Goal: Task Accomplishment & Management: Use online tool/utility

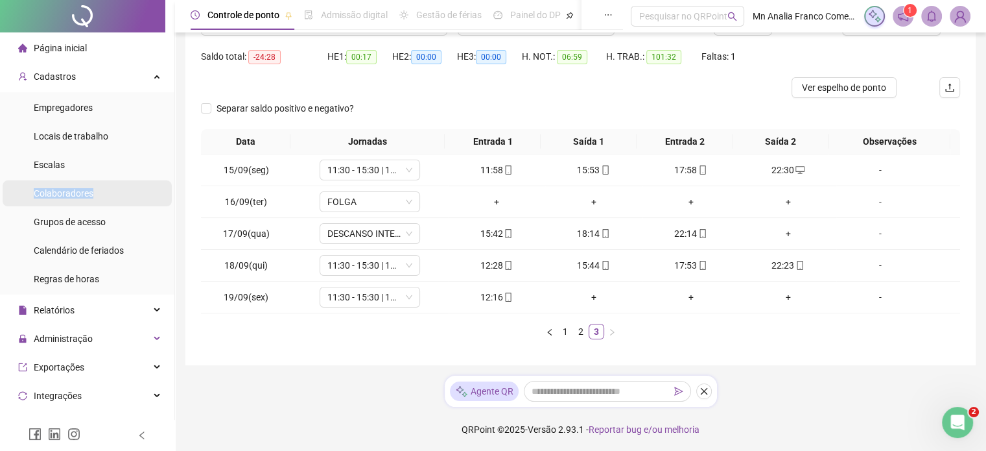
click at [91, 186] on li "Colaboradores" at bounding box center [87, 193] width 169 height 26
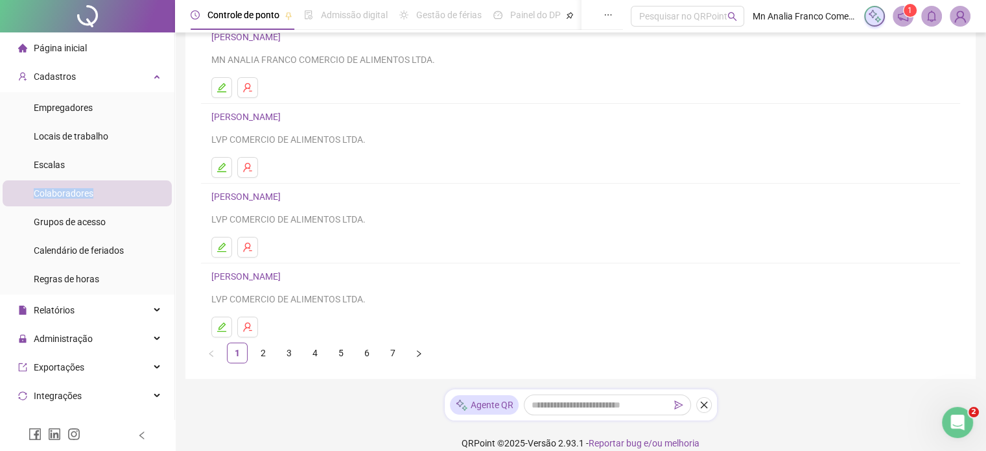
scroll to position [195, 0]
click at [285, 276] on link "[PERSON_NAME]" at bounding box center [247, 274] width 73 height 10
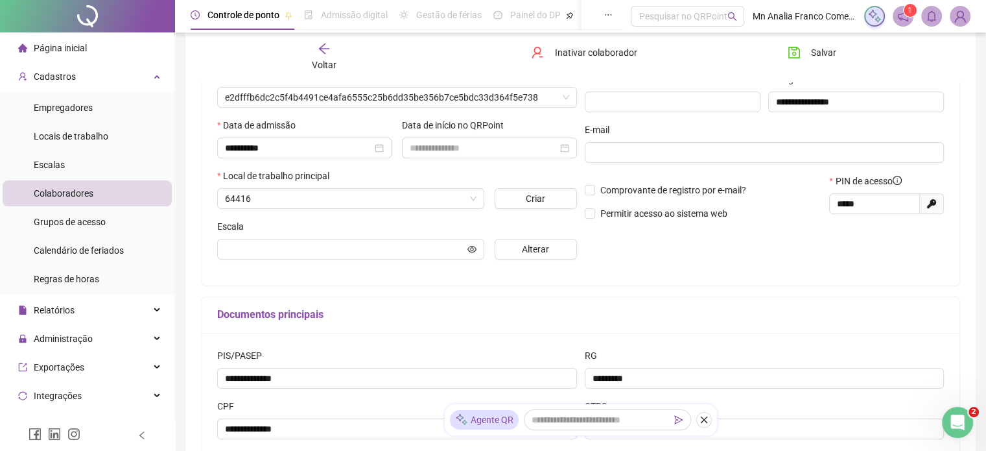
scroll to position [201, 0]
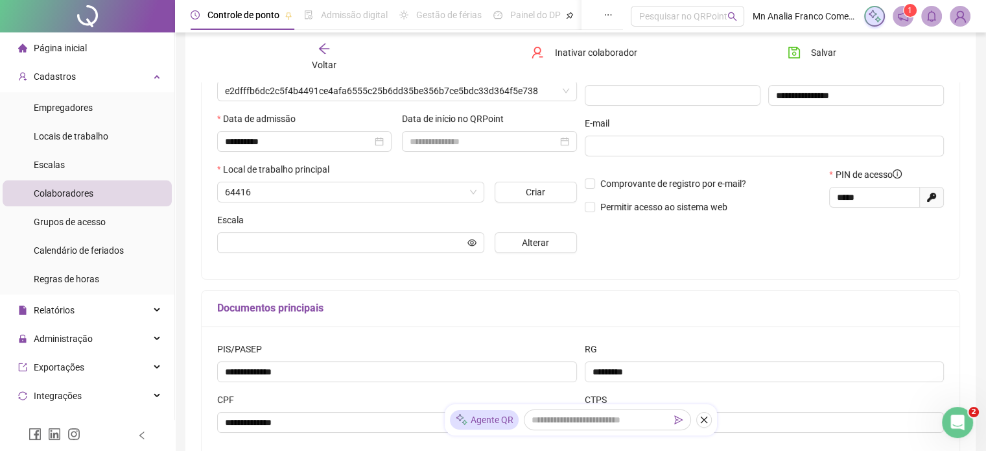
type input "*****"
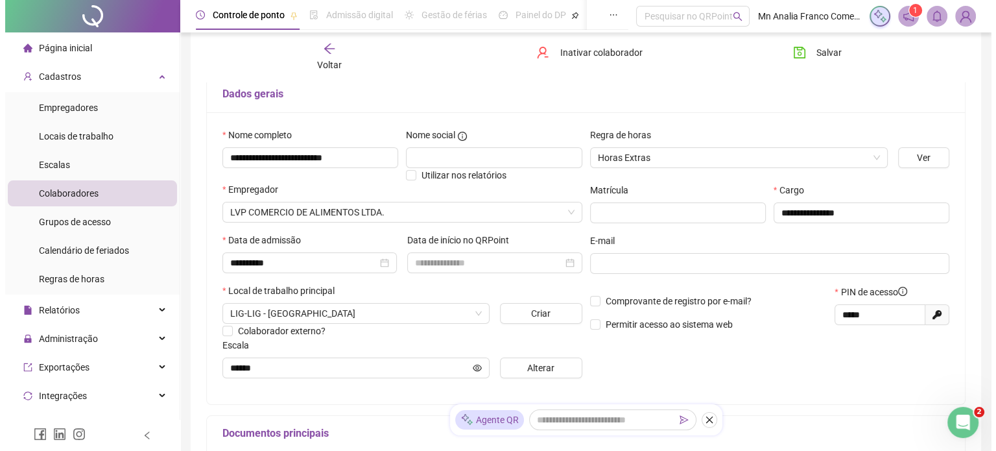
scroll to position [71, 0]
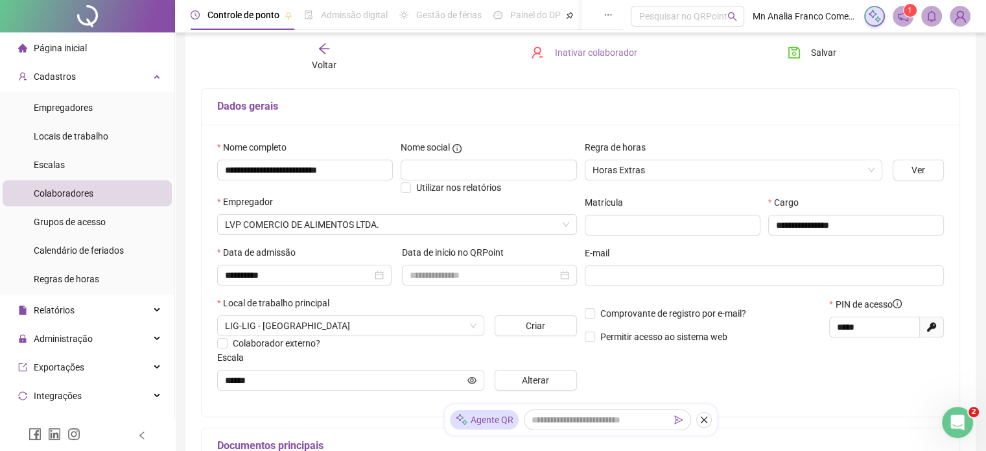
click at [602, 54] on span "Inativar colaborador" at bounding box center [595, 52] width 82 height 14
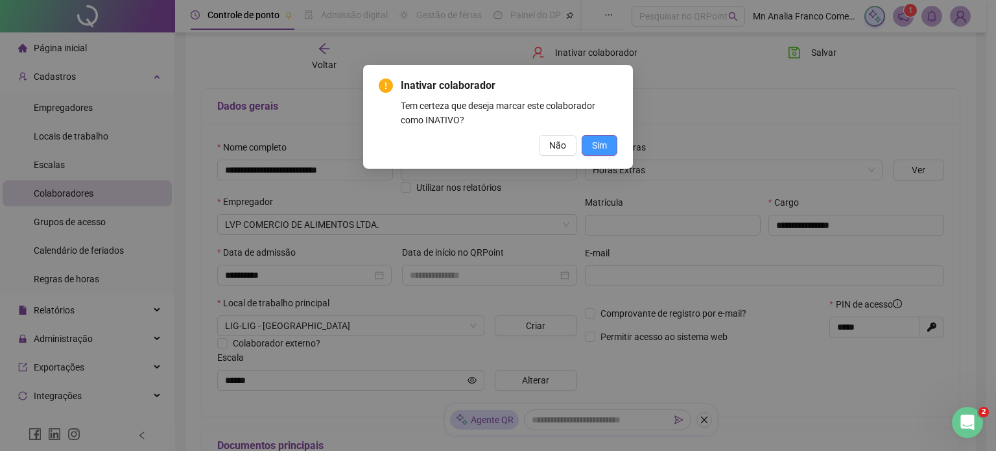
click at [591, 145] on button "Sim" at bounding box center [600, 145] width 36 height 21
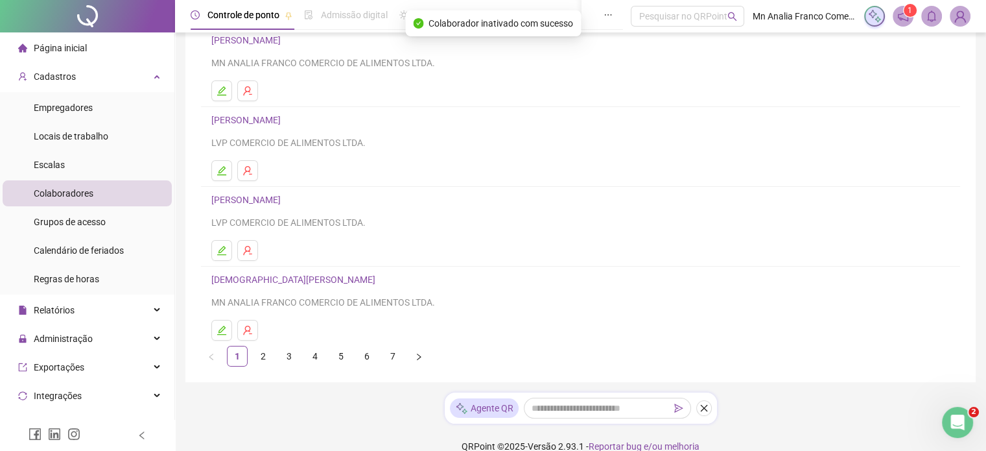
scroll to position [195, 0]
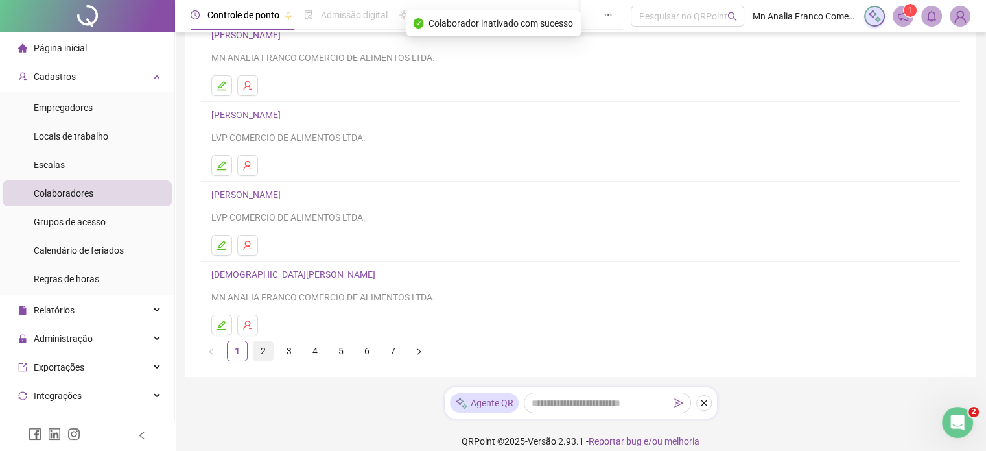
click at [262, 351] on link "2" at bounding box center [263, 350] width 19 height 19
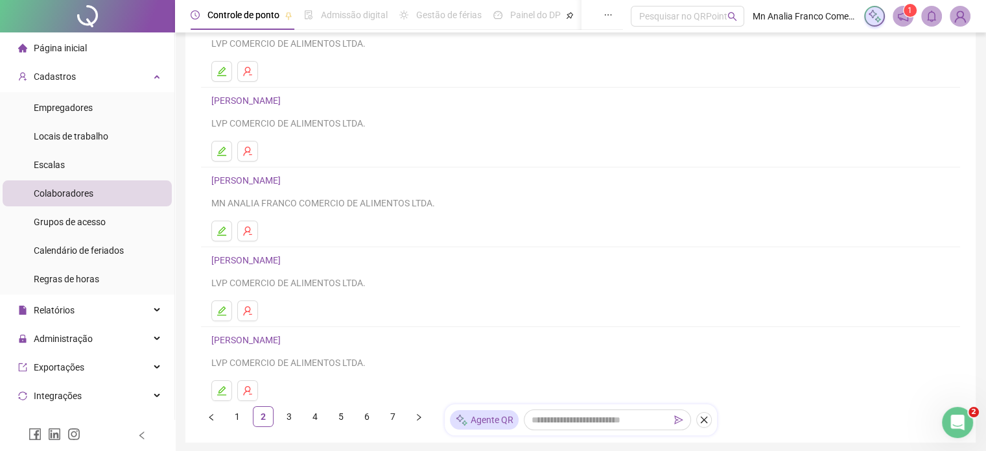
scroll to position [130, 0]
click at [285, 176] on link "[PERSON_NAME]" at bounding box center [247, 179] width 73 height 10
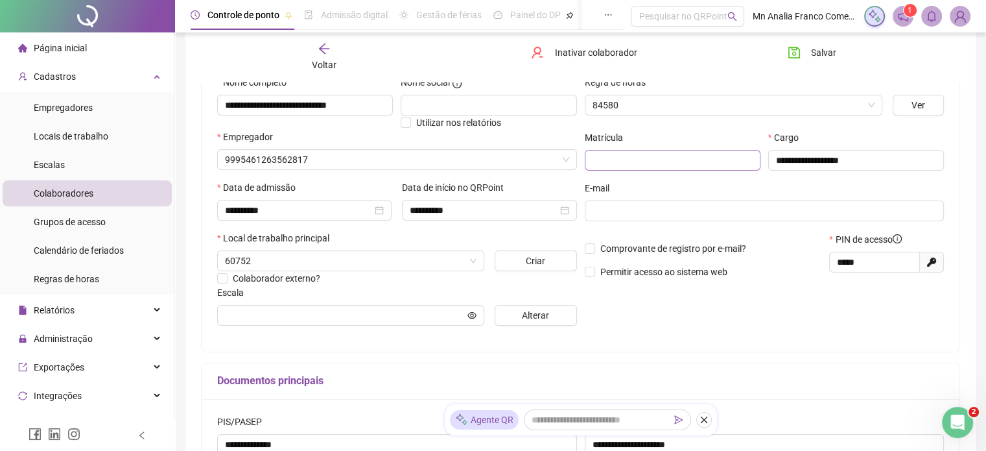
type input "**********"
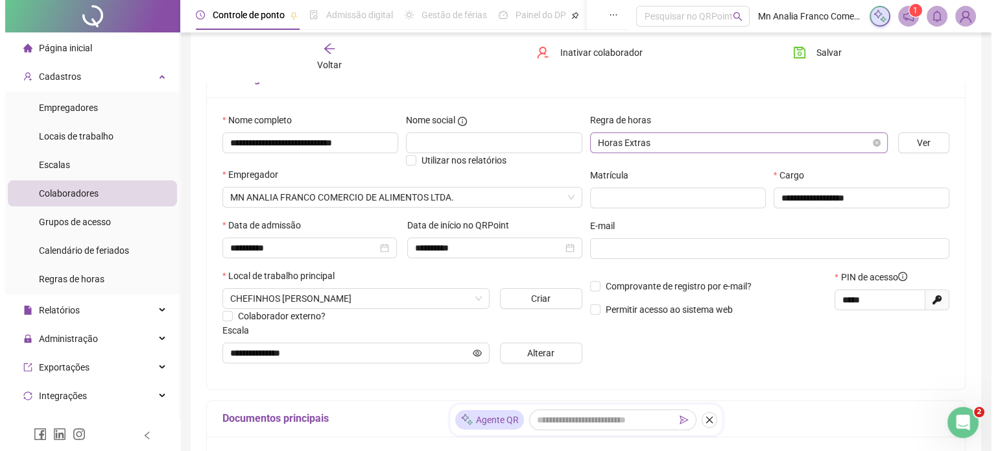
scroll to position [71, 0]
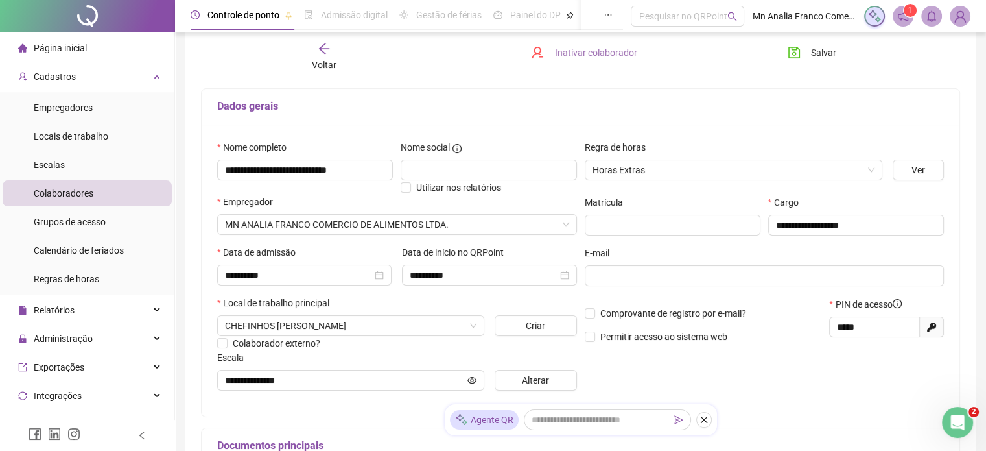
click at [588, 43] on button "Inativar colaborador" at bounding box center [583, 52] width 125 height 21
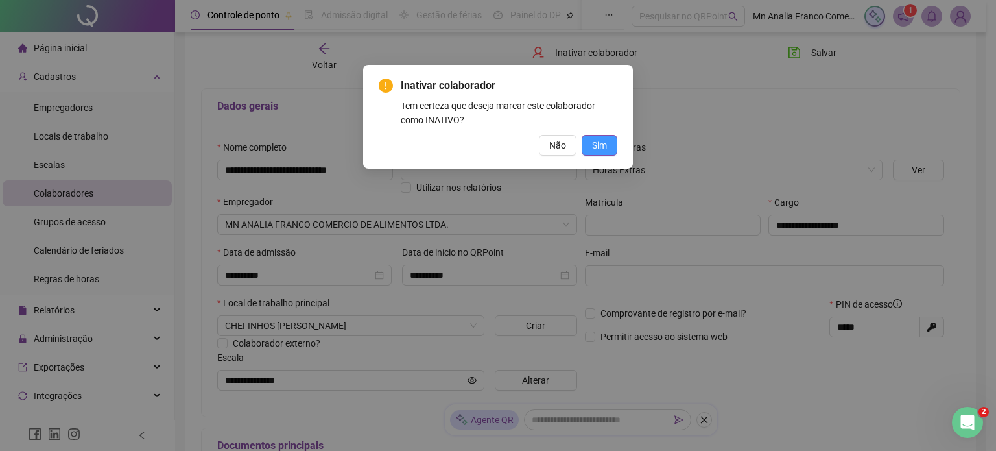
click at [597, 155] on button "Sim" at bounding box center [600, 145] width 36 height 21
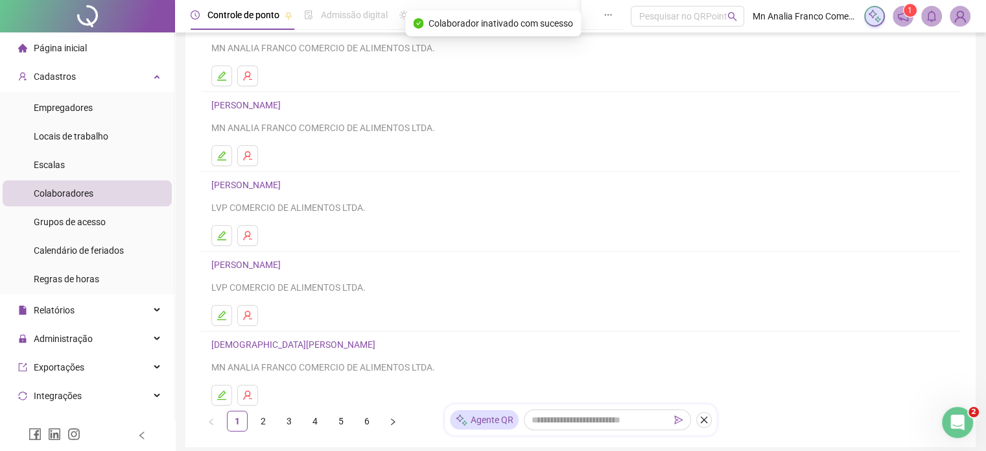
scroll to position [130, 0]
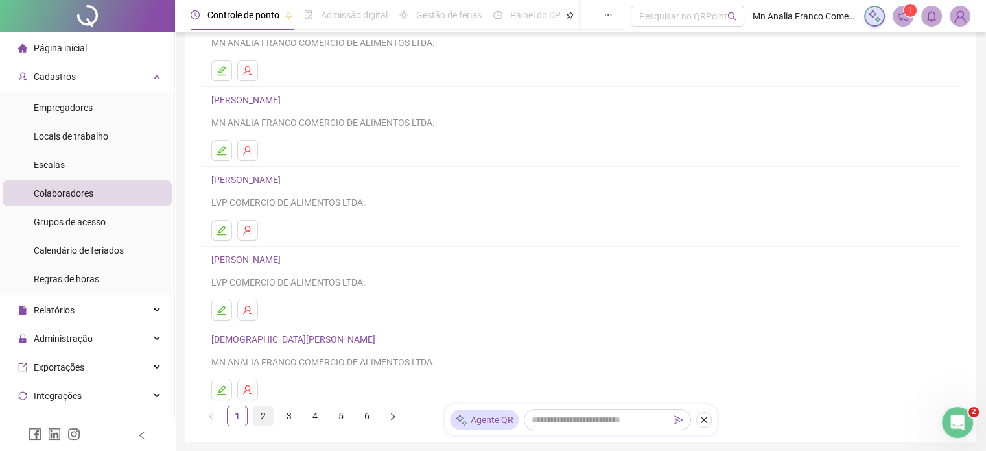
click at [259, 419] on link "2" at bounding box center [263, 415] width 19 height 19
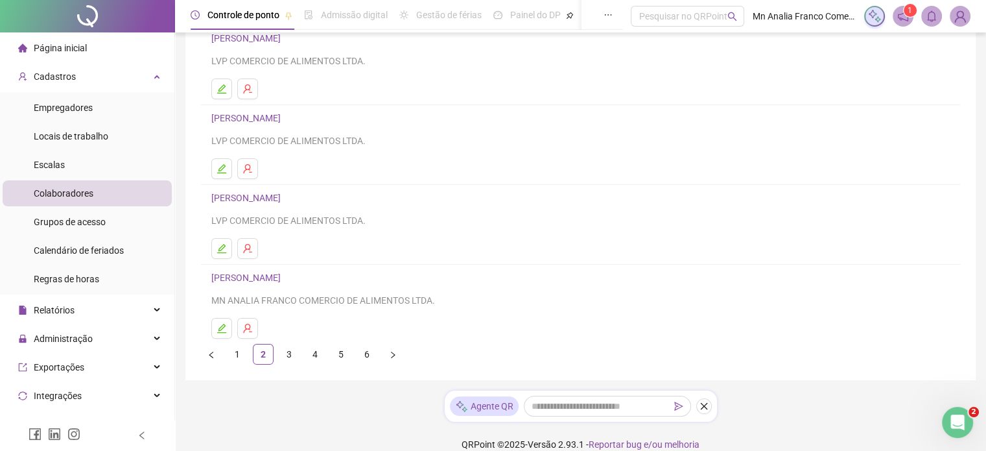
scroll to position [195, 0]
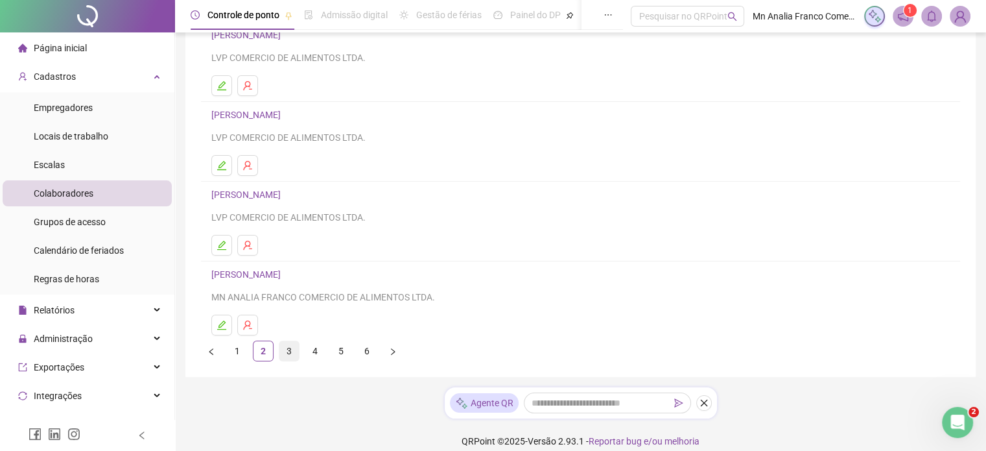
click at [288, 355] on link "3" at bounding box center [288, 350] width 19 height 19
click at [283, 269] on link "[PERSON_NAME]" at bounding box center [247, 274] width 73 height 10
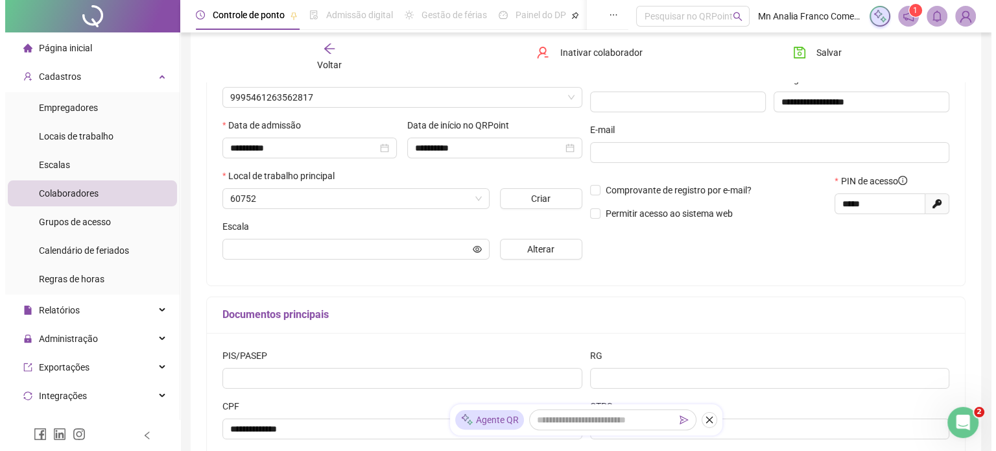
scroll to position [201, 0]
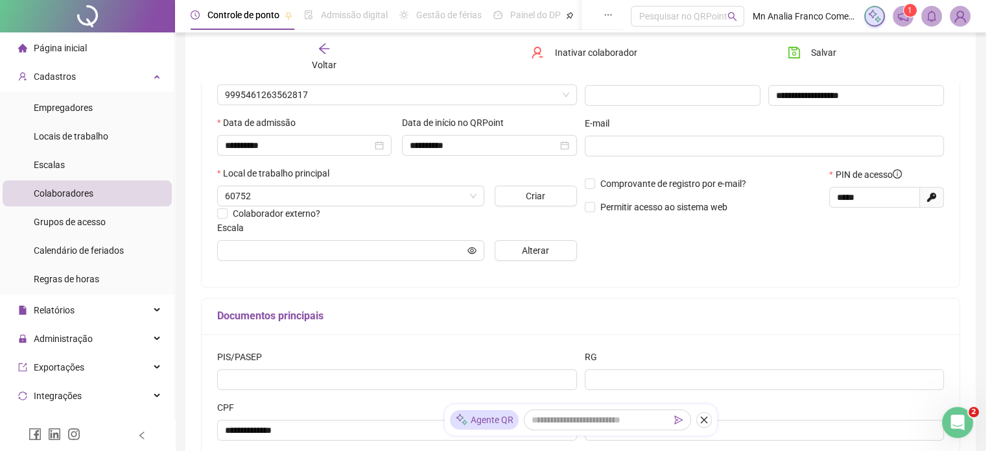
type input "**********"
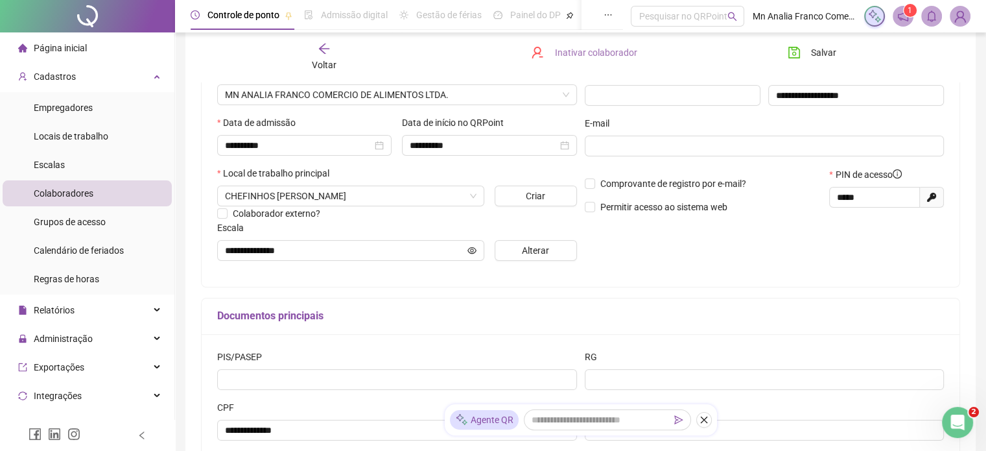
click at [608, 53] on span "Inativar colaborador" at bounding box center [595, 52] width 82 height 14
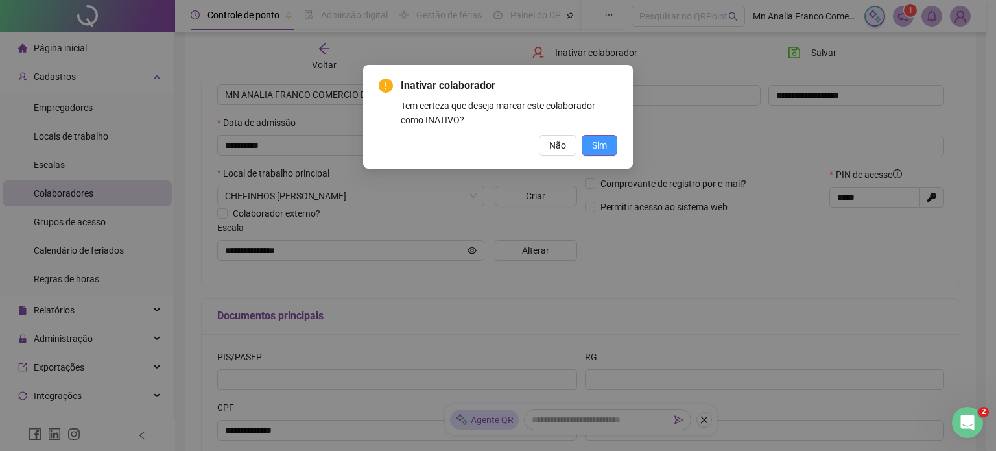
click at [598, 148] on span "Sim" at bounding box center [599, 145] width 15 height 14
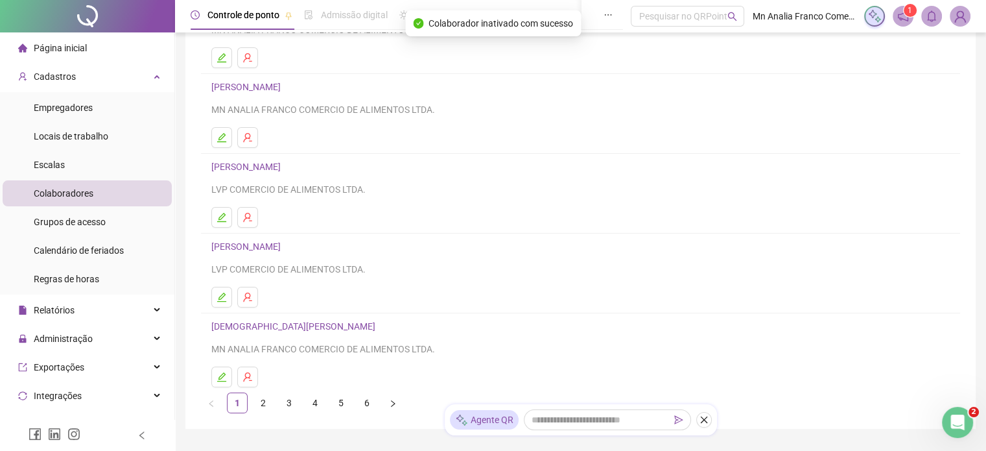
scroll to position [141, 0]
click at [267, 404] on link "2" at bounding box center [263, 403] width 19 height 19
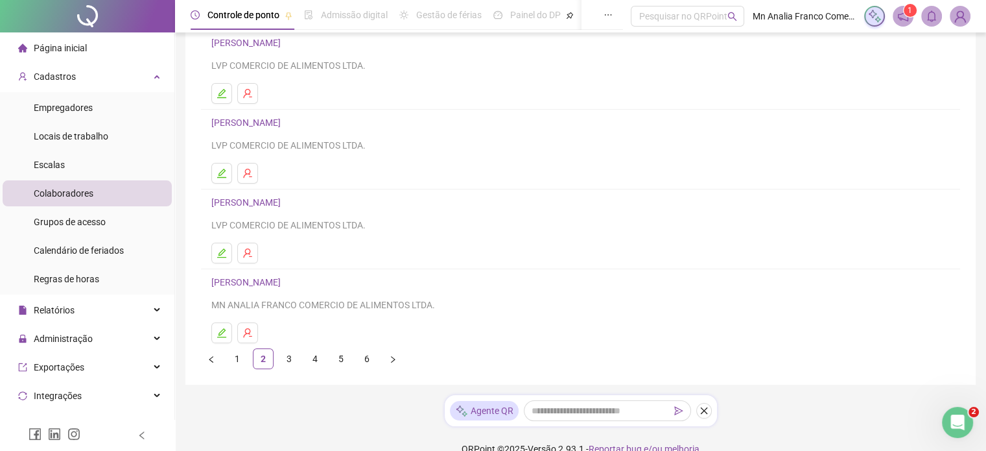
scroll to position [195, 0]
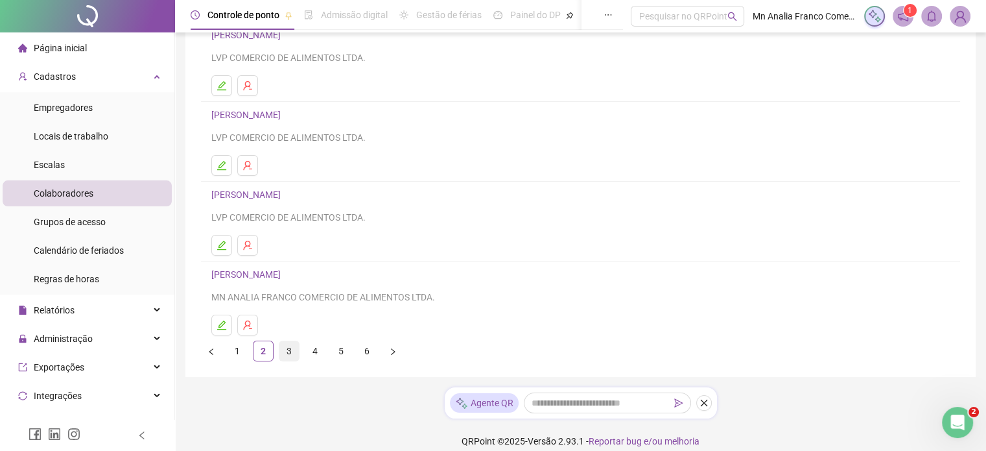
click at [289, 351] on link "3" at bounding box center [288, 350] width 19 height 19
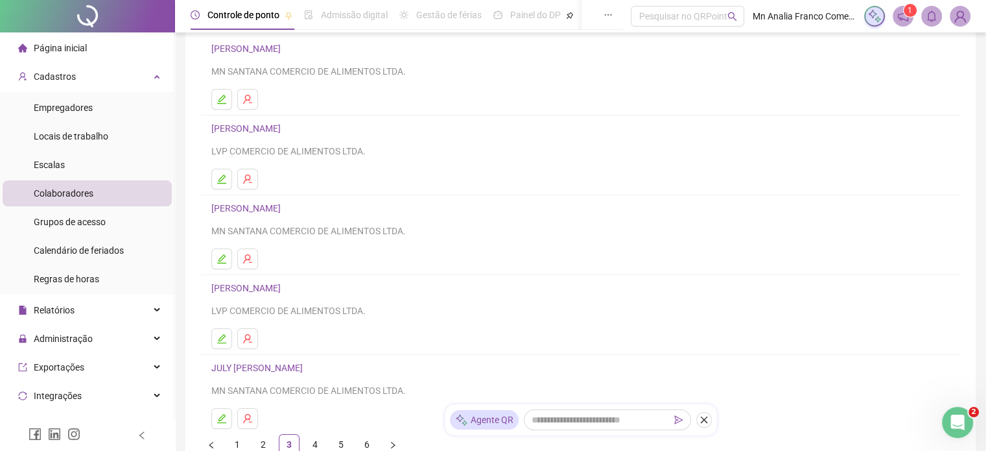
scroll to position [130, 0]
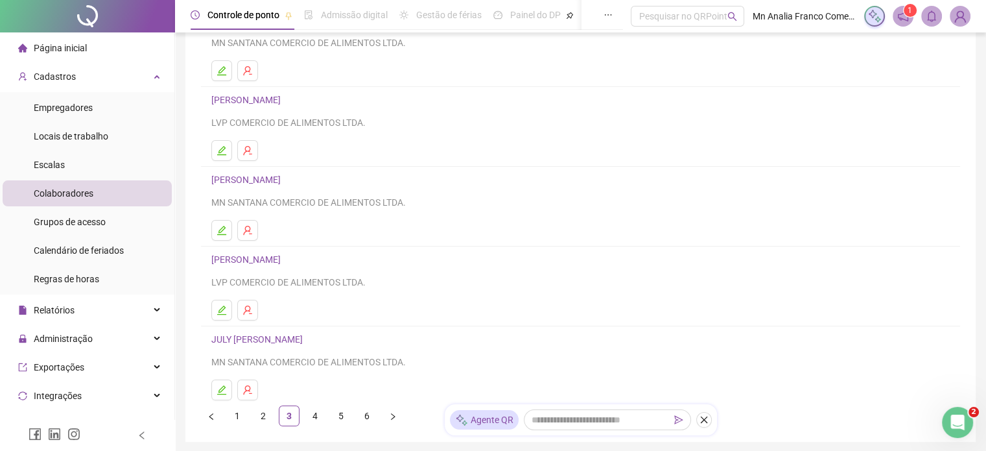
click at [266, 340] on link "JULY [PERSON_NAME]" at bounding box center [258, 339] width 95 height 10
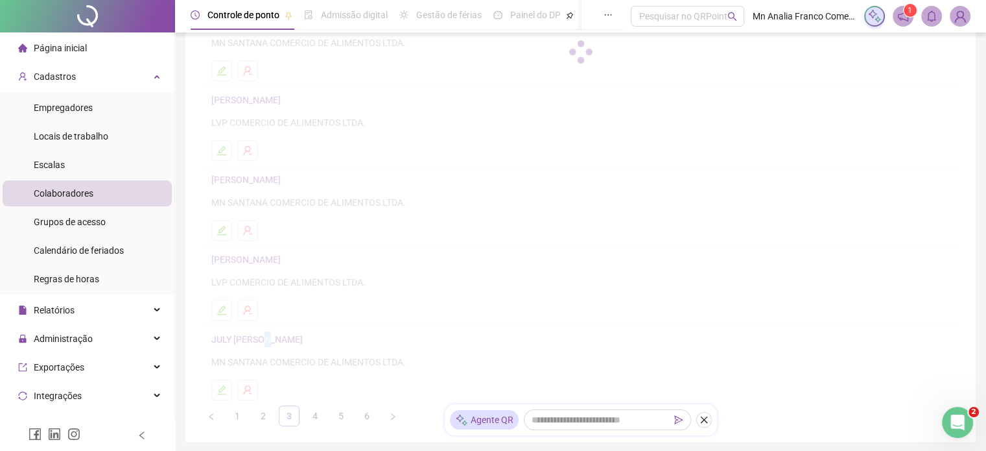
scroll to position [136, 0]
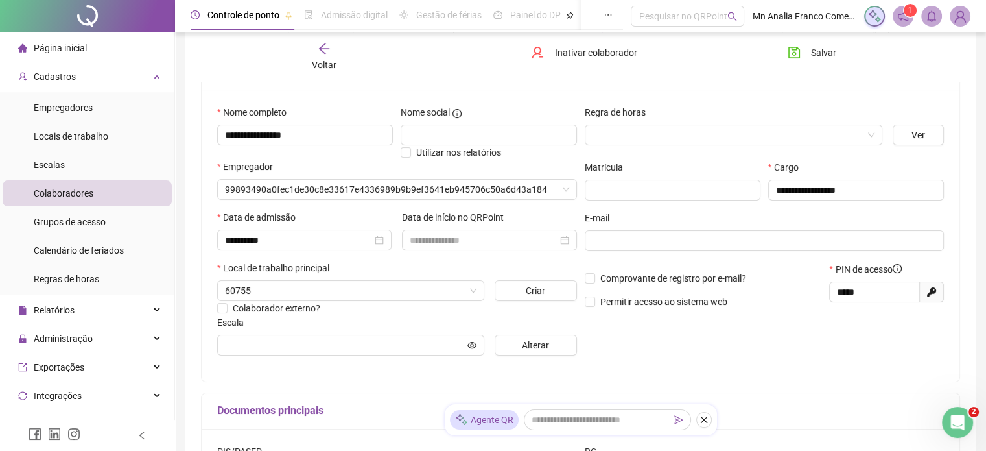
type input "**********"
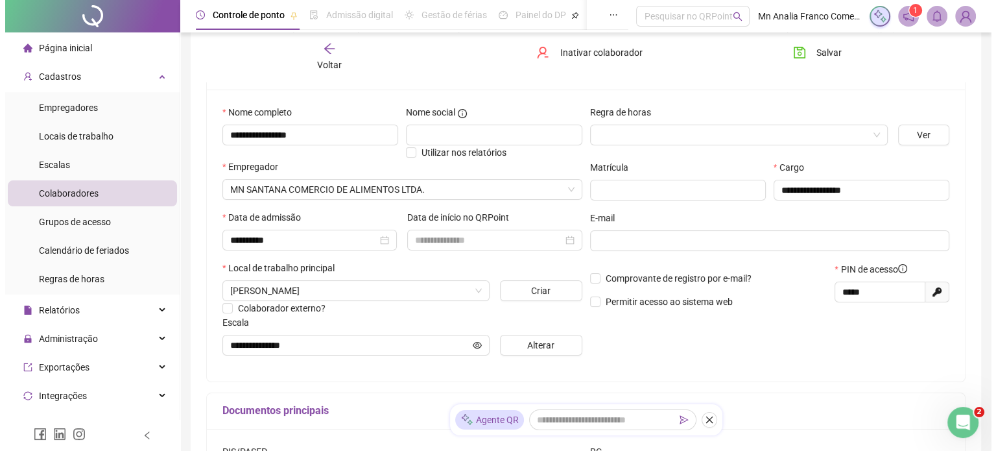
scroll to position [6, 0]
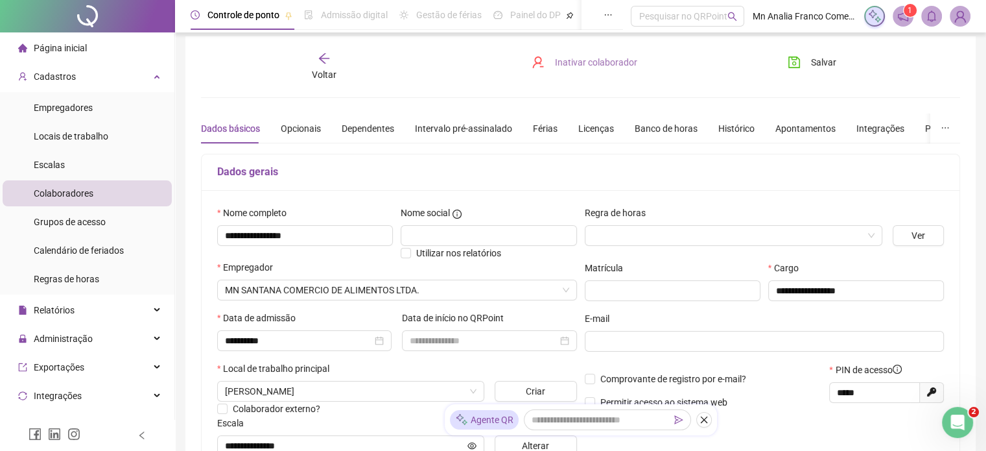
click at [595, 53] on button "Inativar colaborador" at bounding box center [584, 62] width 125 height 21
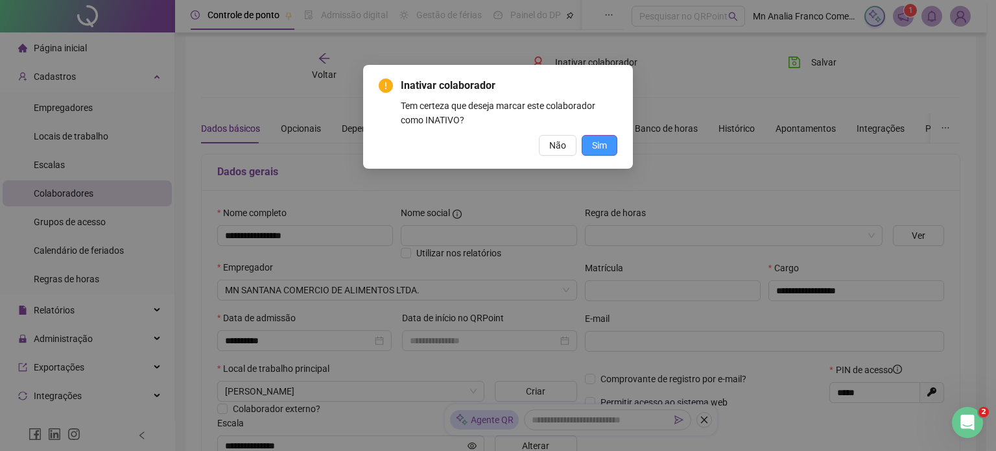
click at [595, 147] on span "Sim" at bounding box center [599, 145] width 15 height 14
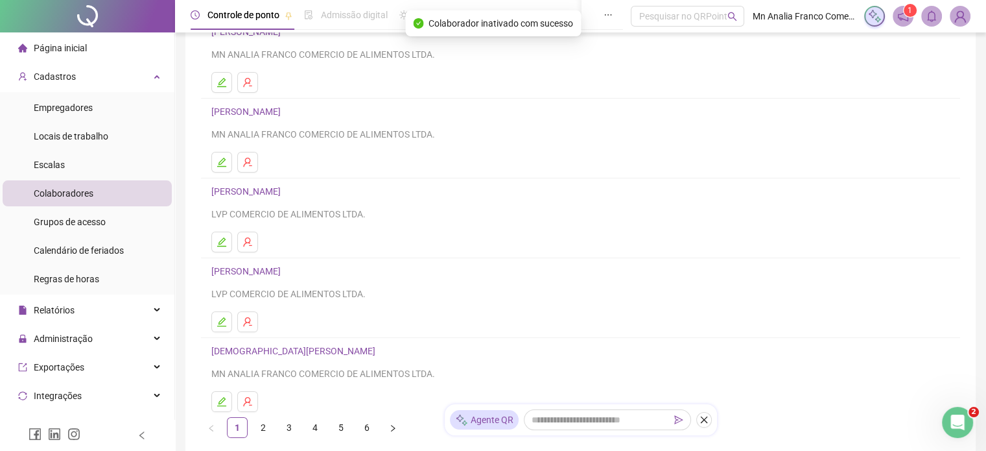
scroll to position [206, 0]
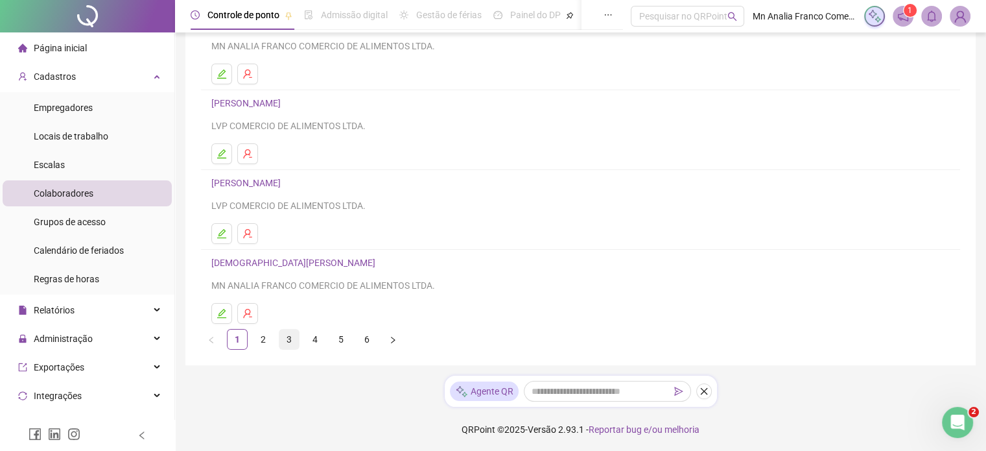
click at [284, 334] on link "3" at bounding box center [288, 338] width 19 height 19
click at [314, 338] on link "4" at bounding box center [314, 338] width 19 height 19
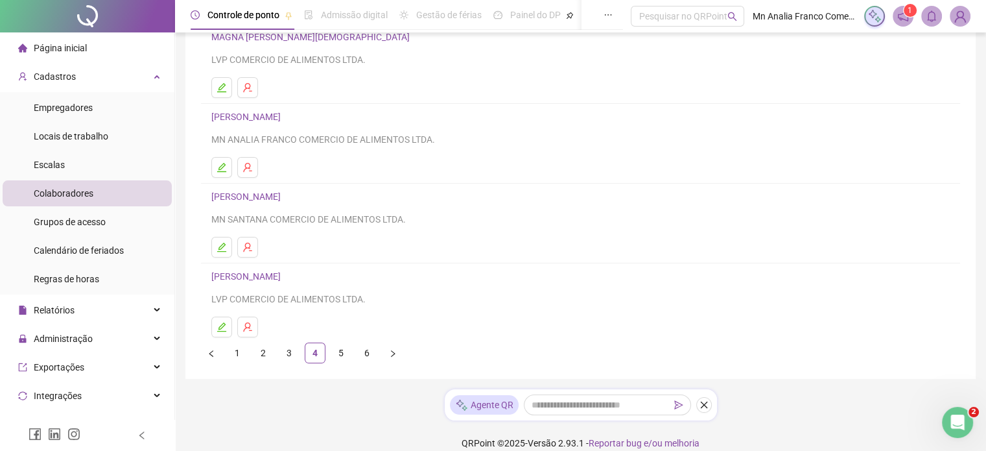
scroll to position [195, 0]
click at [346, 352] on link "5" at bounding box center [340, 350] width 19 height 19
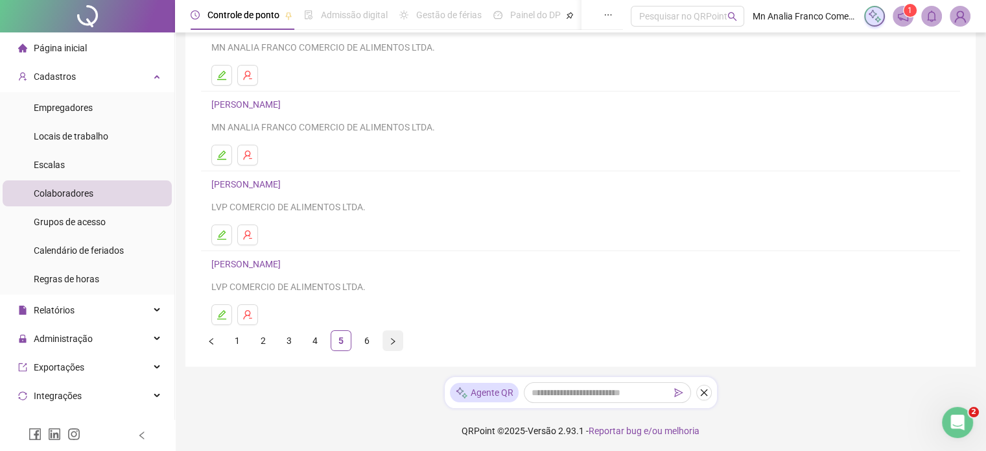
scroll to position [206, 0]
click at [366, 337] on link "6" at bounding box center [366, 338] width 19 height 19
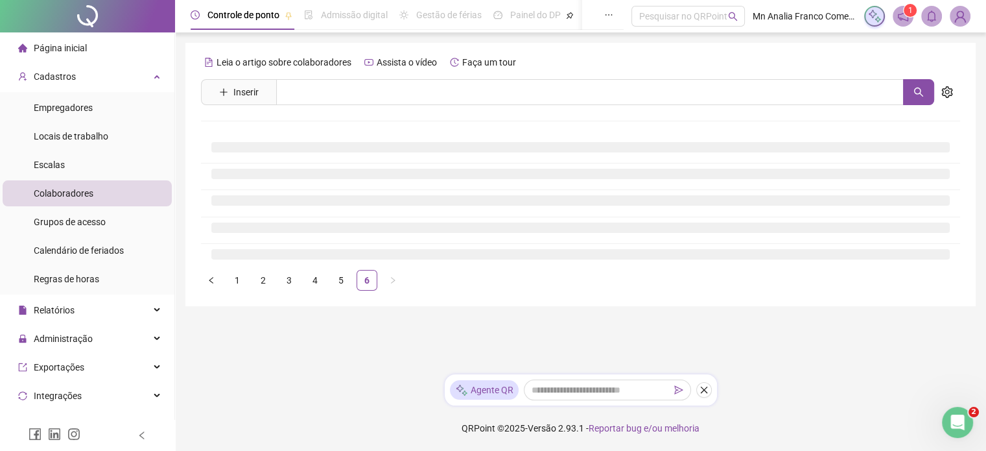
scroll to position [0, 0]
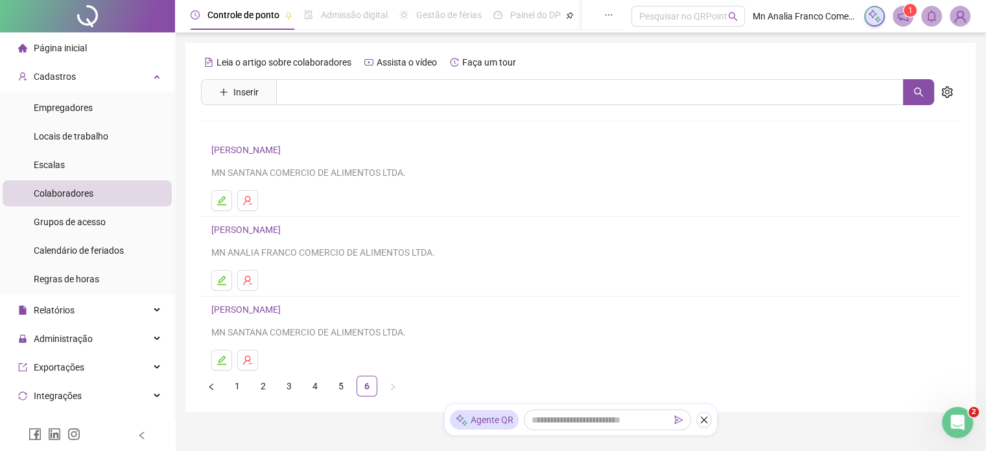
click at [285, 150] on link "[PERSON_NAME]" at bounding box center [247, 150] width 73 height 10
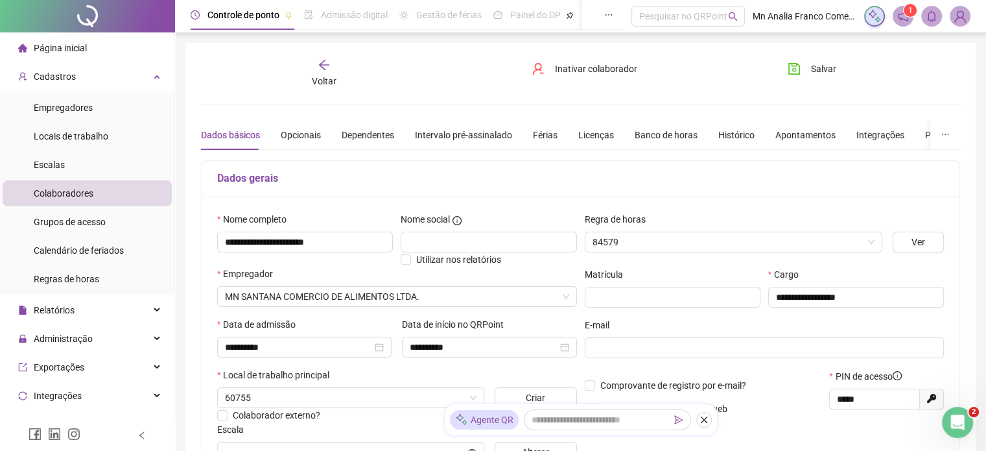
type input "**********"
click at [619, 67] on span "Inativar colaborador" at bounding box center [596, 69] width 82 height 14
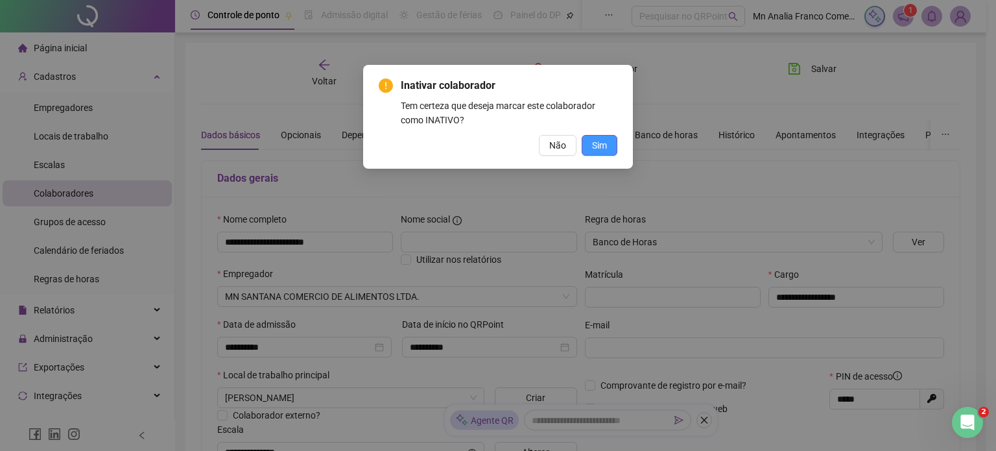
click at [598, 148] on span "Sim" at bounding box center [599, 145] width 15 height 14
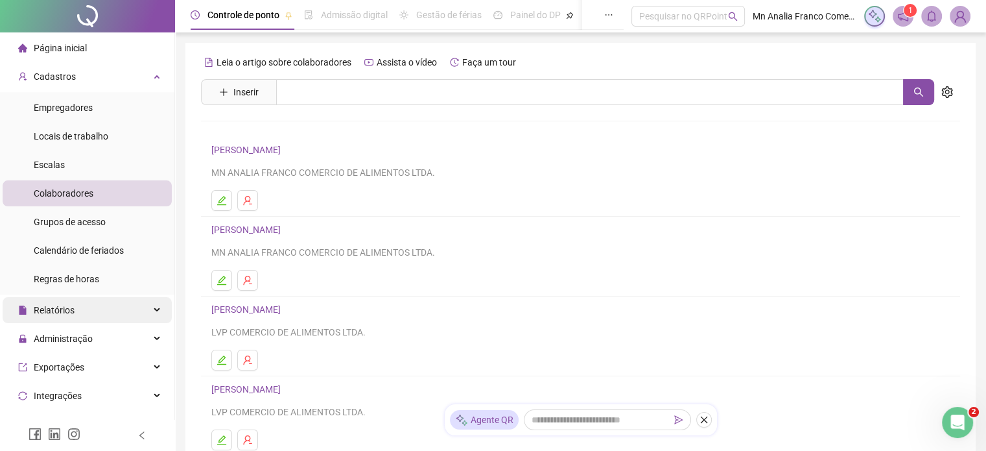
click at [104, 311] on div "Relatórios" at bounding box center [87, 310] width 169 height 26
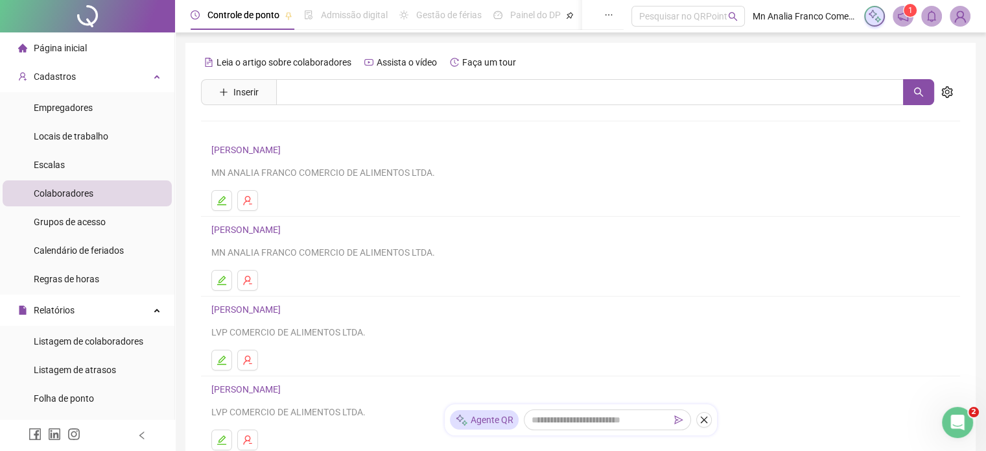
scroll to position [259, 0]
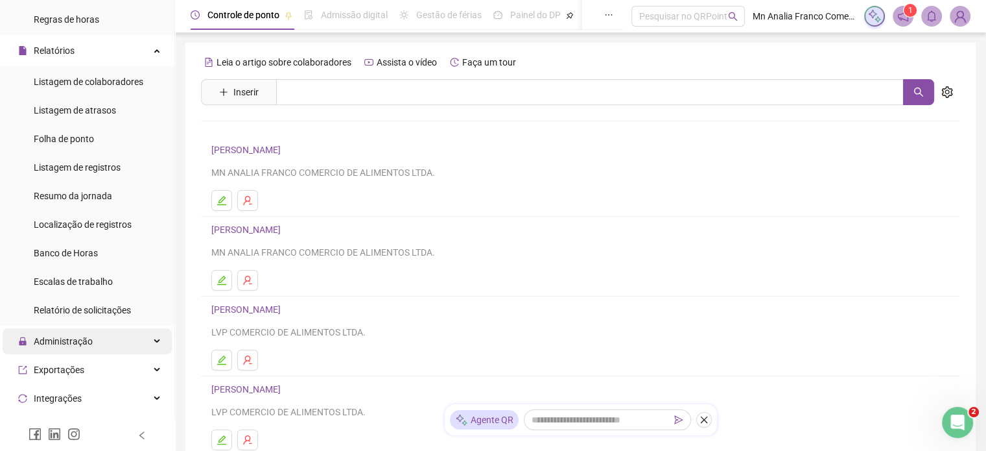
click at [65, 336] on span "Administração" at bounding box center [63, 341] width 59 height 10
click at [78, 371] on span "Ajustes da folha" at bounding box center [66, 372] width 65 height 10
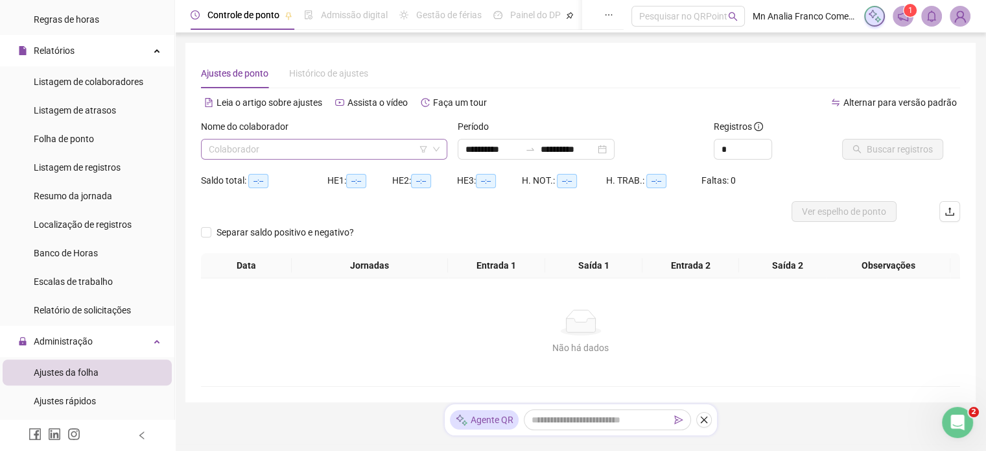
click at [298, 149] on input "search" at bounding box center [318, 148] width 219 height 19
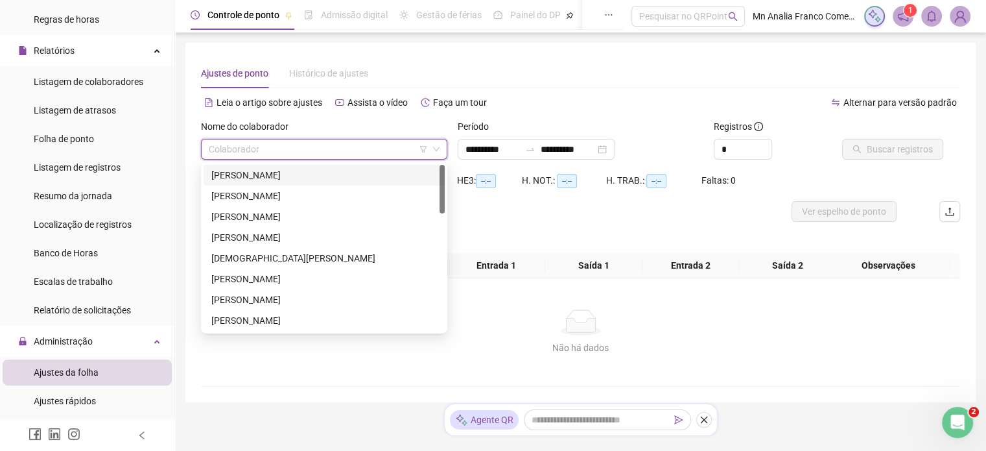
click at [239, 174] on div "[PERSON_NAME]" at bounding box center [324, 175] width 226 height 14
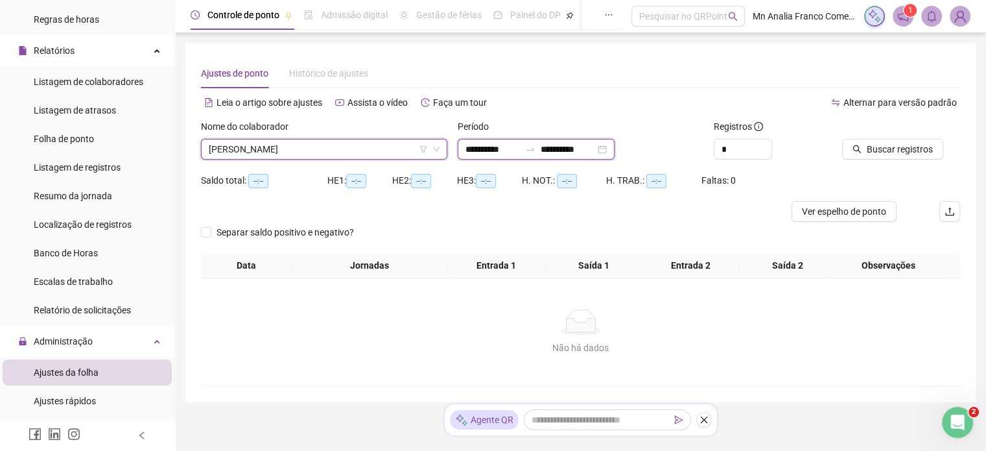
click at [563, 150] on input "**********" at bounding box center [568, 149] width 54 height 14
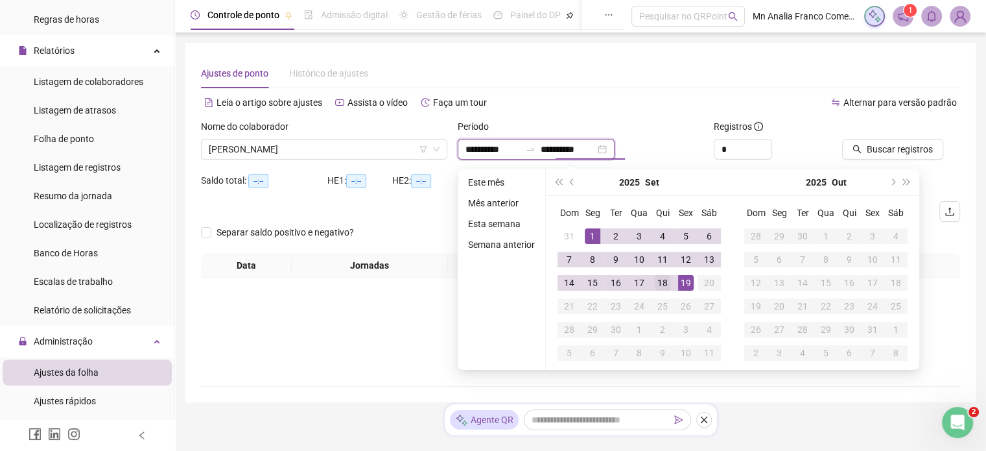
type input "**********"
click at [665, 279] on div "18" at bounding box center [663, 283] width 16 height 16
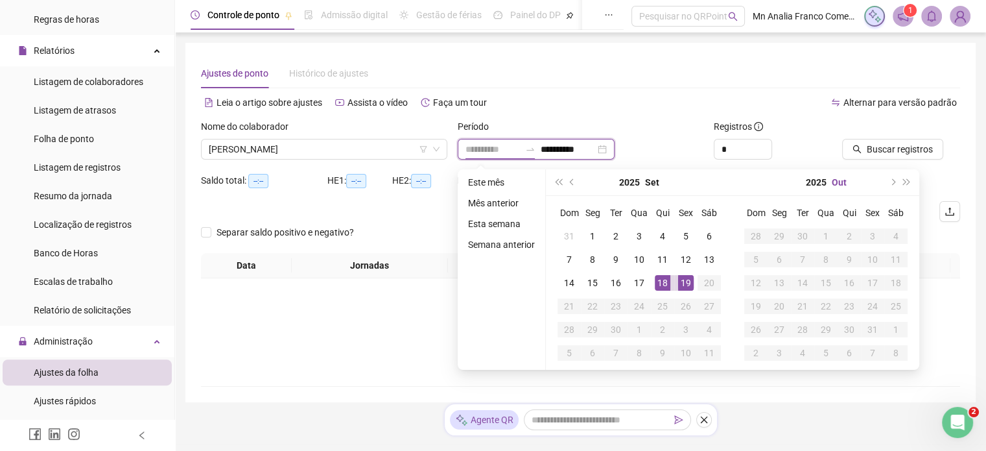
type input "**********"
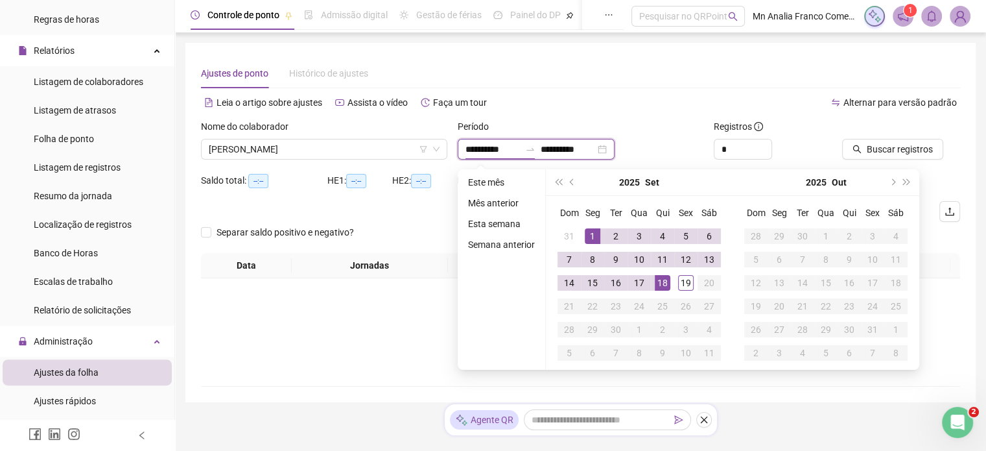
click at [495, 145] on input "**********" at bounding box center [493, 149] width 54 height 14
type input "**********"
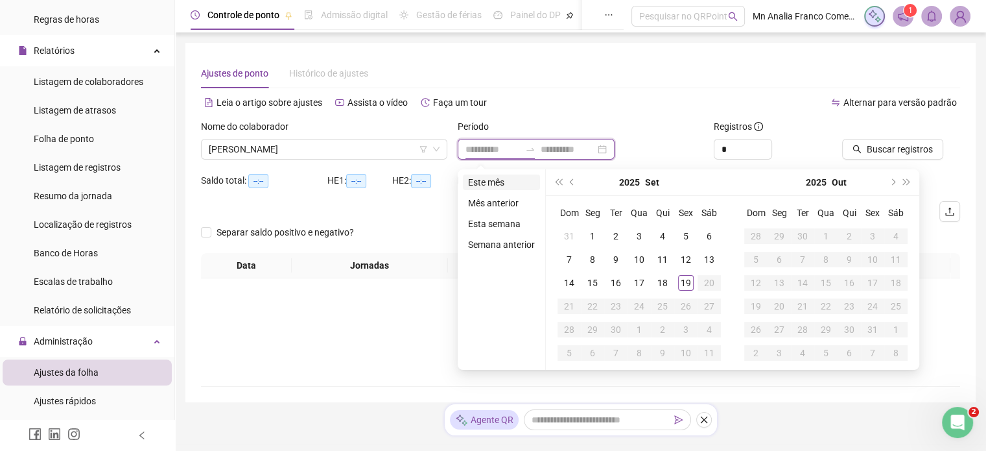
type input "**********"
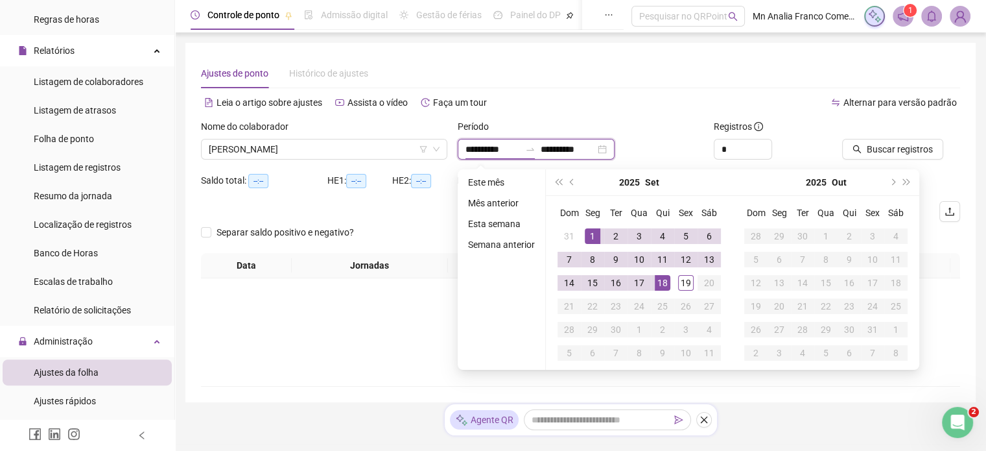
click at [475, 148] on input "**********" at bounding box center [493, 149] width 54 height 14
type input "**********"
click at [570, 181] on span "prev-year" at bounding box center [573, 182] width 6 height 6
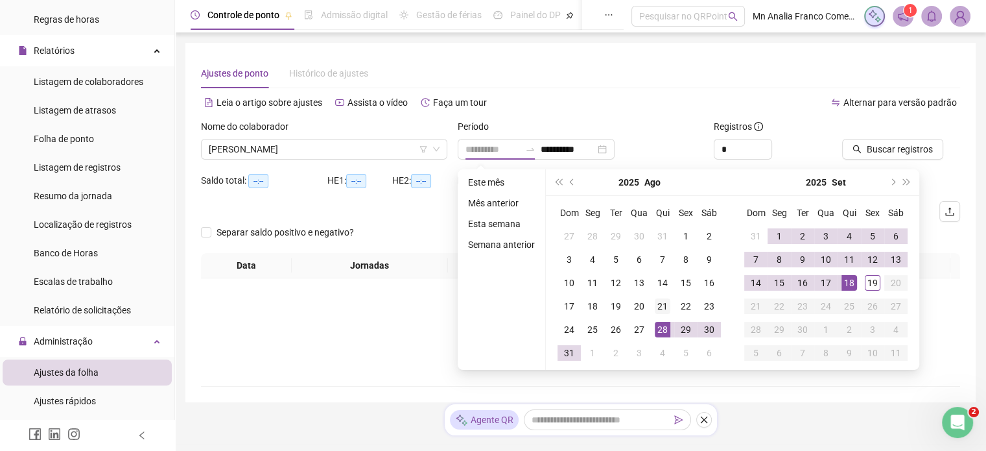
type input "**********"
click at [663, 307] on div "21" at bounding box center [663, 306] width 16 height 16
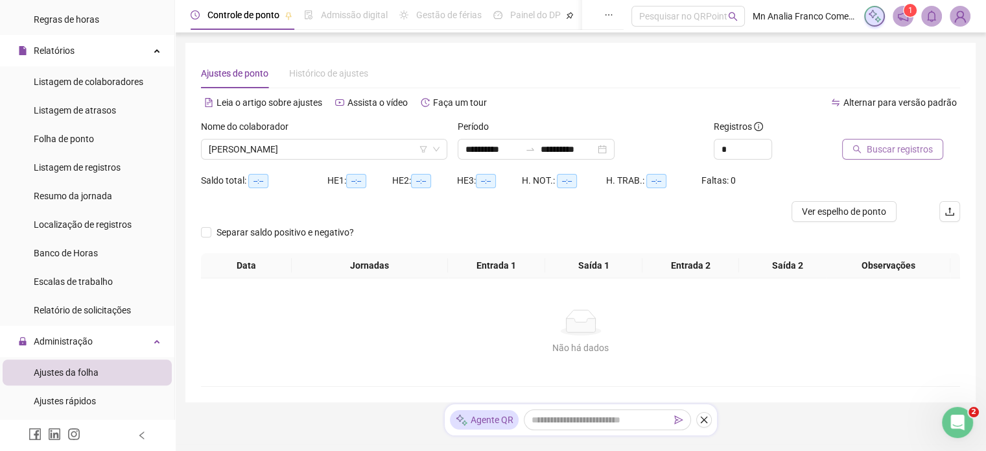
click at [890, 154] on span "Buscar registros" at bounding box center [900, 149] width 66 height 14
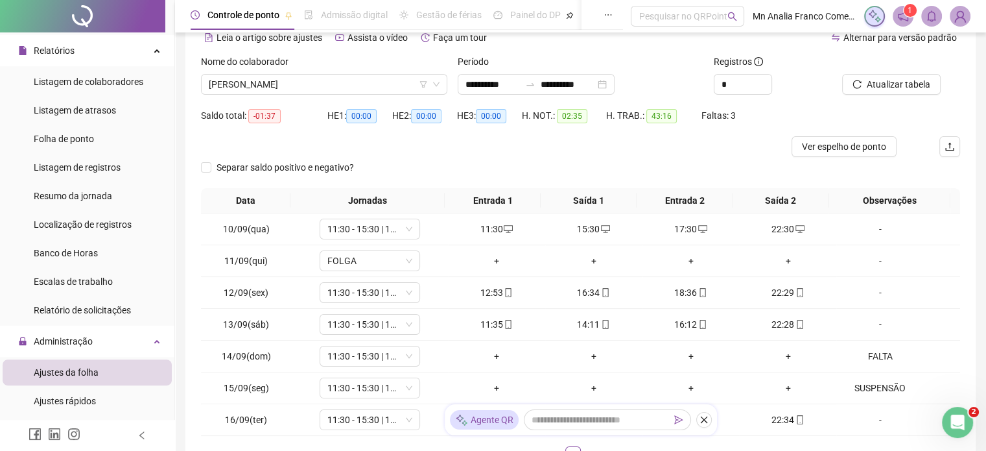
scroll to position [187, 0]
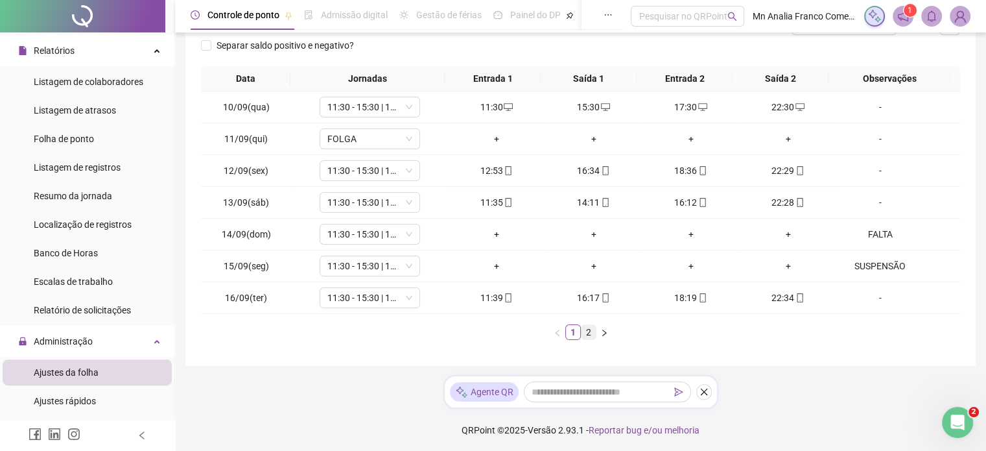
click at [591, 330] on link "2" at bounding box center [589, 332] width 14 height 14
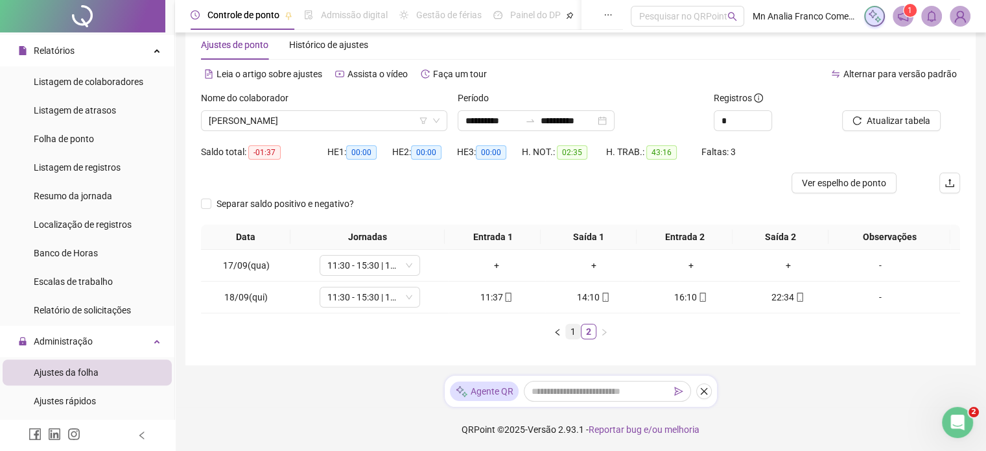
click at [573, 330] on link "1" at bounding box center [573, 331] width 14 height 14
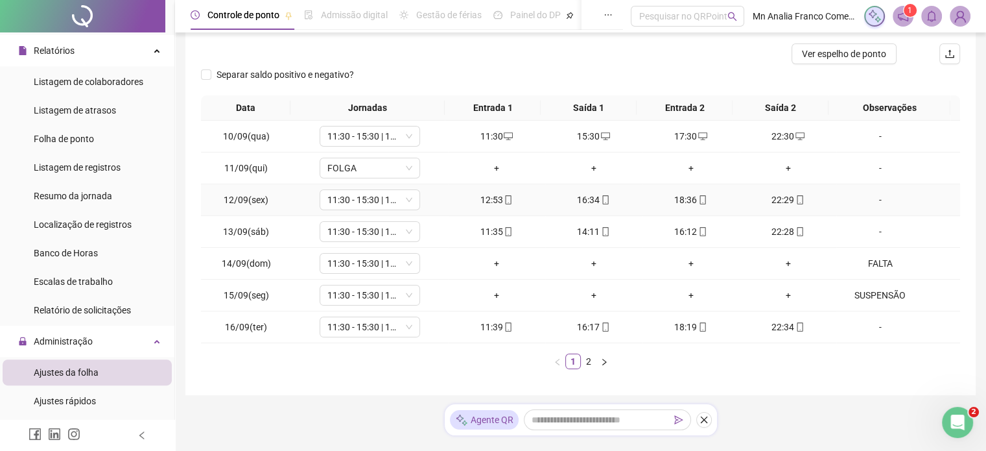
scroll to position [158, 0]
click at [587, 361] on link "2" at bounding box center [589, 360] width 14 height 14
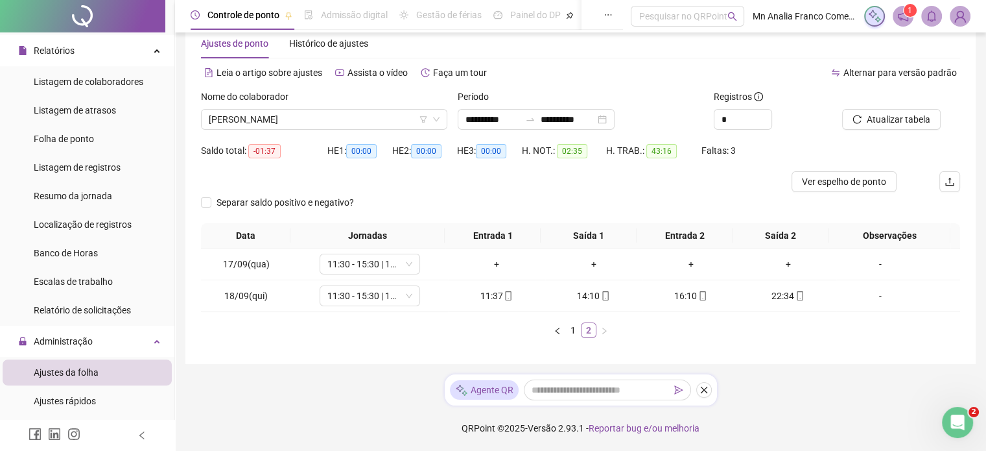
scroll to position [29, 0]
click at [348, 266] on span "11:30 - 15:30 | 17:30 - 22:30" at bounding box center [369, 264] width 85 height 19
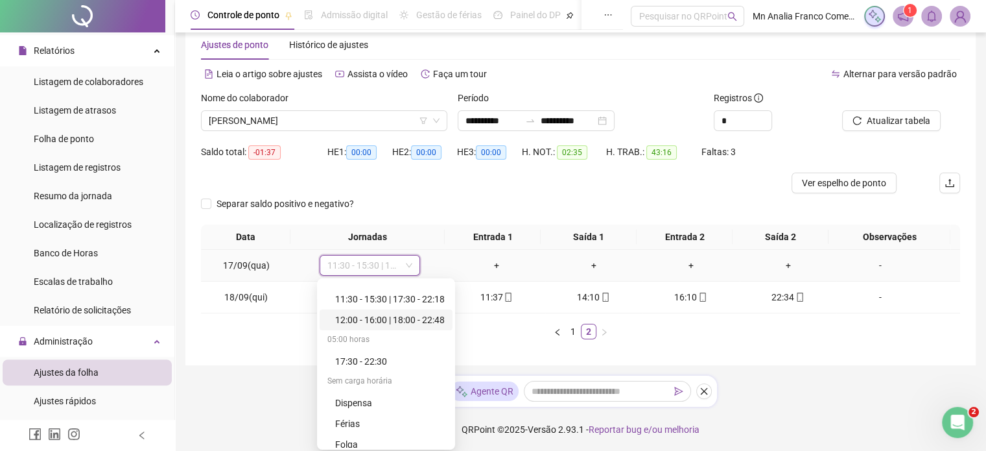
scroll to position [130, 0]
click at [379, 432] on div "Folga" at bounding box center [390, 431] width 110 height 14
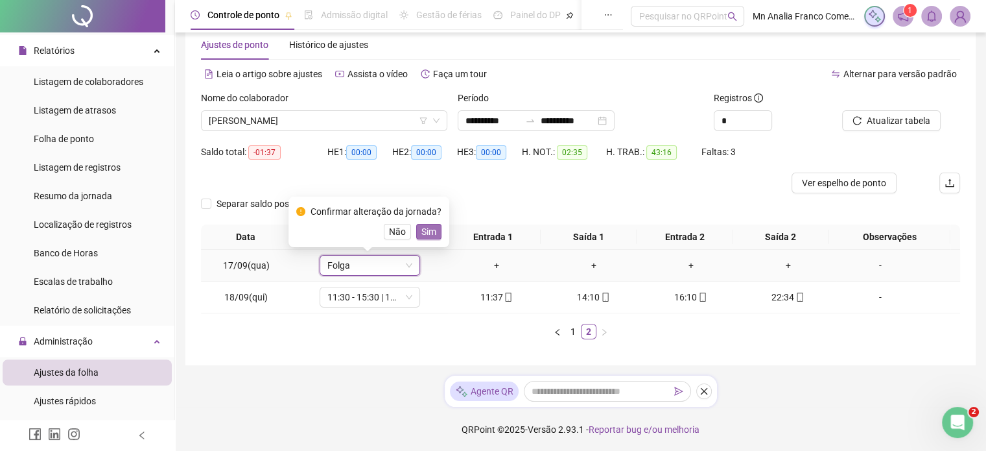
click at [434, 224] on button "Sim" at bounding box center [428, 232] width 25 height 16
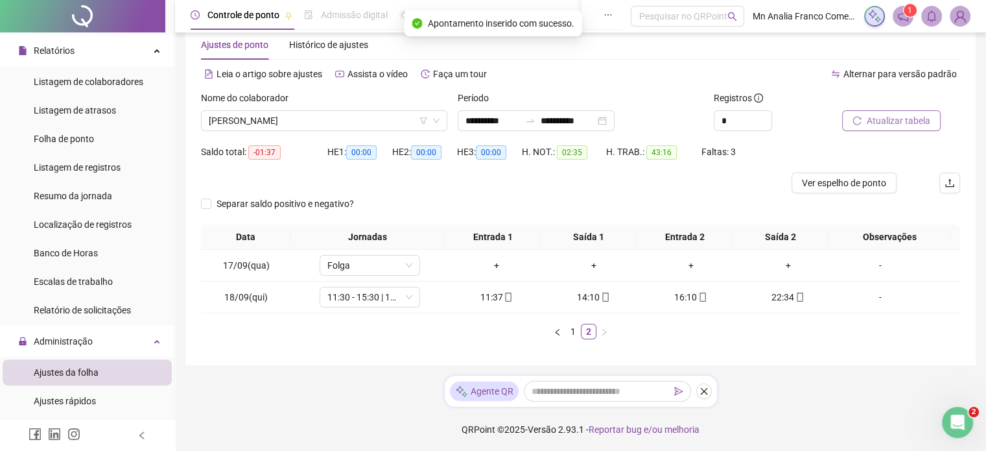
click at [912, 124] on span "Atualizar tabela" at bounding box center [899, 120] width 64 height 14
click at [569, 330] on link "1" at bounding box center [573, 331] width 14 height 14
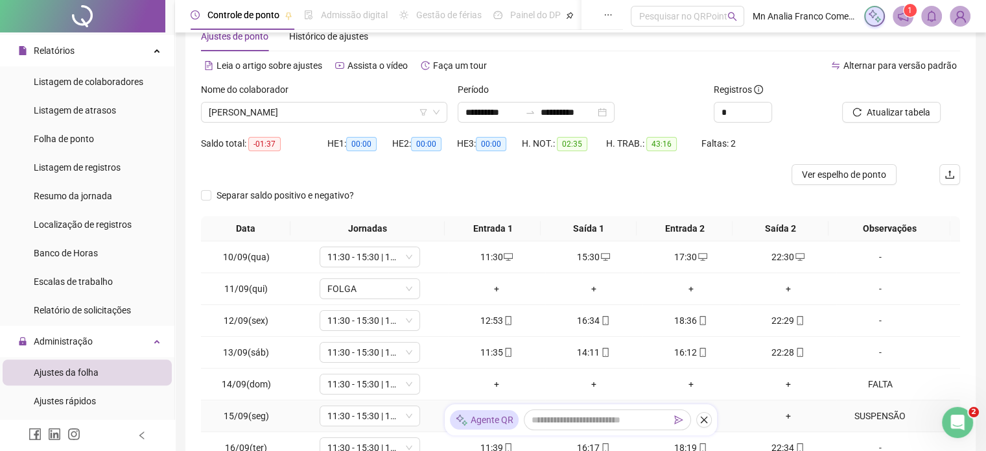
scroll to position [0, 0]
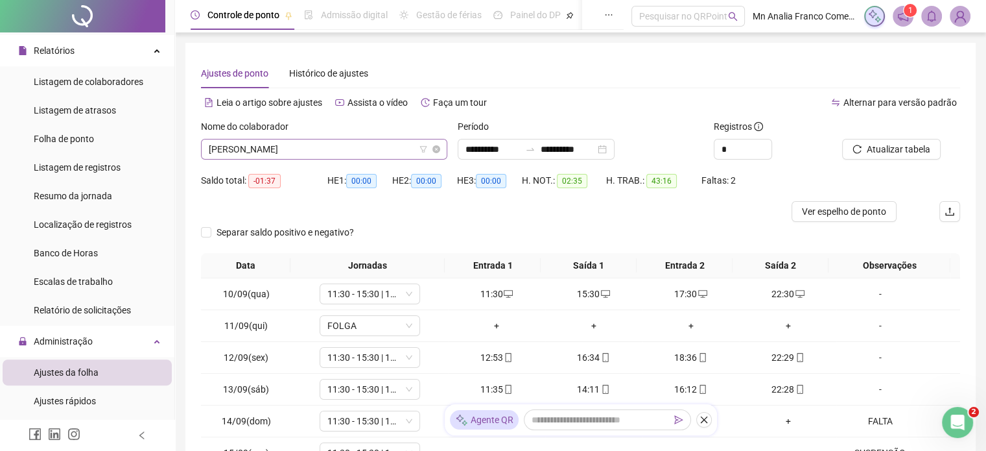
click at [368, 151] on span "[PERSON_NAME]" at bounding box center [324, 148] width 231 height 19
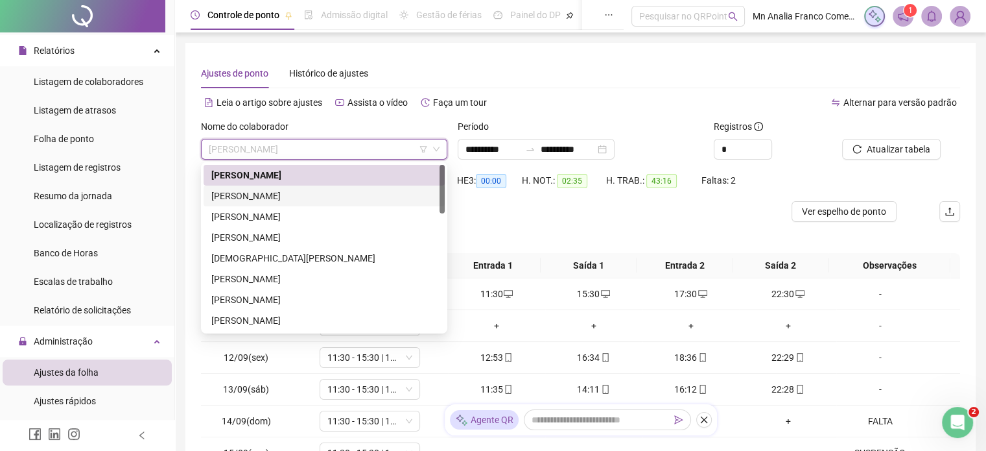
click at [368, 194] on div "[PERSON_NAME]" at bounding box center [324, 196] width 226 height 14
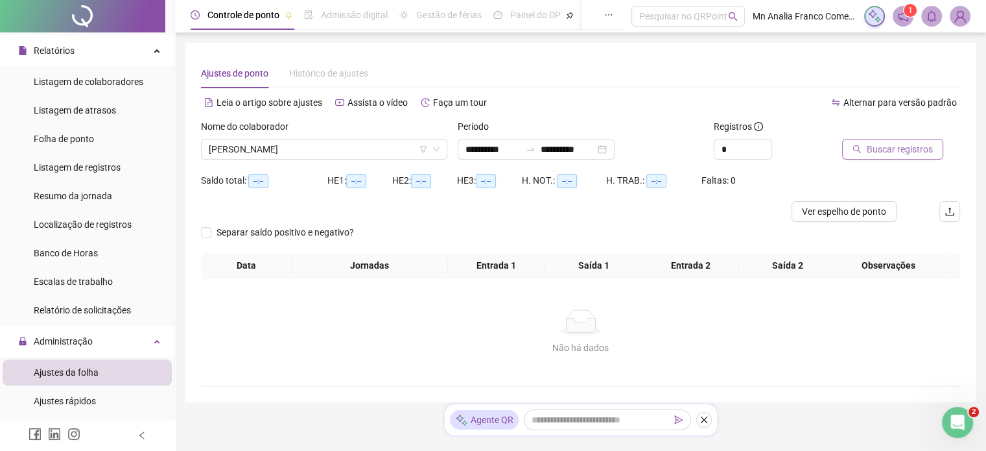
click at [880, 151] on span "Buscar registros" at bounding box center [900, 149] width 66 height 14
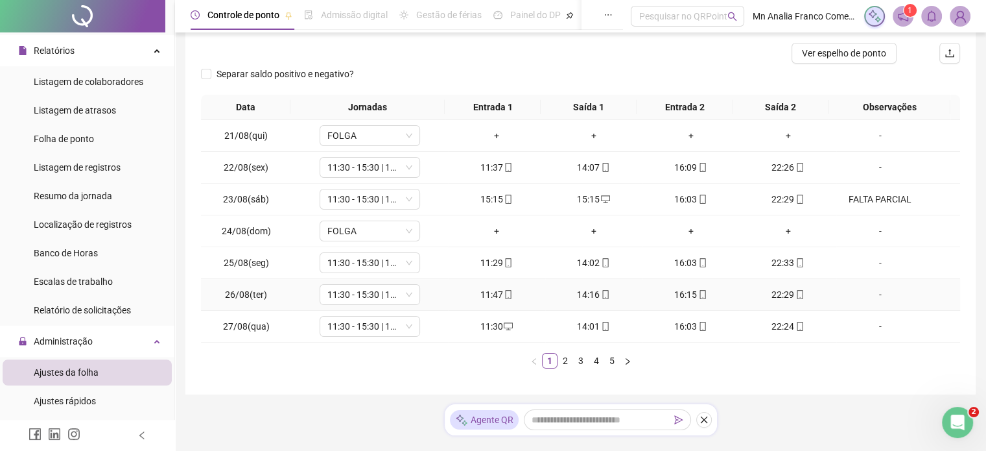
scroll to position [187, 0]
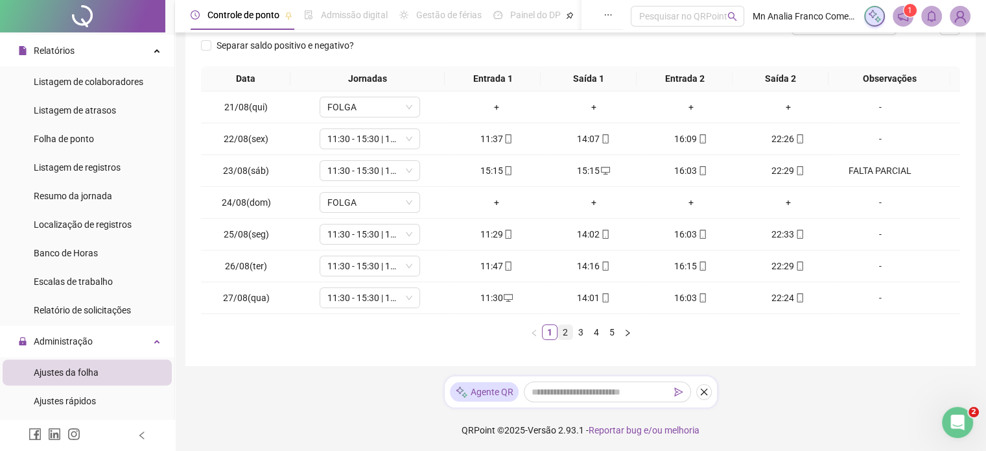
click at [561, 331] on link "2" at bounding box center [565, 332] width 14 height 14
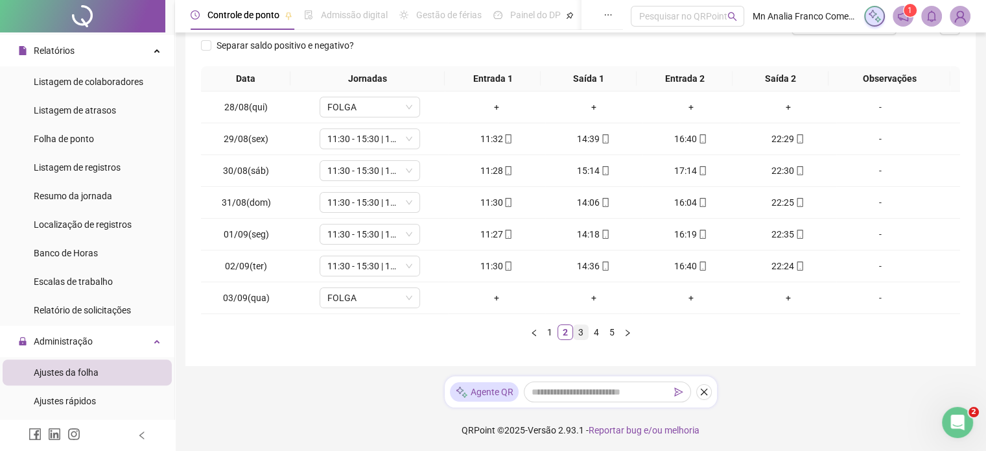
click at [581, 327] on link "3" at bounding box center [581, 332] width 14 height 14
click at [599, 331] on link "4" at bounding box center [596, 332] width 14 height 14
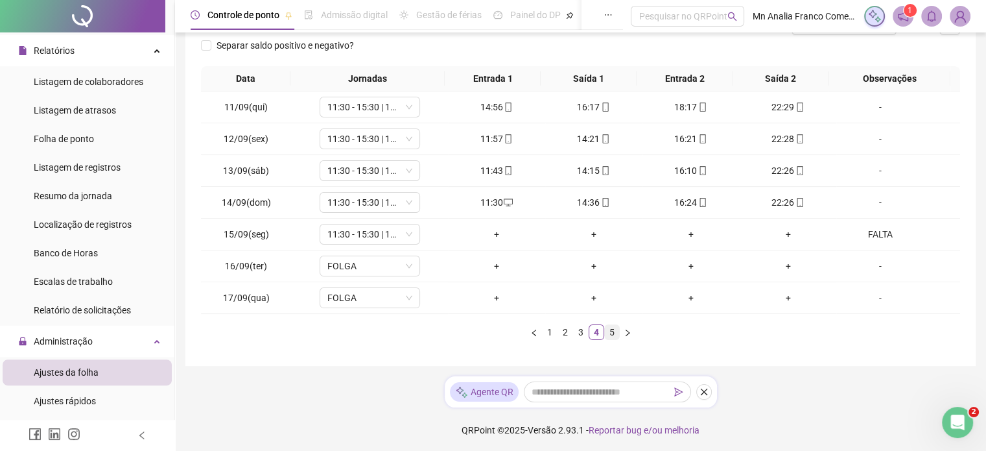
click at [613, 333] on link "5" at bounding box center [612, 332] width 14 height 14
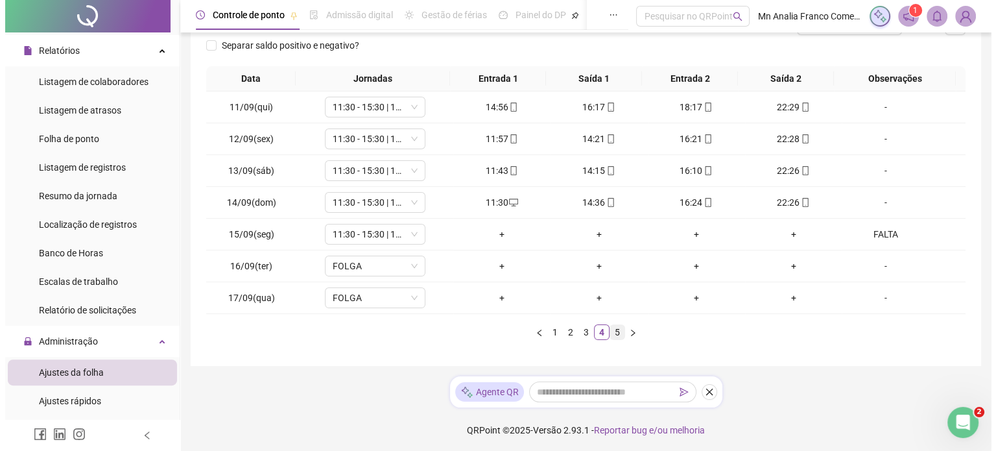
scroll to position [0, 0]
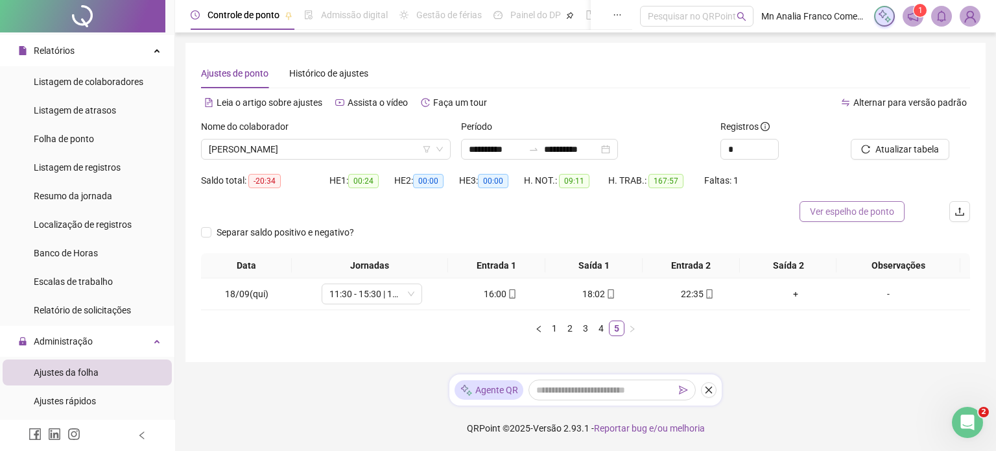
click at [840, 220] on button "Ver espelho de ponto" at bounding box center [851, 211] width 105 height 21
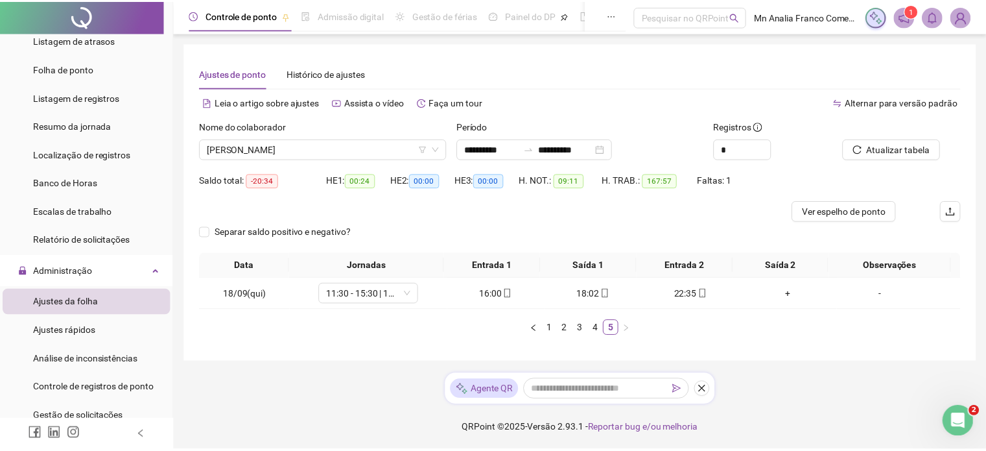
scroll to position [389, 0]
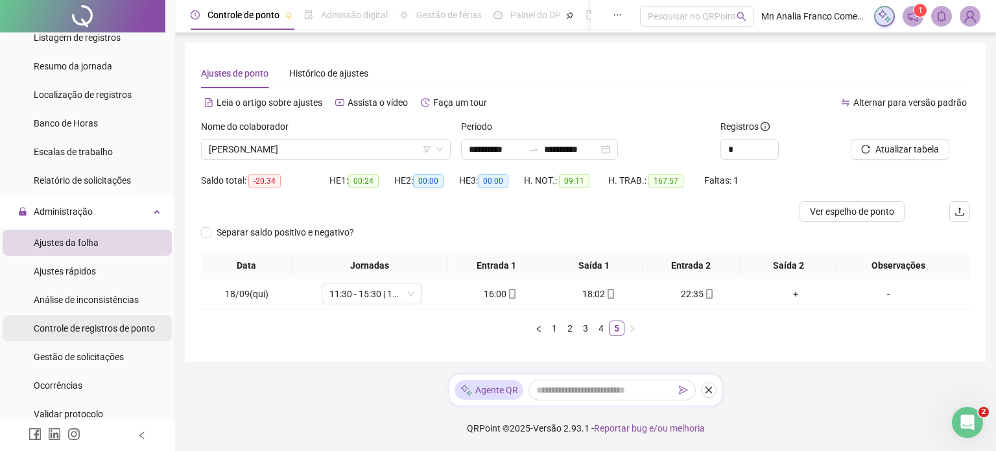
click at [78, 324] on span "Controle de registros de ponto" at bounding box center [94, 328] width 121 height 10
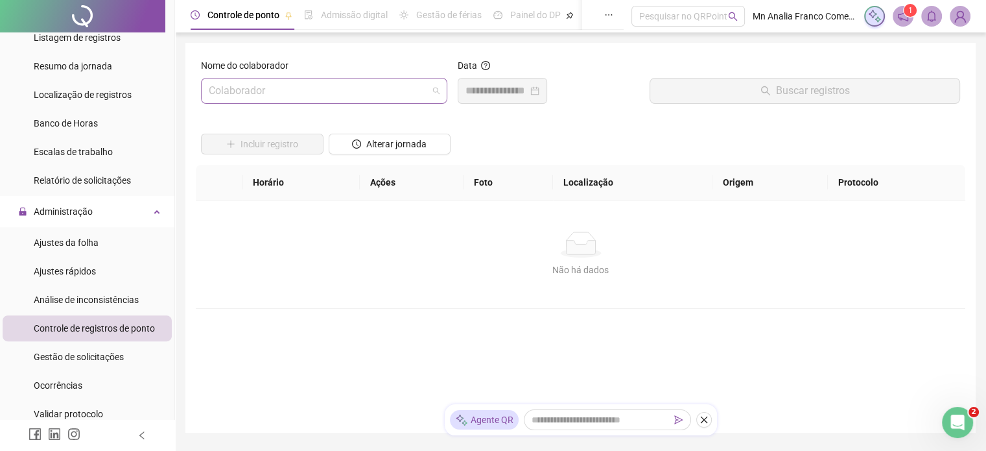
click at [254, 89] on input "search" at bounding box center [318, 90] width 219 height 25
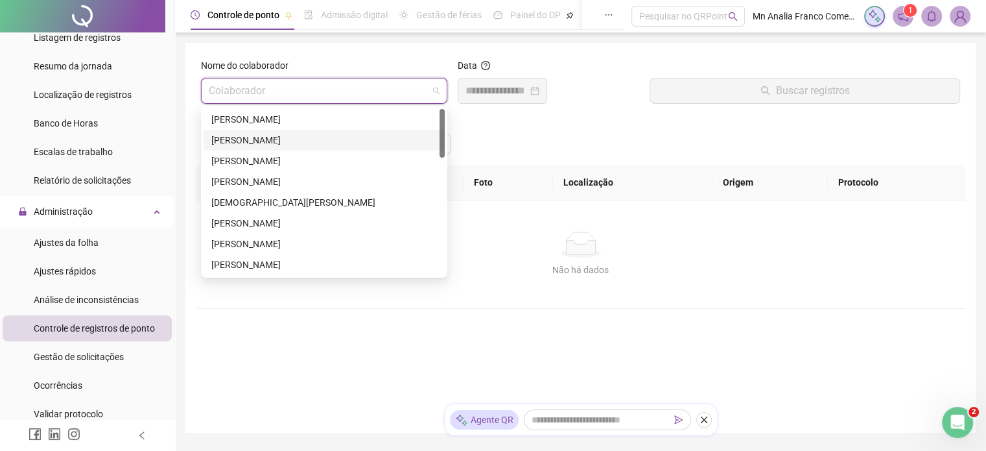
click at [249, 141] on div "[PERSON_NAME]" at bounding box center [324, 140] width 226 height 14
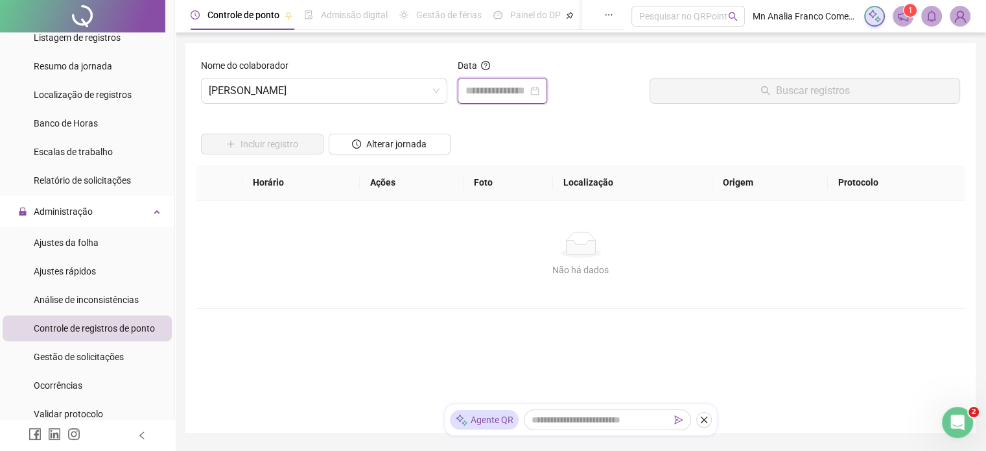
click at [503, 83] on input at bounding box center [497, 91] width 62 height 16
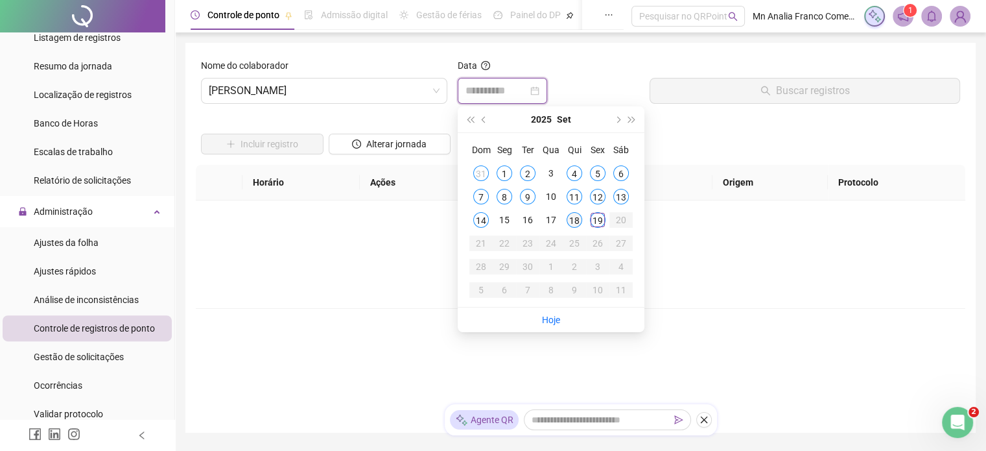
type input "**********"
click at [570, 217] on div "18" at bounding box center [575, 220] width 16 height 16
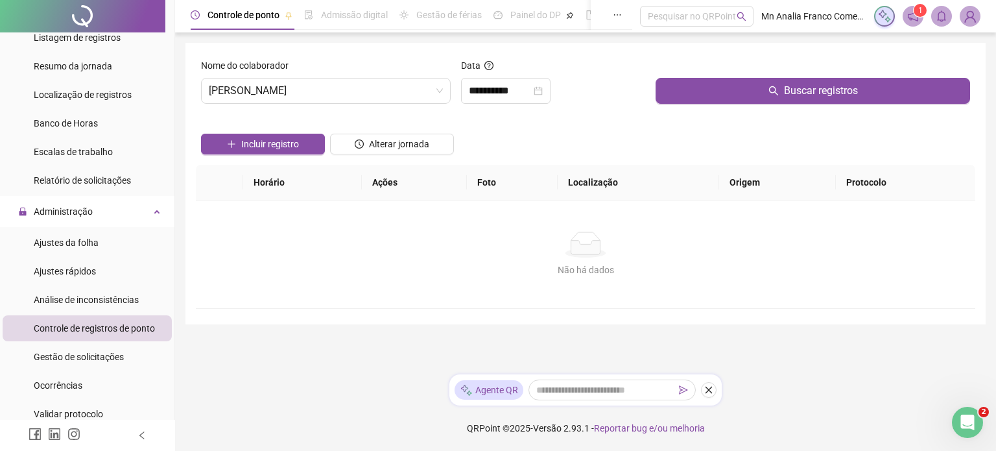
click at [702, 110] on div "Buscar registros" at bounding box center [812, 86] width 325 height 56
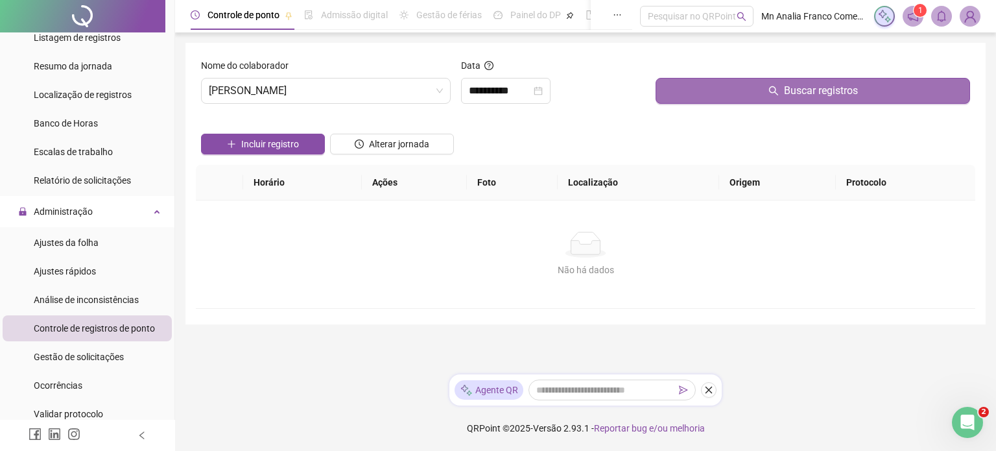
click at [700, 92] on button "Buscar registros" at bounding box center [812, 91] width 314 height 26
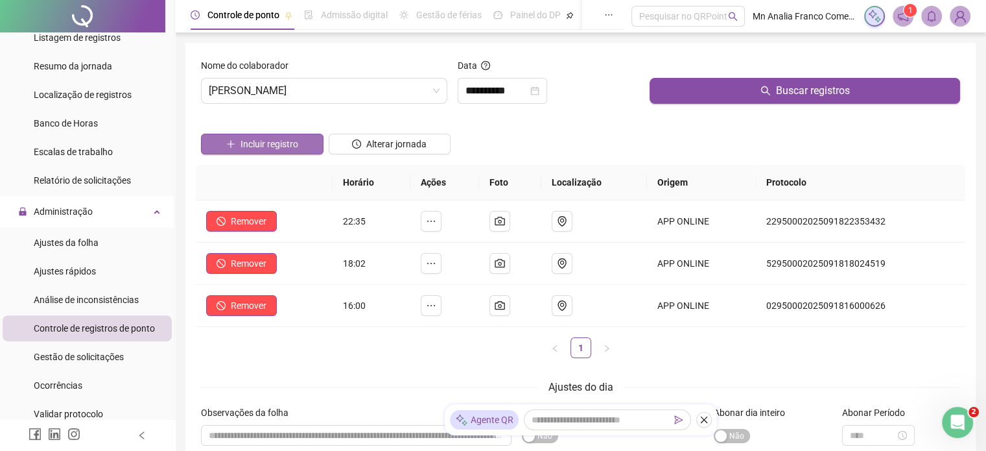
click at [275, 143] on span "Incluir registro" at bounding box center [270, 144] width 58 height 14
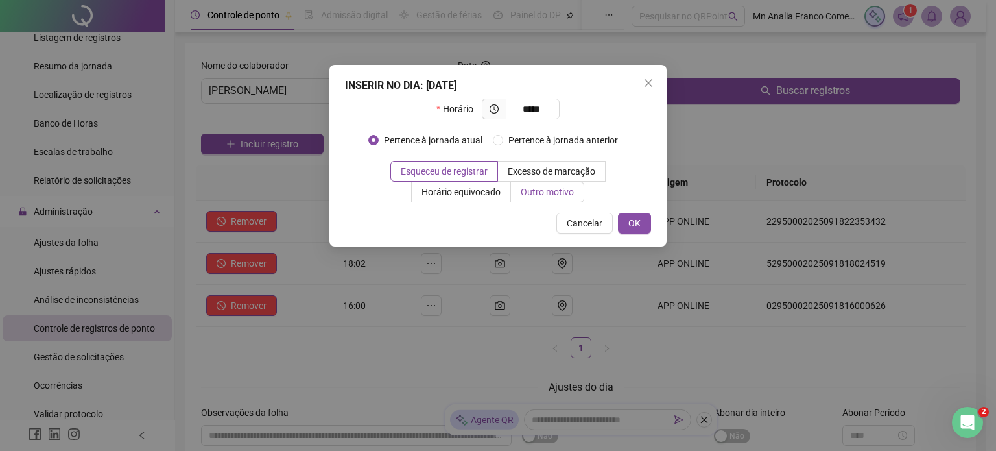
type input "*****"
click at [521, 193] on span "Outro motivo" at bounding box center [547, 192] width 53 height 10
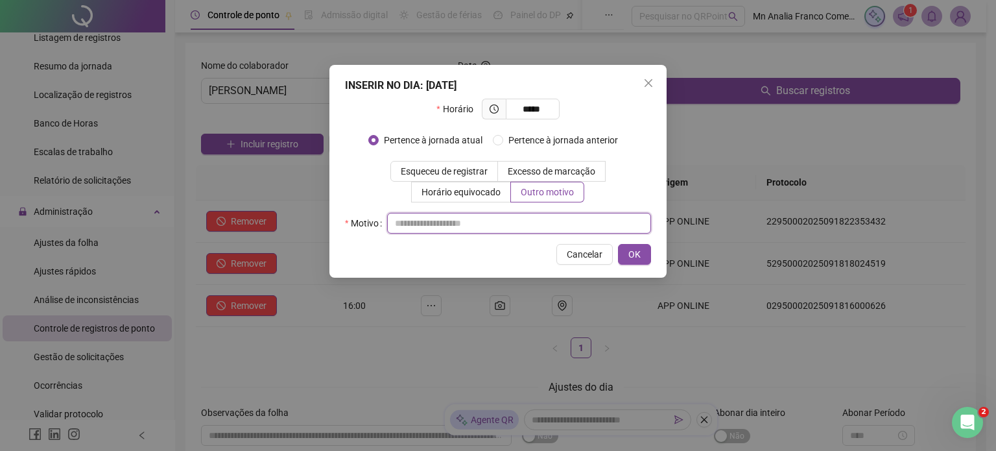
click at [551, 226] on input "text" at bounding box center [519, 223] width 264 height 21
type input "*"
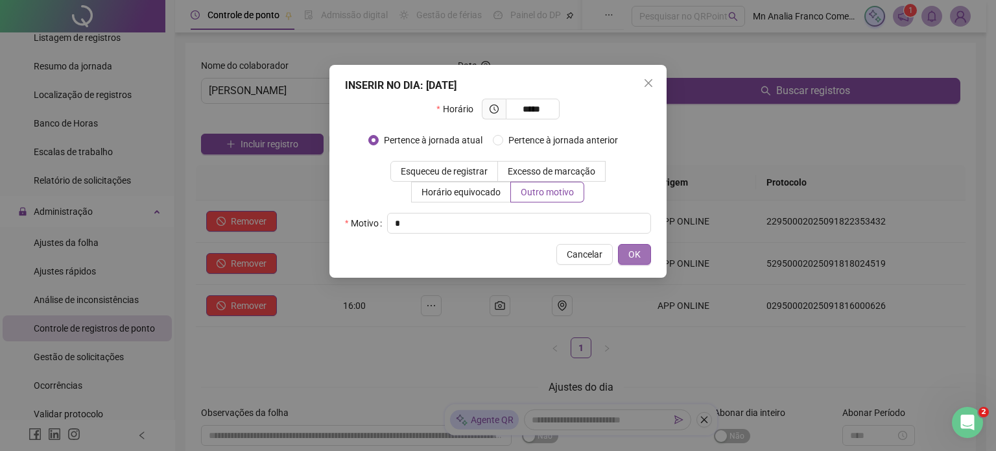
click at [639, 258] on span "OK" at bounding box center [634, 254] width 12 height 14
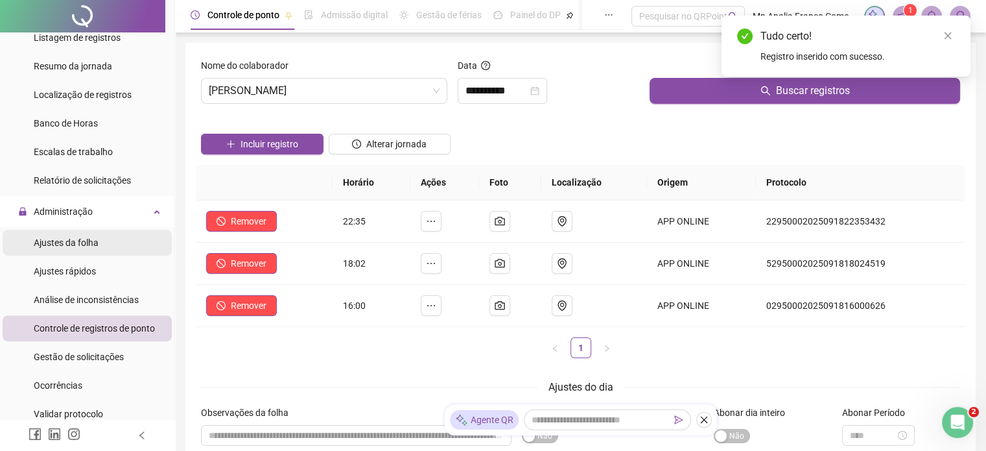
click at [47, 251] on div "Ajustes da folha" at bounding box center [66, 243] width 65 height 26
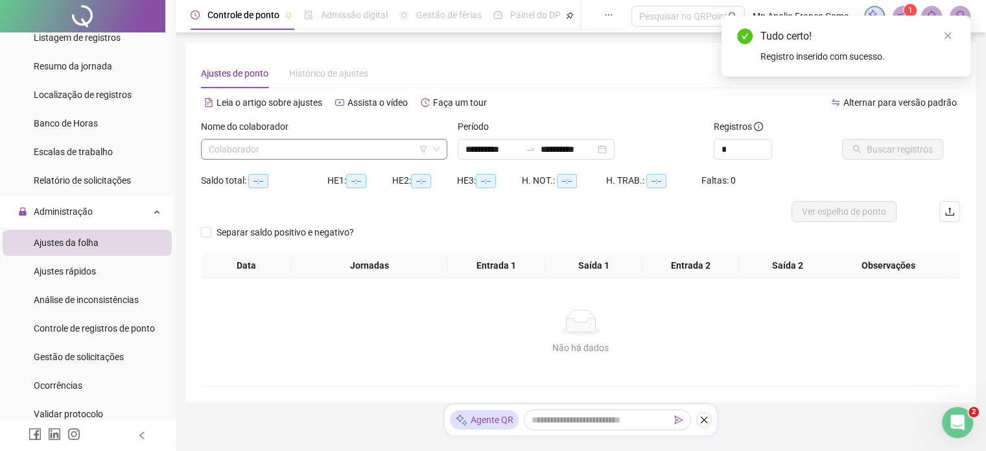
click at [236, 150] on input "search" at bounding box center [318, 148] width 219 height 19
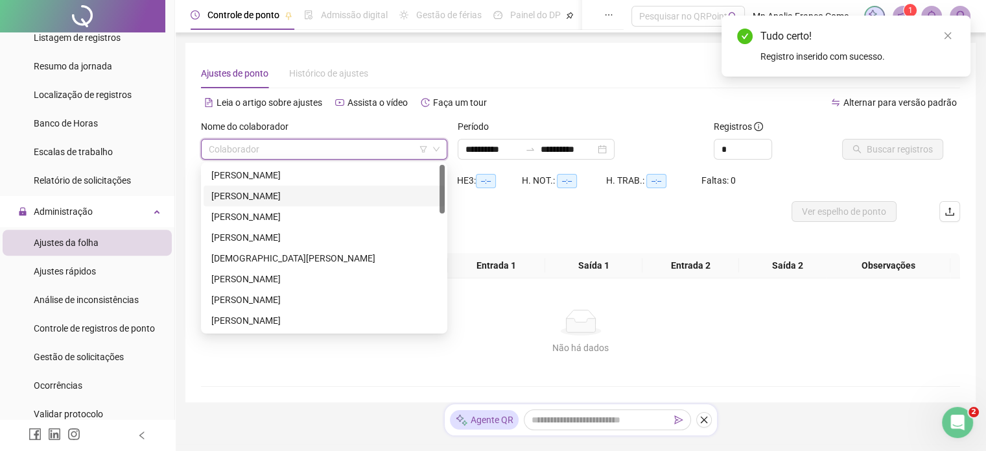
click at [245, 196] on div "[PERSON_NAME]" at bounding box center [324, 196] width 226 height 14
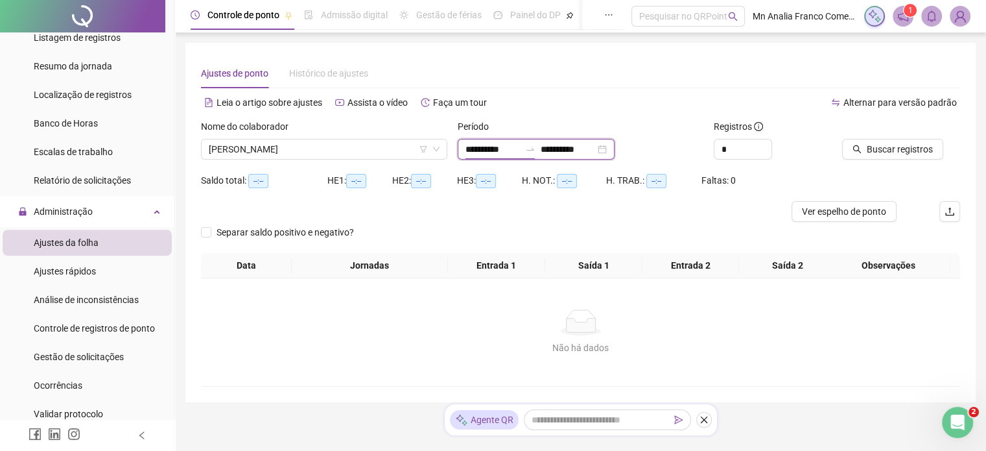
click at [473, 154] on input "**********" at bounding box center [493, 149] width 54 height 14
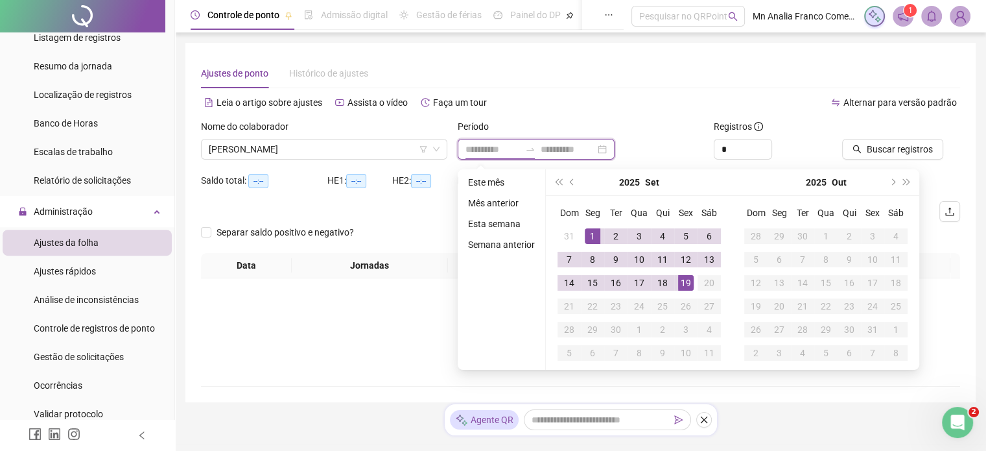
type input "**********"
click at [570, 181] on span "prev-year" at bounding box center [573, 182] width 6 height 6
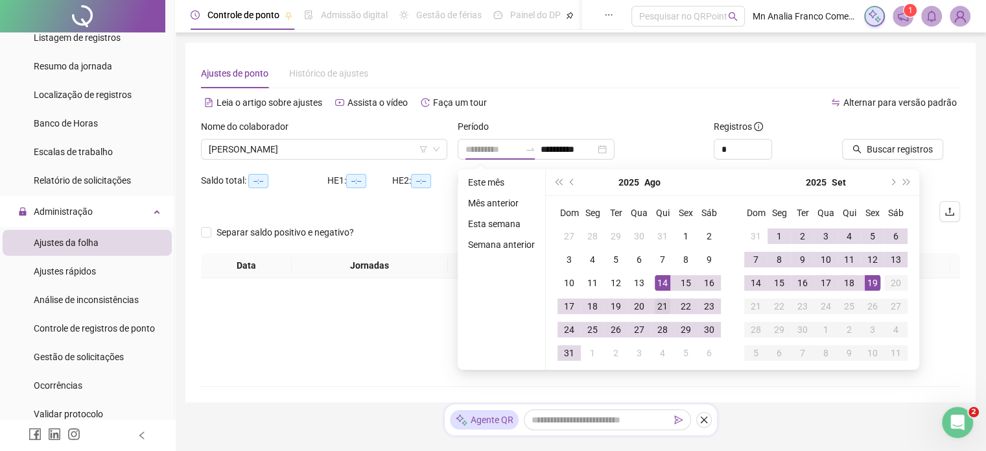
type input "**********"
click at [659, 305] on div "21" at bounding box center [663, 306] width 16 height 16
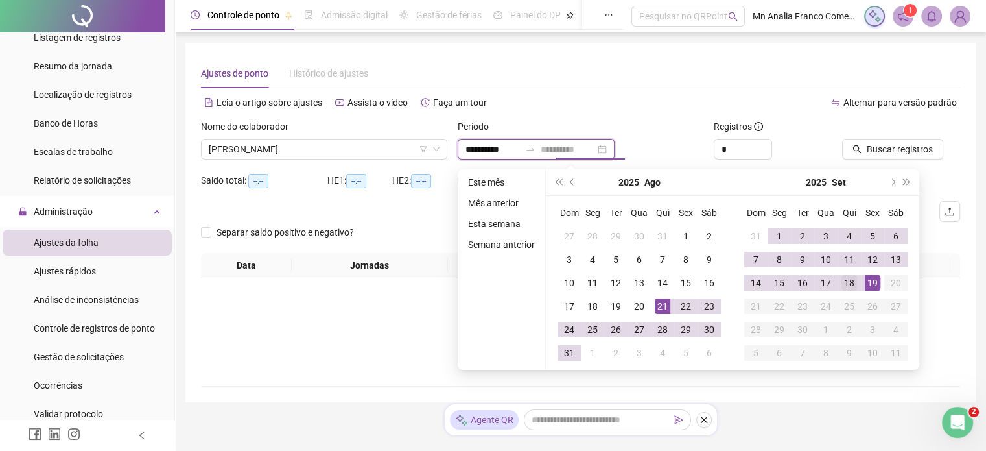
type input "**********"
click at [848, 281] on div "18" at bounding box center [850, 283] width 16 height 16
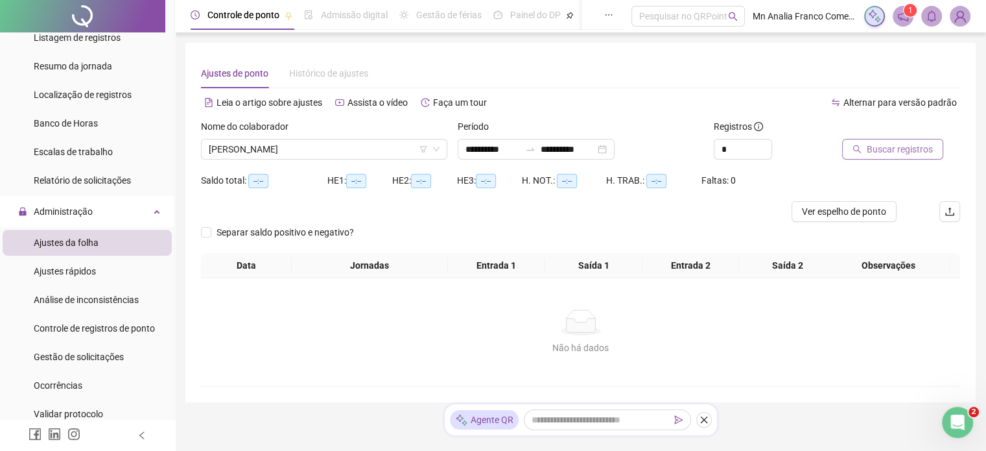
click at [871, 157] on button "Buscar registros" at bounding box center [892, 149] width 101 height 21
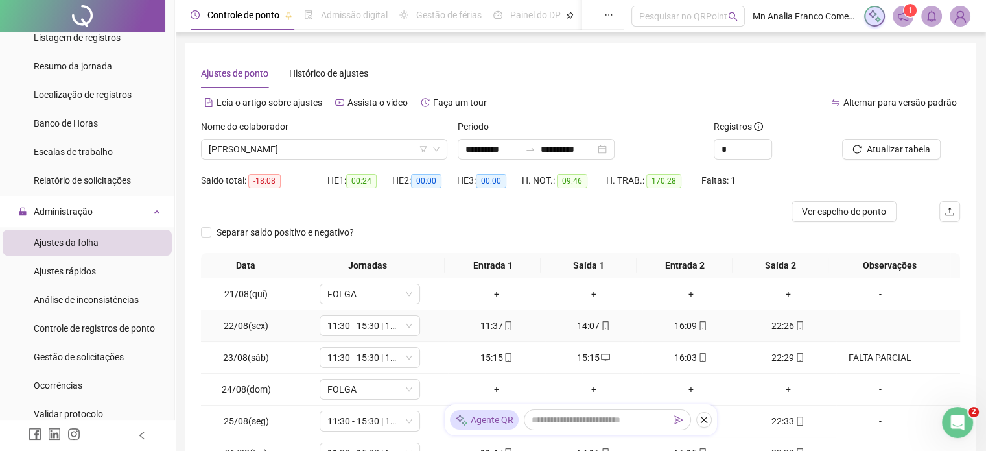
scroll to position [187, 0]
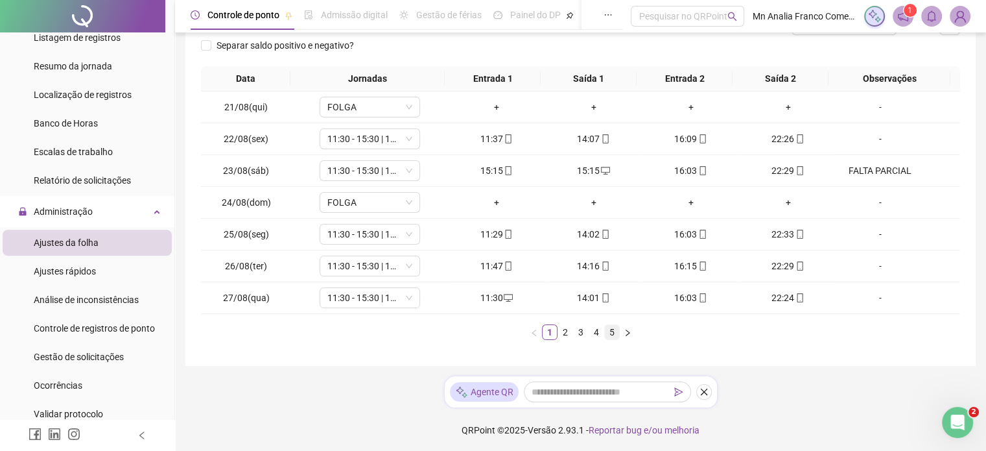
click at [610, 332] on link "5" at bounding box center [612, 332] width 14 height 14
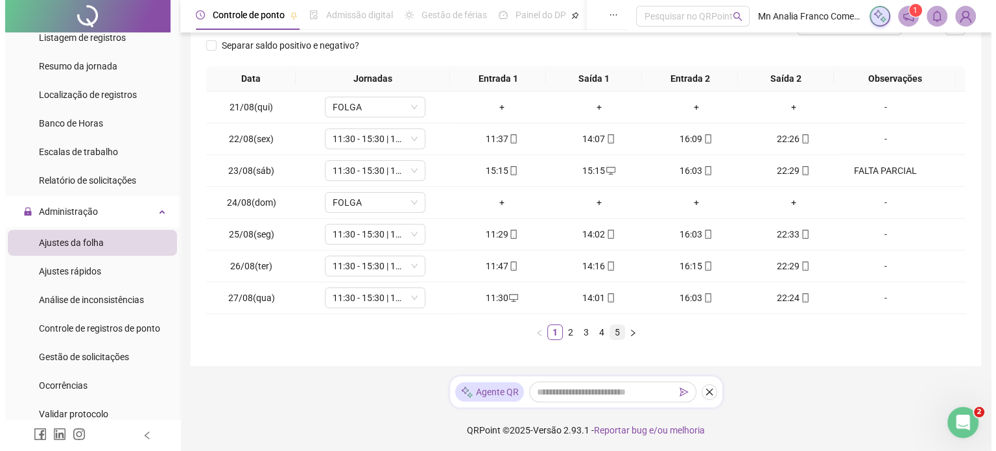
scroll to position [0, 0]
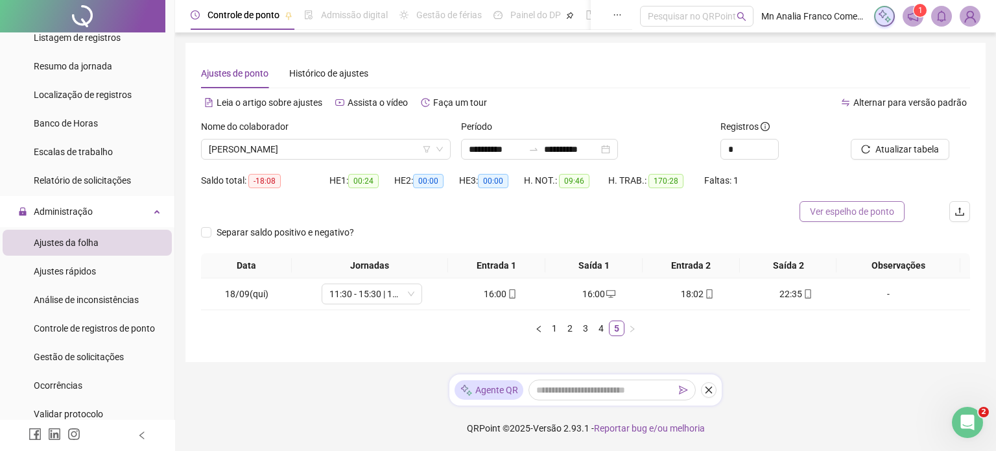
click at [838, 218] on span "Ver espelho de ponto" at bounding box center [852, 211] width 84 height 14
click at [842, 211] on span "Ver espelho de ponto" at bounding box center [852, 211] width 84 height 14
click at [882, 298] on div "-" at bounding box center [888, 294] width 77 height 14
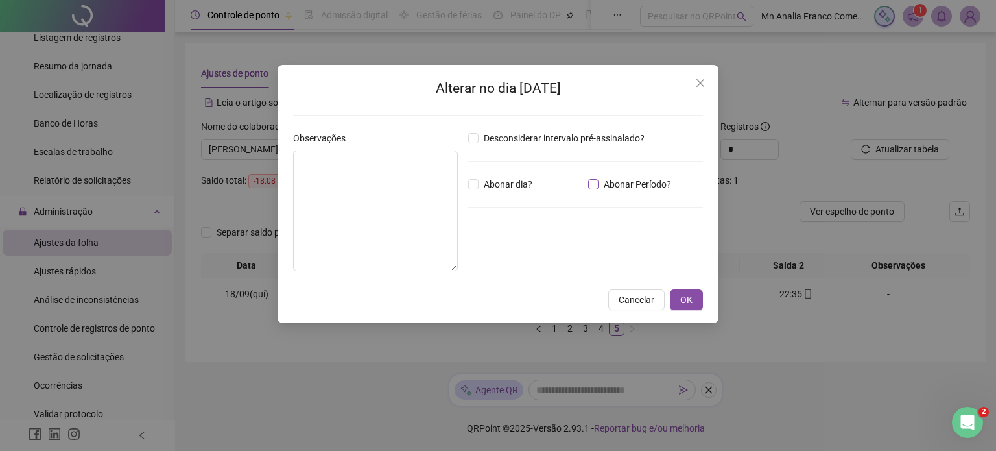
click at [609, 180] on span "Abonar Período?" at bounding box center [637, 184] width 78 height 14
click at [539, 261] on div "*****" at bounding box center [508, 256] width 64 height 16
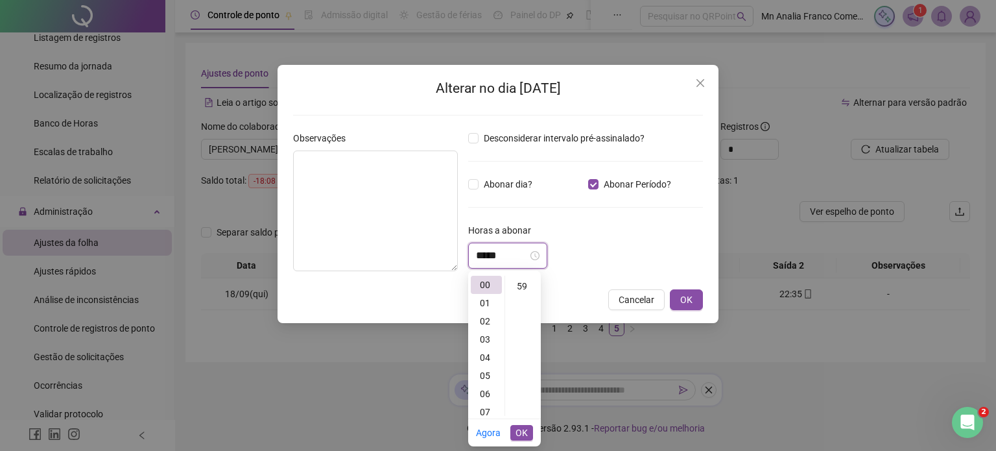
scroll to position [1071, 0]
click at [529, 342] on div "55" at bounding box center [523, 342] width 31 height 18
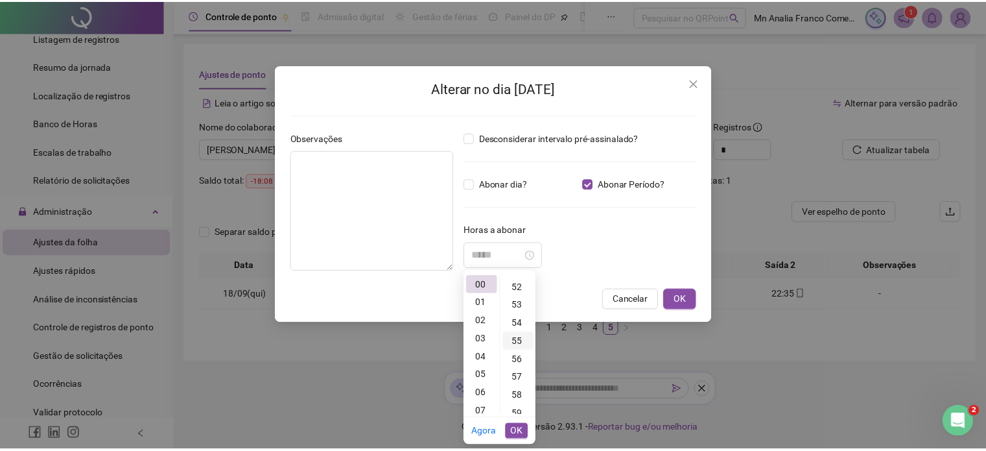
scroll to position [998, 0]
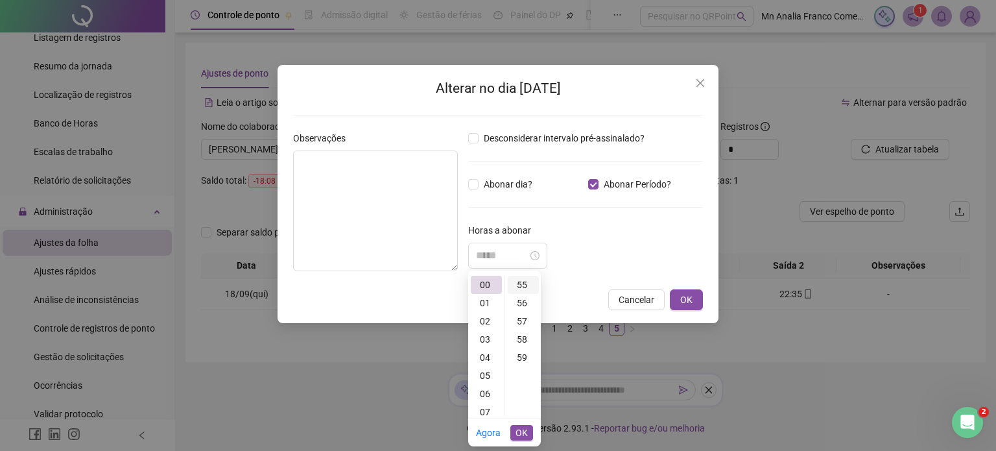
click at [520, 284] on div "55" at bounding box center [523, 285] width 31 height 18
type input "*****"
click at [521, 425] on button "OK" at bounding box center [521, 433] width 23 height 16
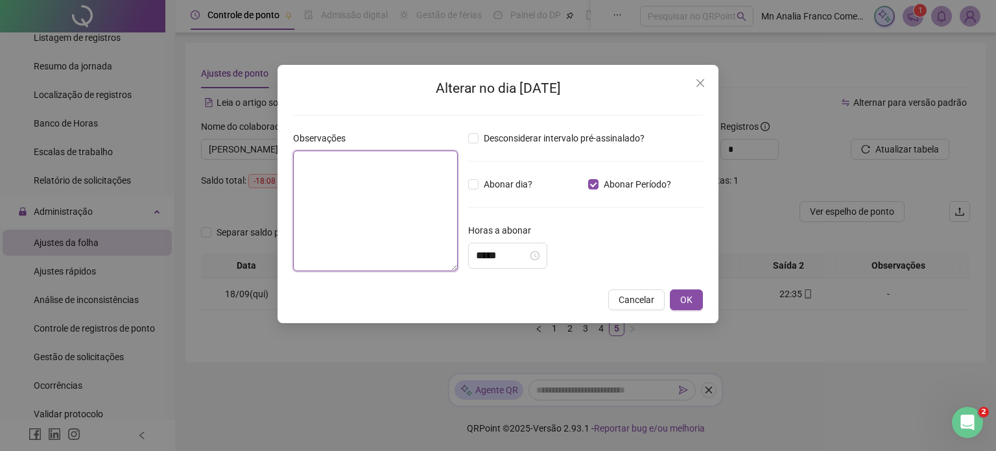
click at [372, 180] on textarea at bounding box center [375, 210] width 165 height 121
type textarea "*"
type textarea "**********"
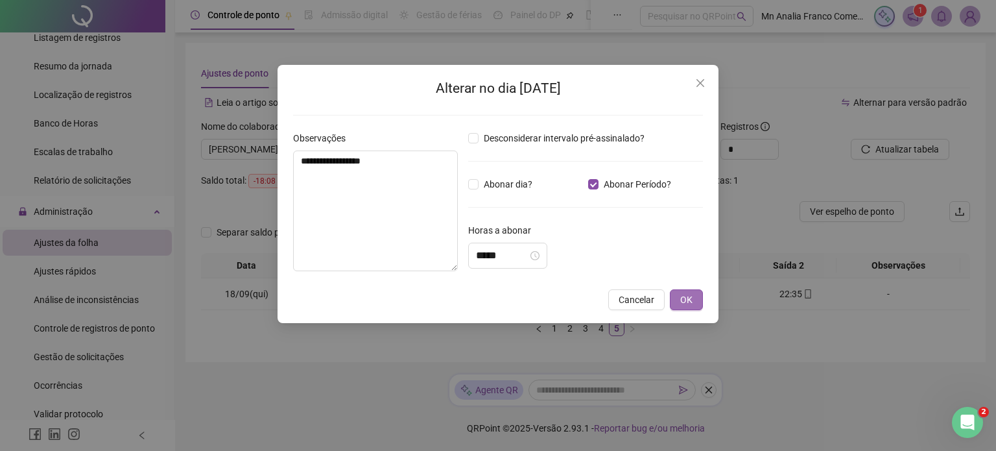
click at [695, 296] on button "OK" at bounding box center [686, 299] width 33 height 21
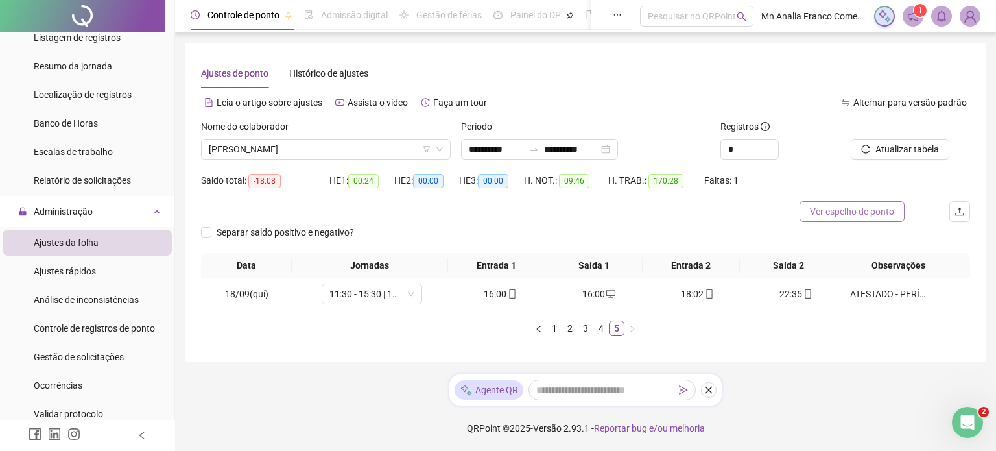
click at [862, 209] on span "Ver espelho de ponto" at bounding box center [852, 211] width 84 height 14
click at [596, 332] on link "4" at bounding box center [601, 328] width 14 height 14
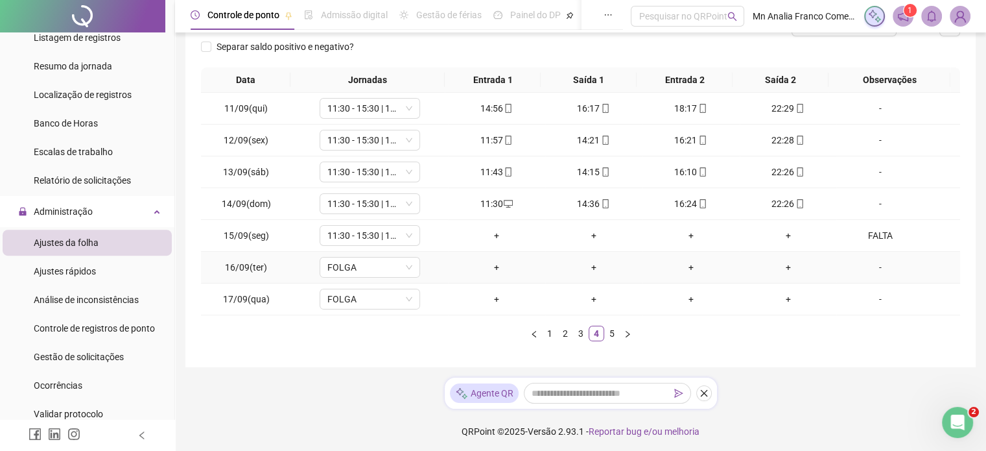
scroll to position [187, 0]
click at [578, 333] on link "3" at bounding box center [581, 332] width 14 height 14
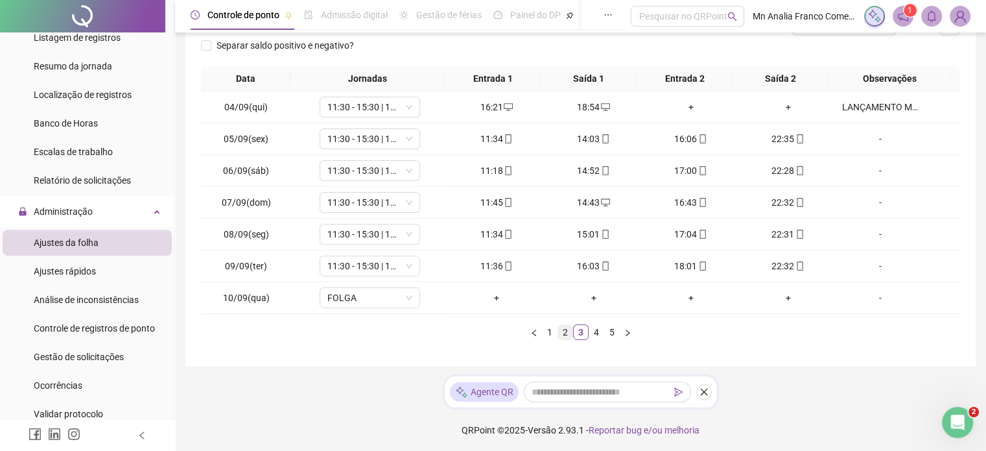
click at [568, 329] on link "2" at bounding box center [565, 332] width 14 height 14
click at [552, 333] on link "1" at bounding box center [550, 332] width 14 height 14
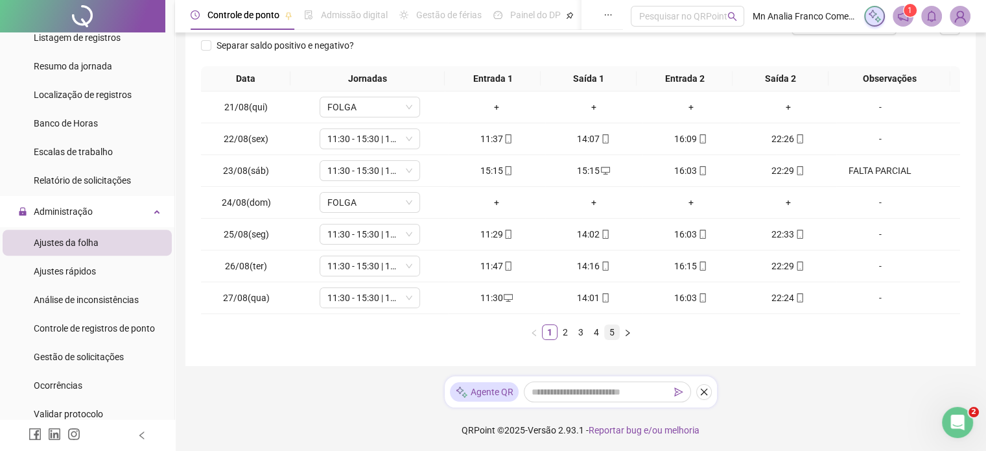
click at [610, 331] on link "5" at bounding box center [612, 332] width 14 height 14
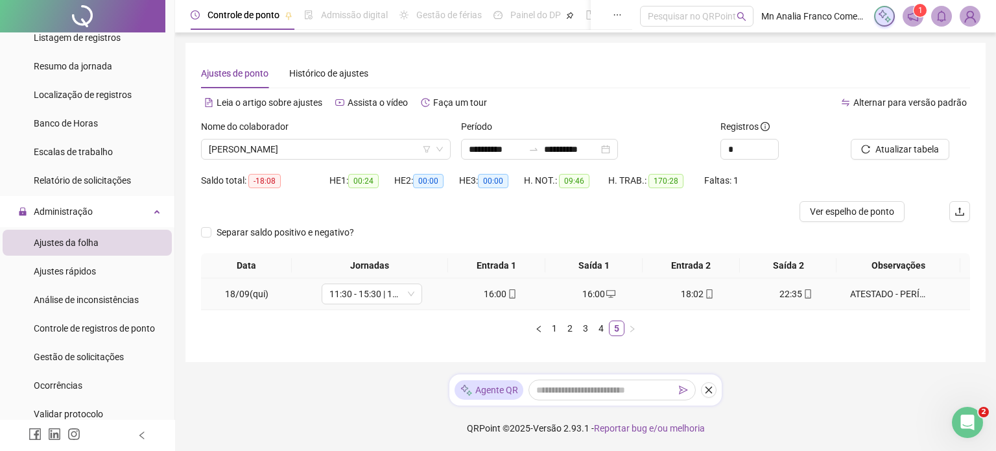
click at [850, 294] on div "ATESTADO - PERÍODO" at bounding box center [888, 294] width 77 height 14
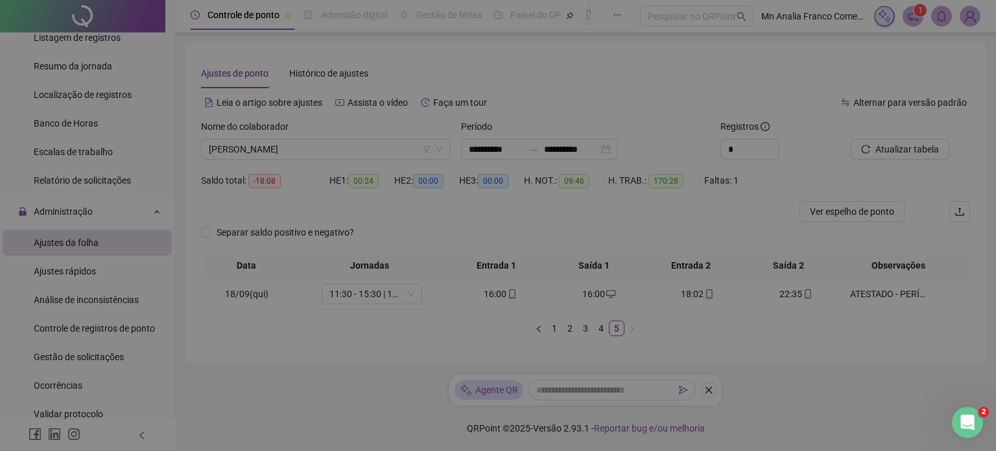
type textarea "**********"
type input "*****"
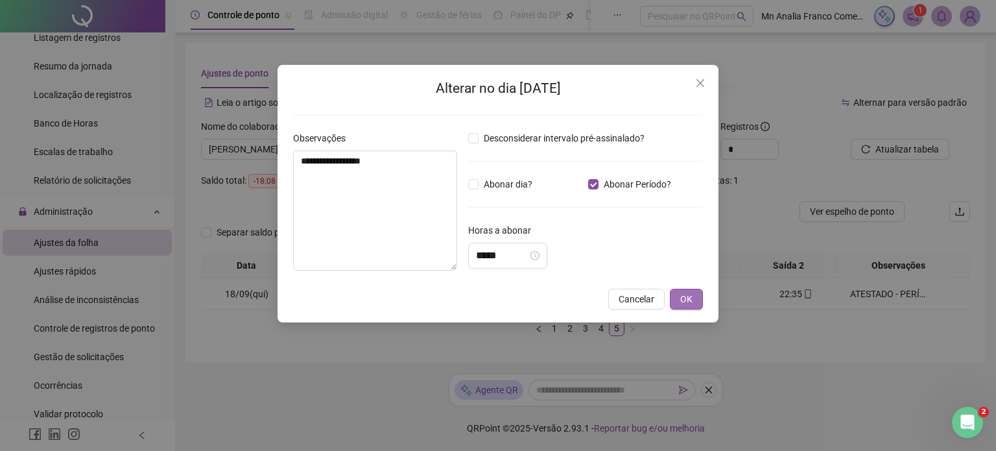
click at [681, 301] on span "OK" at bounding box center [686, 299] width 12 height 14
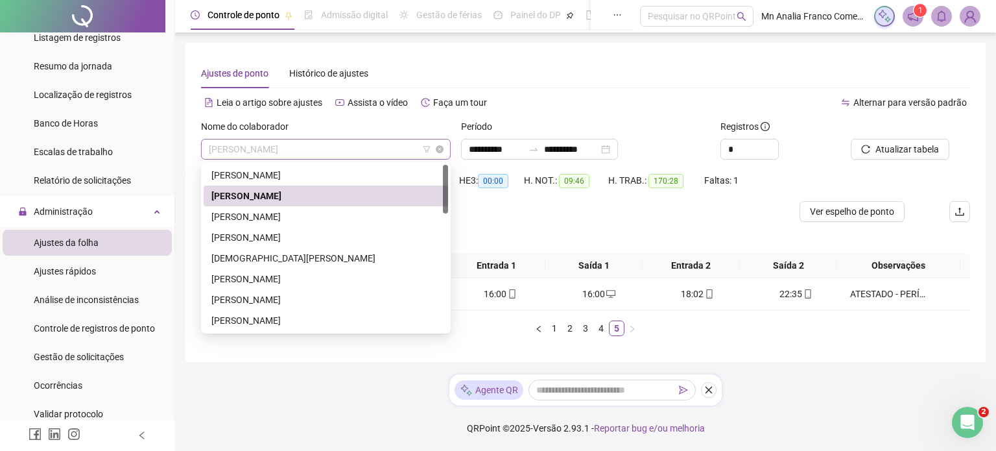
click at [392, 150] on span "[PERSON_NAME]" at bounding box center [326, 148] width 234 height 19
click at [353, 207] on div "[PERSON_NAME]" at bounding box center [326, 216] width 244 height 21
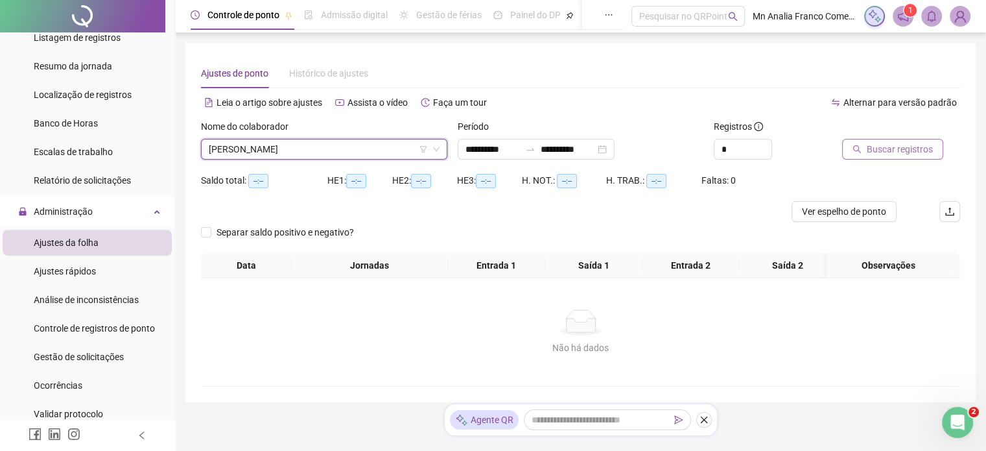
click at [868, 149] on span "Buscar registros" at bounding box center [900, 149] width 66 height 14
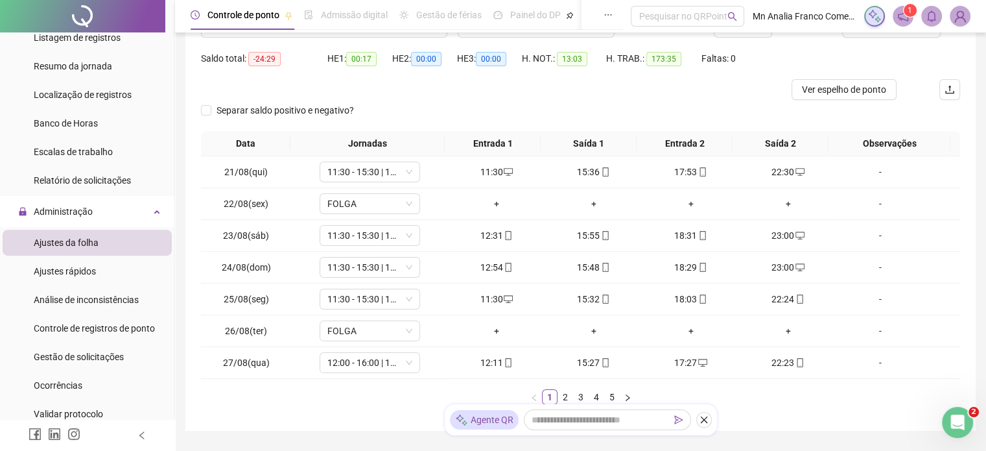
scroll to position [130, 0]
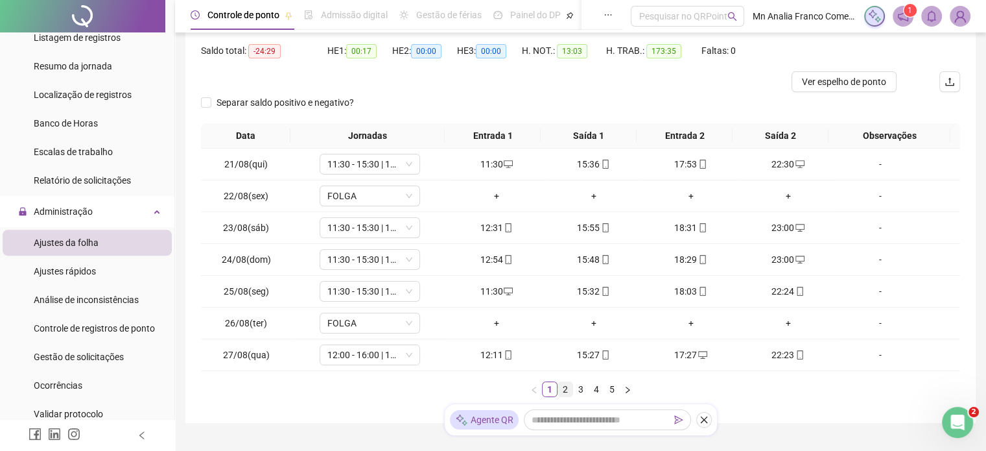
click at [560, 392] on link "2" at bounding box center [565, 389] width 14 height 14
click at [586, 390] on link "3" at bounding box center [581, 389] width 14 height 14
click at [595, 389] on link "4" at bounding box center [596, 389] width 14 height 14
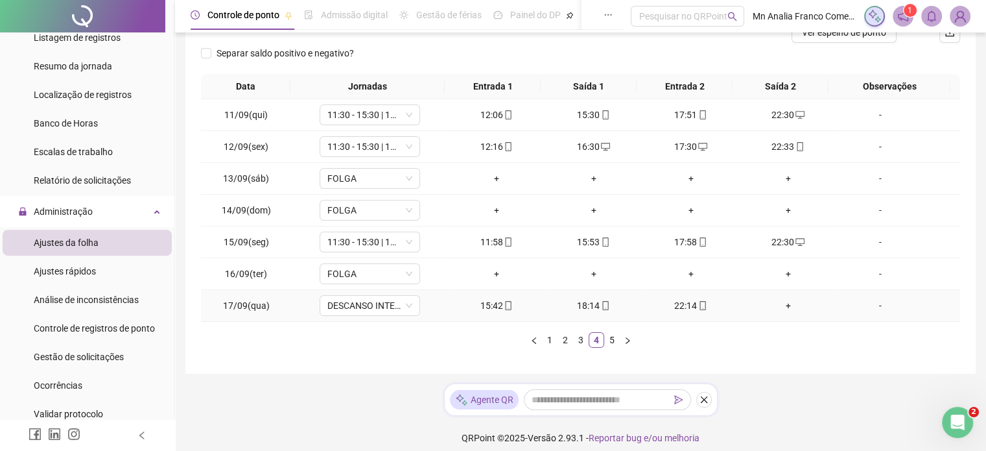
scroll to position [187, 0]
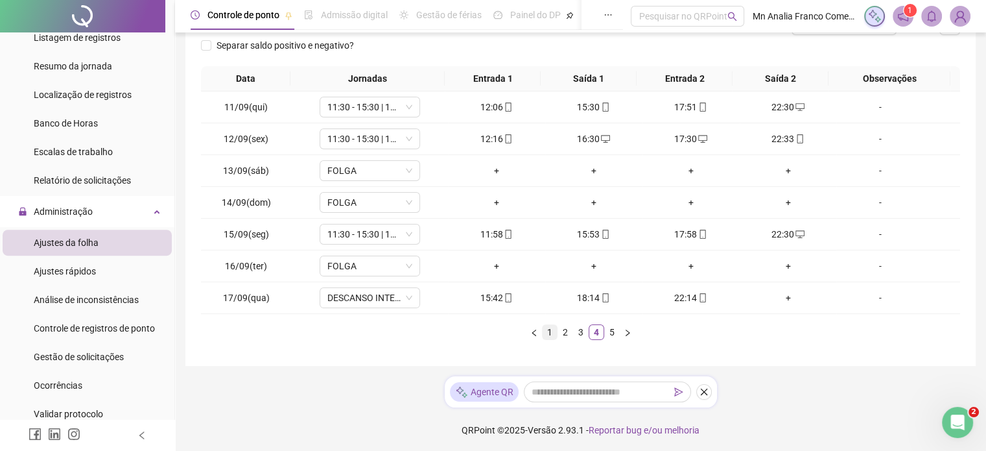
click at [549, 329] on link "1" at bounding box center [550, 332] width 14 height 14
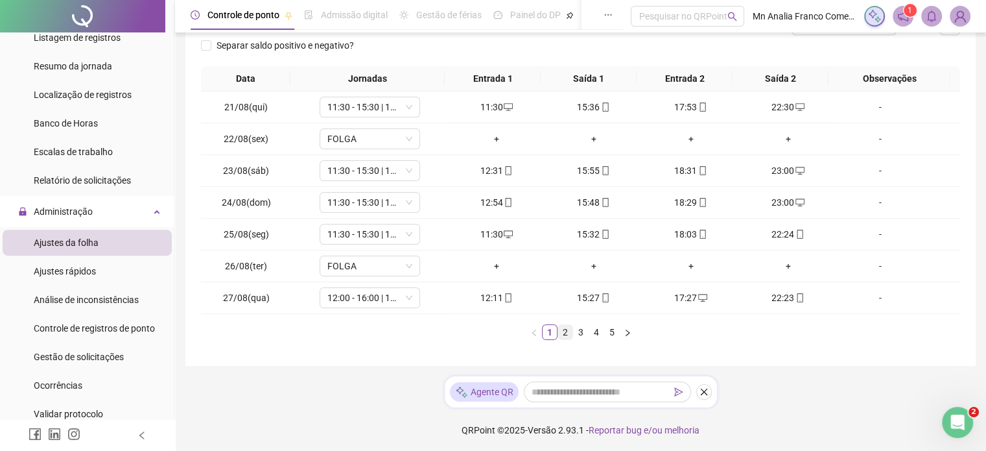
click at [567, 334] on link "2" at bounding box center [565, 332] width 14 height 14
click at [574, 331] on link "3" at bounding box center [581, 332] width 14 height 14
click at [592, 331] on link "4" at bounding box center [596, 332] width 14 height 14
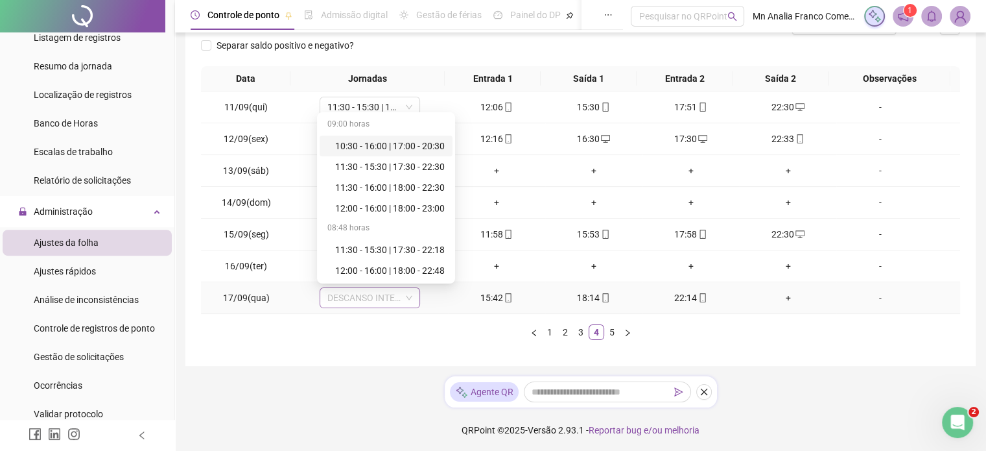
click at [367, 301] on span "DESCANSO INTER-JORNADA" at bounding box center [369, 297] width 85 height 19
click at [375, 159] on div "11:30 - 15:30 | 17:30 - 22:30" at bounding box center [390, 166] width 110 height 14
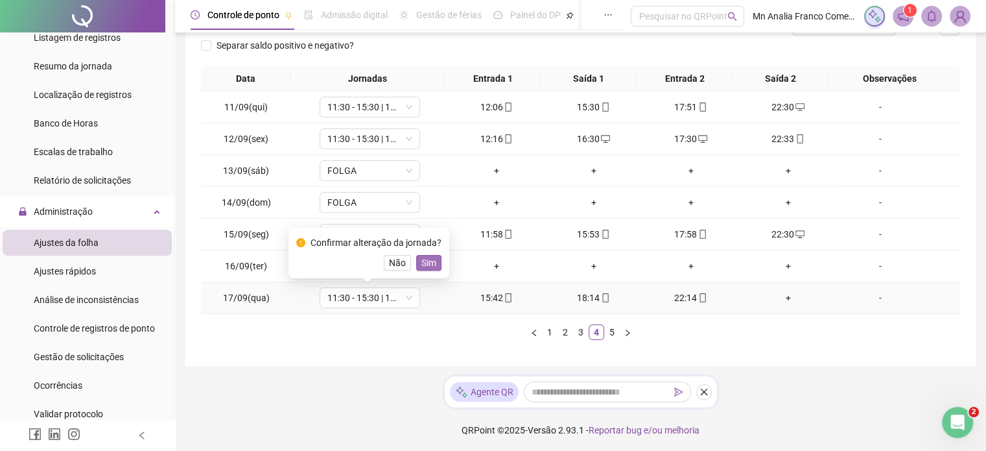
click at [429, 266] on span "Sim" at bounding box center [428, 262] width 15 height 14
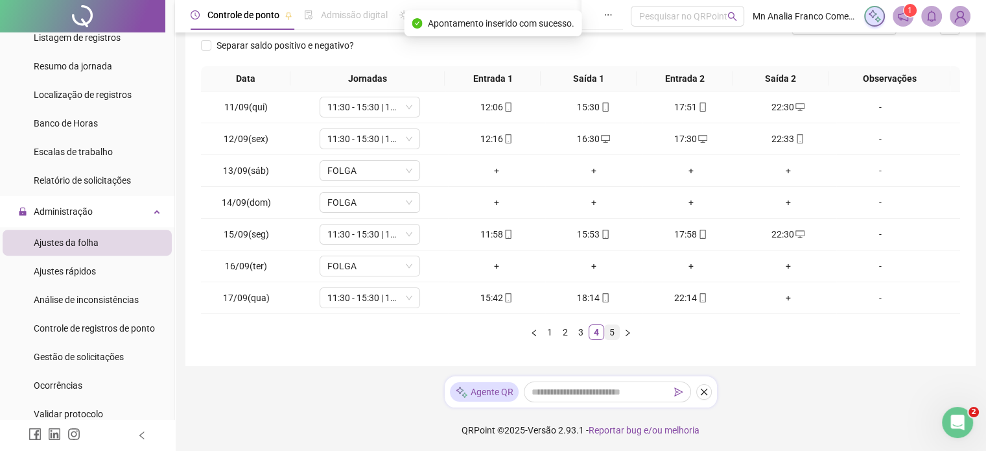
click at [612, 331] on link "5" at bounding box center [612, 332] width 14 height 14
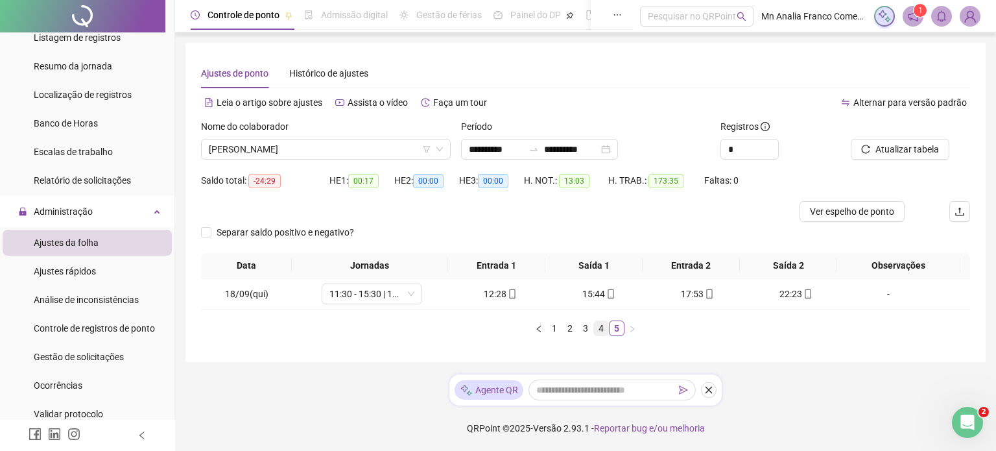
click at [599, 329] on link "4" at bounding box center [601, 328] width 14 height 14
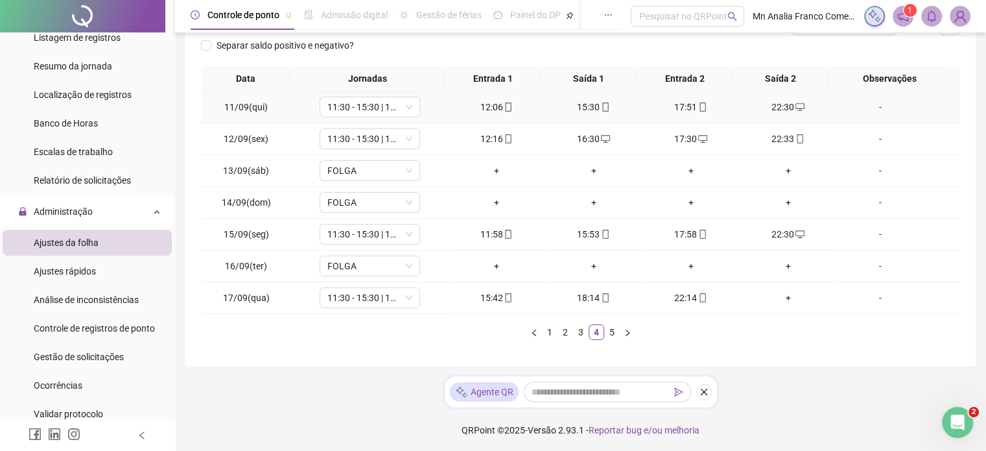
scroll to position [187, 0]
click at [578, 331] on link "3" at bounding box center [581, 332] width 14 height 14
click at [566, 329] on link "2" at bounding box center [565, 332] width 14 height 14
click at [545, 329] on link "1" at bounding box center [550, 332] width 14 height 14
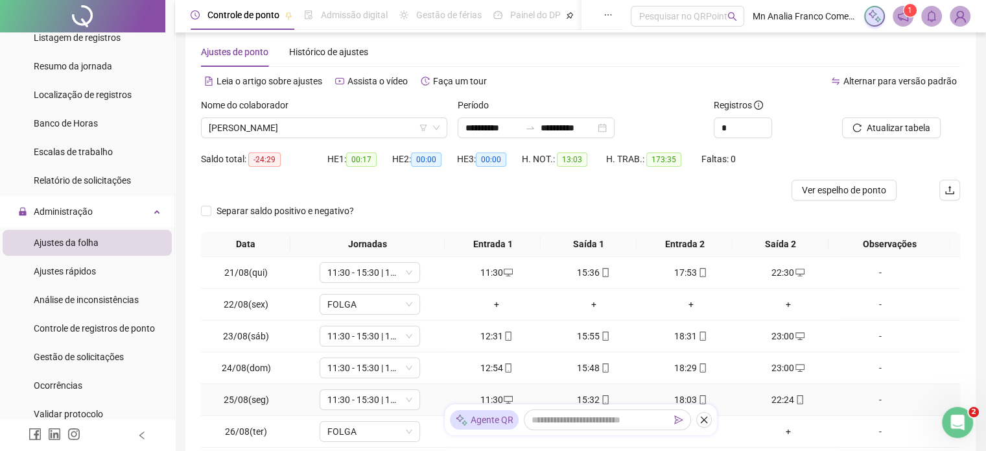
scroll to position [0, 0]
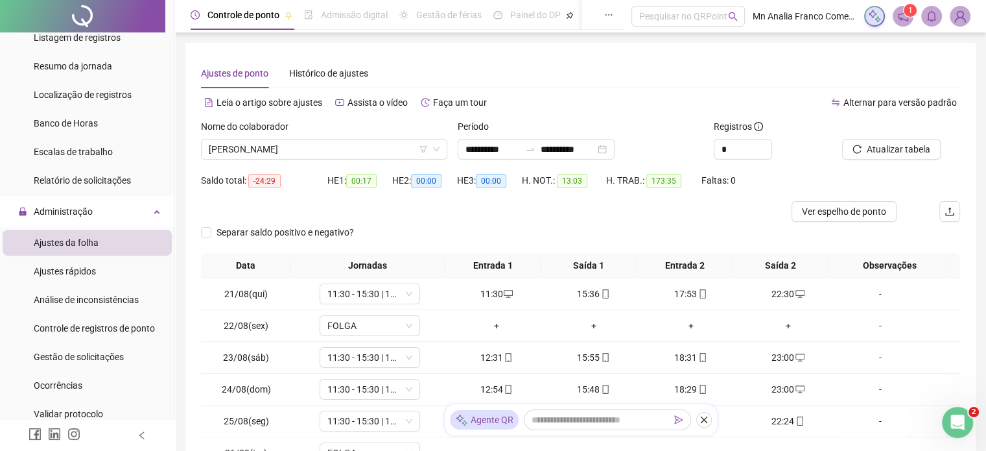
drag, startPoint x: 106, startPoint y: 330, endPoint x: 185, endPoint y: 295, distance: 86.5
click at [106, 331] on span "Controle de registros de ponto" at bounding box center [94, 328] width 121 height 10
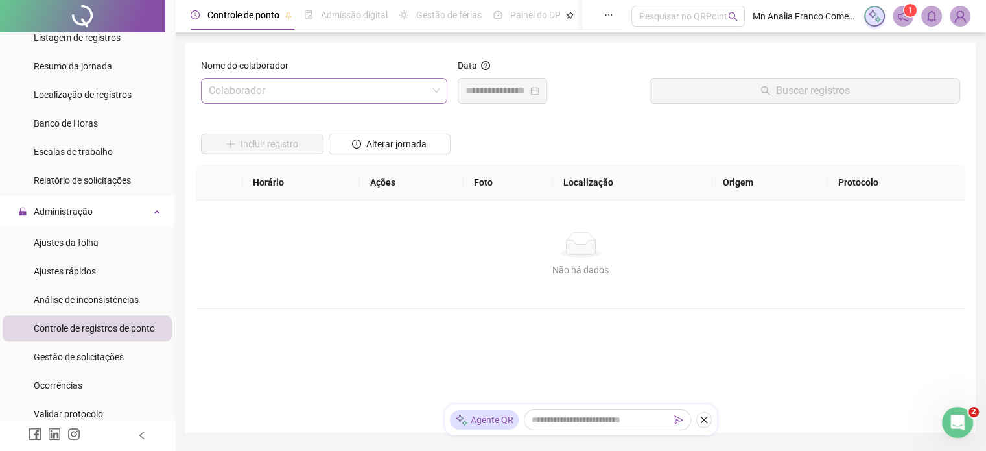
click at [290, 80] on input "search" at bounding box center [318, 90] width 219 height 25
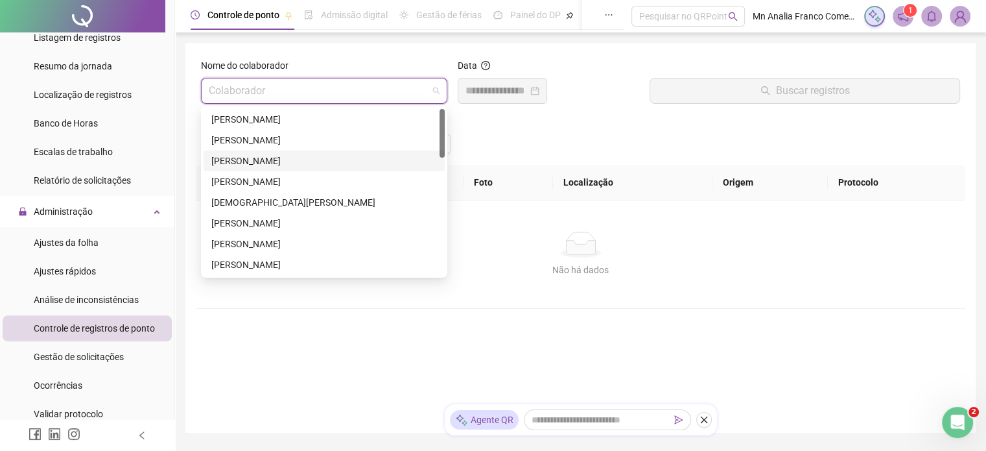
click at [300, 162] on div "[PERSON_NAME]" at bounding box center [324, 161] width 226 height 14
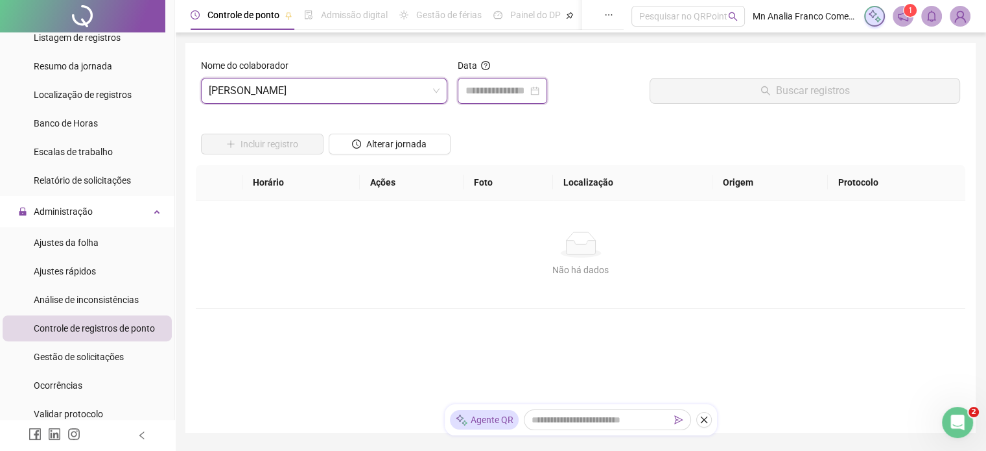
click at [477, 95] on input at bounding box center [497, 91] width 62 height 16
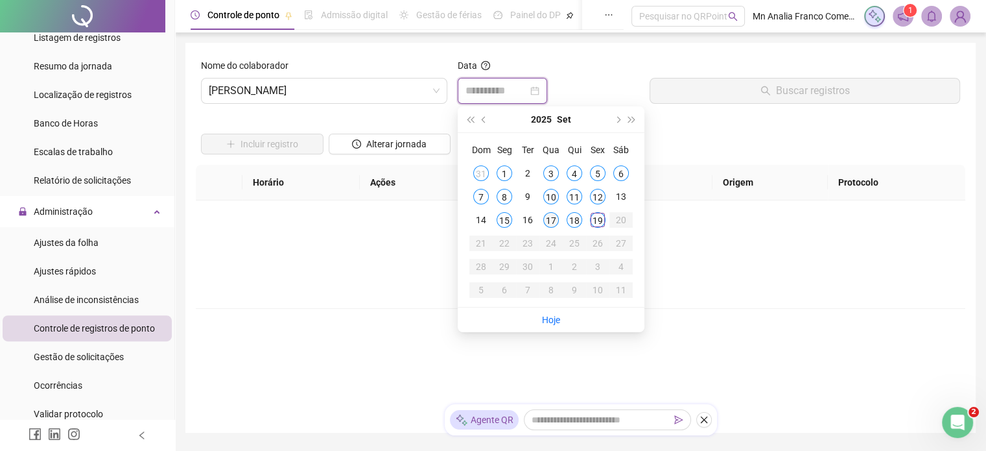
type input "**********"
click at [551, 226] on div "17" at bounding box center [551, 220] width 16 height 16
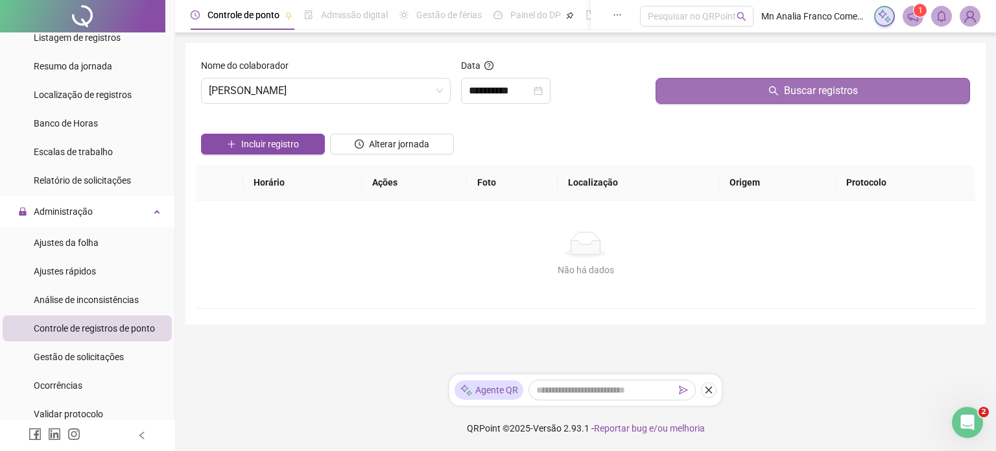
click at [697, 83] on button "Buscar registros" at bounding box center [812, 91] width 314 height 26
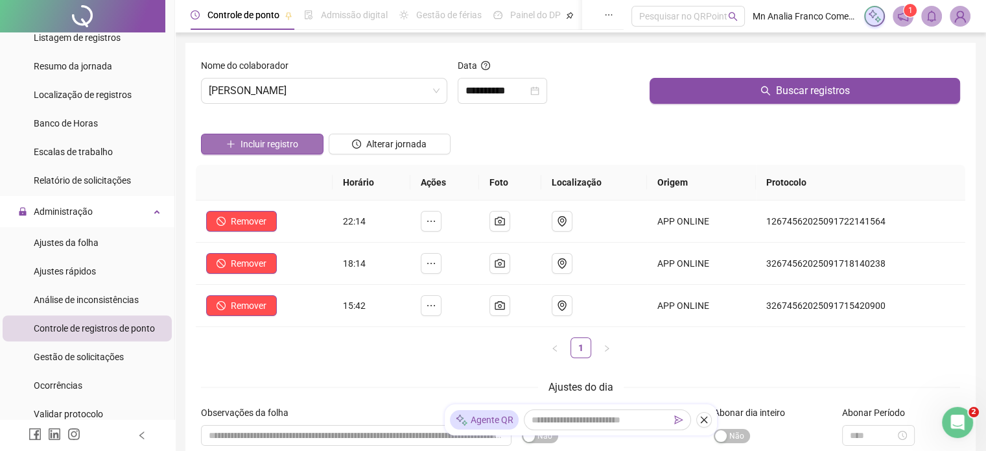
click at [279, 152] on button "Incluir registro" at bounding box center [262, 144] width 123 height 21
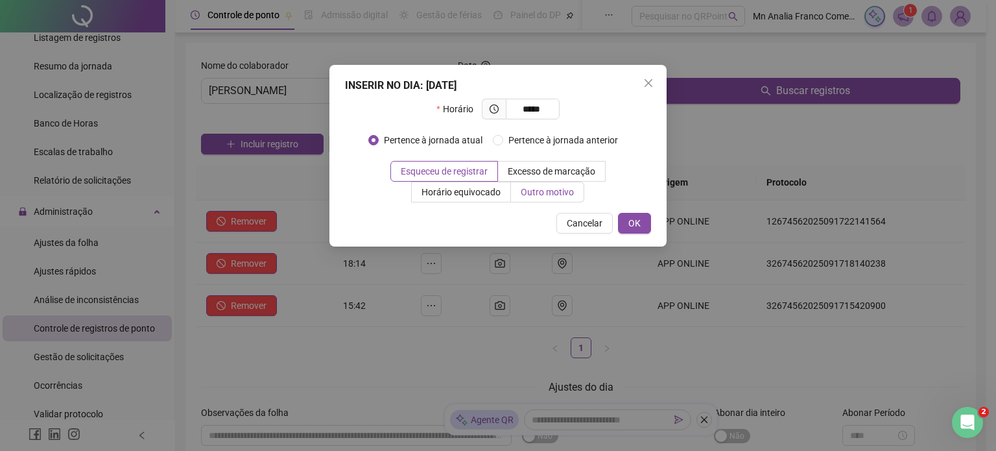
type input "*****"
click at [536, 196] on span "Outro motivo" at bounding box center [547, 192] width 53 height 10
click at [532, 197] on span "Outro motivo" at bounding box center [547, 192] width 53 height 10
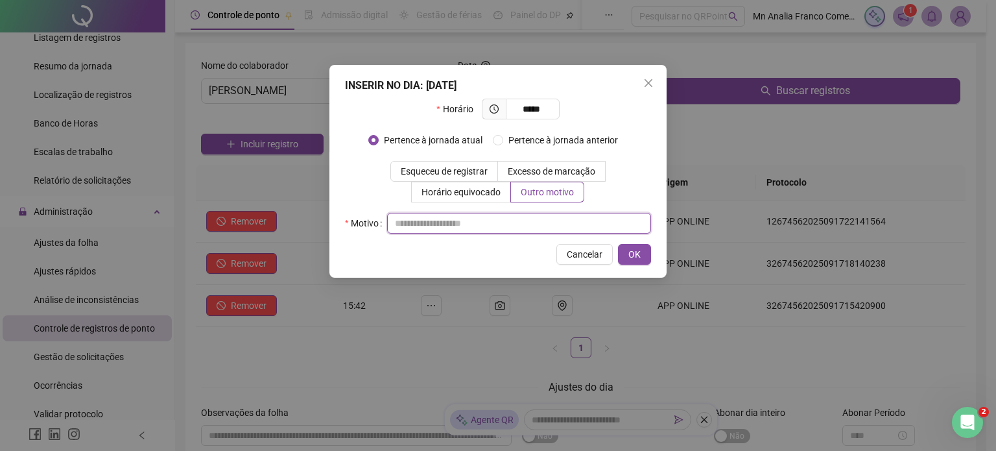
click at [532, 217] on input "text" at bounding box center [519, 223] width 264 height 21
type input "*"
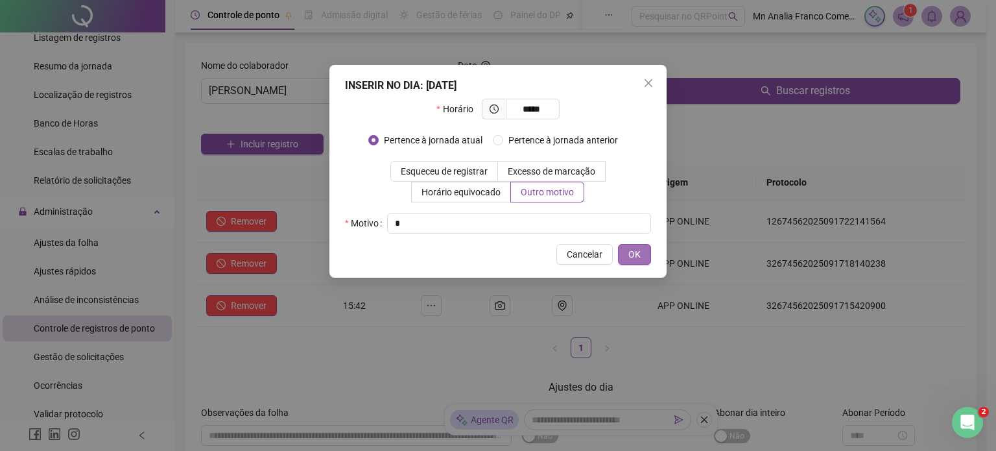
click at [624, 257] on button "OK" at bounding box center [634, 254] width 33 height 21
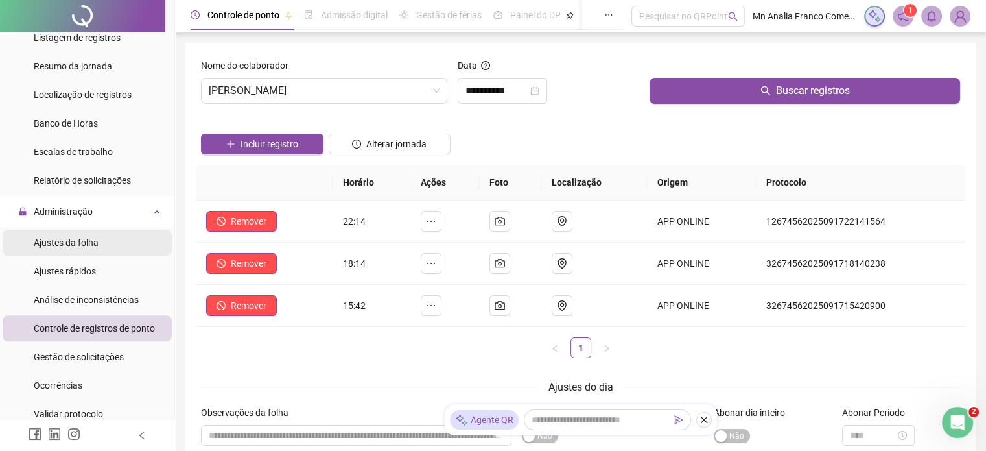
click at [65, 247] on span "Ajustes da folha" at bounding box center [66, 242] width 65 height 10
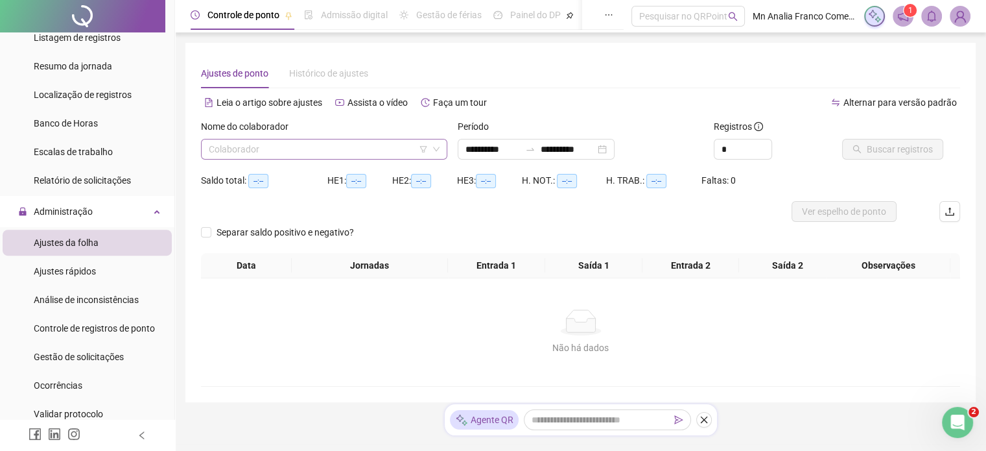
click at [250, 145] on input "search" at bounding box center [318, 148] width 219 height 19
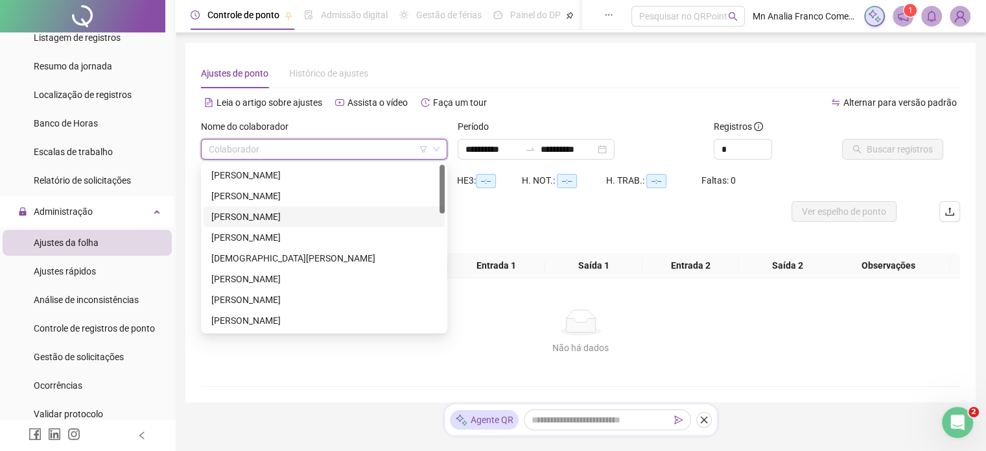
click at [252, 225] on div "[PERSON_NAME]" at bounding box center [324, 216] width 241 height 21
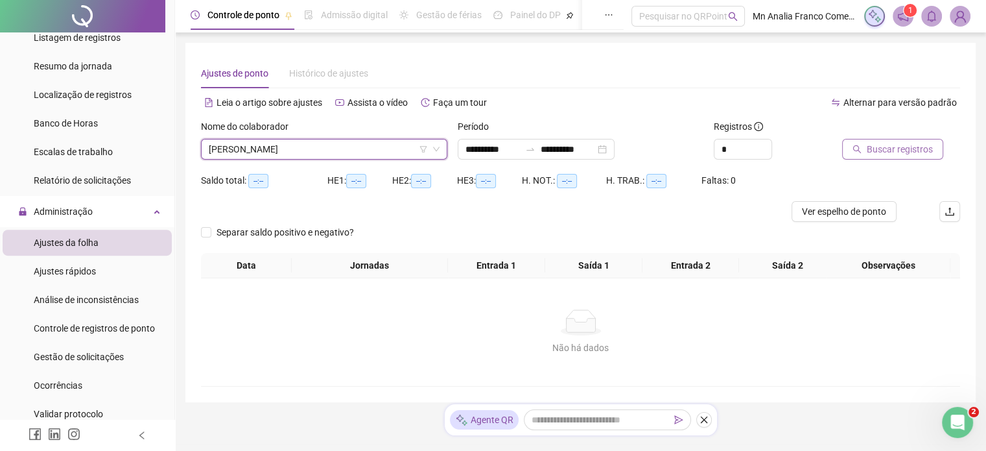
click at [860, 155] on button "Buscar registros" at bounding box center [892, 149] width 101 height 21
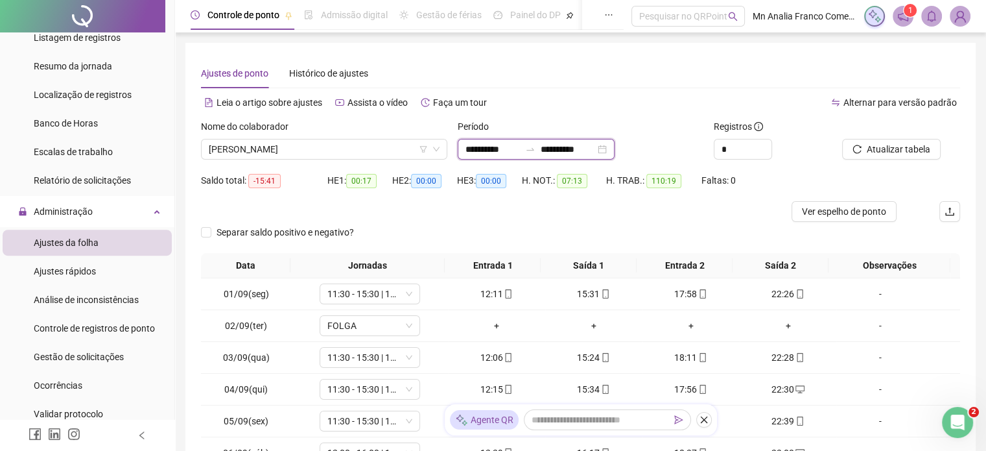
click at [471, 146] on input "**********" at bounding box center [493, 149] width 54 height 14
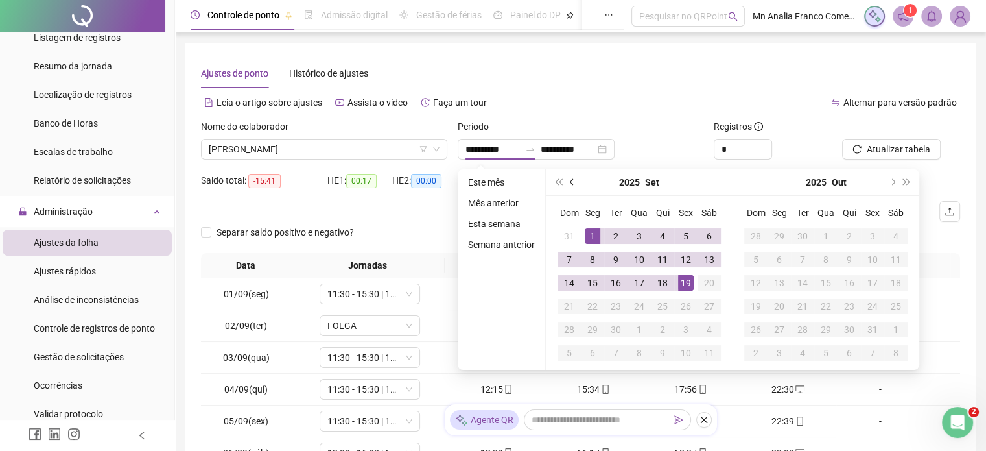
click at [573, 178] on button "prev-year" at bounding box center [572, 182] width 14 height 26
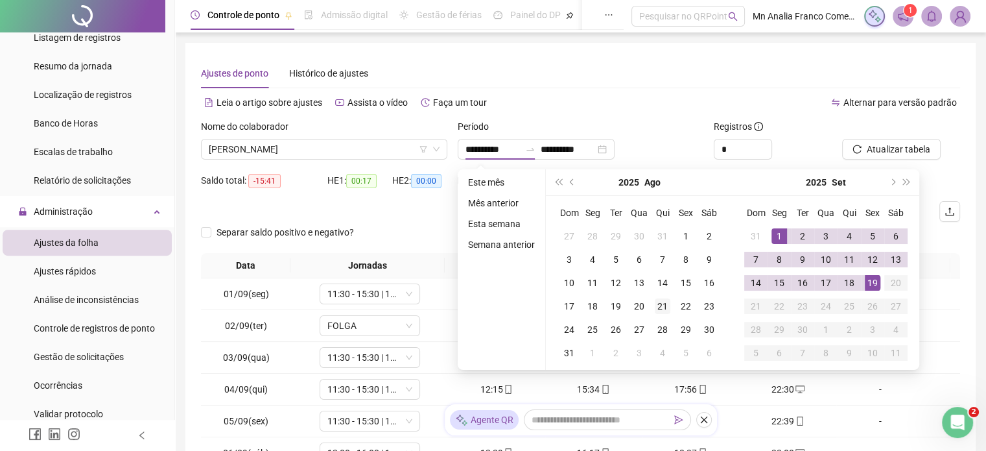
type input "**********"
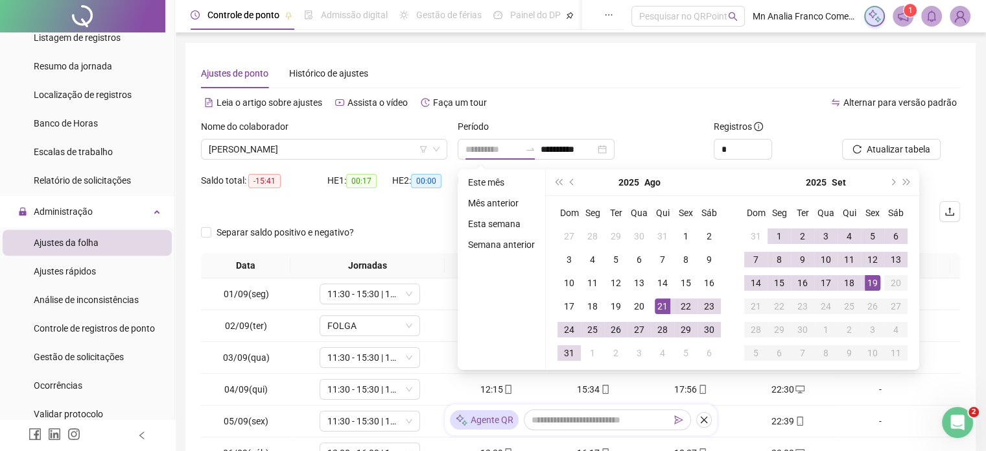
click at [665, 303] on div "21" at bounding box center [663, 306] width 16 height 16
type input "**********"
click at [844, 279] on div "18" at bounding box center [850, 283] width 16 height 16
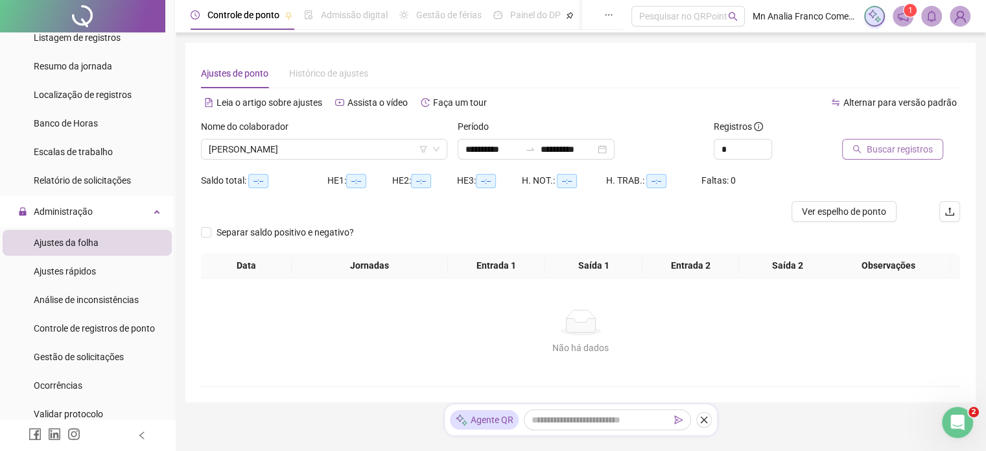
click at [892, 154] on span "Buscar registros" at bounding box center [900, 149] width 66 height 14
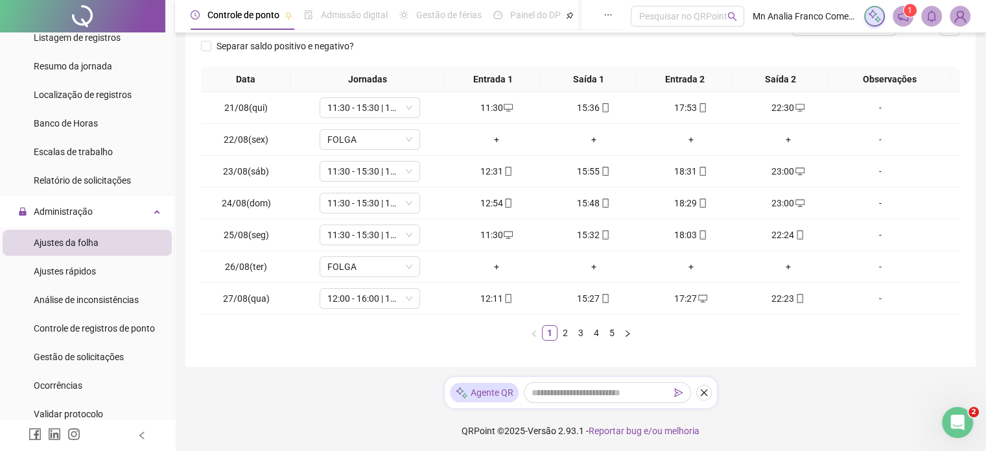
scroll to position [187, 0]
click at [563, 335] on link "2" at bounding box center [565, 332] width 14 height 14
click at [584, 333] on link "3" at bounding box center [581, 332] width 14 height 14
click at [597, 331] on link "4" at bounding box center [596, 332] width 14 height 14
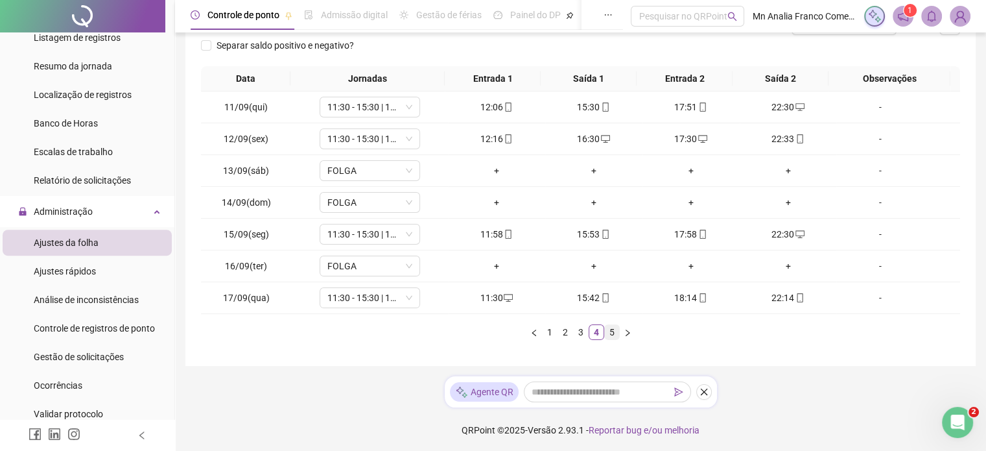
click at [616, 330] on link "5" at bounding box center [612, 332] width 14 height 14
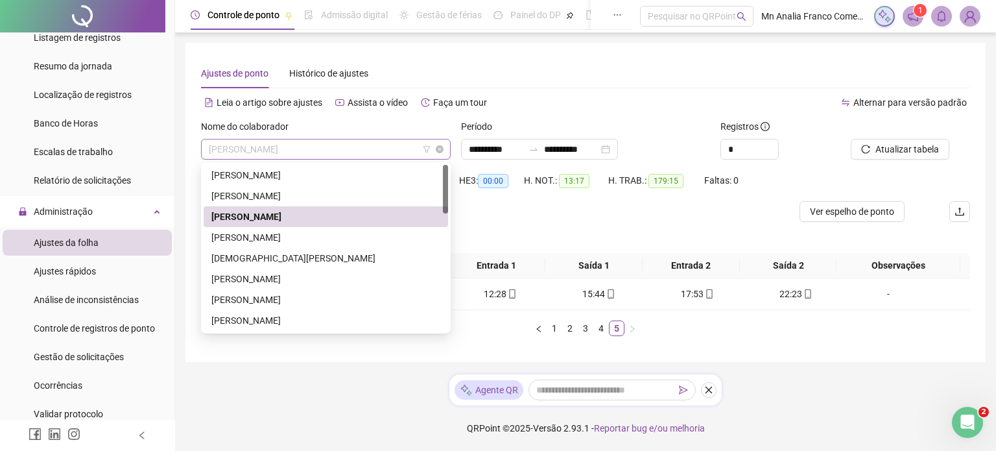
click at [235, 147] on span "[PERSON_NAME]" at bounding box center [326, 148] width 234 height 19
click at [255, 240] on div "[PERSON_NAME]" at bounding box center [325, 237] width 229 height 14
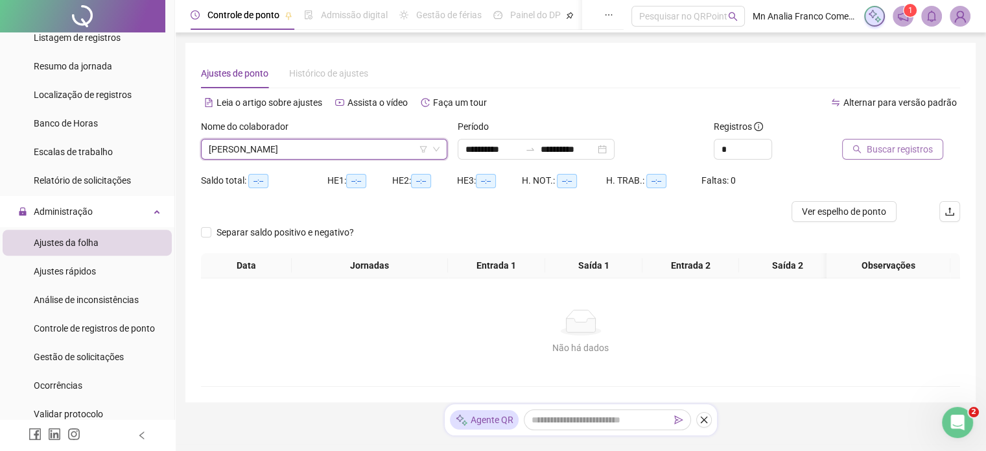
click at [867, 145] on span "Buscar registros" at bounding box center [900, 149] width 66 height 14
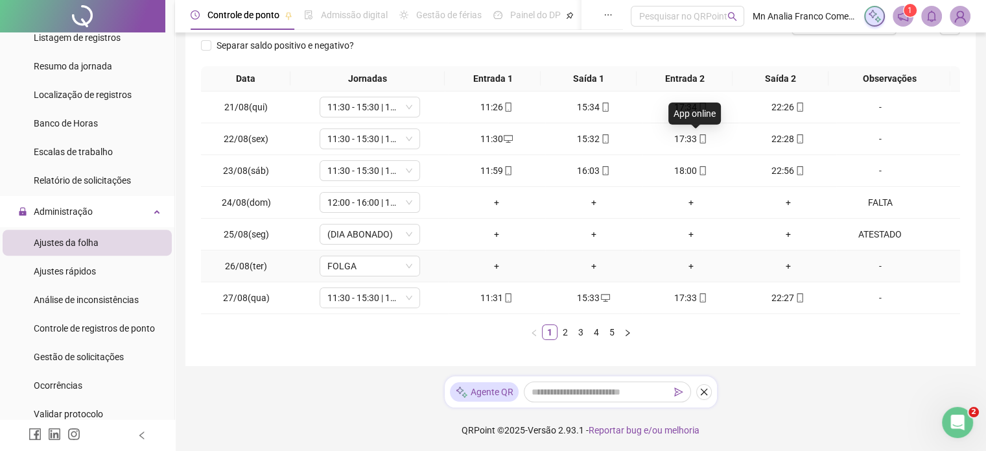
scroll to position [187, 0]
click at [561, 334] on link "2" at bounding box center [565, 332] width 14 height 14
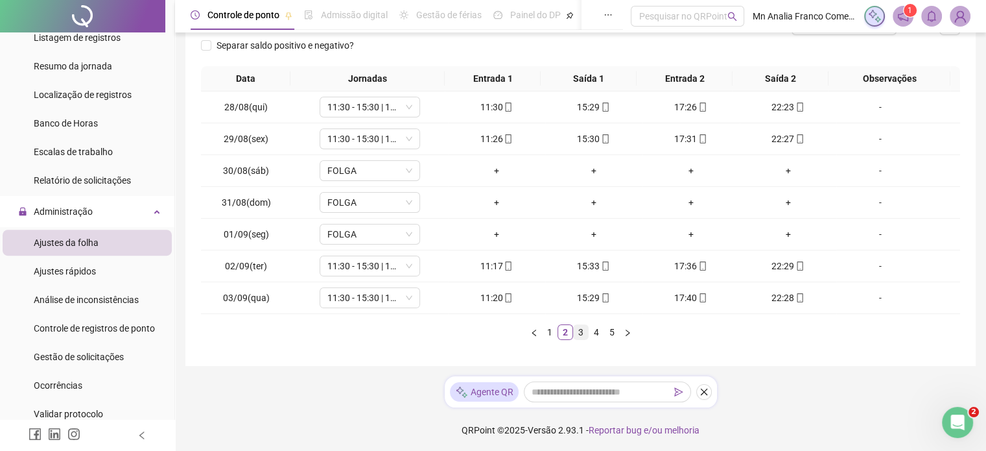
click at [581, 329] on link "3" at bounding box center [581, 332] width 14 height 14
click at [593, 331] on link "4" at bounding box center [596, 332] width 14 height 14
click at [607, 329] on link "5" at bounding box center [612, 332] width 14 height 14
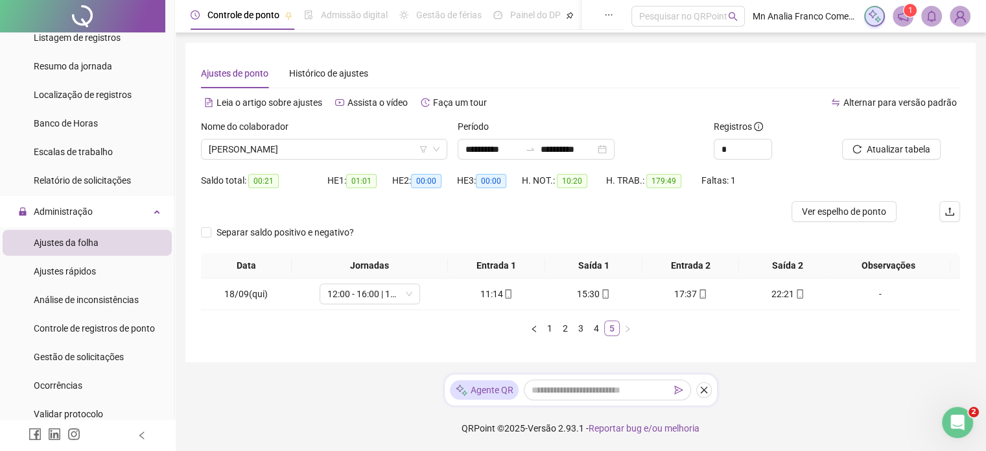
scroll to position [0, 0]
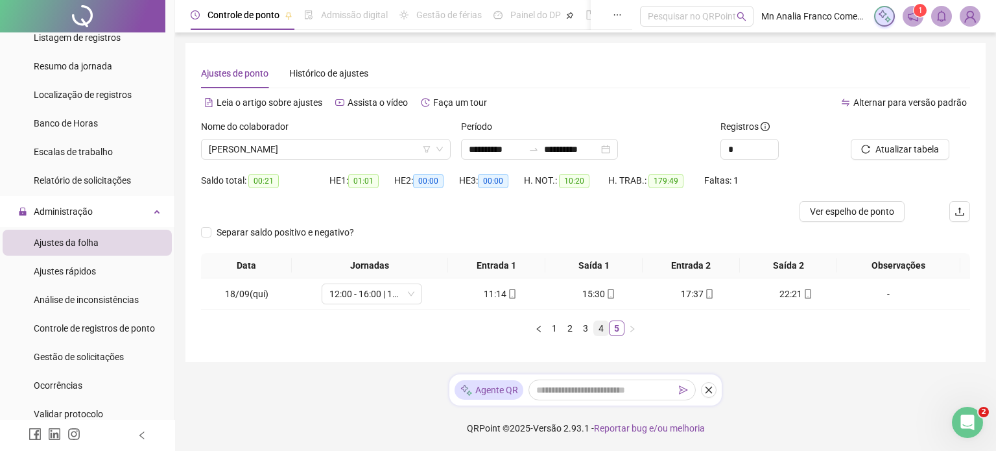
click at [599, 327] on link "4" at bounding box center [601, 328] width 14 height 14
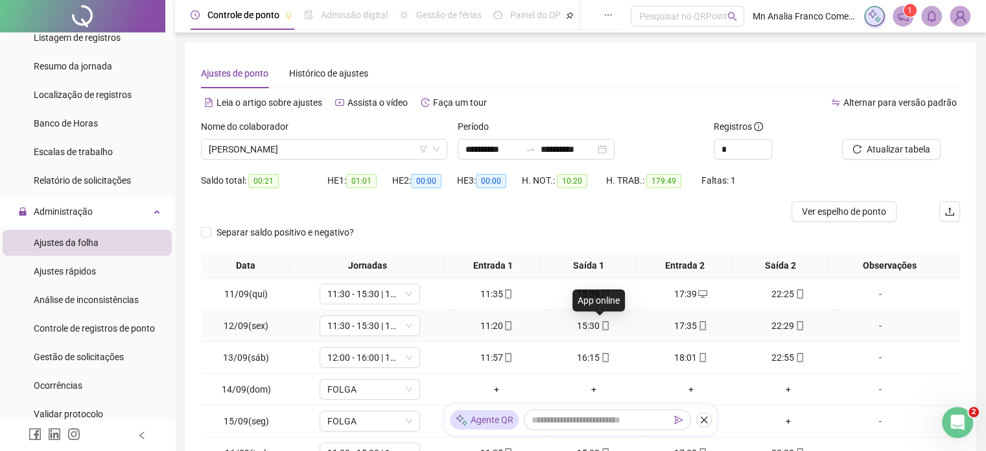
scroll to position [187, 0]
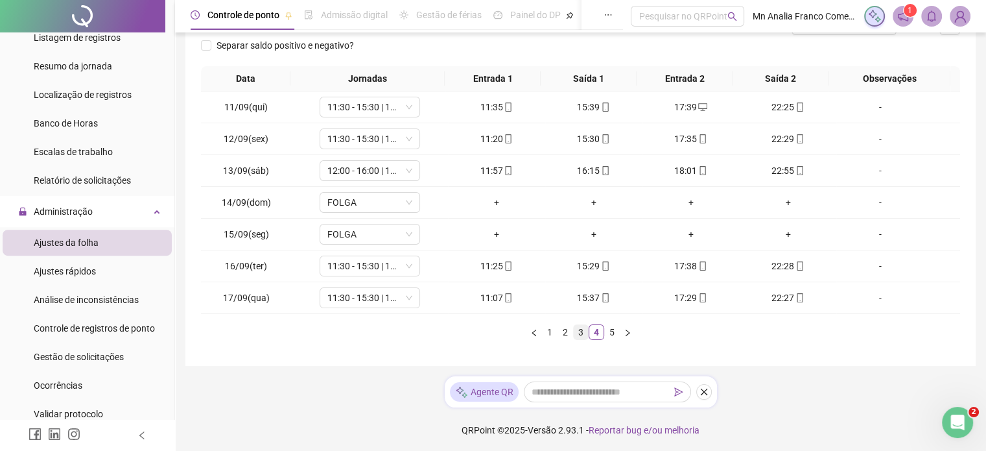
click at [582, 331] on link "3" at bounding box center [581, 332] width 14 height 14
click at [571, 329] on link "2" at bounding box center [565, 332] width 14 height 14
click at [554, 328] on link "1" at bounding box center [550, 332] width 14 height 14
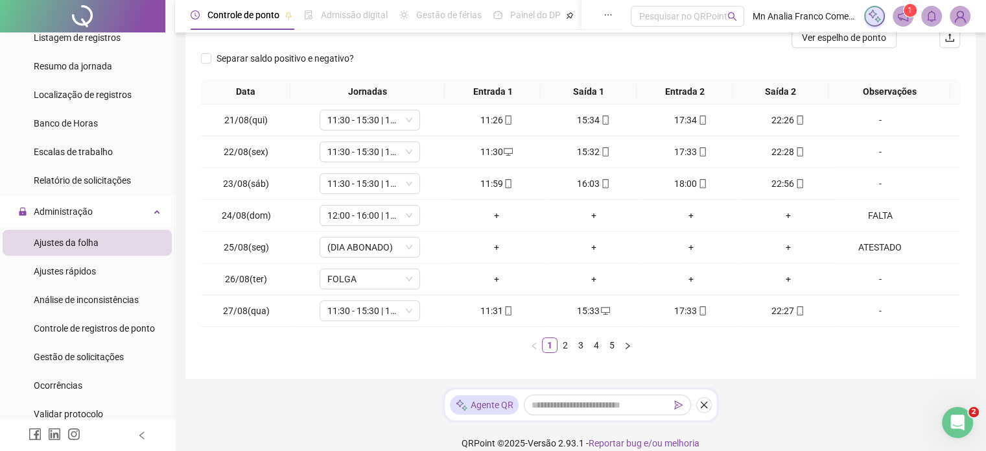
scroll to position [0, 0]
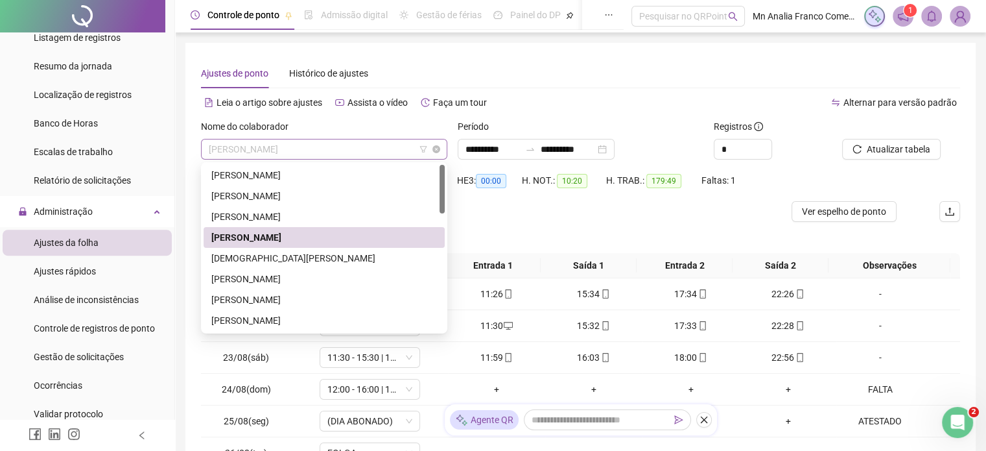
click at [403, 150] on span "[PERSON_NAME]" at bounding box center [324, 148] width 231 height 19
click at [389, 281] on div "[PERSON_NAME]" at bounding box center [324, 279] width 226 height 14
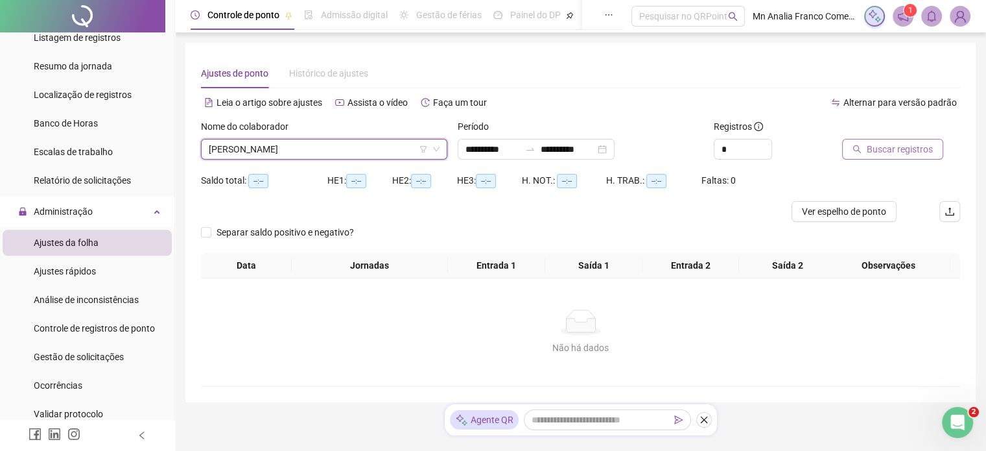
click at [856, 145] on icon "search" at bounding box center [857, 149] width 9 height 9
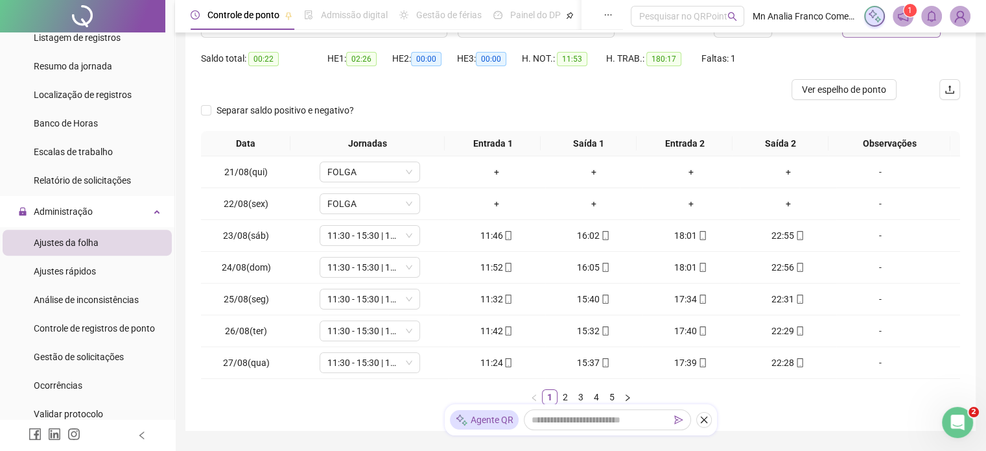
scroll to position [130, 0]
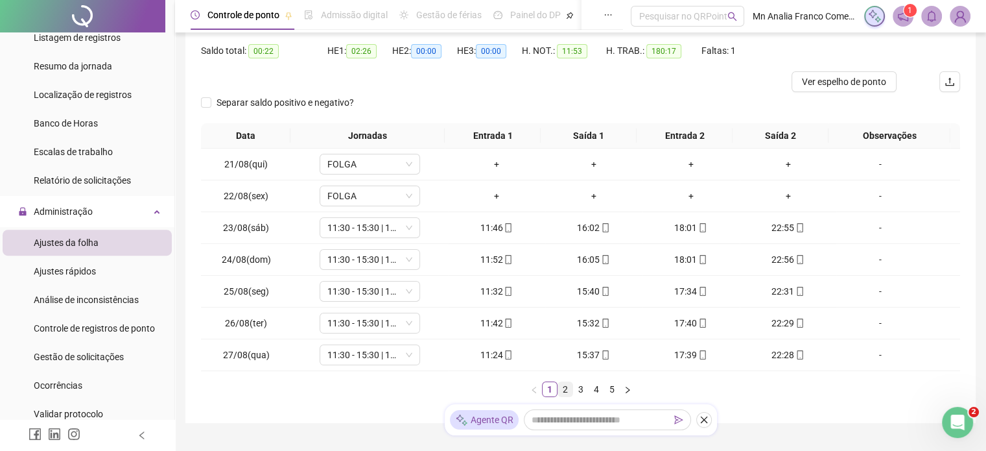
click at [561, 388] on link "2" at bounding box center [565, 389] width 14 height 14
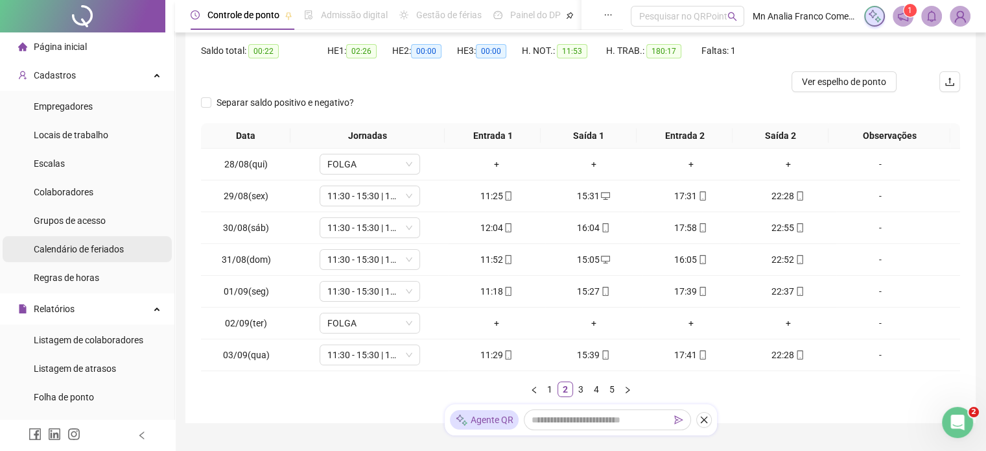
scroll to position [0, 0]
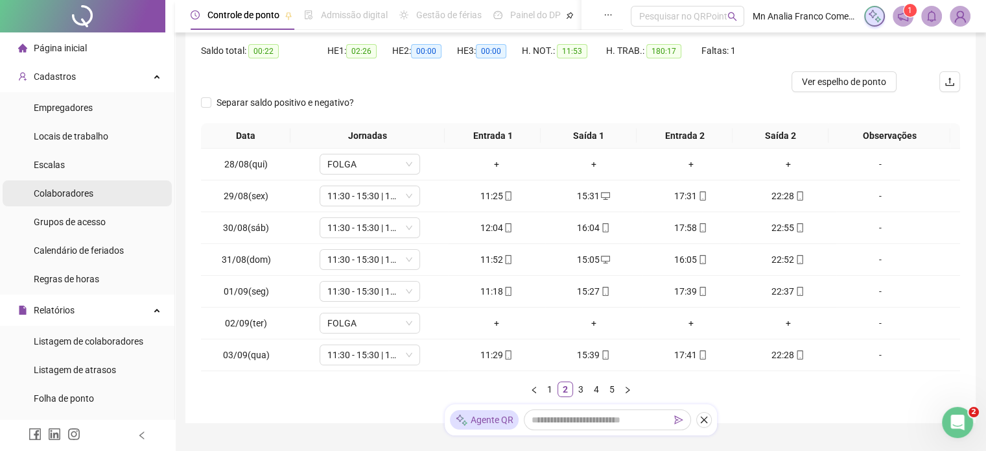
click at [83, 188] on span "Colaboradores" at bounding box center [64, 193] width 60 height 10
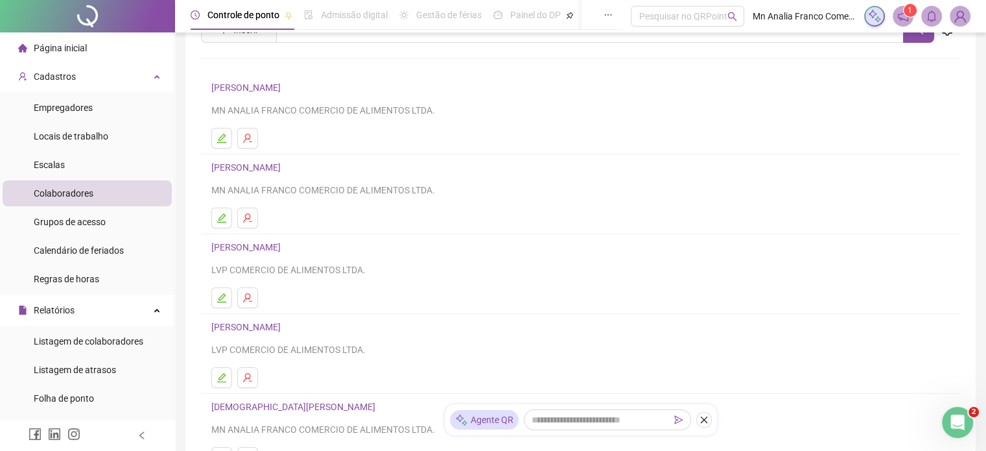
scroll to position [65, 0]
click at [274, 319] on link "[PERSON_NAME]" at bounding box center [247, 324] width 73 height 10
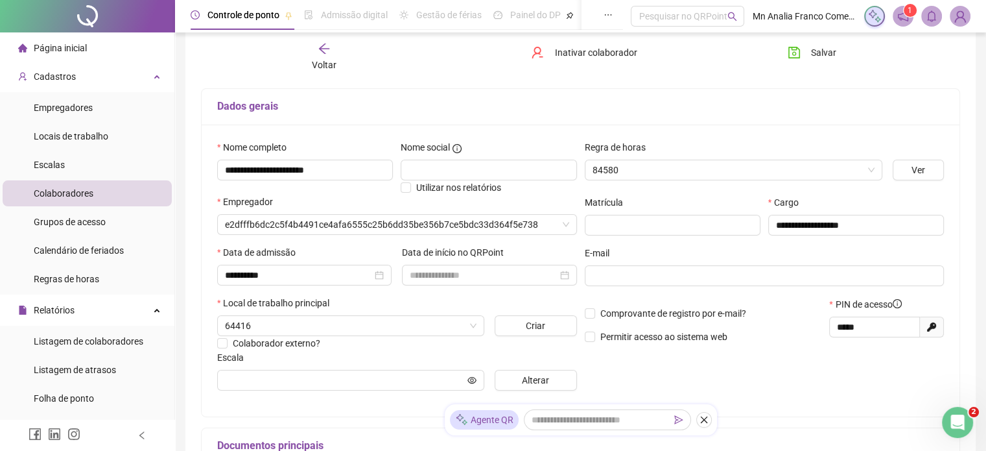
type input "*********"
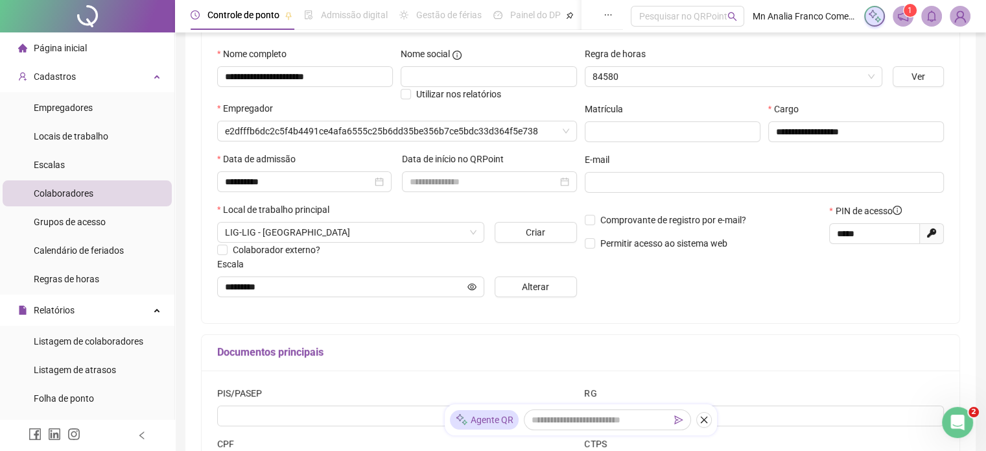
scroll to position [0, 0]
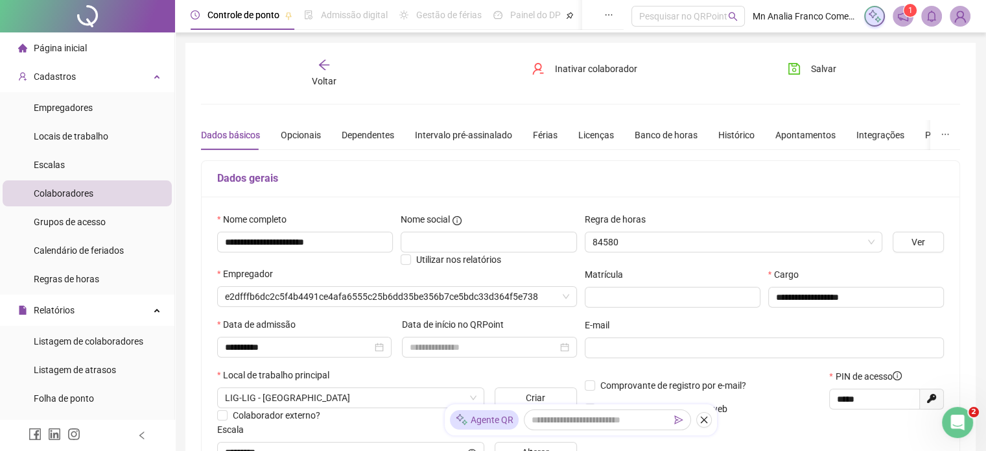
click at [335, 62] on div "Voltar" at bounding box center [324, 73] width 118 height 30
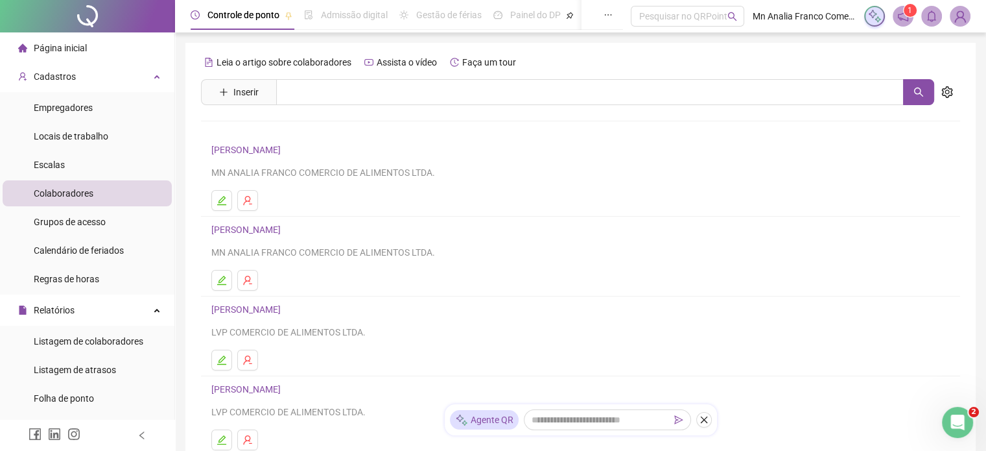
scroll to position [65, 0]
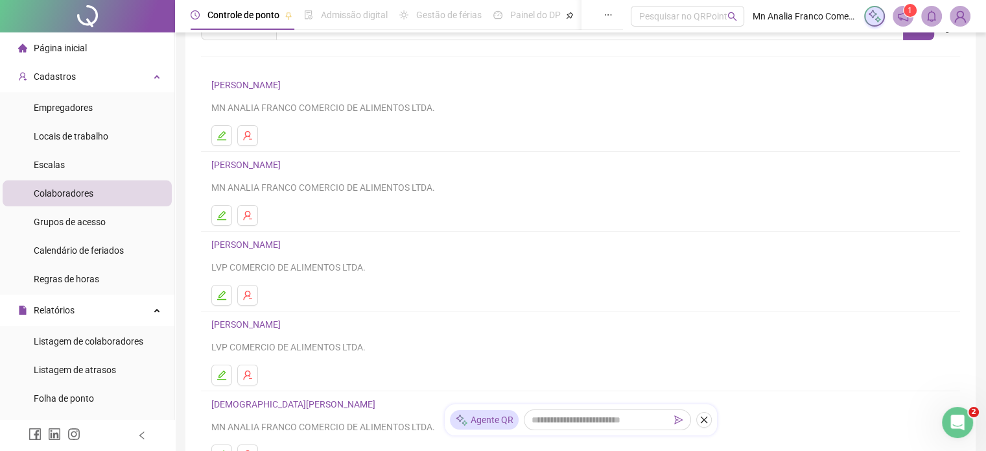
click at [285, 249] on link "[PERSON_NAME]" at bounding box center [247, 244] width 73 height 10
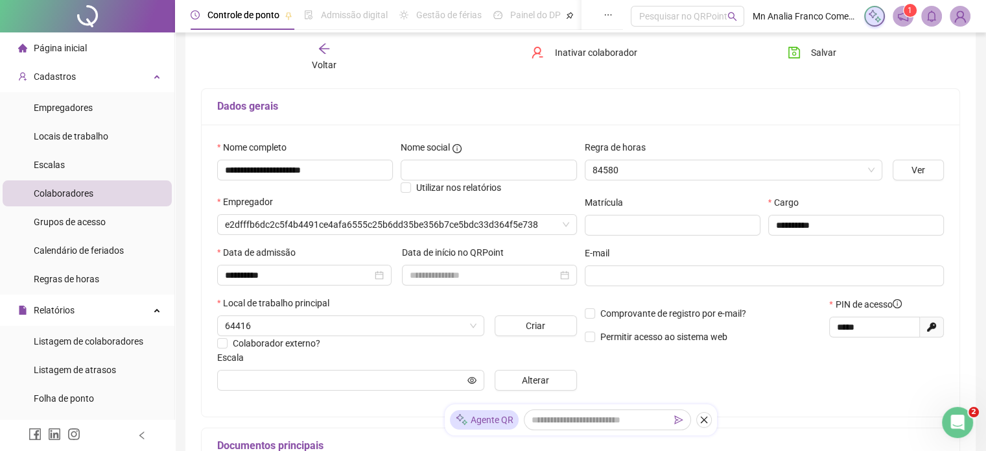
type input "*********"
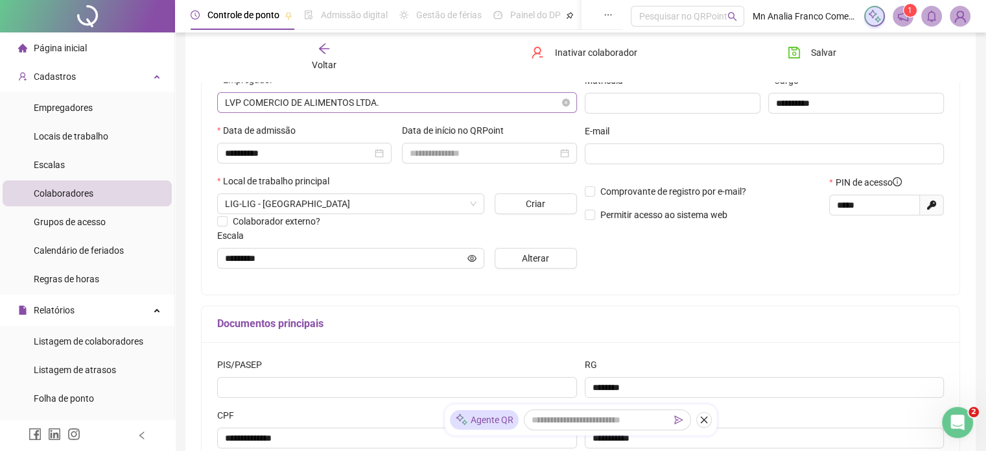
scroll to position [190, 0]
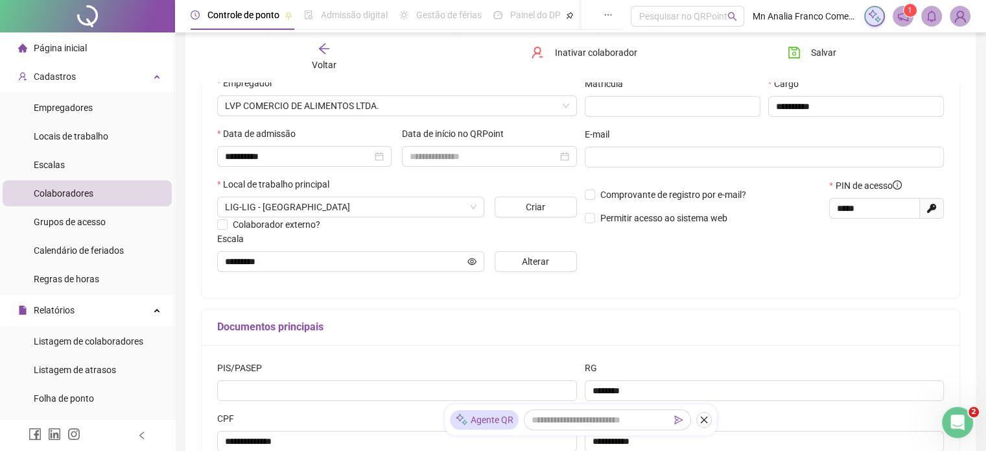
click at [324, 60] on span "Voltar" at bounding box center [324, 65] width 25 height 10
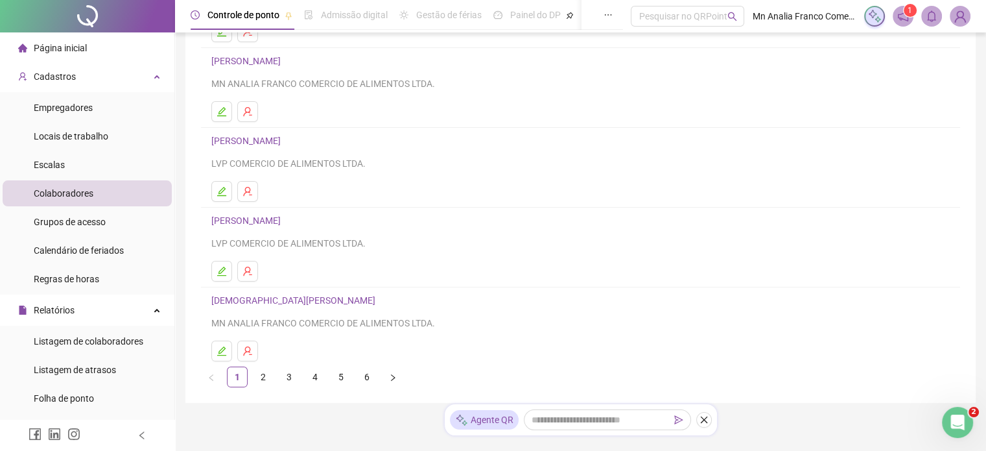
scroll to position [195, 0]
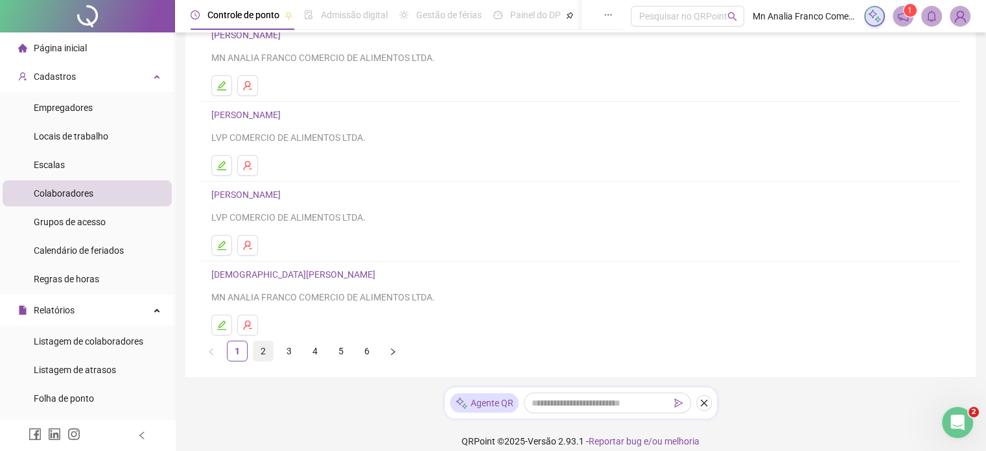
click at [263, 352] on link "2" at bounding box center [263, 350] width 19 height 19
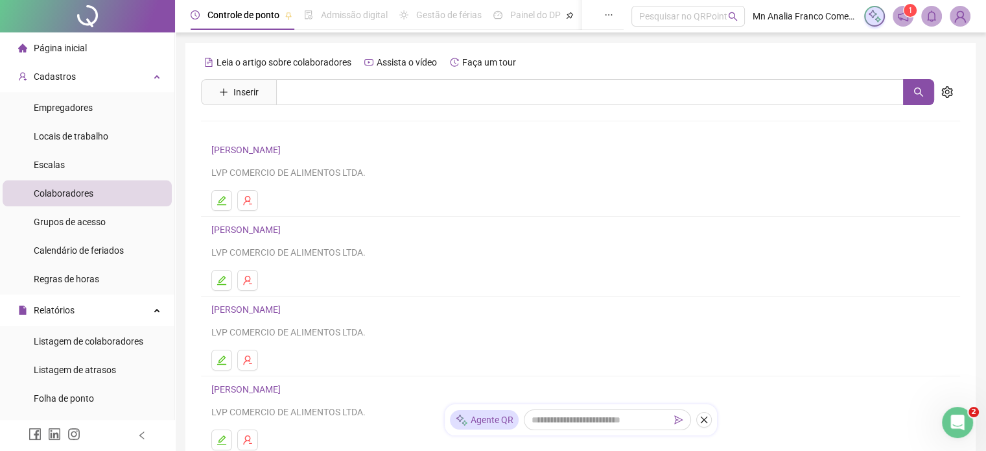
click at [285, 150] on link "[PERSON_NAME]" at bounding box center [247, 150] width 73 height 10
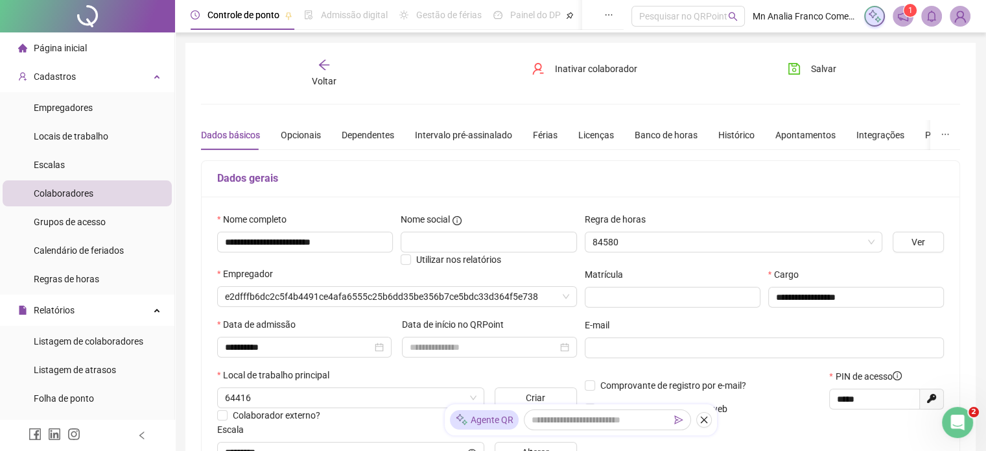
type input "*********"
click at [328, 71] on div "Voltar" at bounding box center [324, 73] width 118 height 30
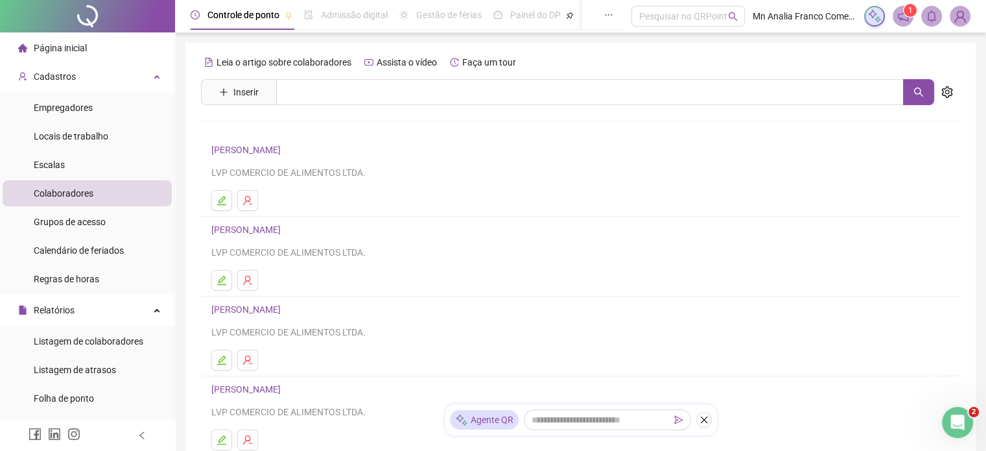
click at [285, 226] on link "[PERSON_NAME]" at bounding box center [247, 229] width 73 height 10
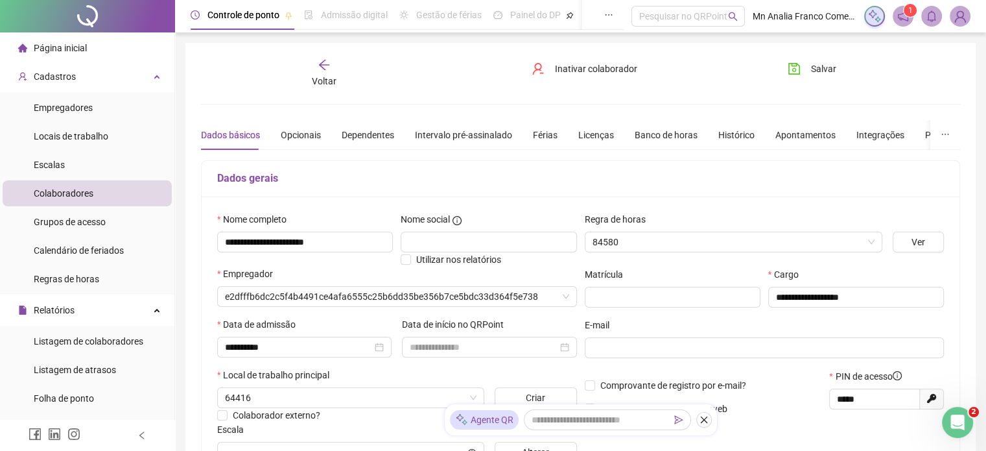
type input "*********"
click at [322, 89] on div "**********" at bounding box center [580, 363] width 759 height 610
click at [323, 77] on span "Voltar" at bounding box center [324, 81] width 25 height 10
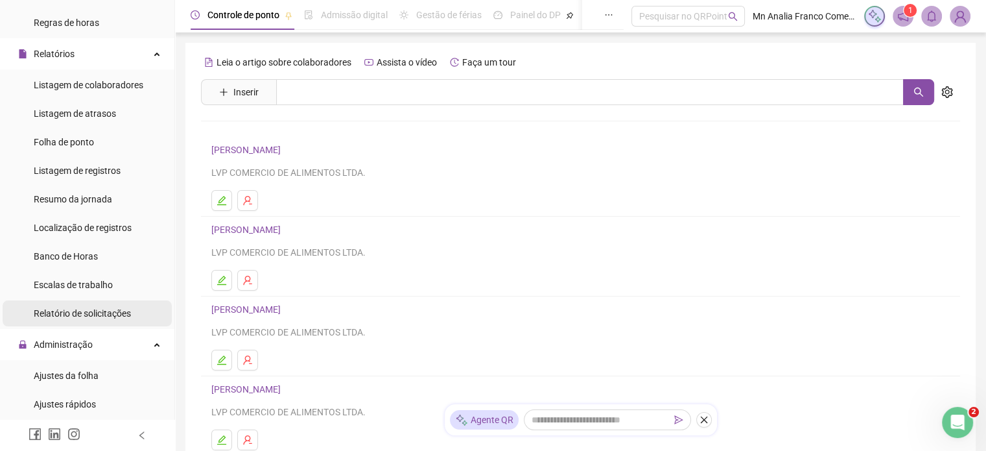
scroll to position [259, 0]
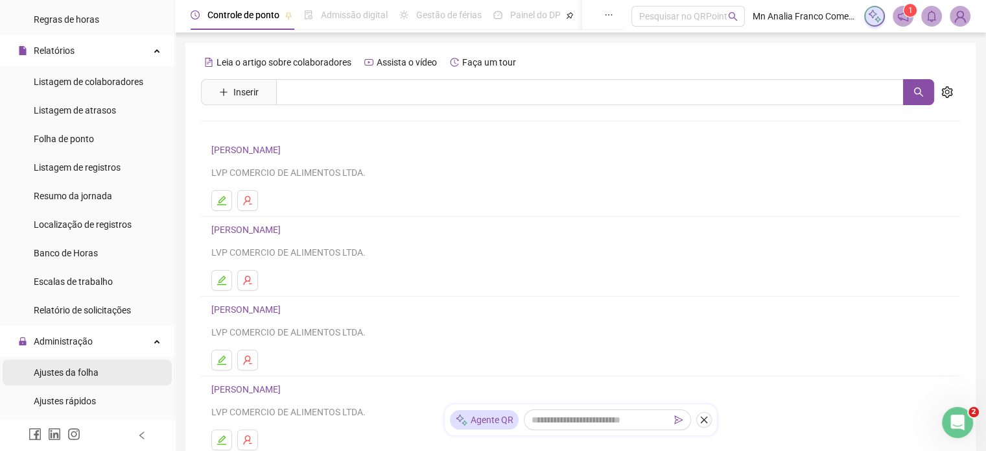
click at [121, 375] on li "Ajustes da folha" at bounding box center [87, 372] width 169 height 26
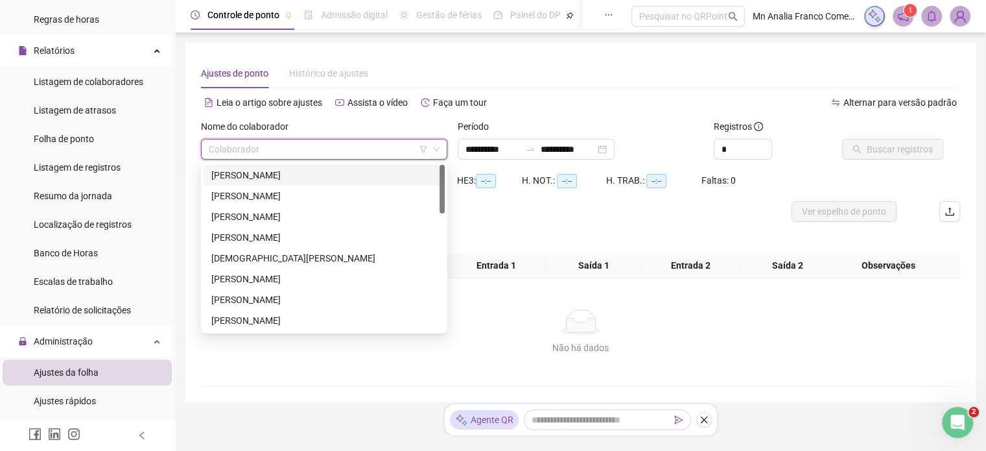
click at [348, 152] on input "search" at bounding box center [318, 148] width 219 height 19
click at [484, 142] on input "**********" at bounding box center [493, 149] width 54 height 14
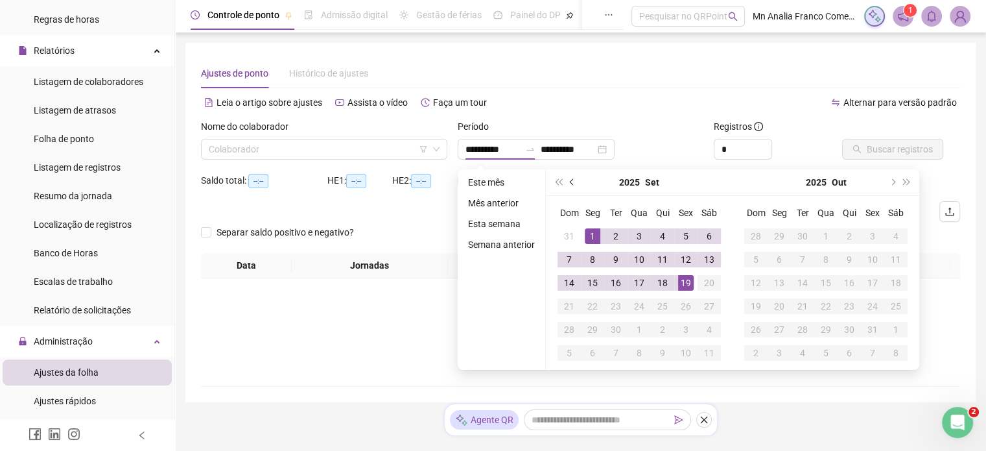
click at [570, 189] on button "prev-year" at bounding box center [572, 182] width 14 height 26
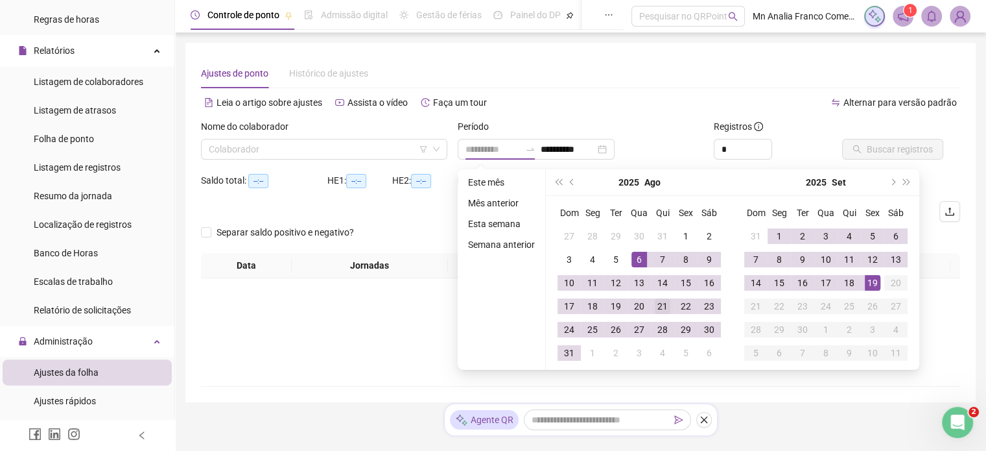
type input "**********"
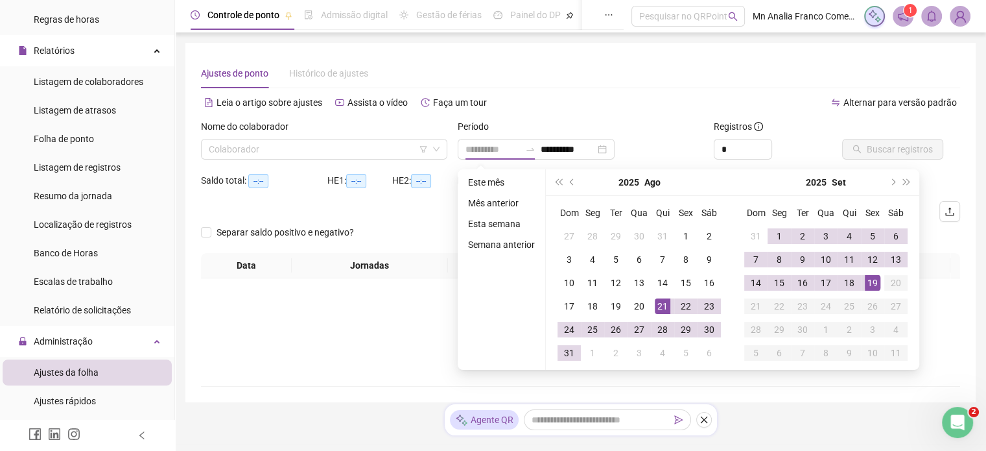
click at [665, 311] on div "21" at bounding box center [663, 306] width 16 height 16
type input "**********"
click at [848, 281] on div "18" at bounding box center [850, 283] width 16 height 16
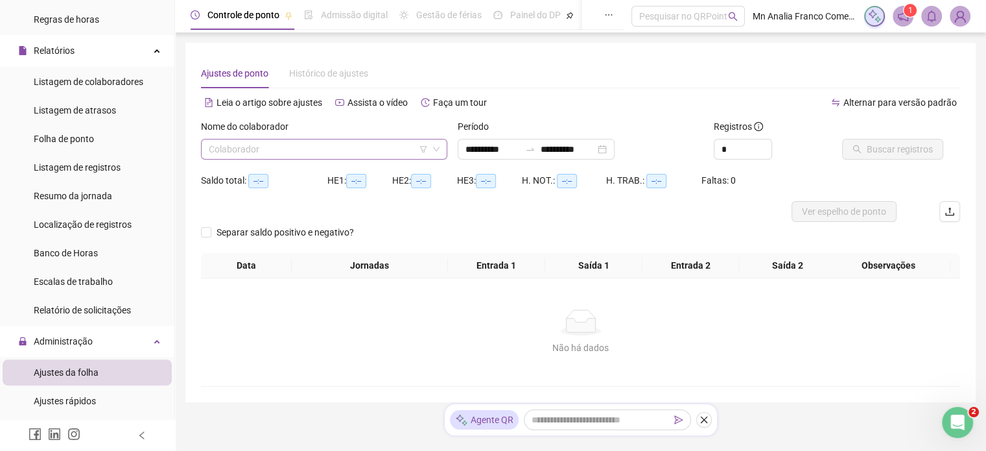
click at [296, 147] on input "search" at bounding box center [318, 148] width 219 height 19
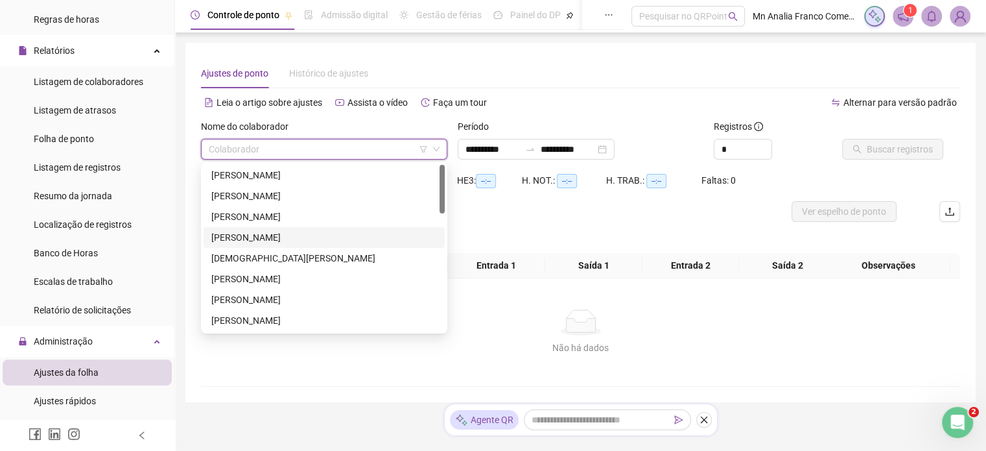
click at [329, 243] on div "[PERSON_NAME]" at bounding box center [324, 237] width 226 height 14
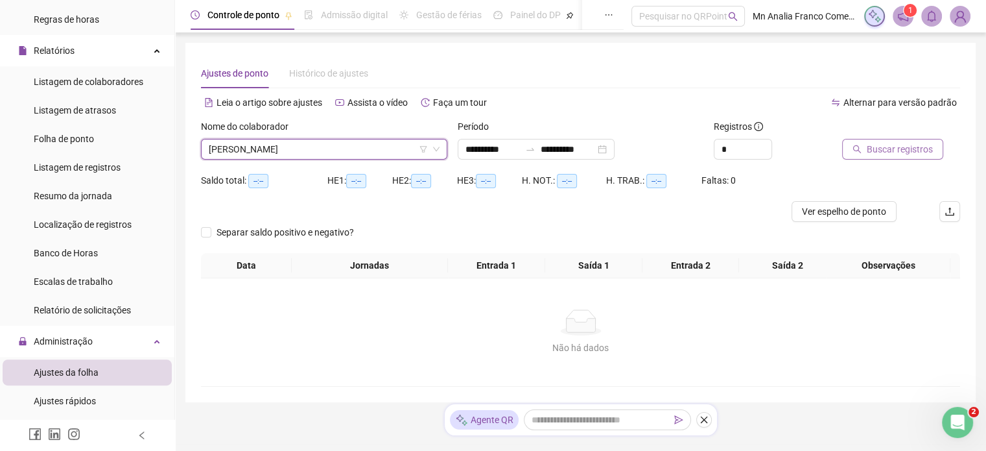
click at [869, 142] on span "Buscar registros" at bounding box center [900, 149] width 66 height 14
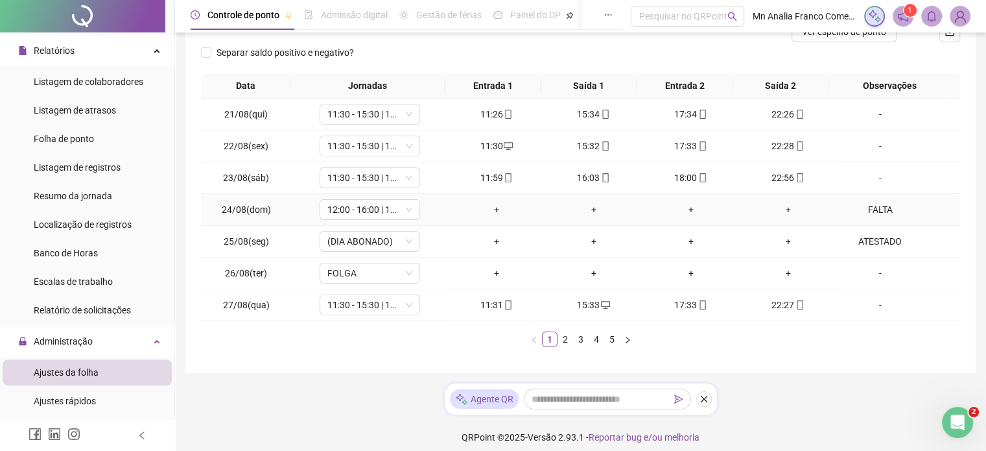
scroll to position [187, 0]
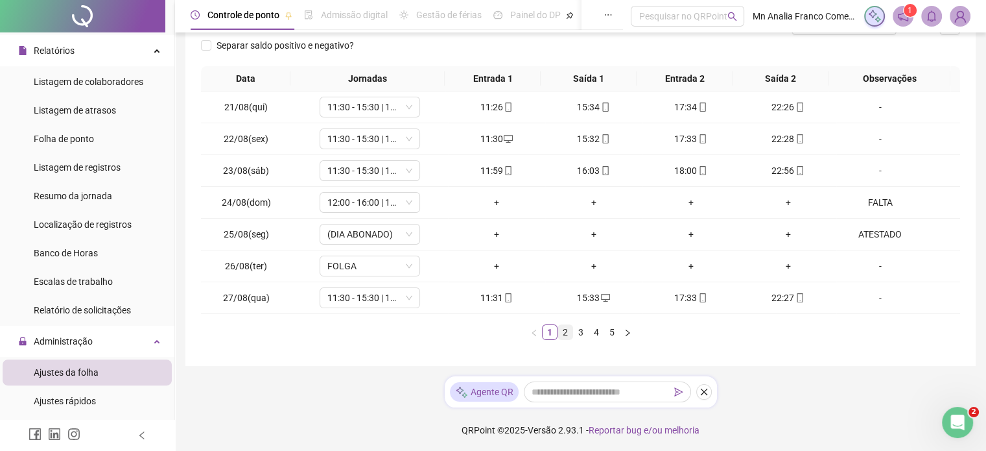
click at [562, 329] on link "2" at bounding box center [565, 332] width 14 height 14
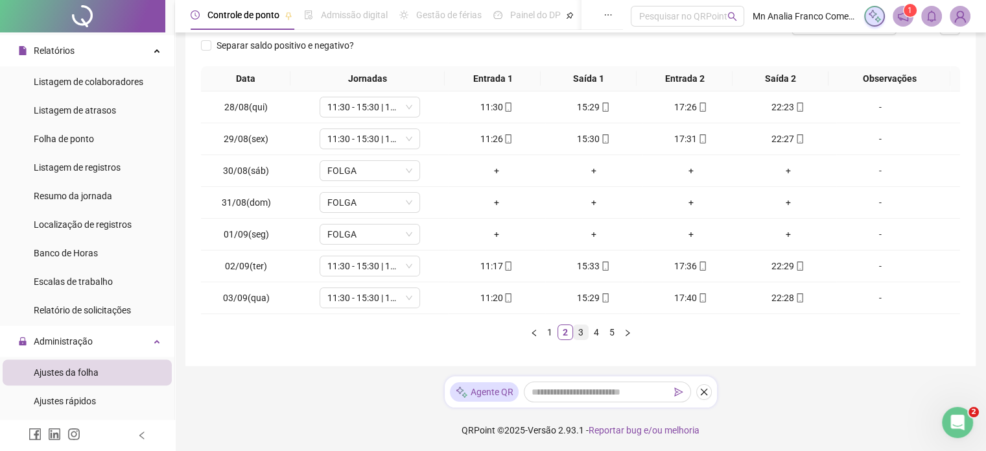
click at [576, 332] on link "3" at bounding box center [581, 332] width 14 height 14
click at [600, 331] on link "4" at bounding box center [596, 332] width 14 height 14
click at [612, 329] on link "5" at bounding box center [612, 332] width 14 height 14
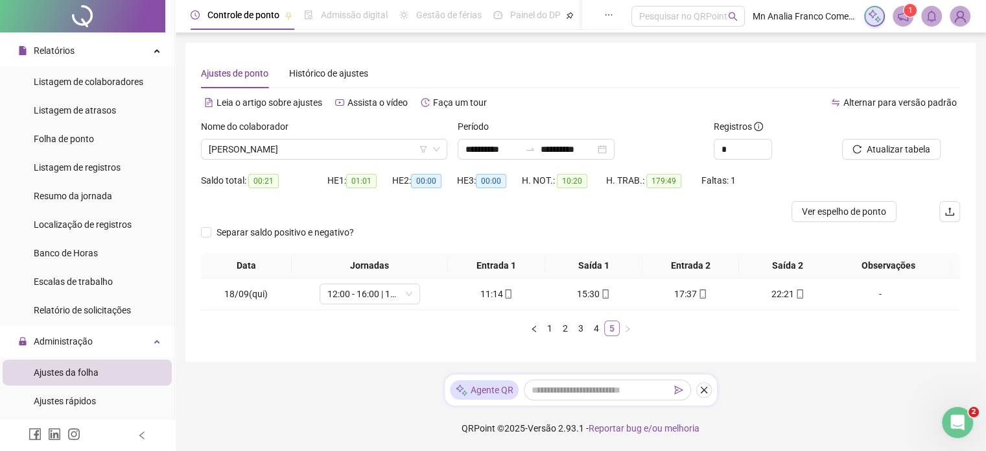
scroll to position [0, 0]
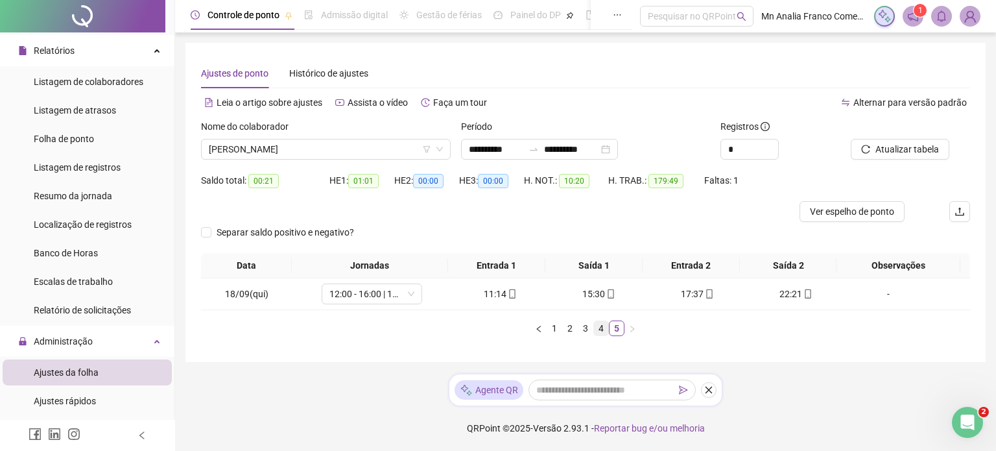
click at [604, 322] on link "4" at bounding box center [601, 328] width 14 height 14
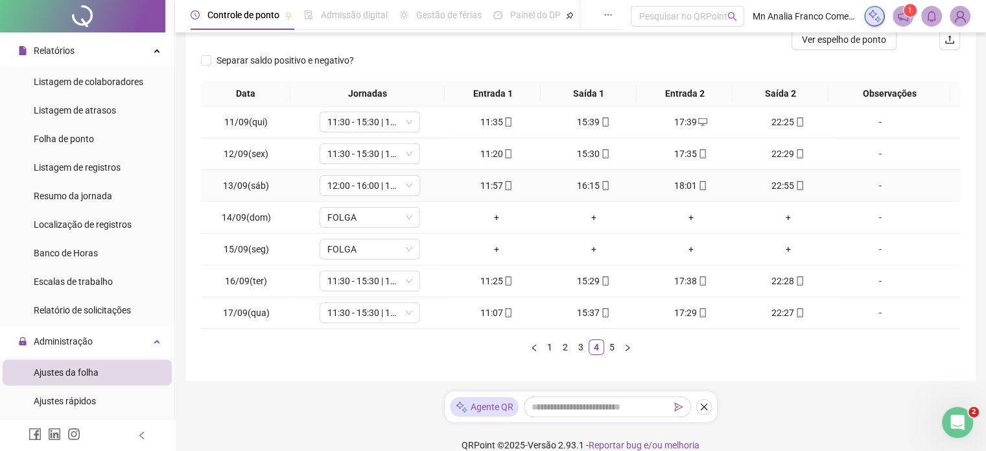
scroll to position [187, 0]
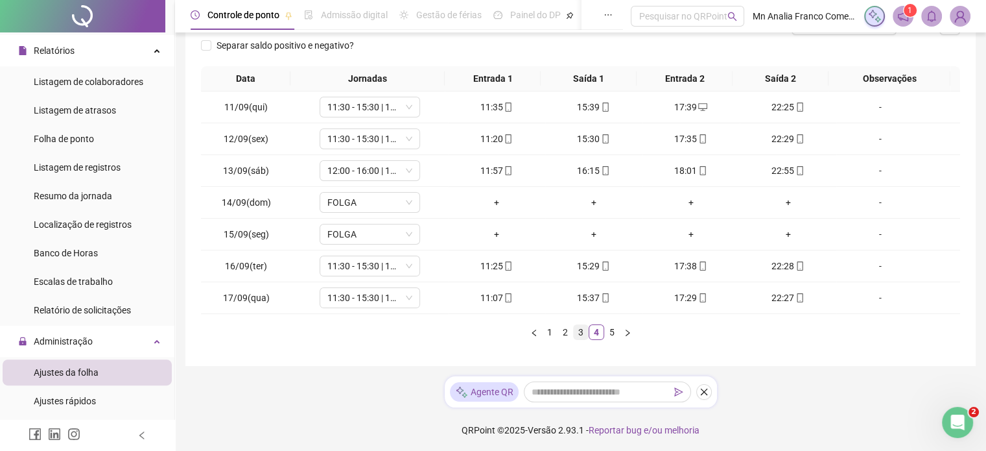
click at [578, 326] on link "3" at bounding box center [581, 332] width 14 height 14
click at [558, 328] on ul "1 2 3 4 5" at bounding box center [580, 332] width 759 height 16
click at [563, 332] on link "2" at bounding box center [565, 332] width 14 height 14
click at [543, 330] on link "1" at bounding box center [550, 332] width 14 height 14
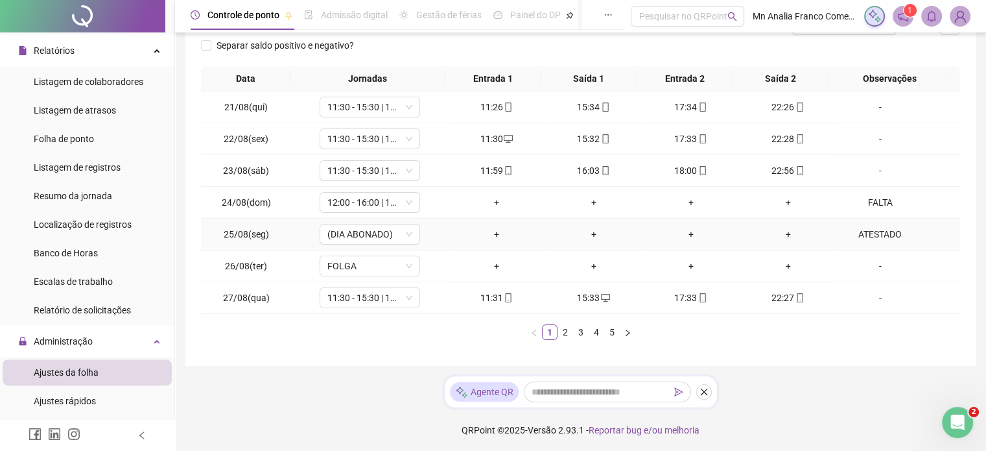
scroll to position [0, 0]
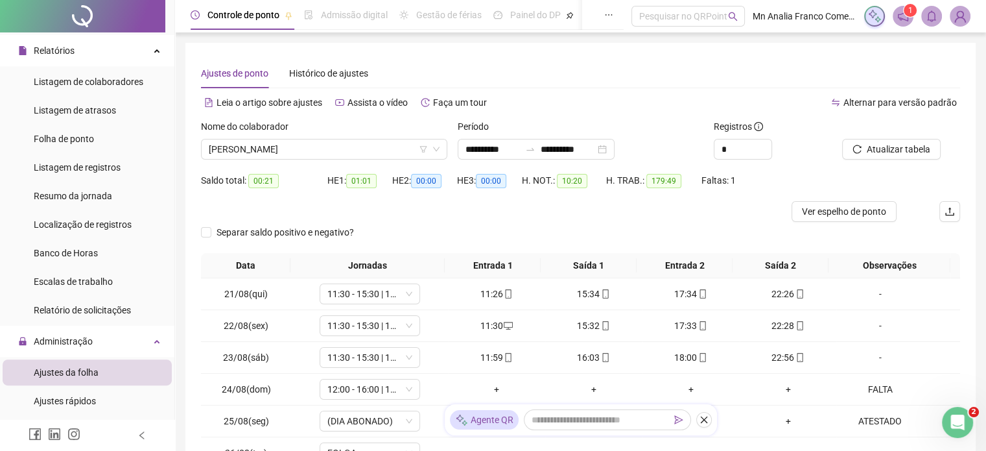
click at [305, 129] on div "Nome do colaborador" at bounding box center [324, 128] width 246 height 19
click at [313, 145] on span "[PERSON_NAME]" at bounding box center [324, 148] width 231 height 19
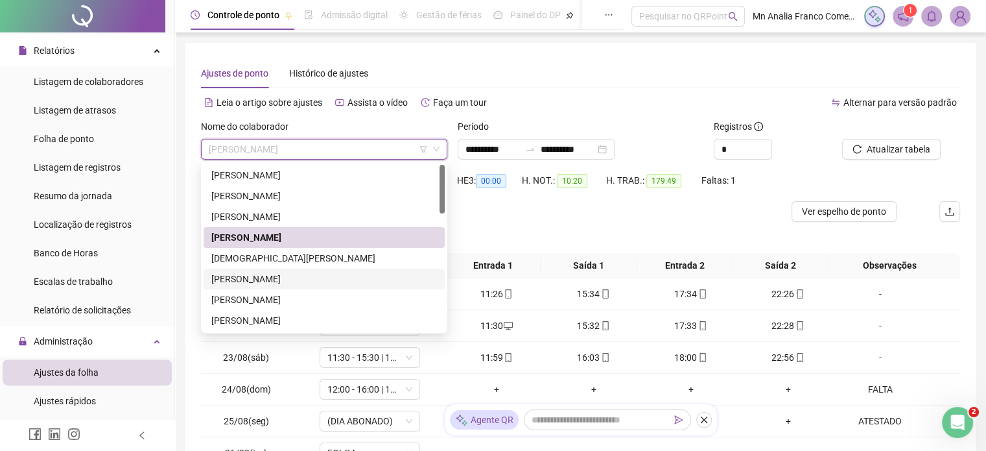
click at [333, 277] on div "[PERSON_NAME]" at bounding box center [324, 279] width 226 height 14
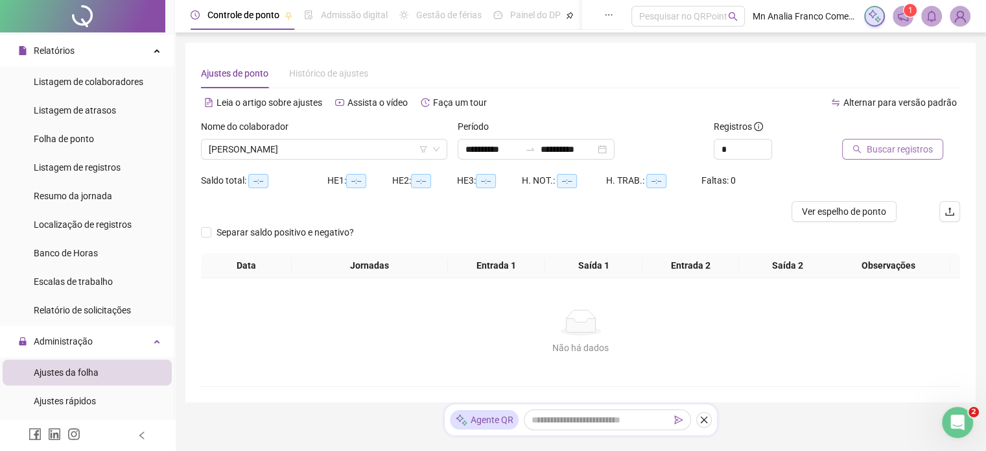
click at [884, 142] on span "Buscar registros" at bounding box center [900, 149] width 66 height 14
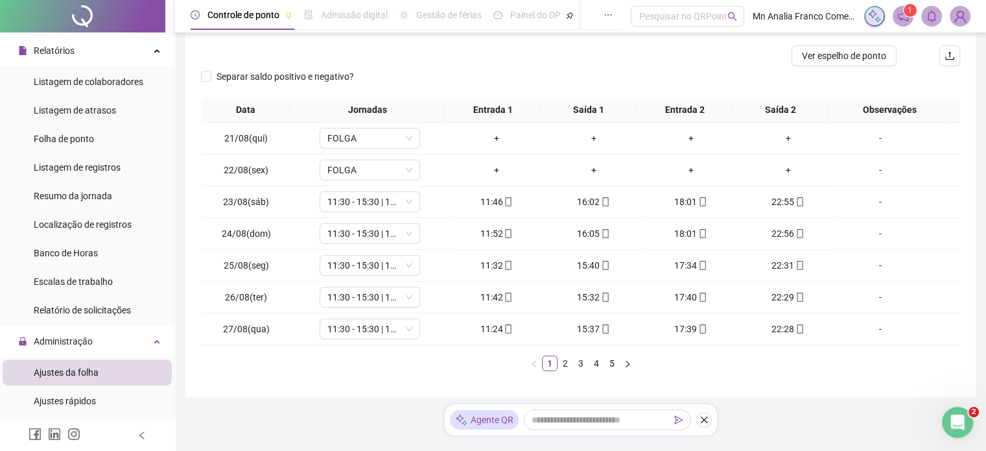
scroll to position [187, 0]
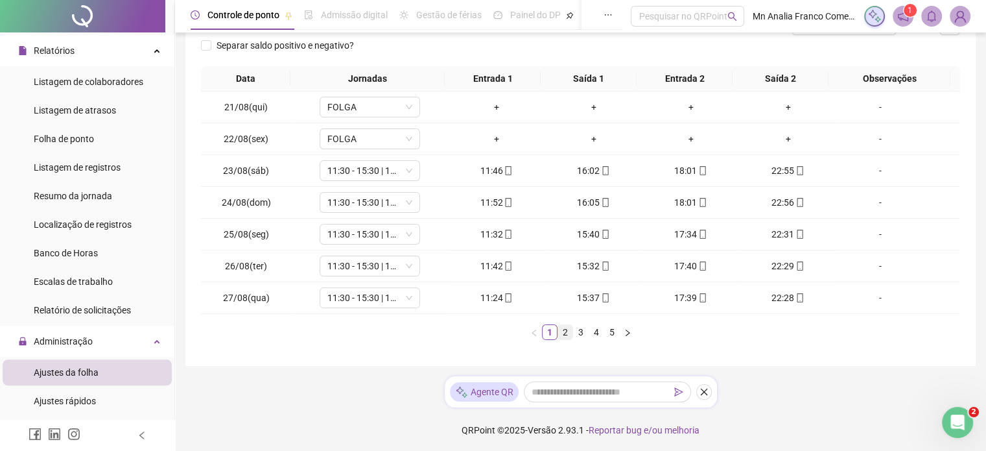
click at [562, 334] on link "2" at bounding box center [565, 332] width 14 height 14
click at [576, 331] on link "3" at bounding box center [581, 332] width 14 height 14
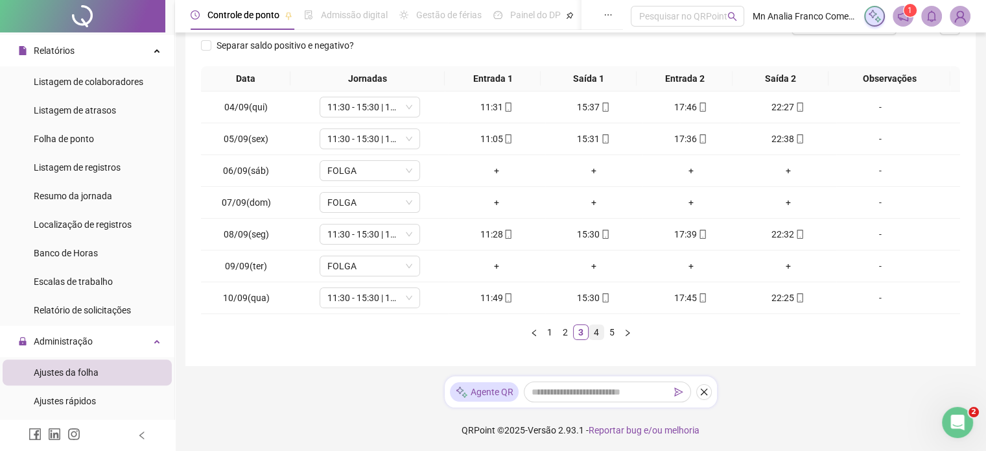
click at [594, 334] on link "4" at bounding box center [596, 332] width 14 height 14
click at [612, 332] on link "5" at bounding box center [612, 332] width 14 height 14
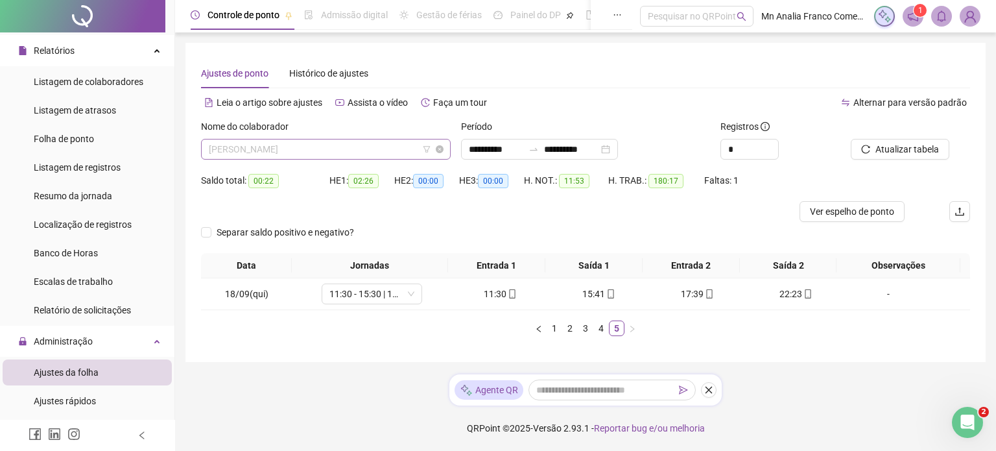
click at [367, 147] on span "[PERSON_NAME]" at bounding box center [326, 148] width 234 height 19
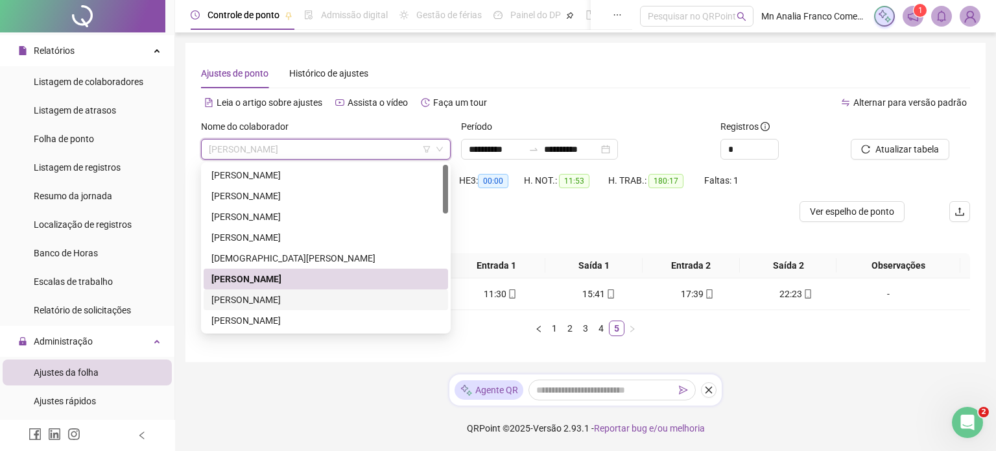
click at [373, 294] on div "[PERSON_NAME]" at bounding box center [325, 299] width 229 height 14
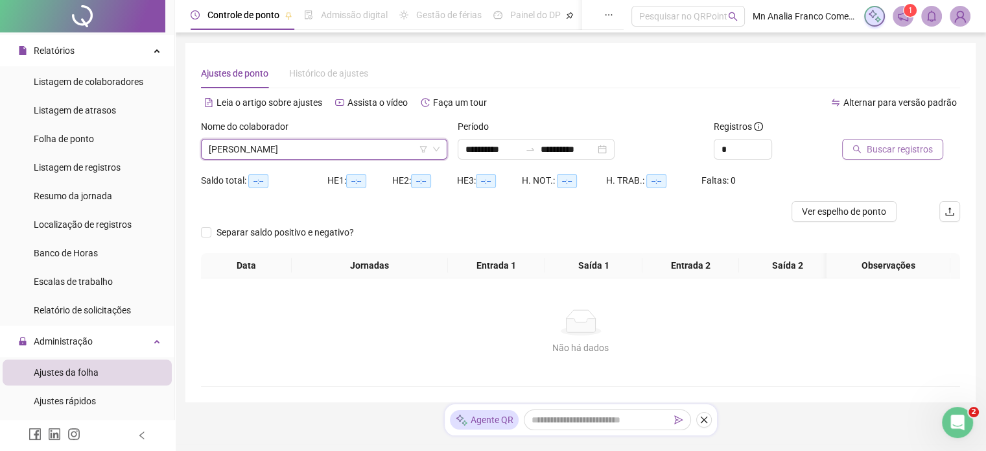
click at [927, 152] on span "Buscar registros" at bounding box center [900, 149] width 66 height 14
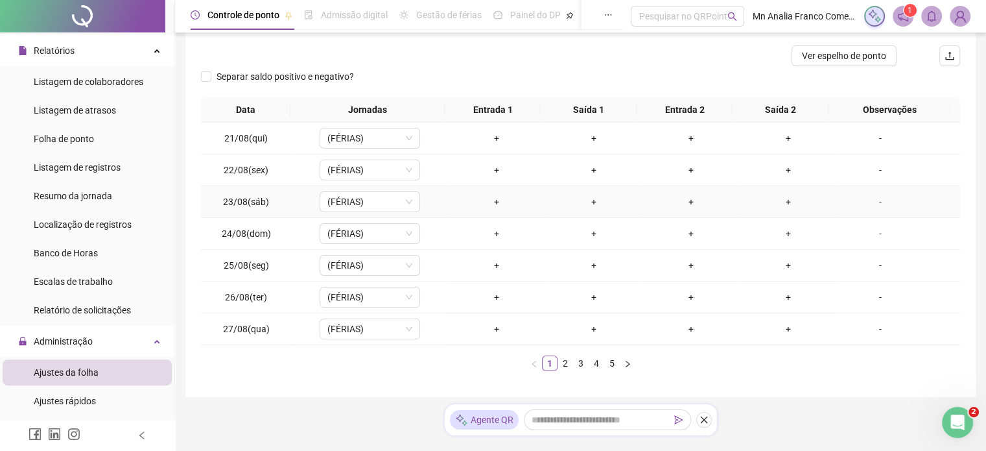
scroll to position [187, 0]
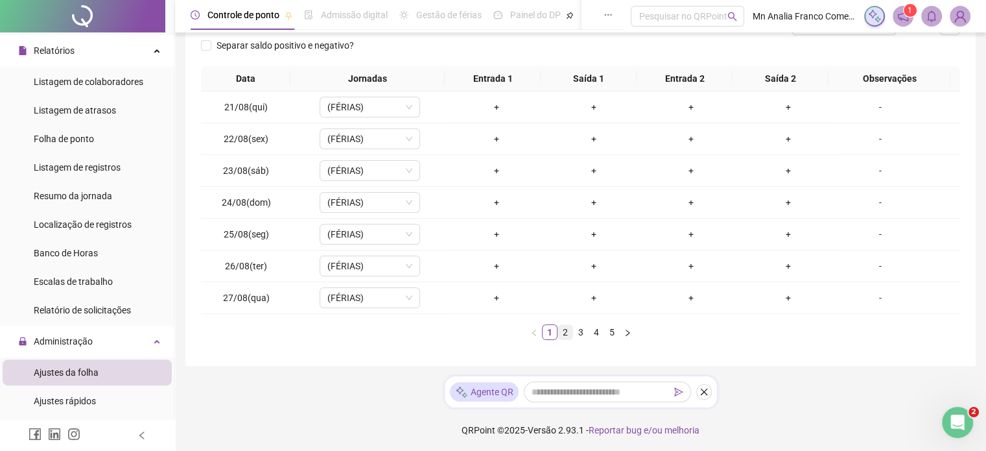
click at [563, 329] on link "2" at bounding box center [565, 332] width 14 height 14
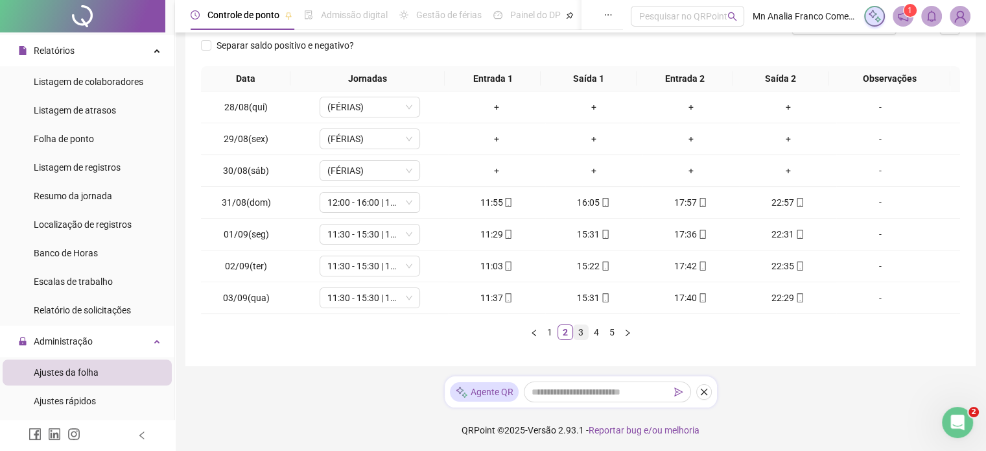
click at [576, 333] on link "3" at bounding box center [581, 332] width 14 height 14
click at [602, 327] on link "4" at bounding box center [596, 332] width 14 height 14
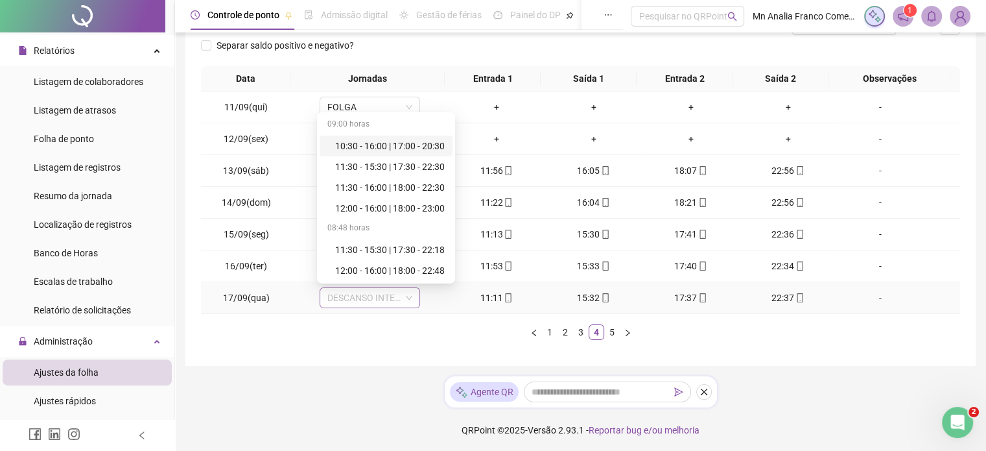
click at [371, 303] on span "DESCANSO INTER-JORNADA" at bounding box center [369, 297] width 85 height 19
click at [379, 164] on div "11:30 - 15:30 | 17:30 - 22:30" at bounding box center [390, 166] width 110 height 14
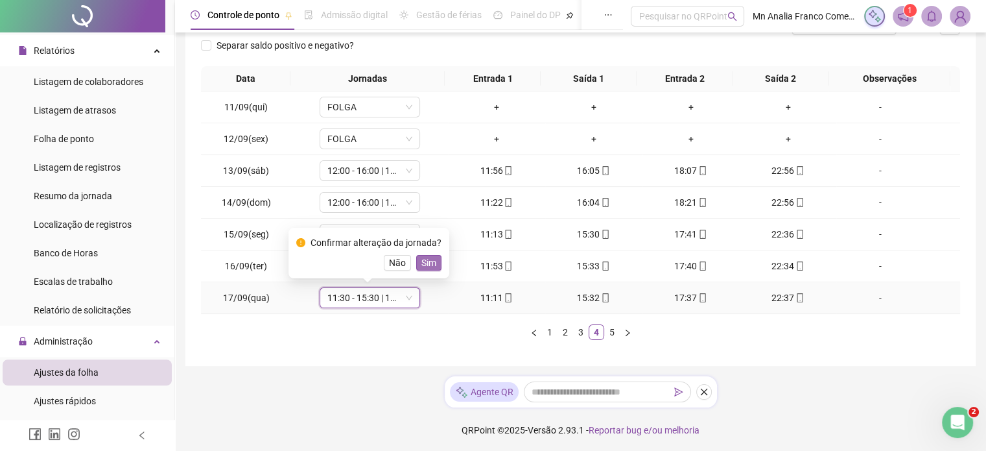
click at [429, 261] on span "Sim" at bounding box center [428, 262] width 15 height 14
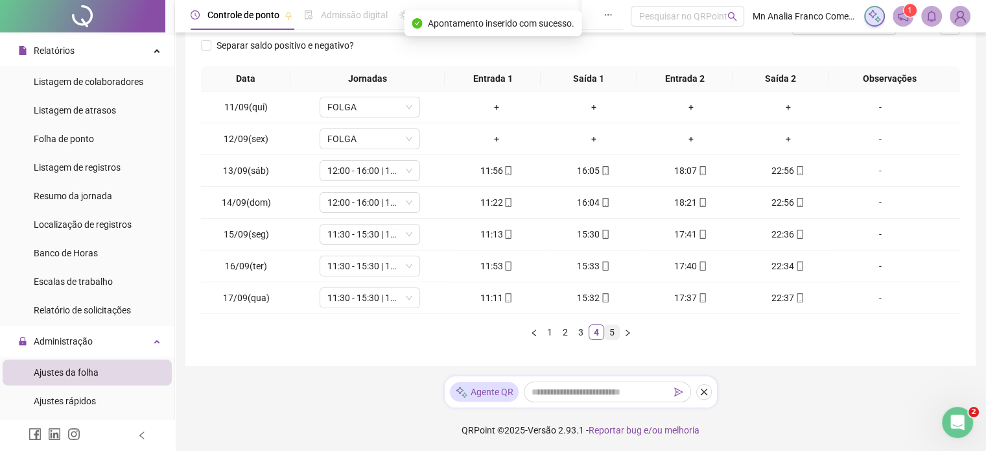
click at [610, 331] on link "5" at bounding box center [612, 332] width 14 height 14
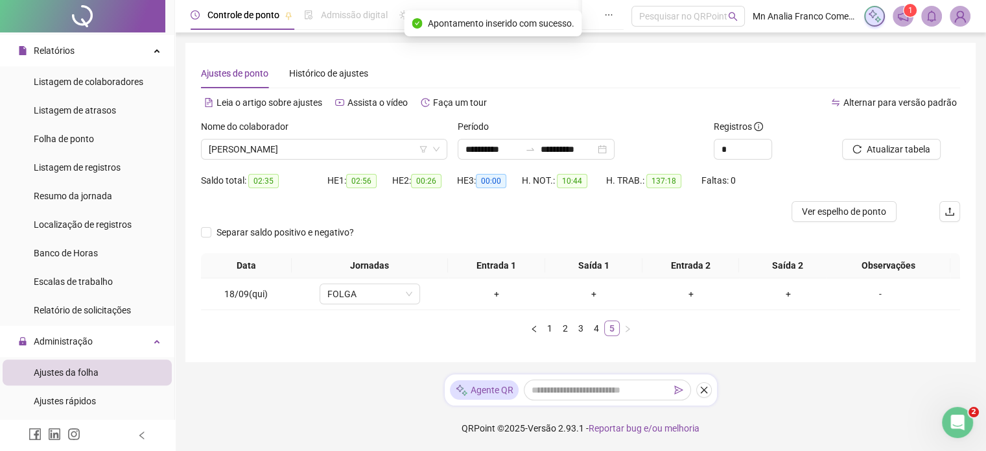
scroll to position [0, 0]
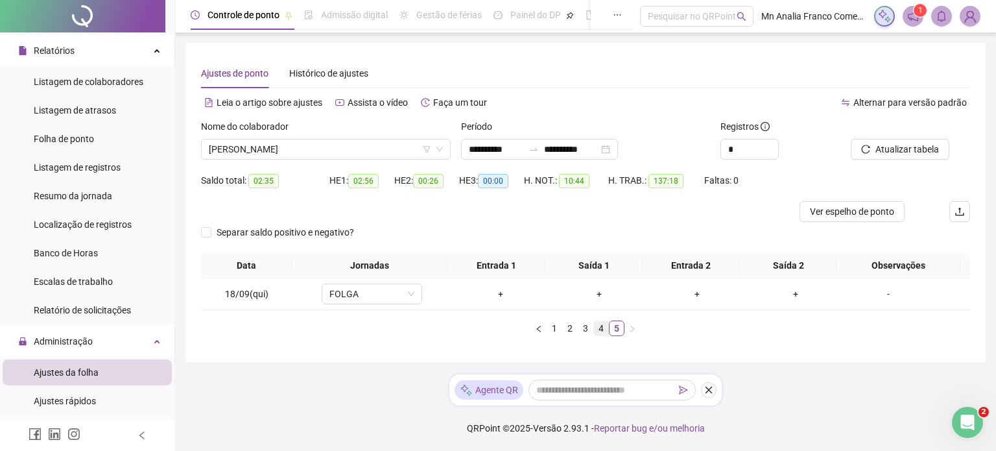
click at [600, 329] on link "4" at bounding box center [601, 328] width 14 height 14
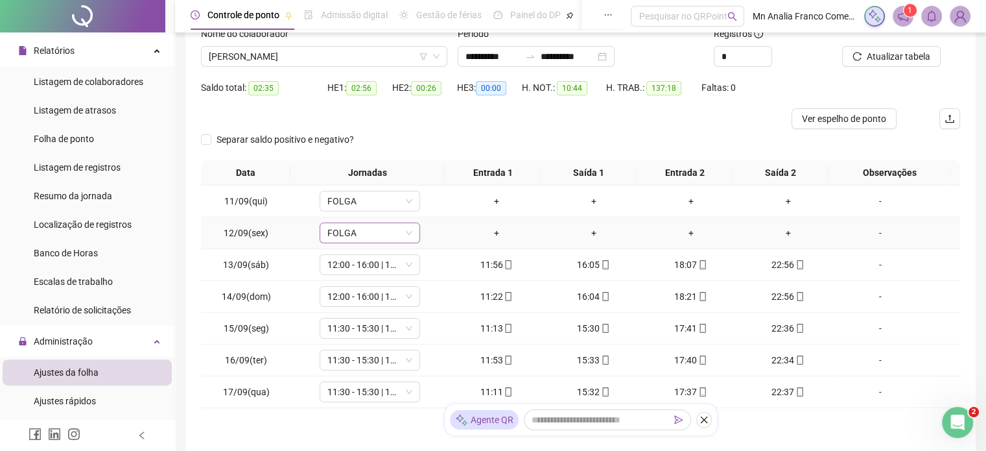
scroll to position [187, 0]
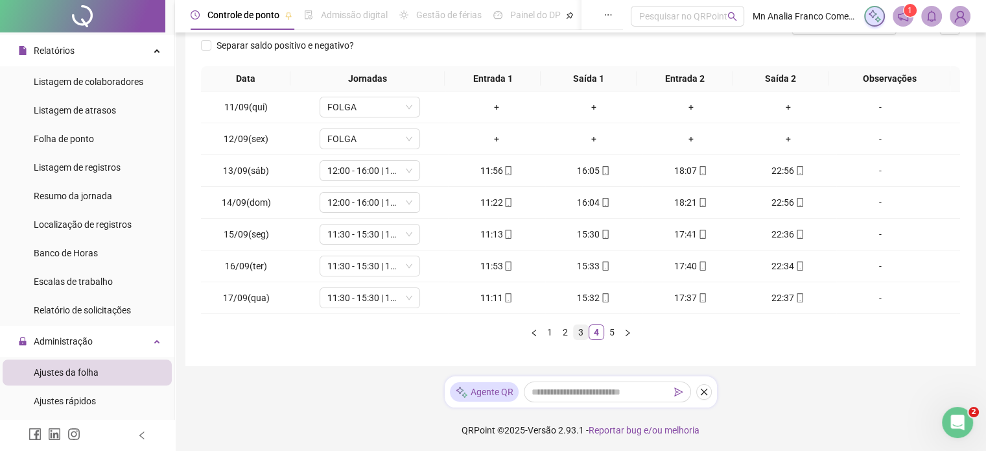
click at [580, 328] on link "3" at bounding box center [581, 332] width 14 height 14
click at [565, 337] on link "2" at bounding box center [565, 332] width 14 height 14
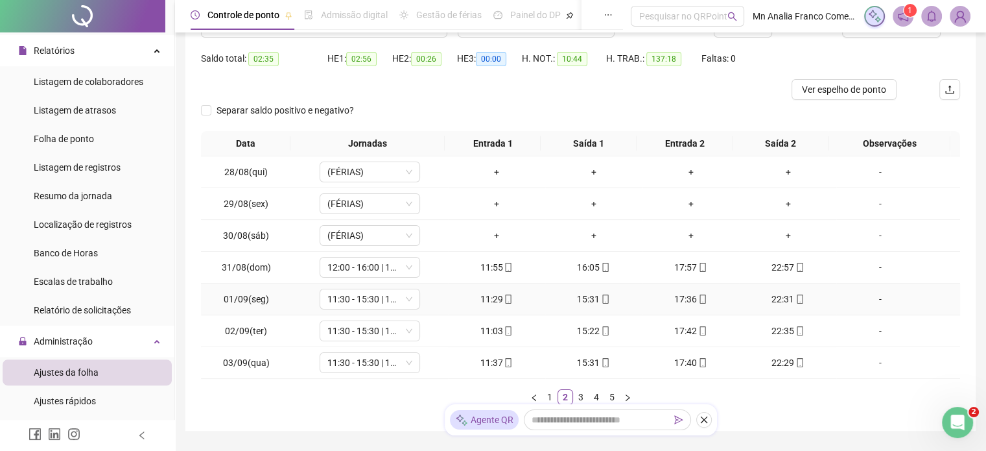
scroll to position [0, 0]
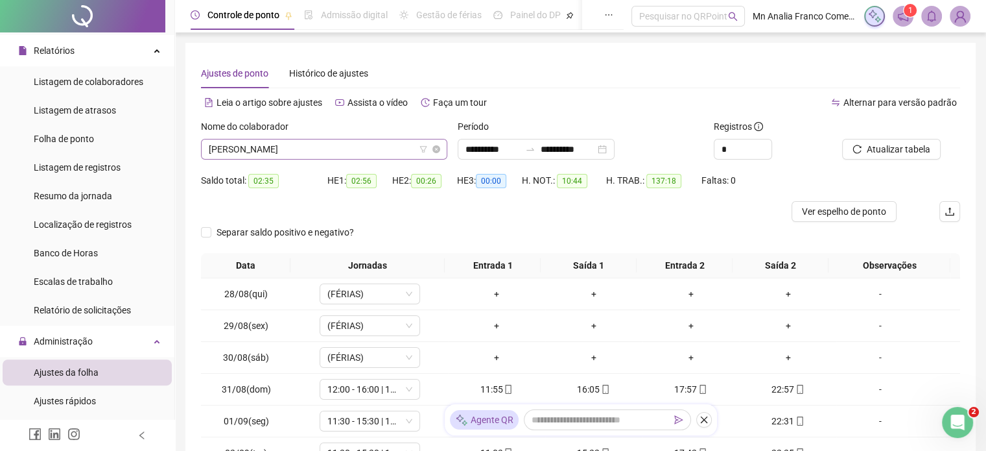
click at [312, 142] on span "[PERSON_NAME]" at bounding box center [324, 148] width 231 height 19
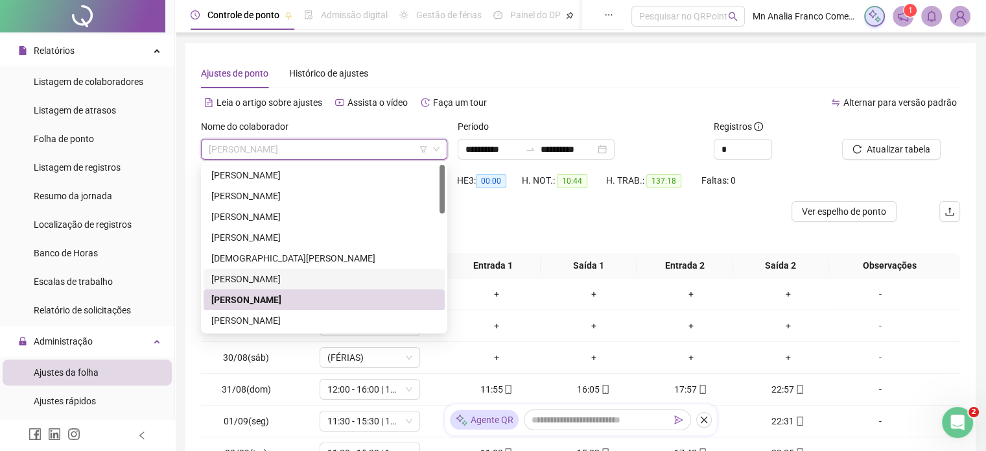
scroll to position [65, 0]
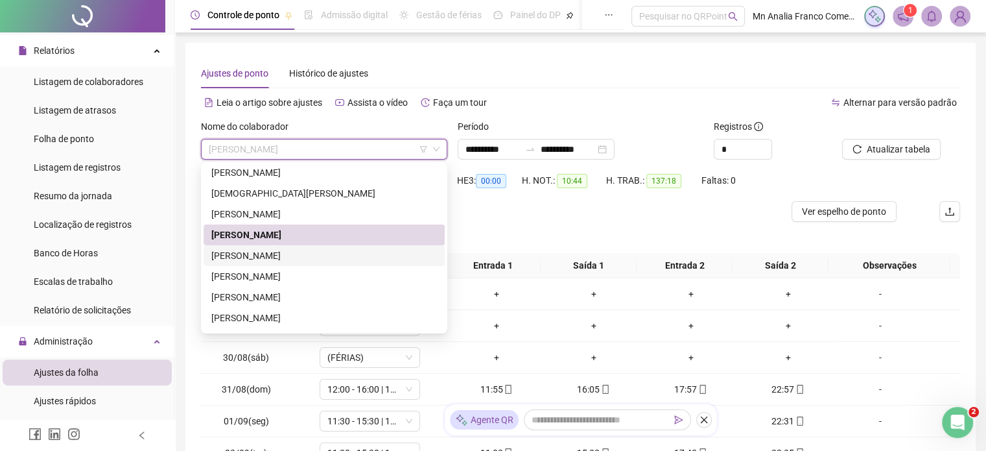
click at [360, 254] on div "[PERSON_NAME]" at bounding box center [324, 255] width 226 height 14
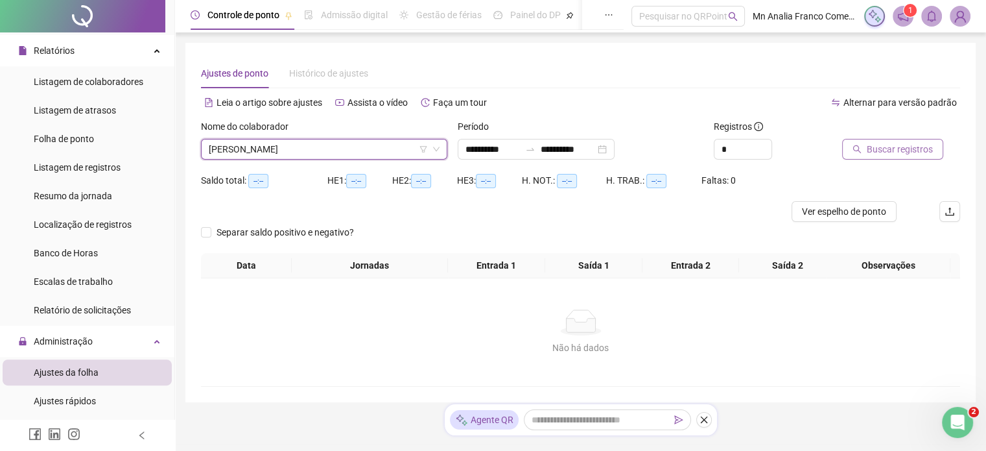
click at [906, 145] on button "Buscar registros" at bounding box center [892, 149] width 101 height 21
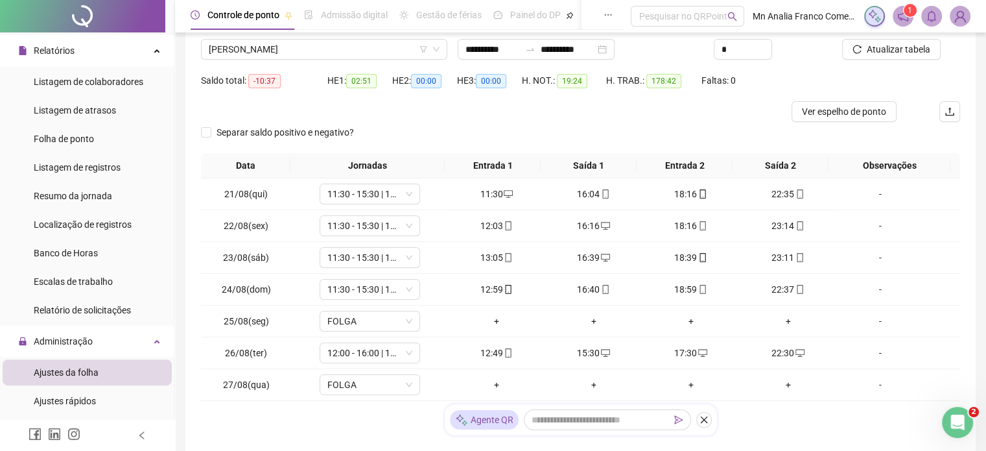
scroll to position [187, 0]
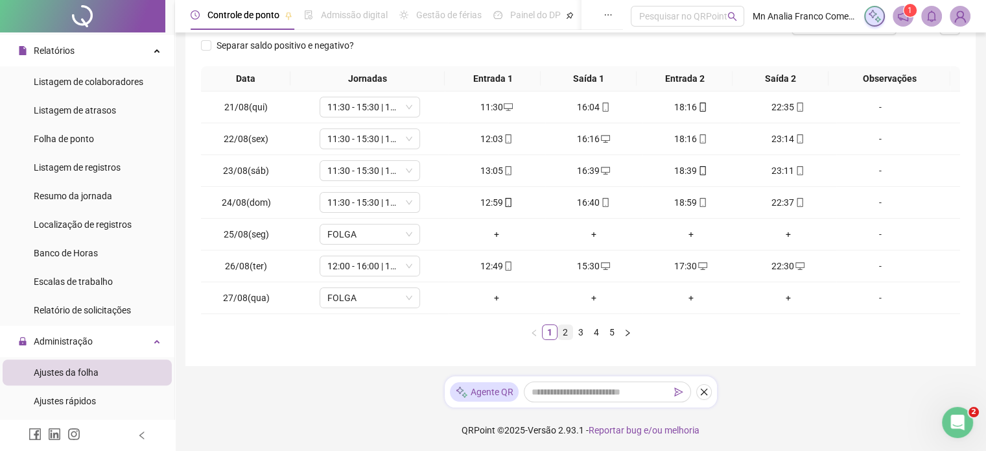
click at [563, 333] on link "2" at bounding box center [565, 332] width 14 height 14
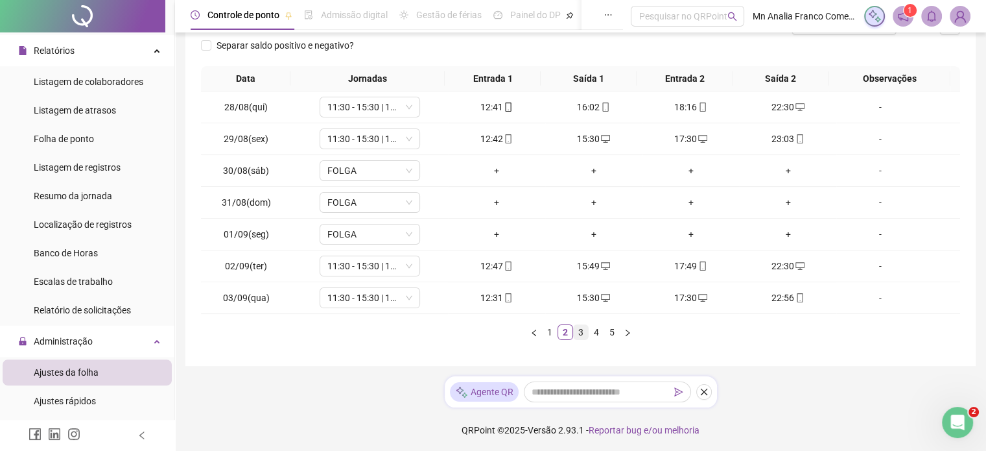
click at [580, 329] on link "3" at bounding box center [581, 332] width 14 height 14
click at [591, 333] on link "4" at bounding box center [596, 332] width 14 height 14
click at [356, 269] on span "12:00 - 16:00 | 18:00 - 23:00" at bounding box center [369, 265] width 85 height 19
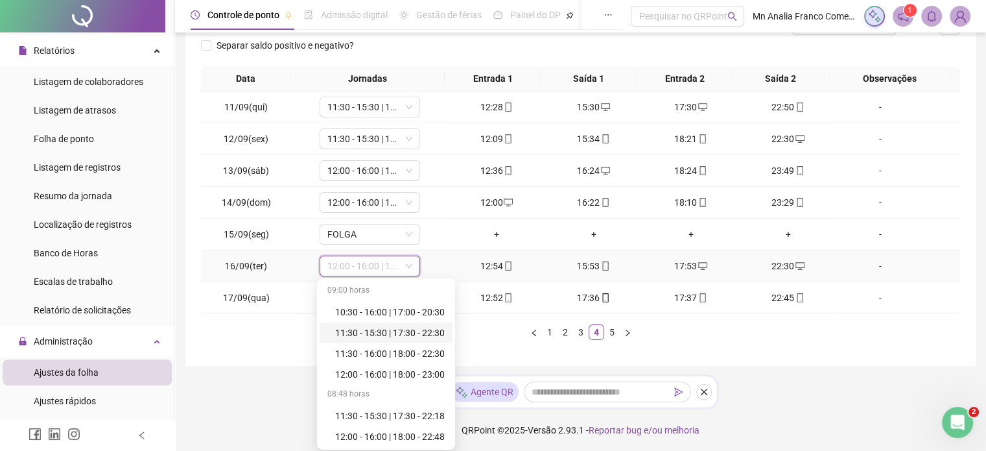
click at [359, 333] on div "11:30 - 15:30 | 17:30 - 22:30" at bounding box center [390, 332] width 110 height 14
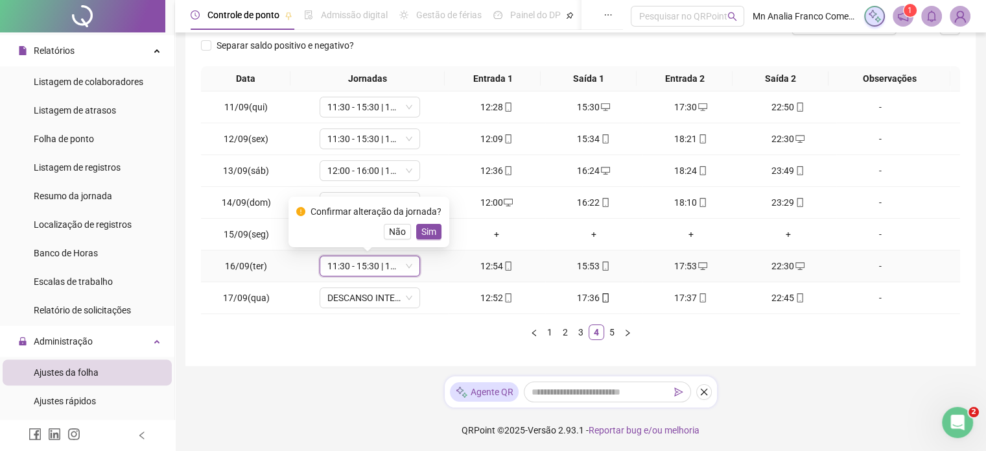
click at [431, 228] on span "Sim" at bounding box center [428, 231] width 15 height 14
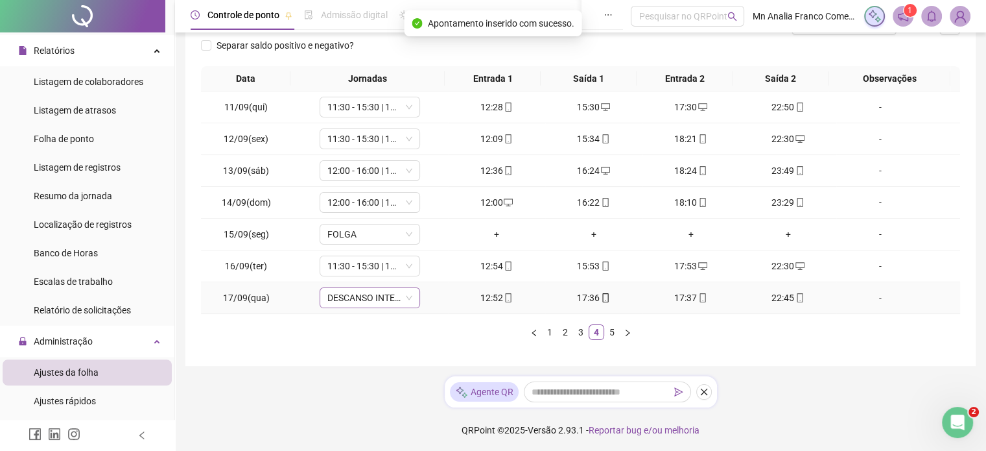
click at [390, 300] on span "DESCANSO INTER-JORNADA" at bounding box center [369, 297] width 85 height 19
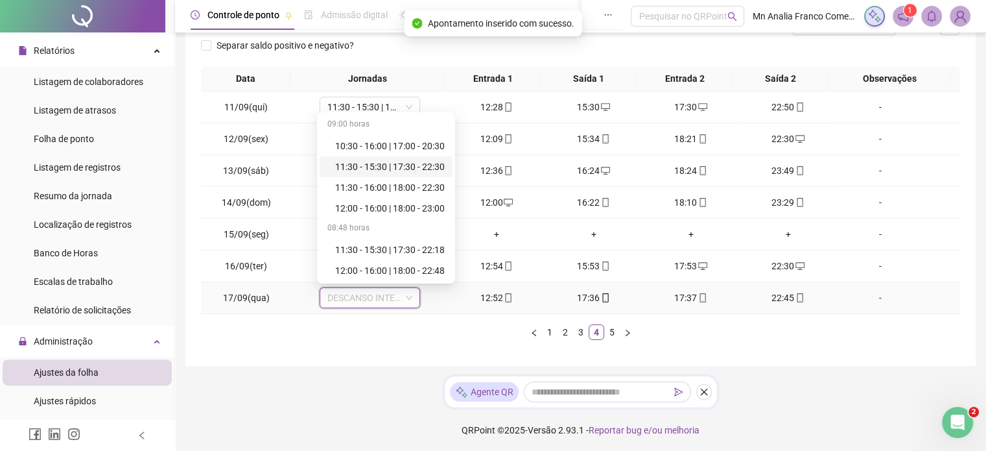
click at [397, 170] on div "11:30 - 15:30 | 17:30 - 22:30" at bounding box center [390, 166] width 110 height 14
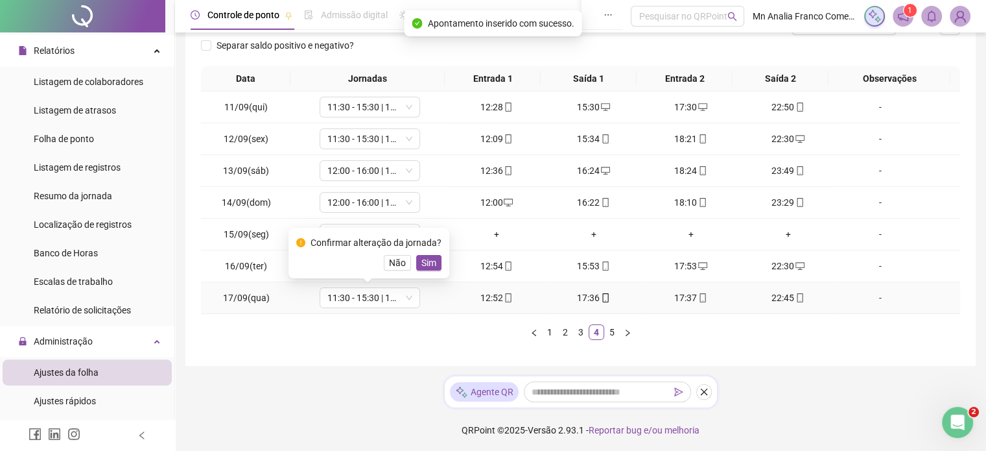
click at [425, 263] on span "Sim" at bounding box center [428, 262] width 15 height 14
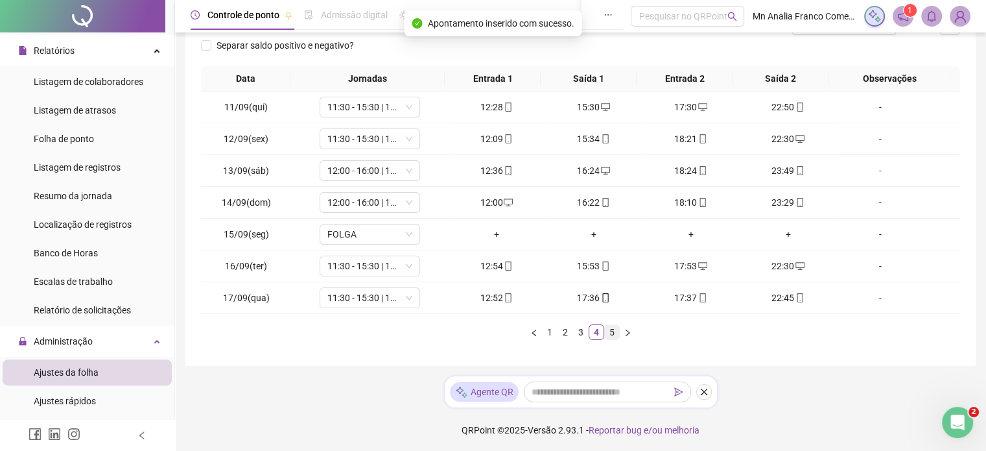
click at [615, 334] on link "5" at bounding box center [612, 332] width 14 height 14
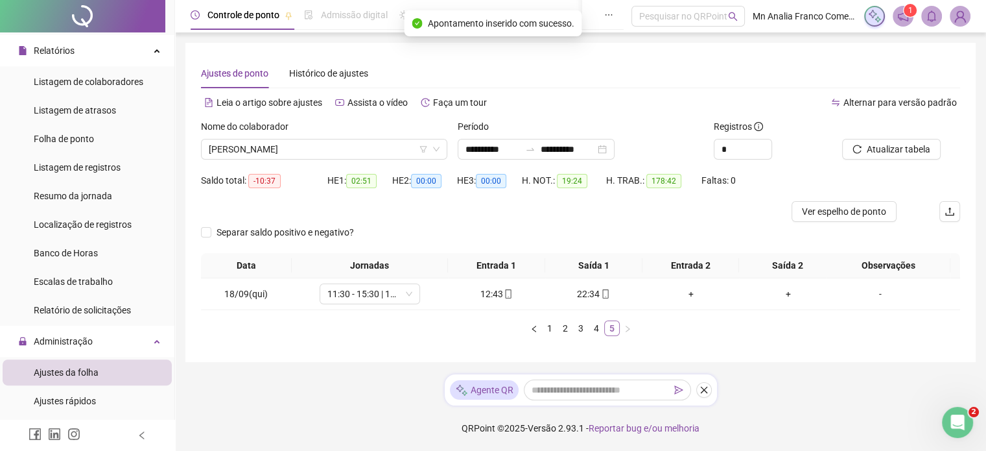
scroll to position [0, 0]
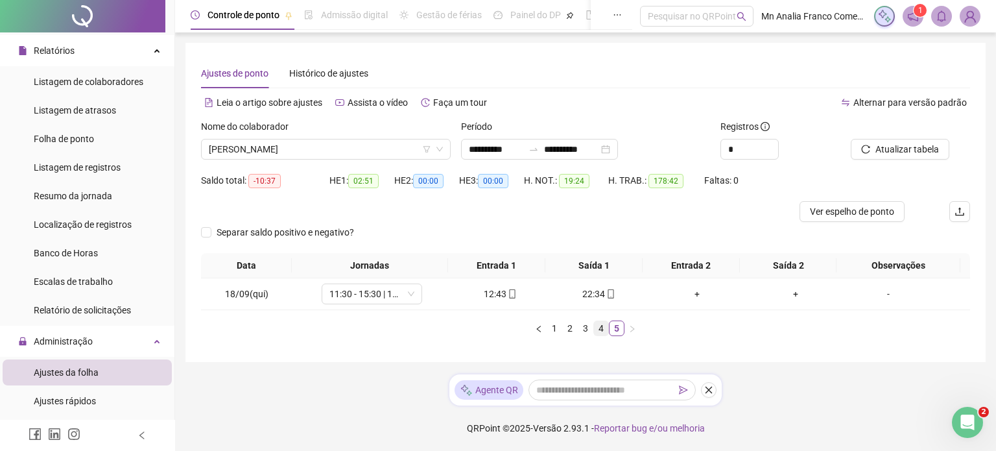
click at [599, 329] on link "4" at bounding box center [601, 328] width 14 height 14
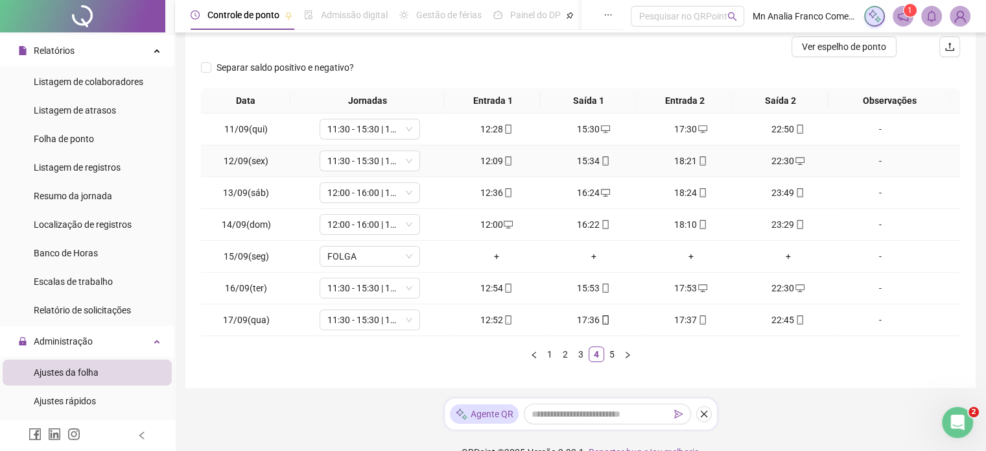
scroll to position [187, 0]
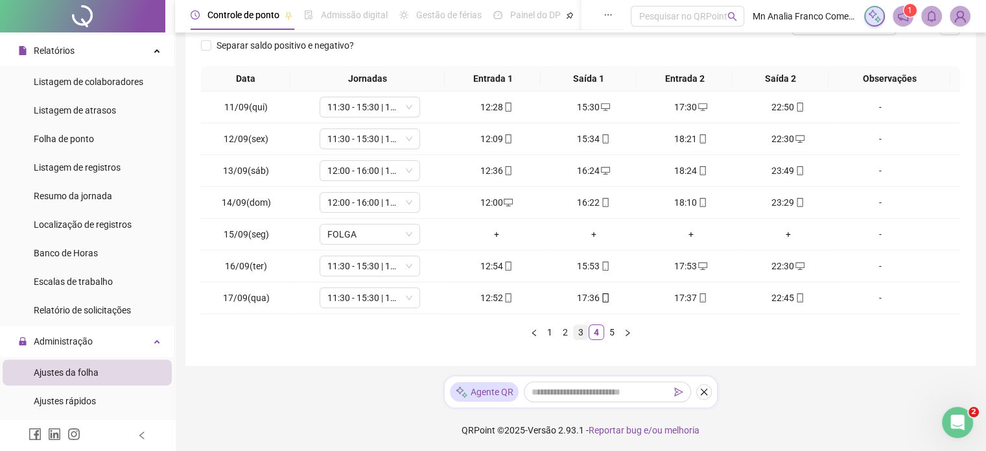
click at [584, 333] on link "3" at bounding box center [581, 332] width 14 height 14
click at [565, 333] on link "2" at bounding box center [565, 332] width 14 height 14
click at [553, 327] on link "1" at bounding box center [550, 332] width 14 height 14
click at [605, 331] on link "5" at bounding box center [612, 332] width 14 height 14
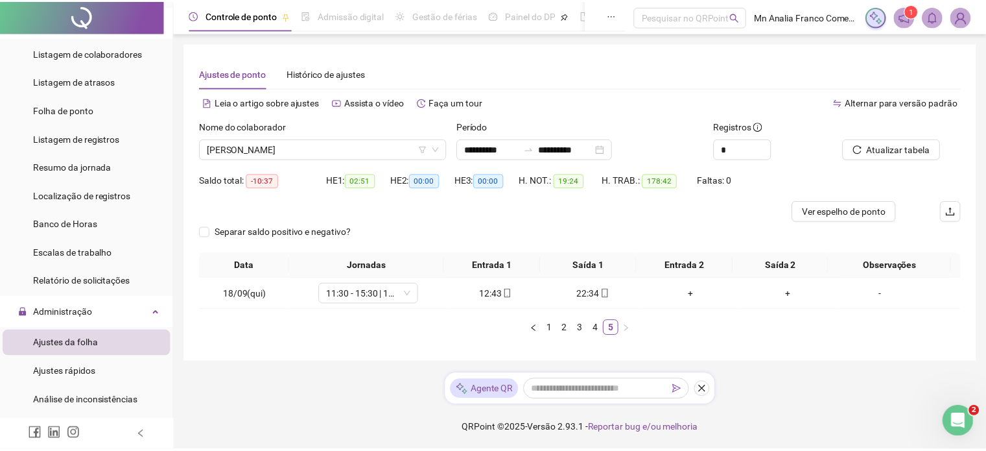
scroll to position [519, 0]
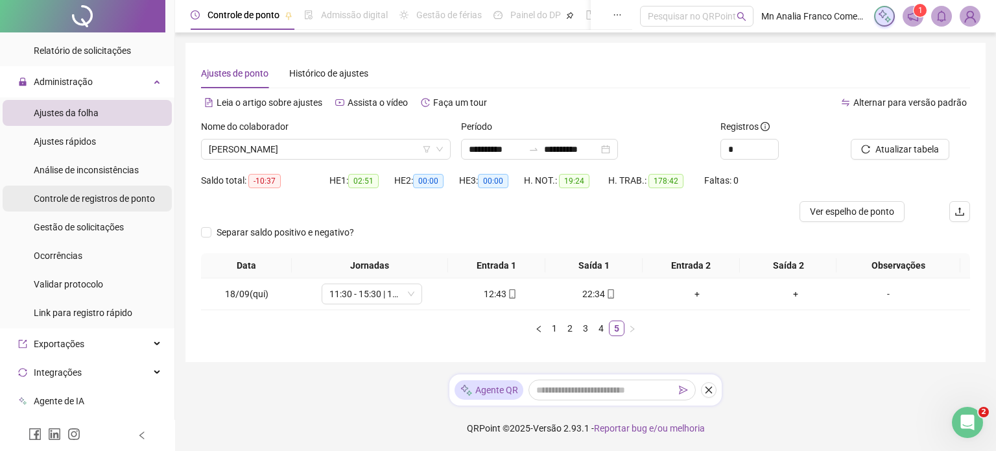
click at [126, 195] on span "Controle de registros de ponto" at bounding box center [94, 198] width 121 height 10
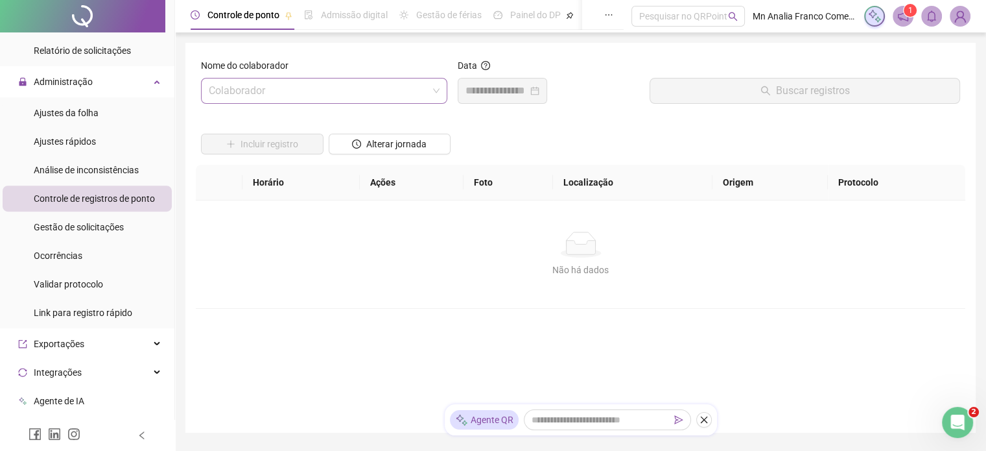
click at [265, 84] on input "search" at bounding box center [318, 90] width 219 height 25
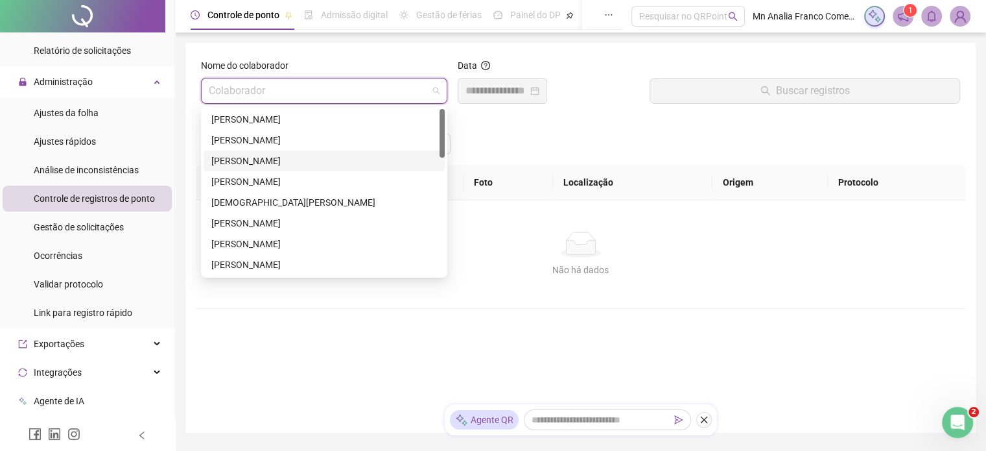
scroll to position [65, 0]
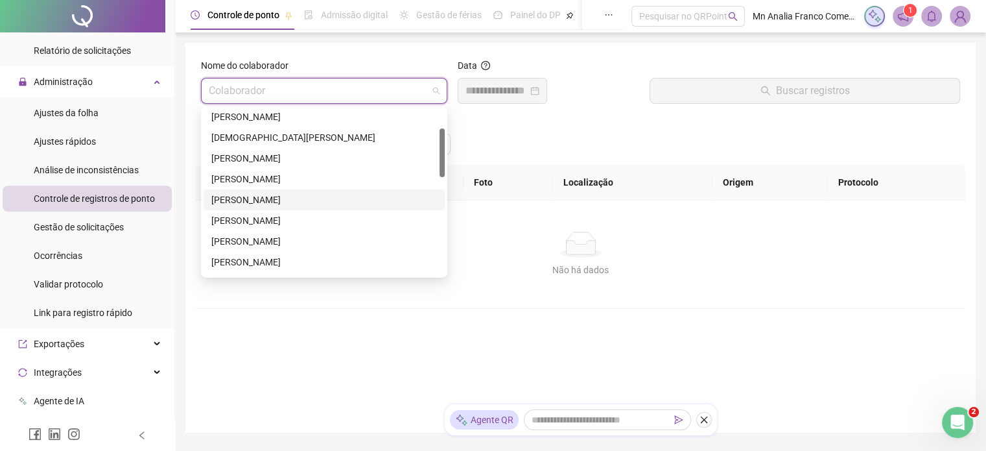
click at [263, 203] on div "[PERSON_NAME]" at bounding box center [324, 200] width 226 height 14
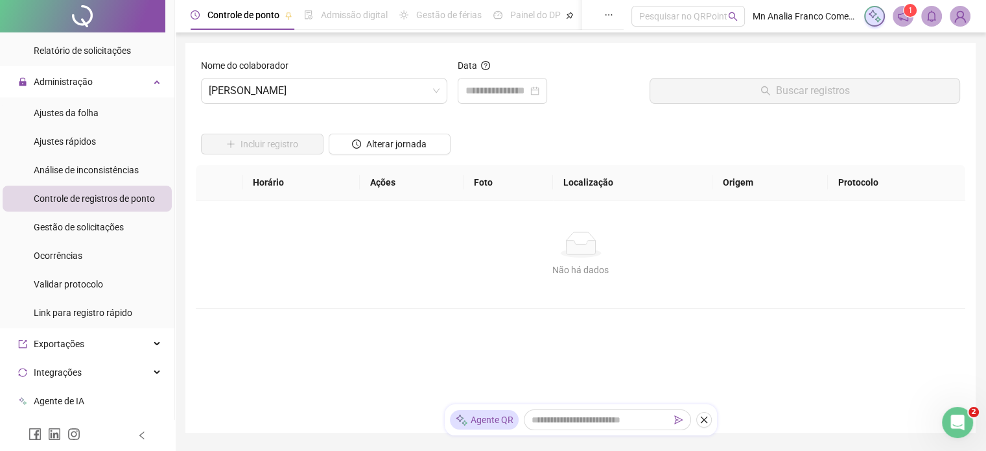
click at [511, 74] on div "Data" at bounding box center [549, 67] width 182 height 19
click at [516, 86] on input at bounding box center [497, 91] width 62 height 16
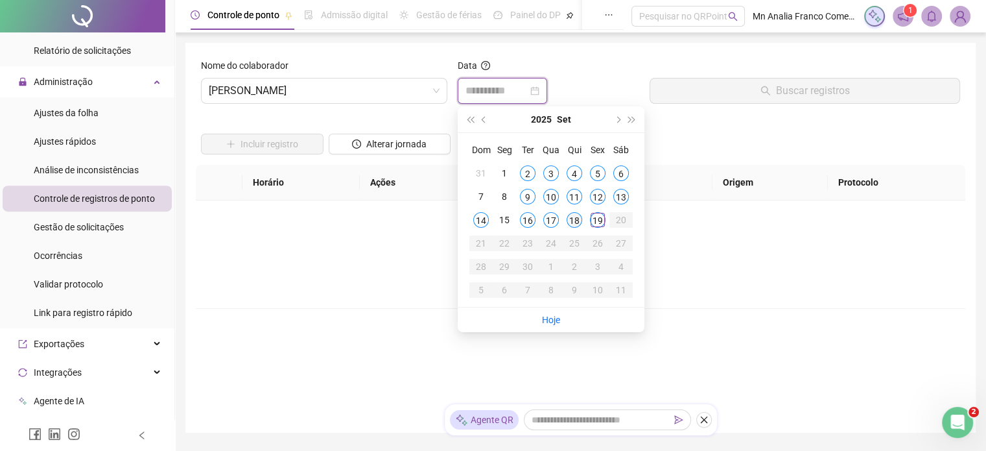
type input "**********"
click at [573, 222] on div "18" at bounding box center [575, 220] width 16 height 16
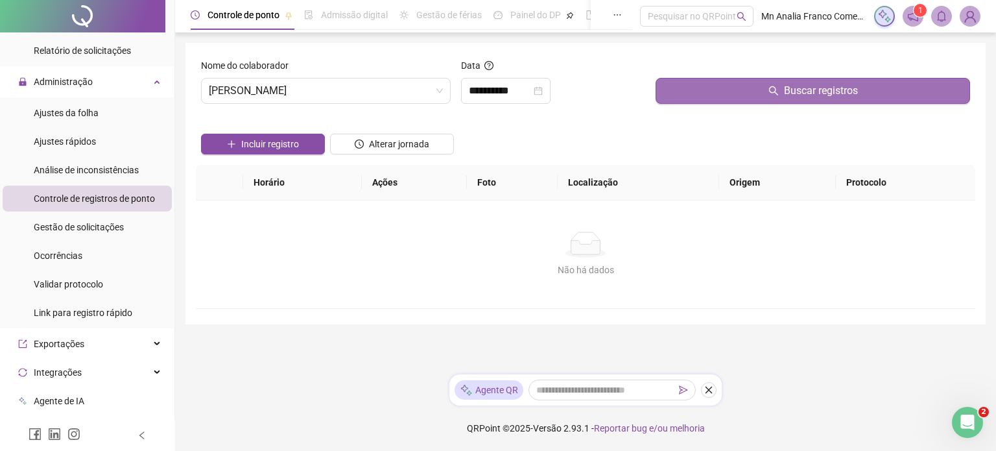
click at [688, 93] on button "Buscar registros" at bounding box center [812, 91] width 314 height 26
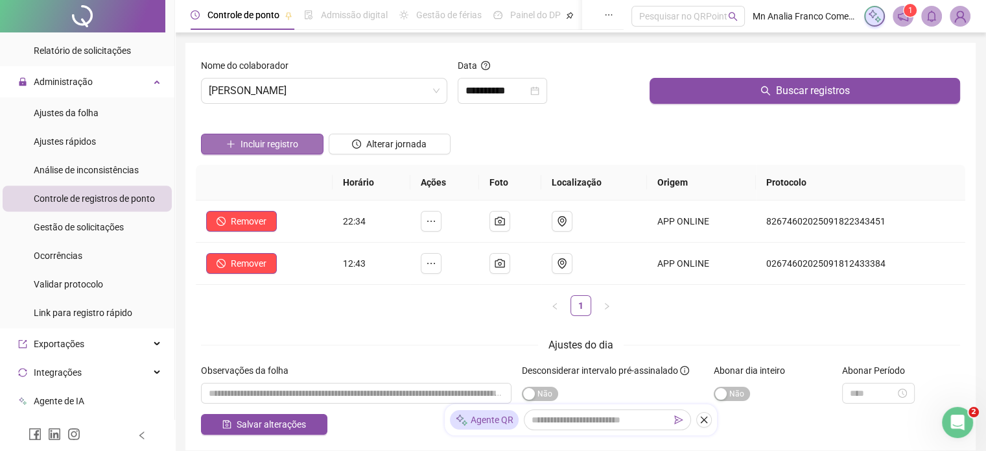
click at [239, 141] on button "Incluir registro" at bounding box center [262, 144] width 123 height 21
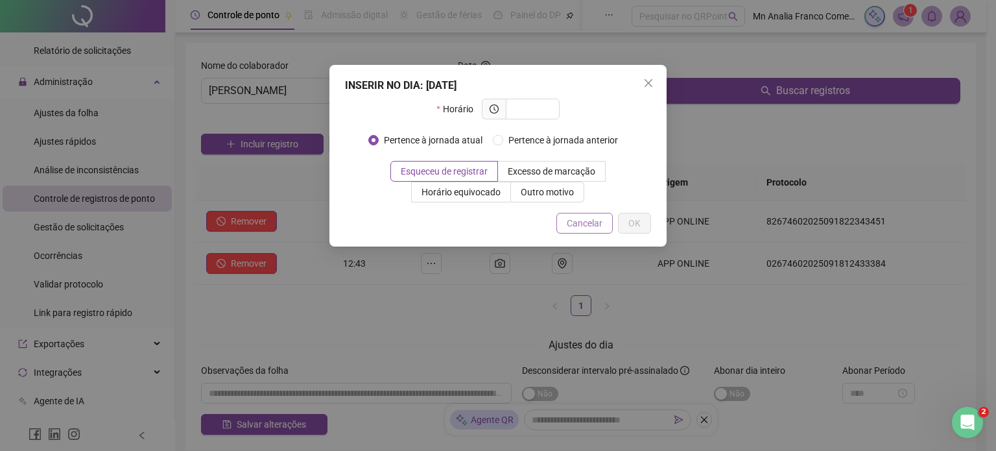
click at [583, 233] on button "Cancelar" at bounding box center [584, 223] width 56 height 21
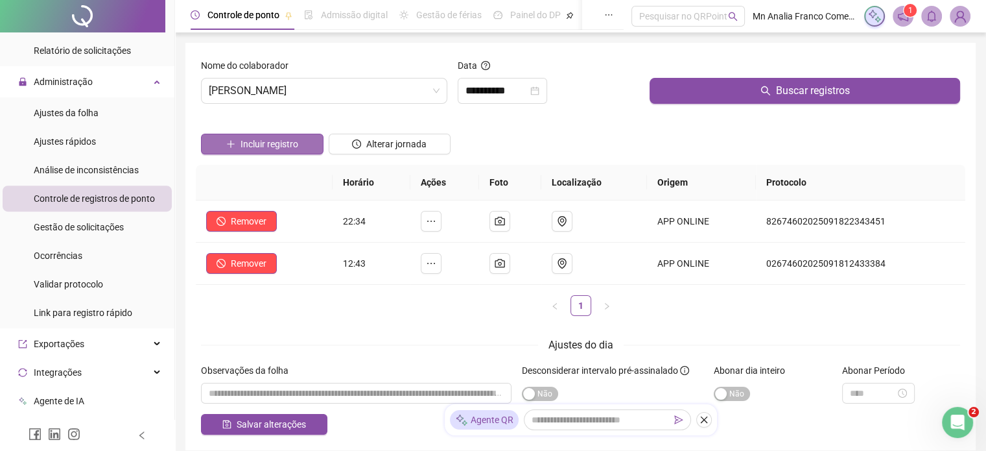
click at [234, 143] on icon "plus" at bounding box center [230, 143] width 9 height 9
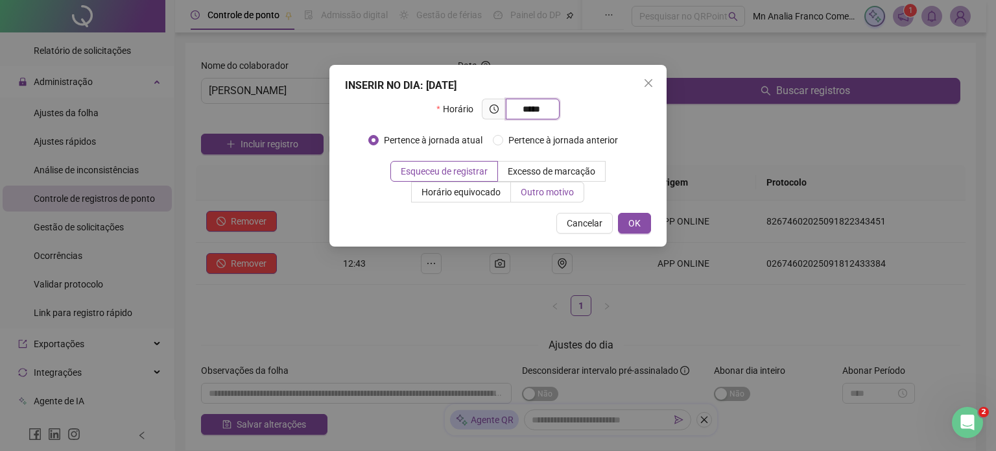
type input "*****"
click at [563, 193] on span "Outro motivo" at bounding box center [547, 192] width 53 height 10
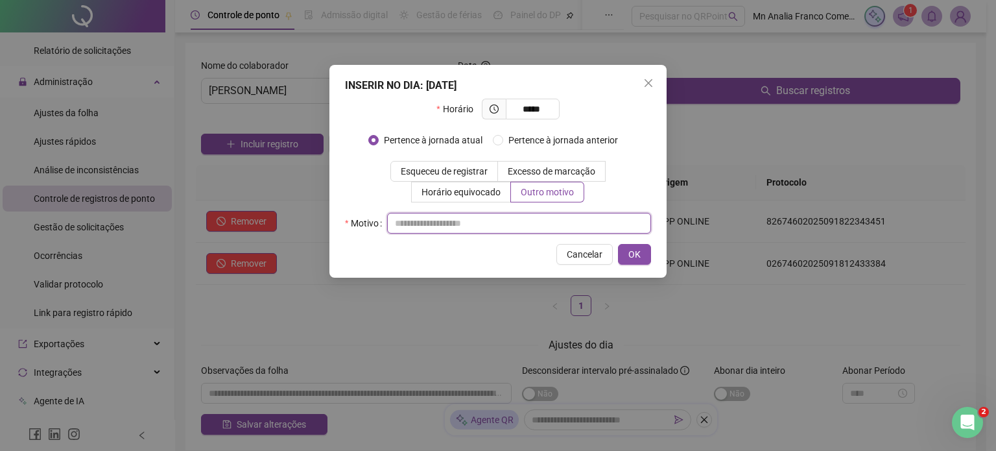
click at [570, 223] on input "text" at bounding box center [519, 223] width 264 height 21
type input "*"
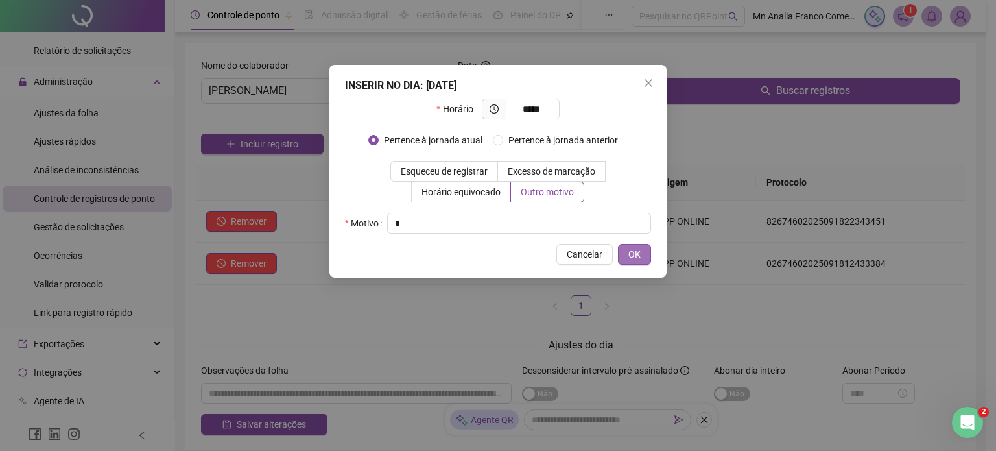
click at [638, 254] on span "OK" at bounding box center [634, 254] width 12 height 14
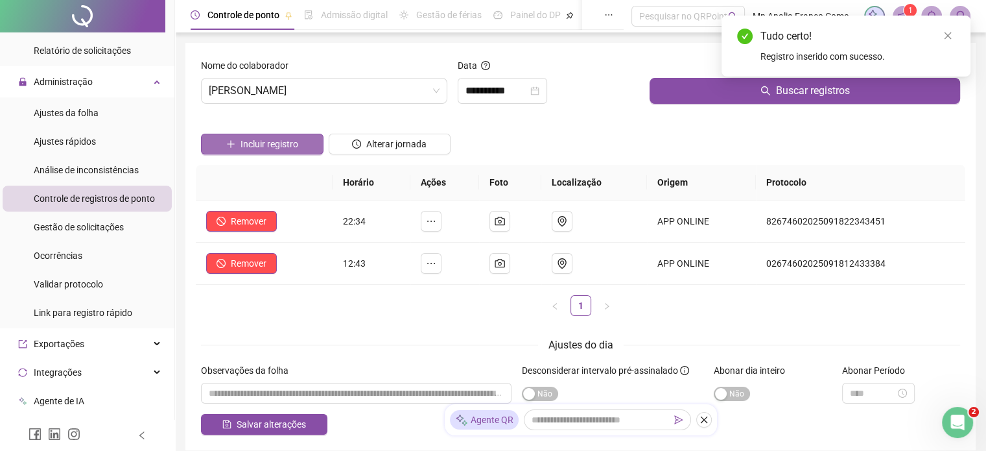
click at [254, 139] on span "Incluir registro" at bounding box center [270, 144] width 58 height 14
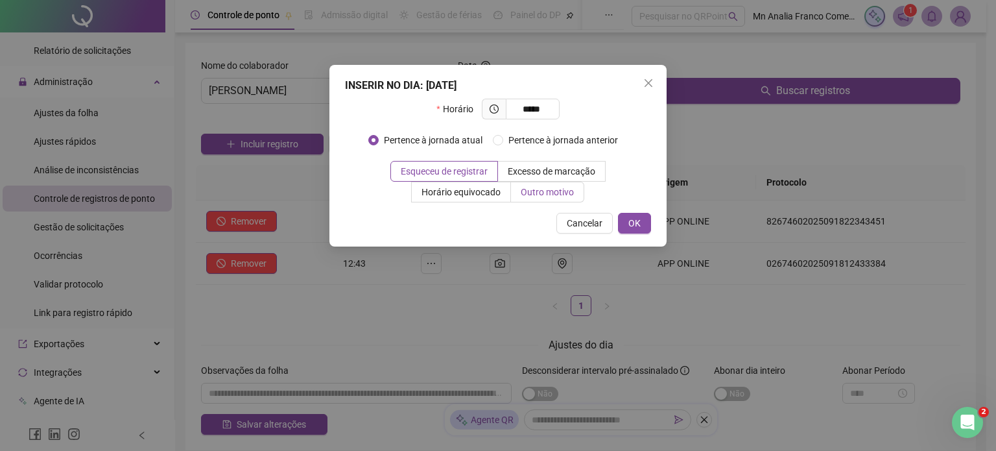
type input "*****"
click at [525, 197] on span "Outro motivo" at bounding box center [547, 192] width 53 height 10
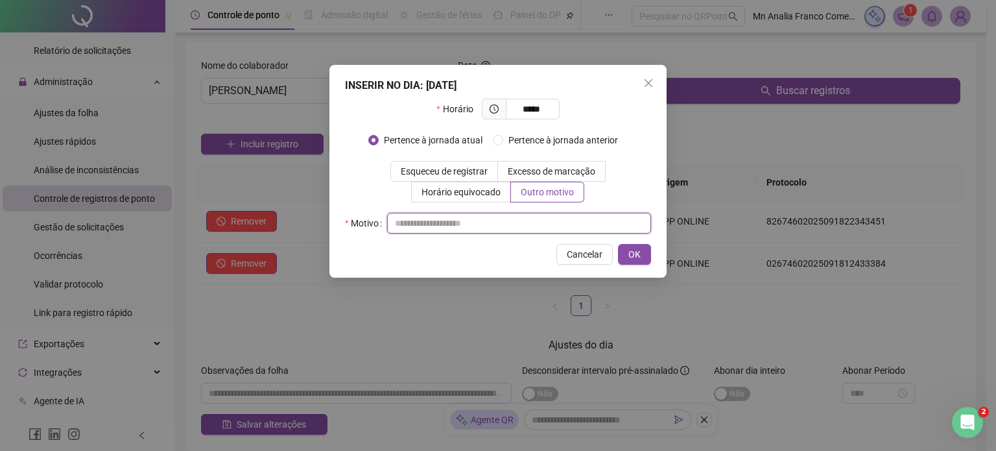
click at [468, 228] on input "text" at bounding box center [519, 223] width 264 height 21
type input "*"
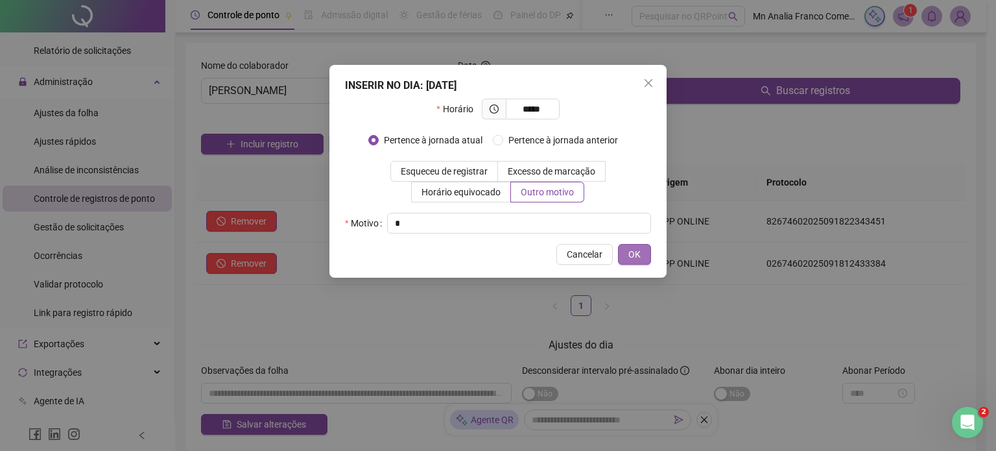
click at [620, 258] on button "OK" at bounding box center [634, 254] width 33 height 21
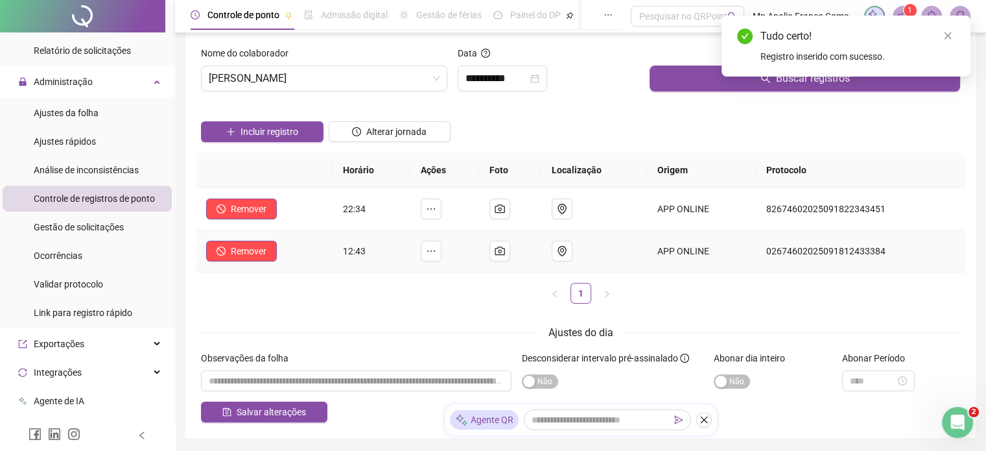
scroll to position [0, 0]
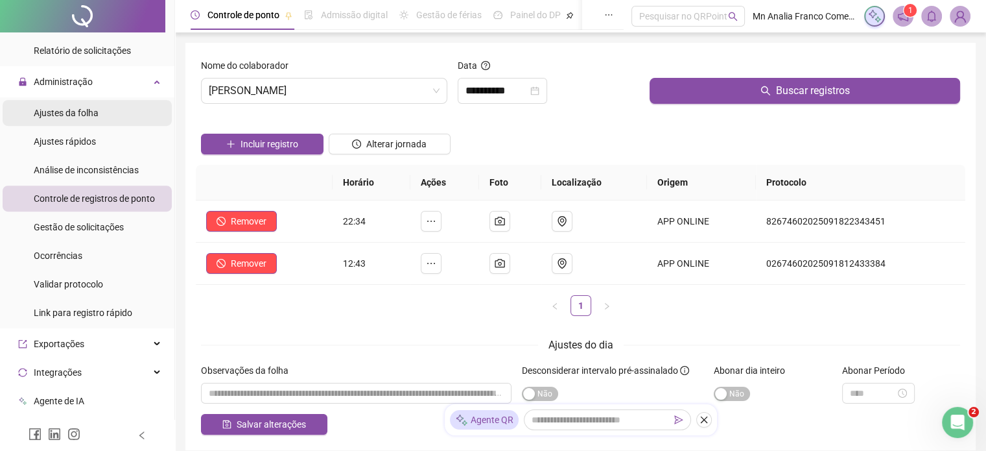
click at [112, 113] on li "Ajustes da folha" at bounding box center [87, 113] width 169 height 26
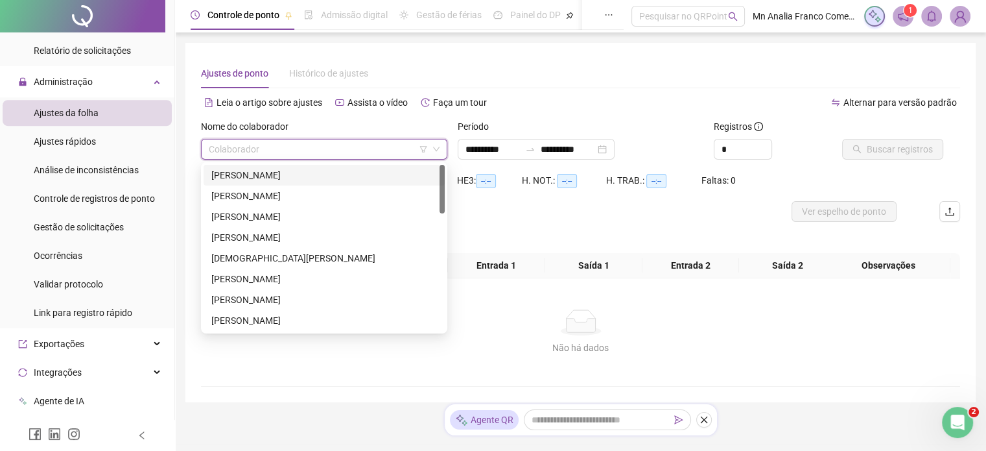
click at [323, 156] on input "search" at bounding box center [318, 148] width 219 height 19
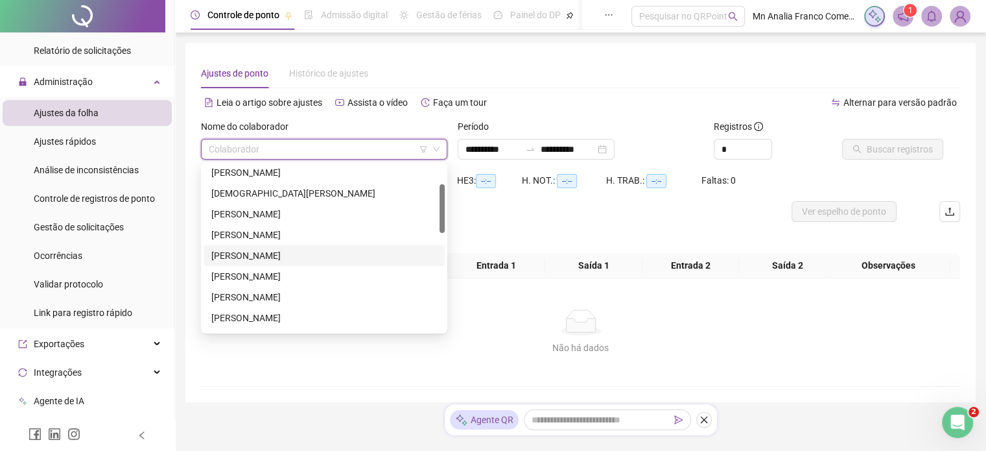
click at [325, 253] on div "[PERSON_NAME]" at bounding box center [324, 255] width 226 height 14
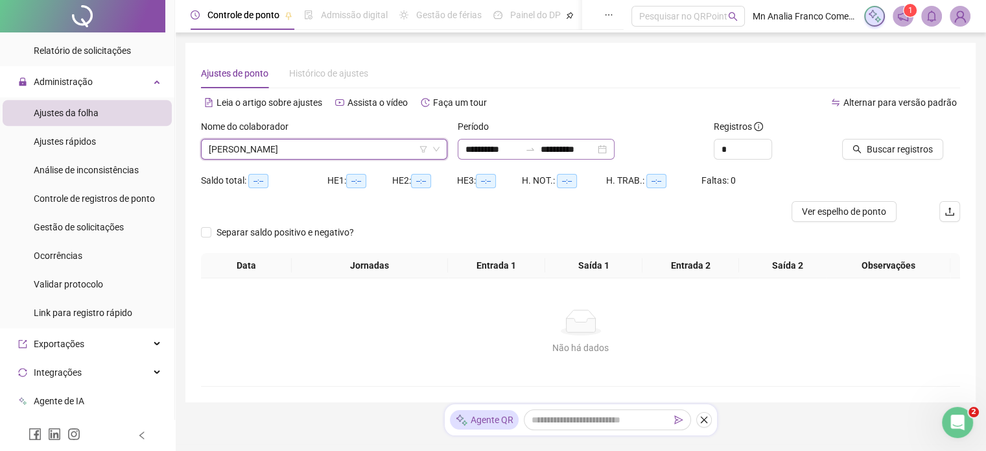
click at [502, 139] on div "**********" at bounding box center [536, 149] width 157 height 21
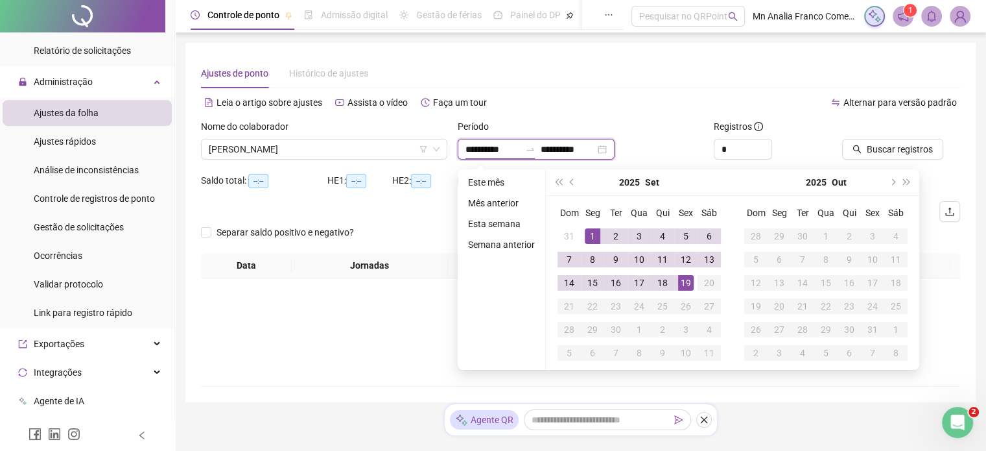
click at [501, 148] on input "**********" at bounding box center [493, 149] width 54 height 14
click at [567, 182] on button "prev-year" at bounding box center [572, 182] width 14 height 26
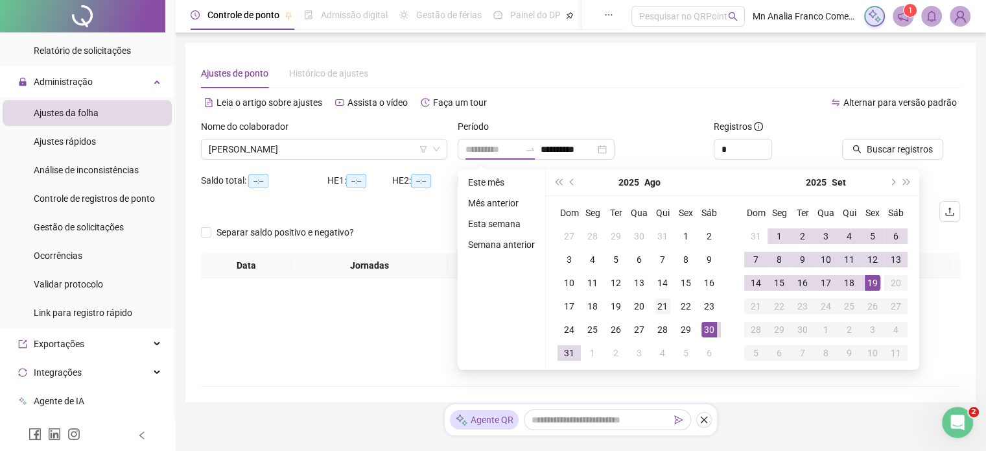
type input "**********"
click at [655, 302] on div "21" at bounding box center [663, 306] width 16 height 16
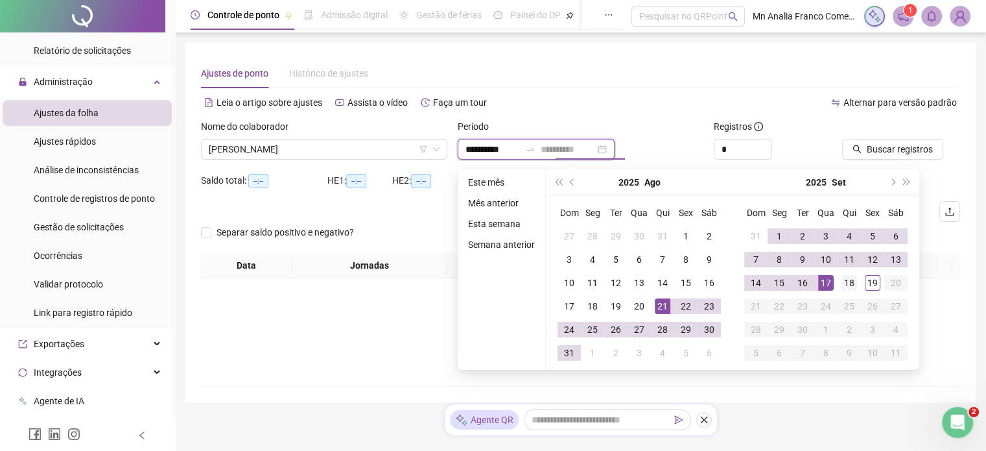
type input "**********"
click at [853, 282] on div "18" at bounding box center [850, 283] width 16 height 16
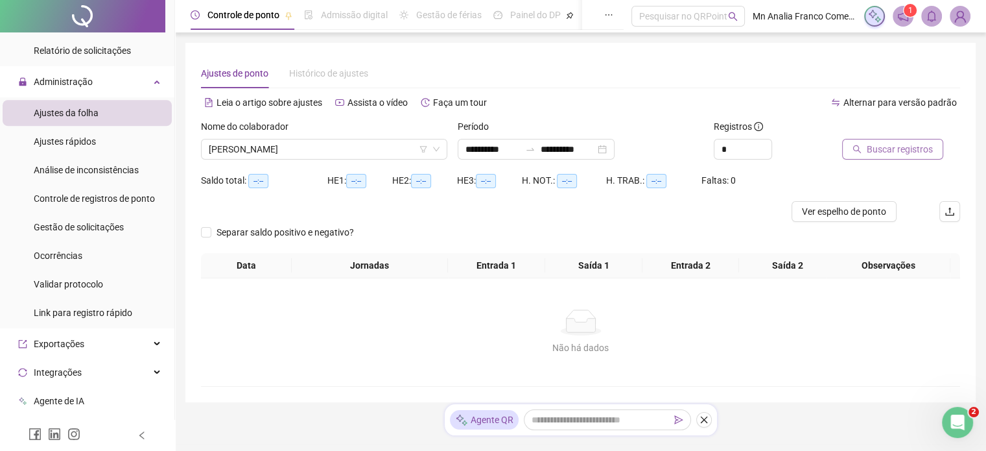
click at [921, 142] on span "Buscar registros" at bounding box center [900, 149] width 66 height 14
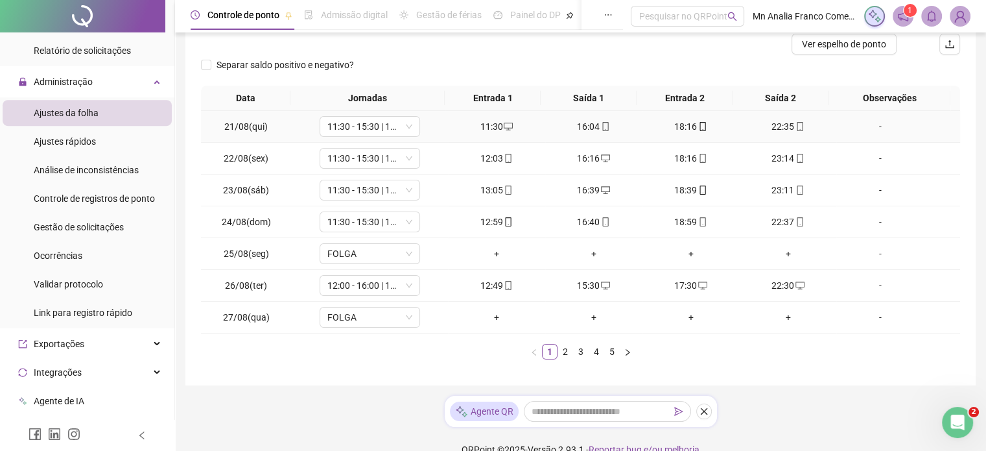
scroll to position [187, 0]
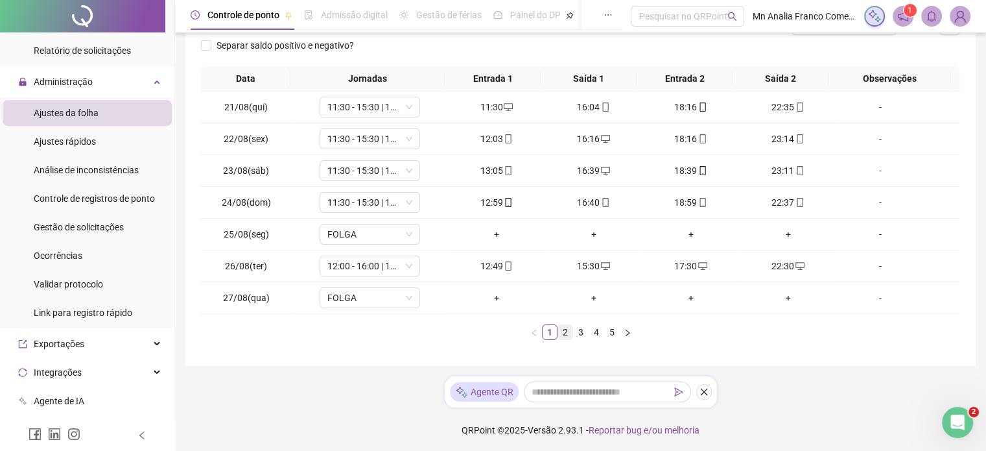
click at [563, 333] on link "2" at bounding box center [565, 332] width 14 height 14
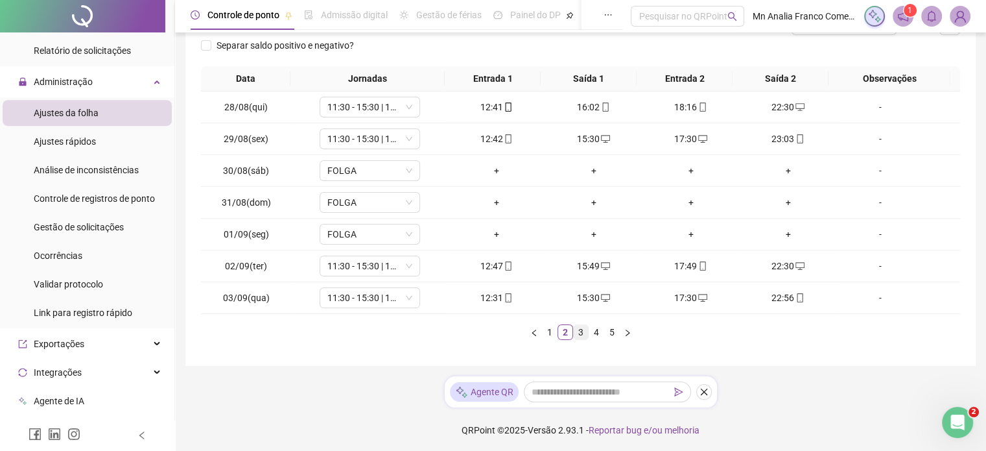
click at [581, 332] on link "3" at bounding box center [581, 332] width 14 height 14
click at [599, 329] on link "4" at bounding box center [596, 332] width 14 height 14
click at [610, 333] on link "5" at bounding box center [612, 332] width 14 height 14
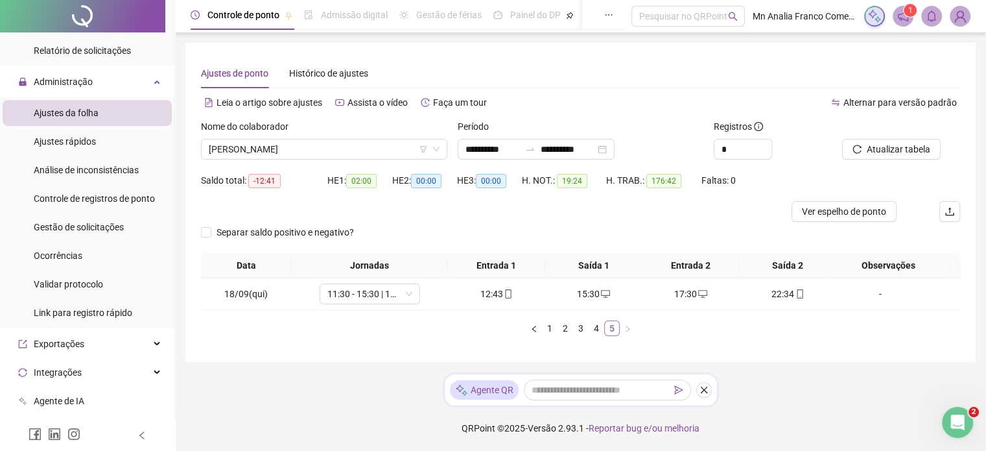
scroll to position [0, 0]
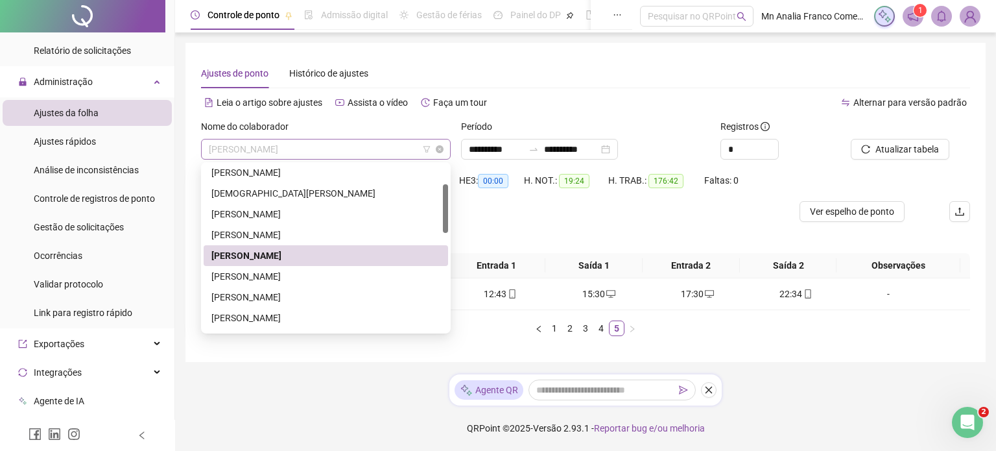
click at [390, 156] on span "[PERSON_NAME]" at bounding box center [326, 148] width 234 height 19
click at [381, 276] on div "[PERSON_NAME]" at bounding box center [325, 276] width 229 height 14
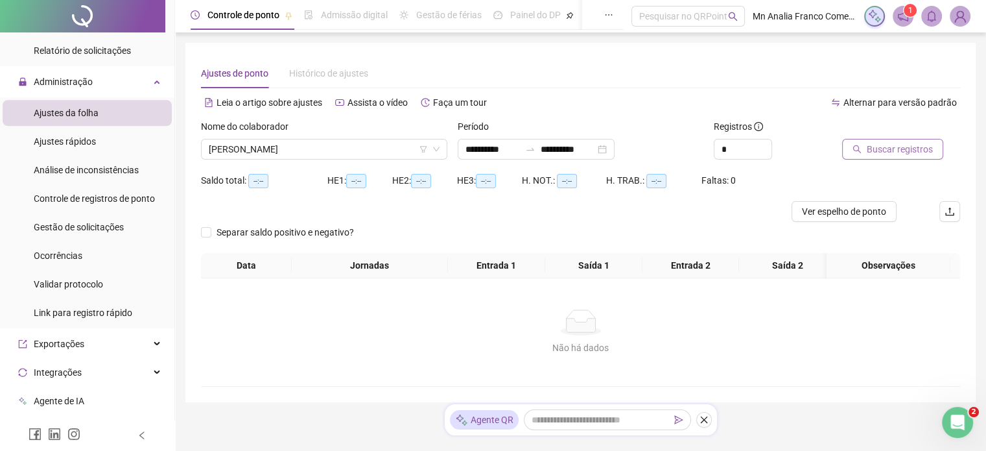
click at [873, 148] on span "Buscar registros" at bounding box center [900, 149] width 66 height 14
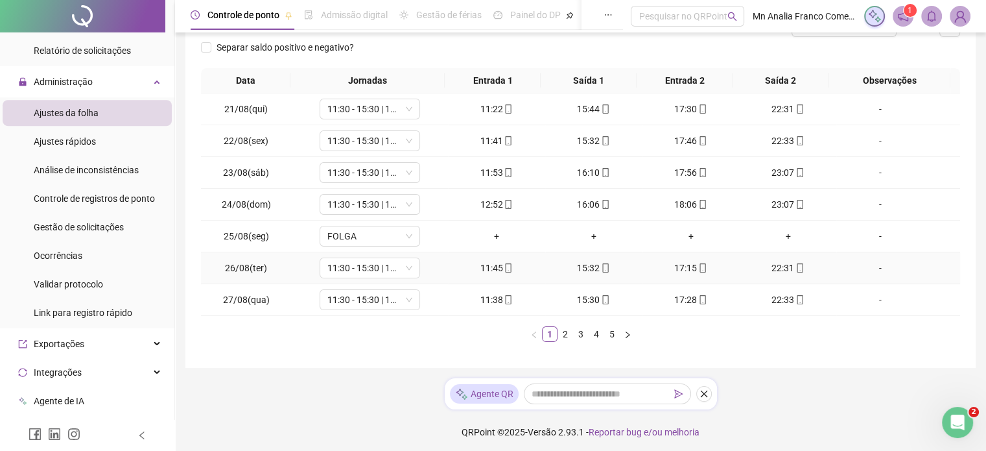
scroll to position [187, 0]
click at [565, 335] on link "2" at bounding box center [565, 332] width 14 height 14
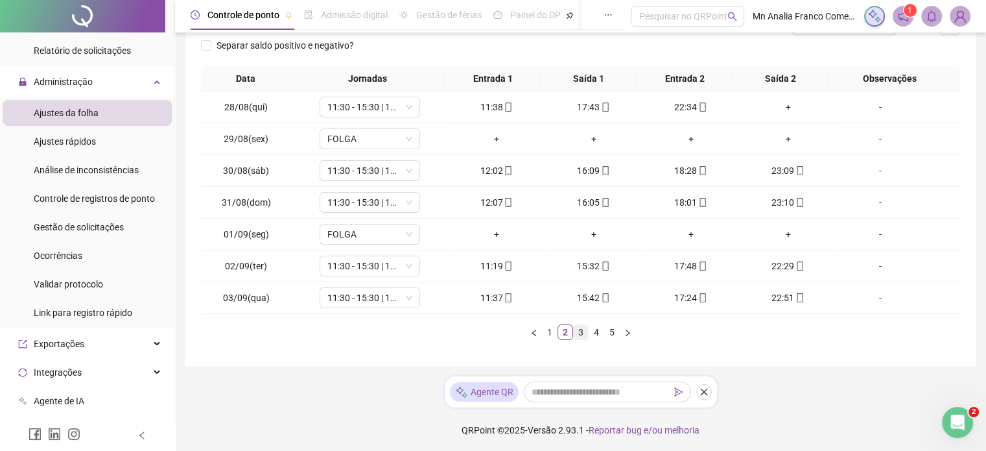
click at [582, 334] on link "3" at bounding box center [581, 332] width 14 height 14
click at [599, 331] on link "4" at bounding box center [596, 332] width 14 height 14
click at [402, 292] on span "DESCANSO INTER-JORNADA" at bounding box center [369, 297] width 85 height 19
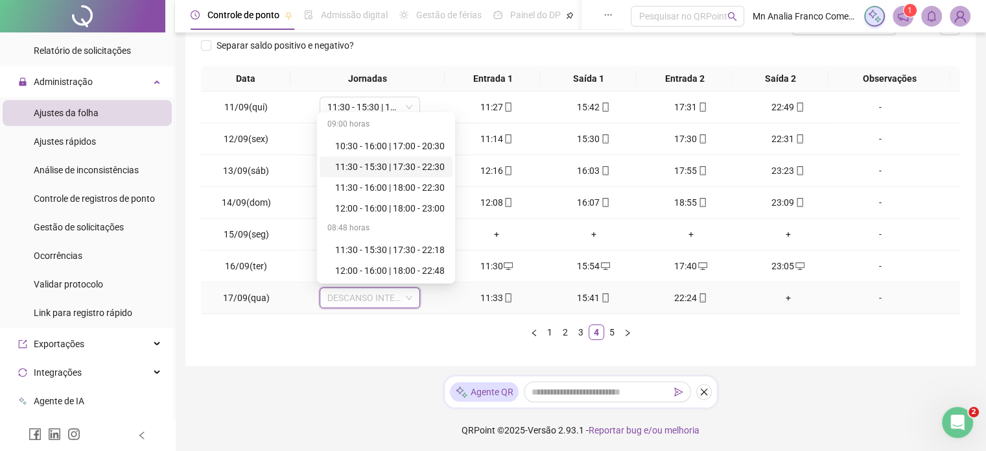
click at [425, 176] on div "11:30 - 15:30 | 17:30 - 22:30" at bounding box center [386, 166] width 133 height 21
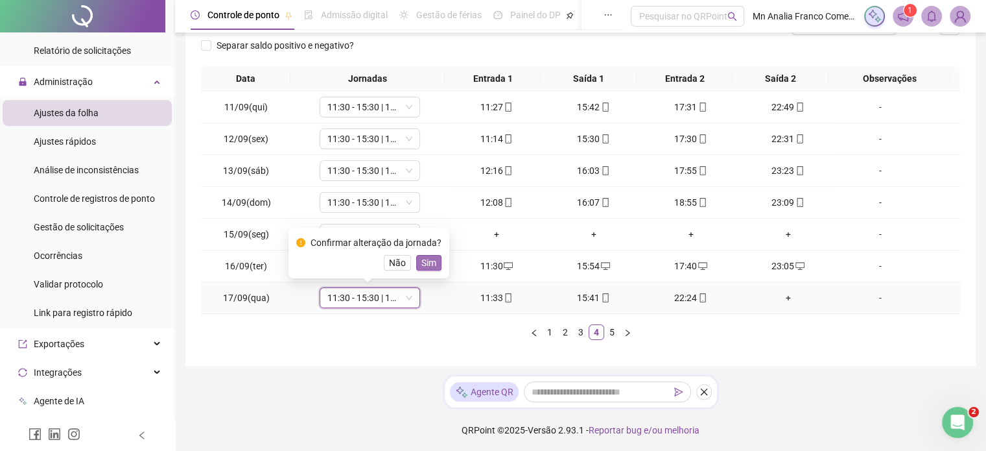
click at [422, 265] on span "Sim" at bounding box center [428, 262] width 15 height 14
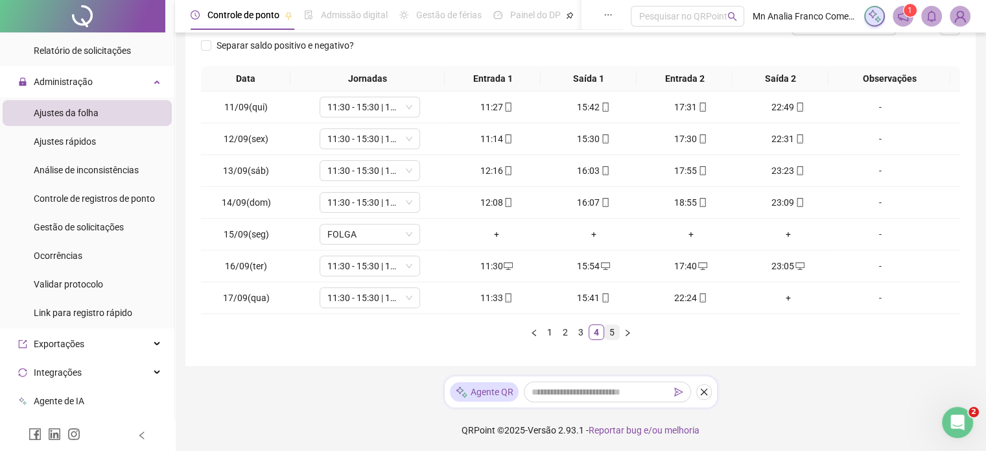
click at [609, 327] on link "5" at bounding box center [612, 332] width 14 height 14
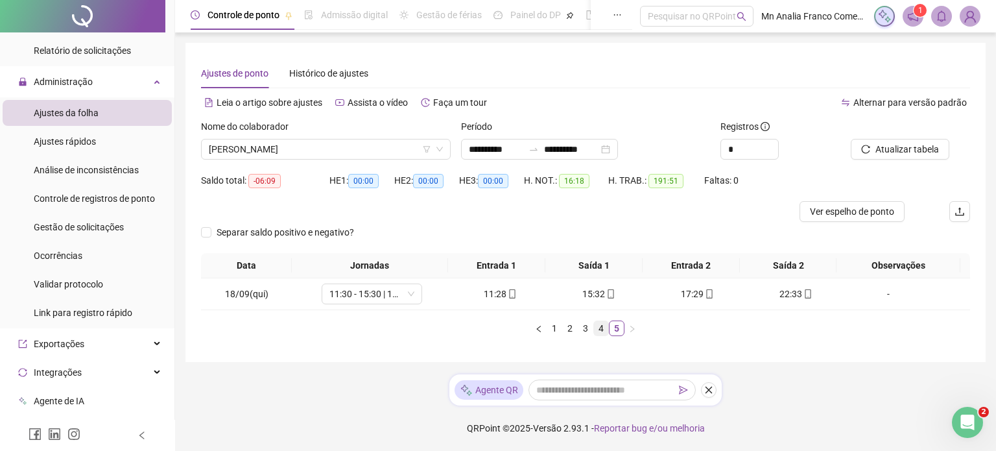
click at [606, 330] on link "4" at bounding box center [601, 328] width 14 height 14
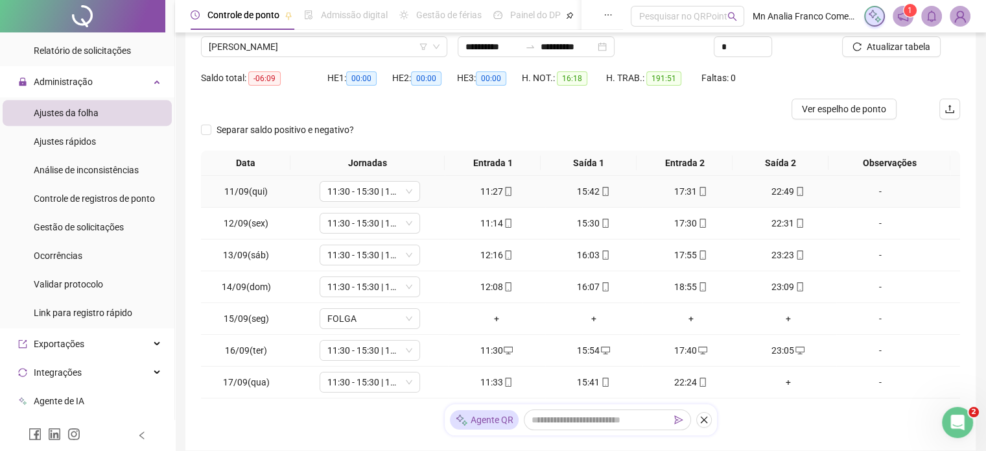
scroll to position [187, 0]
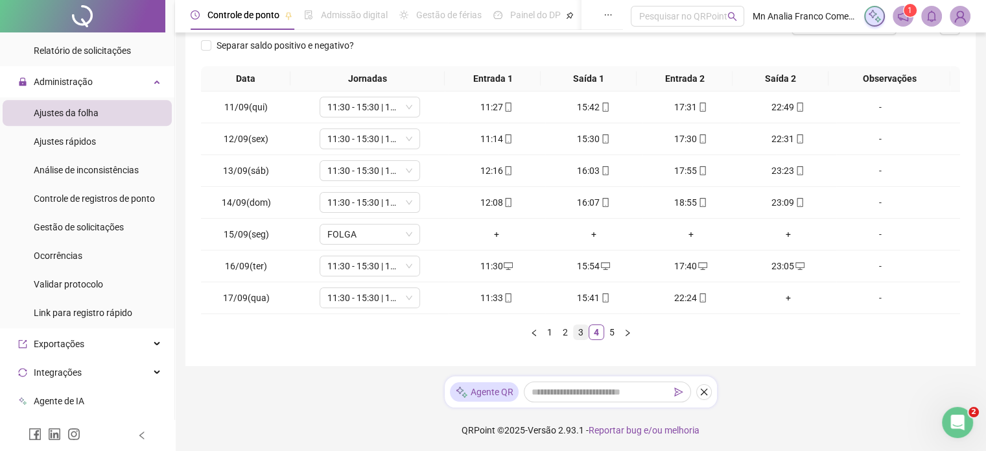
click at [584, 337] on link "3" at bounding box center [581, 332] width 14 height 14
click at [563, 331] on link "2" at bounding box center [565, 332] width 14 height 14
click at [547, 329] on link "1" at bounding box center [550, 332] width 14 height 14
click at [112, 204] on span "Controle de registros de ponto" at bounding box center [94, 198] width 121 height 10
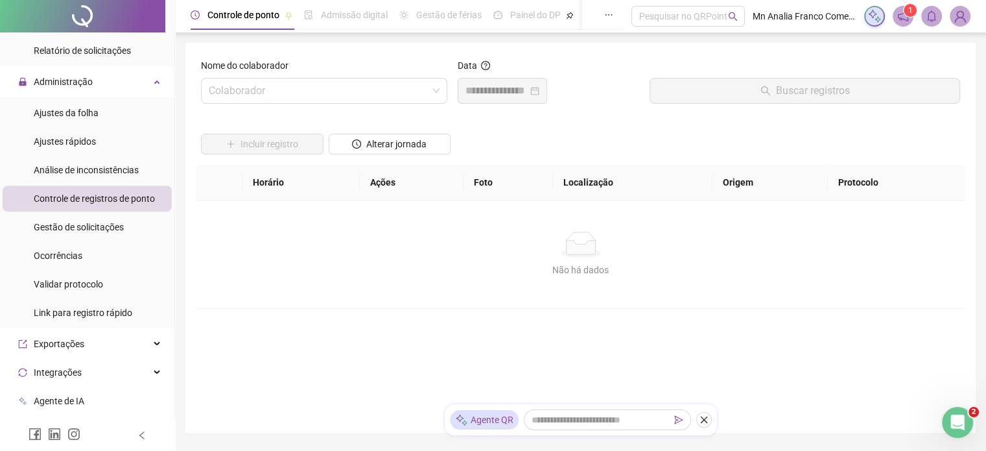
click at [262, 75] on div "Nome do colaborador" at bounding box center [324, 67] width 246 height 19
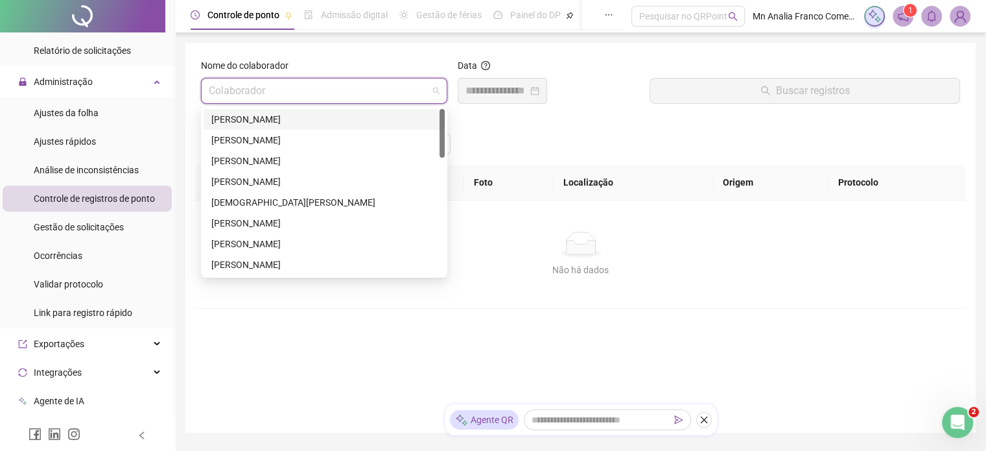
click at [270, 85] on input "search" at bounding box center [318, 90] width 219 height 25
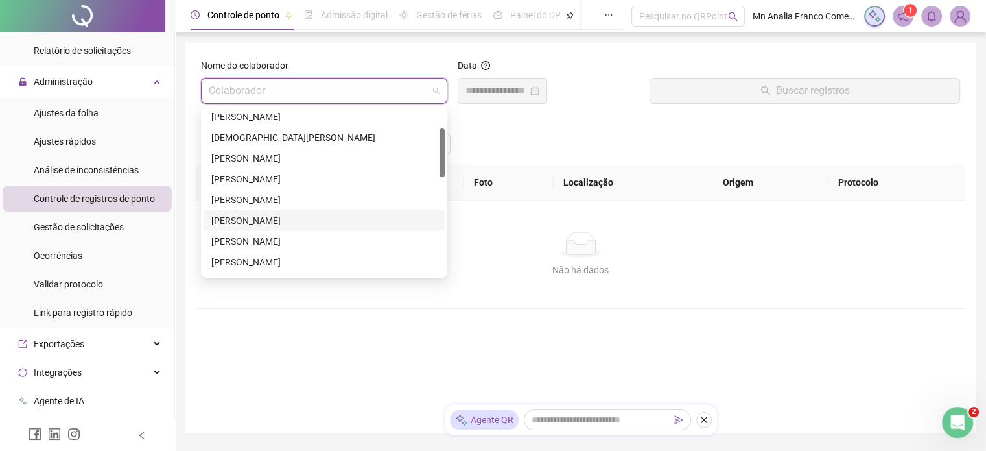
click at [284, 217] on div "[PERSON_NAME]" at bounding box center [324, 220] width 226 height 14
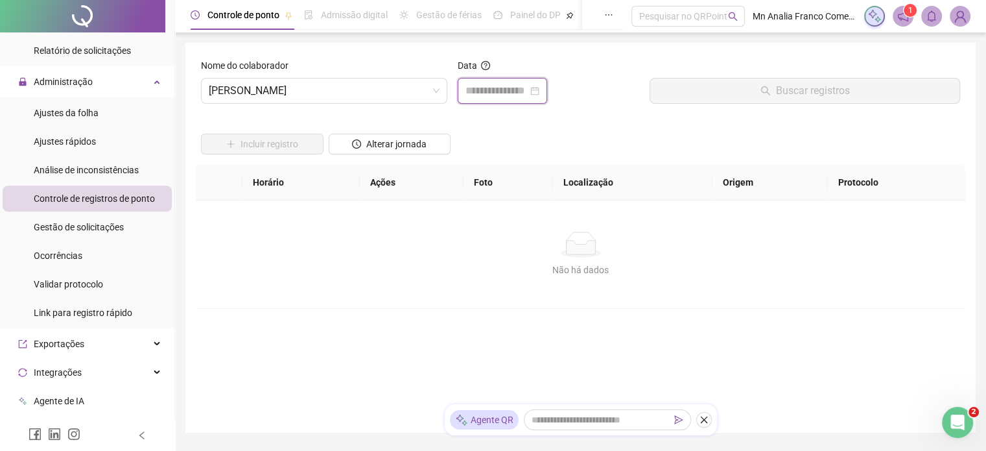
click at [488, 96] on input at bounding box center [497, 91] width 62 height 16
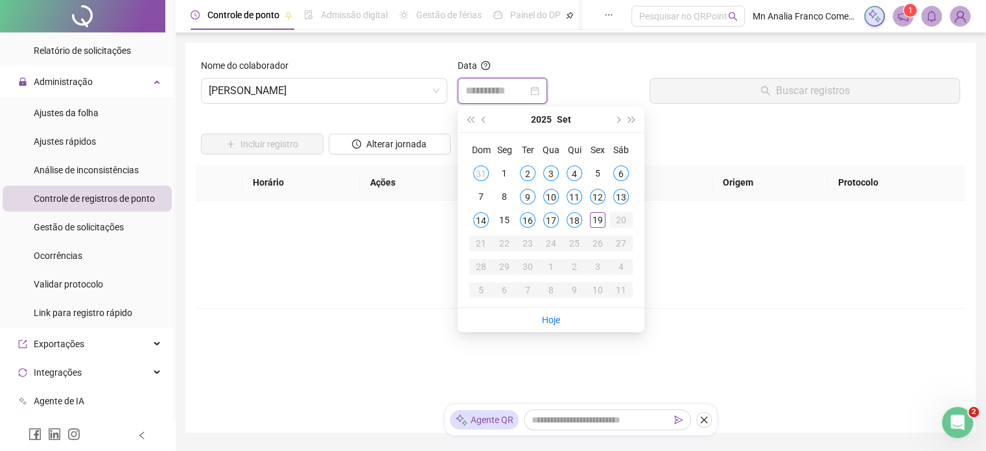
type input "**********"
click at [488, 119] on button "prev-year" at bounding box center [484, 119] width 14 height 26
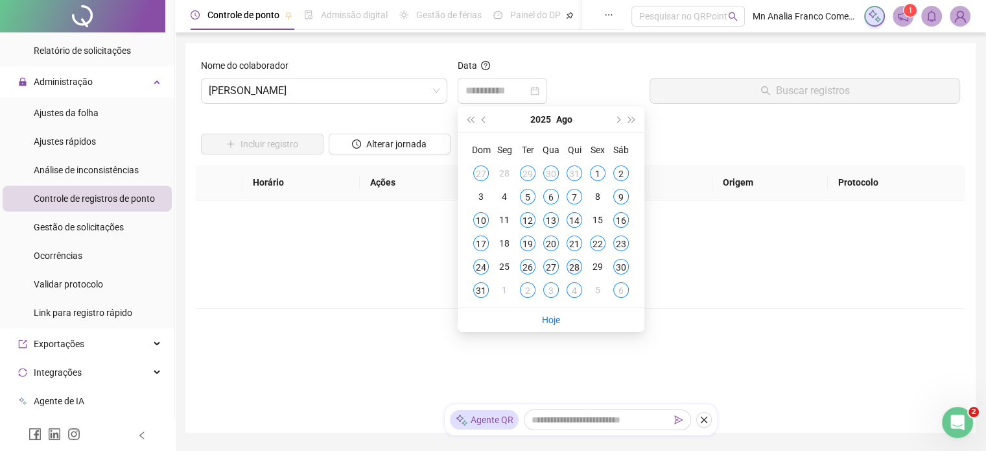
type input "**********"
click at [568, 268] on div "28" at bounding box center [575, 267] width 16 height 16
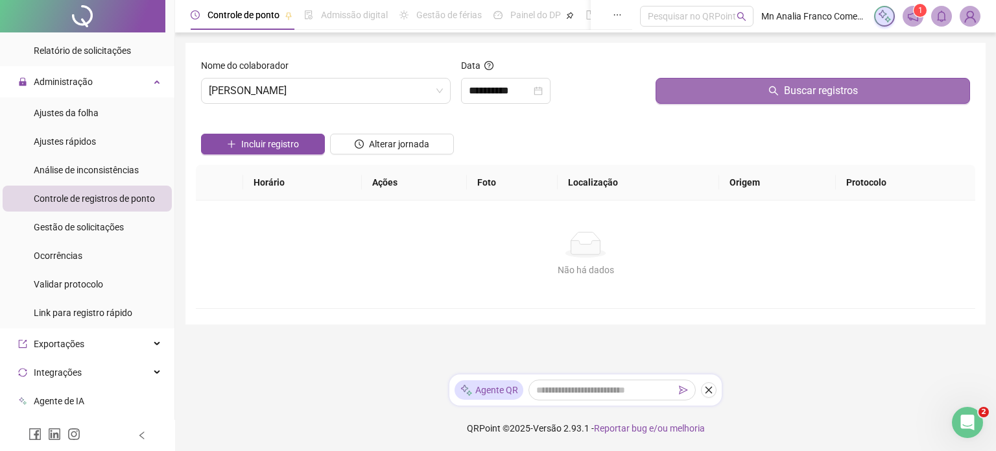
click at [726, 87] on button "Buscar registros" at bounding box center [812, 91] width 314 height 26
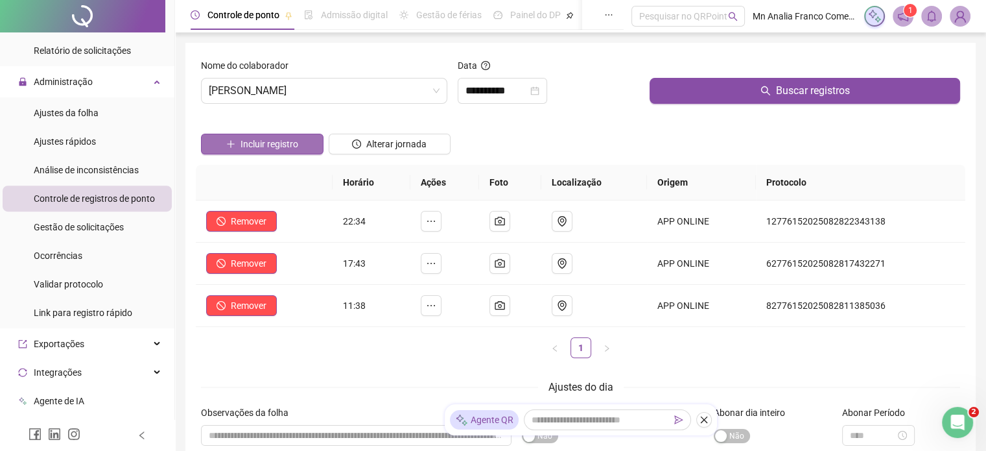
click at [286, 147] on span "Incluir registro" at bounding box center [270, 144] width 58 height 14
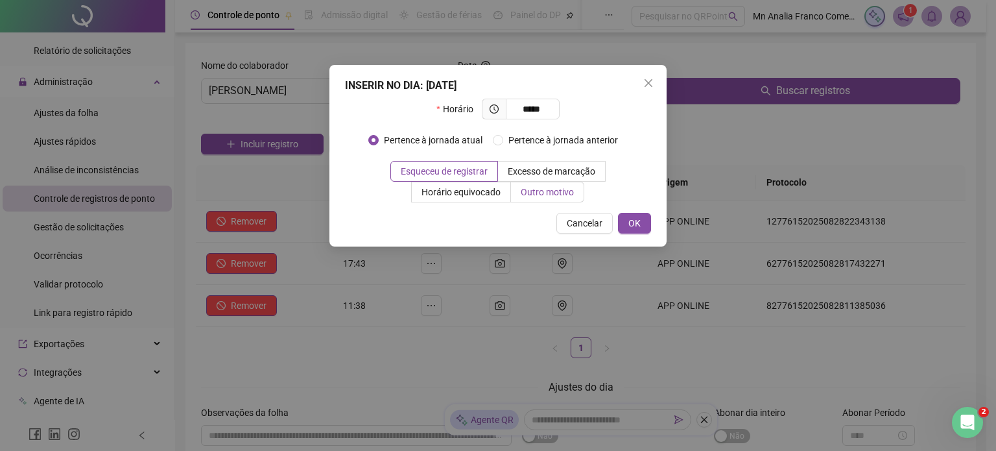
type input "*****"
click at [563, 196] on span "Outro motivo" at bounding box center [547, 192] width 53 height 10
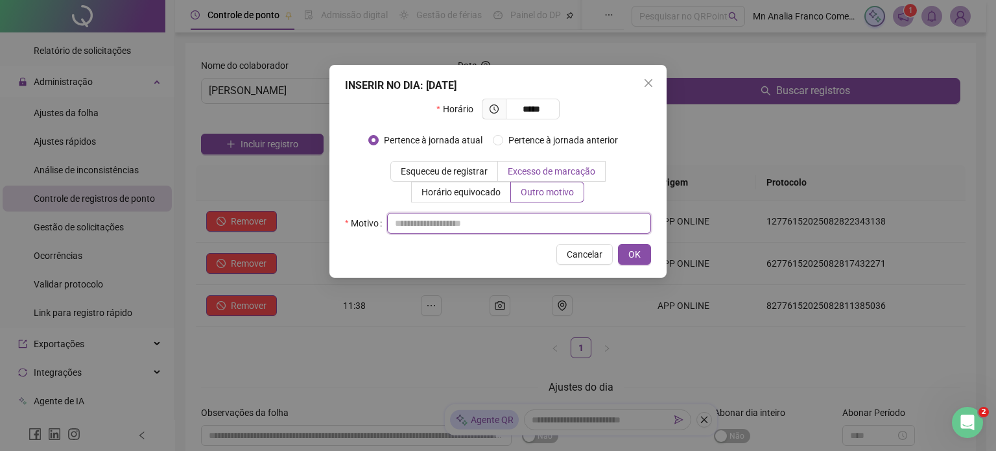
drag, startPoint x: 534, startPoint y: 220, endPoint x: 550, endPoint y: 176, distance: 47.0
click at [534, 218] on input "text" at bounding box center [519, 223] width 264 height 21
type input "*"
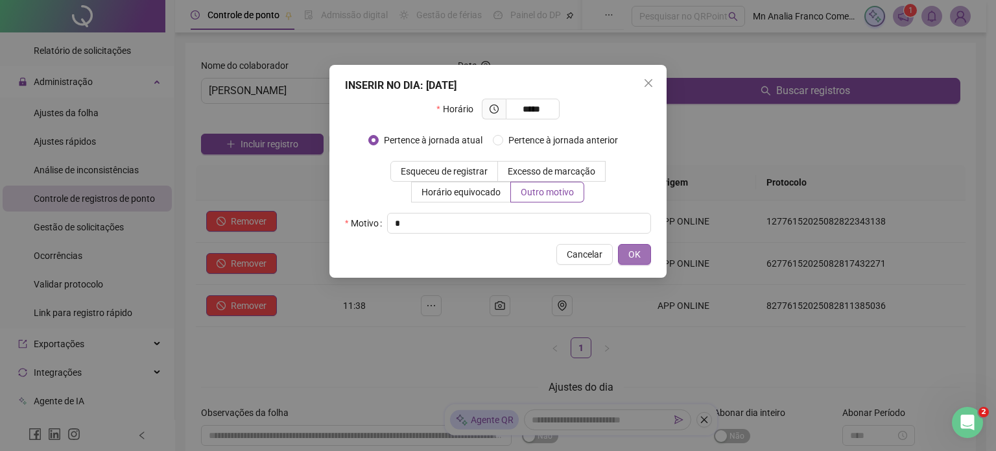
click at [641, 259] on button "OK" at bounding box center [634, 254] width 33 height 21
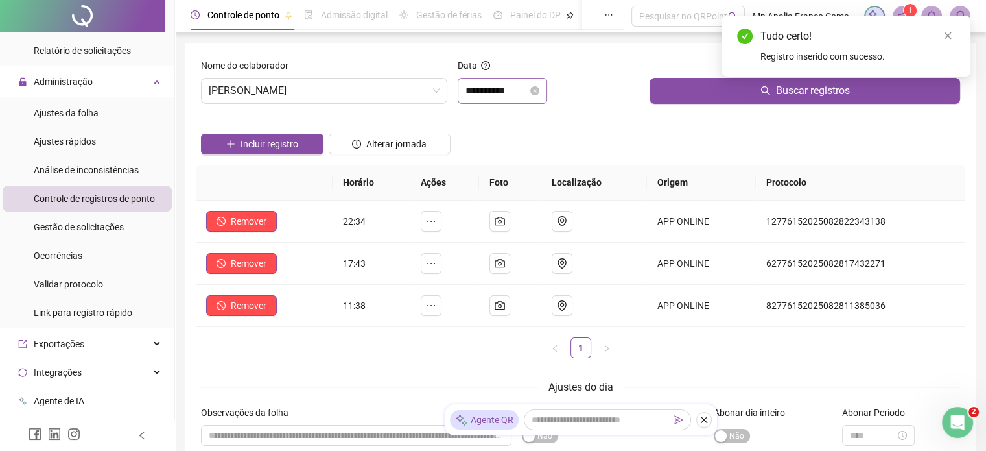
click at [476, 78] on div "**********" at bounding box center [502, 91] width 89 height 26
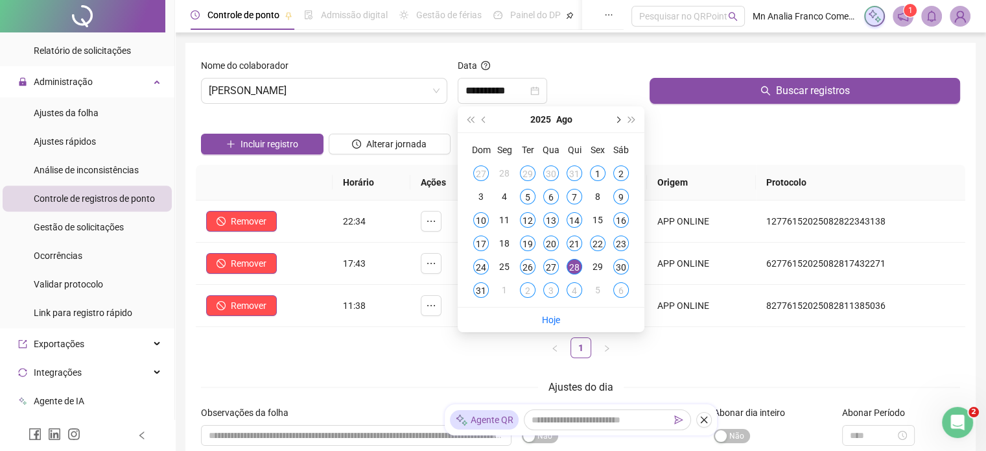
click at [614, 116] on button "next-year" at bounding box center [617, 119] width 14 height 26
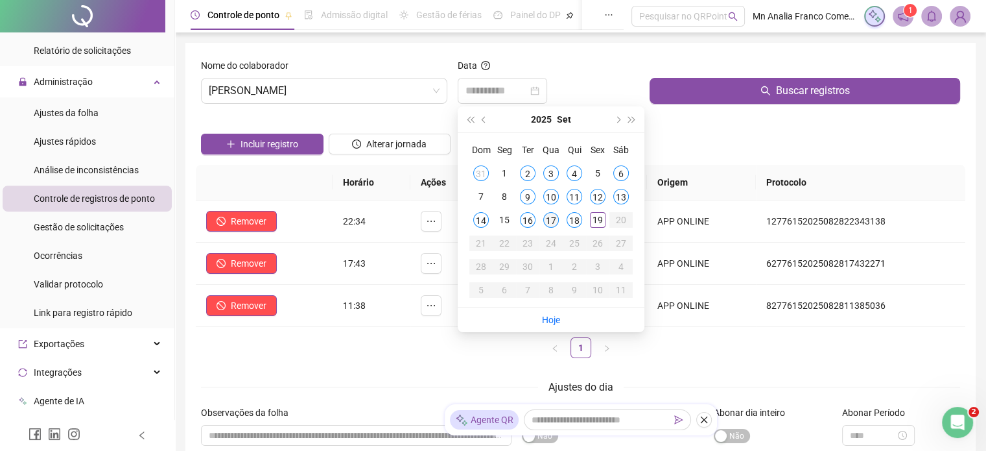
type input "**********"
click at [552, 215] on div "17" at bounding box center [551, 220] width 16 height 16
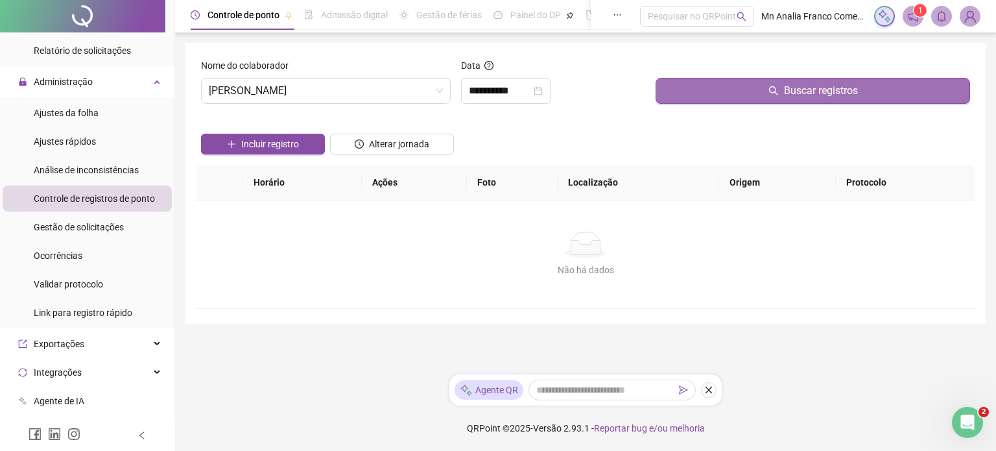
click at [738, 91] on button "Buscar registros" at bounding box center [812, 91] width 314 height 26
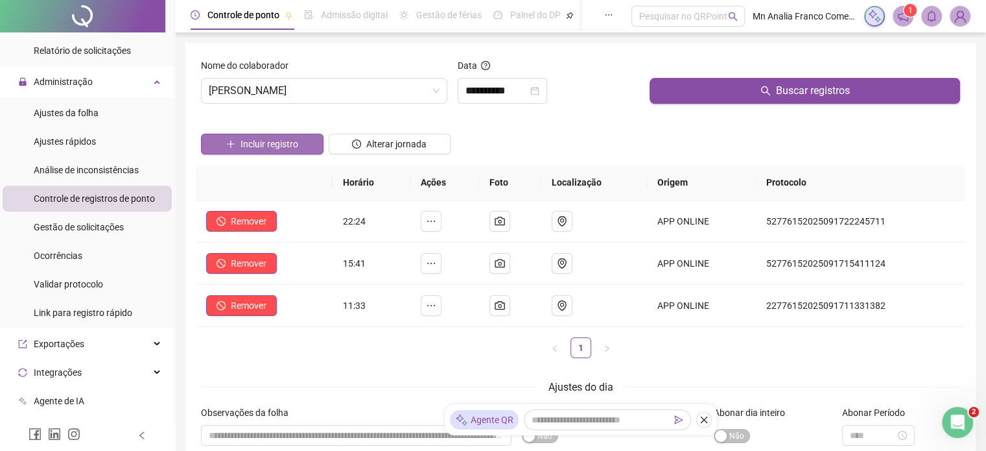
click at [290, 144] on span "Incluir registro" at bounding box center [270, 144] width 58 height 14
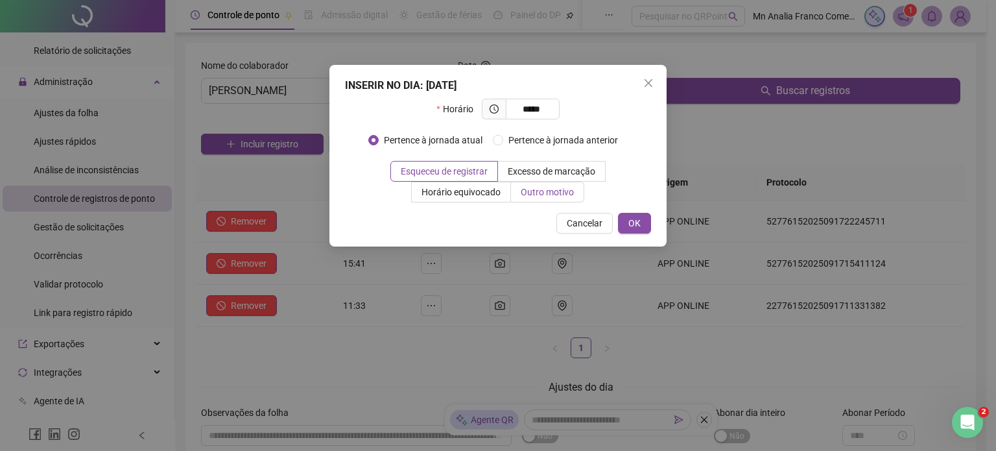
type input "*****"
click at [552, 189] on span "Outro motivo" at bounding box center [547, 192] width 53 height 10
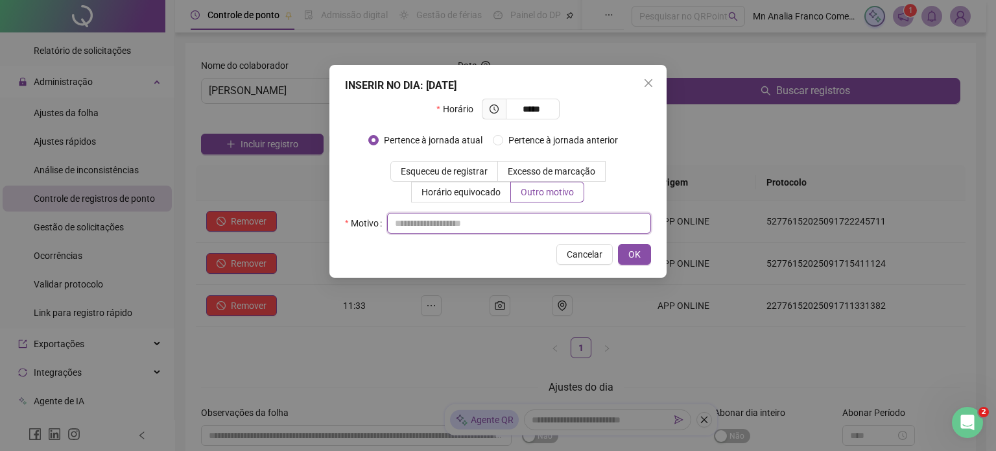
click at [582, 213] on input "text" at bounding box center [519, 223] width 264 height 21
type input "*"
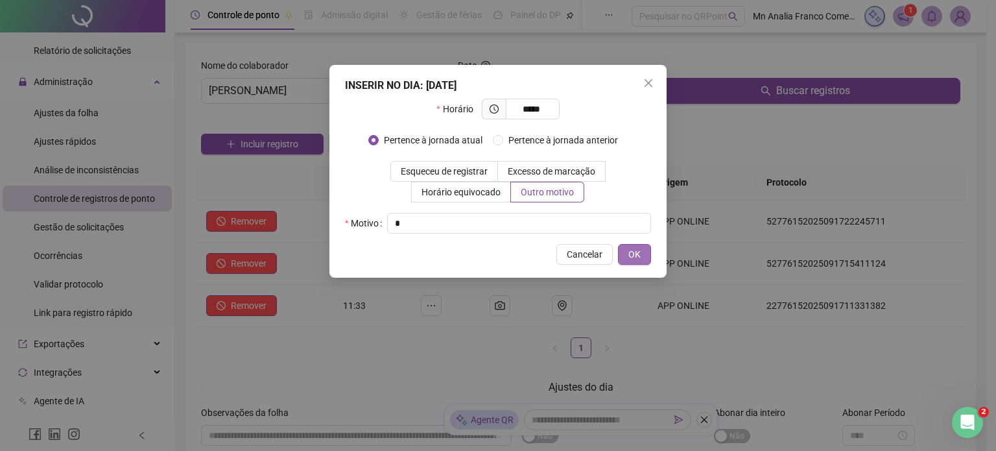
click at [635, 261] on button "OK" at bounding box center [634, 254] width 33 height 21
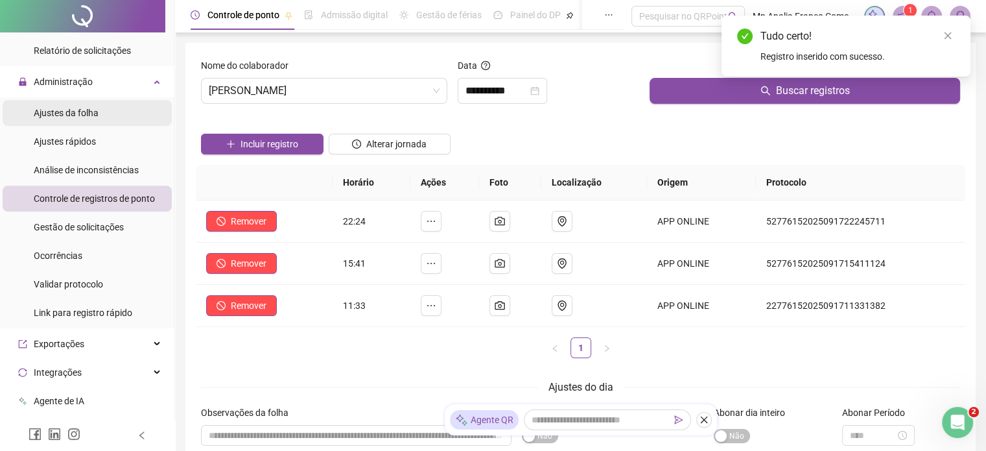
click at [34, 116] on span "Ajustes da folha" at bounding box center [66, 113] width 65 height 10
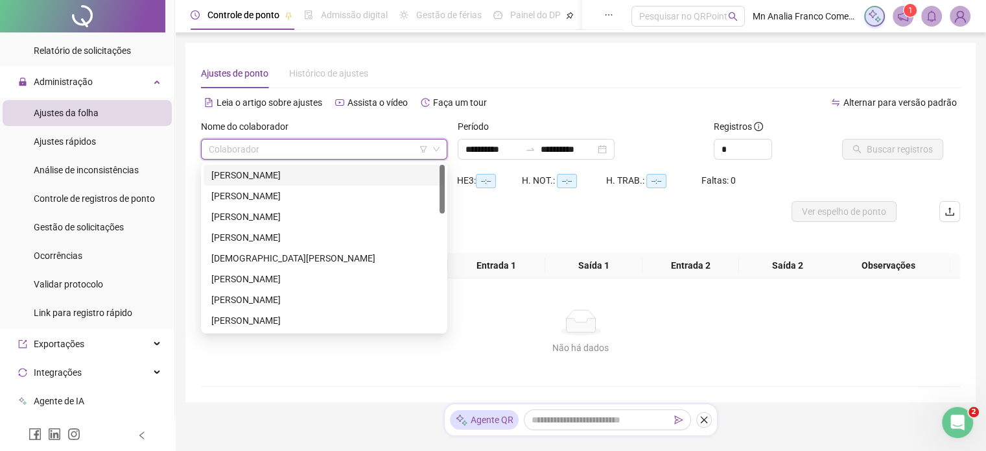
click at [360, 150] on input "search" at bounding box center [318, 148] width 219 height 19
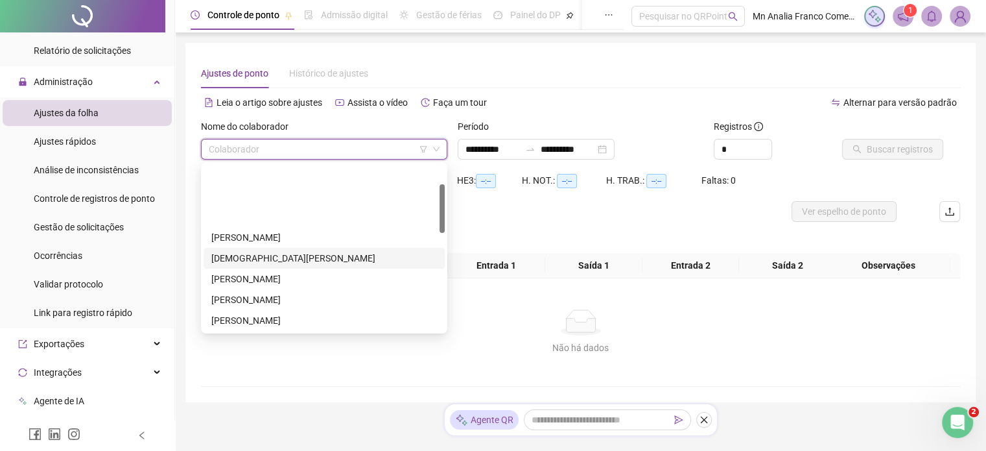
scroll to position [65, 0]
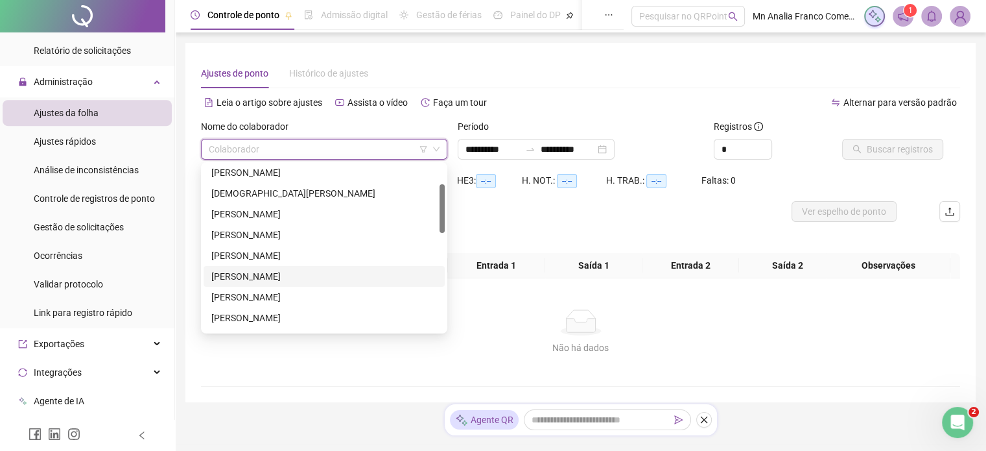
click at [360, 270] on div "[PERSON_NAME]" at bounding box center [324, 276] width 226 height 14
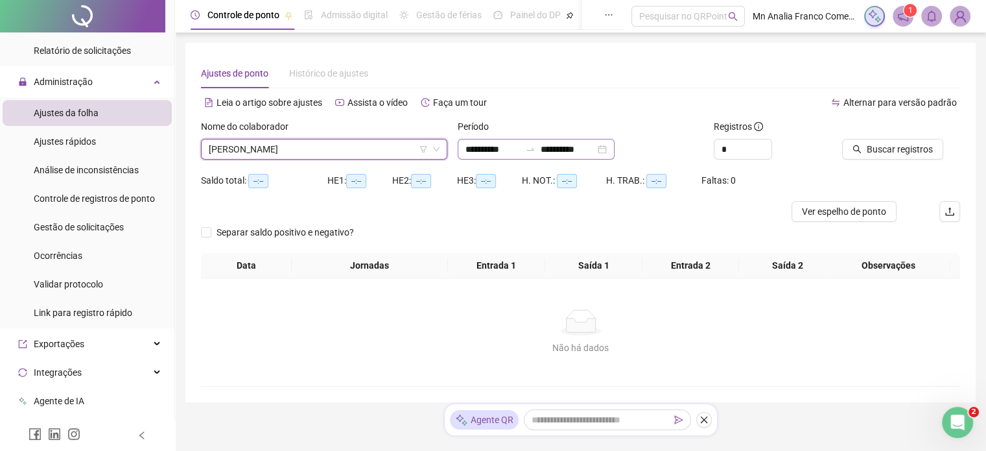
click at [473, 158] on div "**********" at bounding box center [536, 149] width 157 height 21
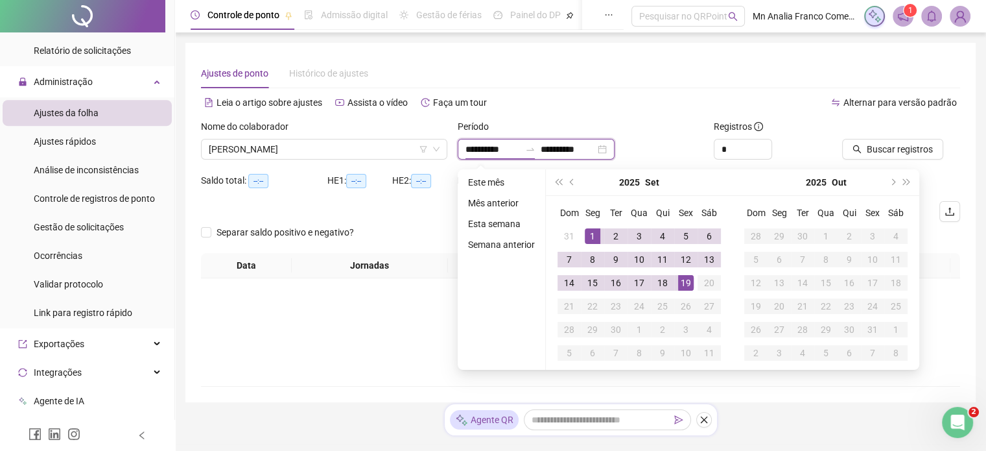
type input "**********"
click at [571, 186] on button "prev-year" at bounding box center [572, 182] width 14 height 26
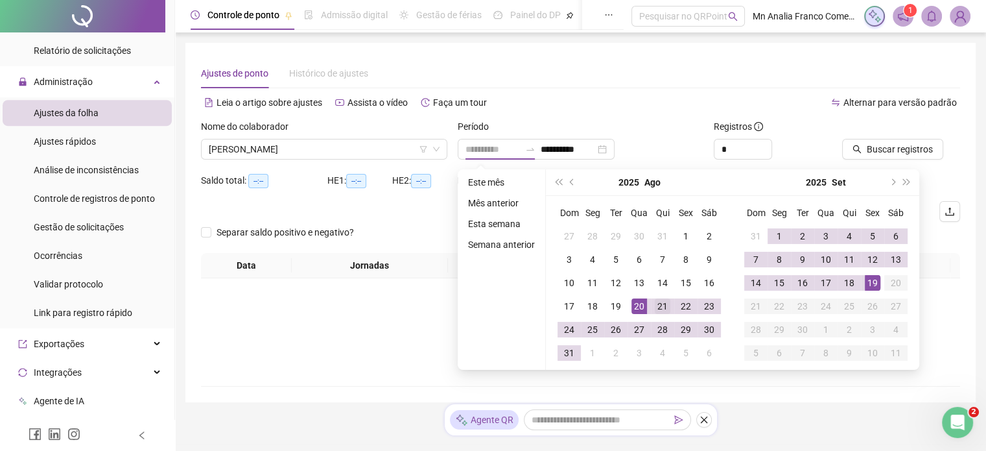
type input "**********"
click at [657, 304] on div "21" at bounding box center [663, 306] width 16 height 16
type input "**********"
click at [855, 281] on div "18" at bounding box center [850, 283] width 16 height 16
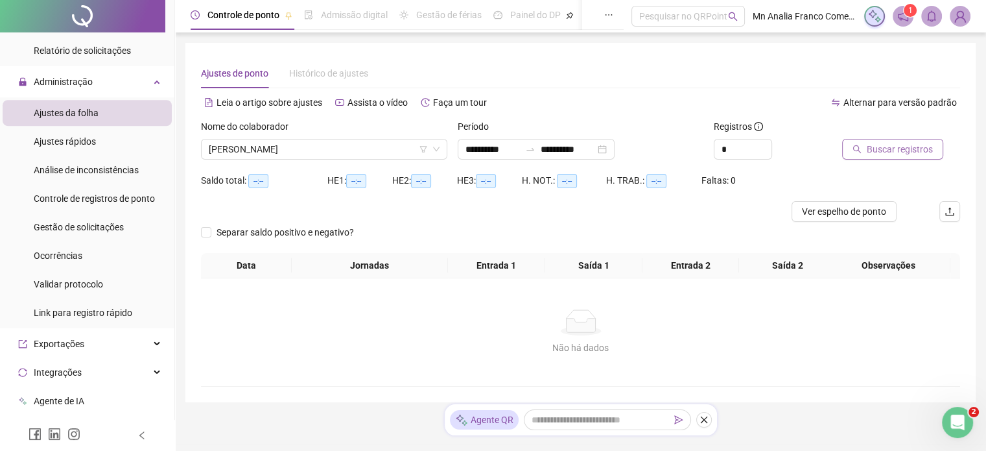
click at [900, 153] on span "Buscar registros" at bounding box center [900, 149] width 66 height 14
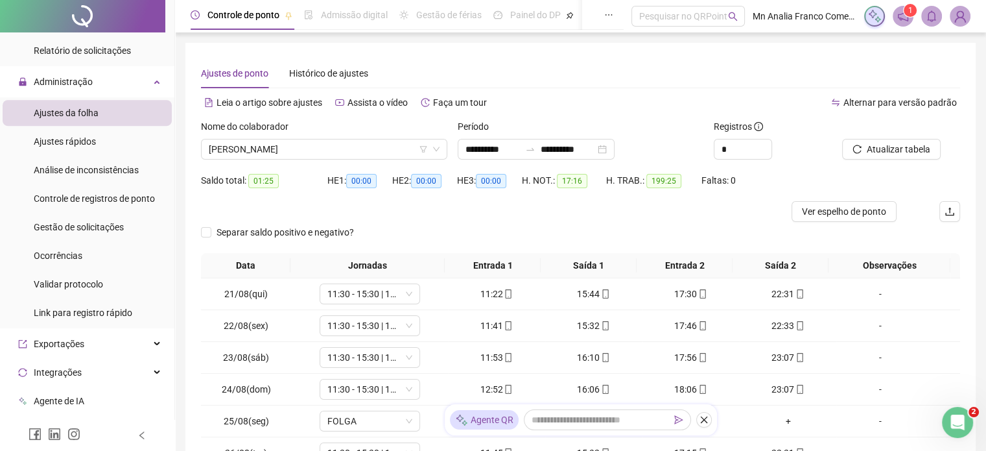
scroll to position [187, 0]
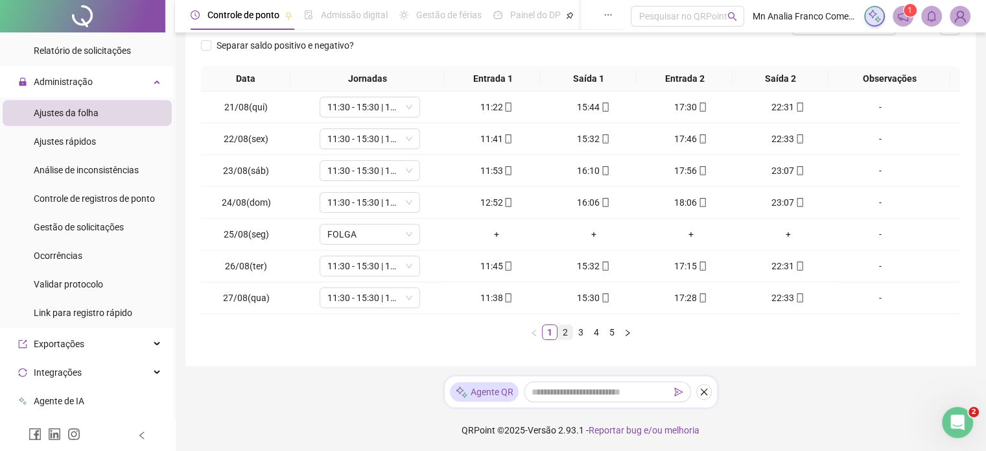
click at [565, 329] on link "2" at bounding box center [565, 332] width 14 height 14
click at [579, 330] on link "3" at bounding box center [581, 332] width 14 height 14
click at [591, 334] on link "4" at bounding box center [596, 332] width 14 height 14
click at [612, 331] on link "5" at bounding box center [612, 332] width 14 height 14
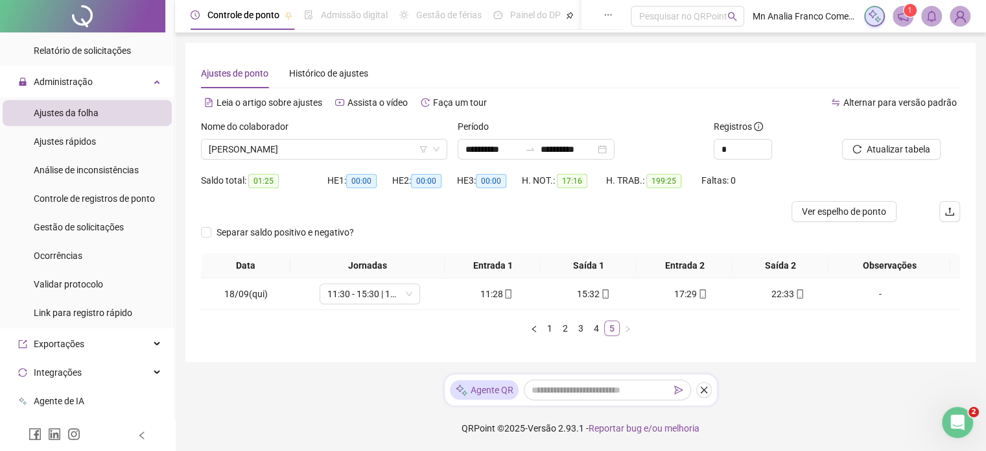
scroll to position [0, 0]
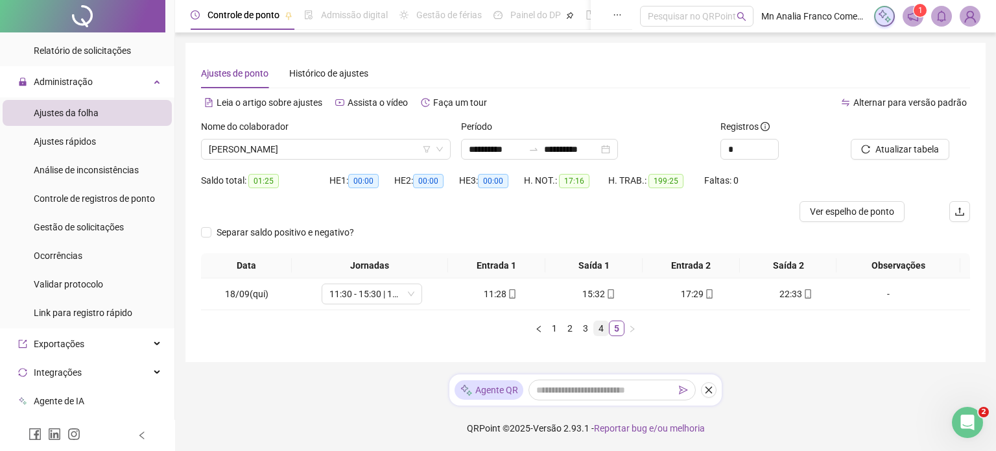
click at [597, 330] on link "4" at bounding box center [601, 328] width 14 height 14
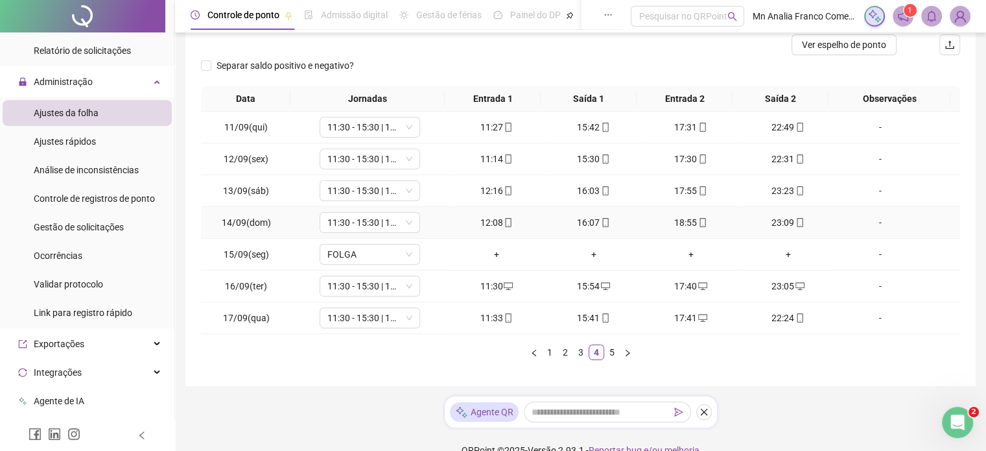
scroll to position [187, 0]
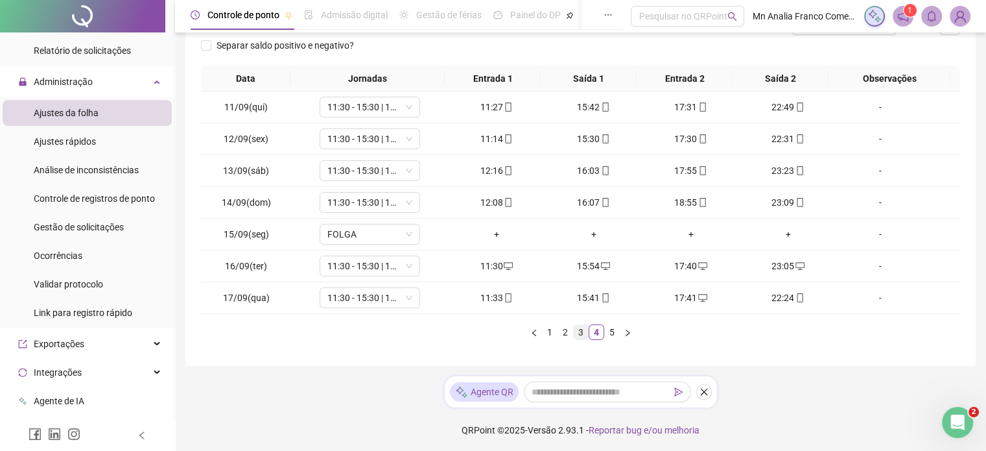
click at [576, 335] on link "3" at bounding box center [581, 332] width 14 height 14
click at [563, 325] on link "2" at bounding box center [565, 332] width 14 height 14
click at [552, 327] on link "1" at bounding box center [550, 332] width 14 height 14
click at [565, 334] on link "2" at bounding box center [565, 332] width 14 height 14
click at [582, 325] on link "3" at bounding box center [581, 332] width 14 height 14
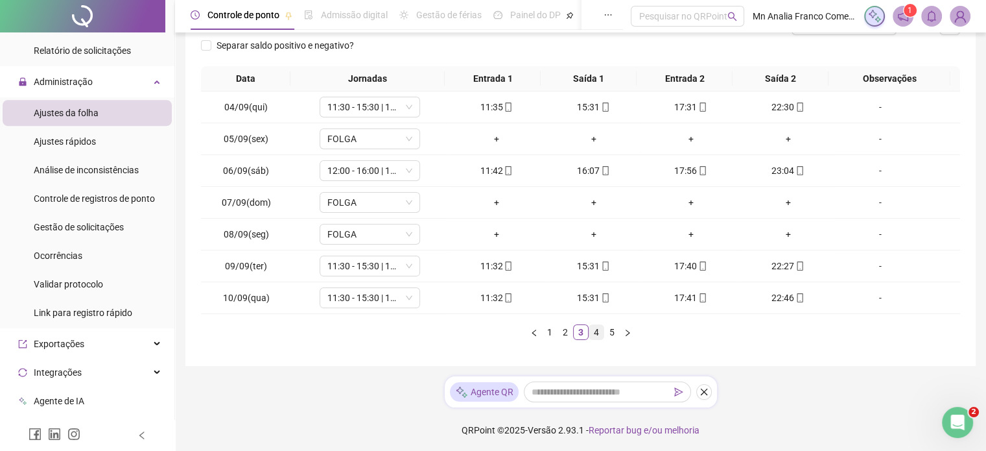
click at [596, 333] on link "4" at bounding box center [596, 332] width 14 height 14
click at [611, 329] on link "5" at bounding box center [612, 332] width 14 height 14
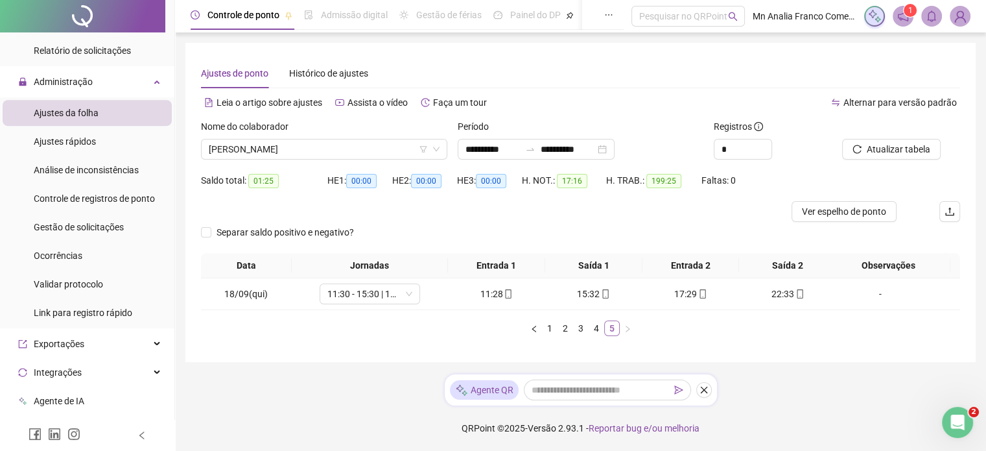
scroll to position [0, 0]
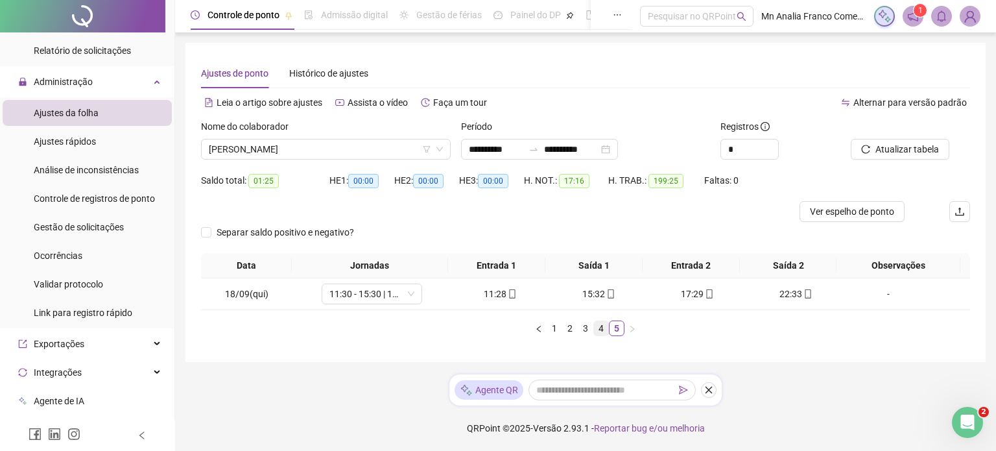
click at [602, 329] on link "4" at bounding box center [601, 328] width 14 height 14
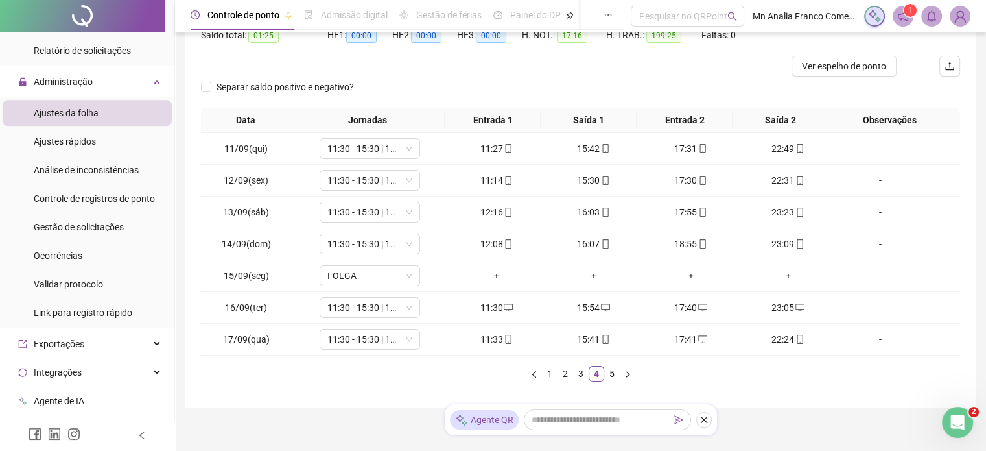
scroll to position [187, 0]
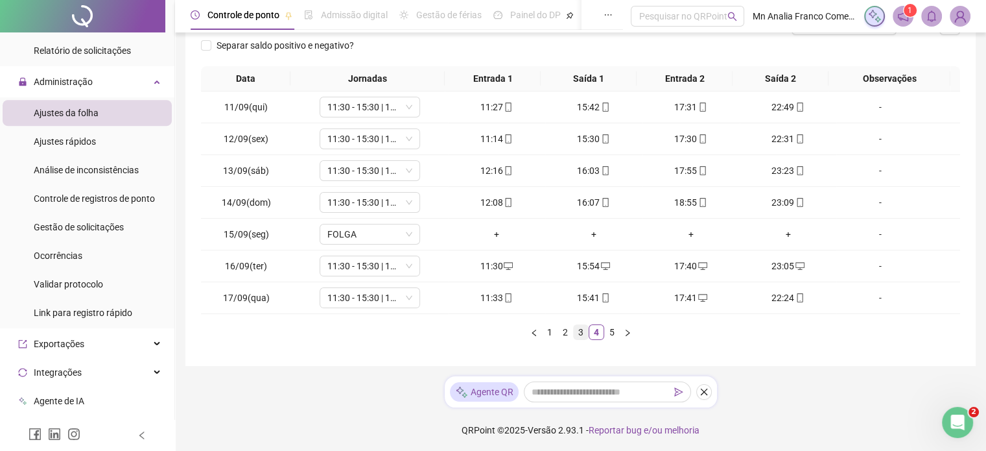
click at [582, 325] on link "3" at bounding box center [581, 332] width 14 height 14
click at [563, 335] on link "2" at bounding box center [565, 332] width 14 height 14
click at [553, 330] on link "1" at bounding box center [550, 332] width 14 height 14
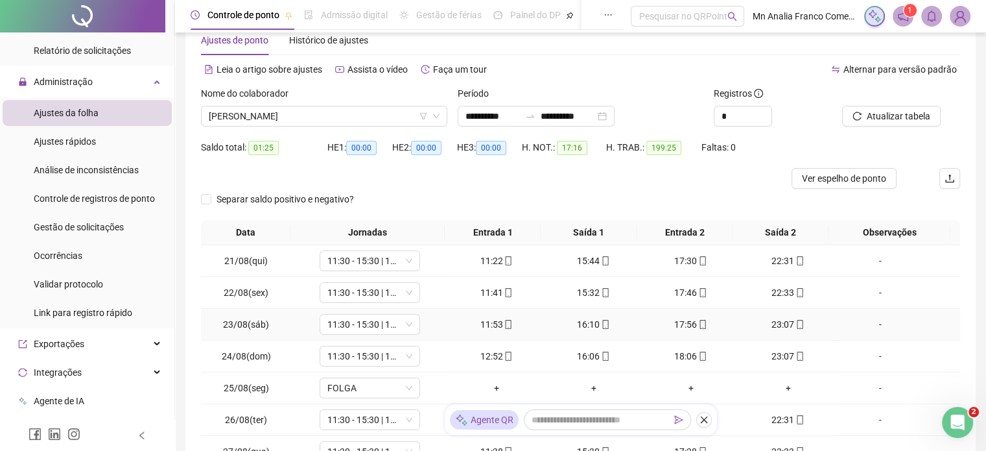
scroll to position [65, 0]
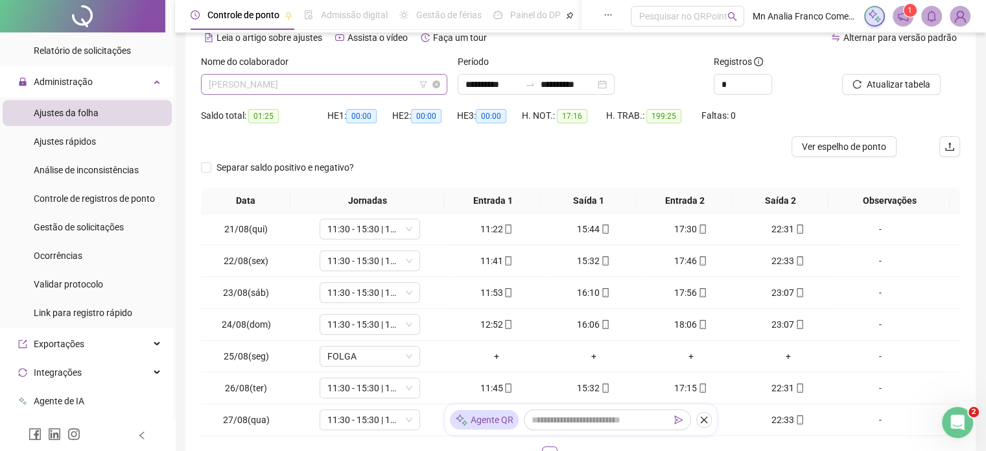
click at [337, 86] on span "[PERSON_NAME]" at bounding box center [324, 84] width 231 height 19
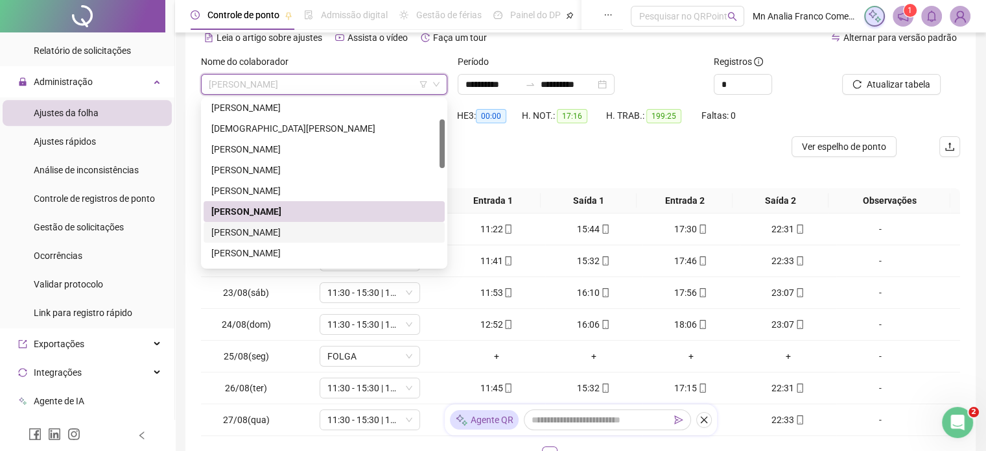
click at [331, 235] on div "[PERSON_NAME]" at bounding box center [324, 232] width 226 height 14
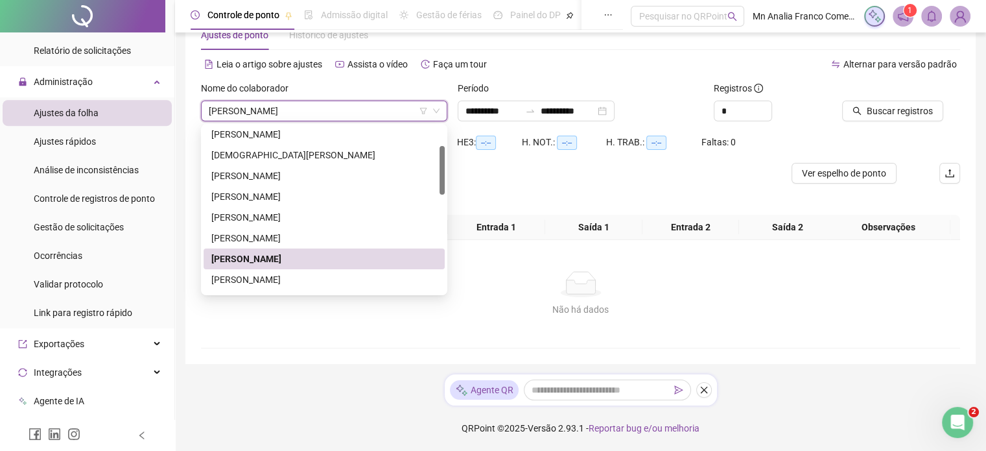
scroll to position [47, 0]
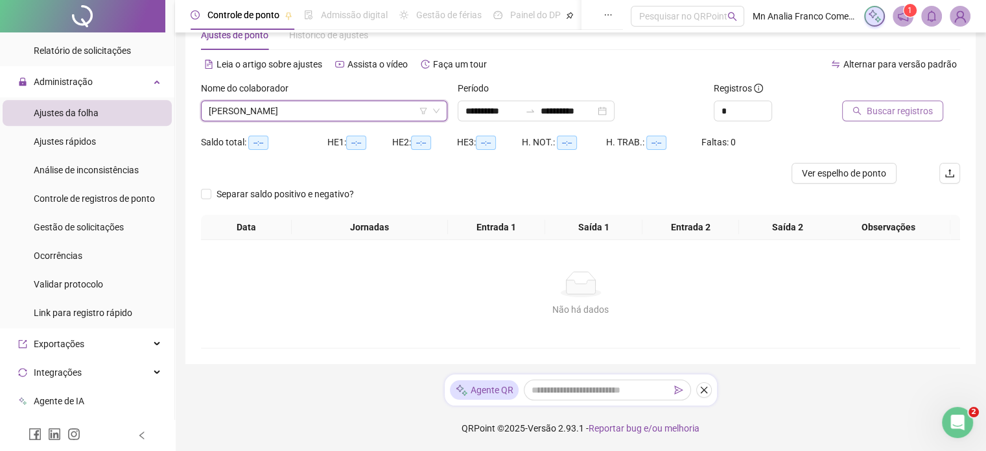
click at [905, 106] on span "Buscar registros" at bounding box center [900, 111] width 66 height 14
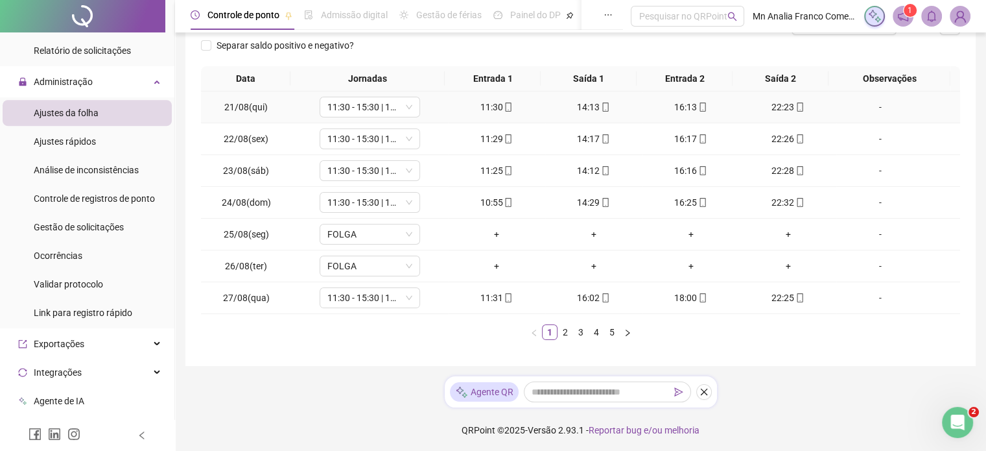
scroll to position [187, 0]
click at [567, 329] on link "2" at bounding box center [565, 332] width 14 height 14
click at [584, 335] on link "3" at bounding box center [581, 332] width 14 height 14
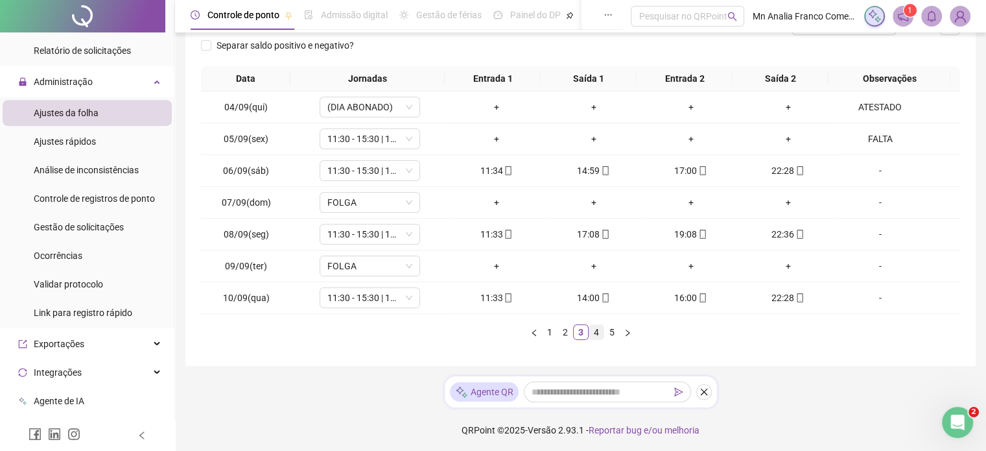
click at [591, 334] on link "4" at bounding box center [596, 332] width 14 height 14
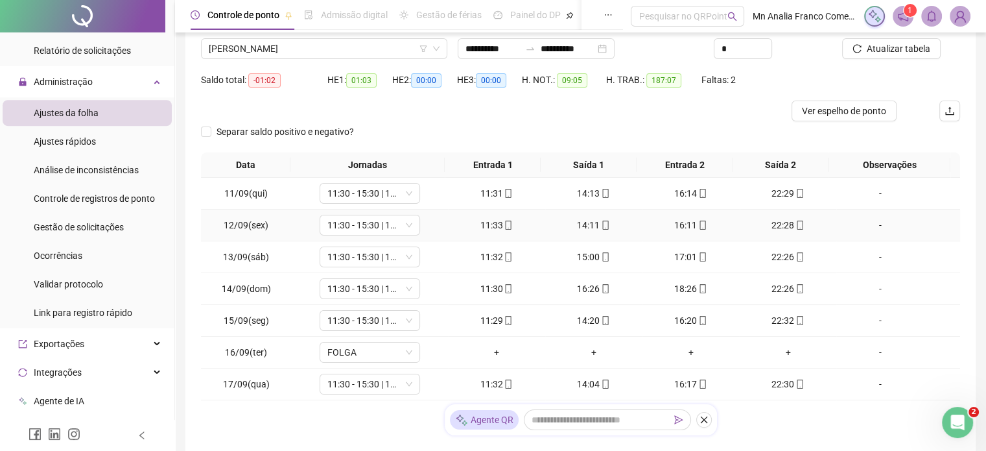
scroll to position [130, 0]
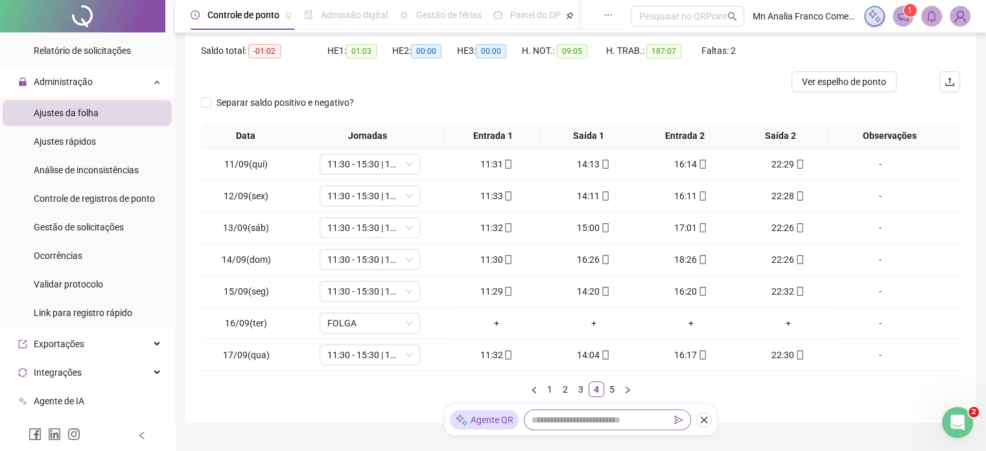
click at [612, 391] on link "5" at bounding box center [612, 389] width 14 height 14
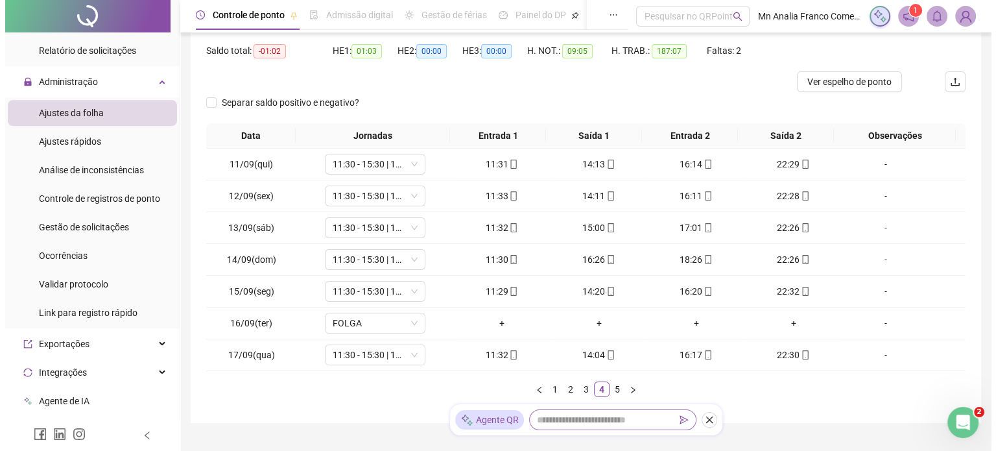
scroll to position [0, 0]
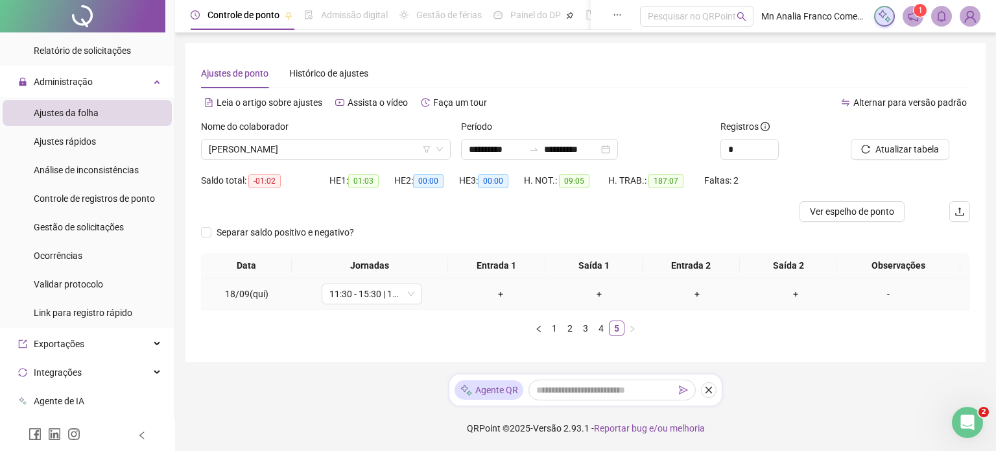
click at [495, 295] on div "+" at bounding box center [500, 294] width 88 height 14
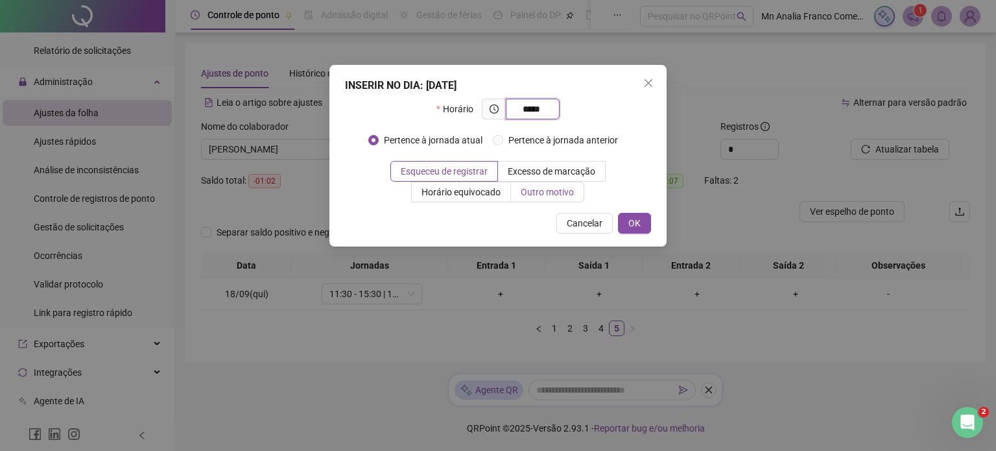
type input "*****"
click at [547, 194] on span "Outro motivo" at bounding box center [547, 192] width 53 height 10
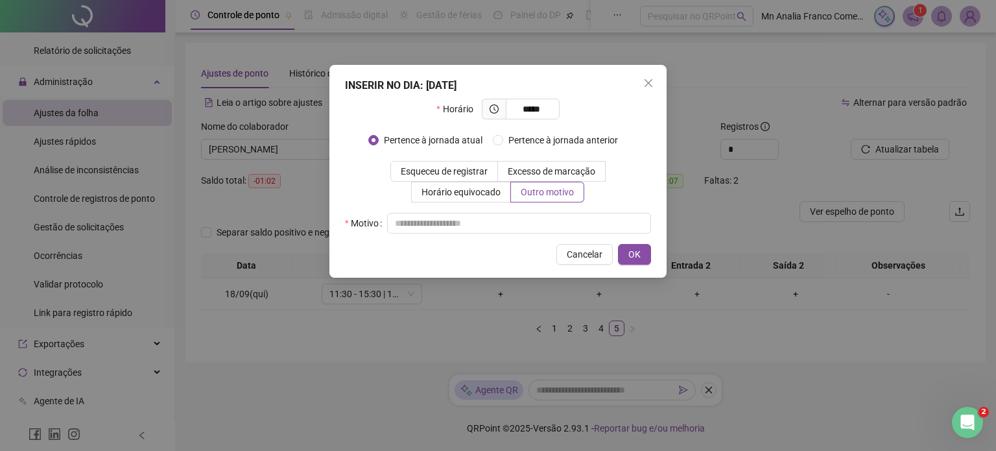
click at [552, 233] on div "INSERIR NO DIA : [DATE] Horário ***** Pertence à jornada atual Pertence à jorna…" at bounding box center [497, 171] width 337 height 213
click at [563, 224] on input "text" at bounding box center [519, 223] width 264 height 21
type input "*"
click at [635, 255] on span "OK" at bounding box center [634, 254] width 12 height 14
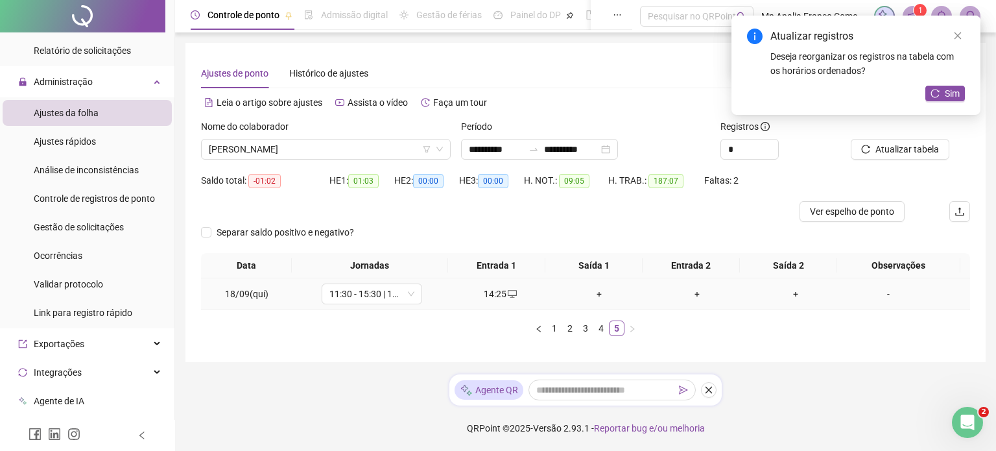
click at [591, 297] on div "+" at bounding box center [599, 294] width 88 height 14
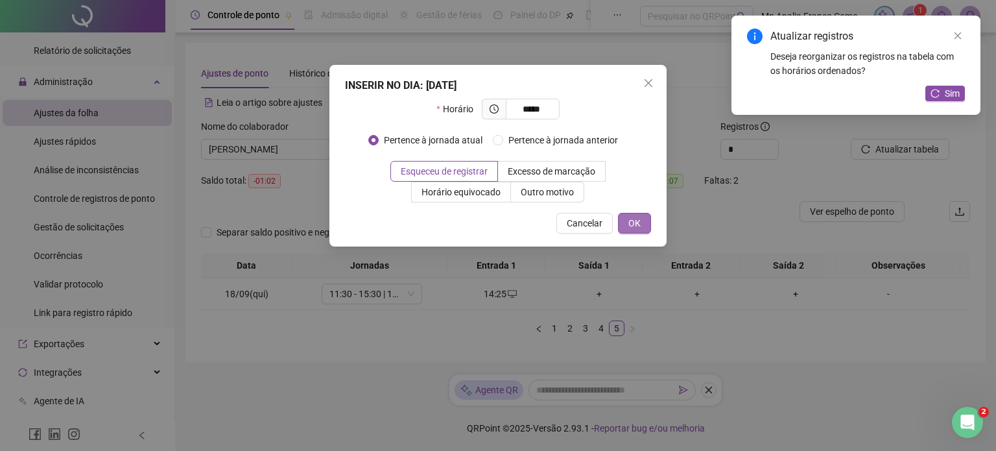
type input "*****"
click at [633, 218] on span "OK" at bounding box center [634, 223] width 12 height 14
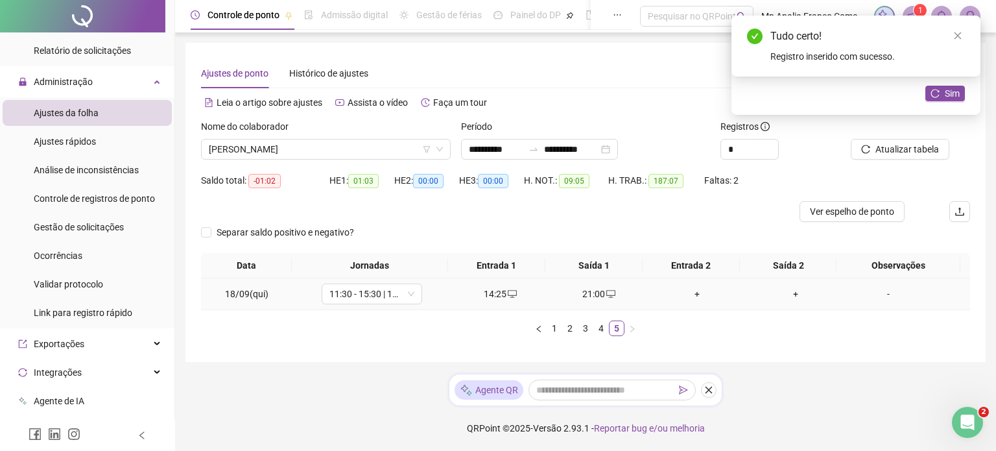
click at [879, 291] on div "-" at bounding box center [888, 294] width 77 height 14
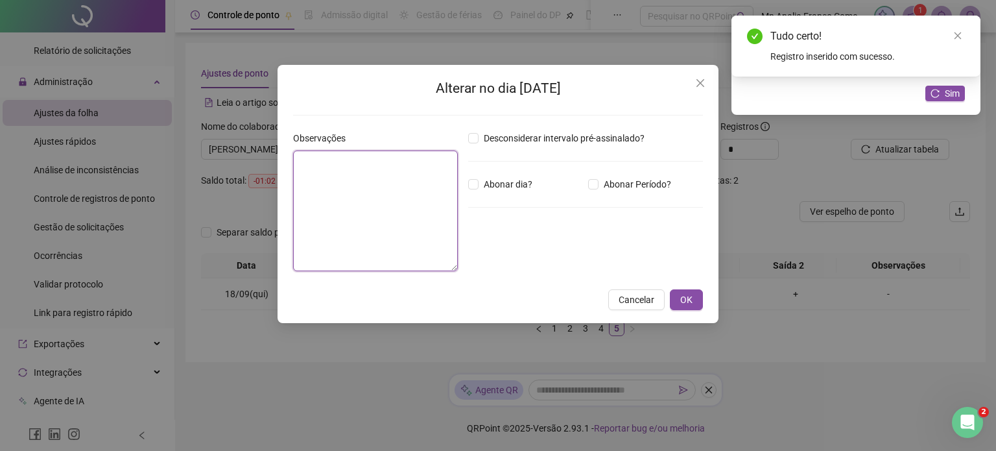
click at [318, 161] on textarea at bounding box center [375, 210] width 165 height 121
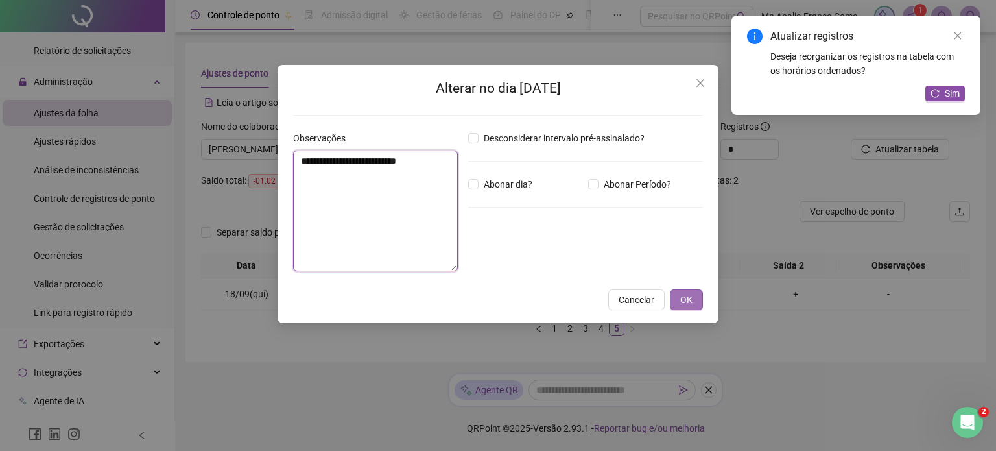
type textarea "**********"
click at [687, 295] on span "OK" at bounding box center [686, 299] width 12 height 14
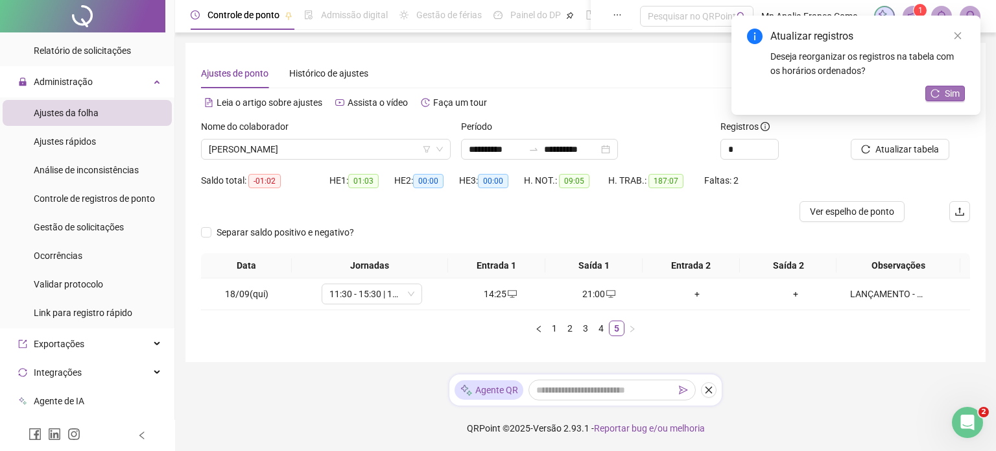
click at [934, 90] on icon "reload" at bounding box center [934, 93] width 9 height 9
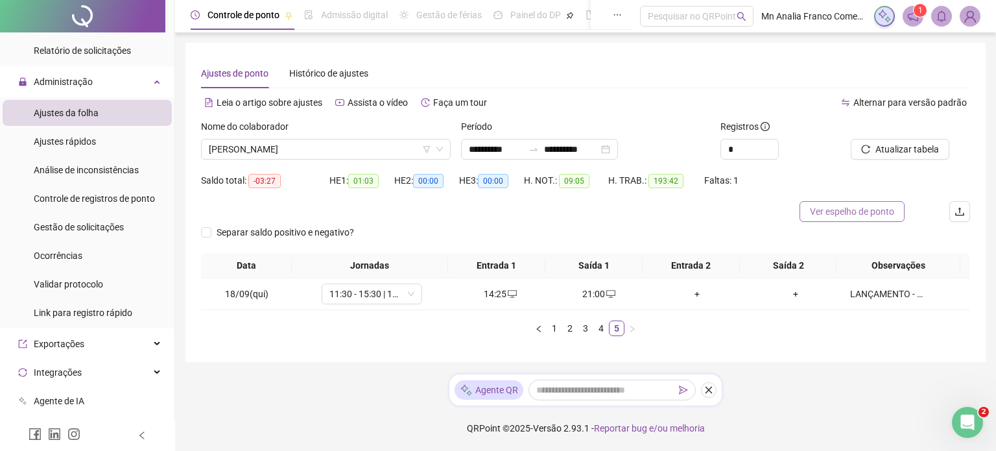
click at [815, 210] on span "Ver espelho de ponto" at bounding box center [852, 211] width 84 height 14
click at [316, 154] on span "[PERSON_NAME]" at bounding box center [326, 148] width 234 height 19
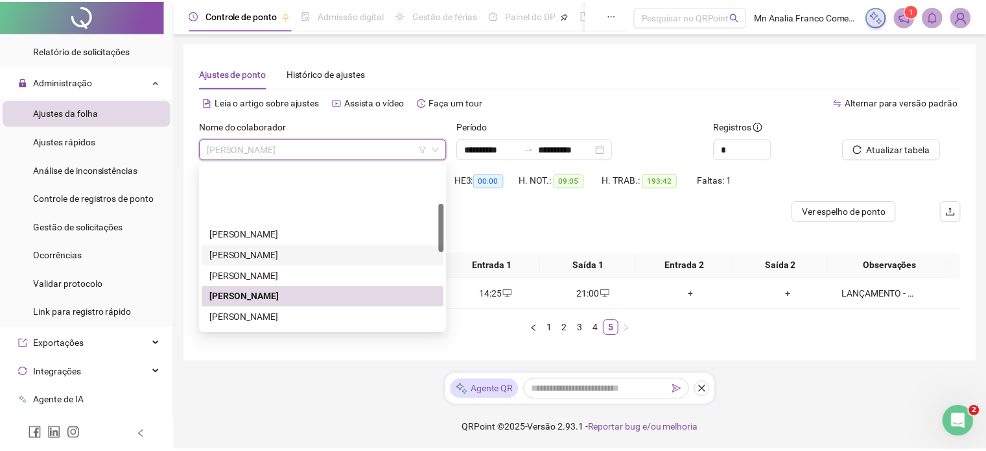
scroll to position [130, 0]
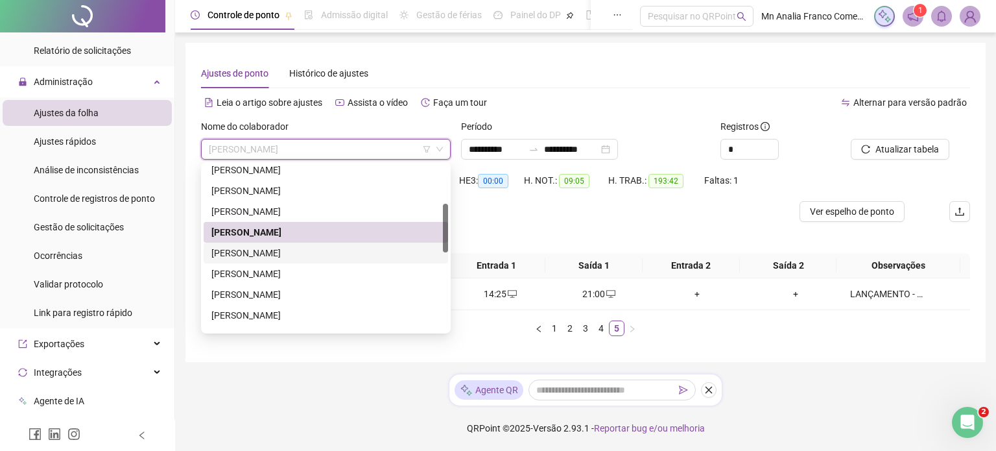
click at [314, 254] on div "[PERSON_NAME]" at bounding box center [325, 253] width 229 height 14
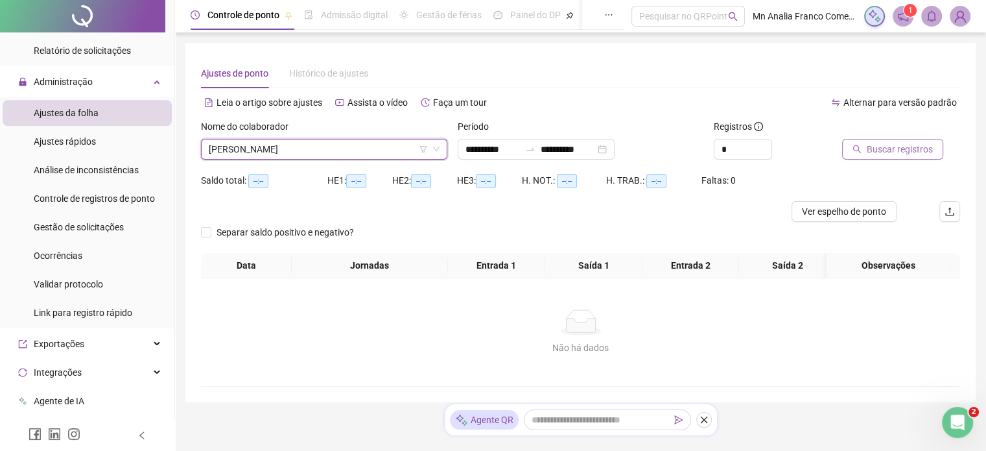
click at [880, 153] on span "Buscar registros" at bounding box center [900, 149] width 66 height 14
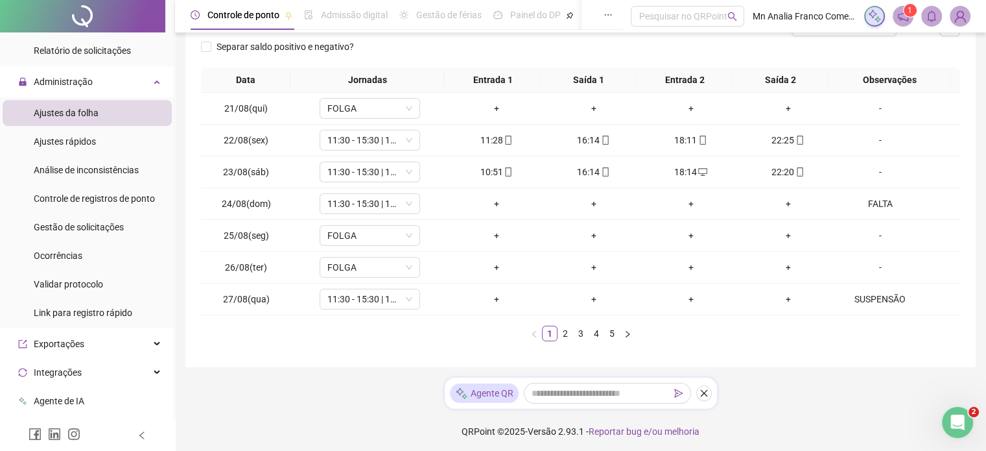
scroll to position [187, 0]
click at [567, 331] on link "2" at bounding box center [565, 332] width 14 height 14
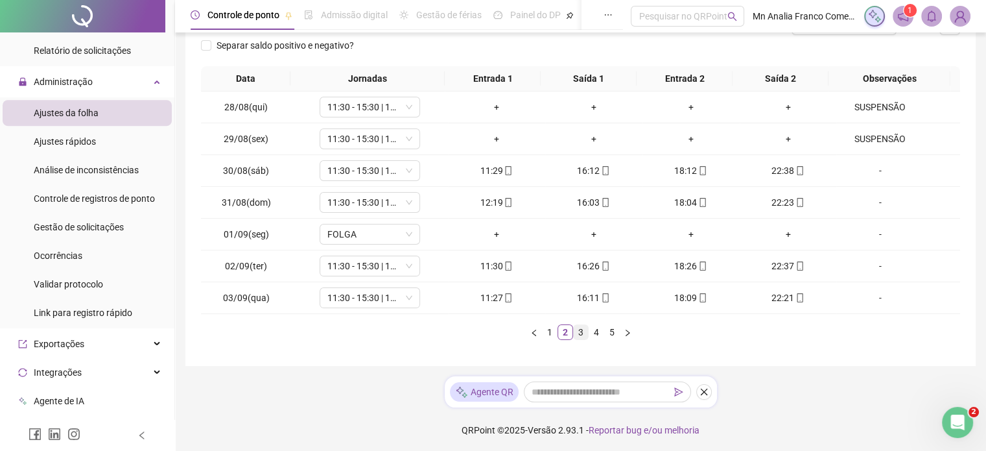
click at [578, 337] on link "3" at bounding box center [581, 332] width 14 height 14
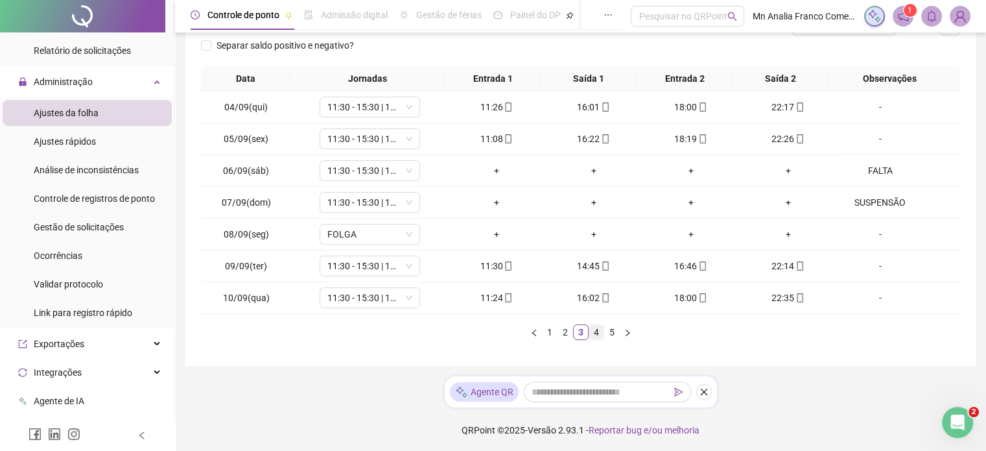
click at [597, 331] on link "4" at bounding box center [596, 332] width 14 height 14
click at [611, 328] on link "5" at bounding box center [612, 332] width 14 height 14
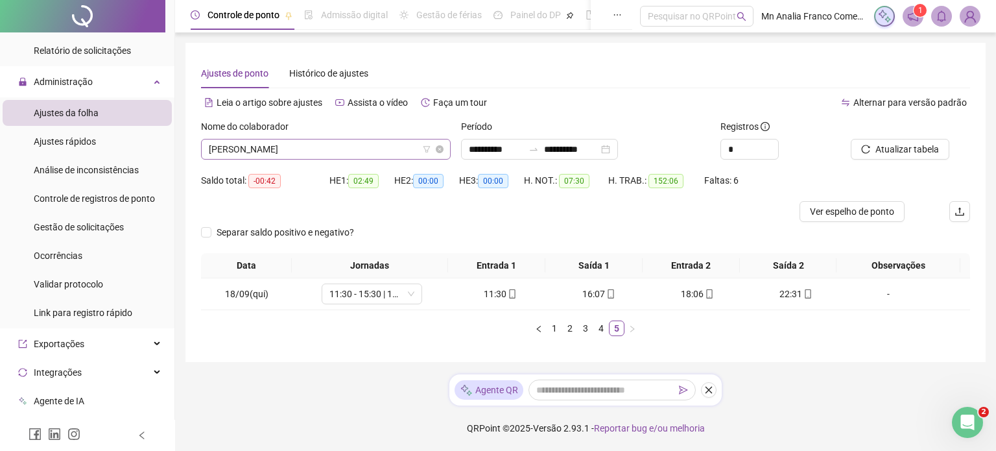
click at [375, 157] on span "[PERSON_NAME]" at bounding box center [326, 148] width 234 height 19
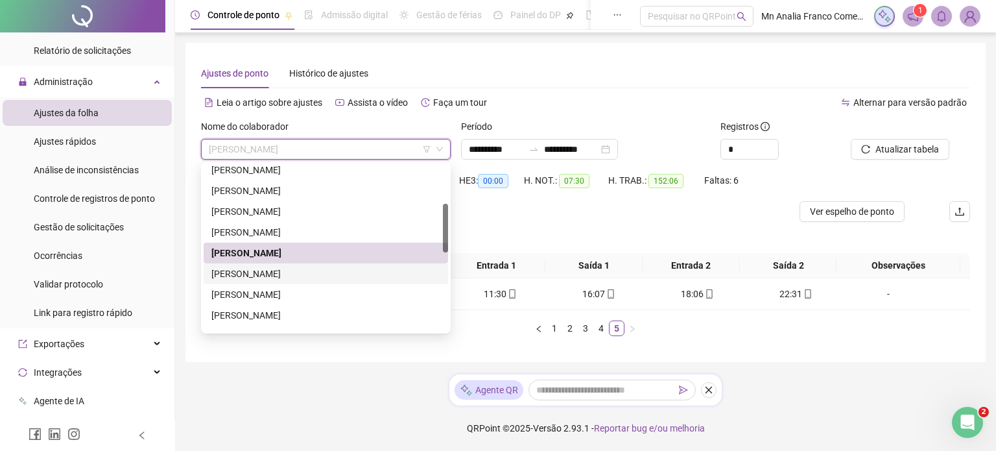
click at [351, 276] on div "[PERSON_NAME]" at bounding box center [325, 273] width 229 height 14
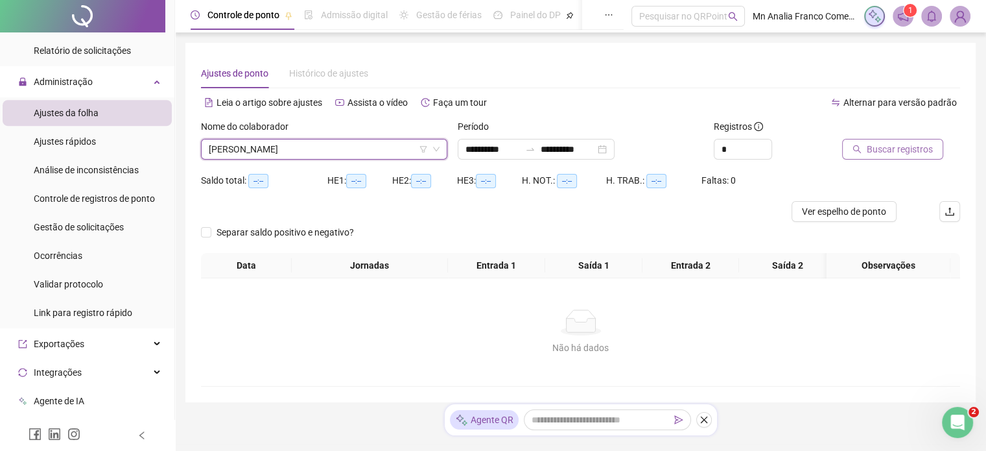
click at [860, 152] on icon "search" at bounding box center [857, 149] width 9 height 9
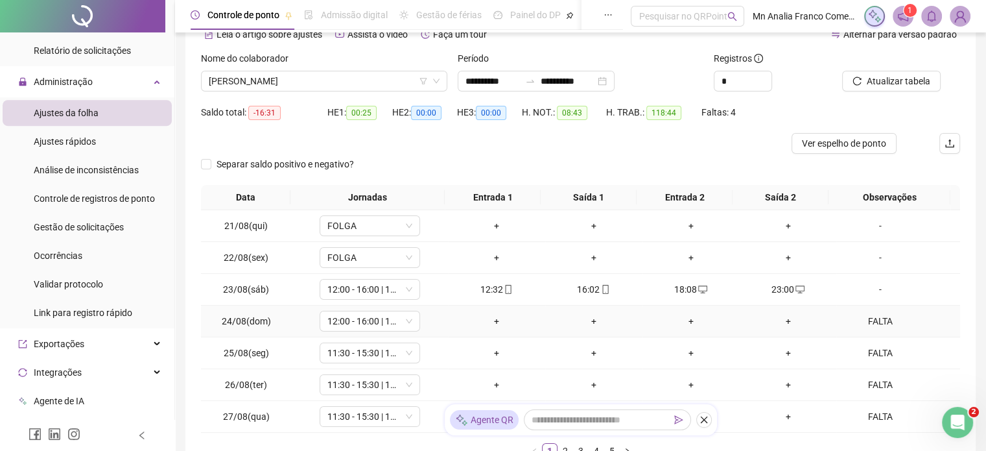
scroll to position [130, 0]
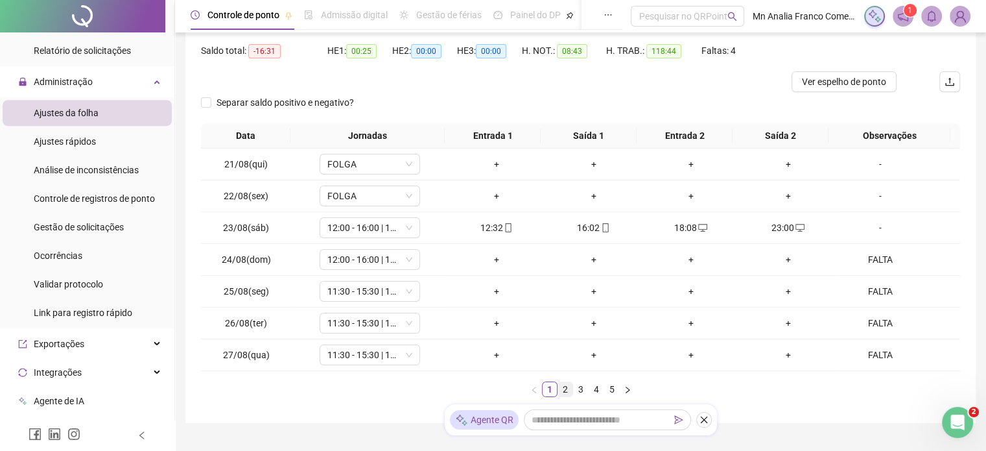
click at [568, 388] on link "2" at bounding box center [565, 389] width 14 height 14
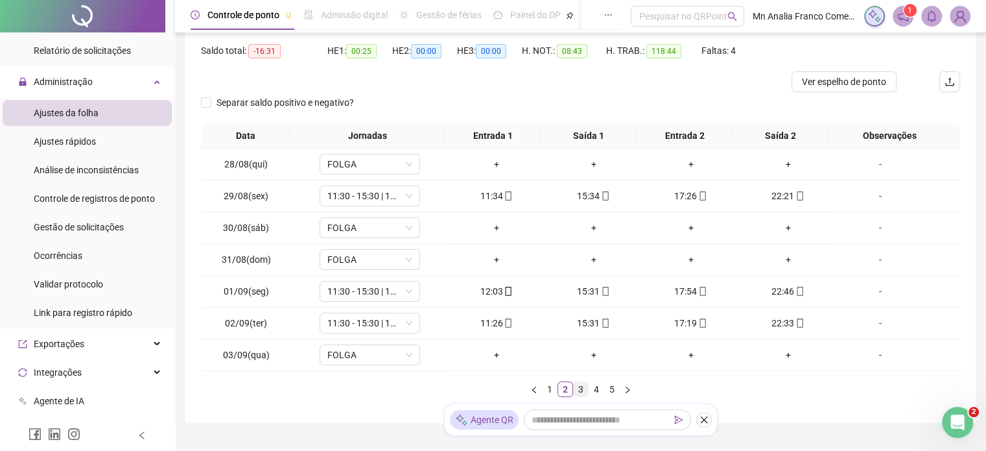
click at [583, 386] on link "3" at bounding box center [581, 389] width 14 height 14
click at [591, 386] on link "4" at bounding box center [596, 389] width 14 height 14
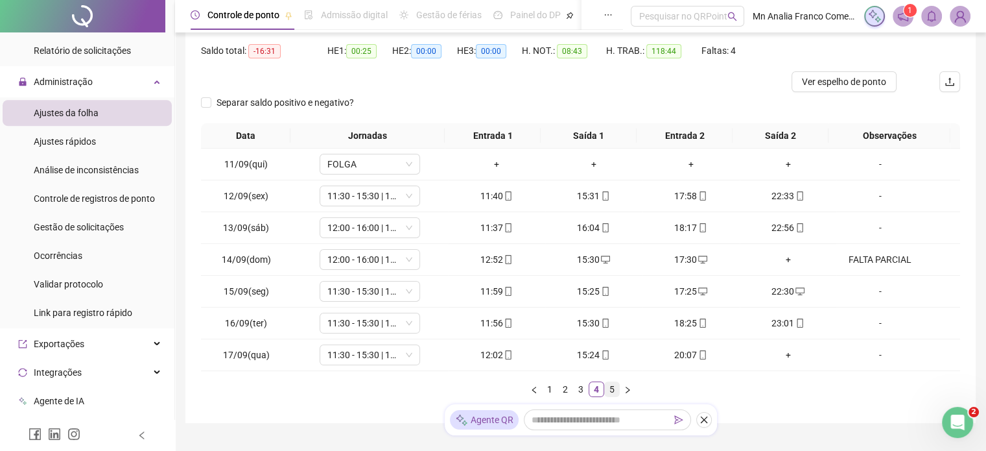
click at [610, 394] on link "5" at bounding box center [612, 389] width 14 height 14
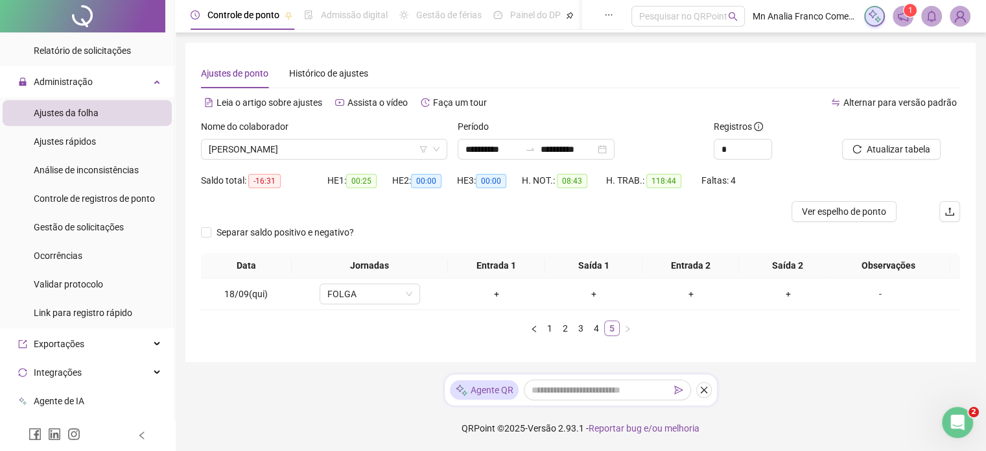
scroll to position [0, 0]
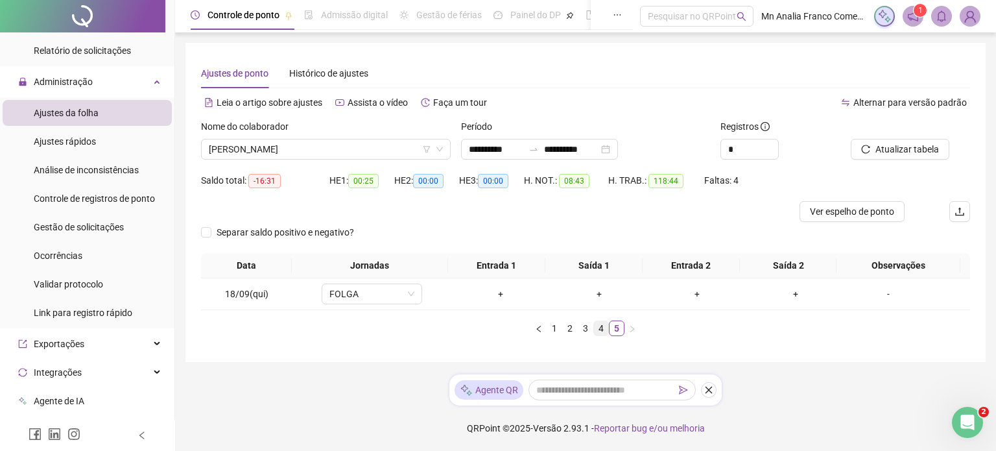
click at [601, 328] on link "4" at bounding box center [601, 328] width 14 height 14
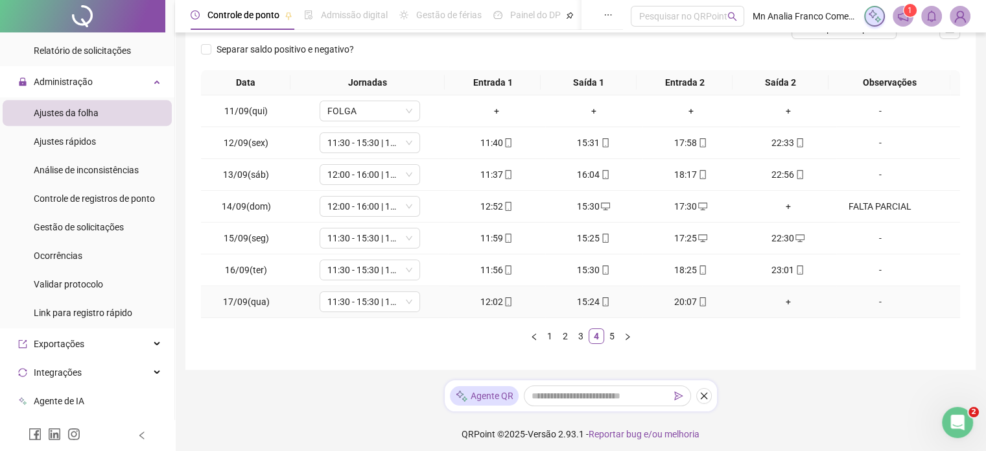
scroll to position [187, 0]
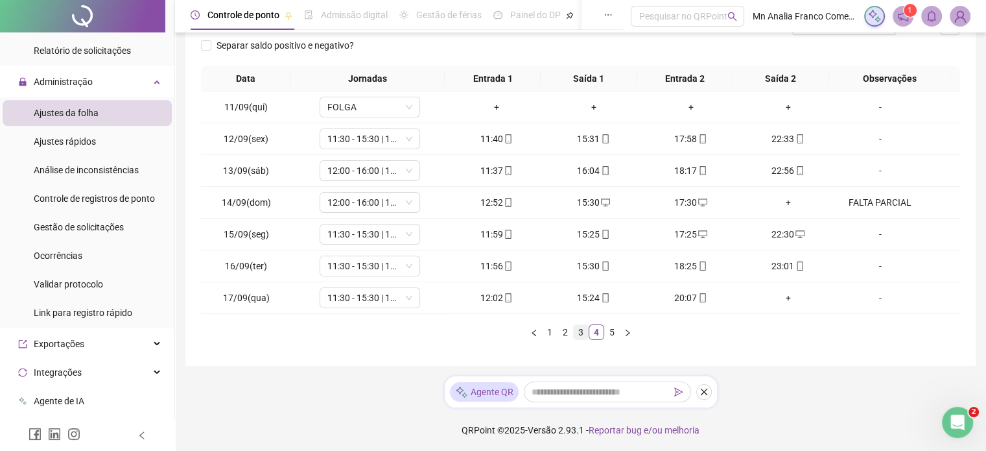
click at [574, 325] on link "3" at bounding box center [581, 332] width 14 height 14
click at [561, 331] on link "2" at bounding box center [565, 332] width 14 height 14
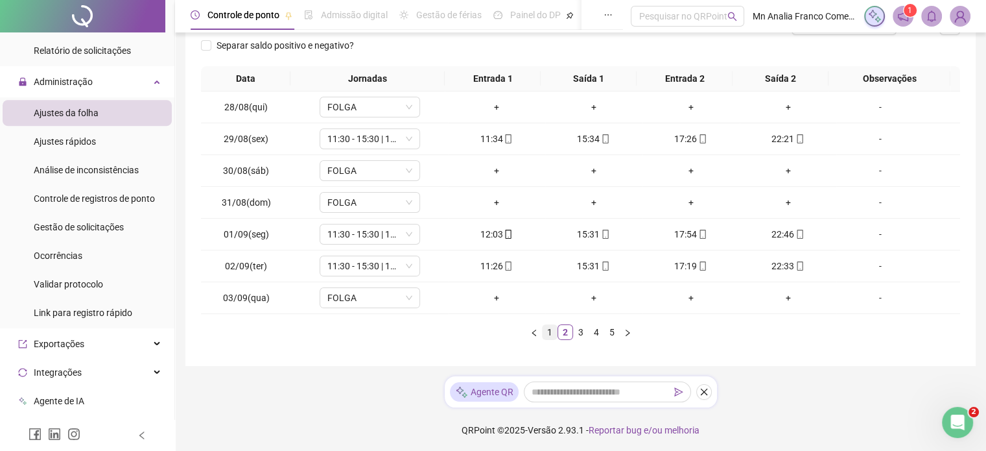
click at [555, 332] on link "1" at bounding box center [550, 332] width 14 height 14
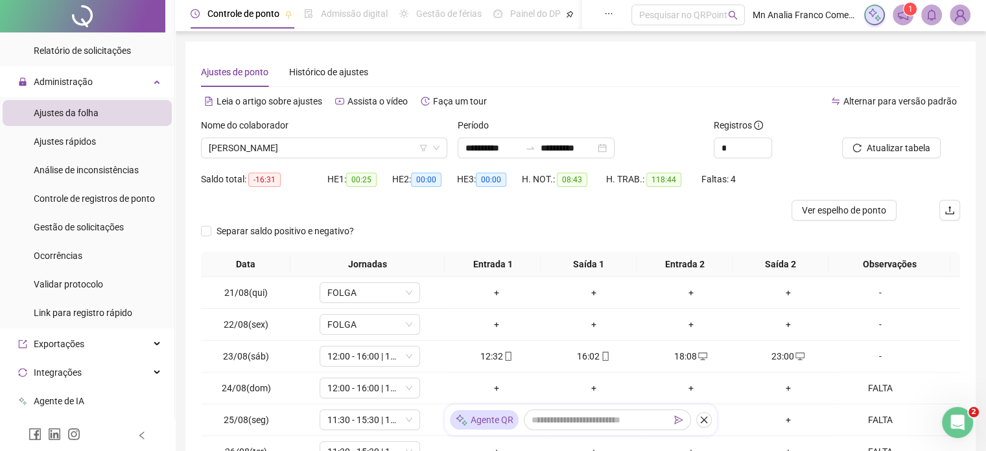
scroll to position [0, 0]
click at [368, 148] on span "[PERSON_NAME]" at bounding box center [324, 148] width 231 height 19
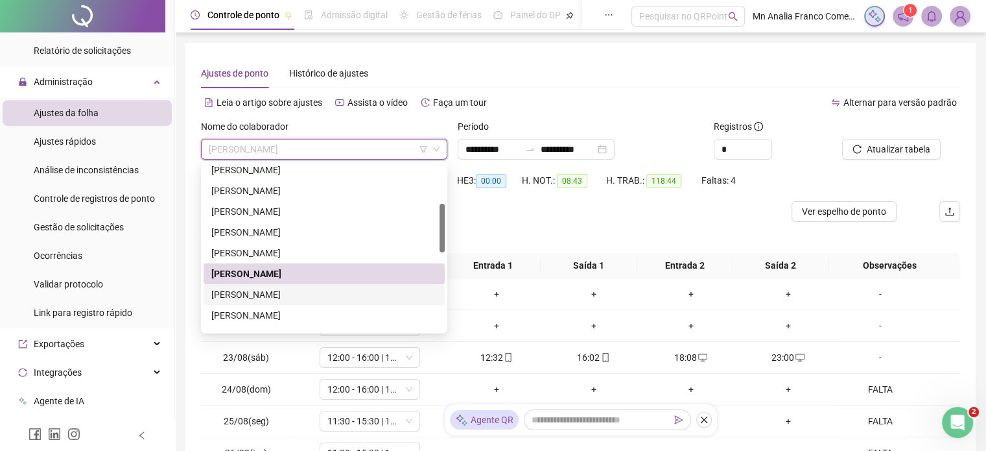
click at [324, 298] on div "[PERSON_NAME]" at bounding box center [324, 294] width 226 height 14
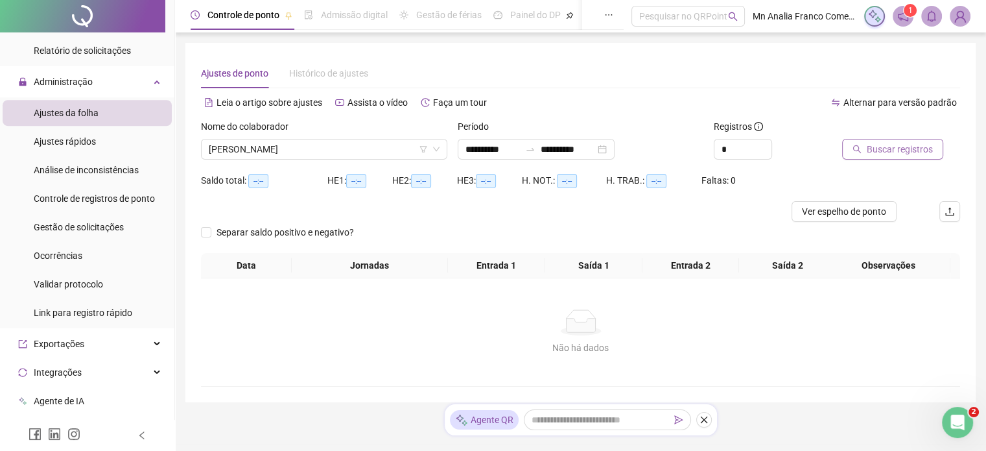
click at [930, 147] on button "Buscar registros" at bounding box center [892, 149] width 101 height 21
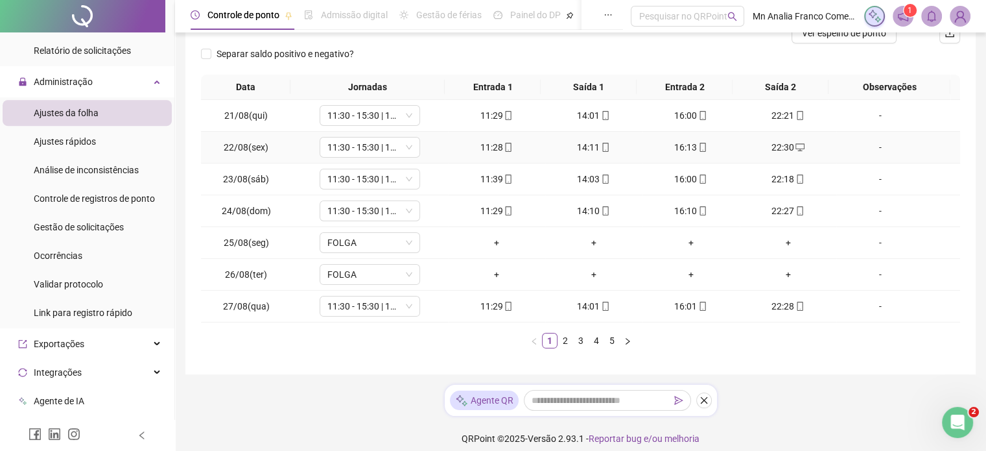
scroll to position [187, 0]
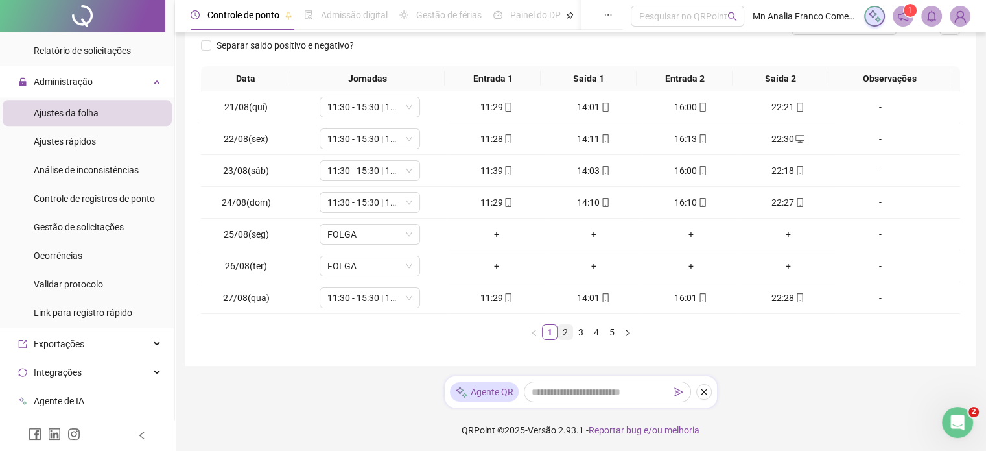
click at [566, 331] on link "2" at bounding box center [565, 332] width 14 height 14
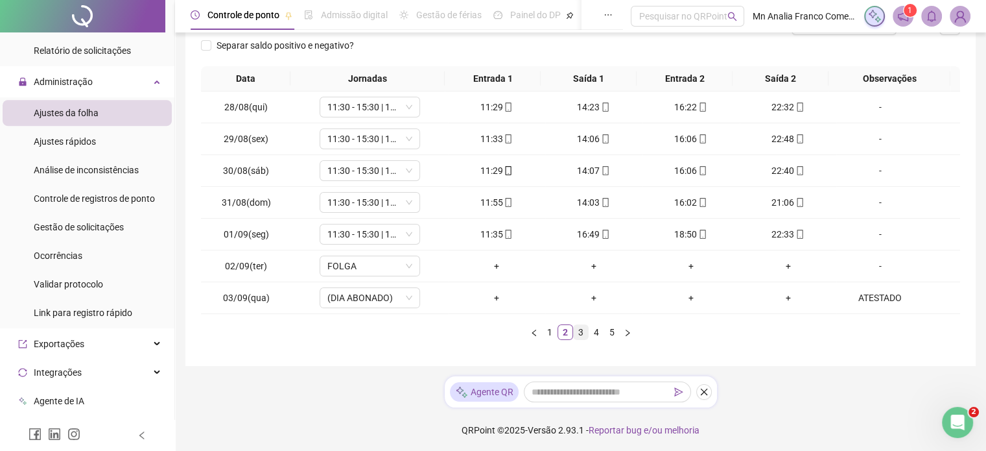
click at [581, 329] on link "3" at bounding box center [581, 332] width 14 height 14
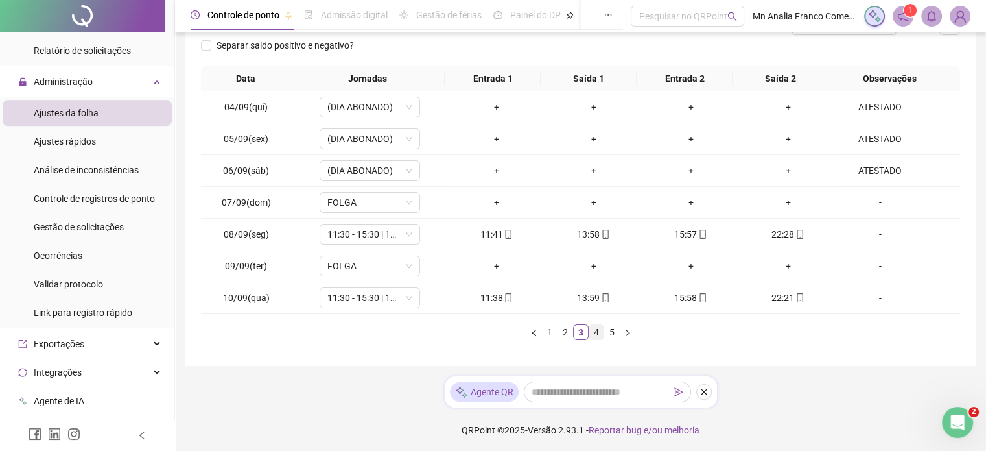
click at [596, 331] on link "4" at bounding box center [596, 332] width 14 height 14
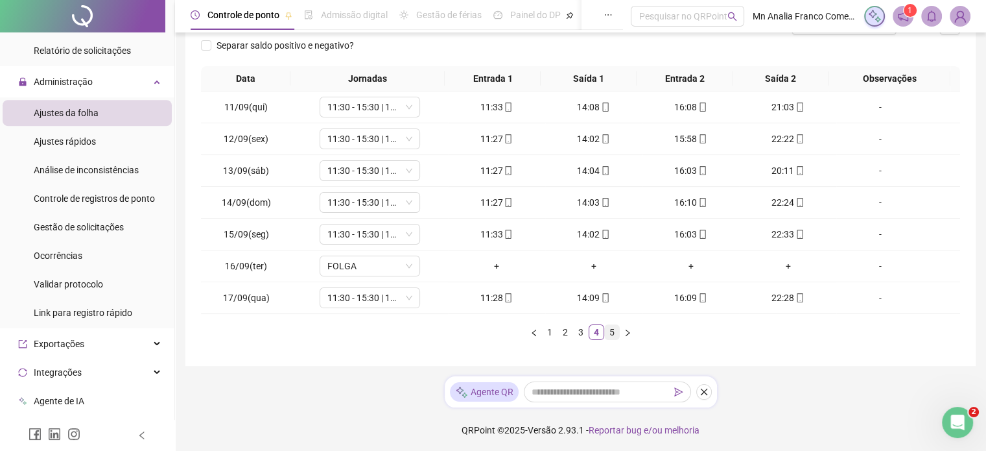
click at [611, 329] on link "5" at bounding box center [612, 332] width 14 height 14
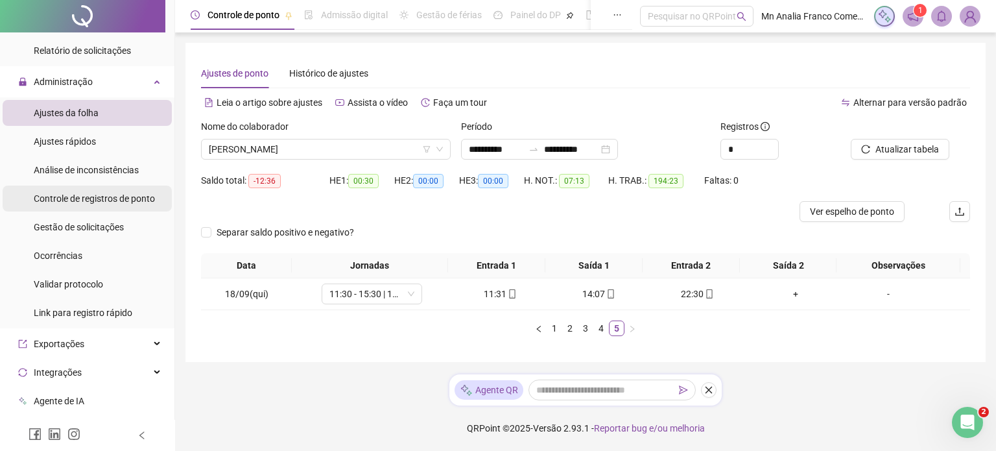
click at [112, 200] on span "Controle de registros de ponto" at bounding box center [94, 198] width 121 height 10
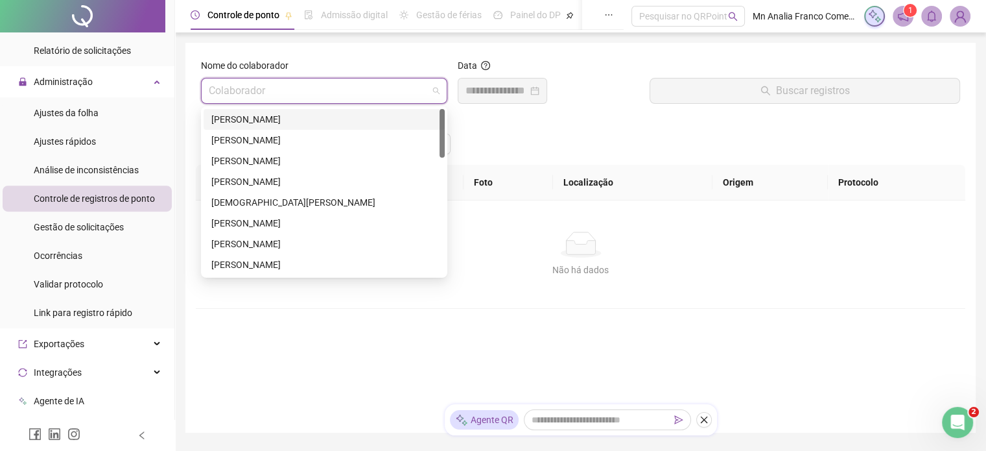
click at [294, 82] on input "search" at bounding box center [318, 90] width 219 height 25
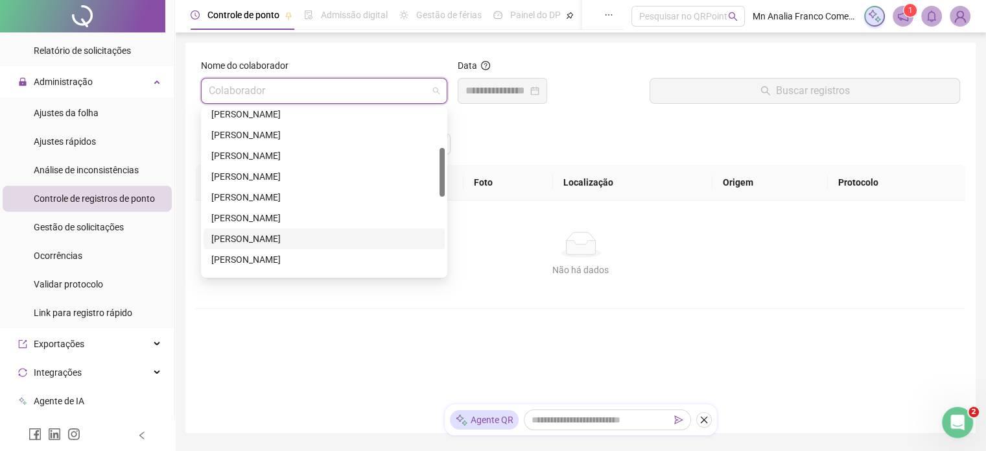
click at [257, 237] on div "[PERSON_NAME]" at bounding box center [324, 238] width 226 height 14
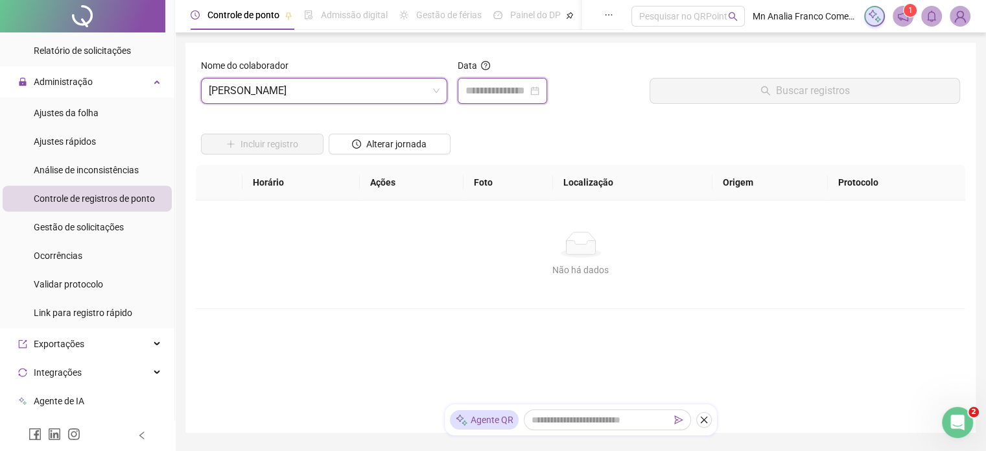
click at [518, 91] on input at bounding box center [497, 91] width 62 height 16
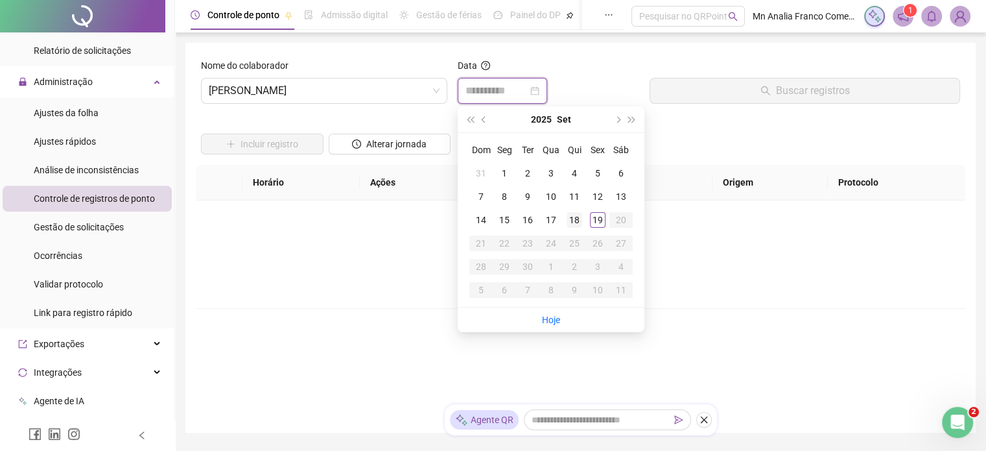
type input "**********"
click at [576, 226] on div "18" at bounding box center [575, 220] width 16 height 16
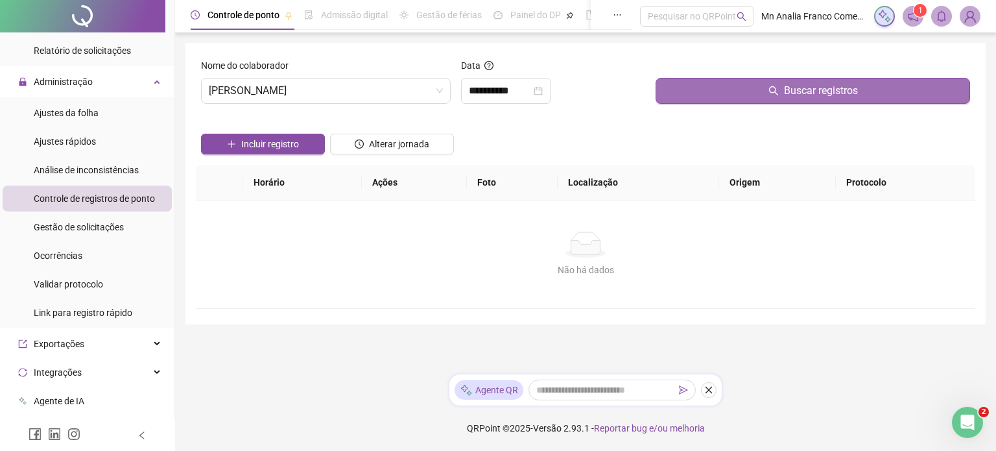
click at [689, 96] on button "Buscar registros" at bounding box center [812, 91] width 314 height 26
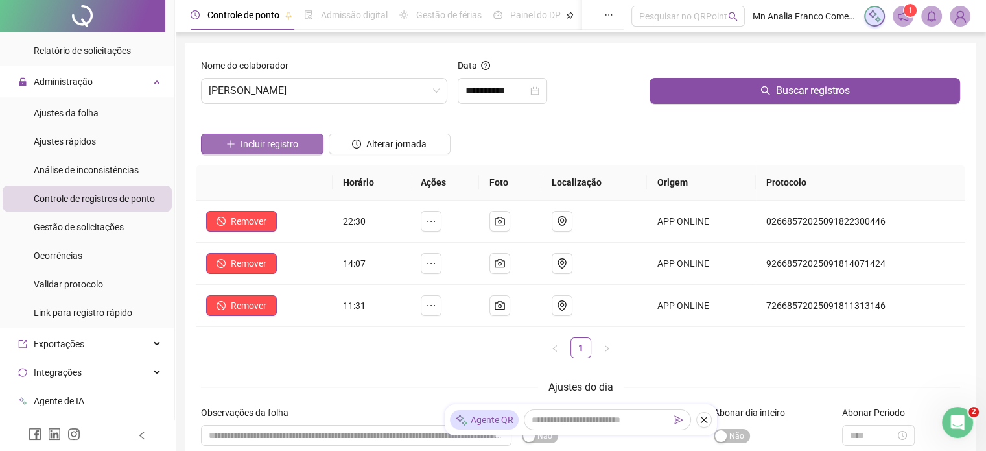
click at [258, 150] on span "Incluir registro" at bounding box center [270, 144] width 58 height 14
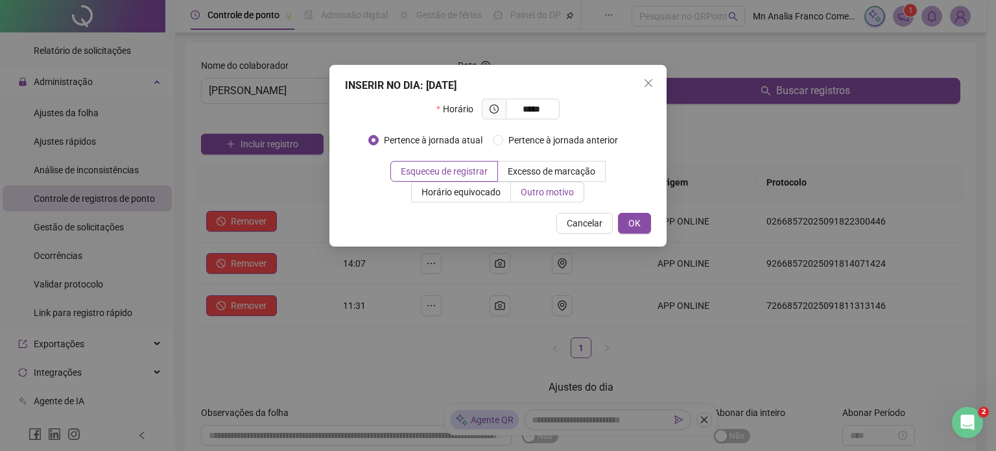
type input "*****"
click at [531, 199] on label "Outro motivo" at bounding box center [547, 192] width 73 height 21
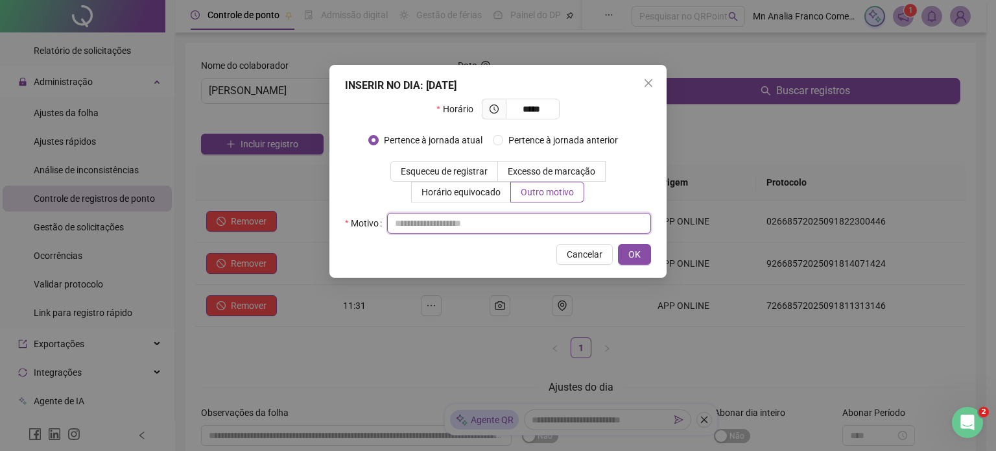
click at [520, 225] on input "text" at bounding box center [519, 223] width 264 height 21
type input "*"
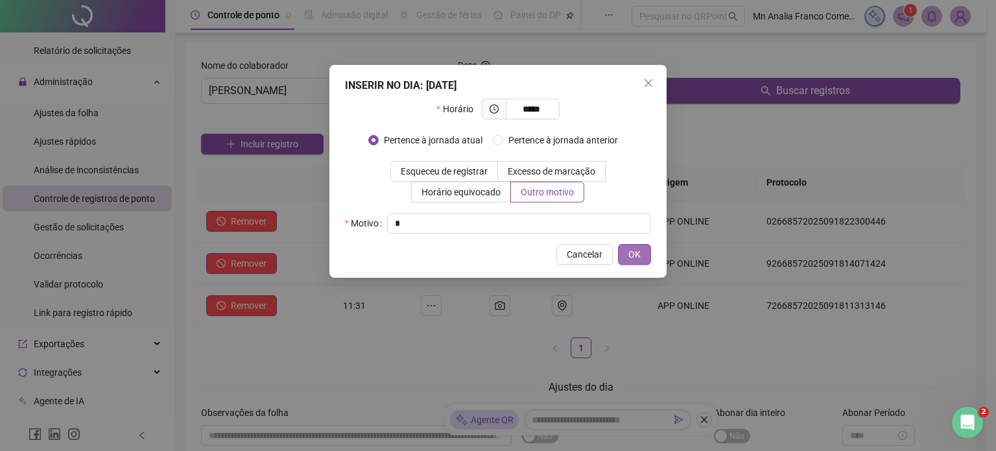
click at [633, 250] on span "OK" at bounding box center [634, 254] width 12 height 14
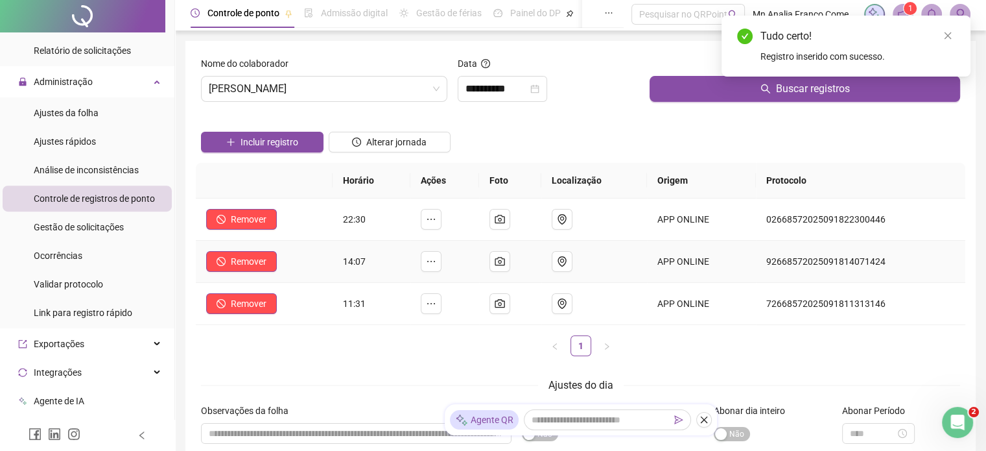
scroll to position [0, 0]
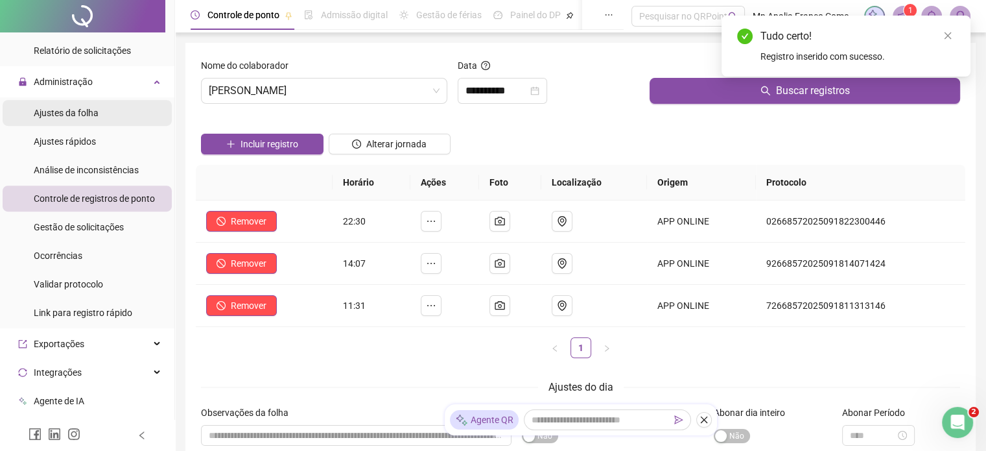
click at [62, 111] on span "Ajustes da folha" at bounding box center [66, 113] width 65 height 10
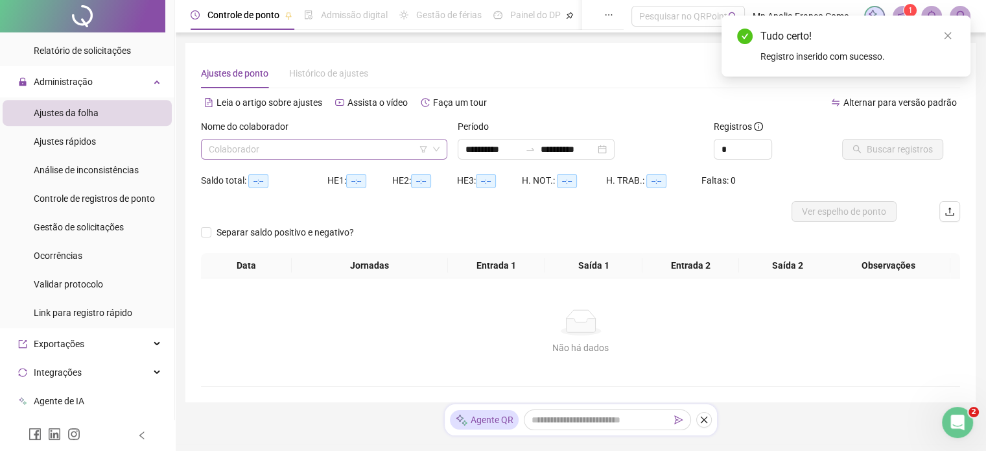
click at [218, 145] on input "search" at bounding box center [318, 148] width 219 height 19
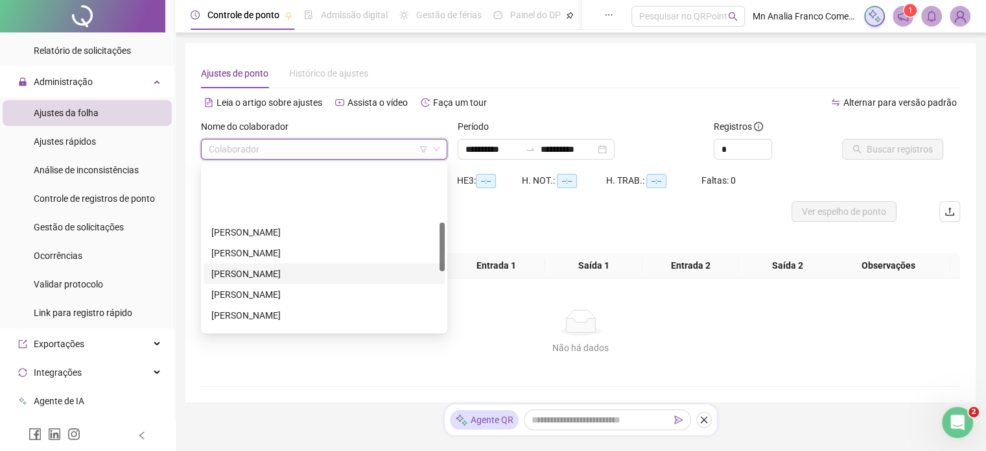
scroll to position [195, 0]
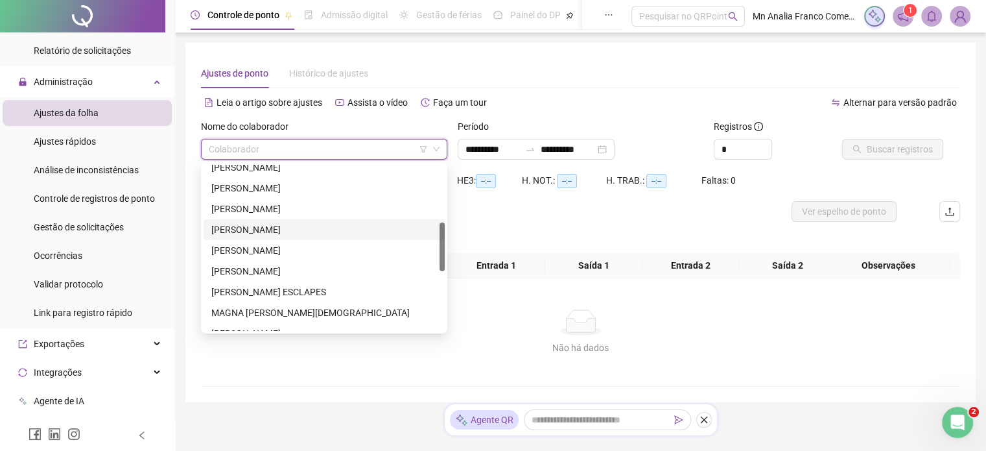
click at [303, 232] on div "[PERSON_NAME]" at bounding box center [324, 229] width 226 height 14
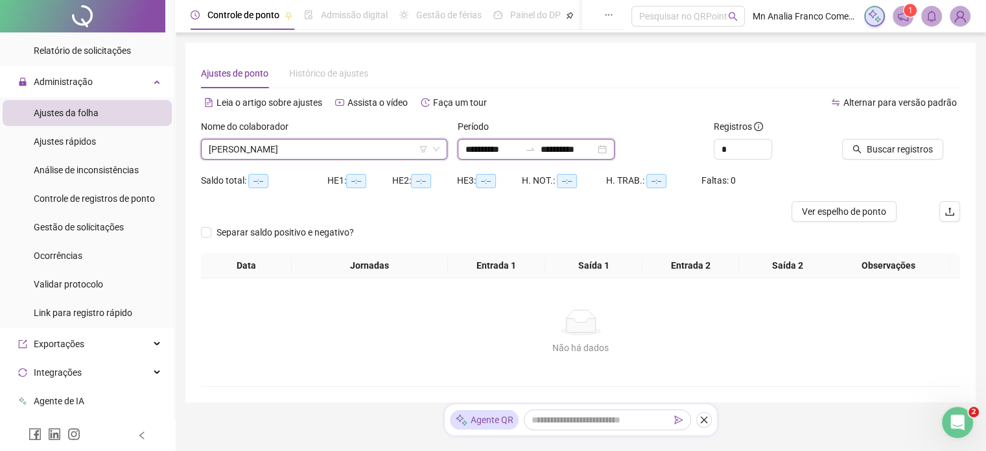
click at [474, 152] on input "**********" at bounding box center [493, 149] width 54 height 14
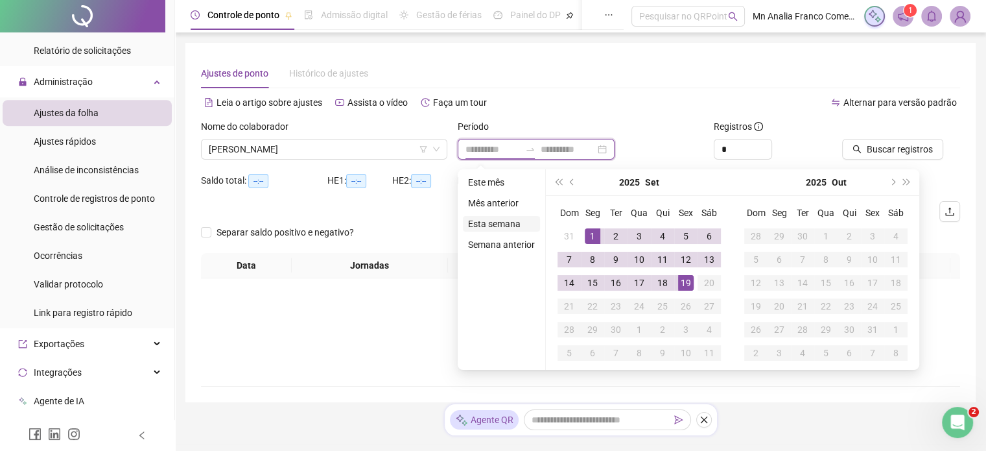
type input "**********"
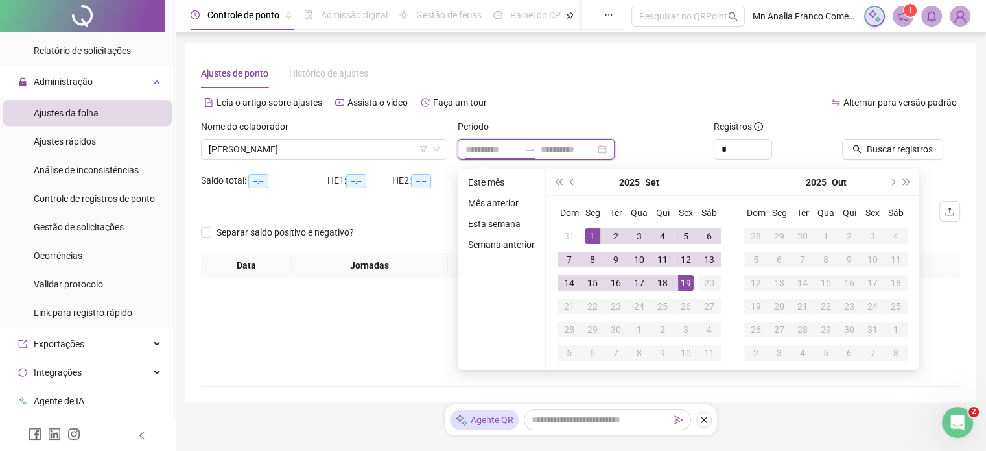
type input "**********"
click at [572, 185] on button "prev-year" at bounding box center [572, 182] width 14 height 26
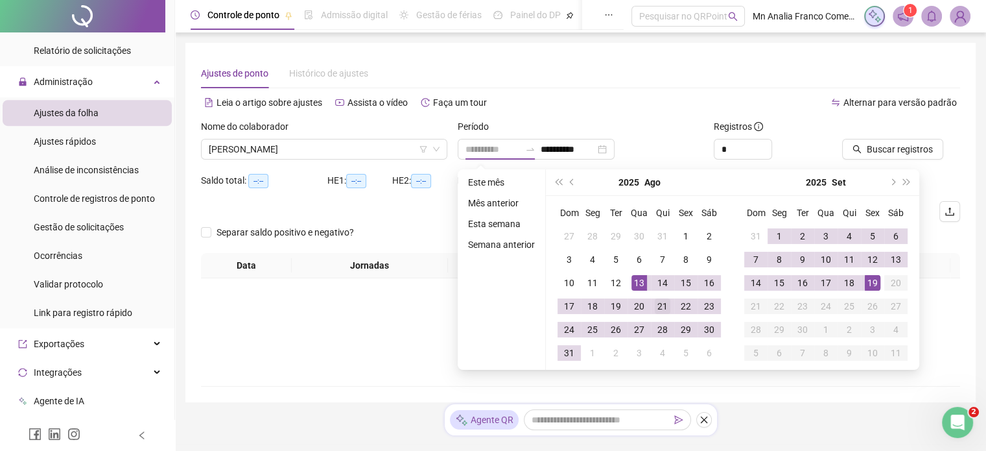
type input "**********"
click at [656, 303] on div "21" at bounding box center [663, 306] width 16 height 16
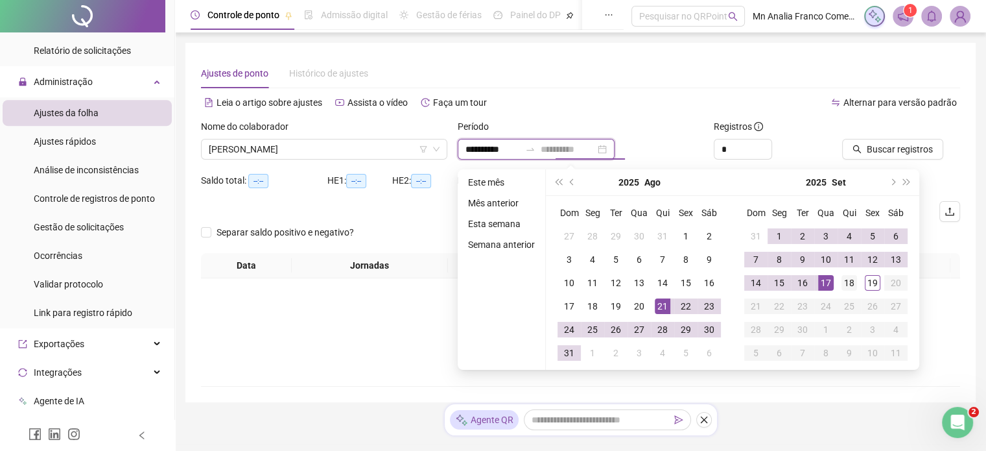
type input "**********"
click at [847, 283] on div "18" at bounding box center [850, 283] width 16 height 16
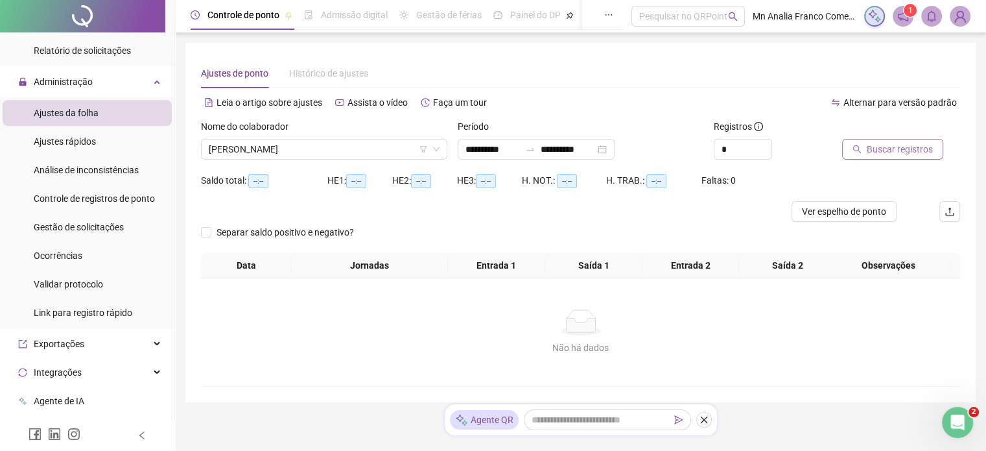
click at [861, 156] on button "Buscar registros" at bounding box center [892, 149] width 101 height 21
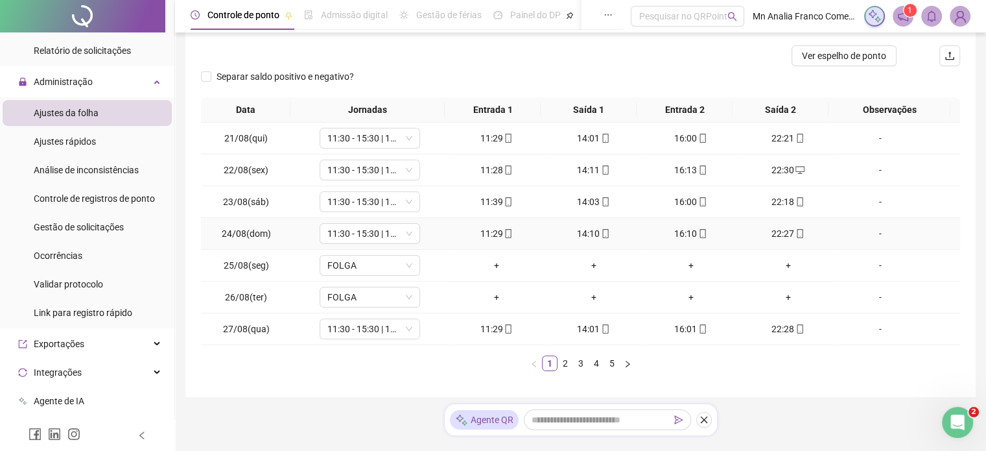
scroll to position [187, 0]
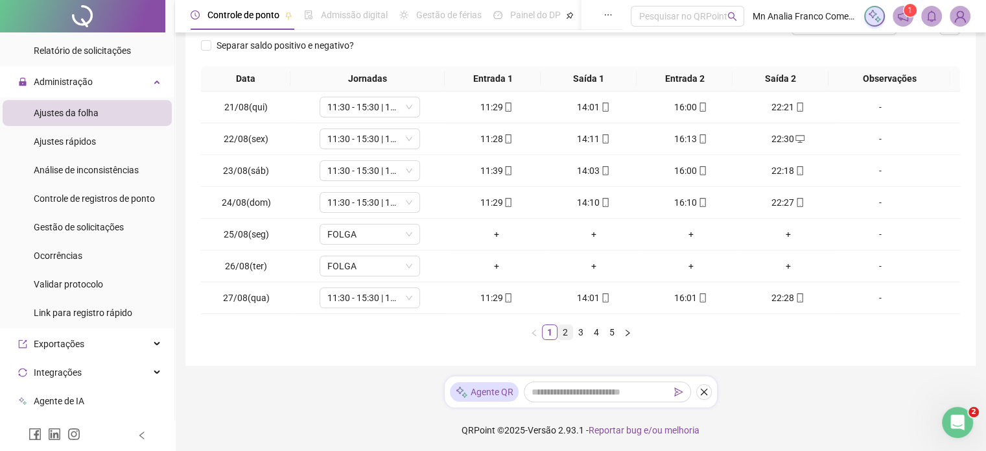
click at [561, 333] on link "2" at bounding box center [565, 332] width 14 height 14
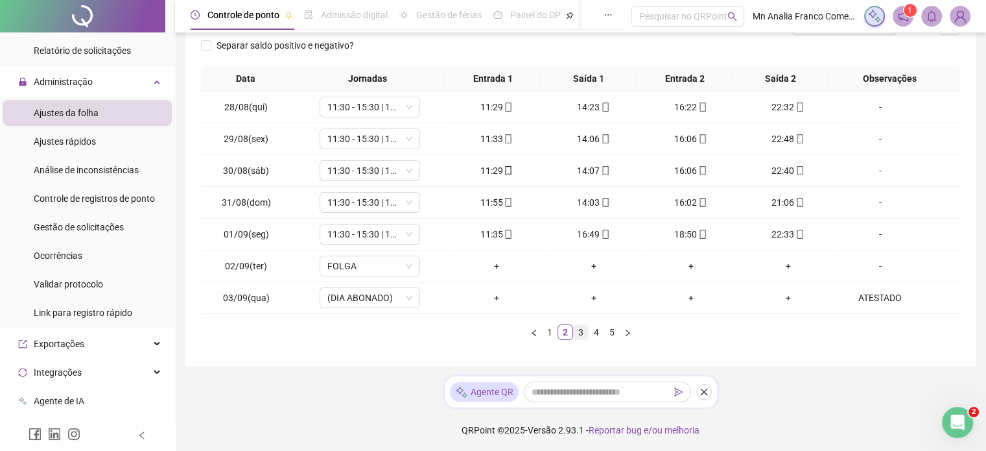
click at [578, 333] on link "3" at bounding box center [581, 332] width 14 height 14
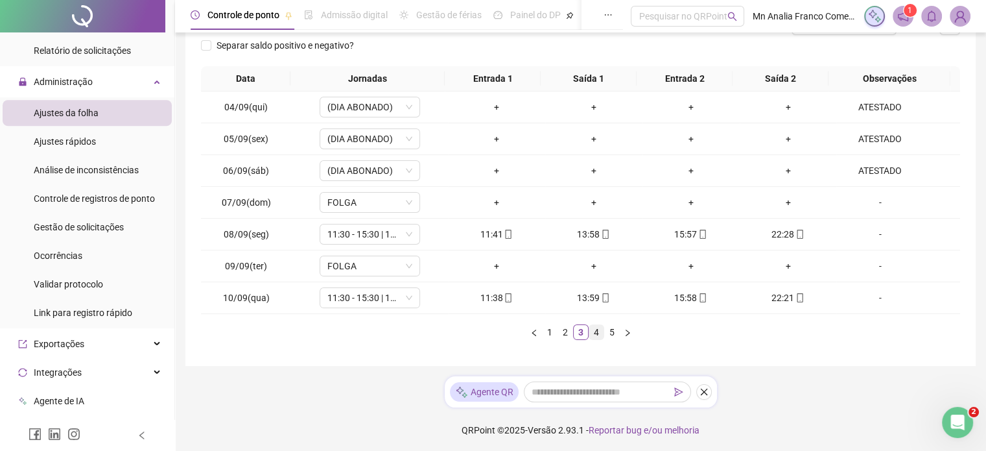
click at [596, 331] on link "4" at bounding box center [596, 332] width 14 height 14
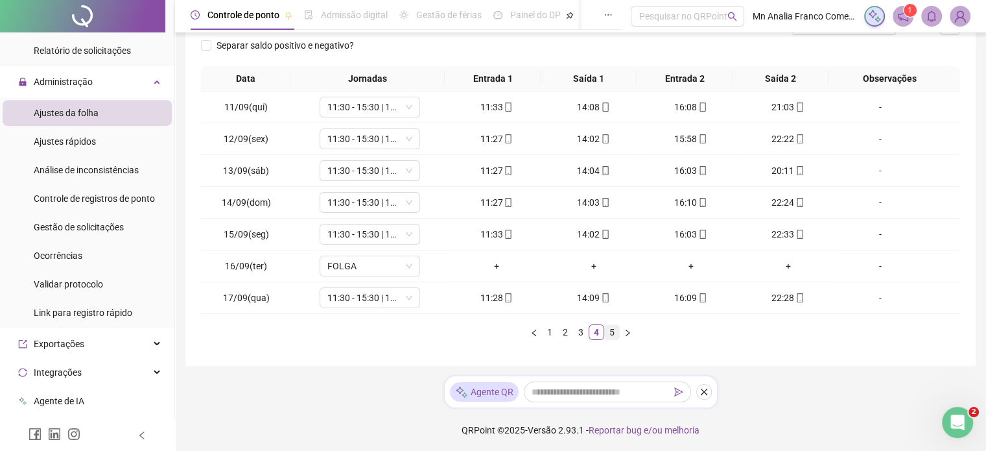
click at [609, 330] on link "5" at bounding box center [612, 332] width 14 height 14
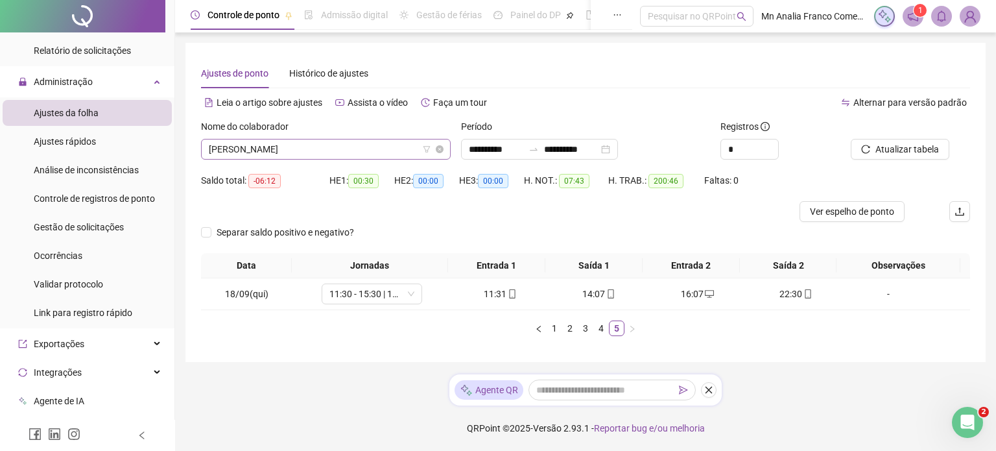
click at [350, 148] on span "[PERSON_NAME]" at bounding box center [326, 148] width 234 height 19
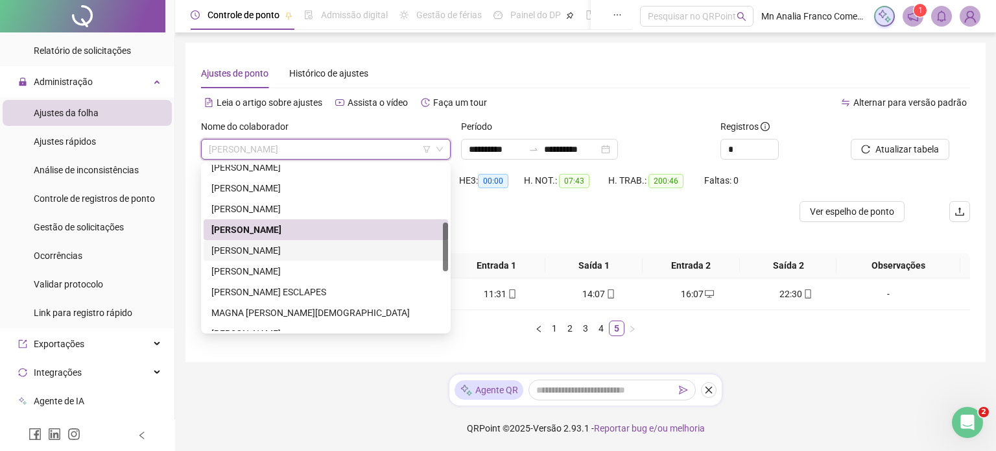
click at [329, 250] on div "[PERSON_NAME]" at bounding box center [325, 250] width 229 height 14
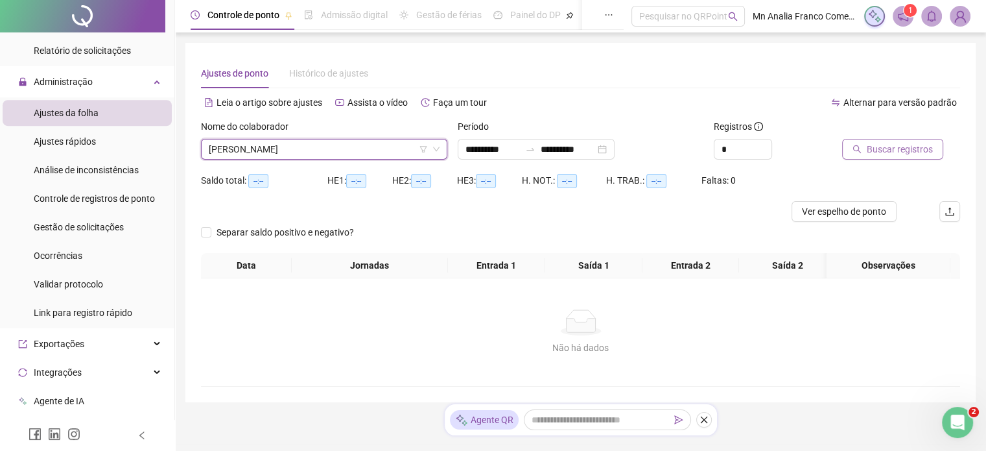
click at [869, 152] on span "Buscar registros" at bounding box center [900, 149] width 66 height 14
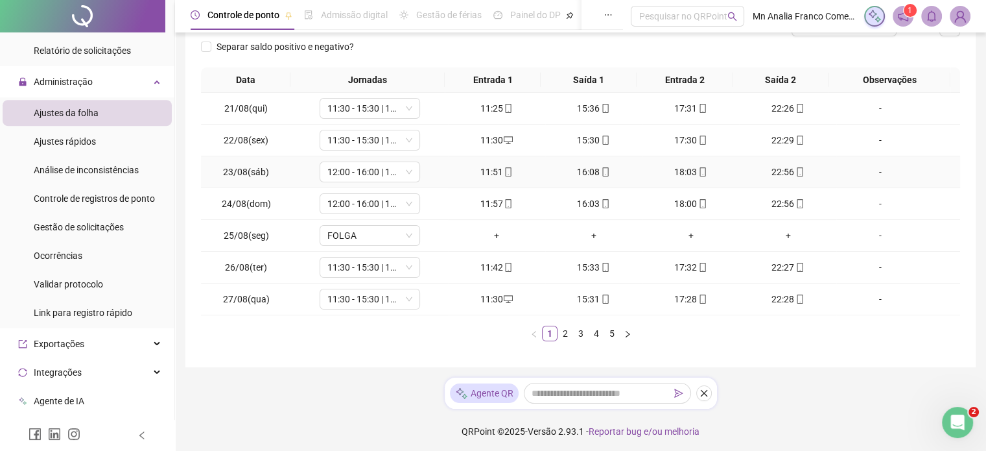
scroll to position [187, 0]
click at [560, 339] on div "Data Jornadas Entrada 1 Saída 1 Entrada 2 Saída 2 Observações 21/08(qui) 11:30 …" at bounding box center [580, 208] width 759 height 284
click at [567, 327] on link "2" at bounding box center [565, 332] width 14 height 14
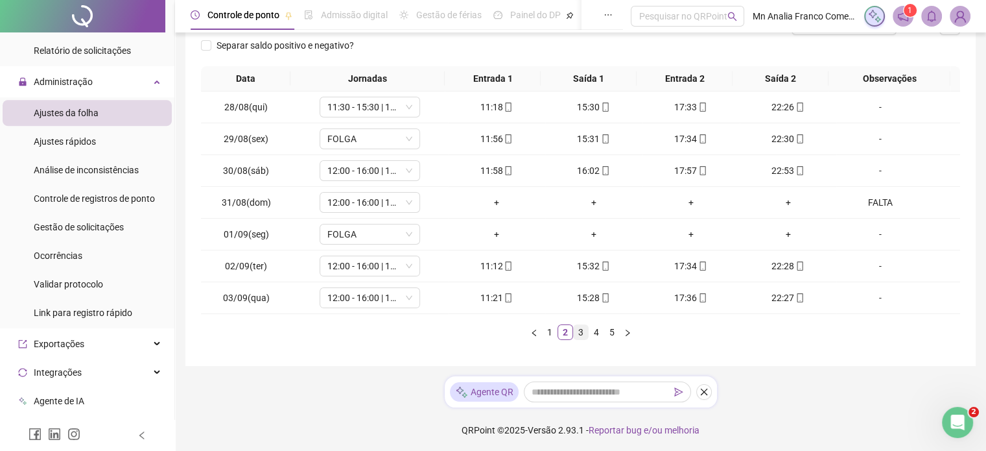
click at [576, 332] on link "3" at bounding box center [581, 332] width 14 height 14
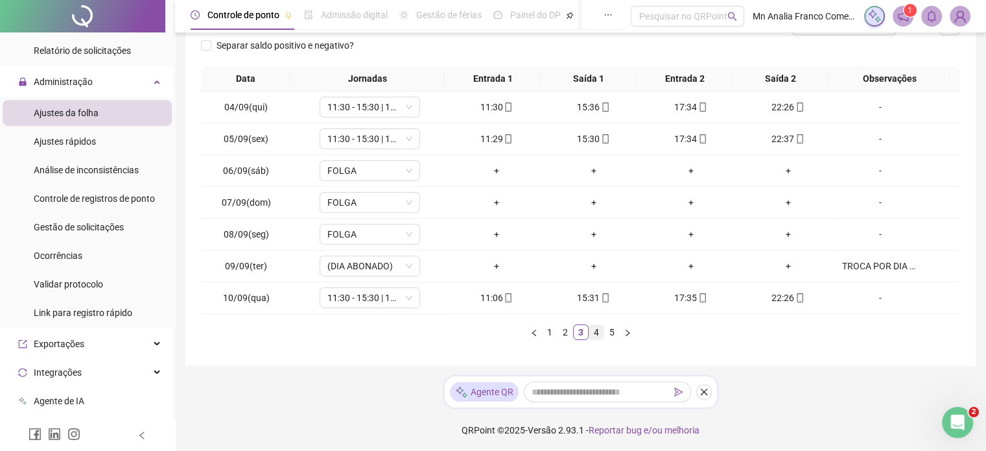
click at [598, 332] on link "4" at bounding box center [596, 332] width 14 height 14
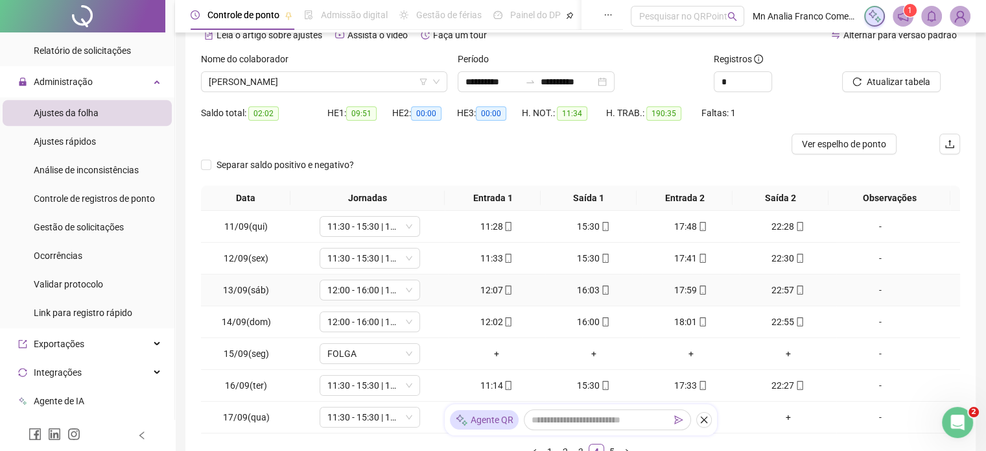
scroll to position [130, 0]
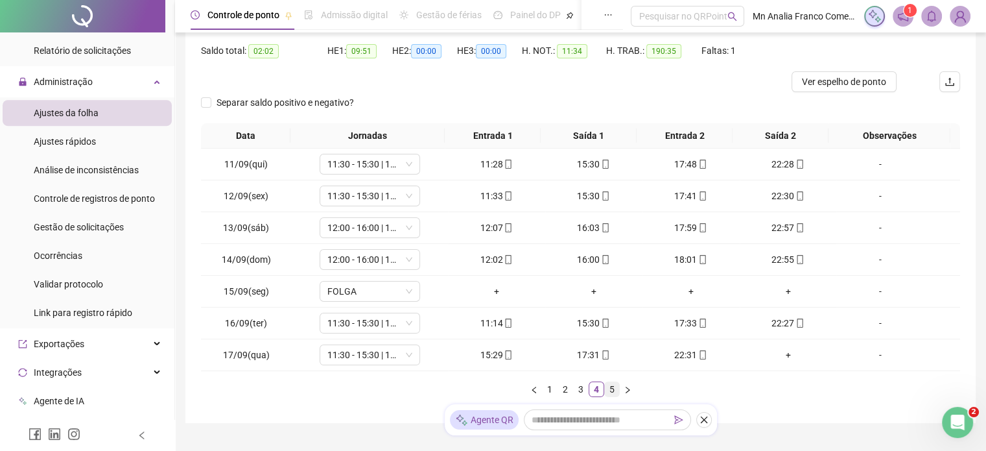
click at [608, 394] on link "5" at bounding box center [612, 389] width 14 height 14
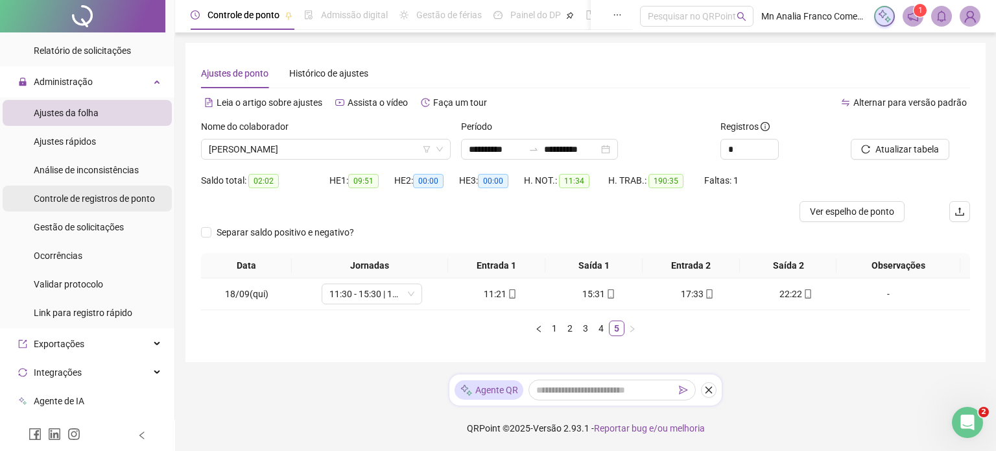
click at [143, 195] on span "Controle de registros de ponto" at bounding box center [94, 198] width 121 height 10
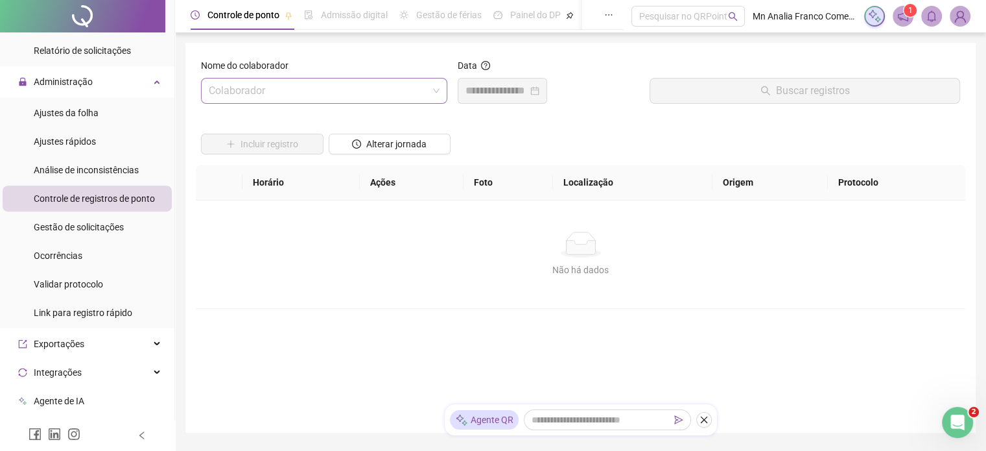
click at [270, 93] on input "search" at bounding box center [318, 90] width 219 height 25
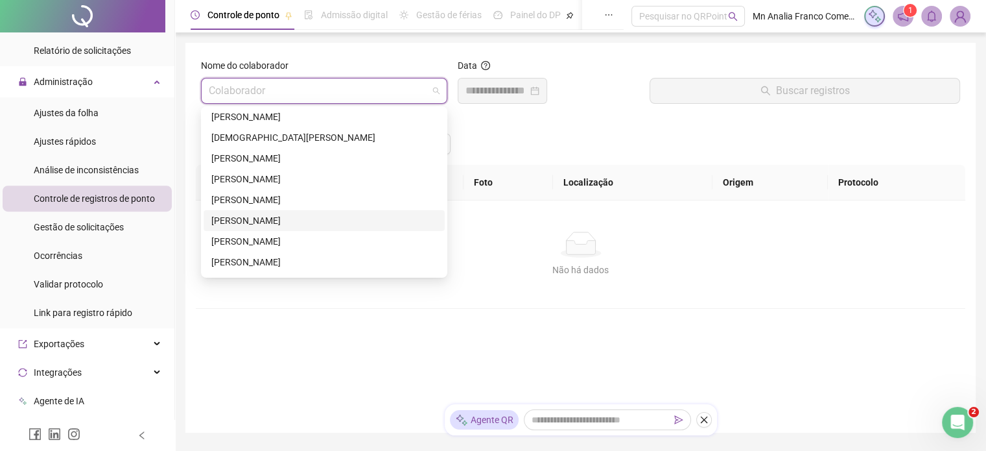
scroll to position [195, 0]
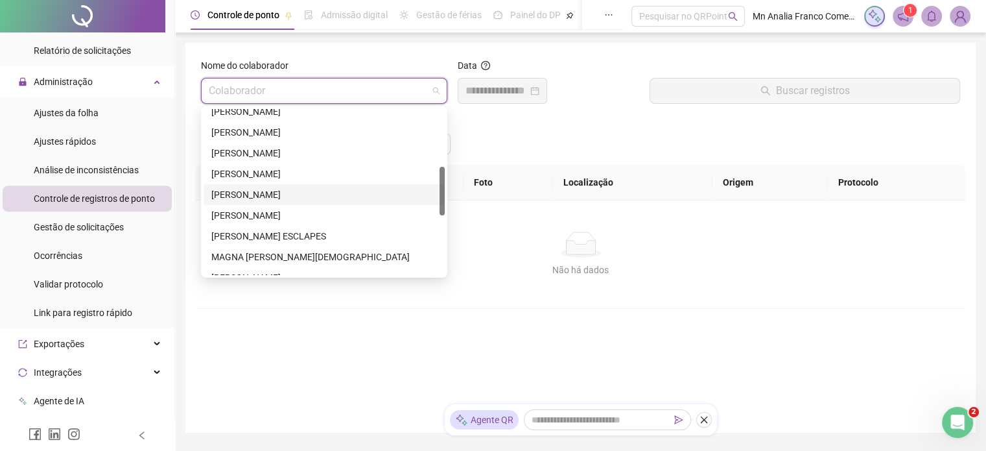
click at [341, 190] on div "[PERSON_NAME]" at bounding box center [324, 194] width 226 height 14
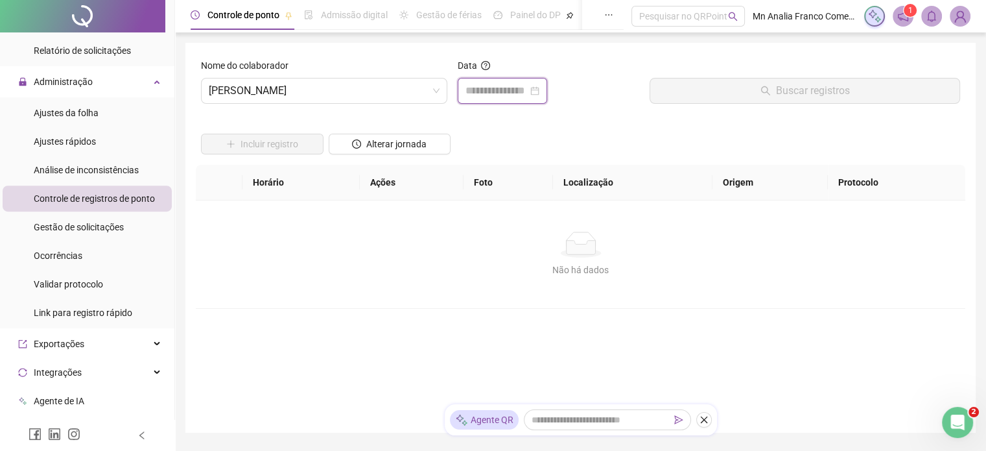
click at [482, 88] on input at bounding box center [497, 91] width 62 height 16
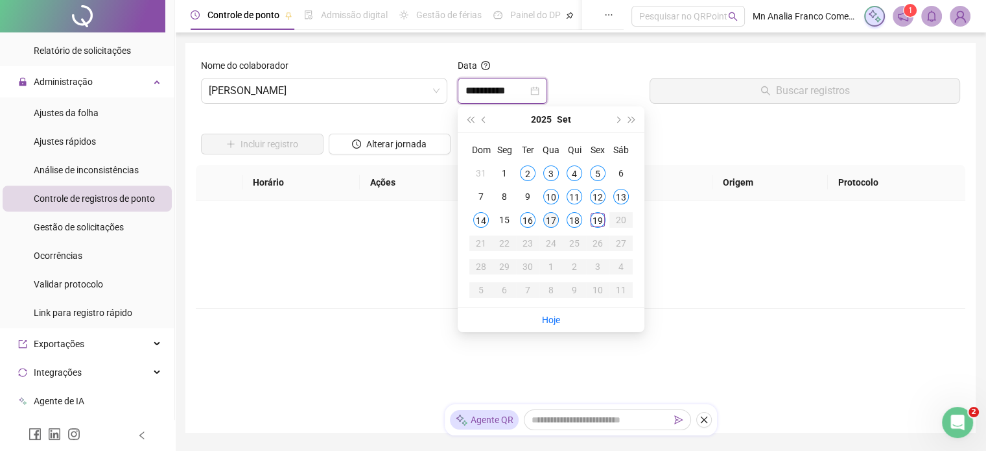
type input "**********"
click at [558, 214] on td "17" at bounding box center [550, 219] width 23 height 23
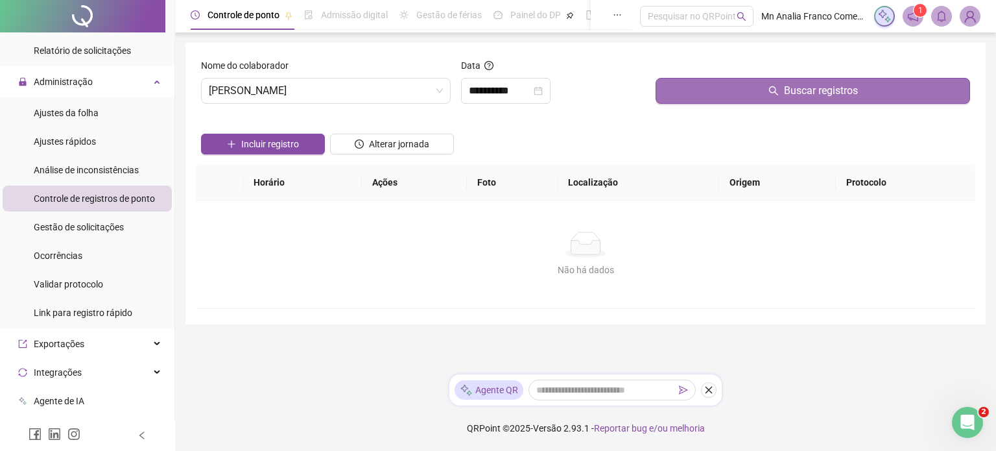
click at [715, 80] on button "Buscar registros" at bounding box center [812, 91] width 314 height 26
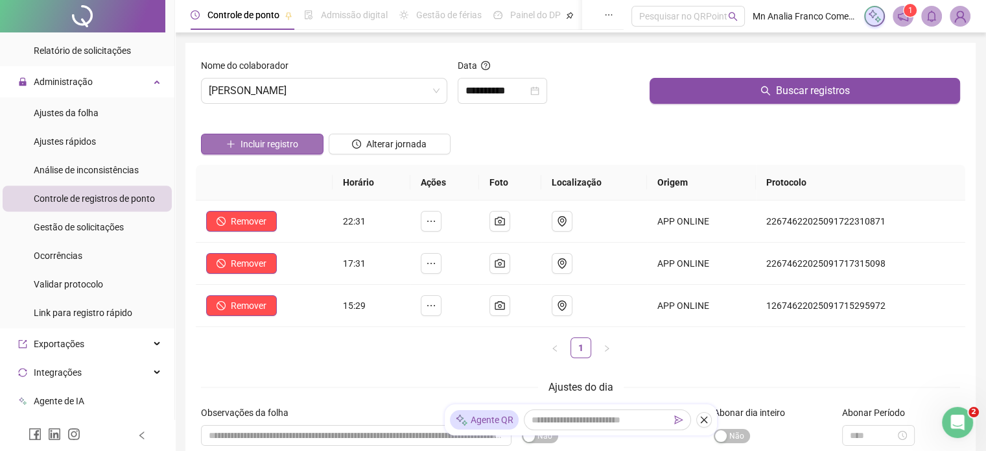
click at [278, 137] on span "Incluir registro" at bounding box center [270, 144] width 58 height 14
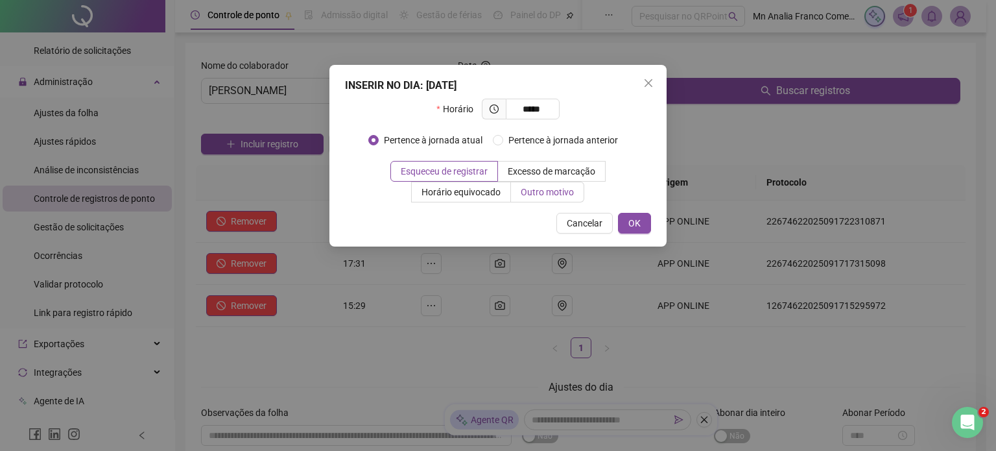
type input "*****"
click at [531, 190] on span "Outro motivo" at bounding box center [547, 192] width 53 height 10
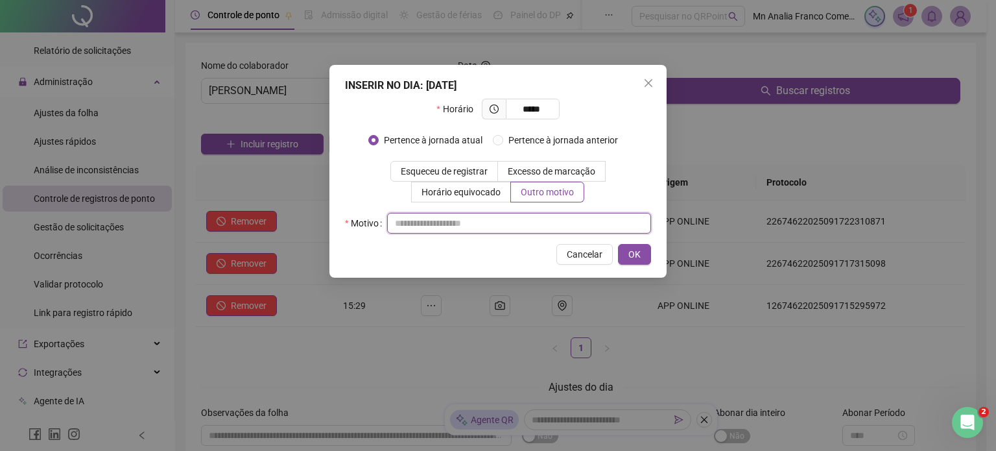
click at [521, 218] on input "text" at bounding box center [519, 223] width 264 height 21
type input "*"
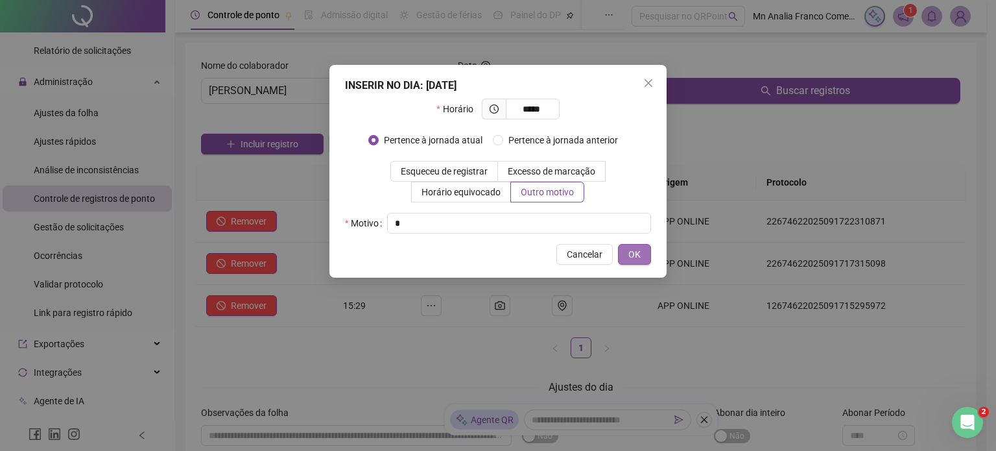
click at [638, 251] on span "OK" at bounding box center [634, 254] width 12 height 14
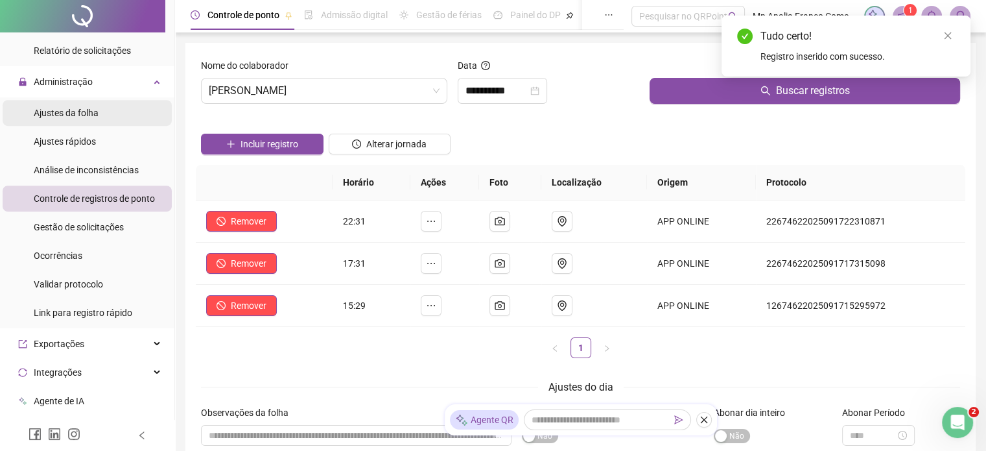
click at [62, 115] on span "Ajustes da folha" at bounding box center [66, 113] width 65 height 10
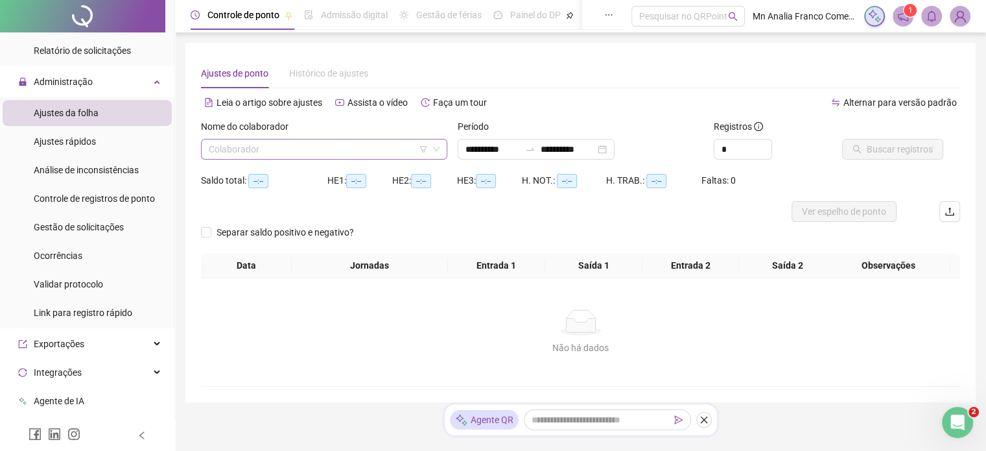
click at [249, 157] on input "search" at bounding box center [318, 148] width 219 height 19
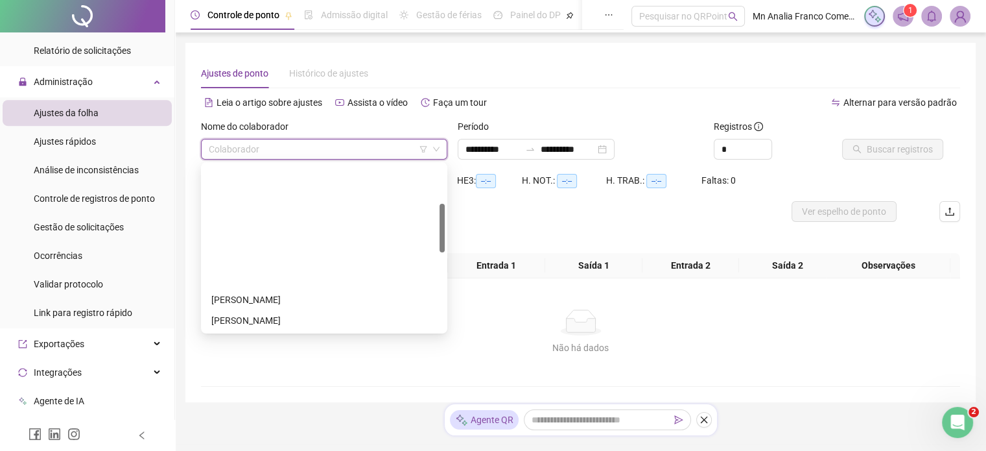
scroll to position [130, 0]
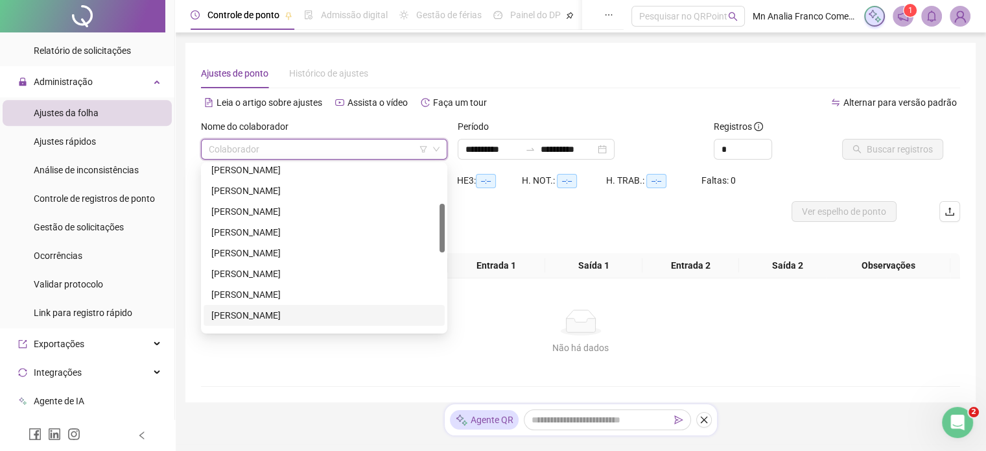
click at [339, 314] on div "[PERSON_NAME]" at bounding box center [324, 315] width 226 height 14
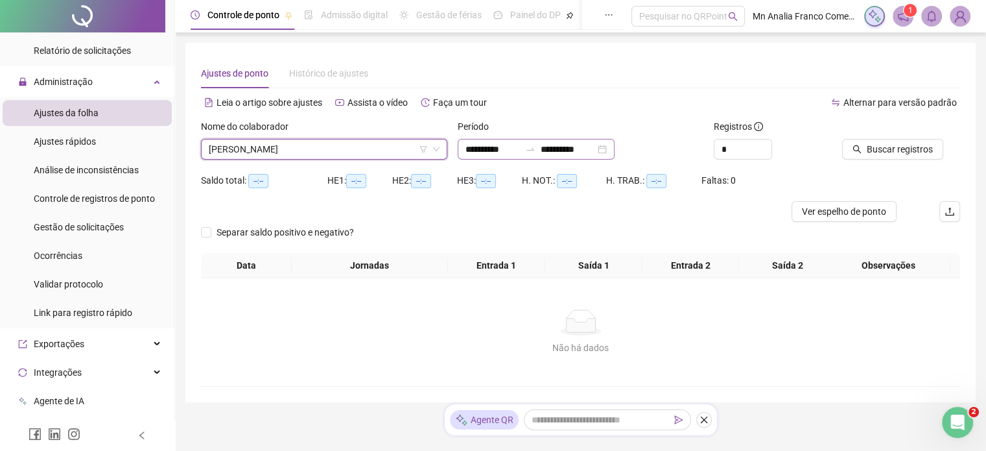
click at [504, 139] on div "**********" at bounding box center [536, 149] width 157 height 21
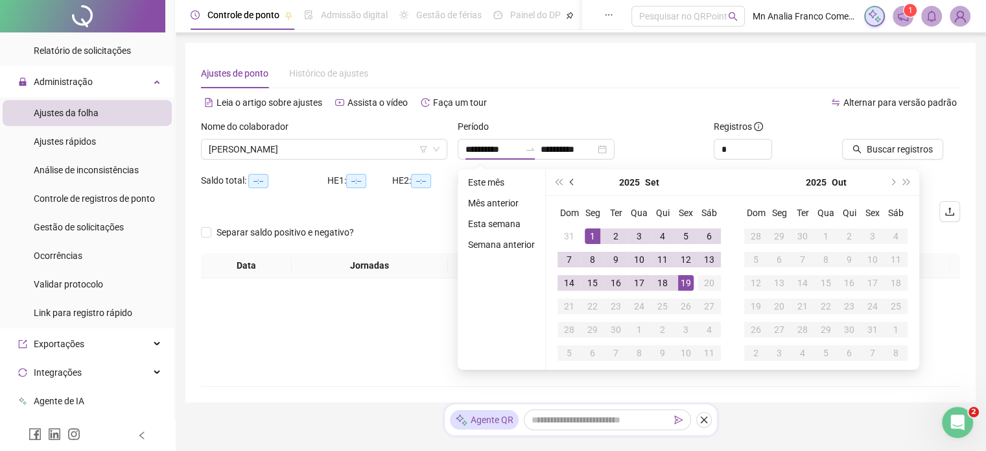
click at [570, 181] on span "prev-year" at bounding box center [573, 182] width 6 height 6
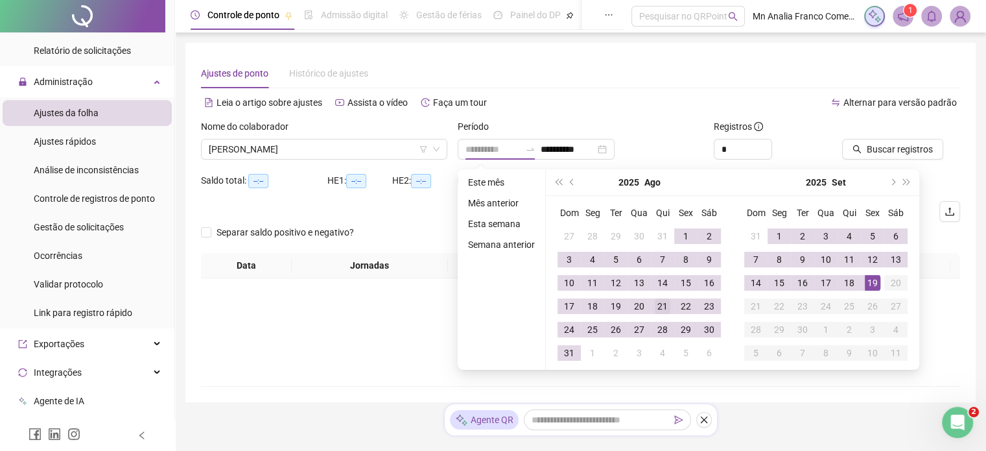
type input "**********"
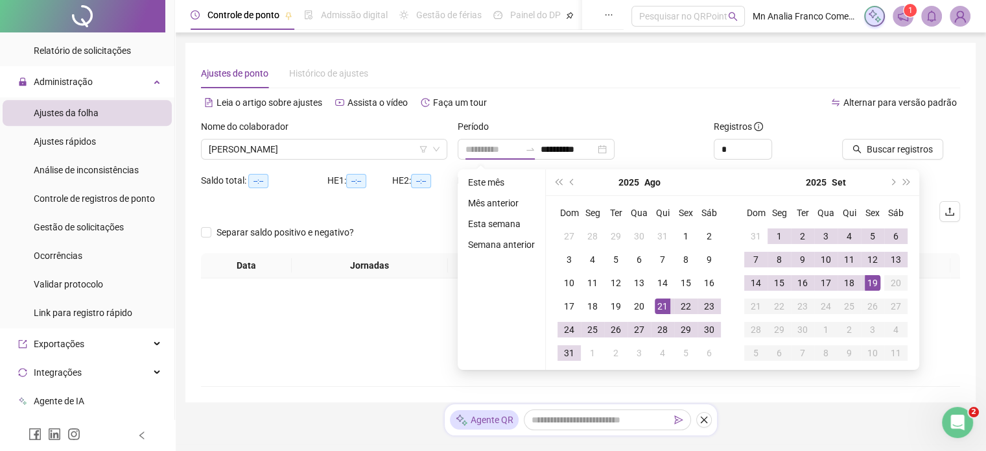
click at [661, 311] on div "21" at bounding box center [663, 306] width 16 height 16
type input "**********"
click at [845, 281] on div "18" at bounding box center [850, 283] width 16 height 16
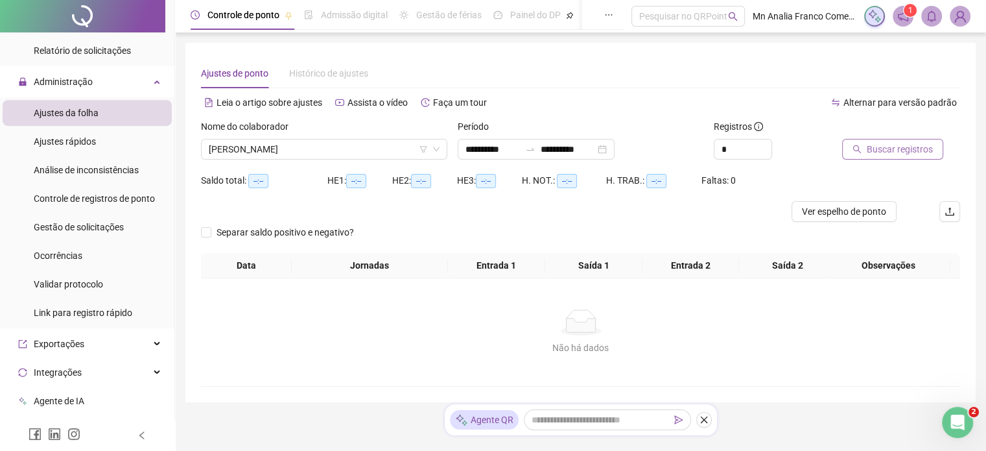
click at [880, 146] on span "Buscar registros" at bounding box center [900, 149] width 66 height 14
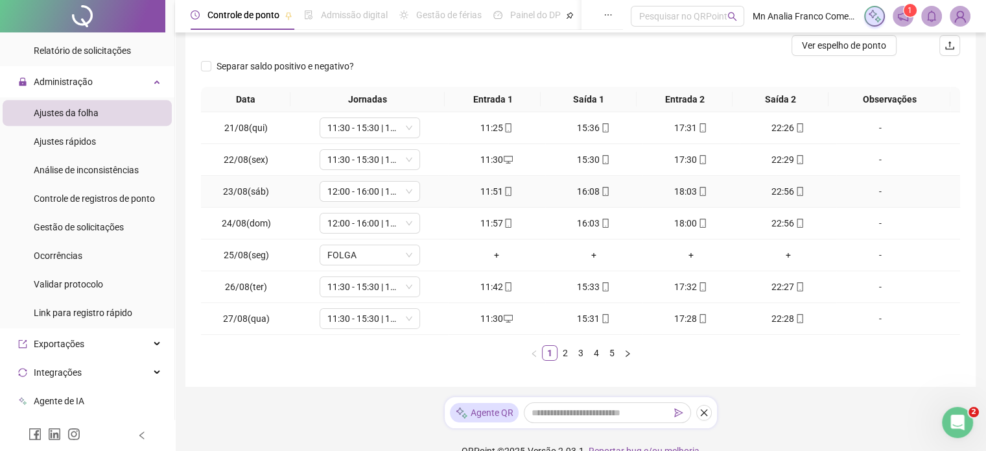
scroll to position [187, 0]
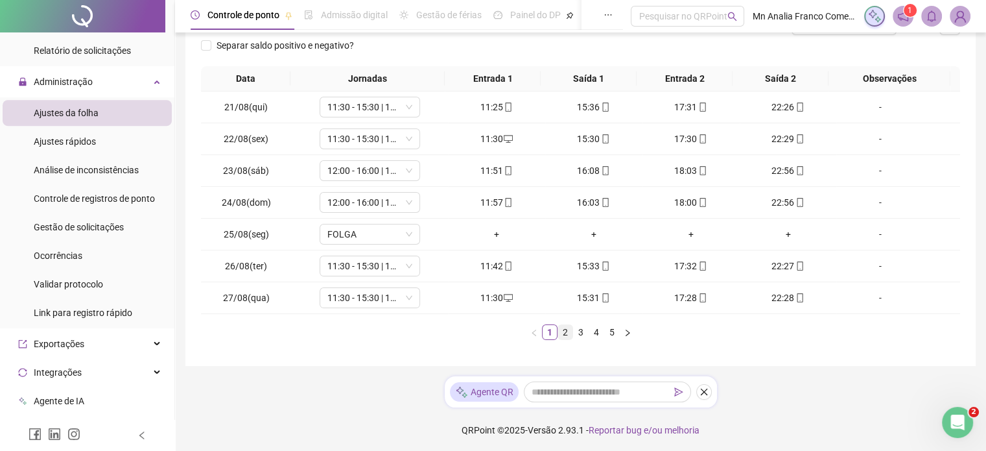
click at [565, 335] on link "2" at bounding box center [565, 332] width 14 height 14
click at [582, 329] on link "3" at bounding box center [581, 332] width 14 height 14
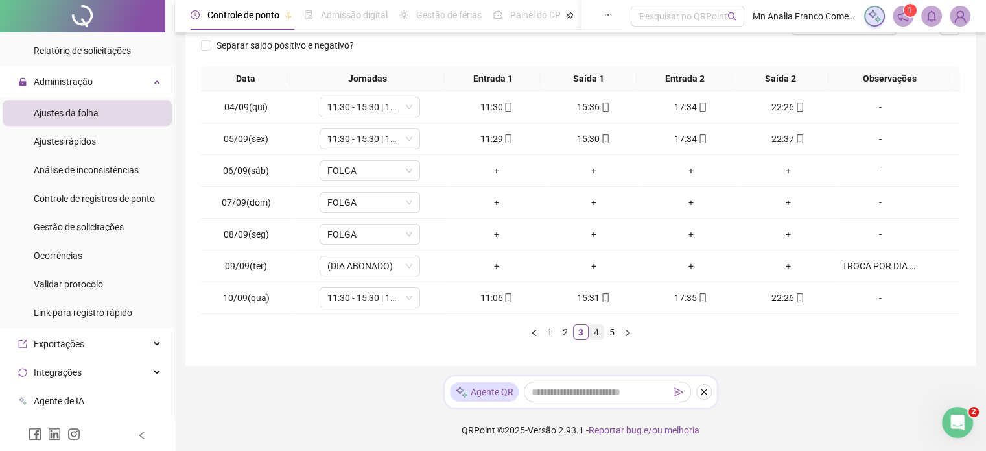
click at [594, 337] on li "4" at bounding box center [597, 332] width 16 height 16
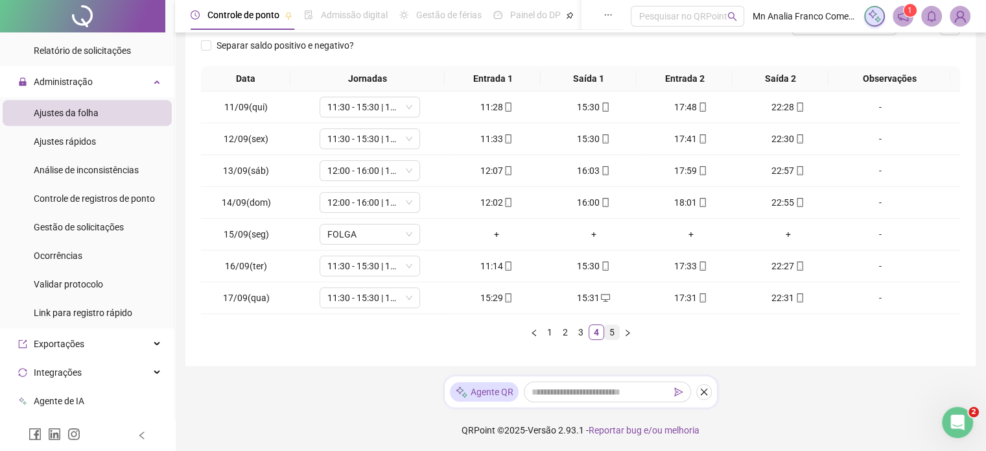
click at [609, 330] on link "5" at bounding box center [612, 332] width 14 height 14
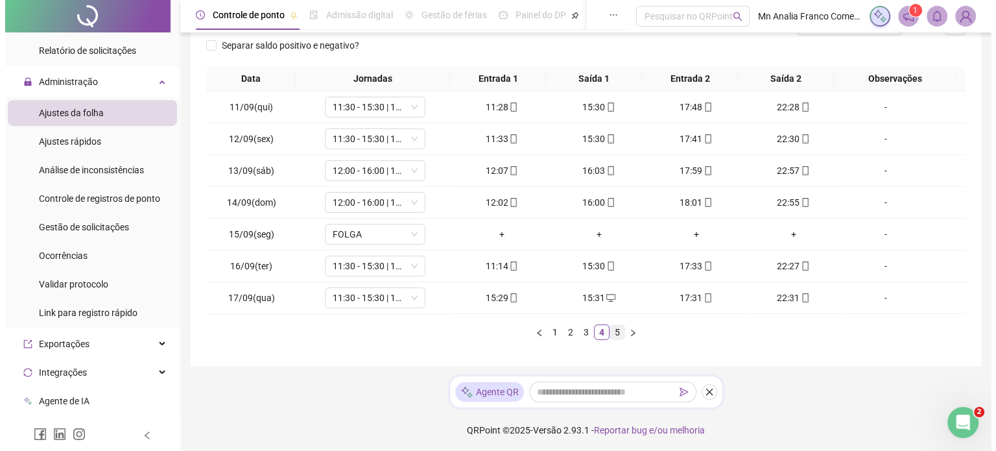
scroll to position [0, 0]
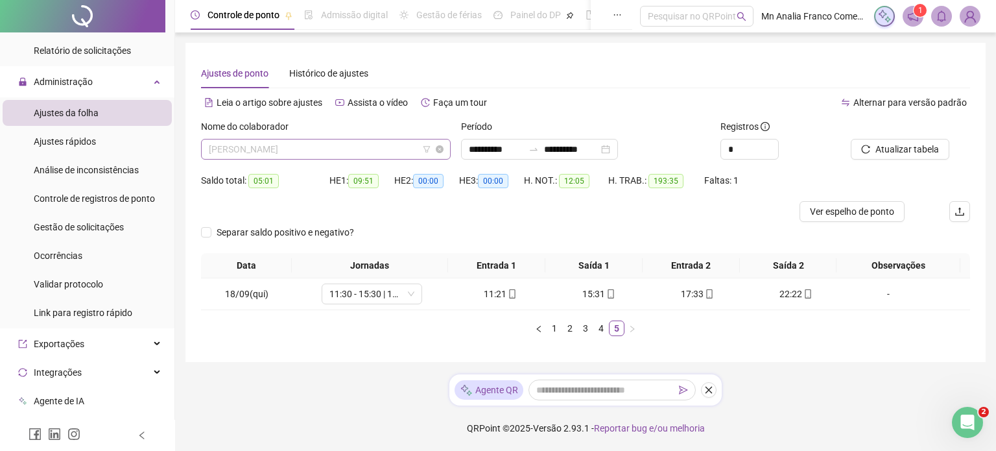
click at [387, 147] on span "[PERSON_NAME]" at bounding box center [326, 148] width 234 height 19
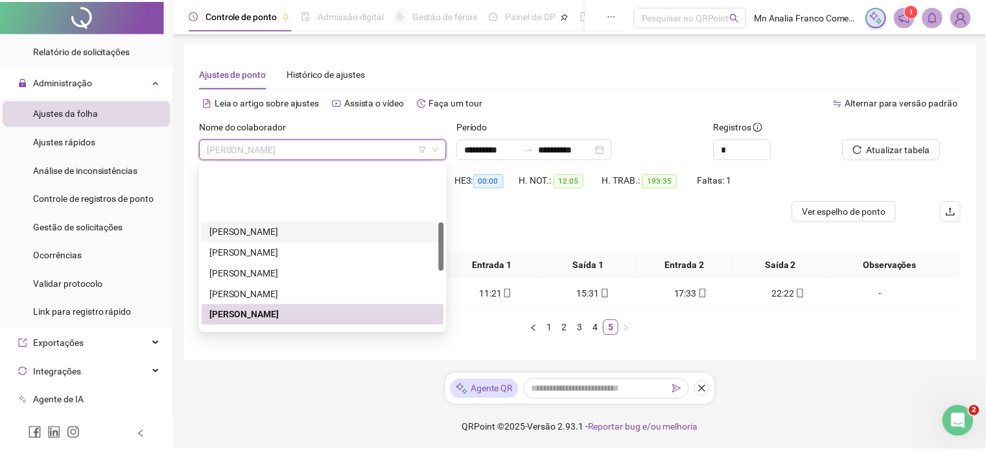
scroll to position [195, 0]
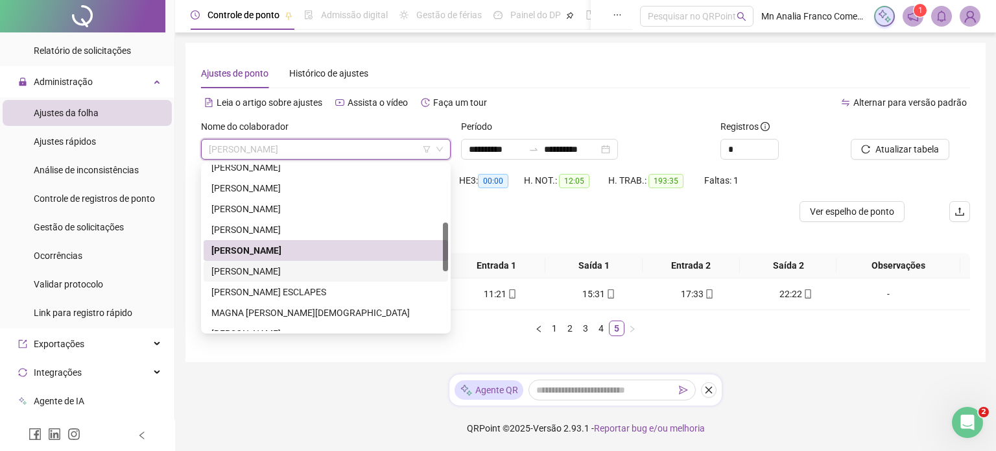
click at [356, 266] on div "[PERSON_NAME]" at bounding box center [325, 271] width 229 height 14
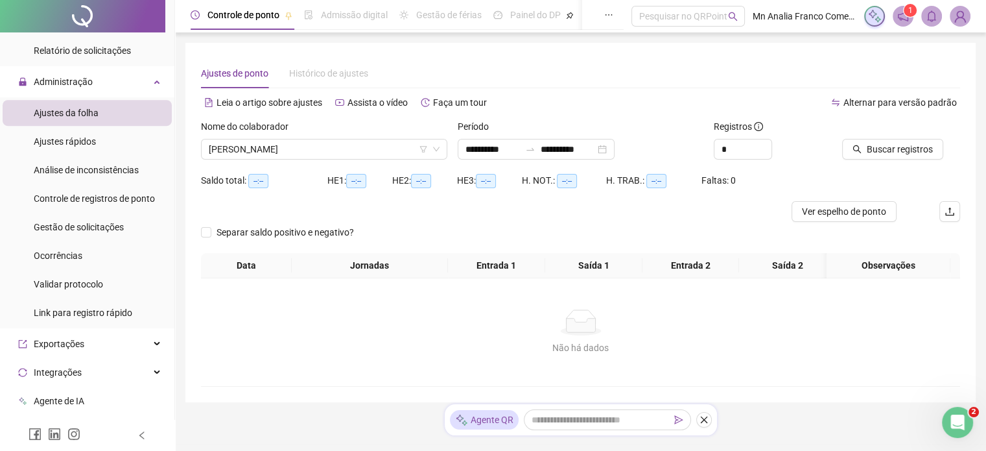
click at [852, 139] on div "Buscar registros" at bounding box center [885, 149] width 86 height 21
click at [854, 139] on button "Buscar registros" at bounding box center [892, 149] width 101 height 21
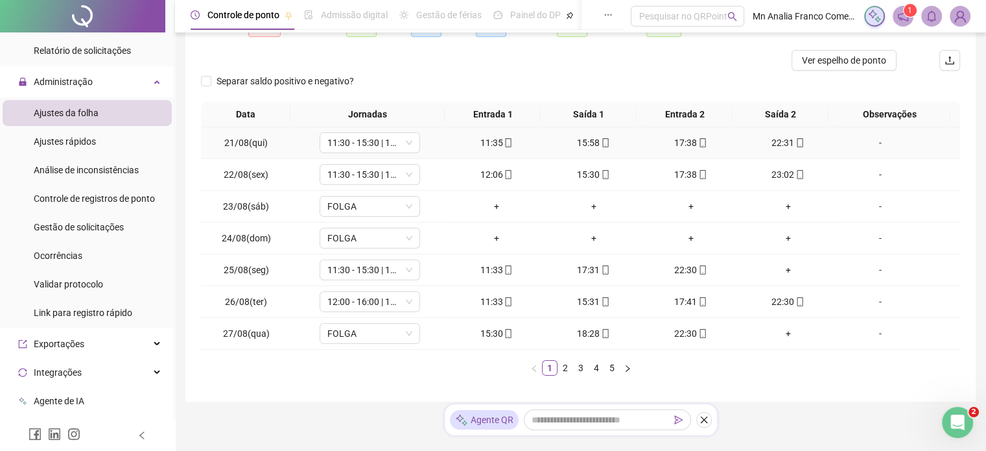
scroll to position [187, 0]
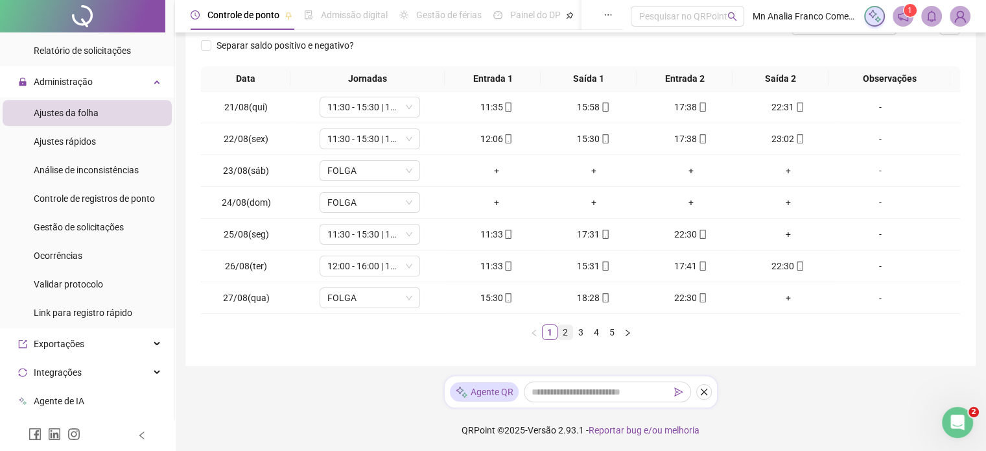
click at [563, 335] on link "2" at bounding box center [565, 332] width 14 height 14
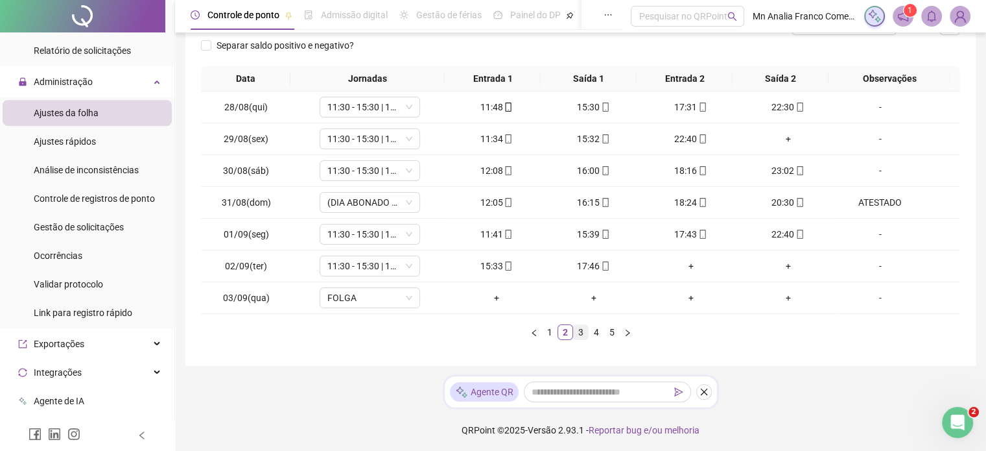
click at [577, 334] on link "3" at bounding box center [581, 332] width 14 height 14
click at [589, 333] on li "4" at bounding box center [597, 332] width 16 height 16
click at [614, 331] on link "5" at bounding box center [612, 332] width 14 height 14
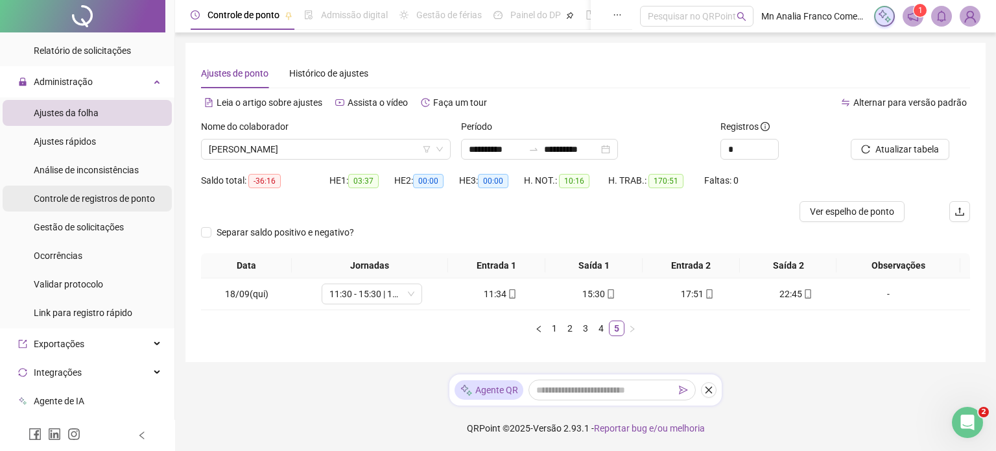
click at [65, 197] on span "Controle de registros de ponto" at bounding box center [94, 198] width 121 height 10
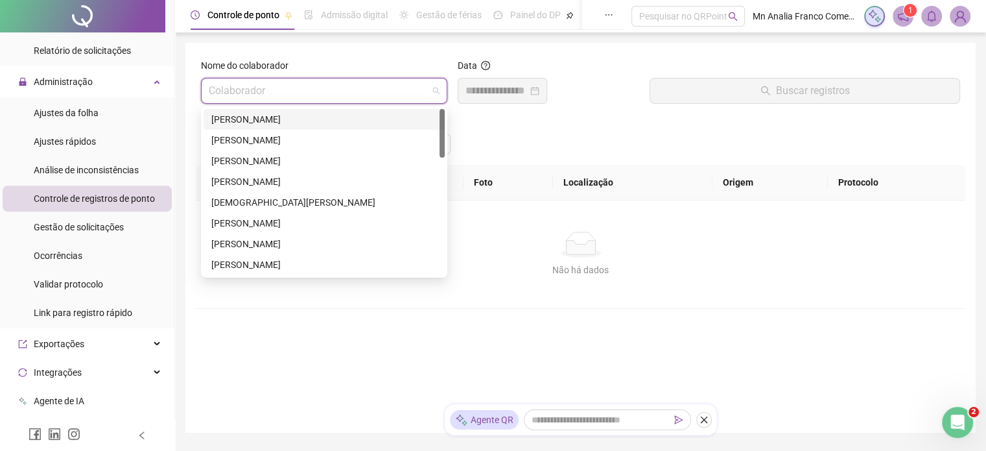
click at [213, 86] on input "search" at bounding box center [318, 90] width 219 height 25
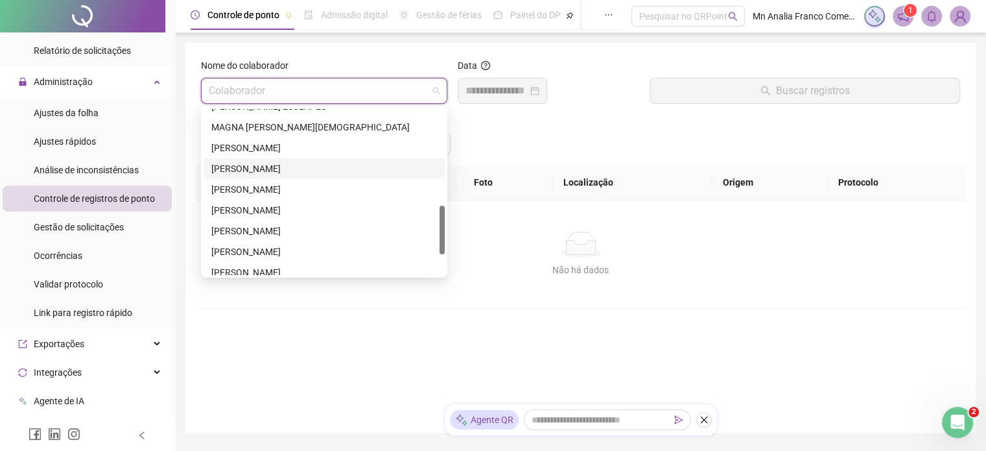
scroll to position [259, 0]
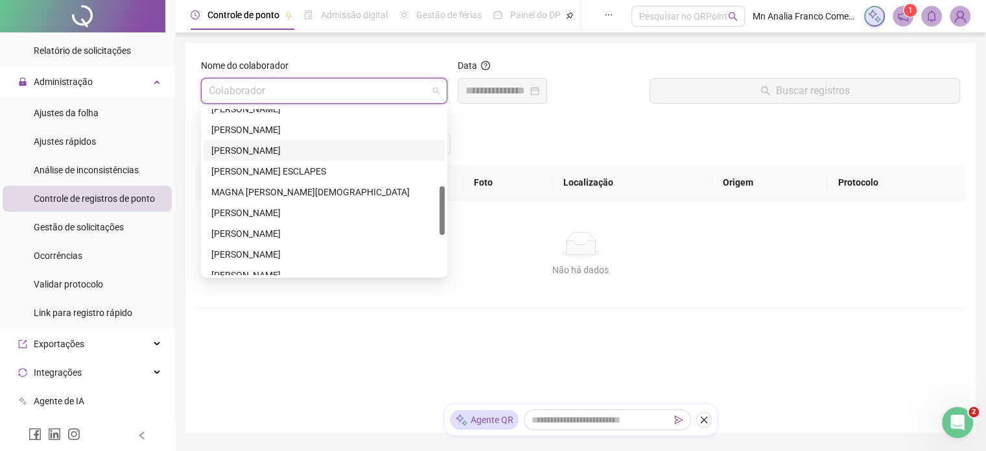
click at [247, 156] on div "[PERSON_NAME]" at bounding box center [324, 150] width 226 height 14
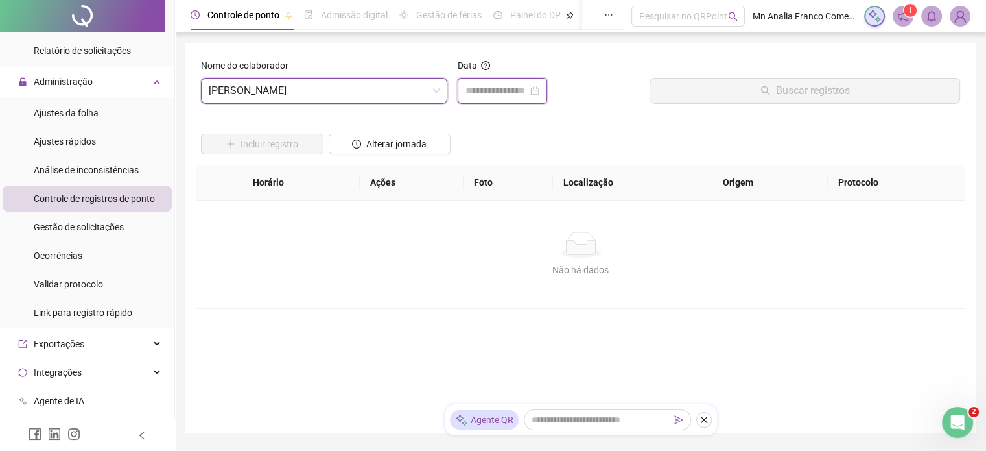
click at [488, 95] on input at bounding box center [497, 91] width 62 height 16
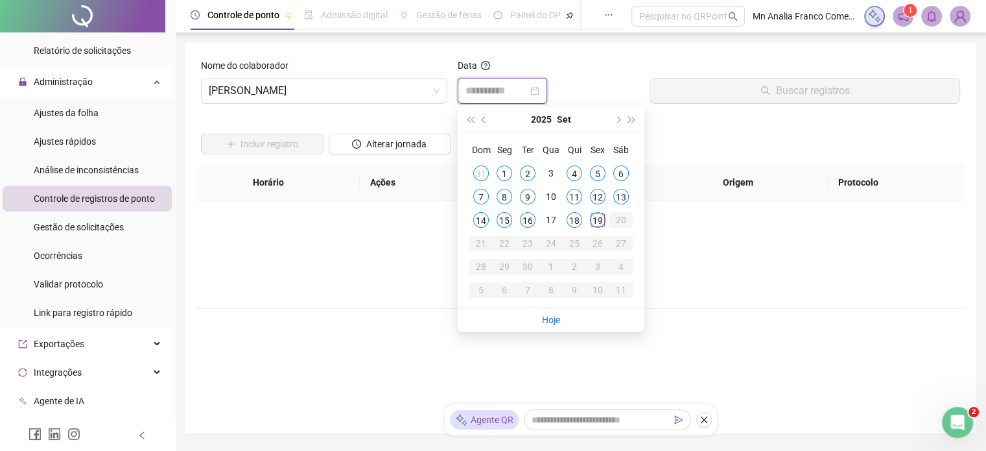
type input "**********"
click at [482, 123] on button "prev-year" at bounding box center [484, 119] width 14 height 26
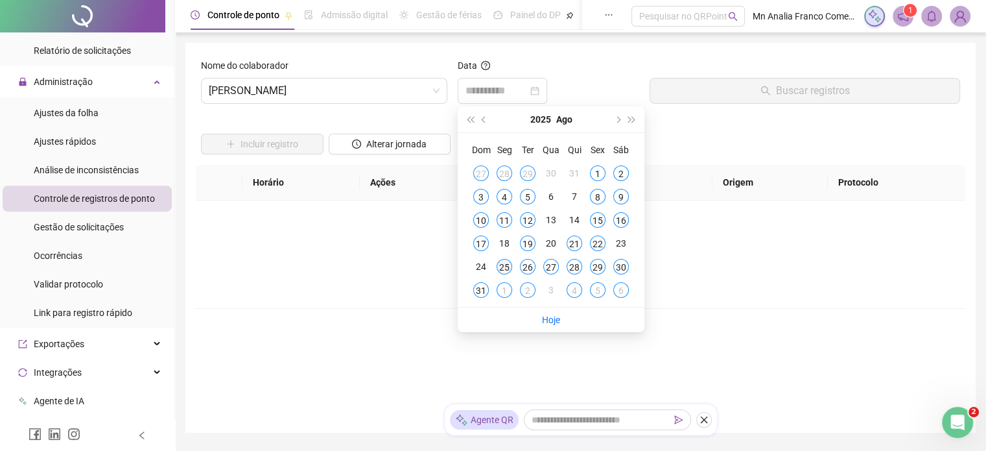
type input "**********"
click at [508, 267] on div "25" at bounding box center [505, 267] width 16 height 16
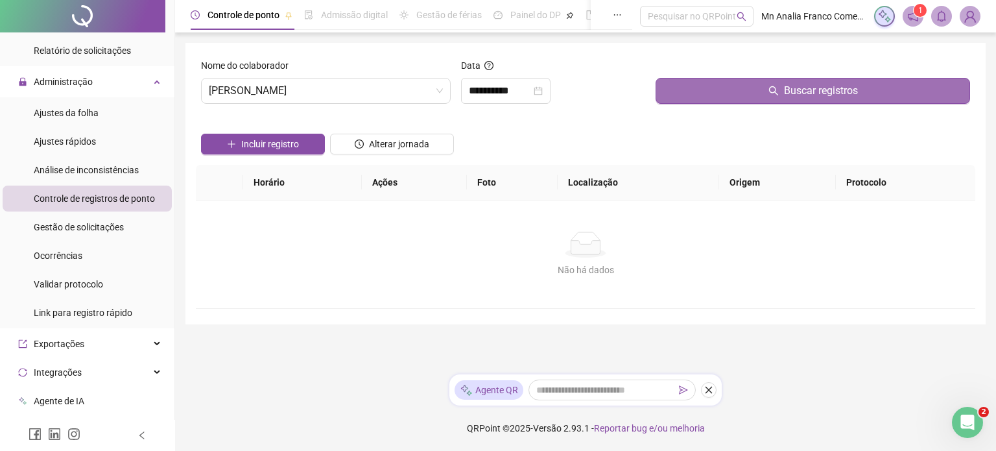
click at [690, 81] on button "Buscar registros" at bounding box center [812, 91] width 314 height 26
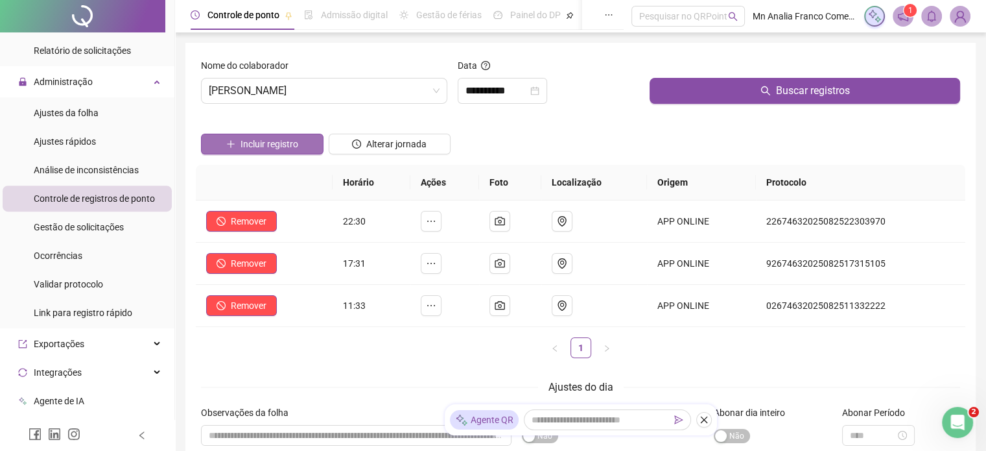
click at [286, 143] on span "Incluir registro" at bounding box center [270, 144] width 58 height 14
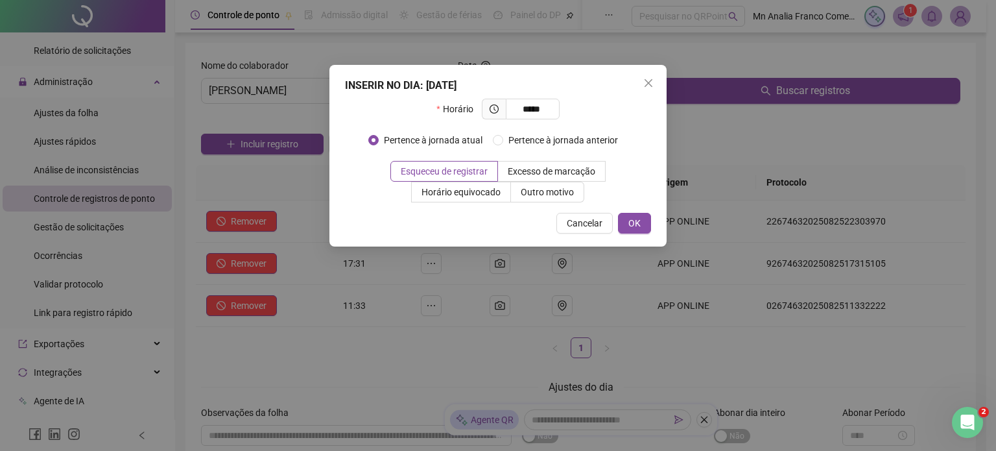
type input "*****"
click at [559, 204] on div "INSERIR NO DIA : [DATE] Horário ***** Pertence à jornada atual Pertence à jorna…" at bounding box center [497, 156] width 337 height 182
click at [558, 190] on span "Outro motivo" at bounding box center [547, 192] width 53 height 10
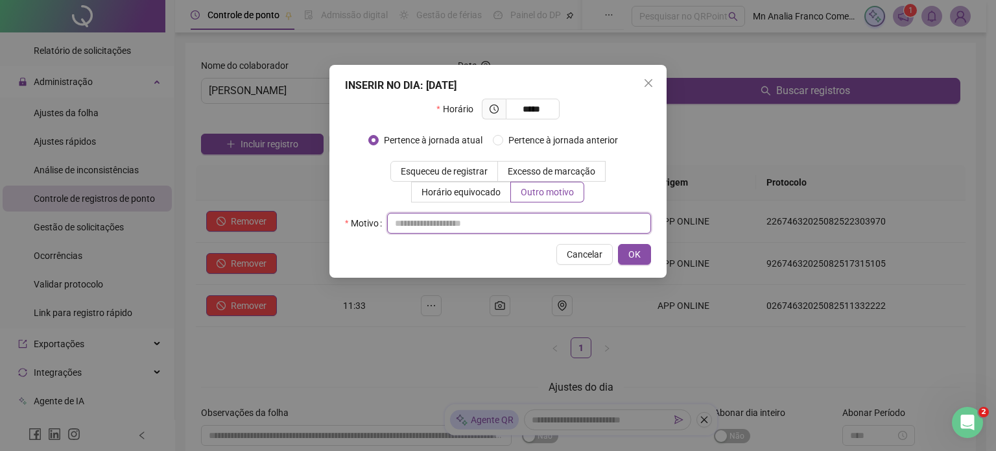
click at [581, 220] on input "text" at bounding box center [519, 223] width 264 height 21
type input "*"
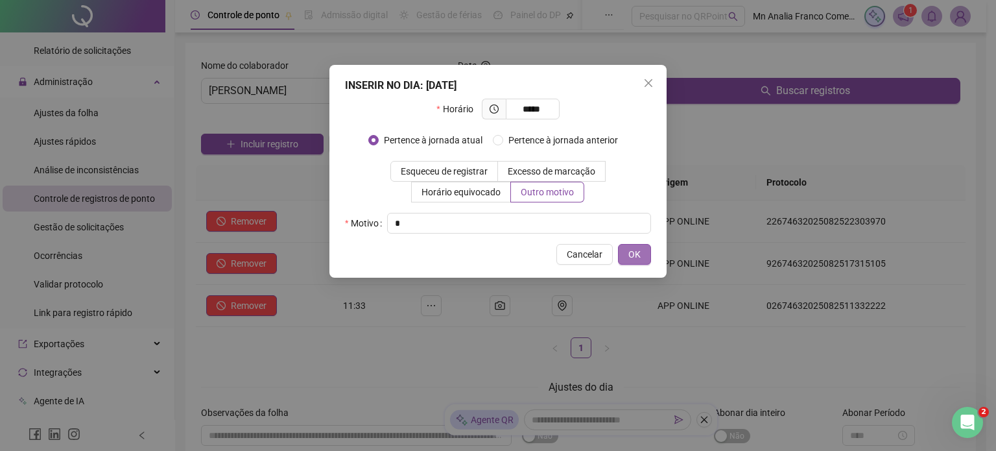
drag, startPoint x: 615, startPoint y: 255, endPoint x: 624, endPoint y: 255, distance: 9.1
click at [616, 255] on div "Cancelar OK" at bounding box center [498, 254] width 306 height 21
click at [625, 254] on button "OK" at bounding box center [634, 254] width 33 height 21
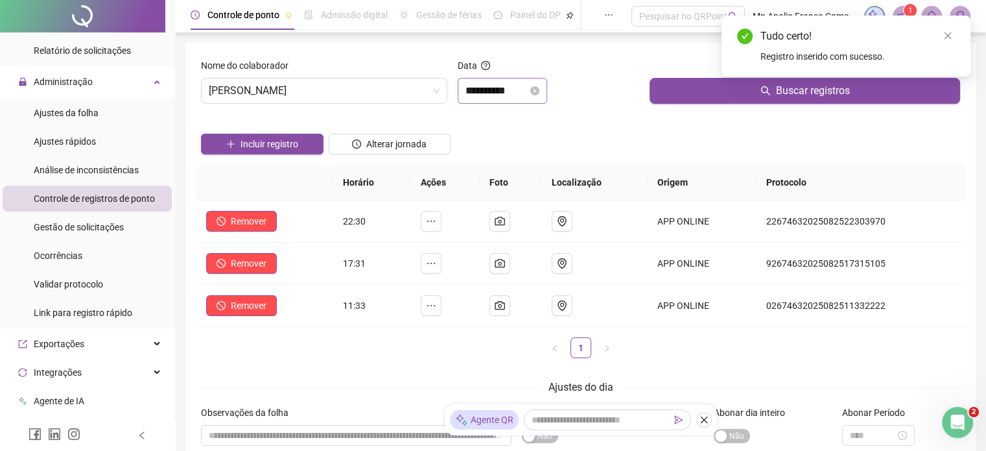
click at [532, 100] on div "**********" at bounding box center [502, 91] width 89 height 26
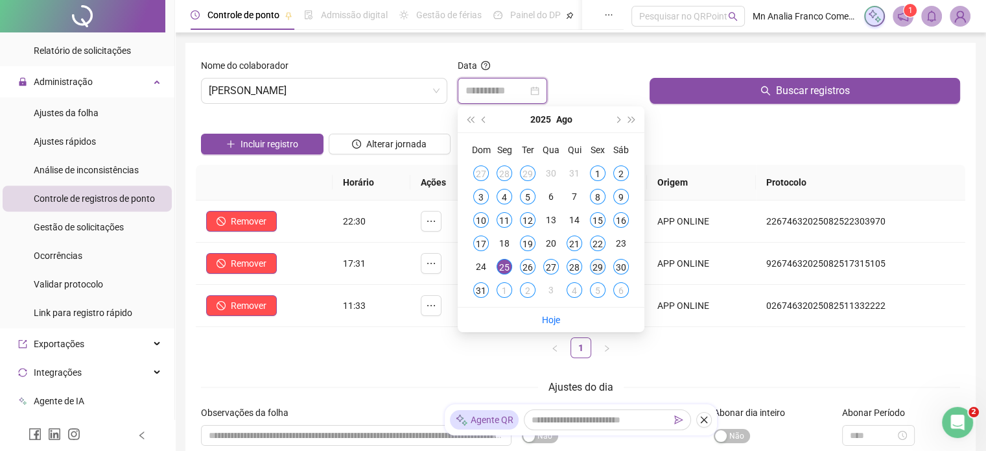
type input "**********"
click at [596, 265] on div "29" at bounding box center [598, 267] width 16 height 16
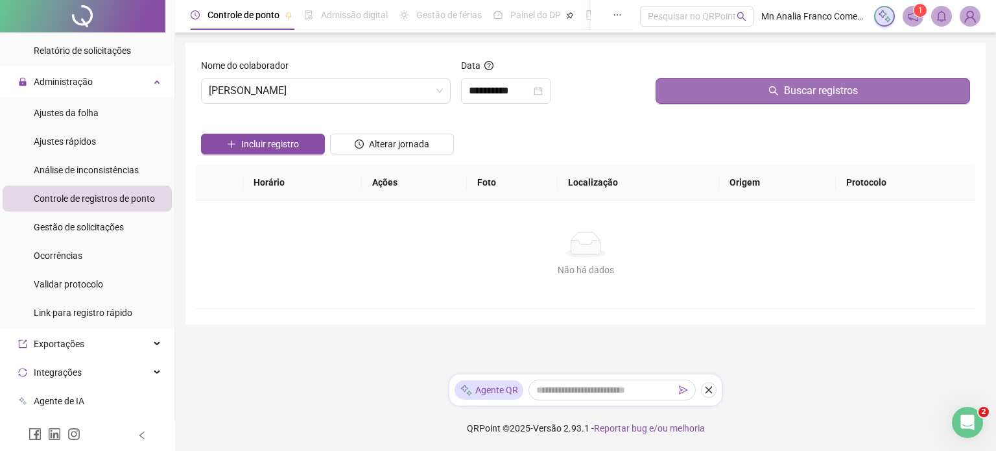
click at [709, 88] on button "Buscar registros" at bounding box center [812, 91] width 314 height 26
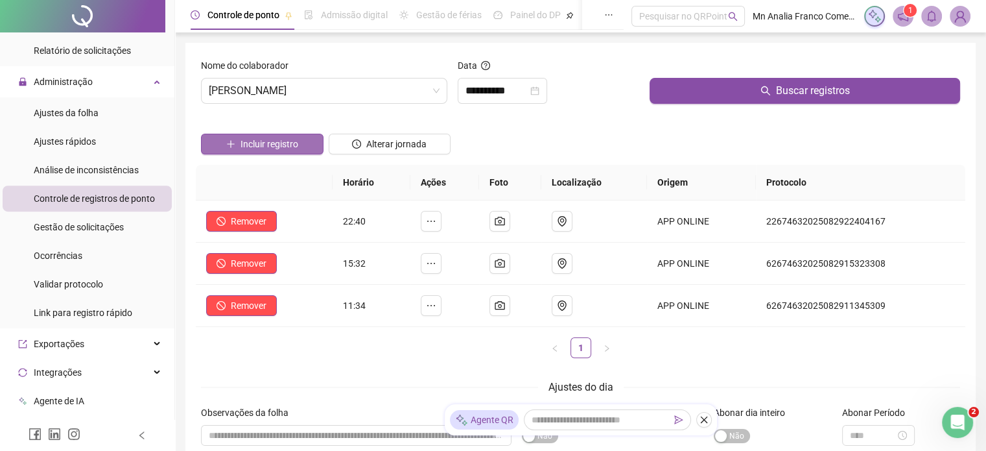
click at [278, 137] on span "Incluir registro" at bounding box center [270, 144] width 58 height 14
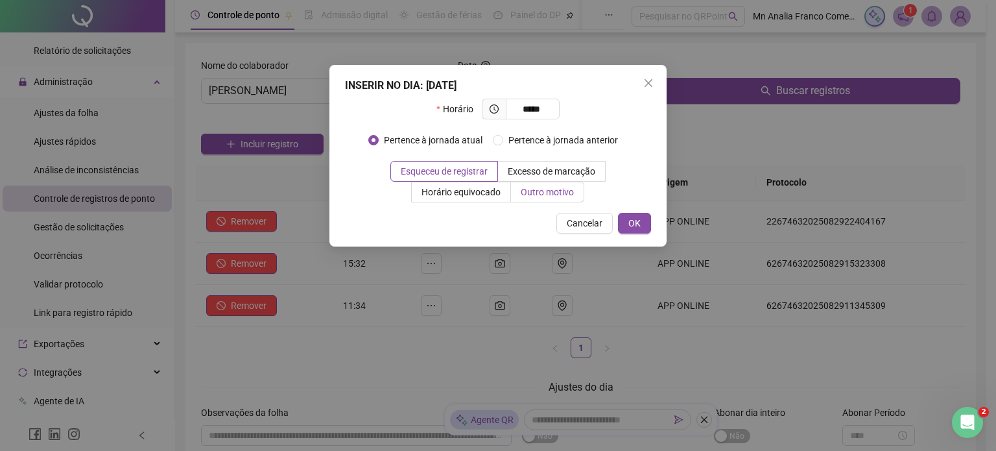
type input "*****"
click at [537, 198] on label "Outro motivo" at bounding box center [547, 192] width 73 height 21
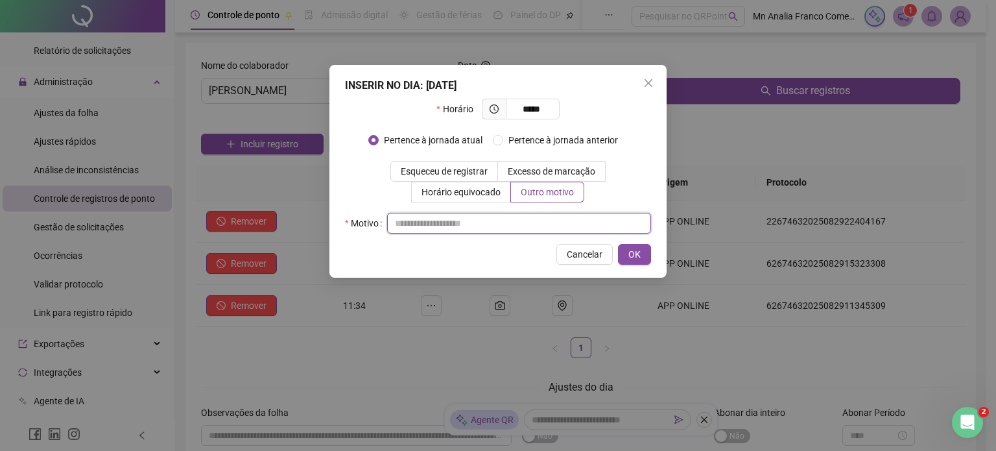
click at [532, 223] on input "text" at bounding box center [519, 223] width 264 height 21
type input "*"
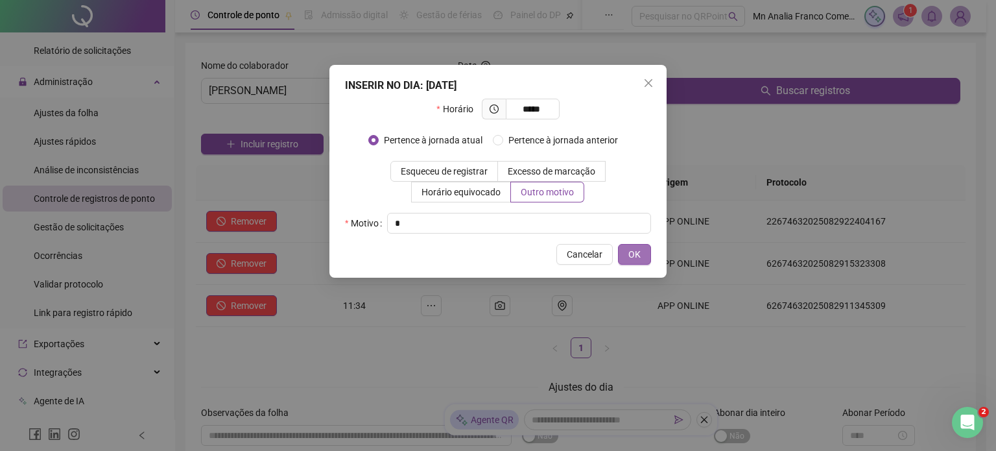
click at [635, 252] on span "OK" at bounding box center [634, 254] width 12 height 14
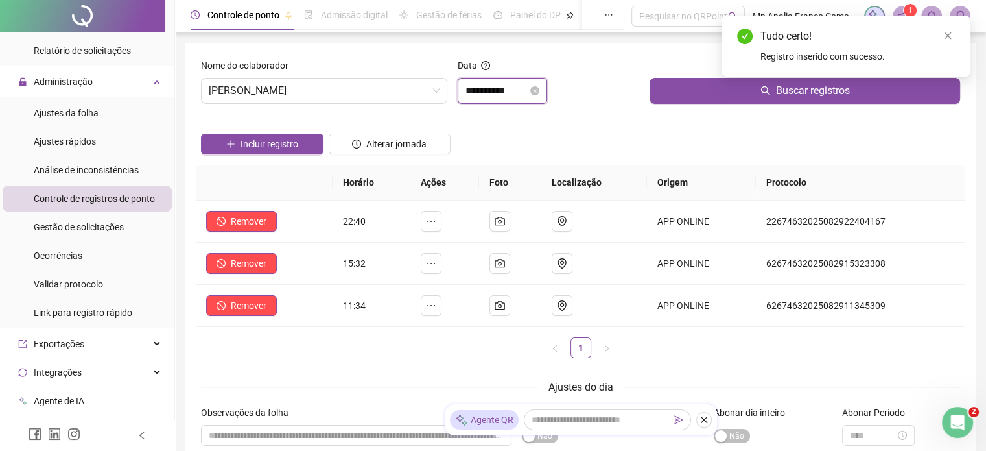
click at [506, 89] on input "**********" at bounding box center [497, 91] width 62 height 16
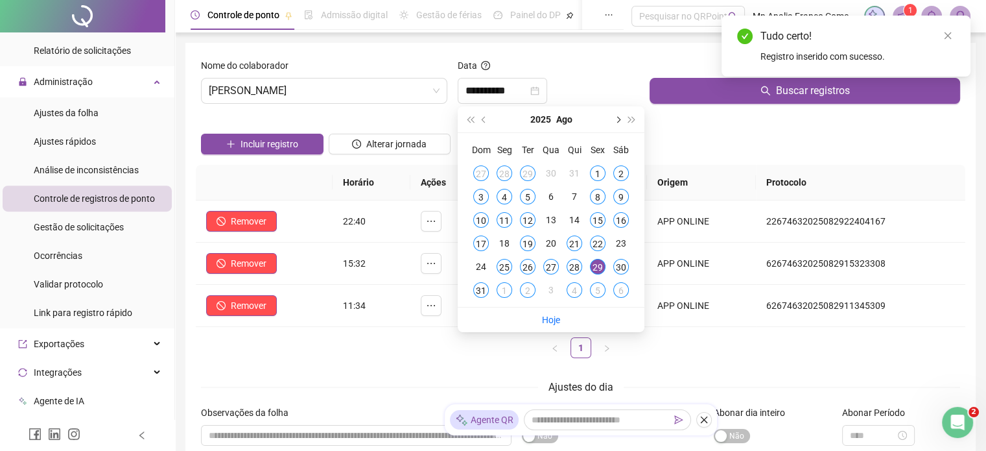
click at [620, 118] on button "next-year" at bounding box center [617, 119] width 14 height 26
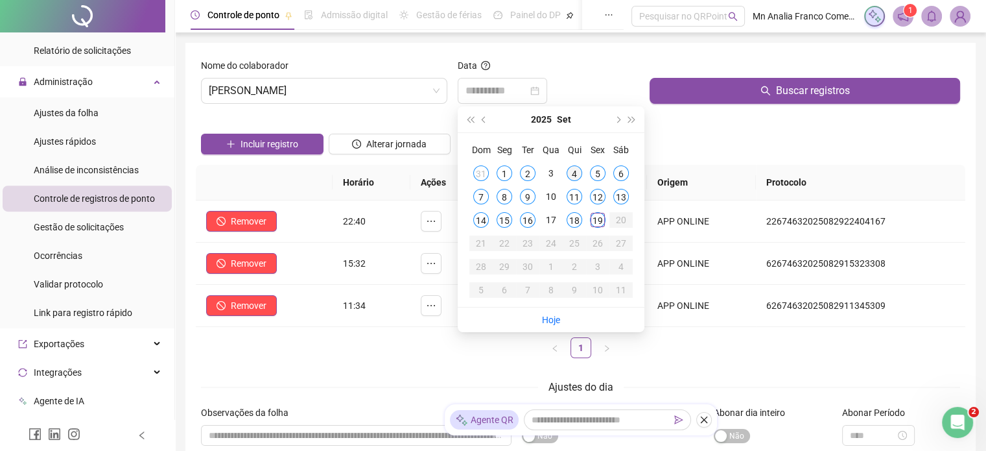
click at [578, 175] on div "4" at bounding box center [575, 173] width 16 height 16
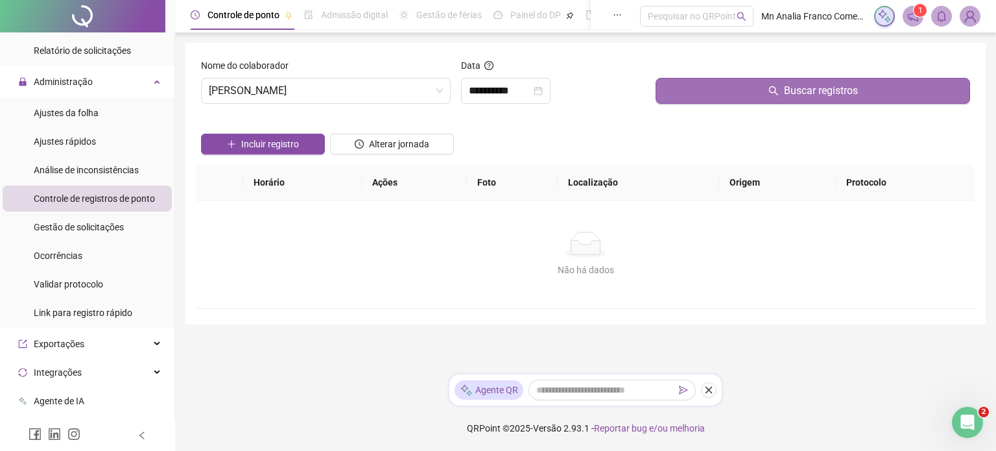
click at [801, 93] on span "Buscar registros" at bounding box center [821, 91] width 74 height 16
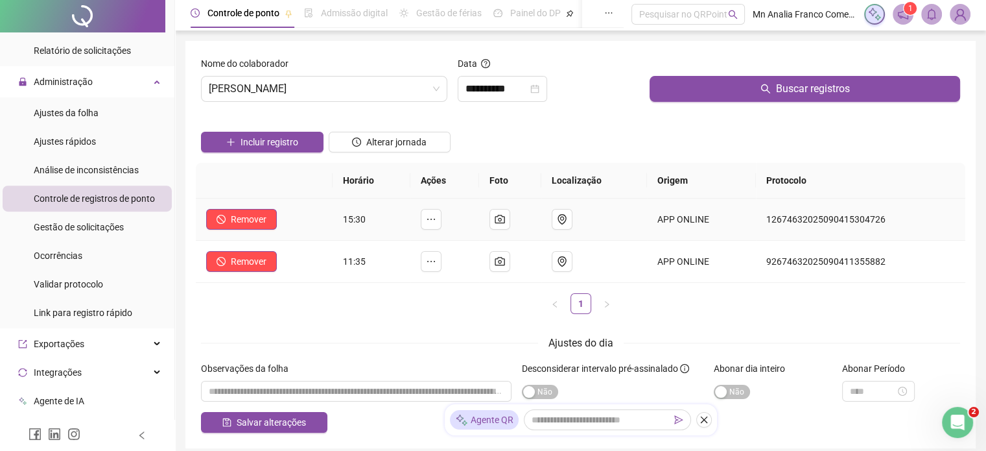
scroll to position [0, 0]
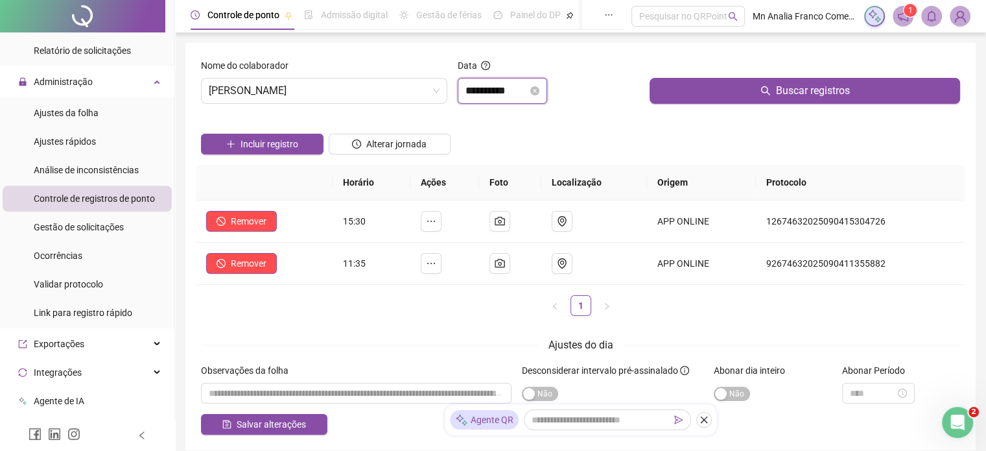
click at [506, 93] on input "**********" at bounding box center [497, 91] width 62 height 16
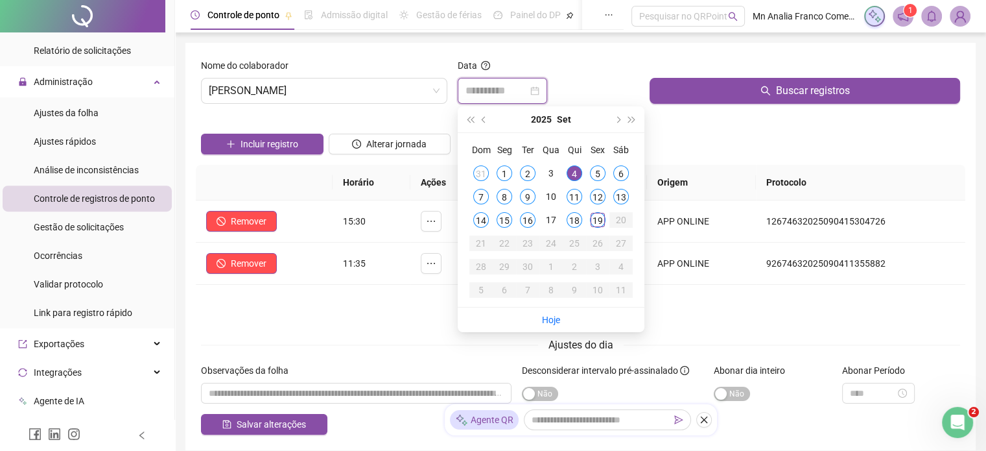
type input "**********"
click at [343, 331] on form "**********" at bounding box center [580, 246] width 759 height 376
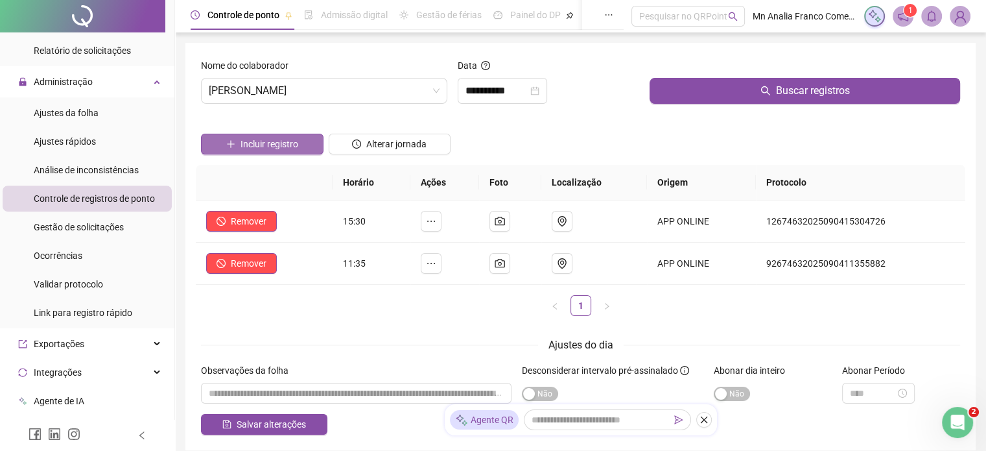
click at [241, 139] on span "Incluir registro" at bounding box center [270, 144] width 58 height 14
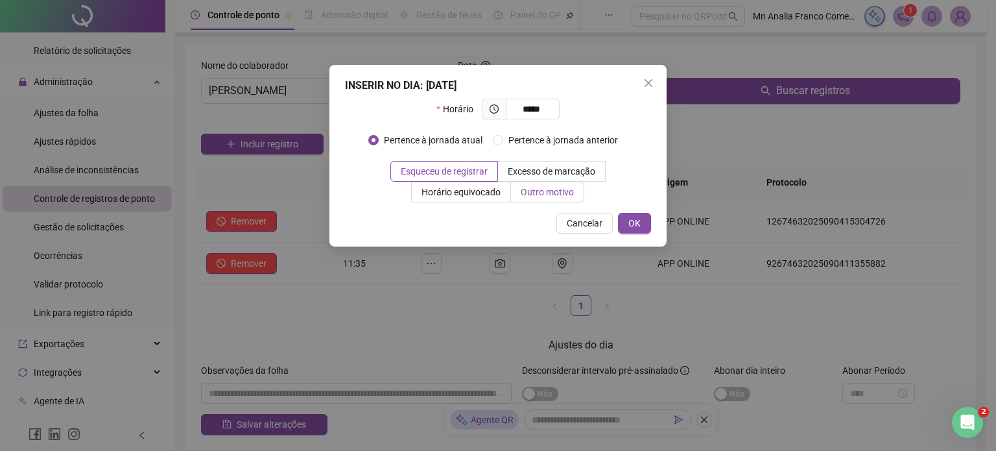
type input "*****"
click at [530, 187] on span "Outro motivo" at bounding box center [547, 192] width 53 height 10
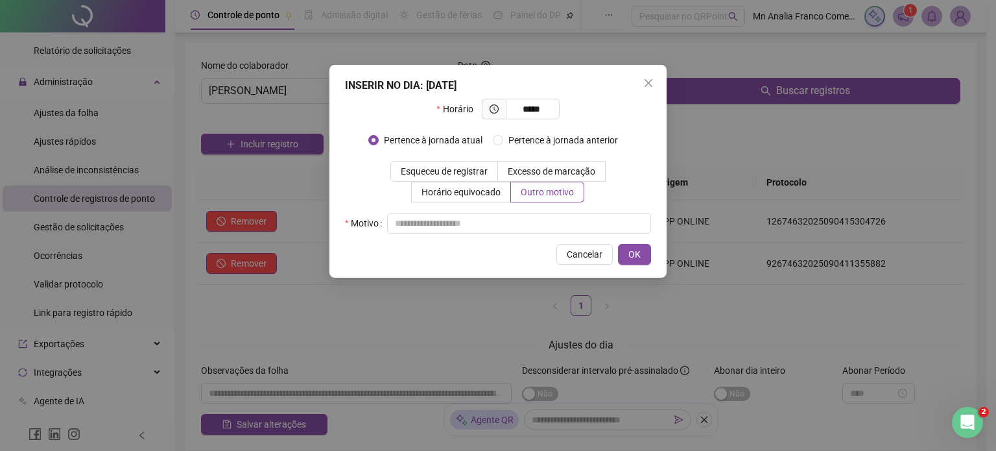
click at [557, 239] on div "INSERIR NO DIA : [DATE] Horário ***** Pertence à jornada atual Pertence à jorna…" at bounding box center [497, 171] width 337 height 213
click at [558, 226] on input "text" at bounding box center [519, 223] width 264 height 21
type input "*"
click at [633, 255] on span "OK" at bounding box center [634, 254] width 12 height 14
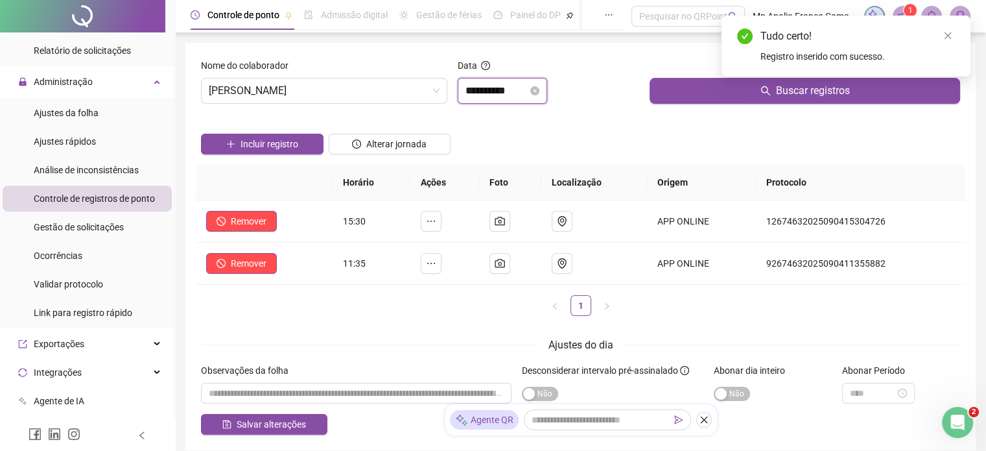
click at [521, 91] on input "**********" at bounding box center [497, 91] width 62 height 16
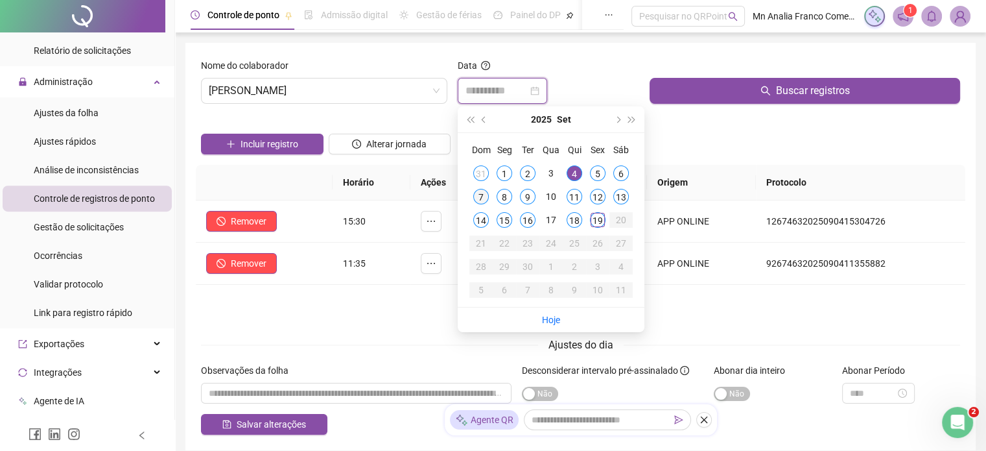
type input "**********"
click at [481, 201] on div "7" at bounding box center [481, 197] width 16 height 16
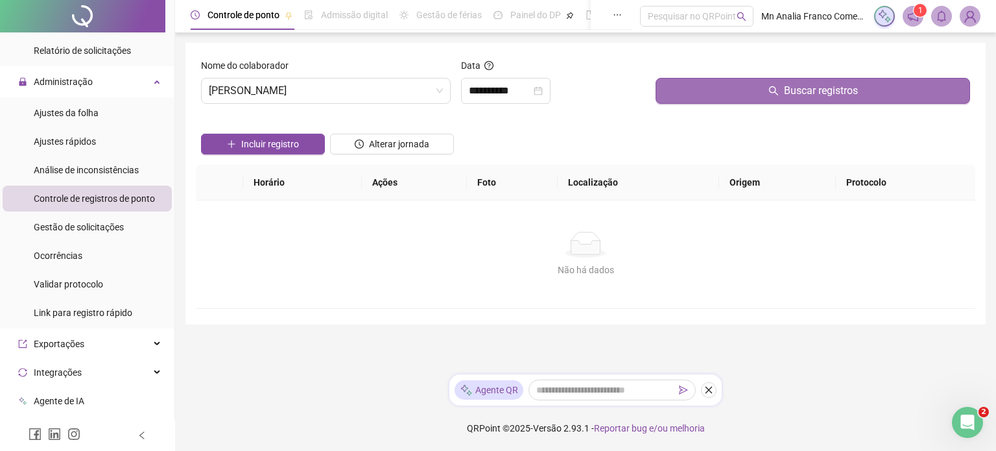
click at [687, 84] on button "Buscar registros" at bounding box center [812, 91] width 314 height 26
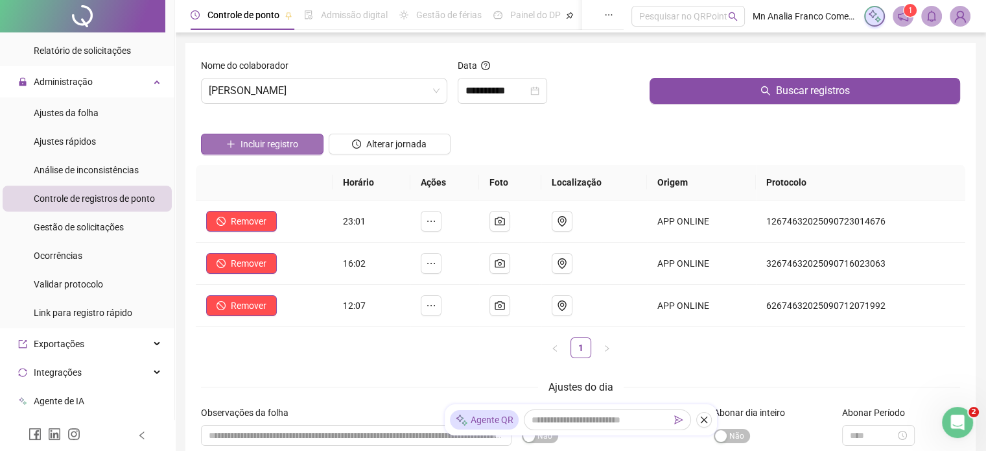
click at [270, 148] on span "Incluir registro" at bounding box center [270, 144] width 58 height 14
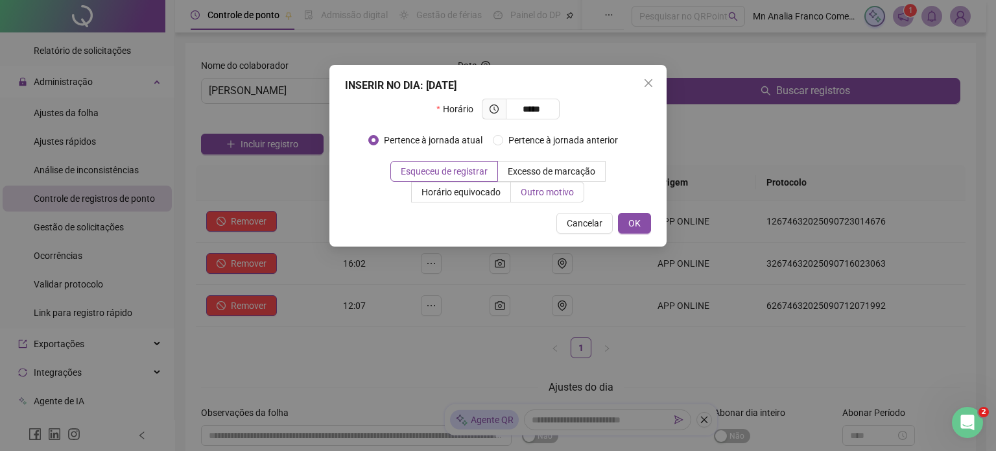
type input "*****"
click at [564, 191] on span "Outro motivo" at bounding box center [547, 192] width 53 height 10
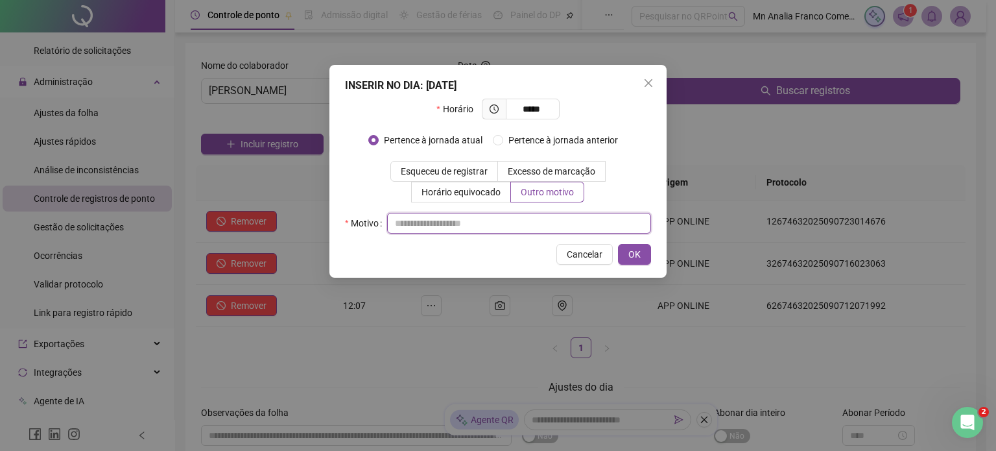
click at [574, 225] on input "text" at bounding box center [519, 223] width 264 height 21
type input "*"
click at [628, 241] on div "INSERIR NO DIA : [DATE] Horário ***** Pertence à jornada atual [GEOGRAPHIC_DATA…" at bounding box center [497, 171] width 337 height 213
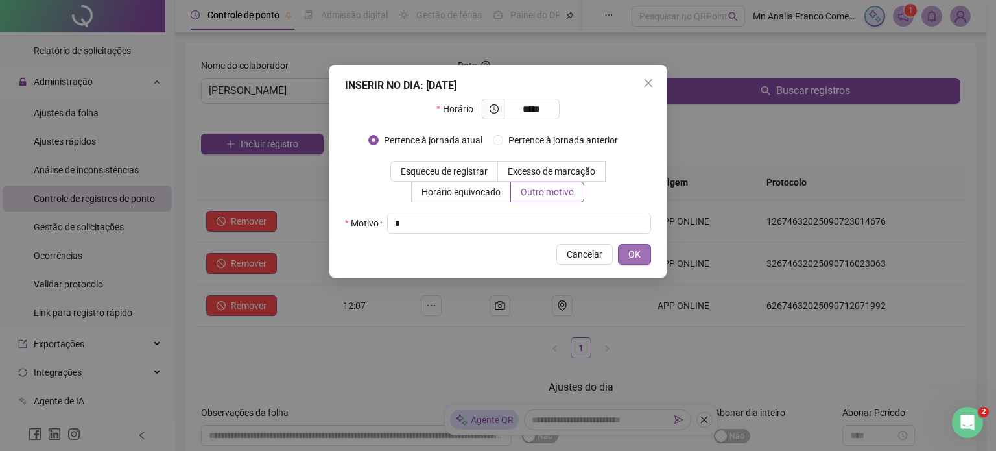
click at [638, 253] on span "OK" at bounding box center [634, 254] width 12 height 14
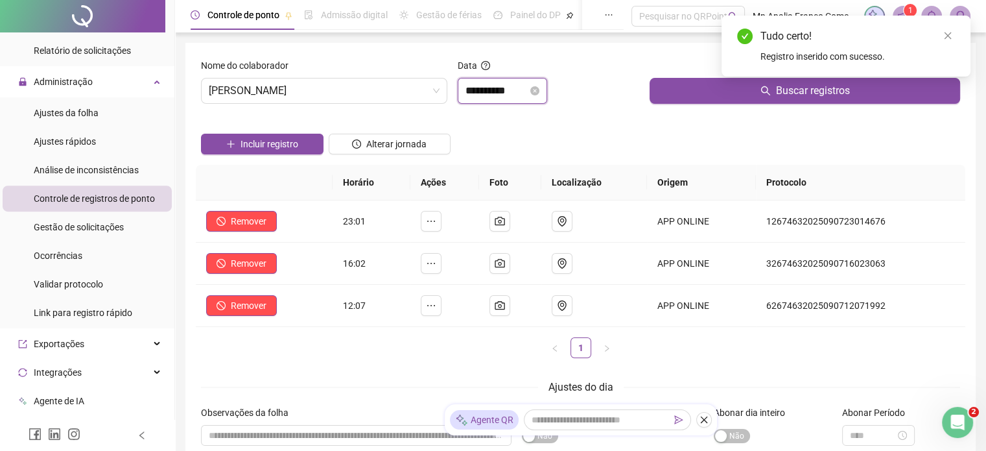
click at [523, 86] on input "**********" at bounding box center [497, 91] width 62 height 16
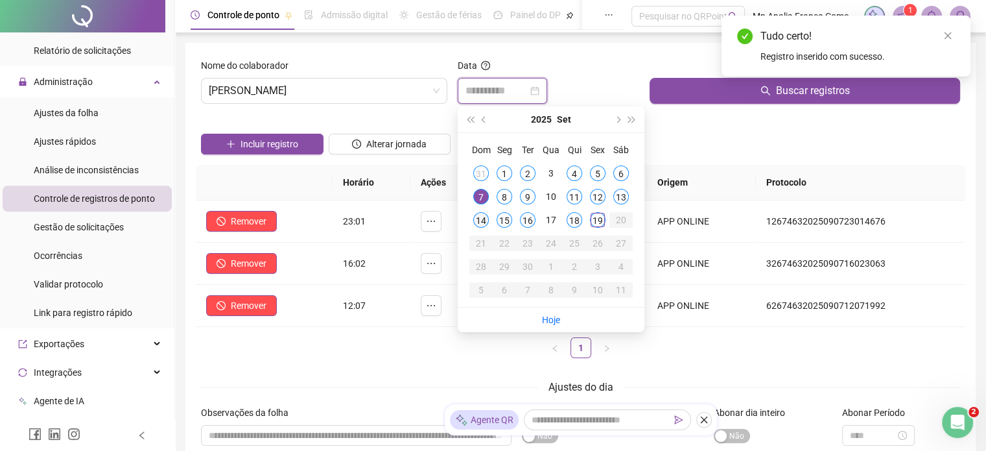
type input "**********"
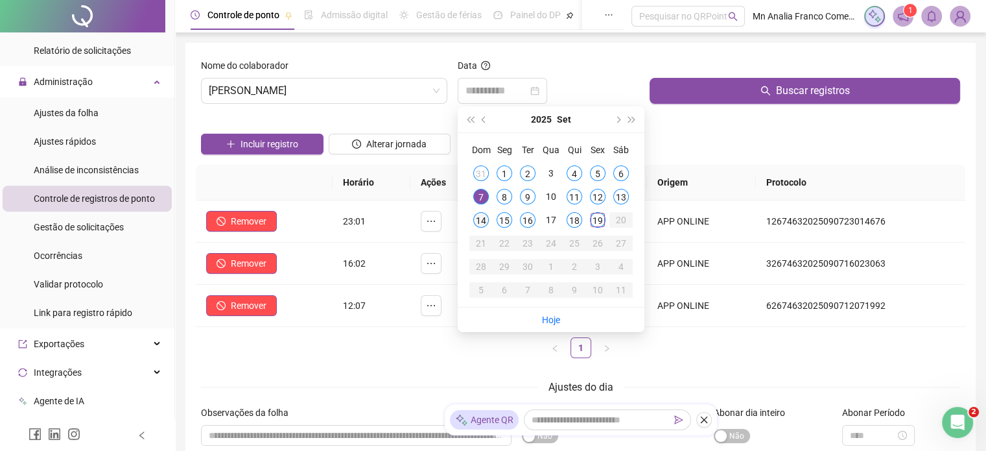
click at [487, 216] on div "14" at bounding box center [481, 220] width 16 height 16
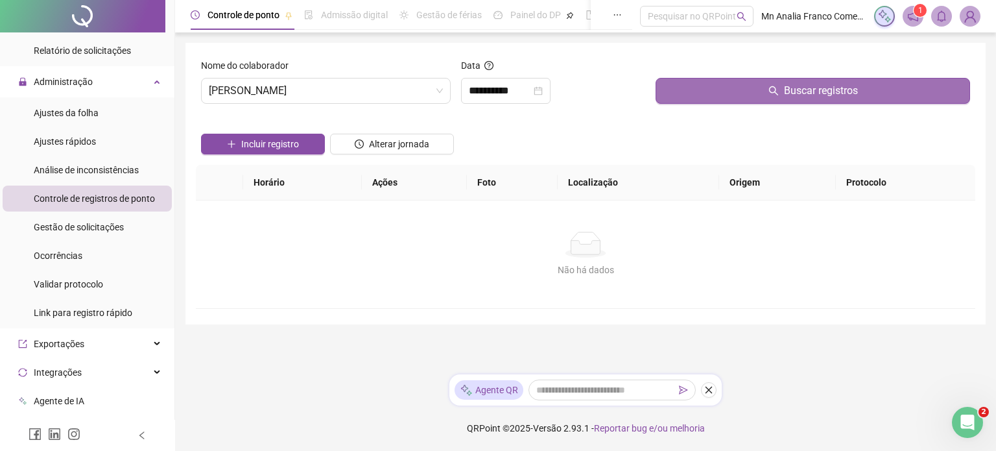
click at [822, 95] on span "Buscar registros" at bounding box center [821, 91] width 74 height 16
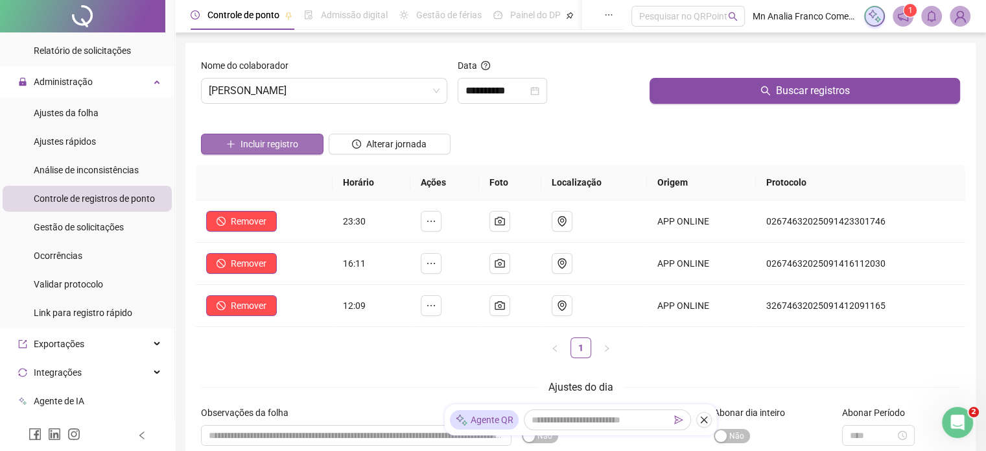
click at [254, 151] on button "Incluir registro" at bounding box center [262, 144] width 123 height 21
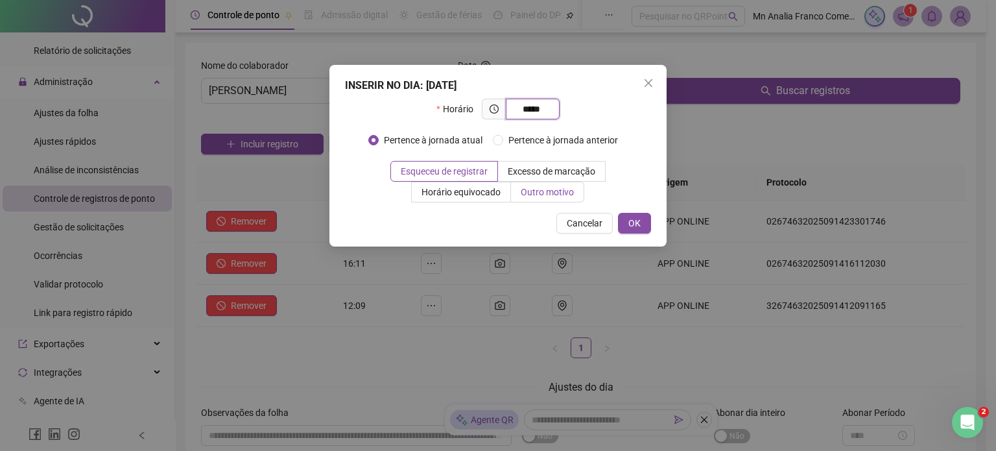
type input "*****"
click at [542, 187] on span "Outro motivo" at bounding box center [547, 192] width 53 height 10
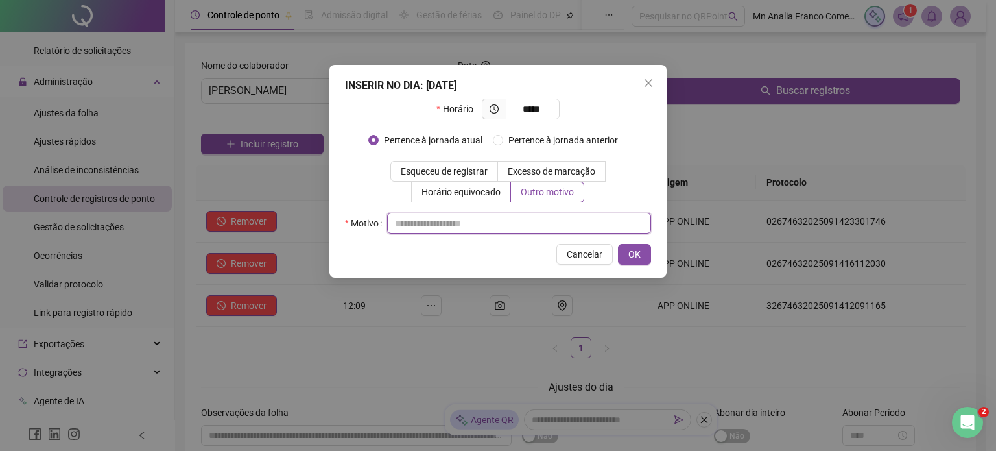
click at [550, 230] on input "text" at bounding box center [519, 223] width 264 height 21
type input "*"
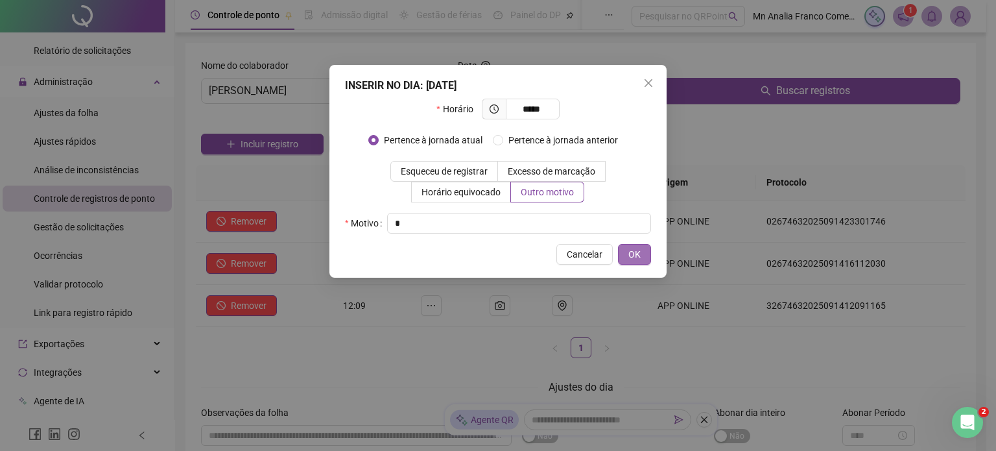
click at [631, 264] on button "OK" at bounding box center [634, 254] width 33 height 21
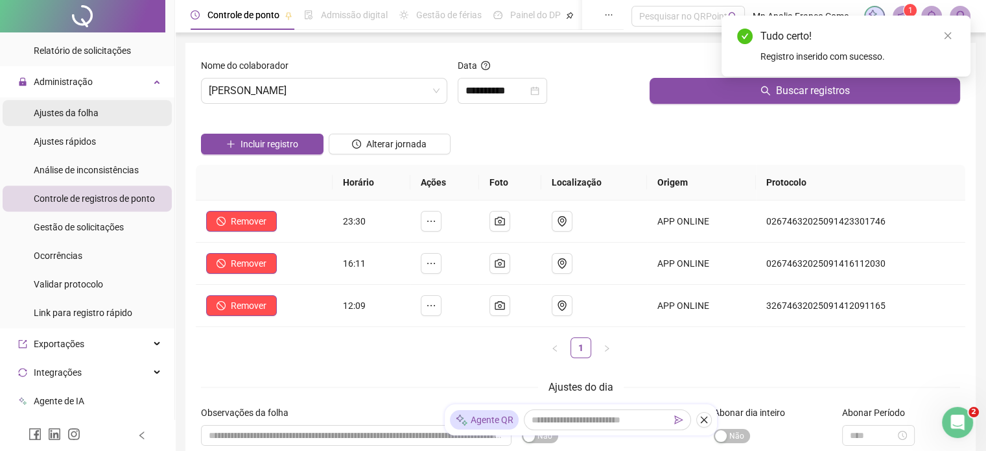
click at [60, 113] on span "Ajustes da folha" at bounding box center [66, 113] width 65 height 10
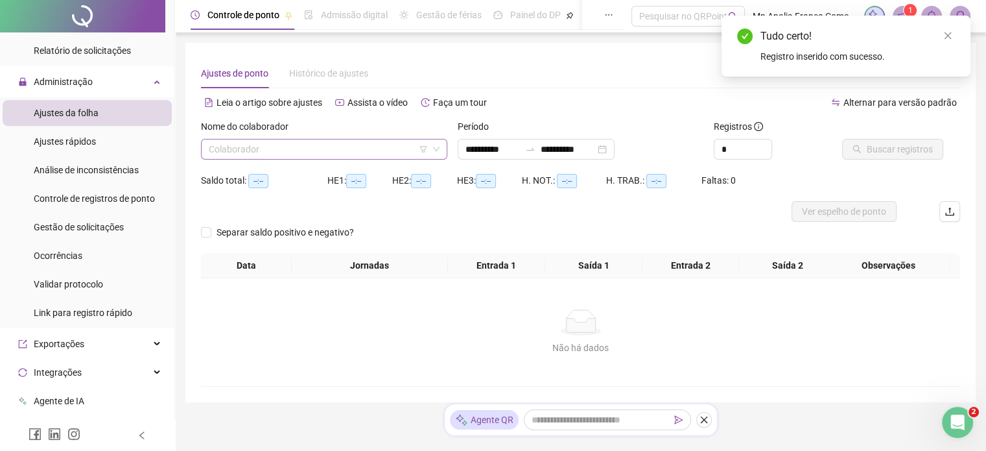
click at [215, 145] on input "search" at bounding box center [318, 148] width 219 height 19
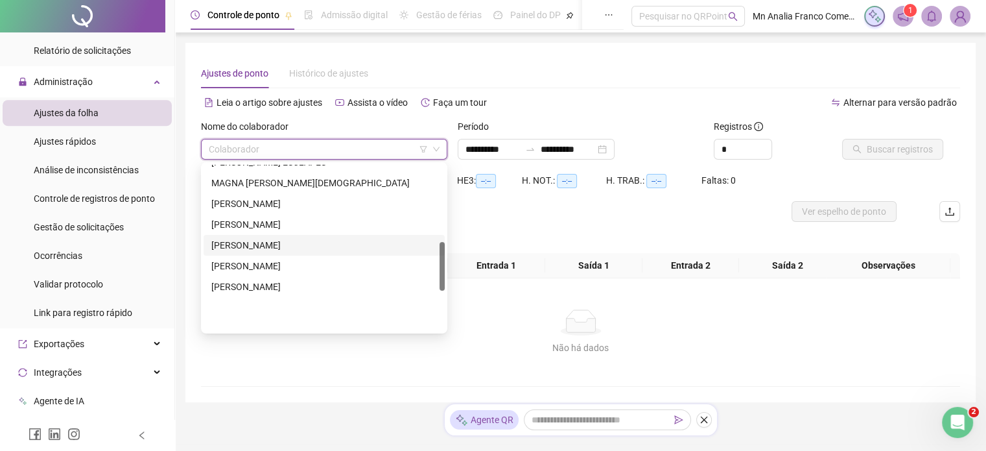
scroll to position [195, 0]
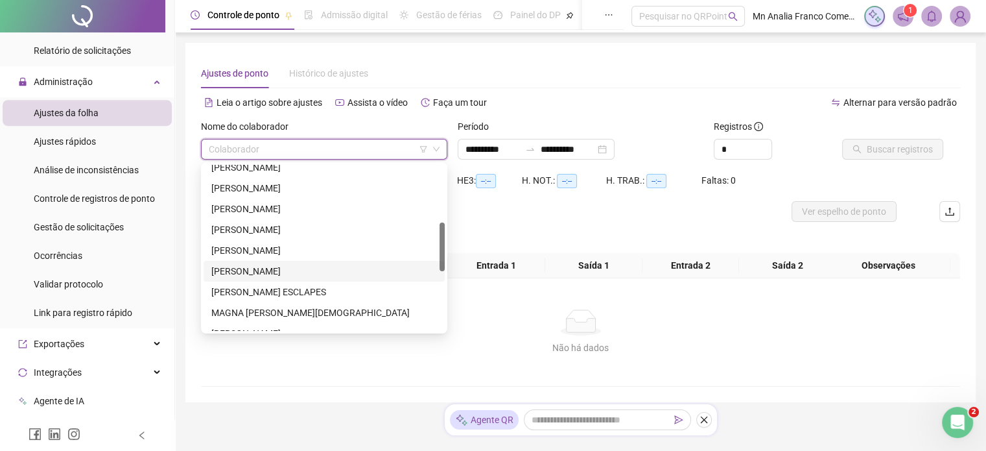
click at [276, 279] on div "[PERSON_NAME]" at bounding box center [324, 271] width 241 height 21
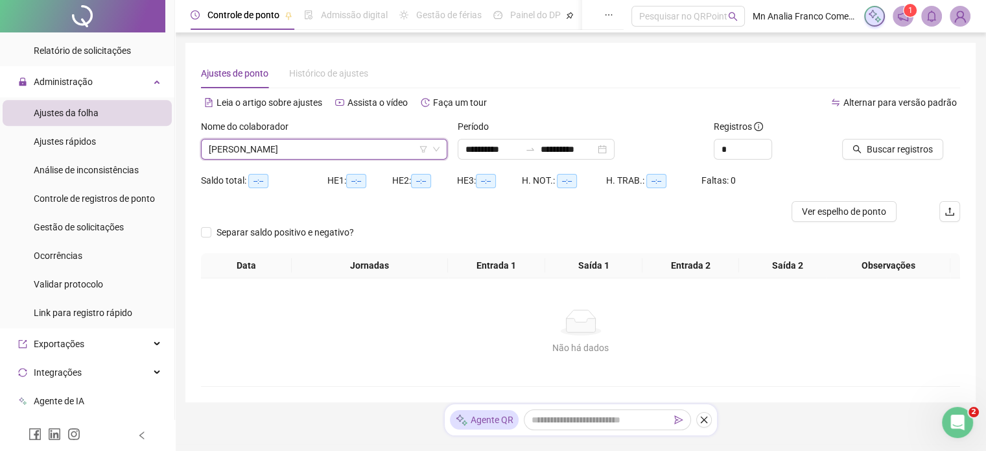
click at [485, 132] on label "Período" at bounding box center [478, 126] width 40 height 14
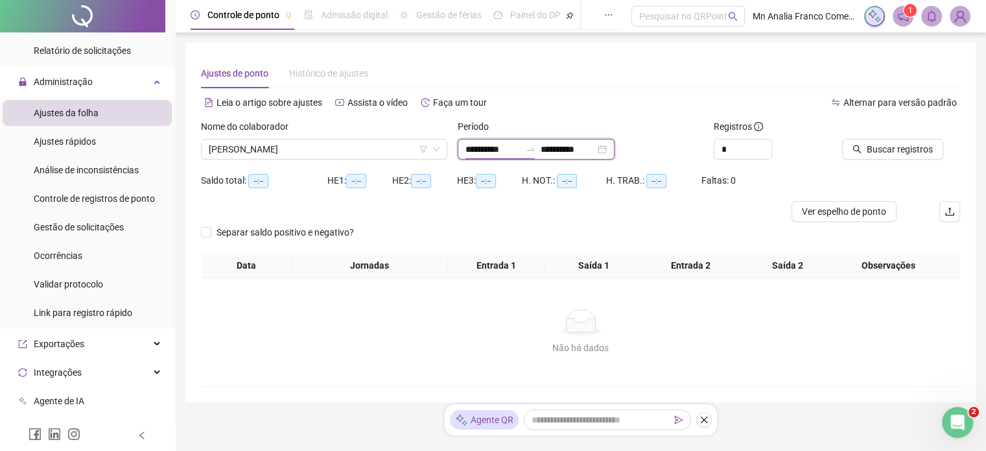
click at [489, 150] on input "**********" at bounding box center [493, 149] width 54 height 14
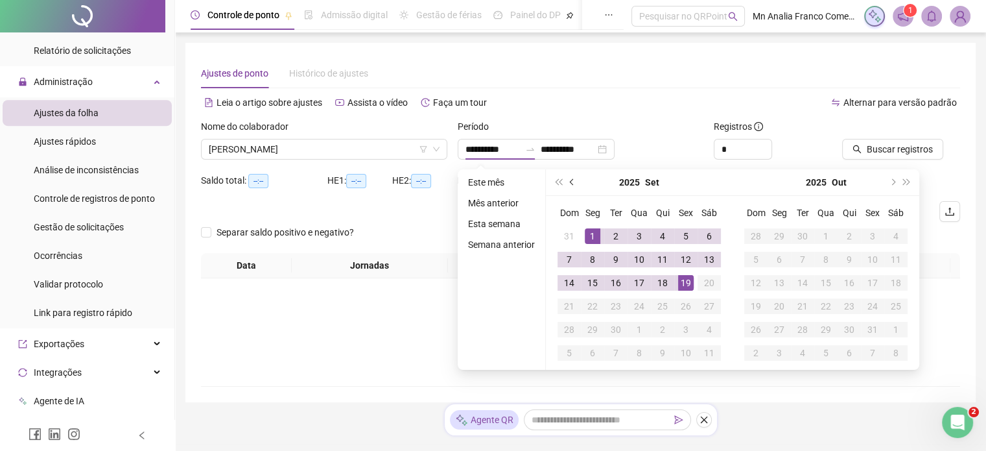
click at [567, 186] on button "prev-year" at bounding box center [572, 182] width 14 height 26
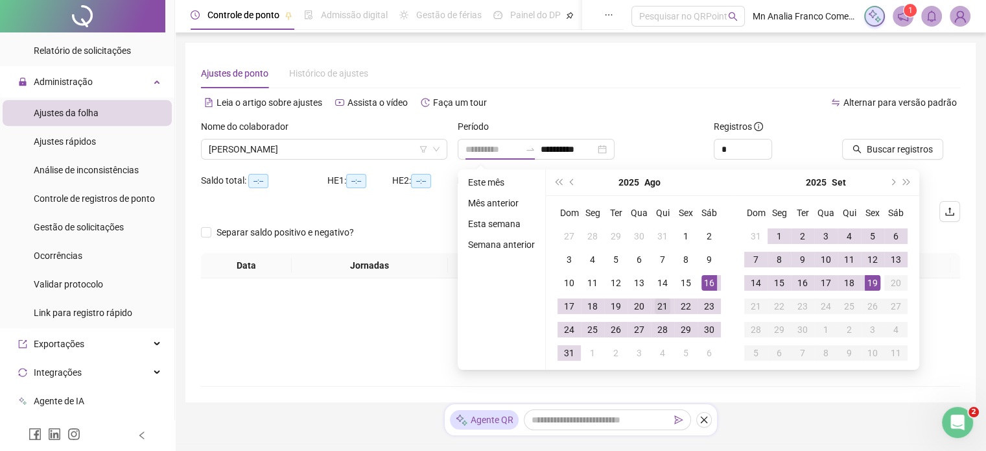
type input "**********"
click at [665, 301] on div "21" at bounding box center [663, 306] width 16 height 16
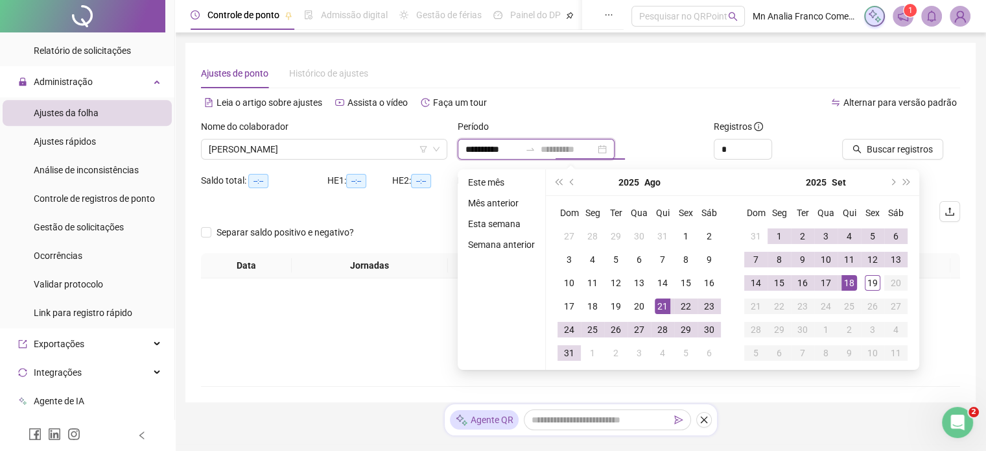
type input "**********"
click at [849, 277] on div "18" at bounding box center [850, 283] width 16 height 16
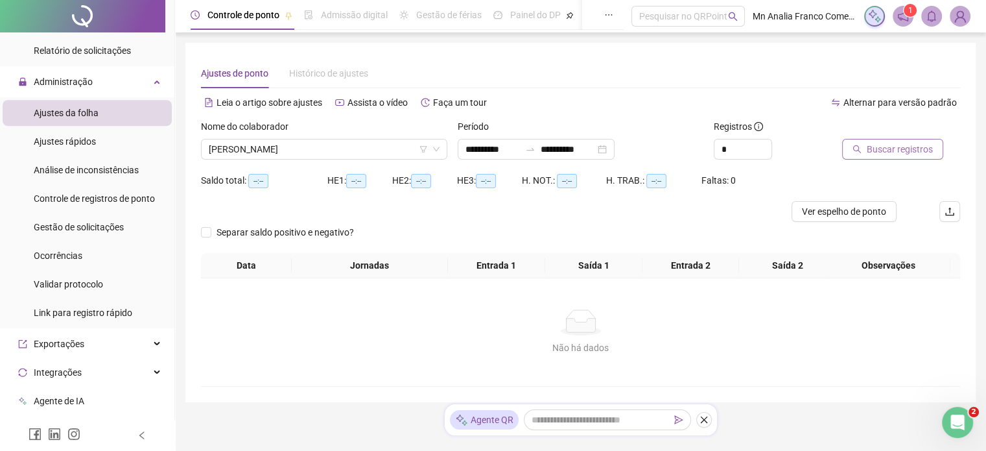
click at [864, 143] on button "Buscar registros" at bounding box center [892, 149] width 101 height 21
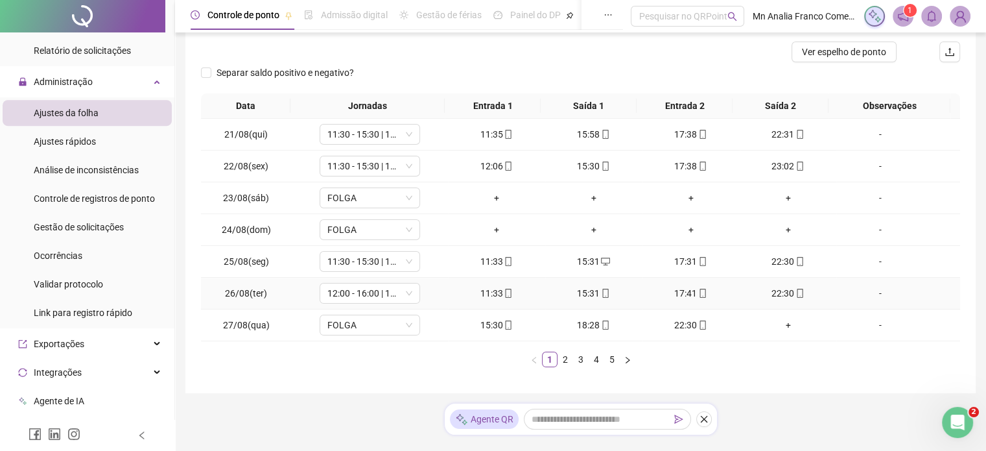
scroll to position [187, 0]
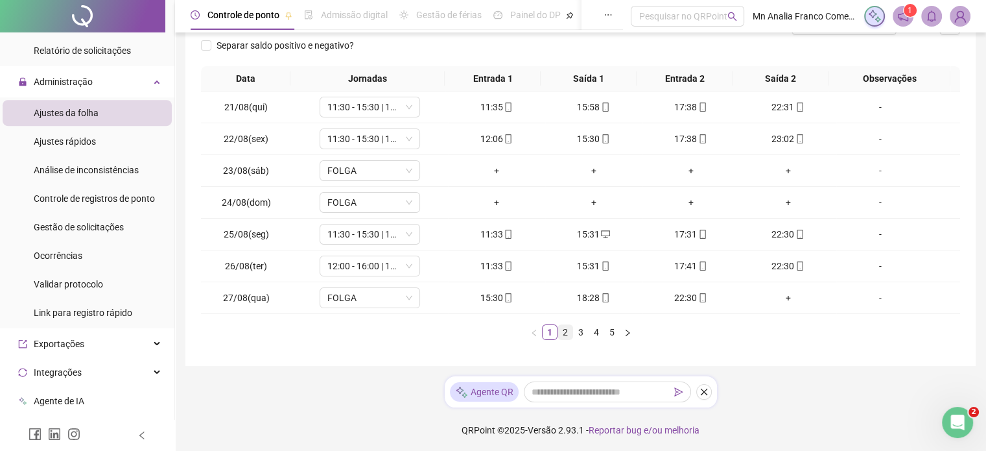
click at [563, 332] on link "2" at bounding box center [565, 332] width 14 height 14
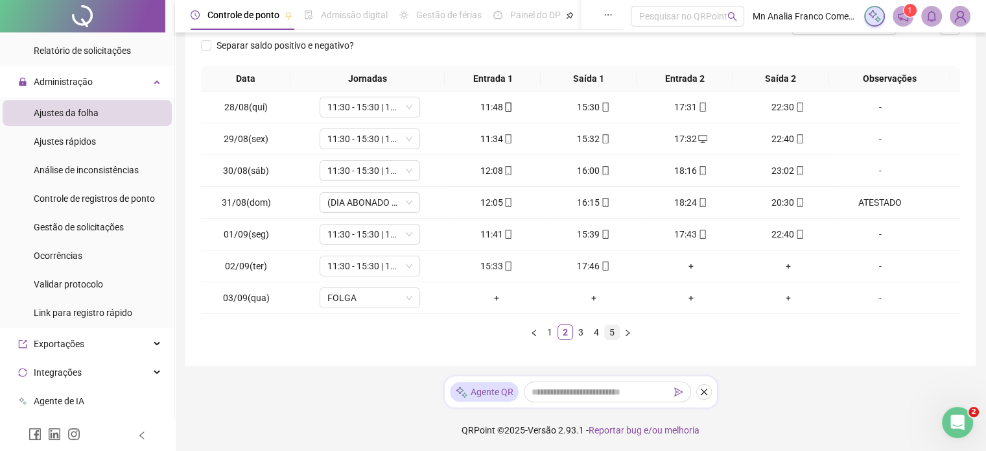
click at [615, 331] on link "5" at bounding box center [612, 332] width 14 height 14
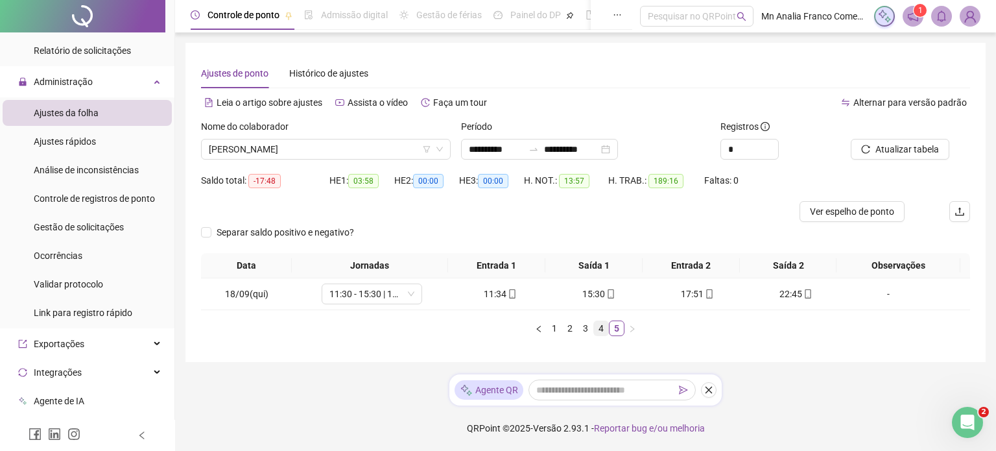
click at [602, 325] on link "4" at bounding box center [601, 328] width 14 height 14
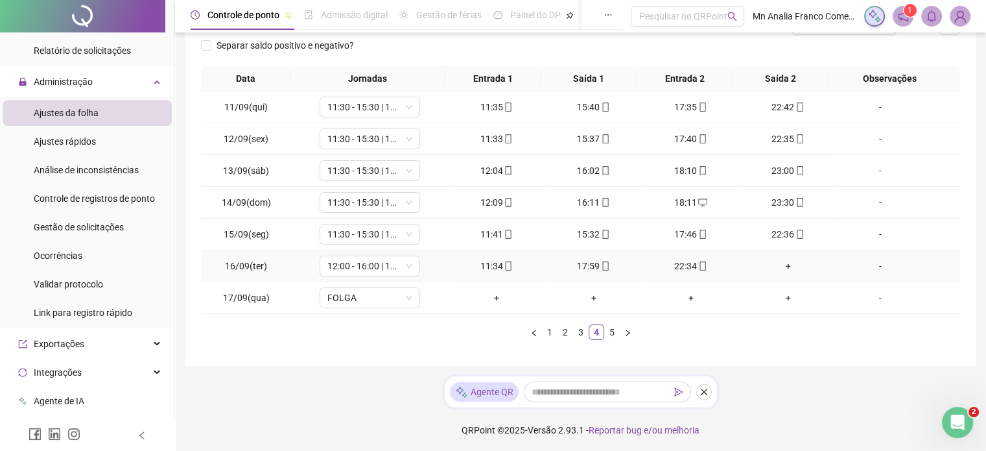
scroll to position [187, 0]
click at [576, 327] on link "3" at bounding box center [581, 332] width 14 height 14
click at [569, 329] on link "2" at bounding box center [565, 332] width 14 height 14
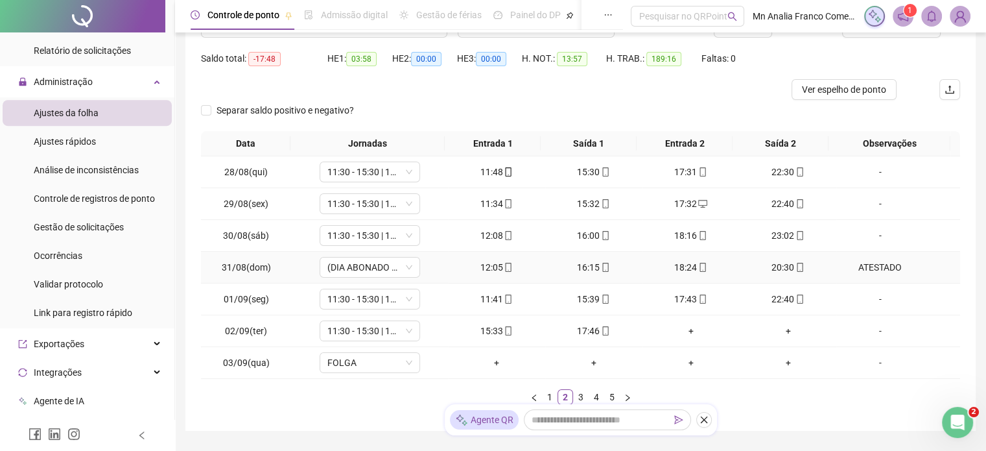
scroll to position [130, 0]
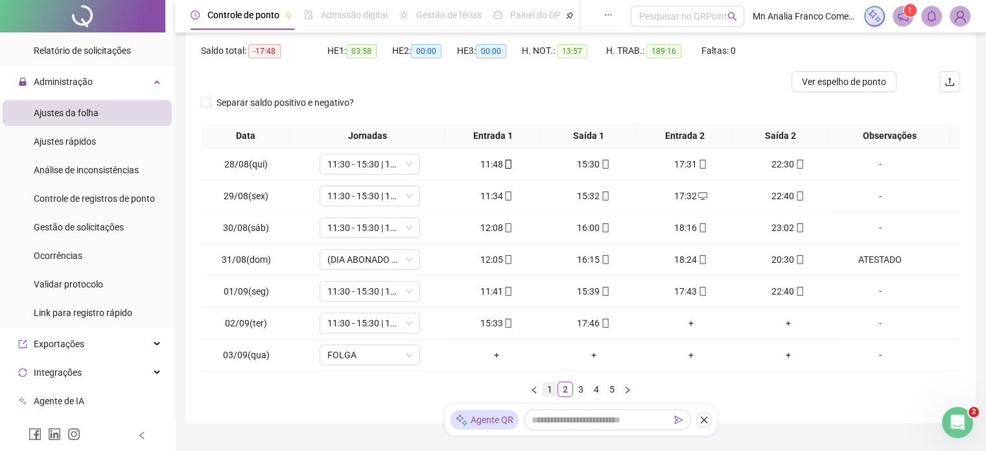
click at [543, 394] on link "1" at bounding box center [550, 389] width 14 height 14
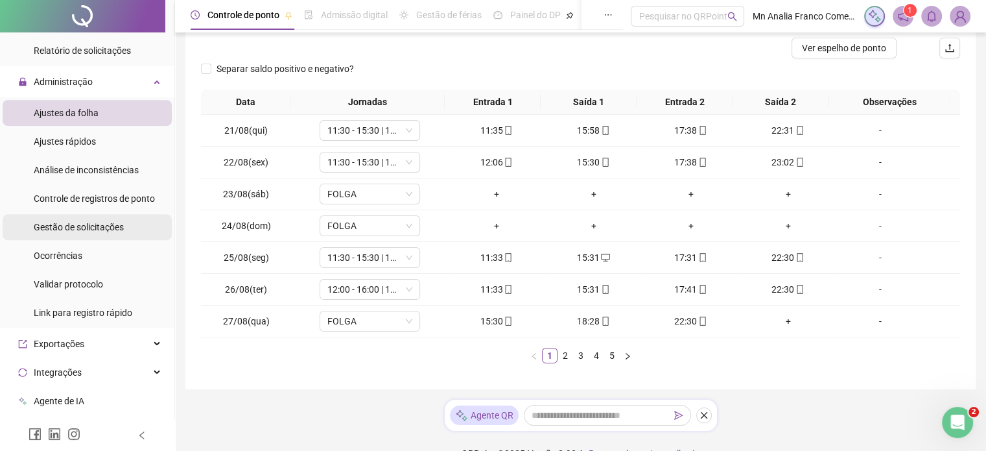
scroll to position [187, 0]
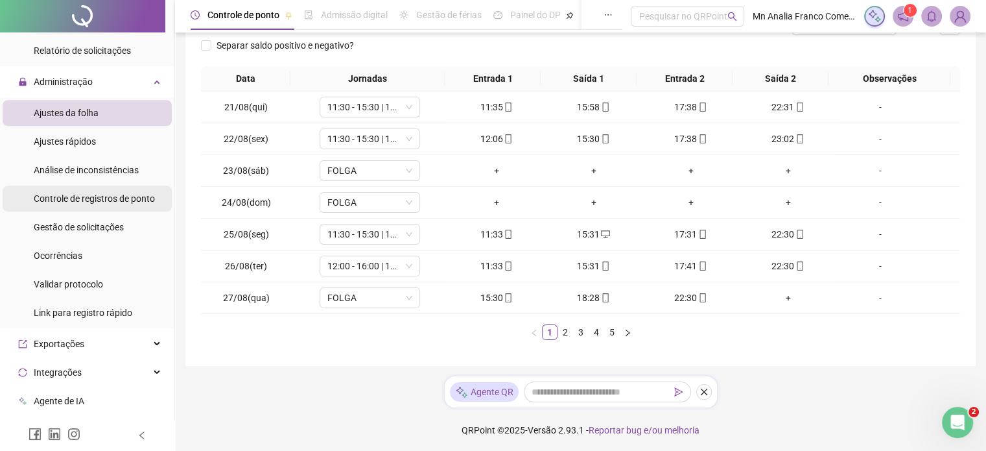
click at [73, 194] on span "Controle de registros de ponto" at bounding box center [94, 198] width 121 height 10
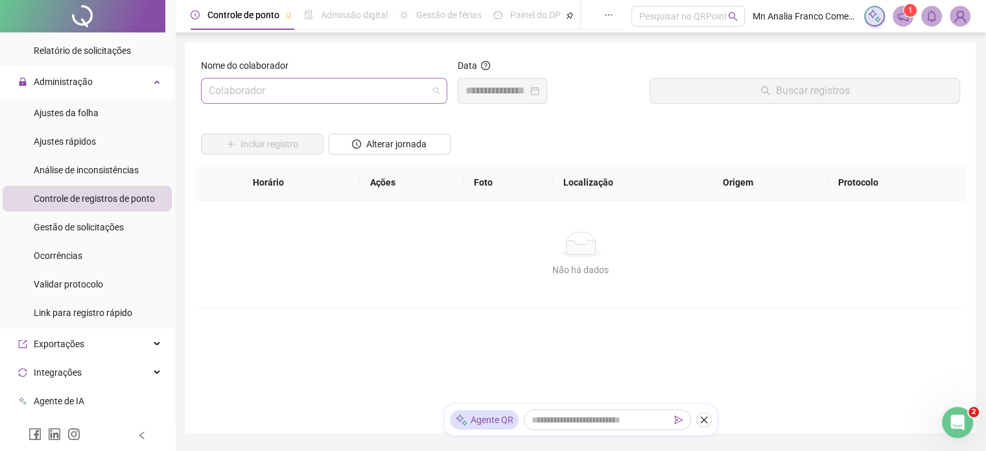
click at [288, 97] on input "search" at bounding box center [318, 90] width 219 height 25
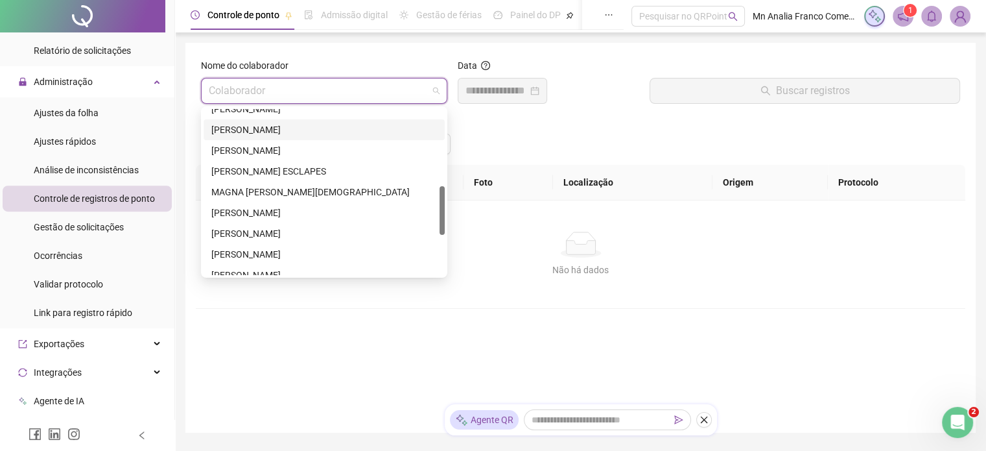
scroll to position [195, 0]
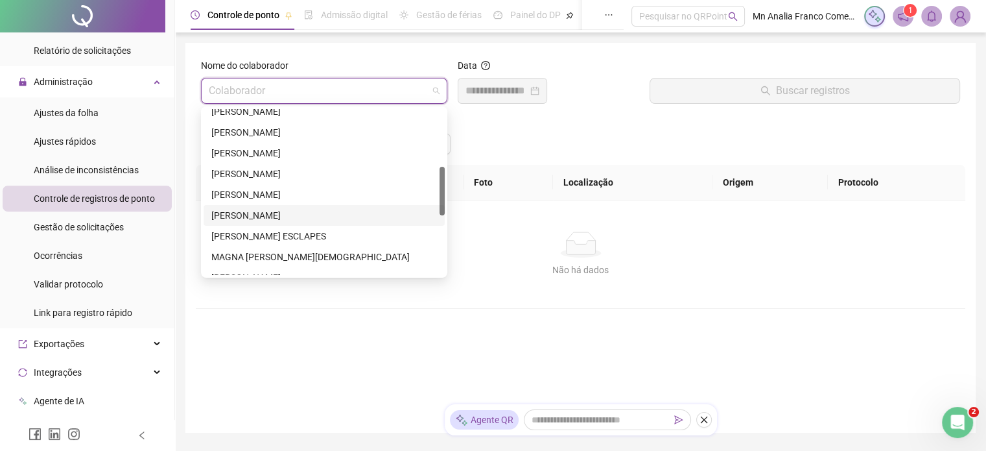
click at [331, 212] on div "[PERSON_NAME]" at bounding box center [324, 215] width 226 height 14
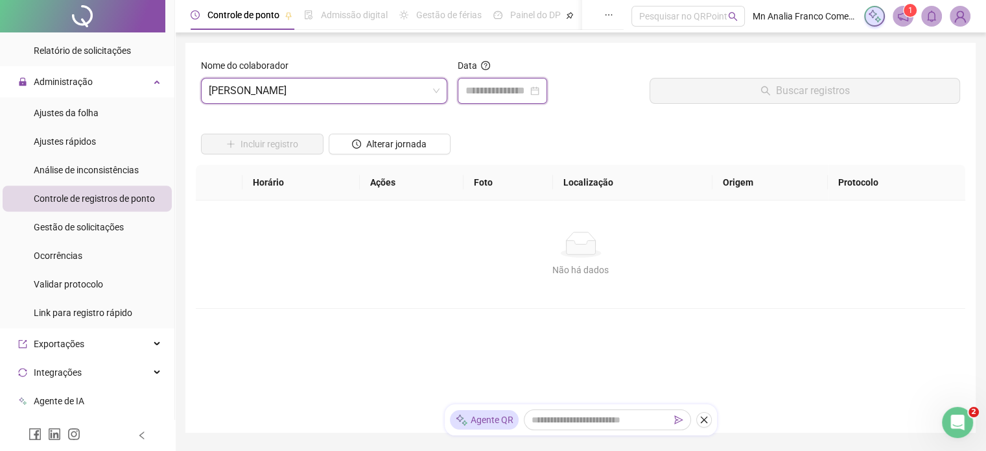
click at [508, 92] on input at bounding box center [497, 91] width 62 height 16
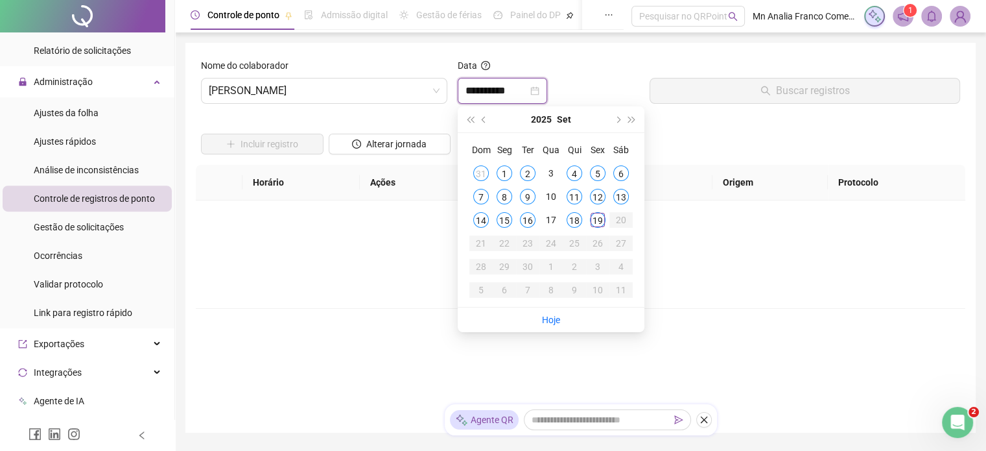
type input "**********"
click at [483, 120] on span "prev-year" at bounding box center [485, 119] width 6 height 6
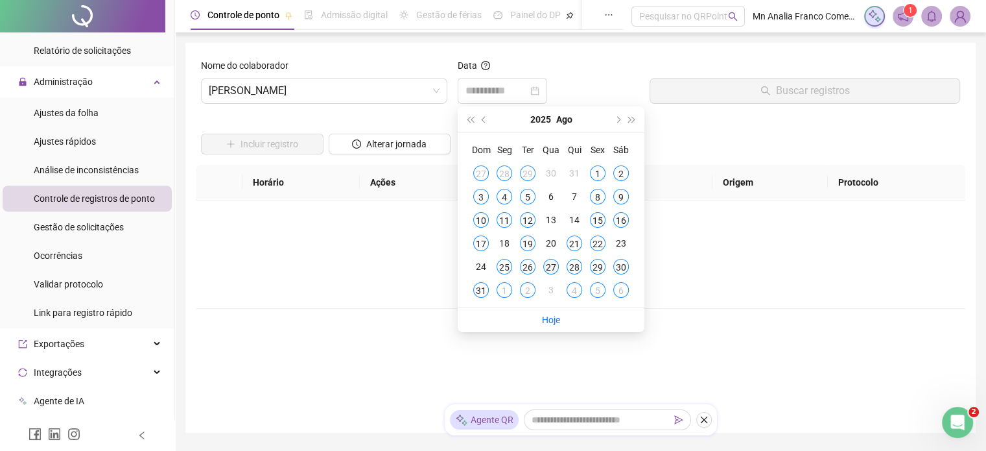
type input "**********"
click at [543, 269] on td "27" at bounding box center [550, 266] width 23 height 23
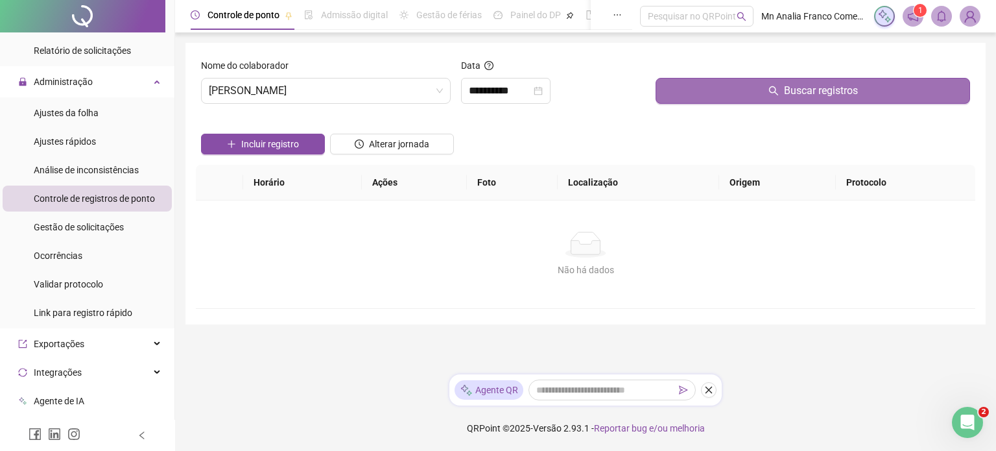
click at [709, 100] on button "Buscar registros" at bounding box center [812, 91] width 314 height 26
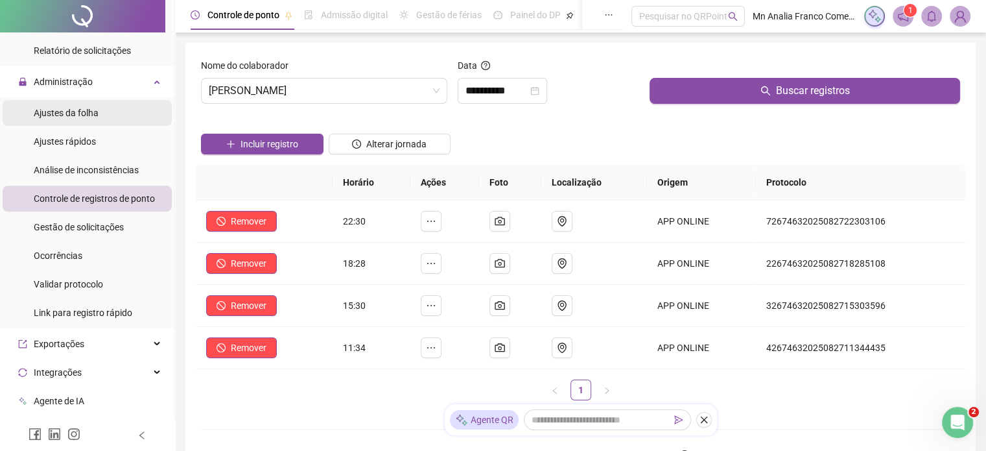
click at [62, 113] on span "Ajustes da folha" at bounding box center [66, 113] width 65 height 10
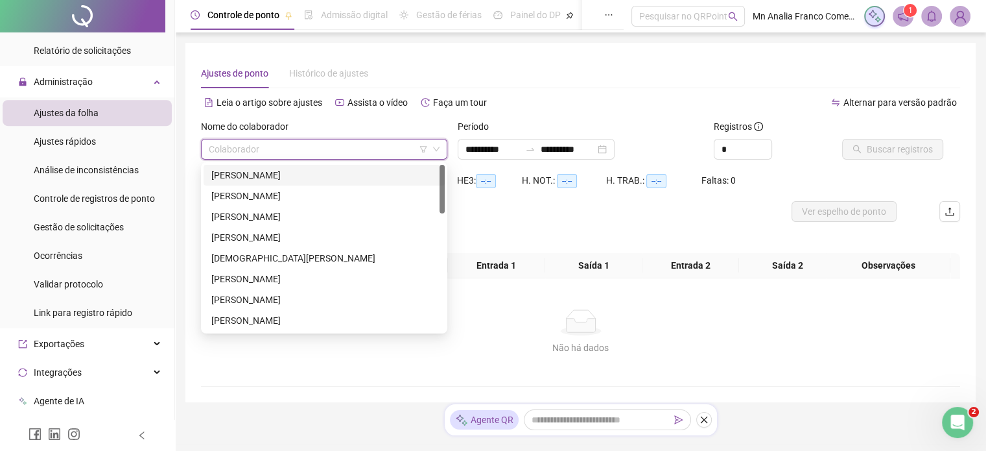
click at [360, 153] on input "search" at bounding box center [318, 148] width 219 height 19
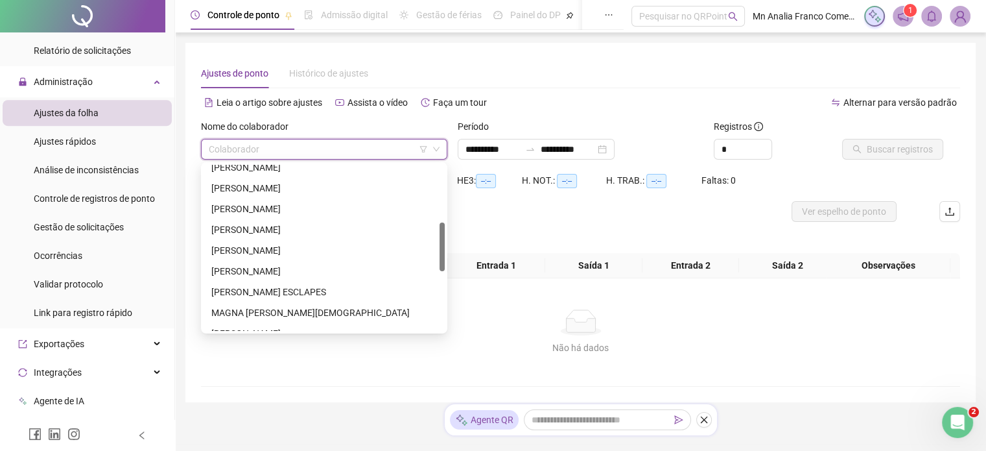
scroll to position [195, 0]
click at [379, 276] on div "[PERSON_NAME]" at bounding box center [324, 271] width 226 height 14
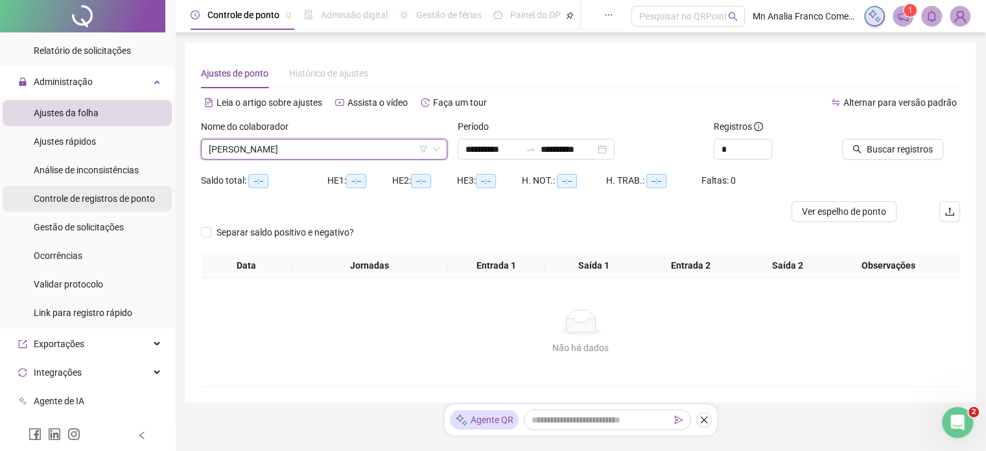
click at [85, 200] on span "Controle de registros de ponto" at bounding box center [94, 198] width 121 height 10
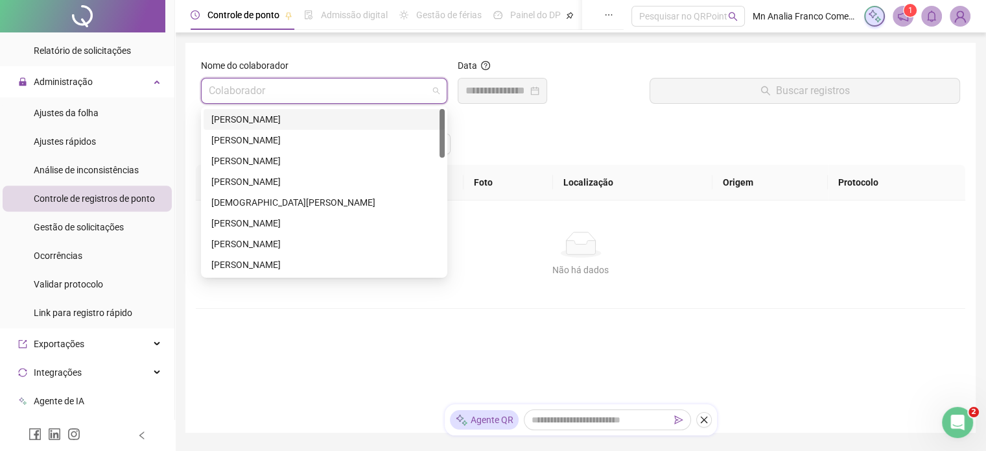
click at [231, 94] on input "search" at bounding box center [318, 90] width 219 height 25
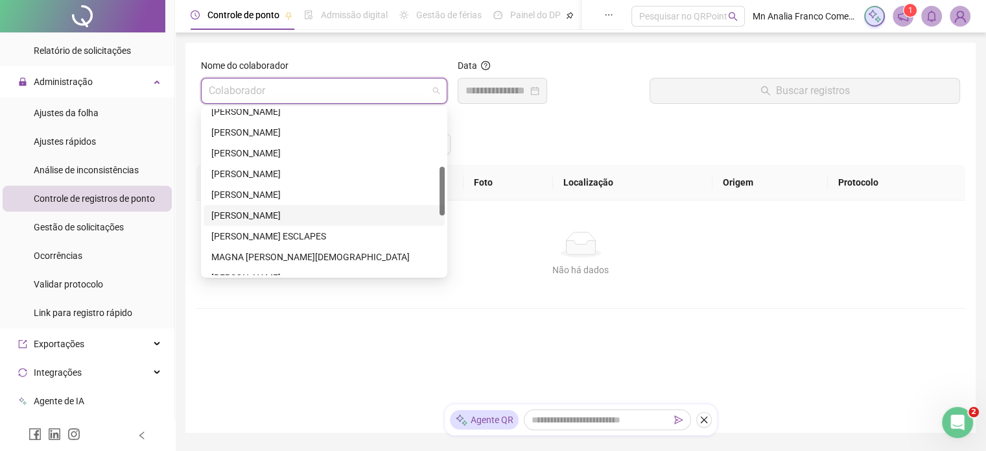
click at [279, 217] on div "[PERSON_NAME]" at bounding box center [324, 215] width 226 height 14
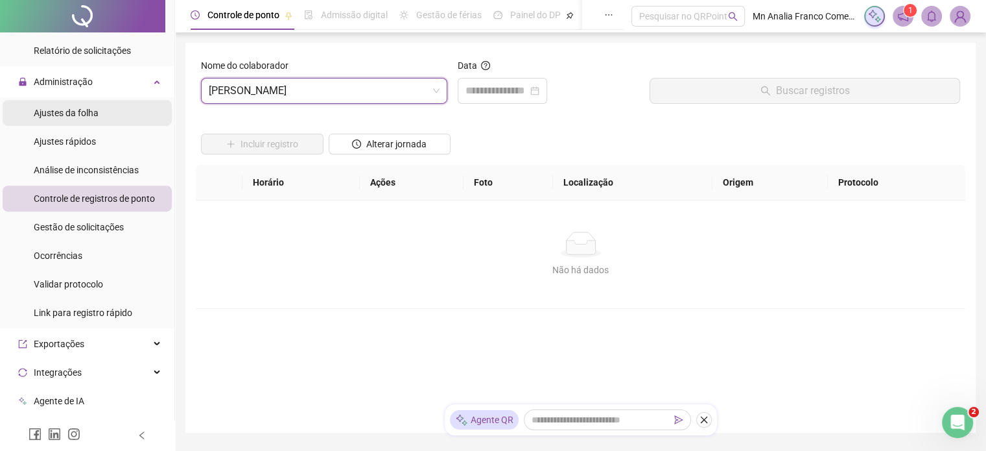
click at [109, 103] on li "Ajustes da folha" at bounding box center [87, 113] width 169 height 26
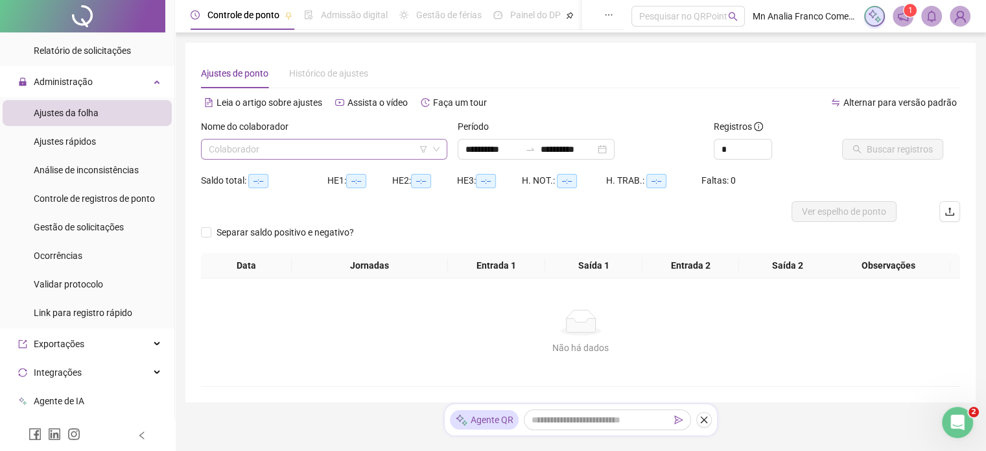
click at [248, 150] on input "search" at bounding box center [318, 148] width 219 height 19
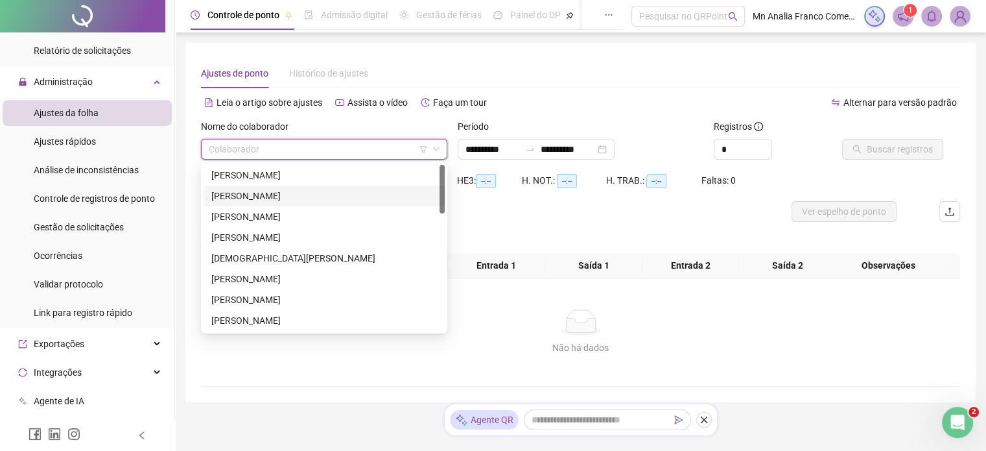
scroll to position [195, 0]
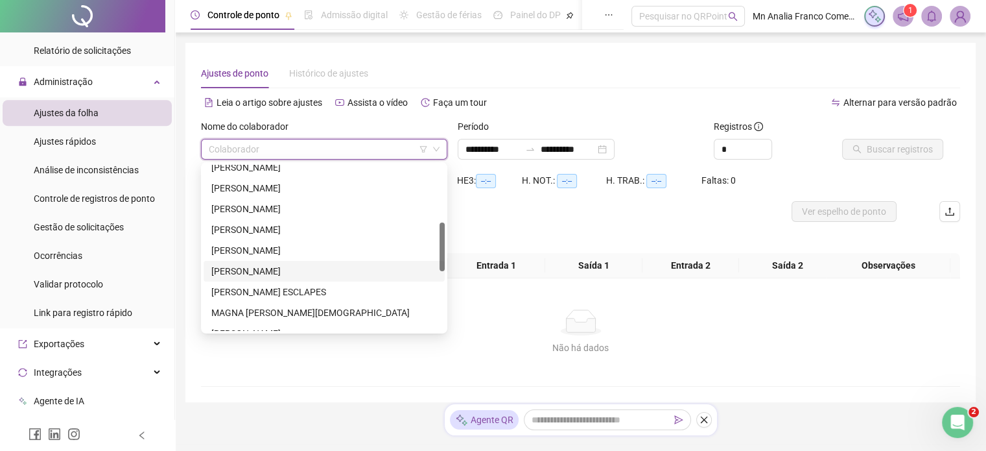
click at [327, 270] on div "[PERSON_NAME]" at bounding box center [324, 271] width 226 height 14
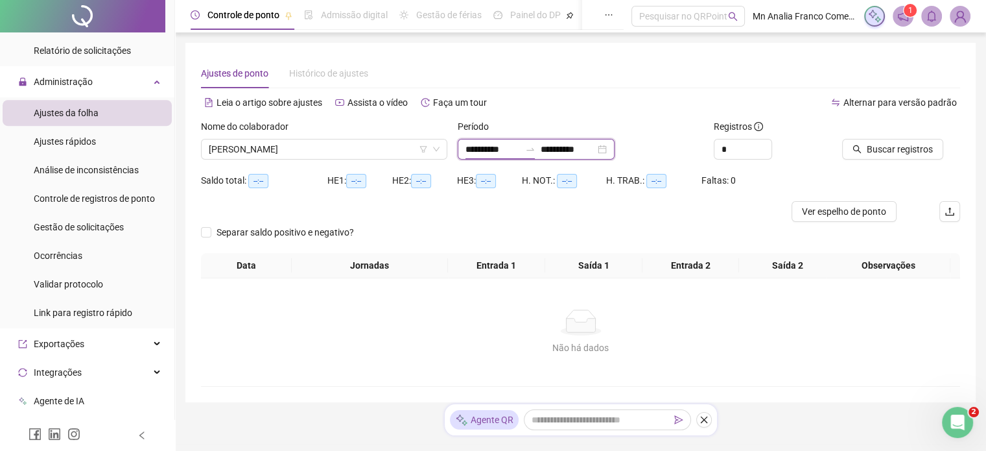
click at [515, 150] on input "**********" at bounding box center [493, 149] width 54 height 14
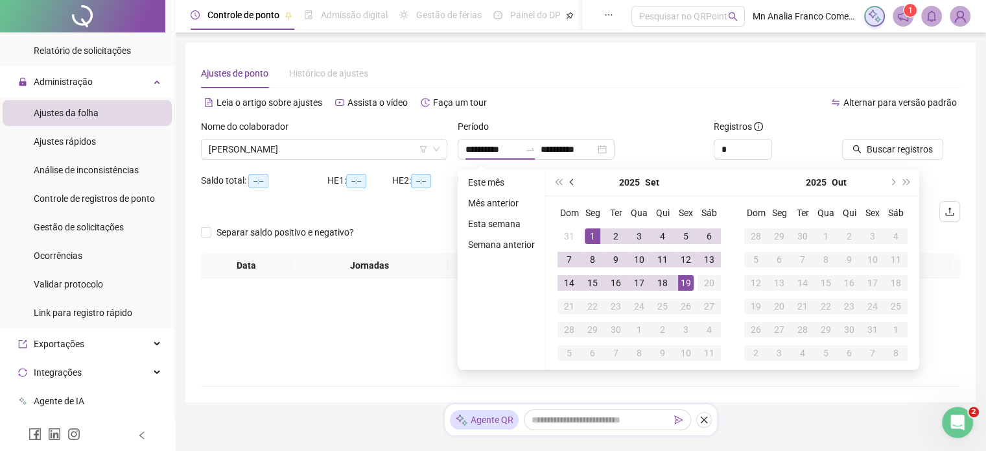
click at [567, 179] on button "prev-year" at bounding box center [572, 182] width 14 height 26
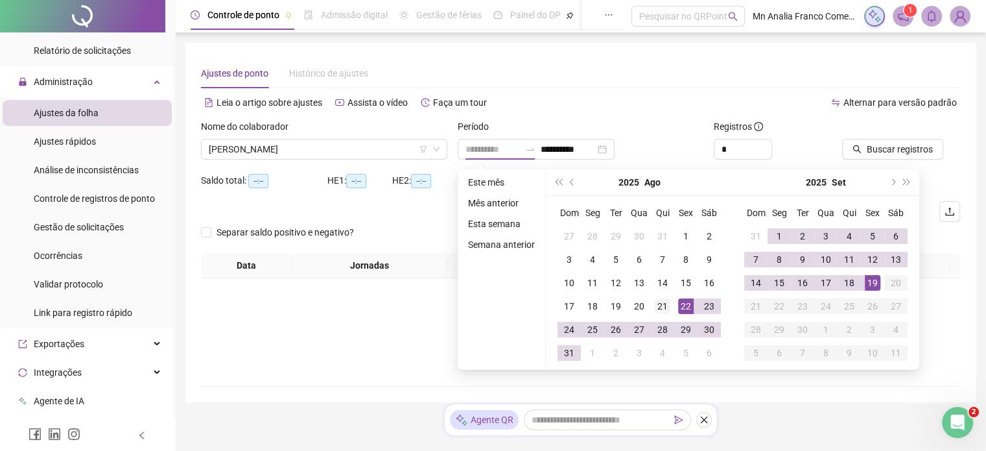
type input "**********"
click at [657, 308] on div "21" at bounding box center [663, 306] width 16 height 16
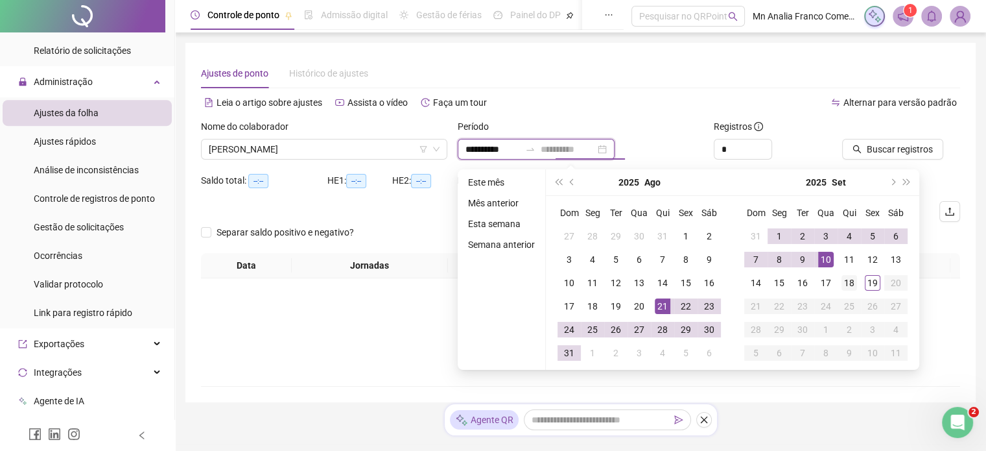
type input "**********"
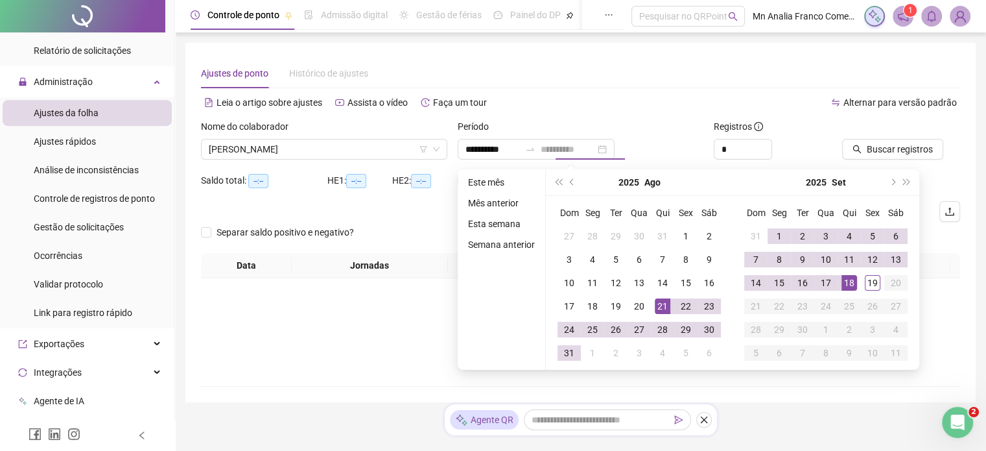
click at [843, 280] on div "18" at bounding box center [850, 283] width 16 height 16
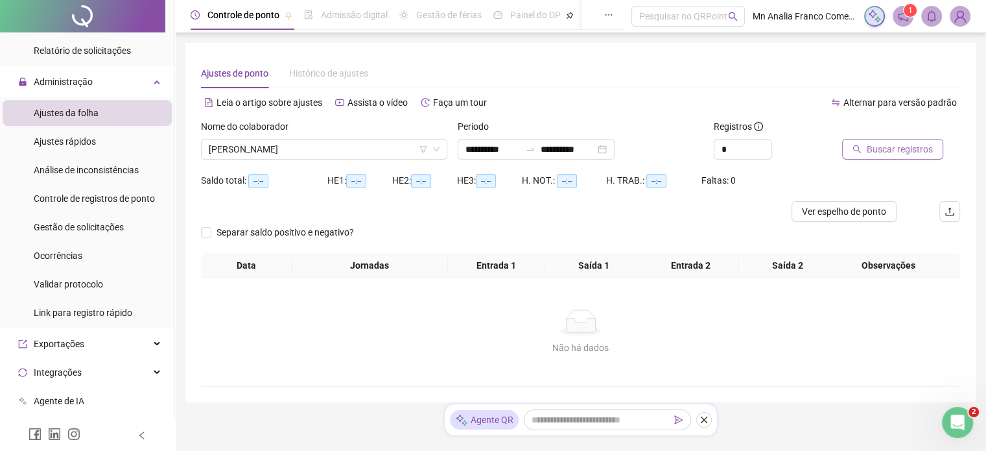
click at [903, 151] on span "Buscar registros" at bounding box center [900, 149] width 66 height 14
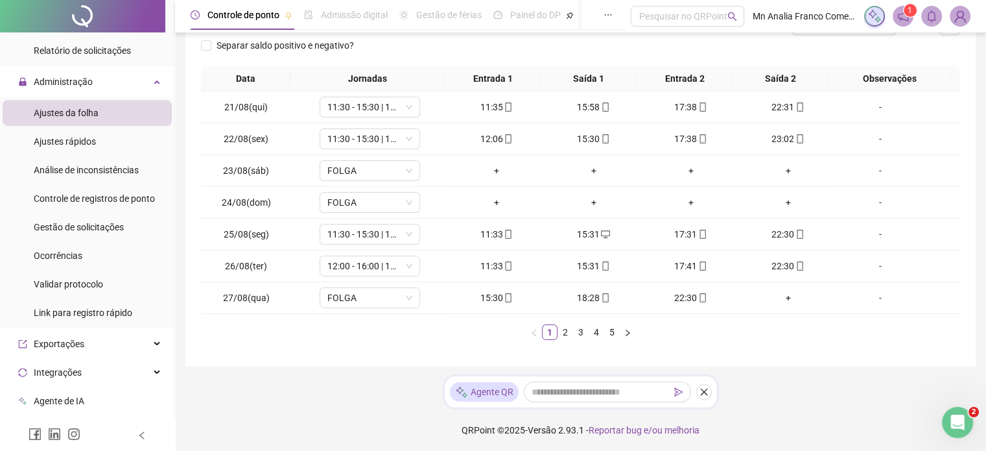
scroll to position [187, 0]
click at [567, 325] on link "2" at bounding box center [565, 332] width 14 height 14
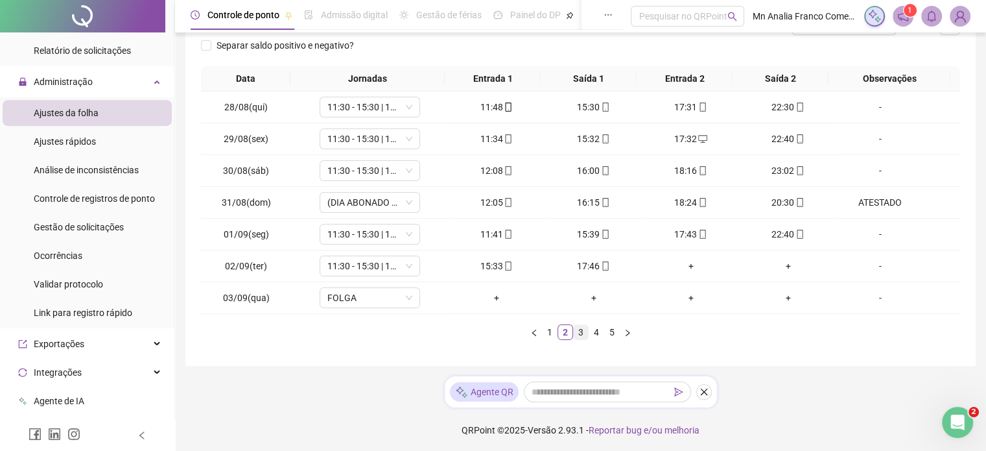
click at [581, 334] on link "3" at bounding box center [581, 332] width 14 height 14
click at [599, 331] on link "4" at bounding box center [596, 332] width 14 height 14
click at [613, 331] on link "5" at bounding box center [612, 332] width 14 height 14
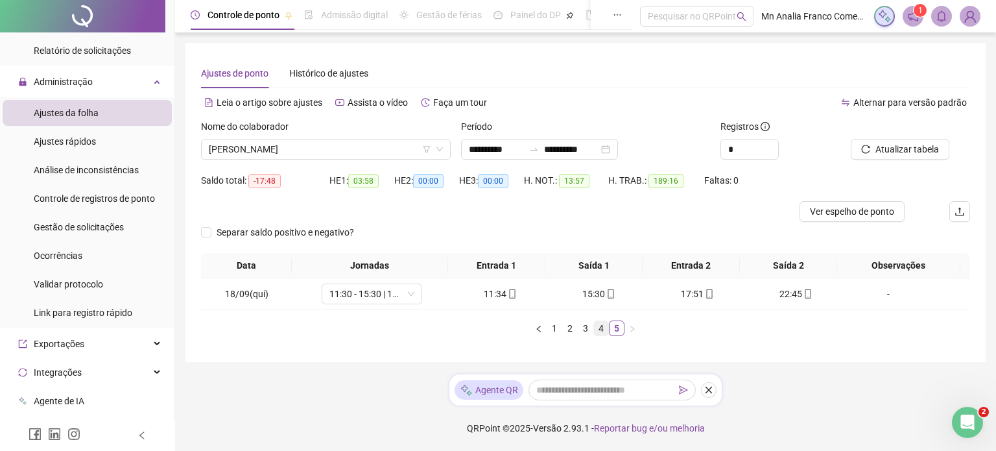
click at [599, 335] on li "4" at bounding box center [601, 328] width 16 height 16
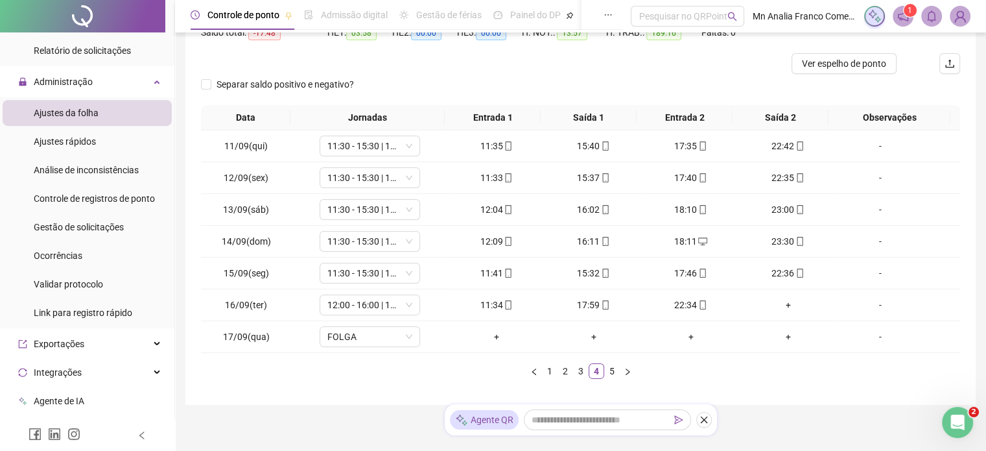
scroll to position [122, 0]
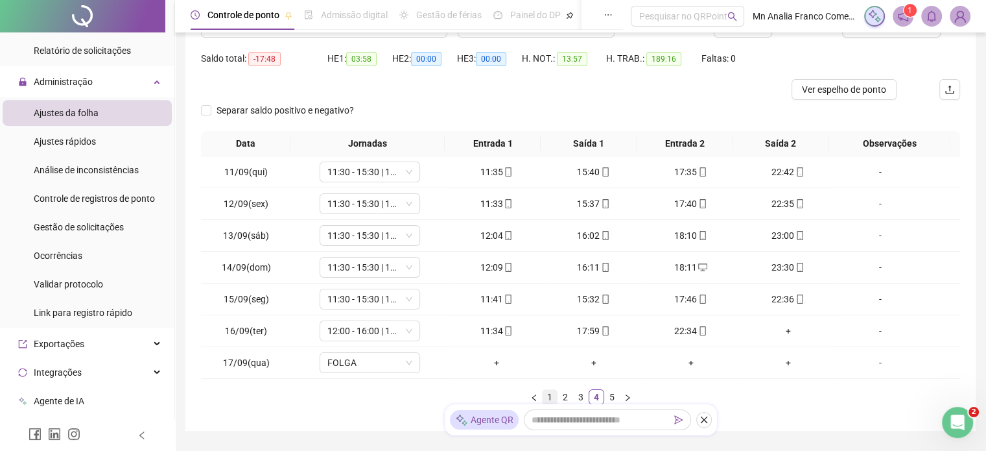
click at [549, 397] on link "1" at bounding box center [550, 397] width 14 height 14
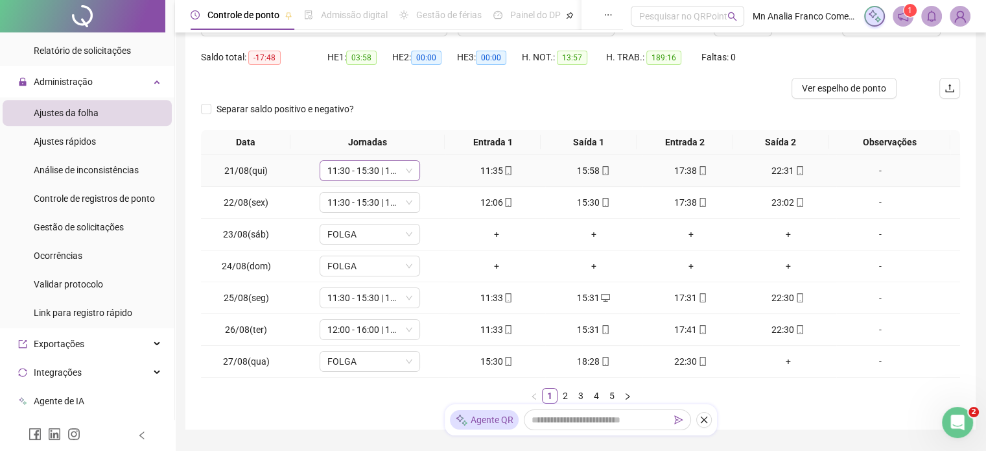
scroll to position [187, 0]
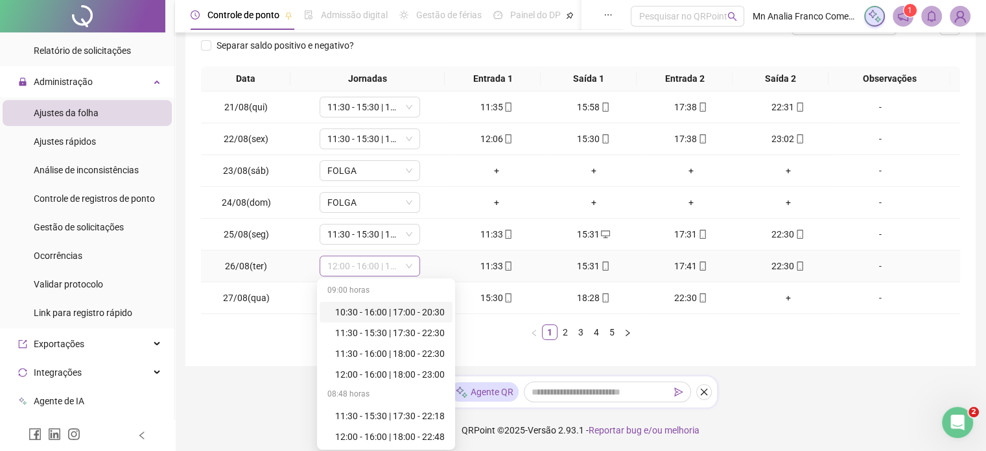
click at [392, 256] on span "12:00 - 16:00 | 18:00 - 23:00" at bounding box center [369, 265] width 85 height 19
click at [410, 333] on div "11:30 - 15:30 | 17:30 - 22:30" at bounding box center [390, 332] width 110 height 14
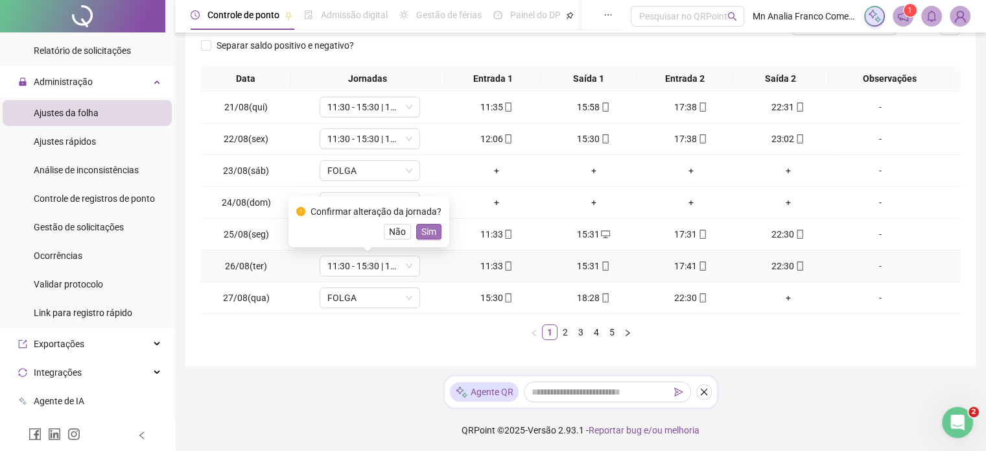
click at [428, 232] on span "Sim" at bounding box center [428, 231] width 15 height 14
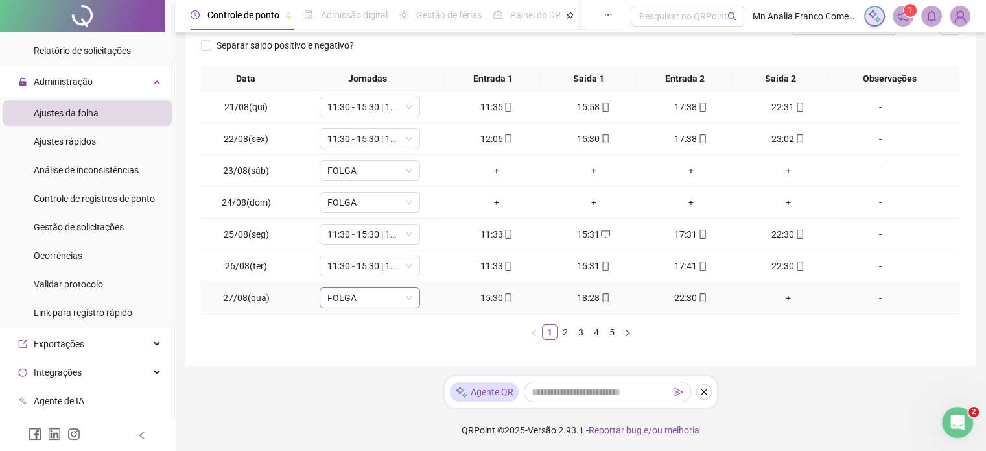
click at [351, 300] on span "FOLGA" at bounding box center [369, 297] width 85 height 19
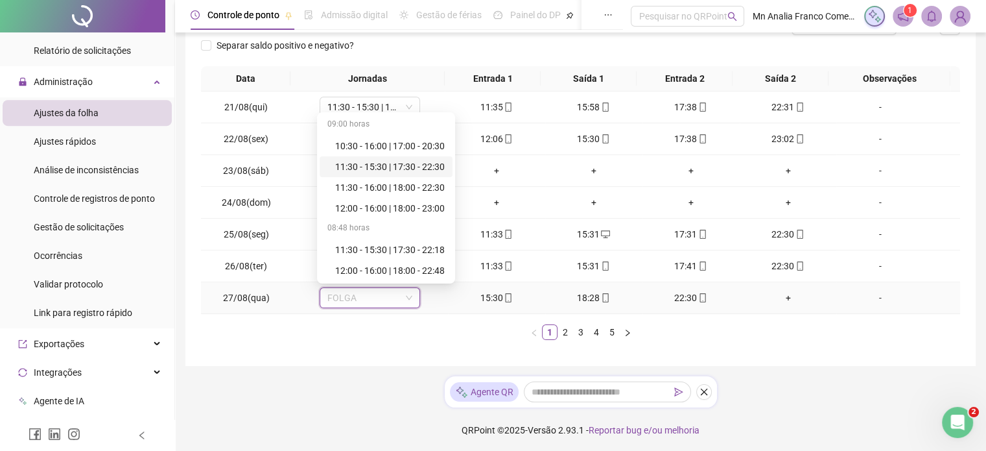
click at [374, 172] on div "11:30 - 15:30 | 17:30 - 22:30" at bounding box center [390, 166] width 110 height 14
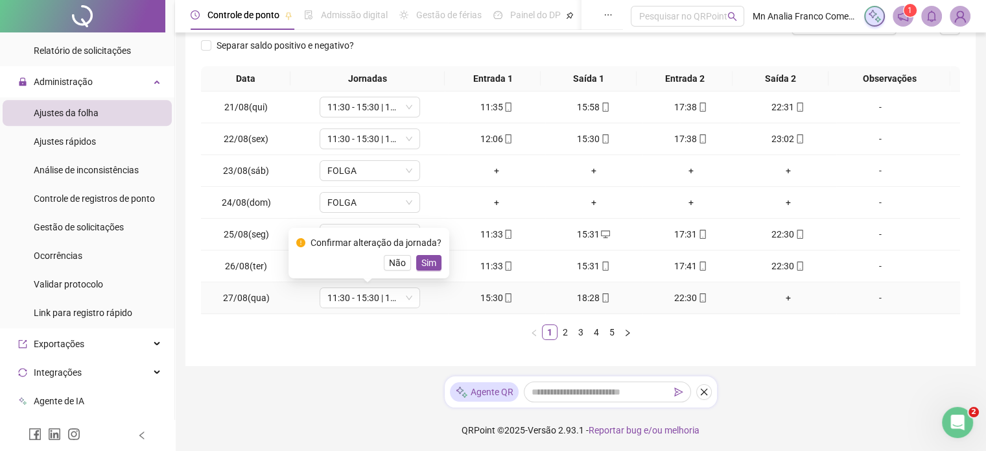
click at [433, 261] on span "Sim" at bounding box center [428, 262] width 15 height 14
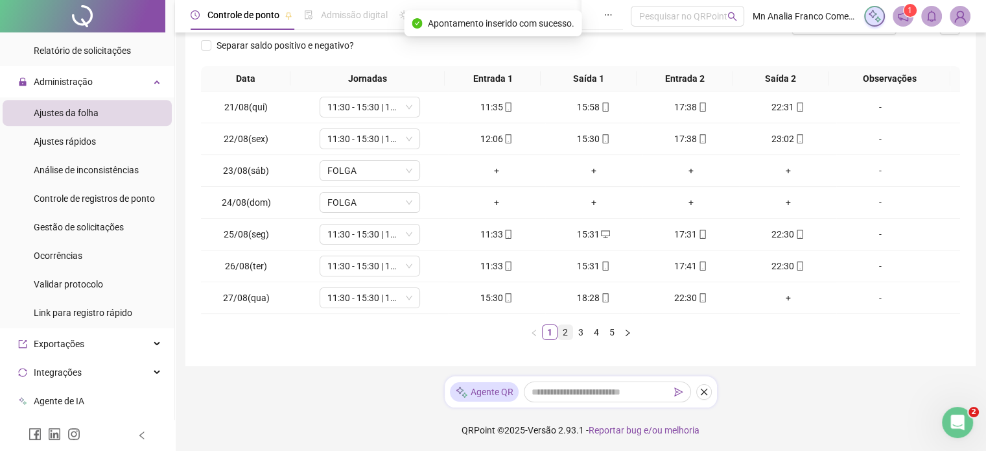
click at [564, 329] on link "2" at bounding box center [565, 332] width 14 height 14
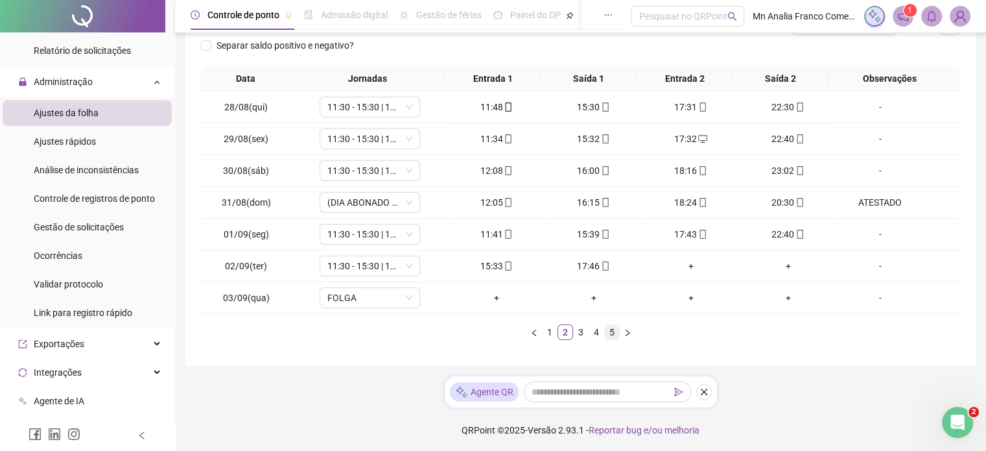
click at [604, 327] on ul "1 2 3 4 5" at bounding box center [580, 332] width 759 height 16
click at [606, 328] on link "5" at bounding box center [612, 332] width 14 height 14
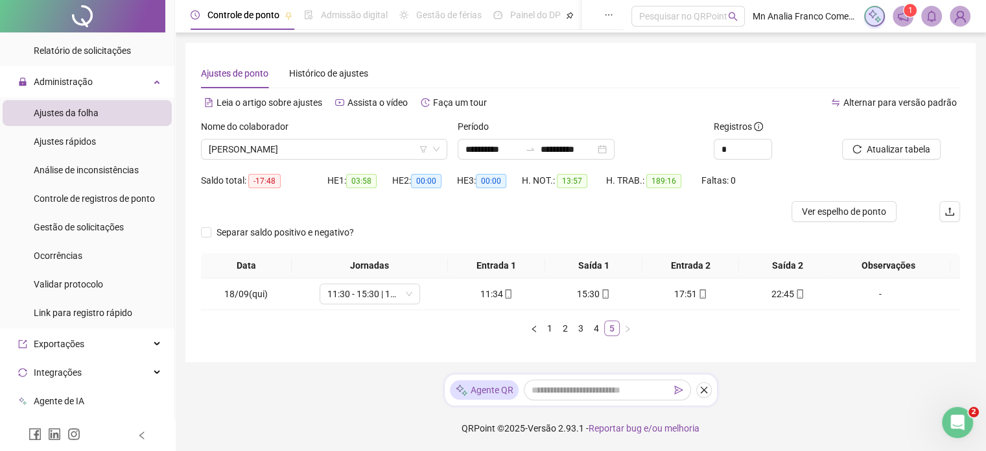
scroll to position [0, 0]
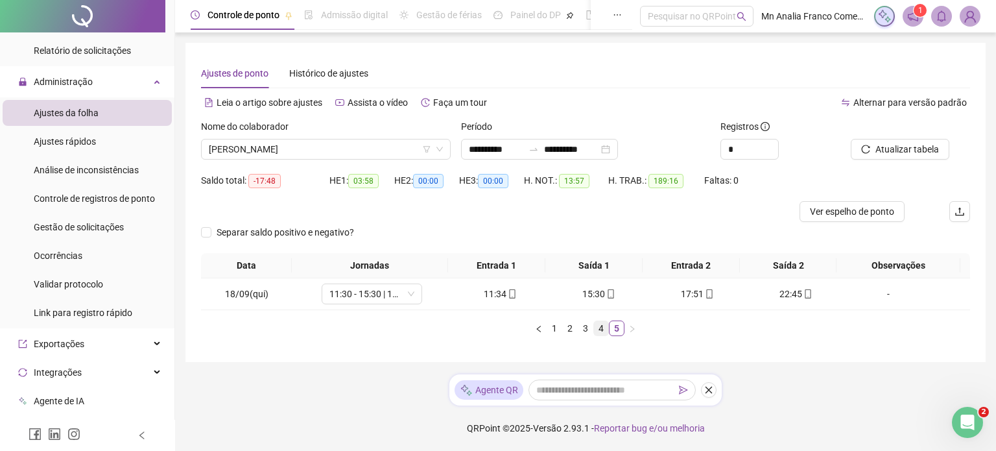
click at [600, 326] on link "4" at bounding box center [601, 328] width 14 height 14
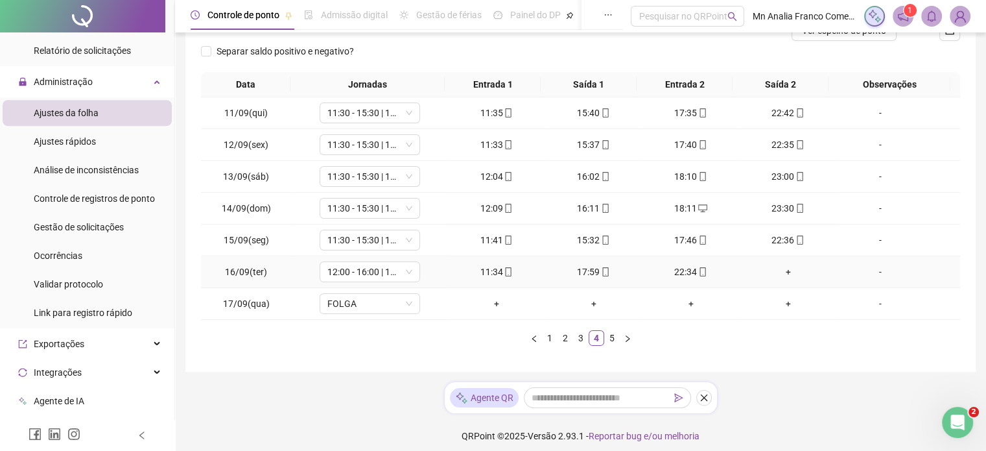
scroll to position [187, 0]
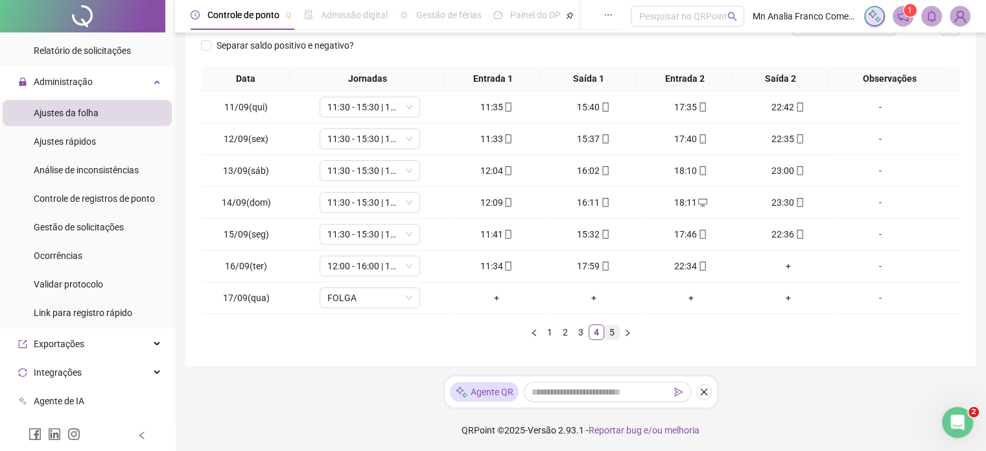
click at [610, 331] on link "5" at bounding box center [612, 332] width 14 height 14
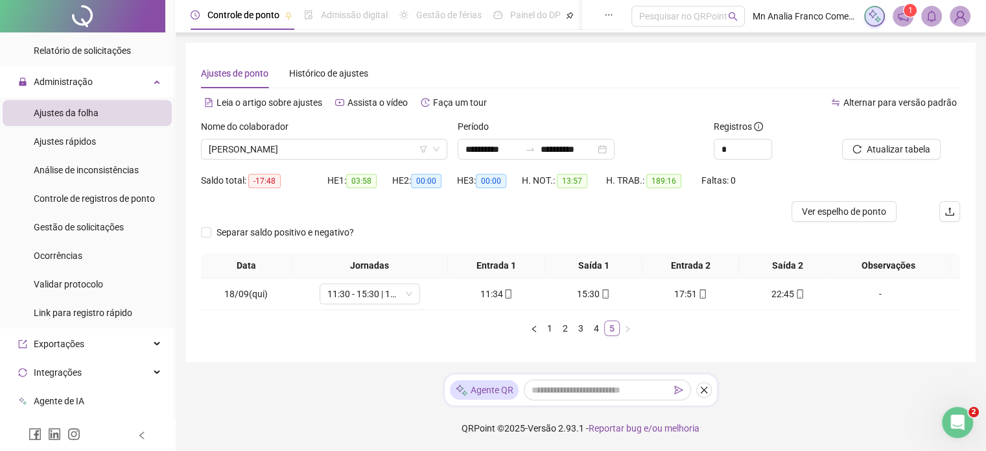
scroll to position [0, 0]
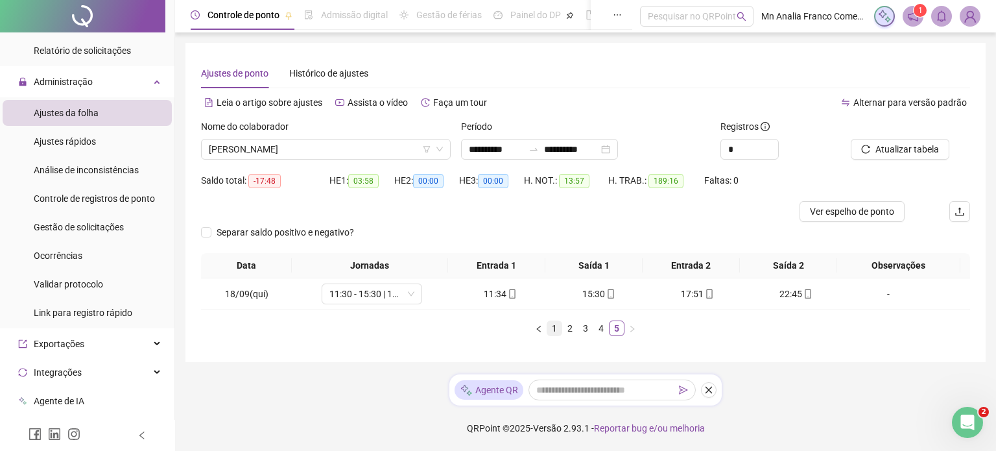
click at [556, 329] on link "1" at bounding box center [554, 328] width 14 height 14
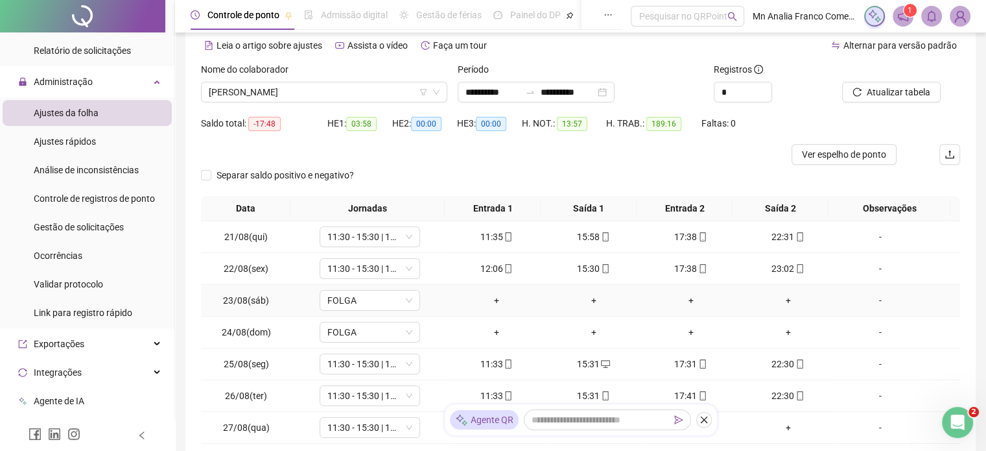
scroll to position [187, 0]
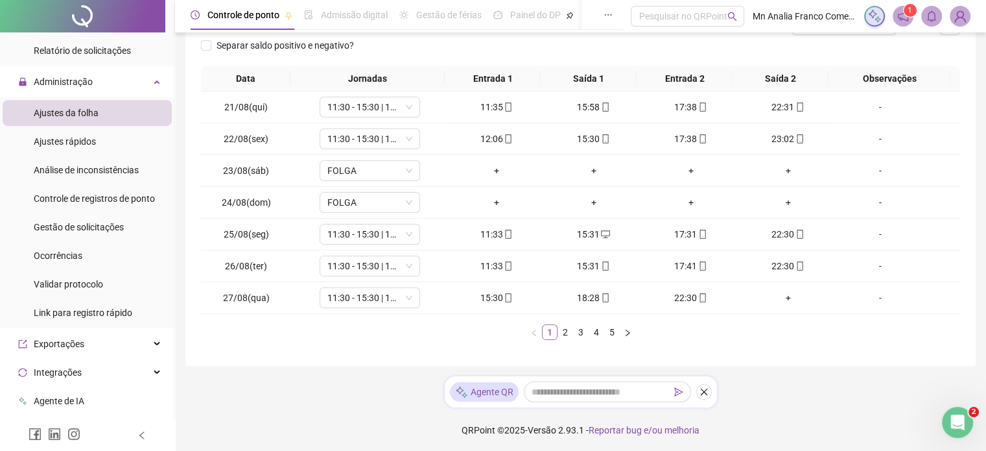
click at [547, 328] on link "1" at bounding box center [550, 332] width 14 height 14
click at [565, 334] on link "2" at bounding box center [565, 332] width 14 height 14
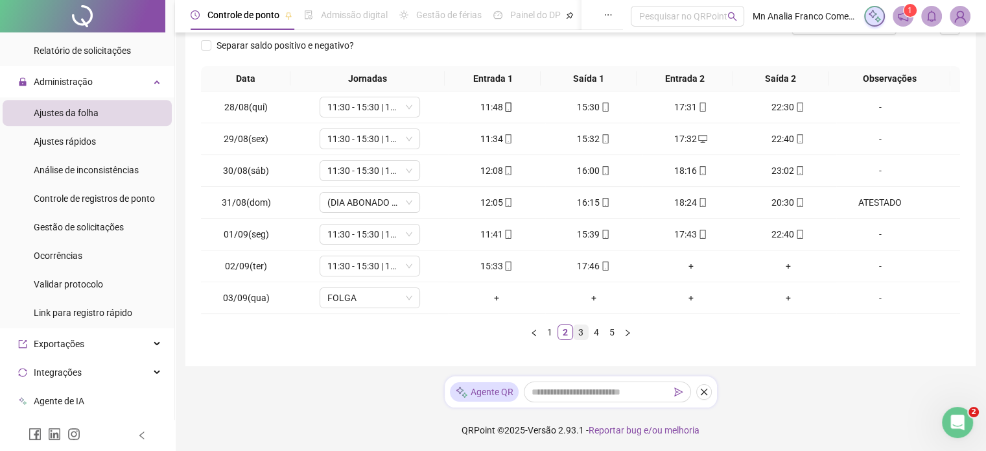
click at [578, 332] on link "3" at bounding box center [581, 332] width 14 height 14
click at [591, 334] on link "4" at bounding box center [596, 332] width 14 height 14
click at [609, 334] on link "5" at bounding box center [612, 332] width 14 height 14
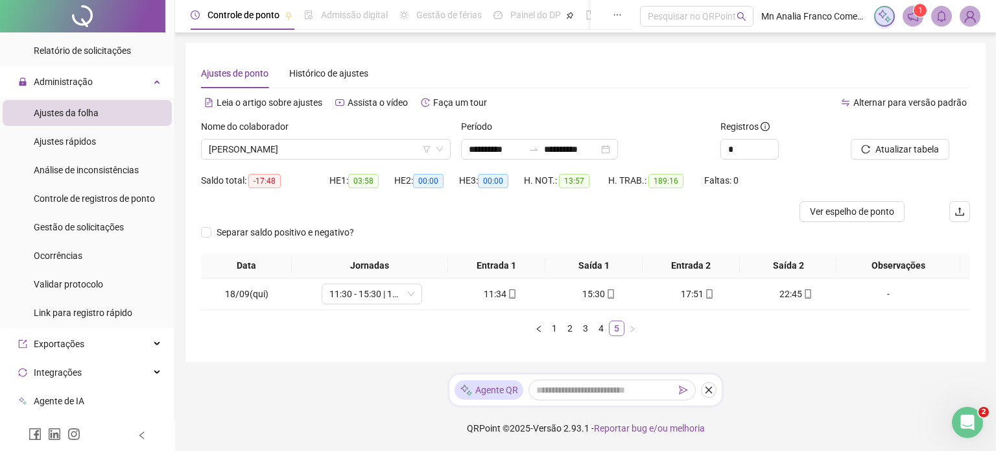
click at [609, 329] on link "5" at bounding box center [616, 328] width 14 height 14
click at [109, 198] on span "Controle de registros de ponto" at bounding box center [94, 198] width 121 height 10
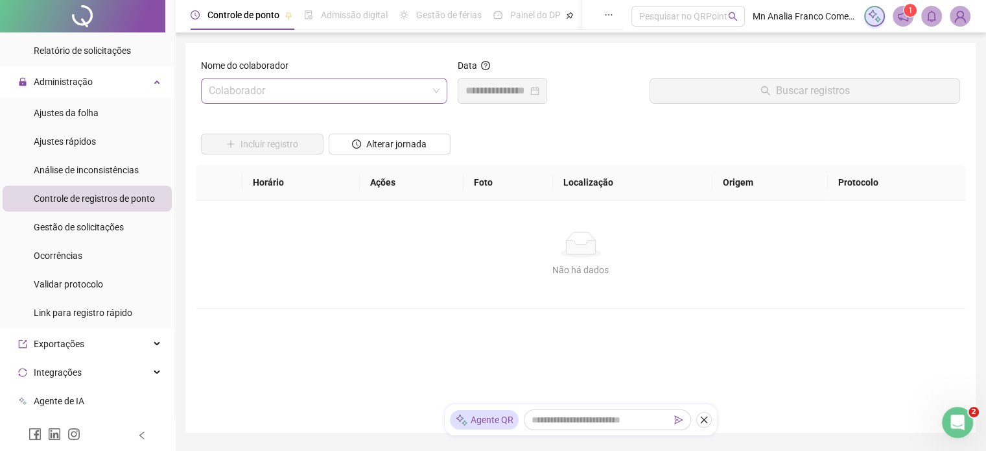
click at [281, 85] on input "search" at bounding box center [318, 90] width 219 height 25
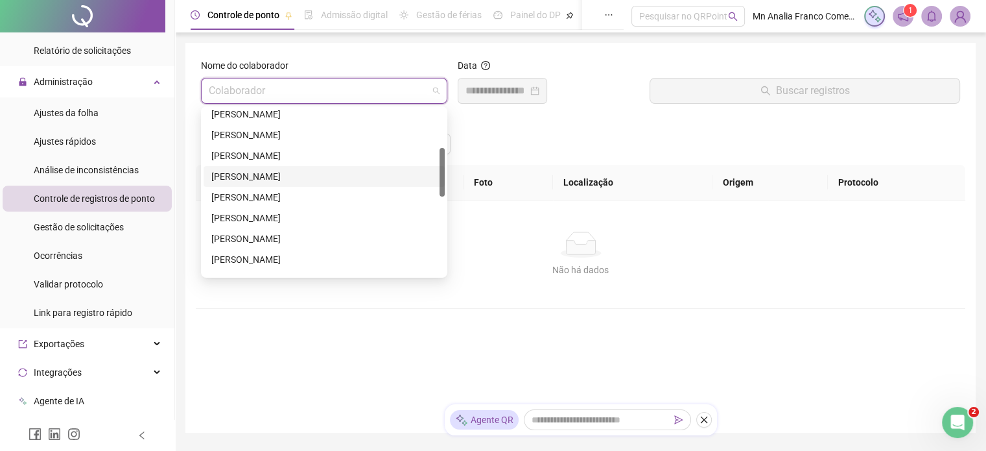
scroll to position [195, 0]
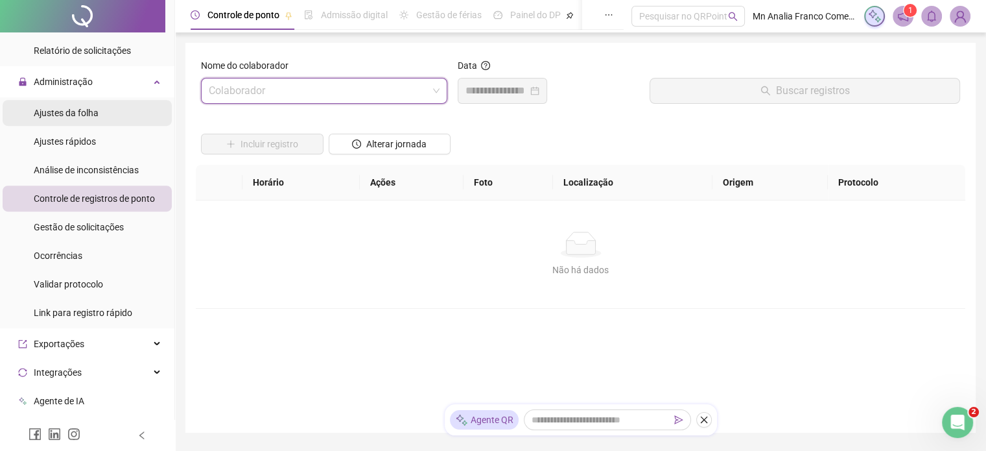
click at [89, 114] on span "Ajustes da folha" at bounding box center [66, 113] width 65 height 10
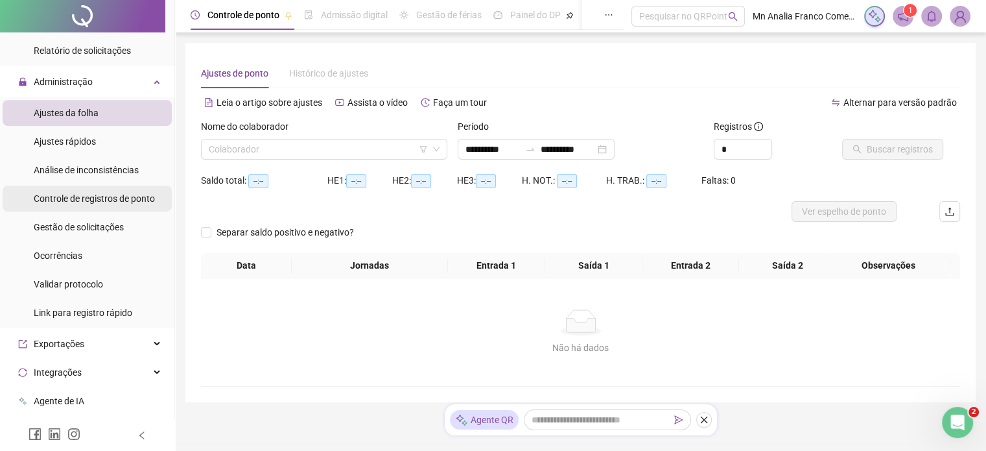
click at [109, 200] on span "Controle de registros de ponto" at bounding box center [94, 198] width 121 height 10
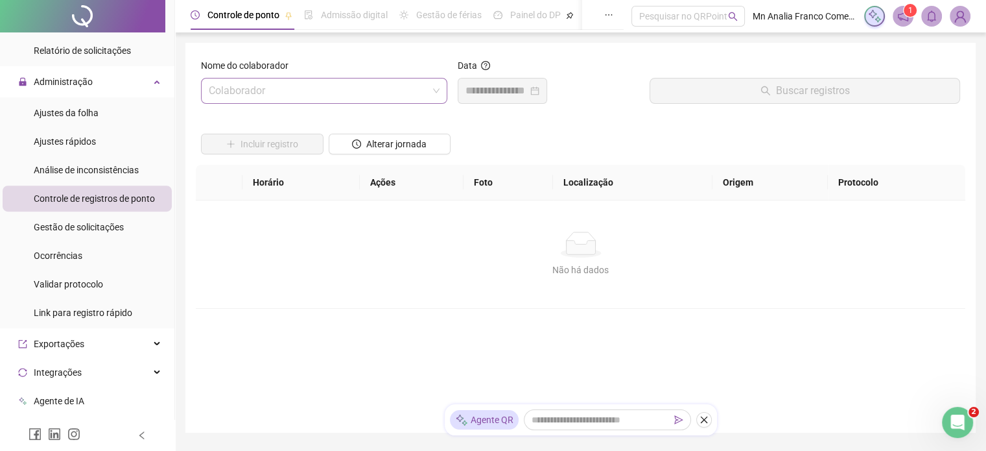
click at [255, 80] on input "search" at bounding box center [318, 90] width 219 height 25
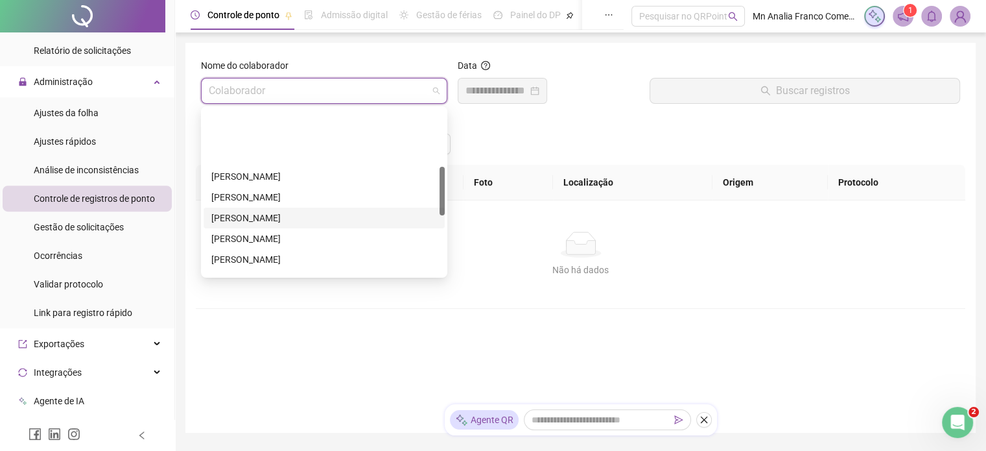
scroll to position [195, 0]
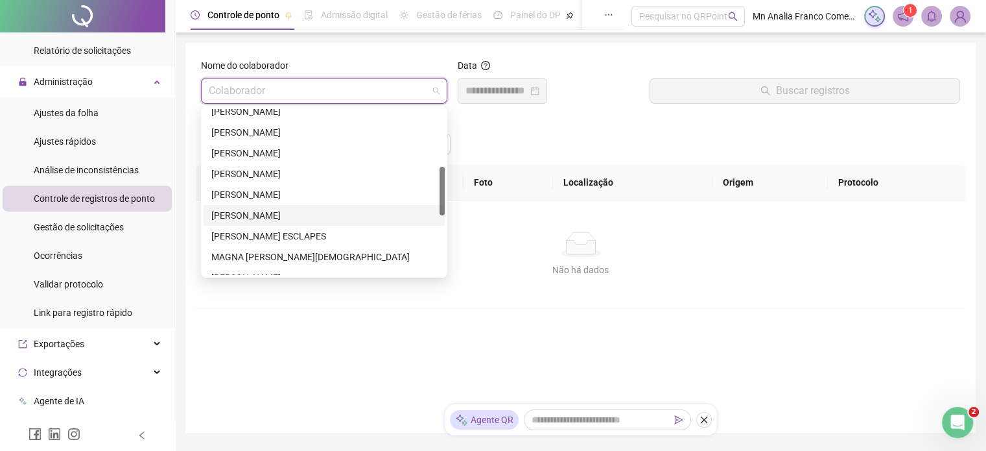
click at [268, 212] on div "[PERSON_NAME]" at bounding box center [324, 215] width 226 height 14
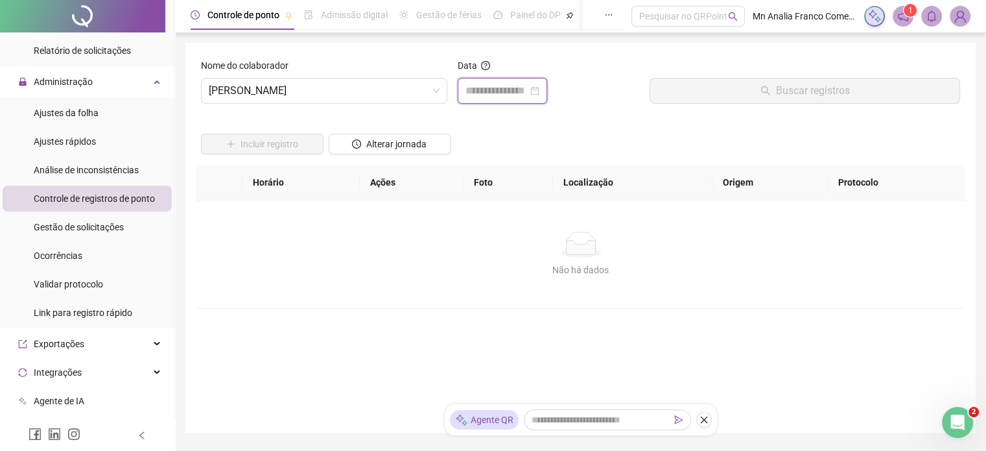
click at [482, 90] on input at bounding box center [497, 91] width 62 height 16
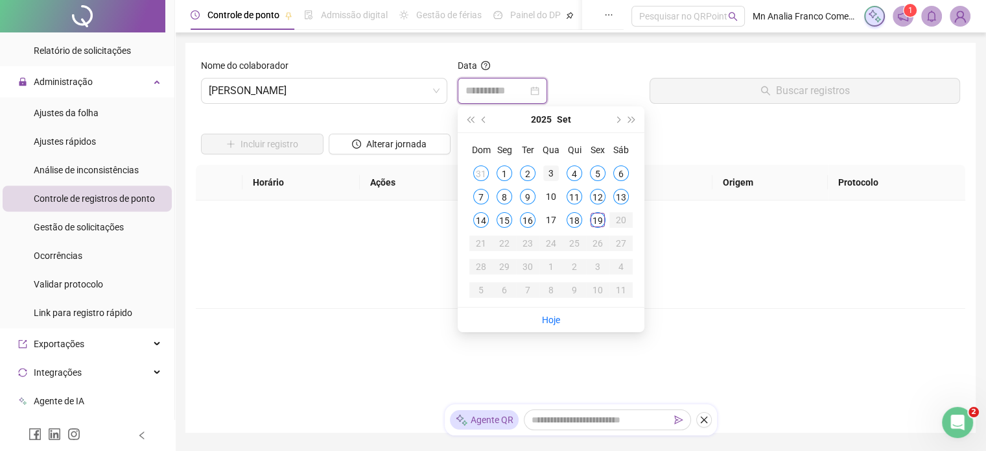
type input "**********"
click at [488, 121] on button "prev-year" at bounding box center [484, 119] width 14 height 26
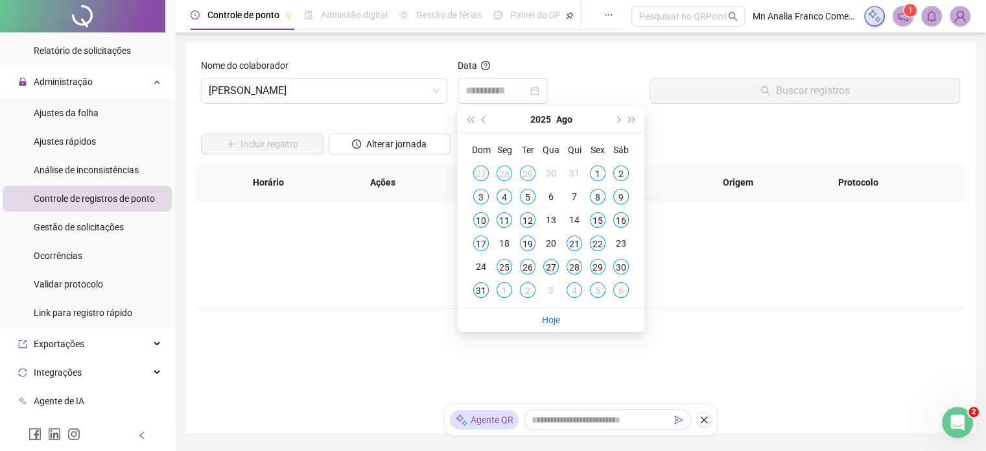
click at [543, 263] on td "27" at bounding box center [550, 266] width 23 height 23
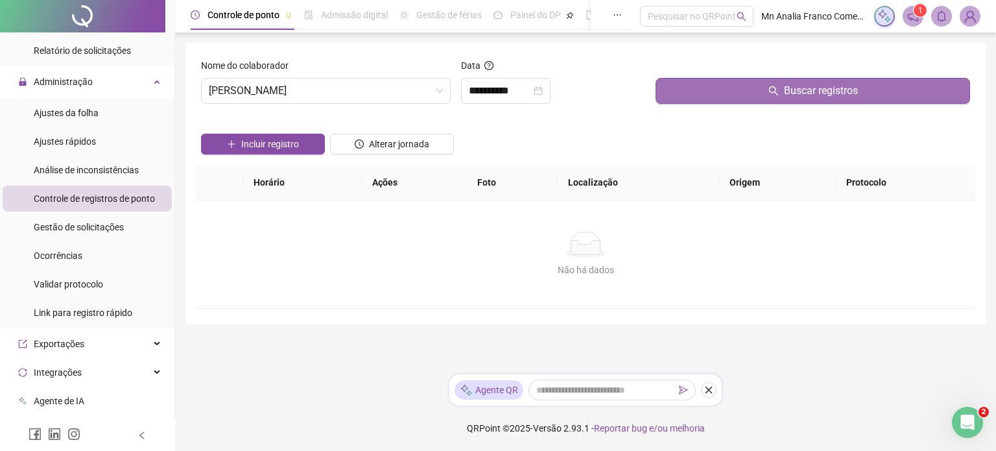
click at [727, 88] on button "Buscar registros" at bounding box center [812, 91] width 314 height 26
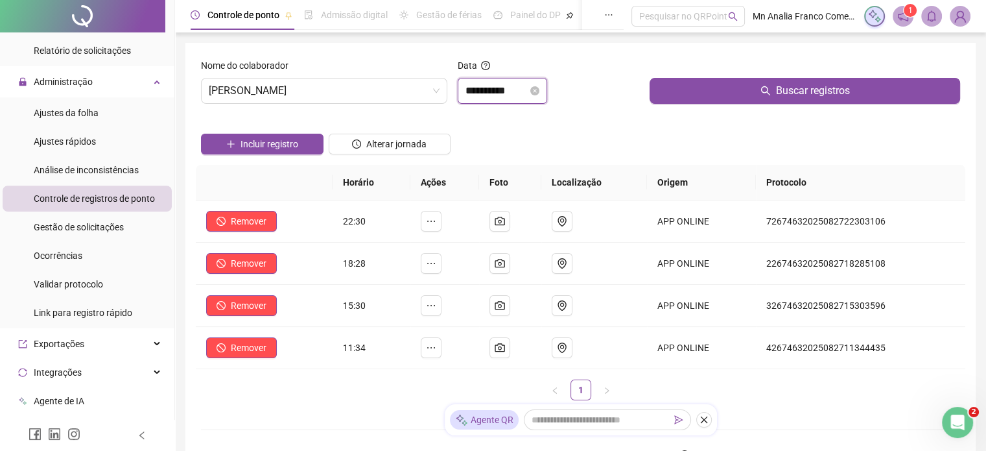
click at [474, 90] on input "**********" at bounding box center [497, 91] width 62 height 16
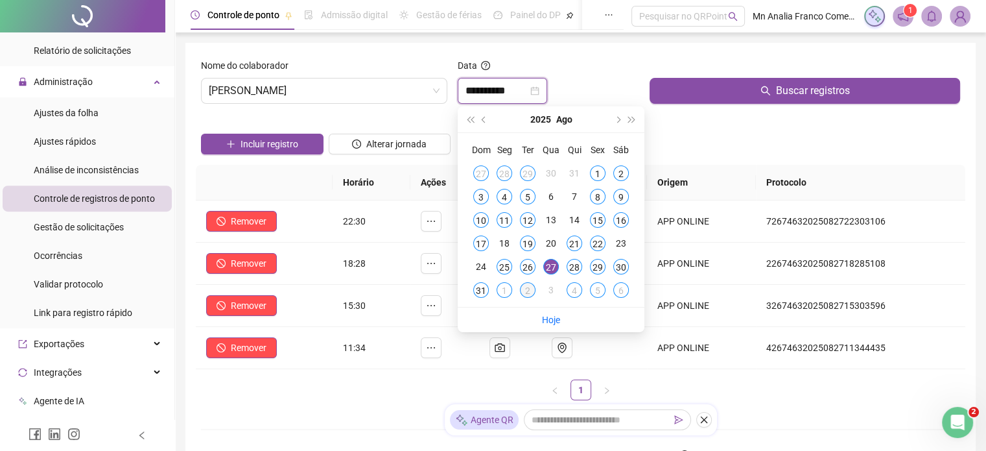
type input "**********"
click at [520, 290] on div "2" at bounding box center [528, 290] width 16 height 16
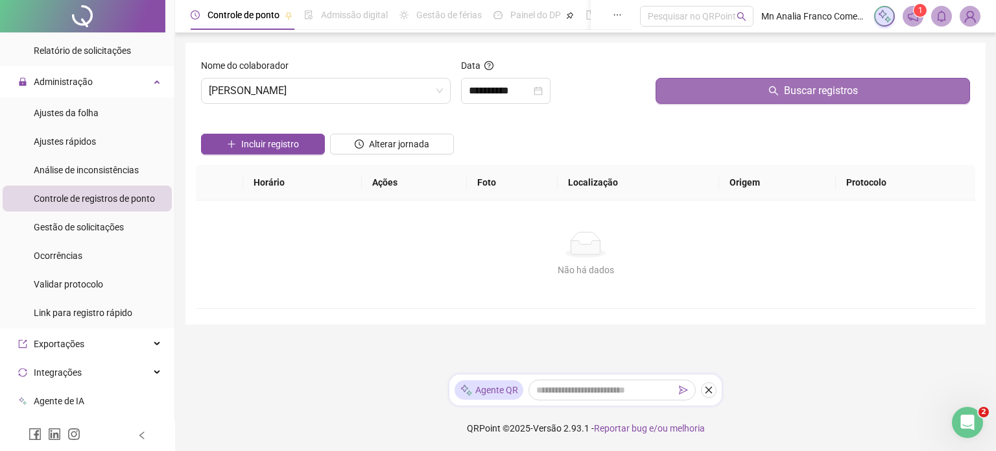
click at [733, 94] on button "Buscar registros" at bounding box center [812, 91] width 314 height 26
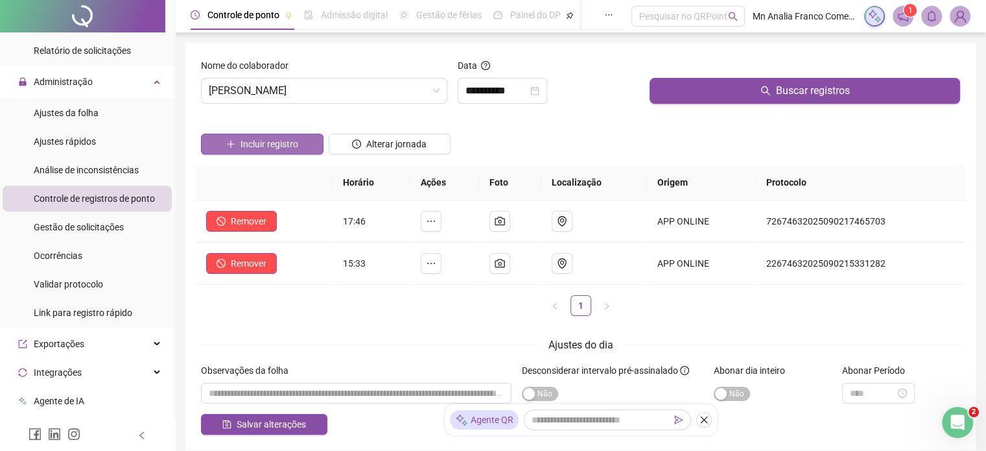
click at [307, 145] on button "Incluir registro" at bounding box center [262, 144] width 123 height 21
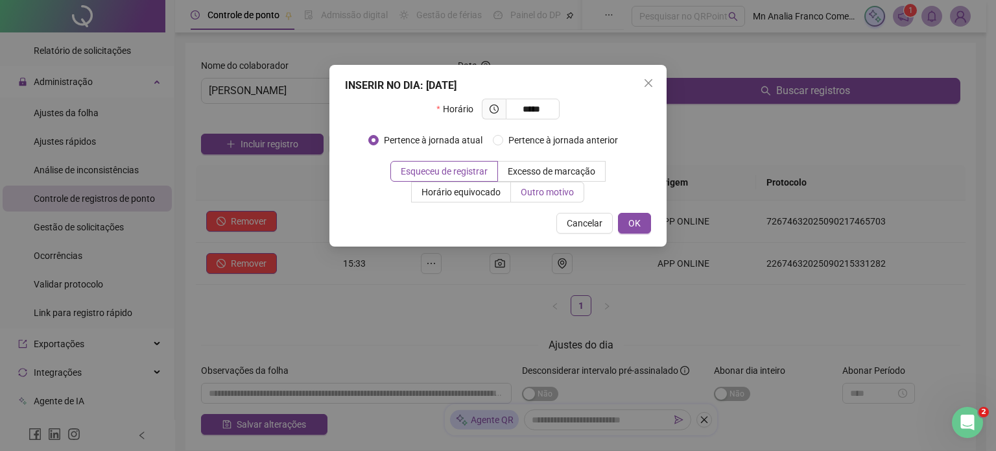
type input "*****"
click at [521, 194] on span "Outro motivo" at bounding box center [547, 192] width 53 height 10
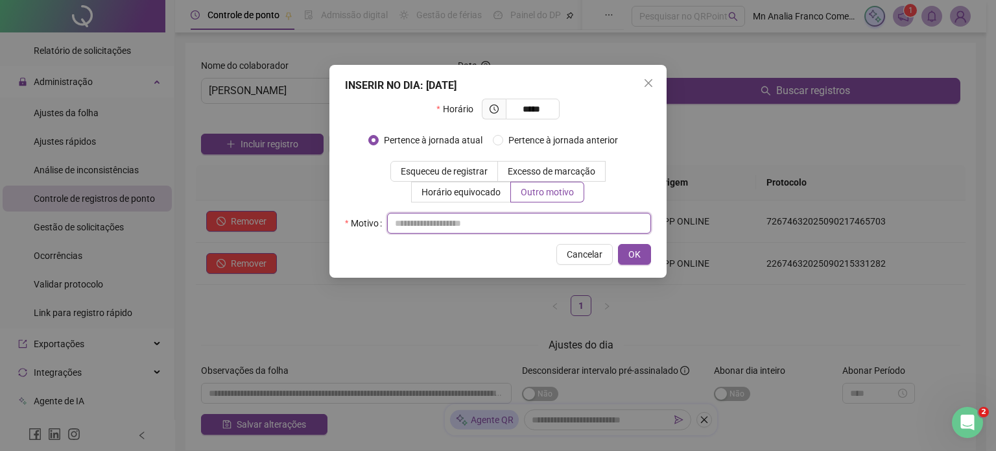
click at [503, 232] on input "text" at bounding box center [519, 223] width 264 height 21
type input "*"
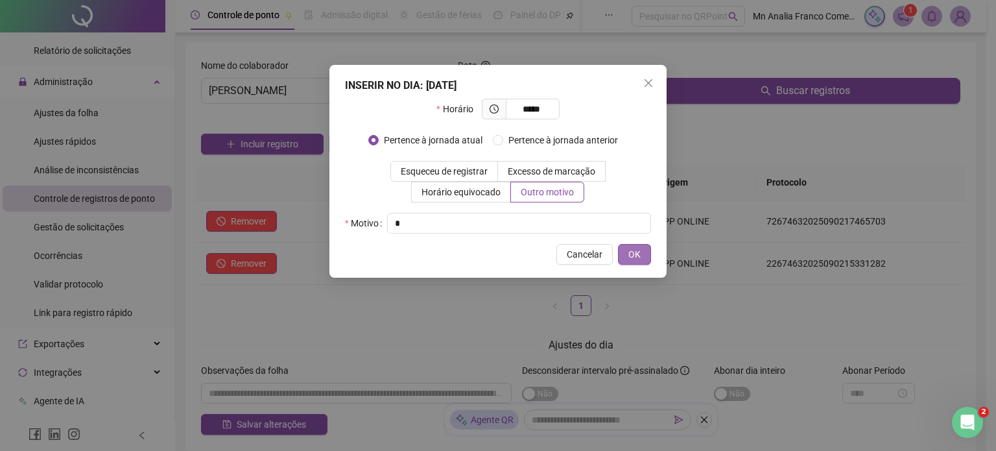
click at [635, 253] on span "OK" at bounding box center [634, 254] width 12 height 14
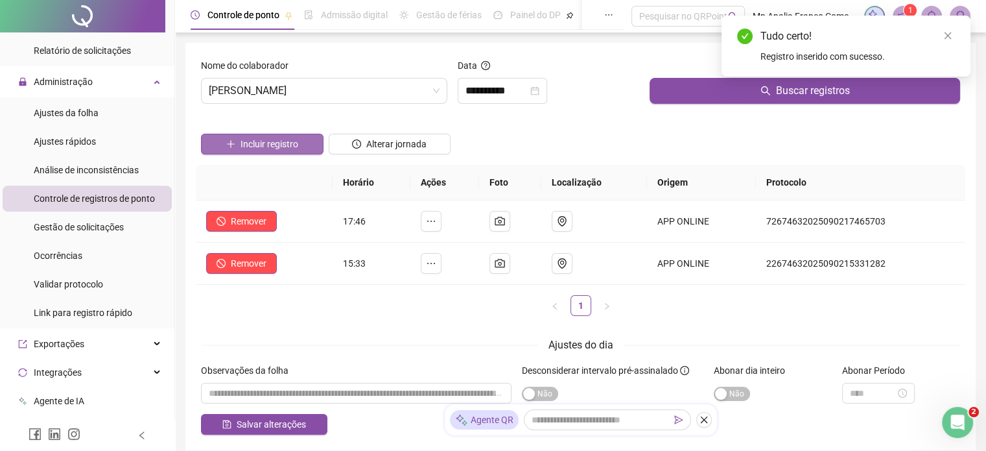
click at [285, 139] on span "Incluir registro" at bounding box center [270, 144] width 58 height 14
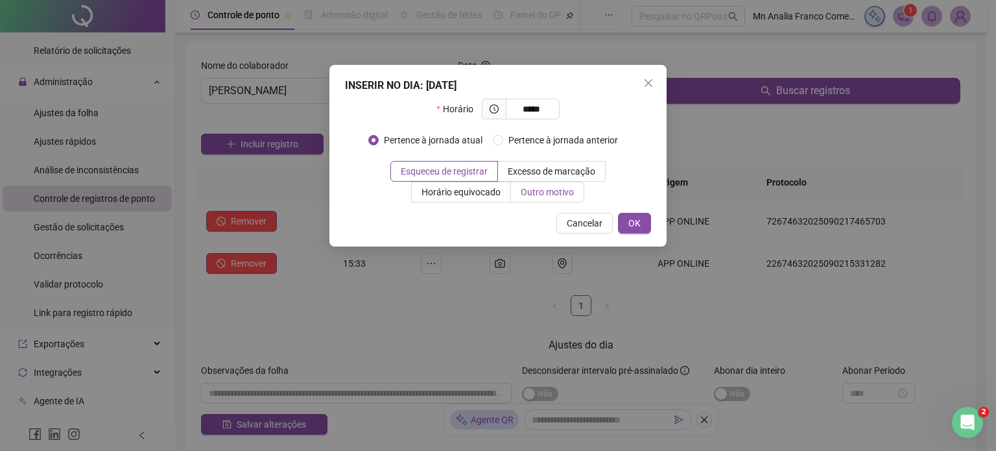
type input "*****"
click at [521, 195] on span "Outro motivo" at bounding box center [547, 192] width 53 height 10
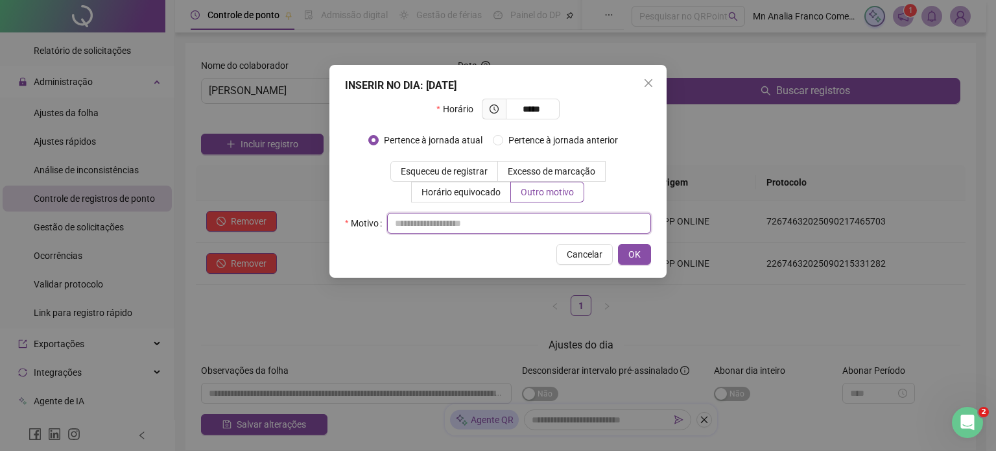
click at [511, 229] on input "text" at bounding box center [519, 223] width 264 height 21
type input "*"
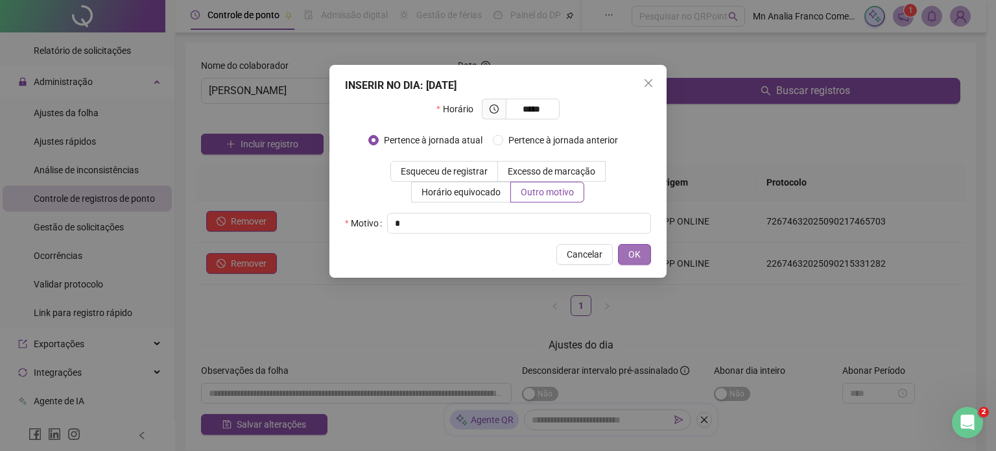
click at [641, 255] on button "OK" at bounding box center [634, 254] width 33 height 21
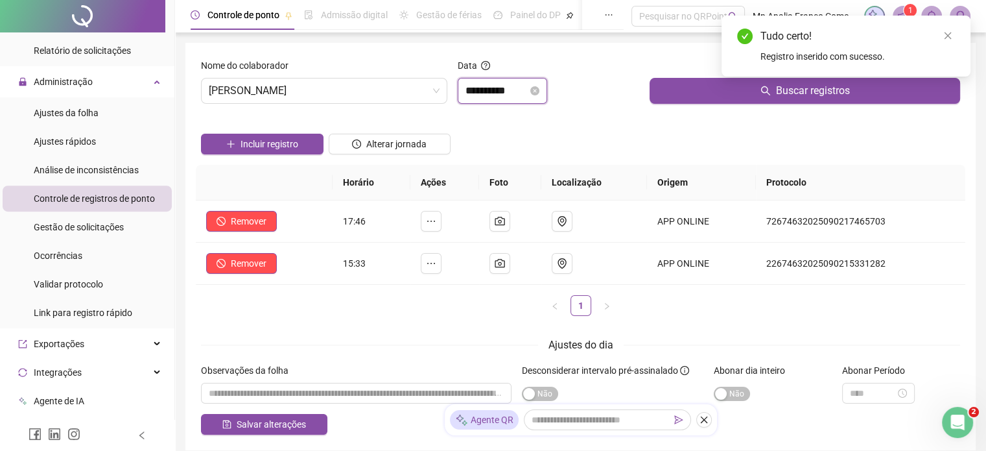
click at [501, 86] on input "**********" at bounding box center [497, 91] width 62 height 16
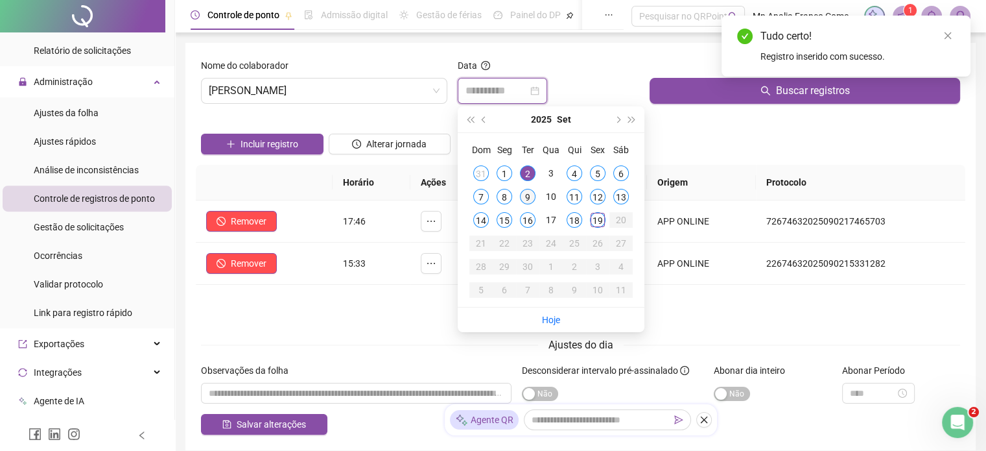
type input "**********"
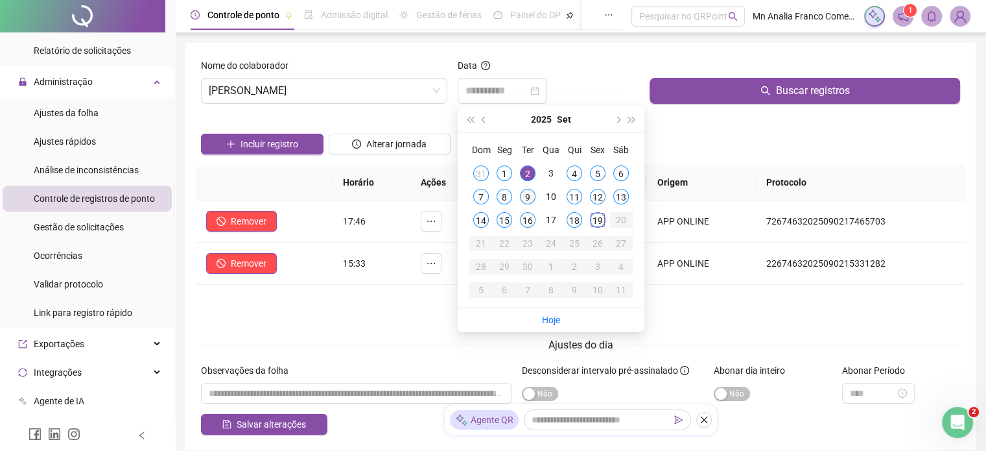
click at [524, 198] on div "9" at bounding box center [528, 197] width 16 height 16
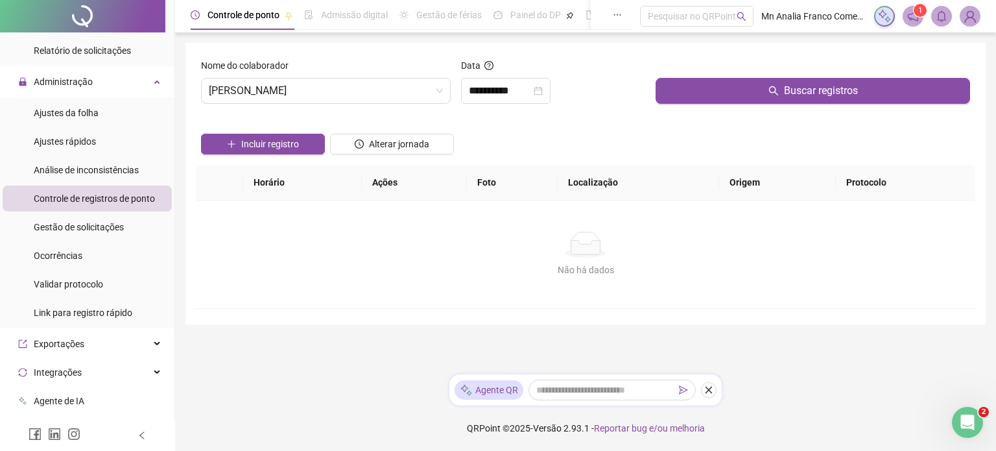
click at [714, 108] on div "Buscar registros" at bounding box center [812, 86] width 325 height 56
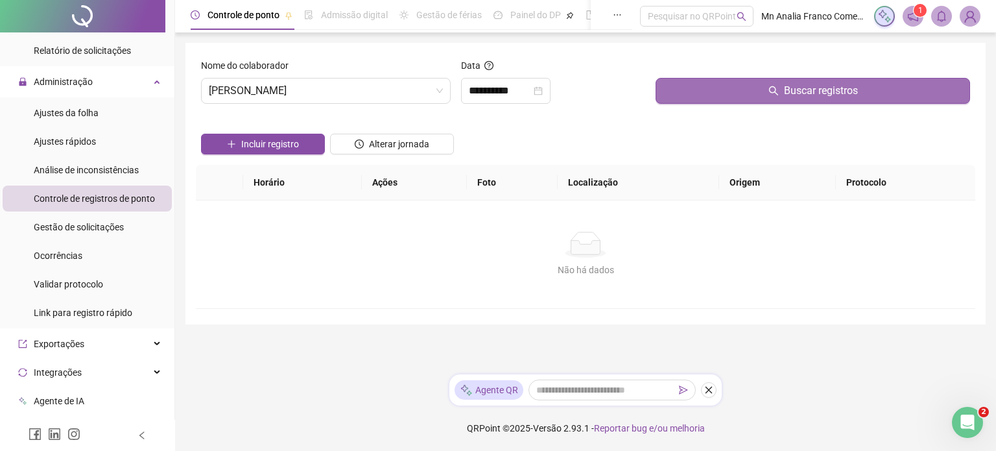
click at [710, 88] on button "Buscar registros" at bounding box center [812, 91] width 314 height 26
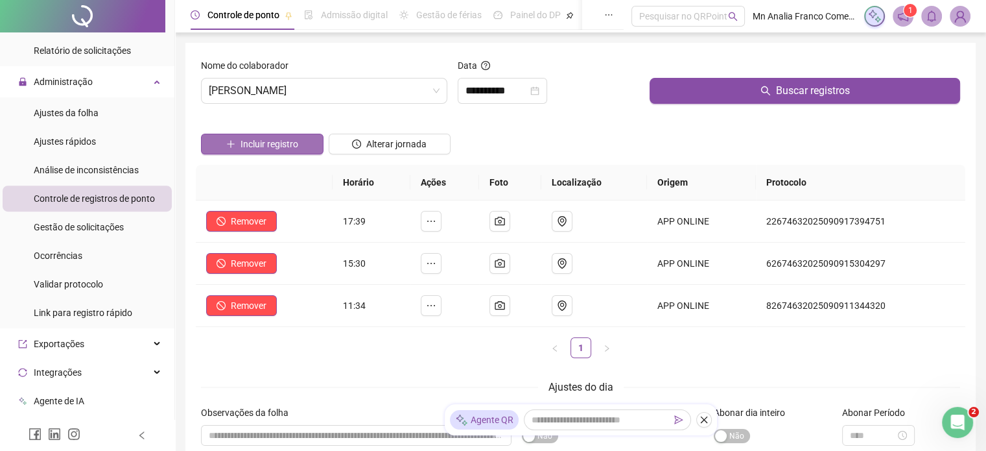
click at [285, 146] on span "Incluir registro" at bounding box center [270, 144] width 58 height 14
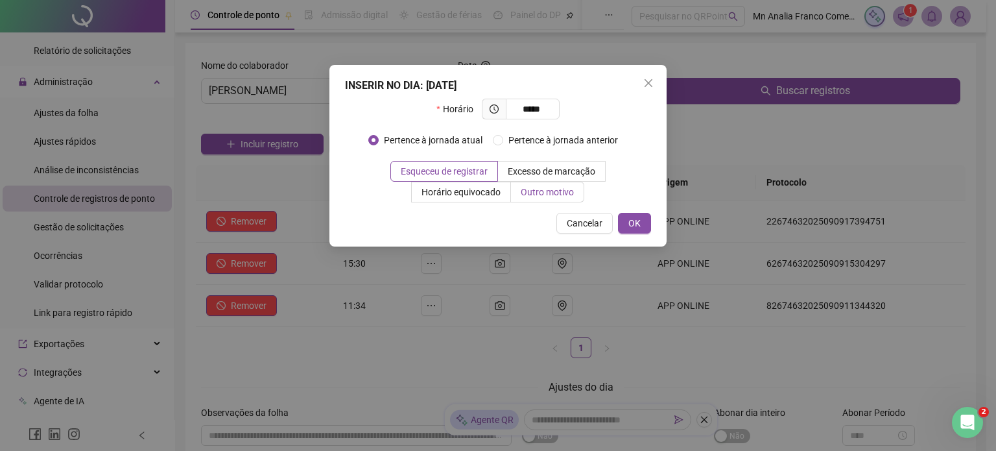
type input "*****"
click at [519, 189] on label "Outro motivo" at bounding box center [547, 192] width 73 height 21
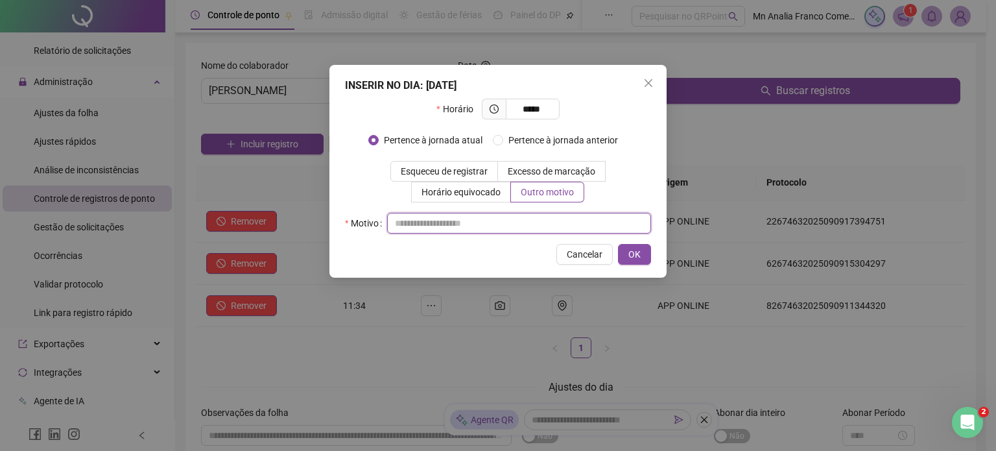
click at [517, 220] on input "text" at bounding box center [519, 223] width 264 height 21
type input "*"
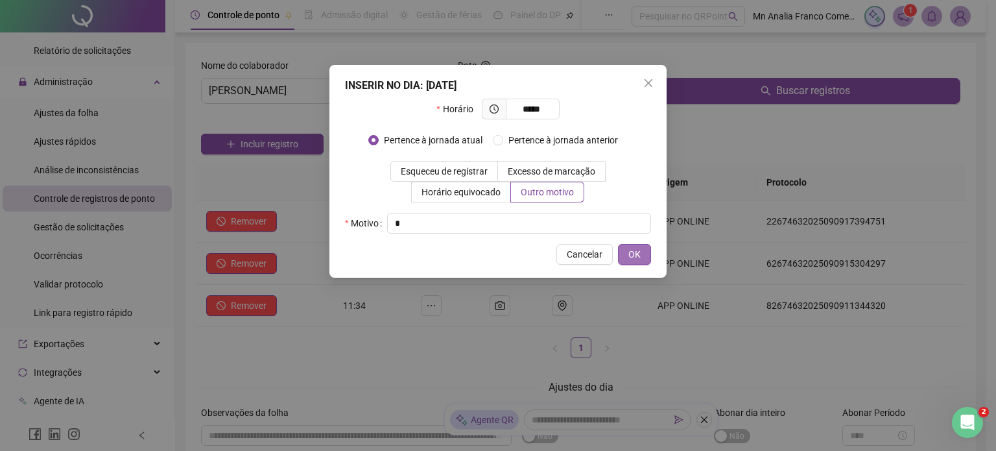
click at [638, 254] on span "OK" at bounding box center [634, 254] width 12 height 14
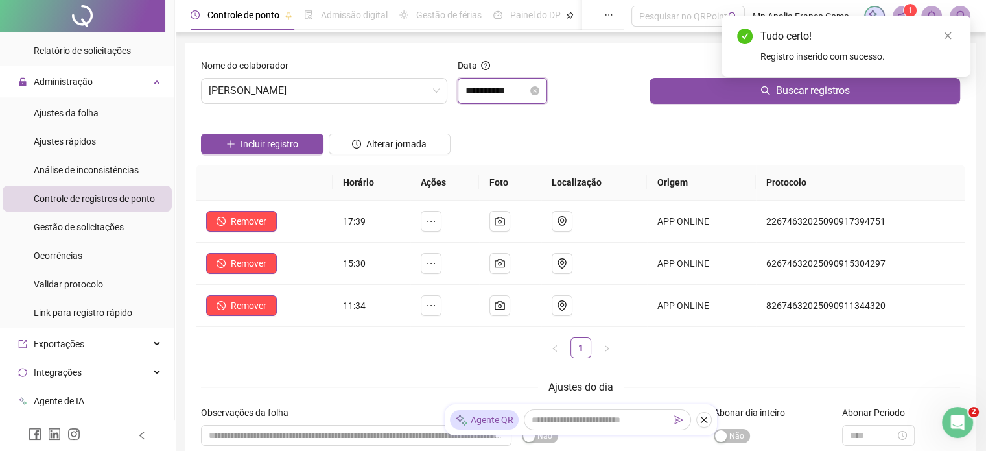
click at [511, 84] on input "**********" at bounding box center [497, 91] width 62 height 16
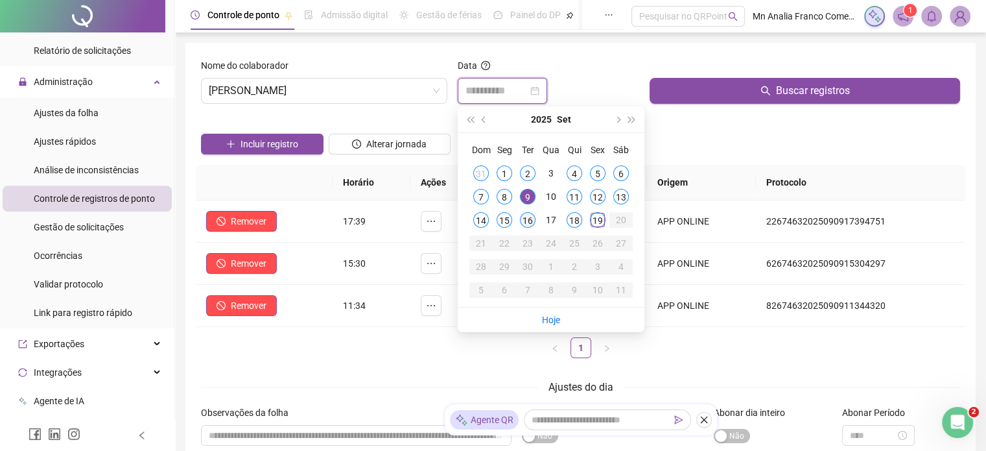
type input "**********"
click at [525, 219] on div "16" at bounding box center [528, 220] width 16 height 16
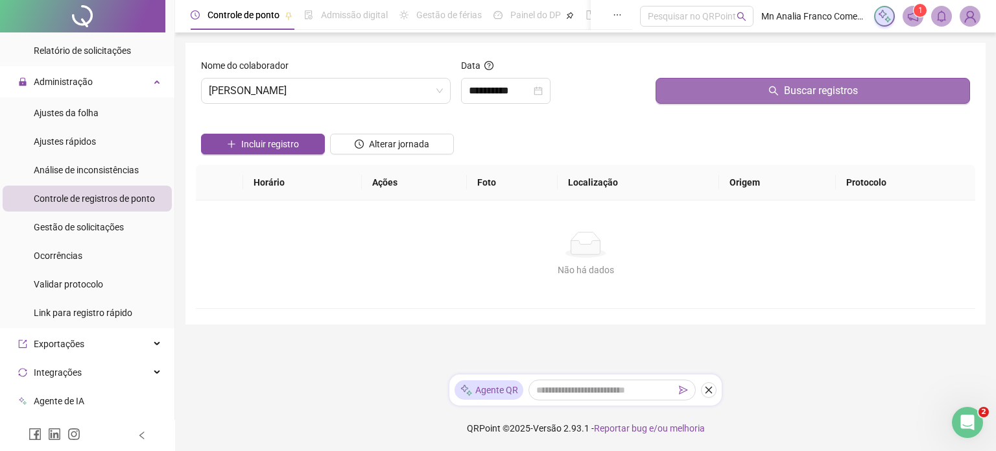
click at [776, 82] on button "Buscar registros" at bounding box center [812, 91] width 314 height 26
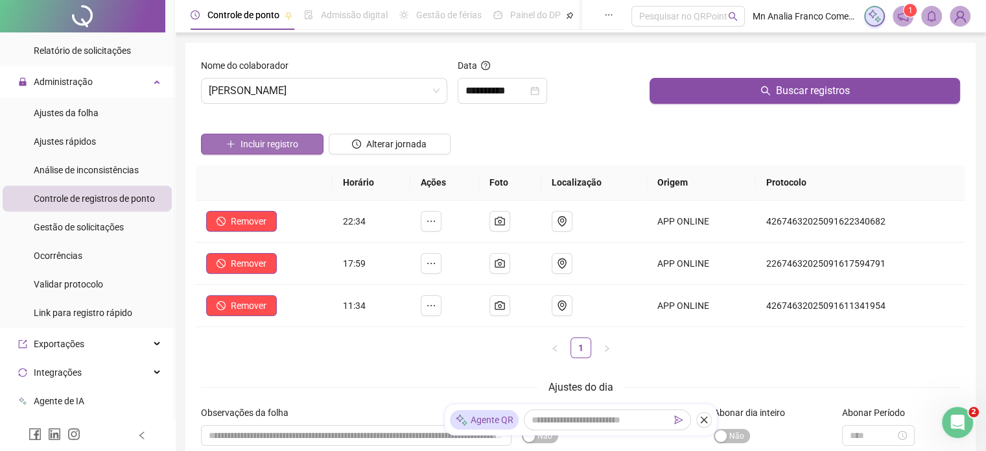
click at [281, 137] on span "Incluir registro" at bounding box center [270, 144] width 58 height 14
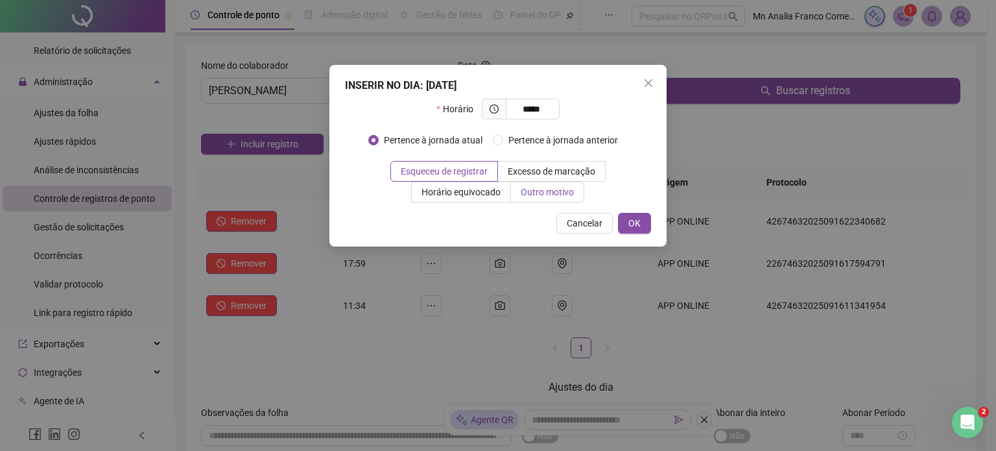
type input "*****"
click at [516, 187] on label "Outro motivo" at bounding box center [547, 192] width 73 height 21
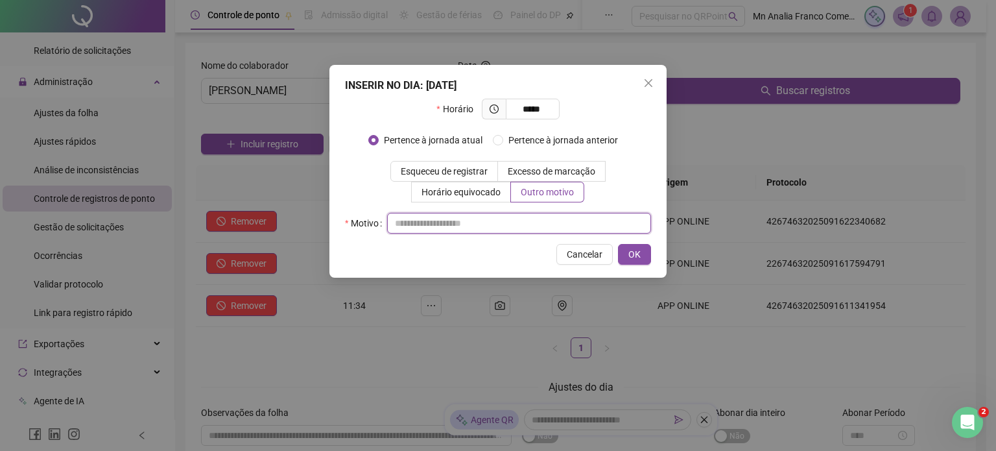
click at [511, 226] on input "text" at bounding box center [519, 223] width 264 height 21
type input "*"
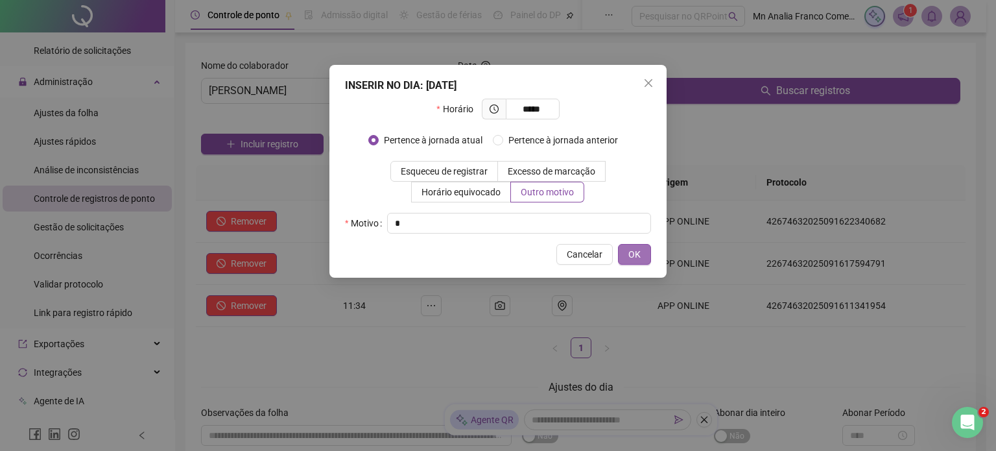
click at [628, 255] on span "OK" at bounding box center [634, 254] width 12 height 14
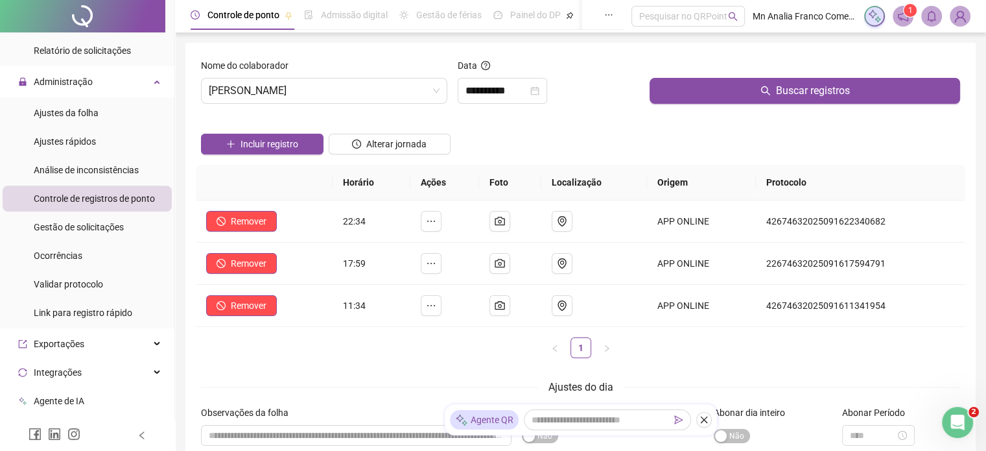
click at [60, 195] on span "Controle de registros de ponto" at bounding box center [94, 198] width 121 height 10
click at [67, 112] on span "Ajustes da folha" at bounding box center [66, 113] width 65 height 10
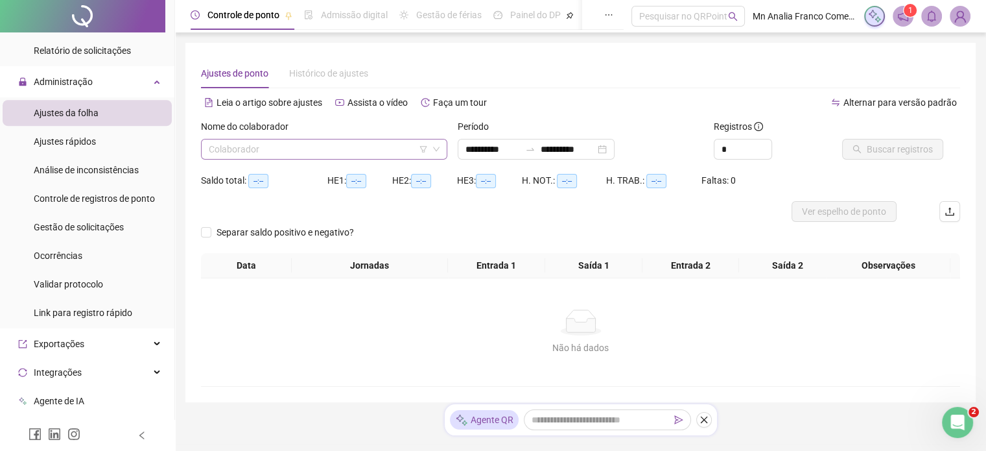
click at [303, 146] on input "search" at bounding box center [318, 148] width 219 height 19
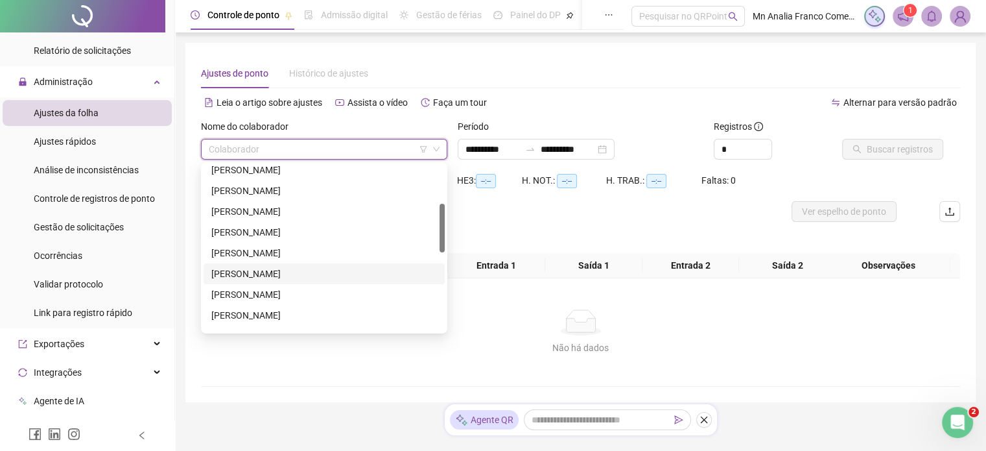
scroll to position [259, 0]
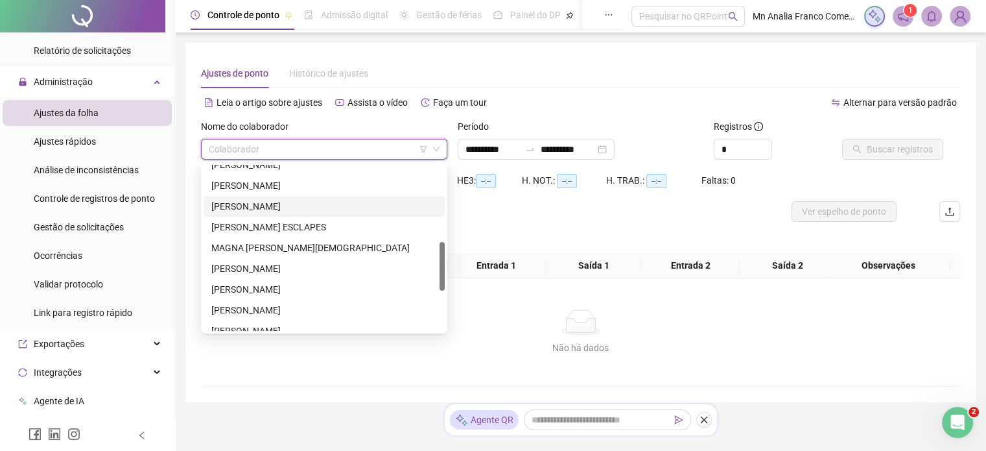
click at [286, 207] on div "[PERSON_NAME]" at bounding box center [324, 206] width 226 height 14
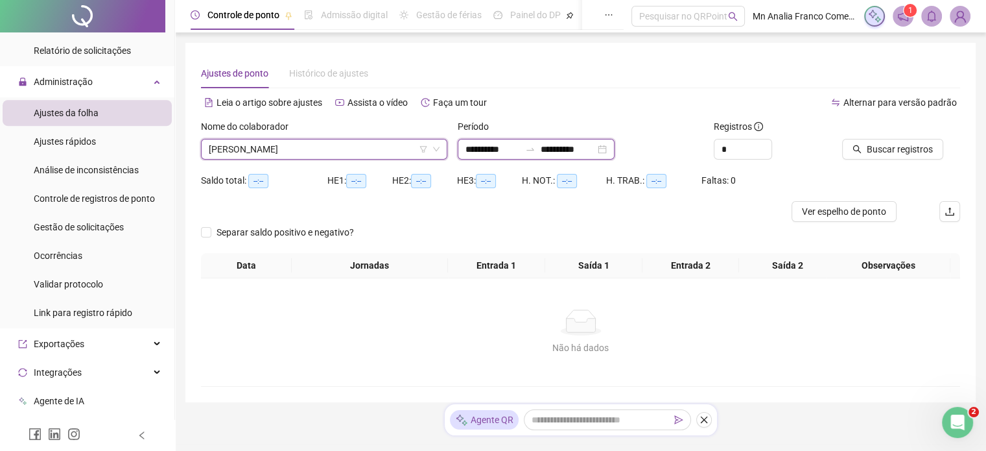
click at [495, 144] on input "**********" at bounding box center [493, 149] width 54 height 14
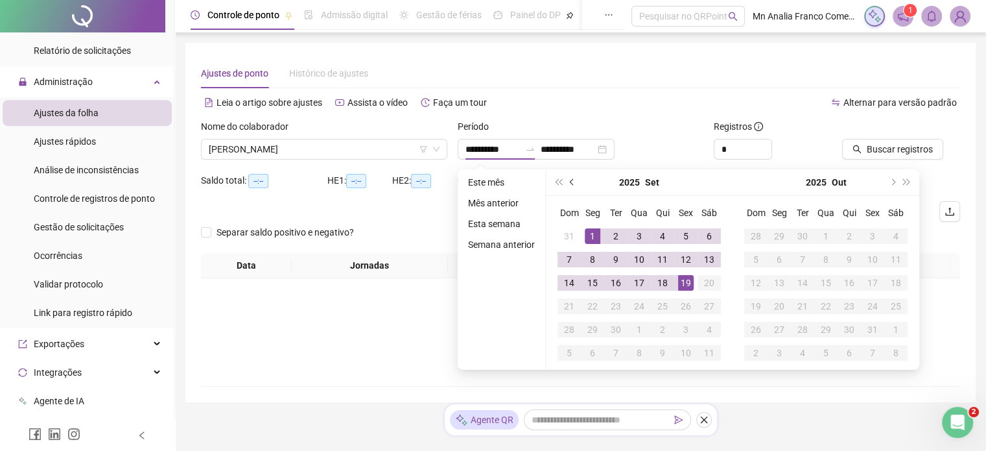
click at [567, 178] on button "prev-year" at bounding box center [572, 182] width 14 height 26
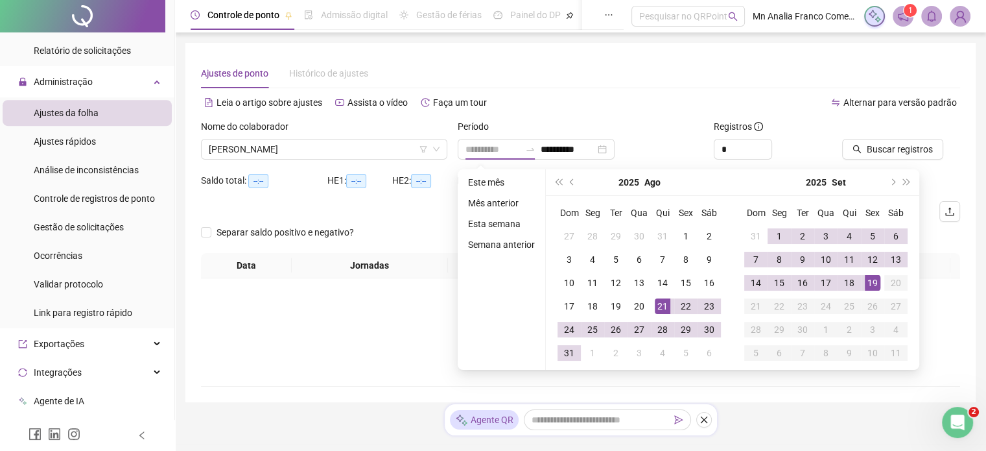
type input "**********"
click at [665, 311] on div "21" at bounding box center [663, 306] width 16 height 16
type input "**********"
click at [844, 280] on div "18" at bounding box center [850, 283] width 16 height 16
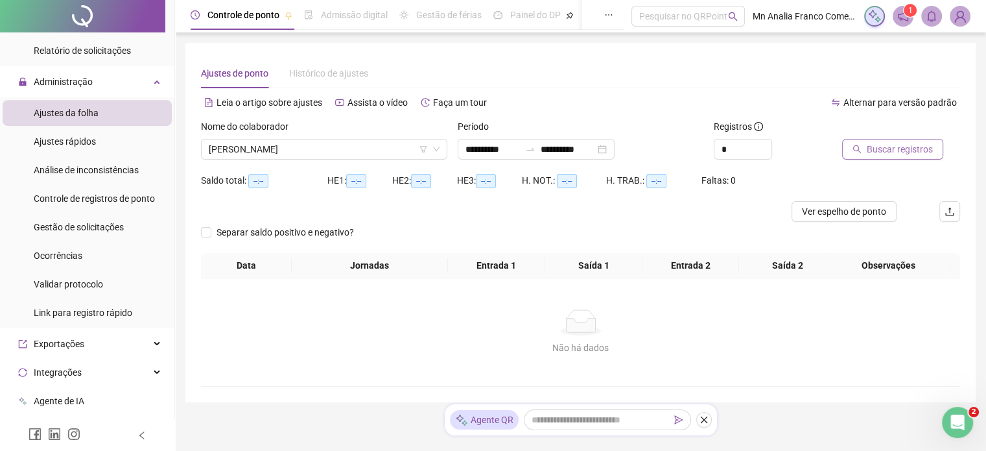
click at [869, 148] on span "Buscar registros" at bounding box center [900, 149] width 66 height 14
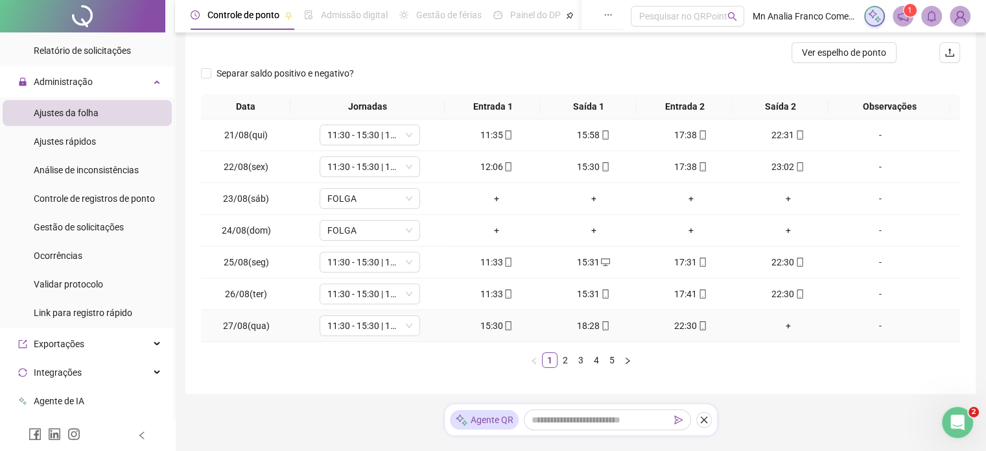
scroll to position [187, 0]
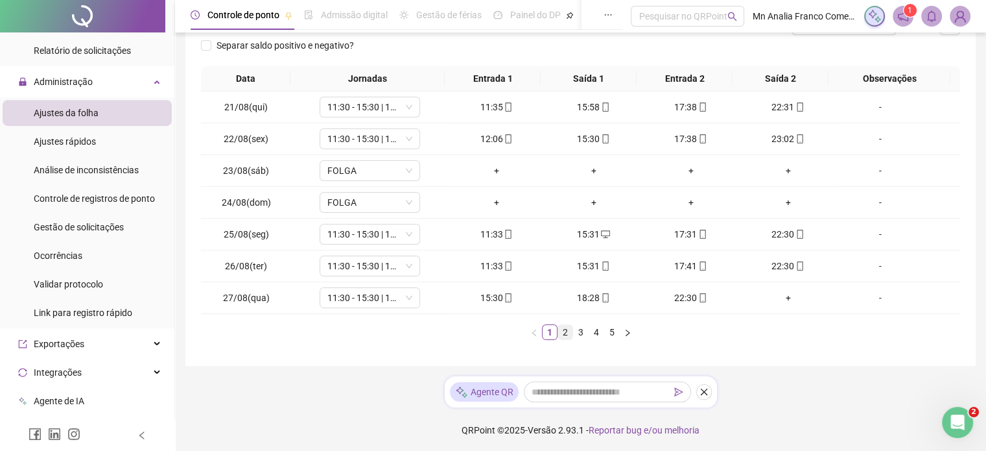
click at [562, 328] on link "2" at bounding box center [565, 332] width 14 height 14
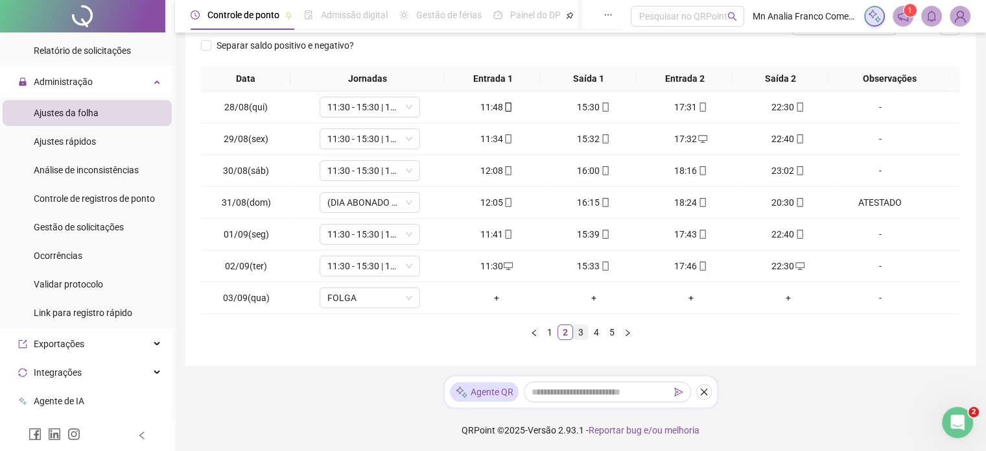
click at [581, 330] on link "3" at bounding box center [581, 332] width 14 height 14
click at [603, 329] on ul "1 2 3 4 5" at bounding box center [580, 332] width 759 height 16
click at [607, 329] on link "5" at bounding box center [612, 332] width 14 height 14
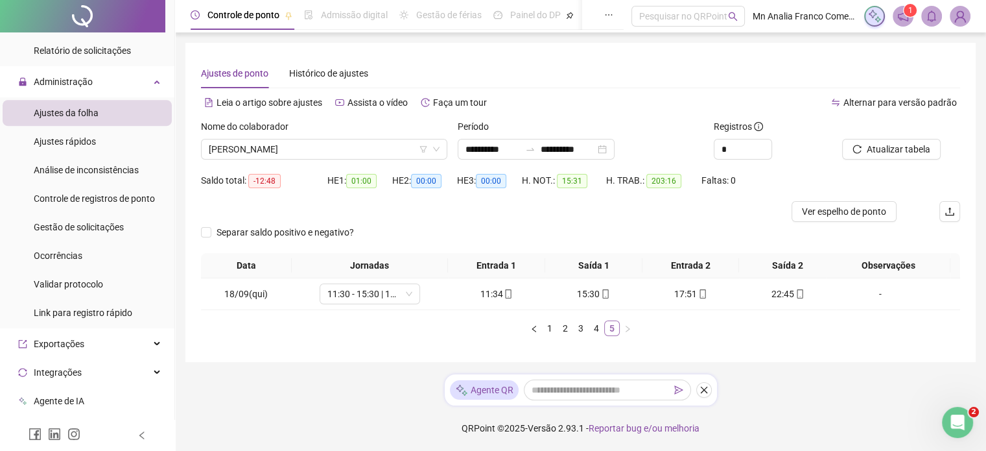
scroll to position [0, 0]
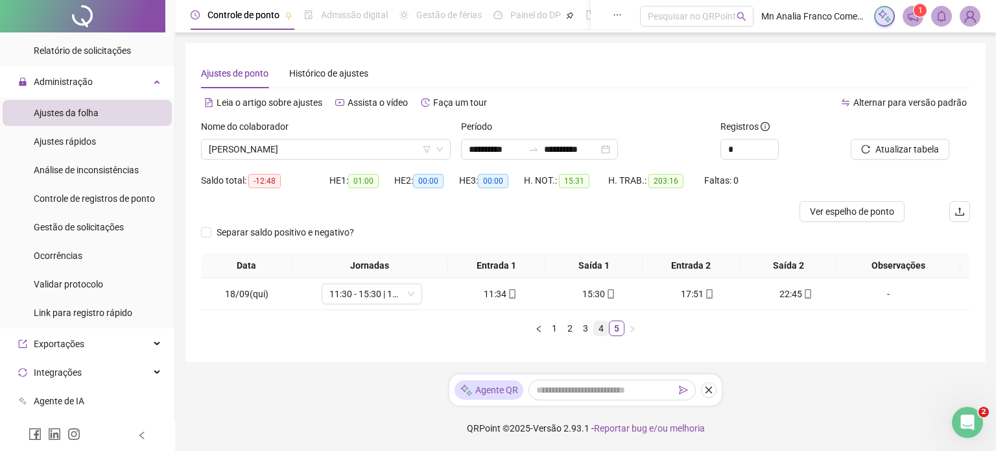
click at [602, 324] on link "4" at bounding box center [601, 328] width 14 height 14
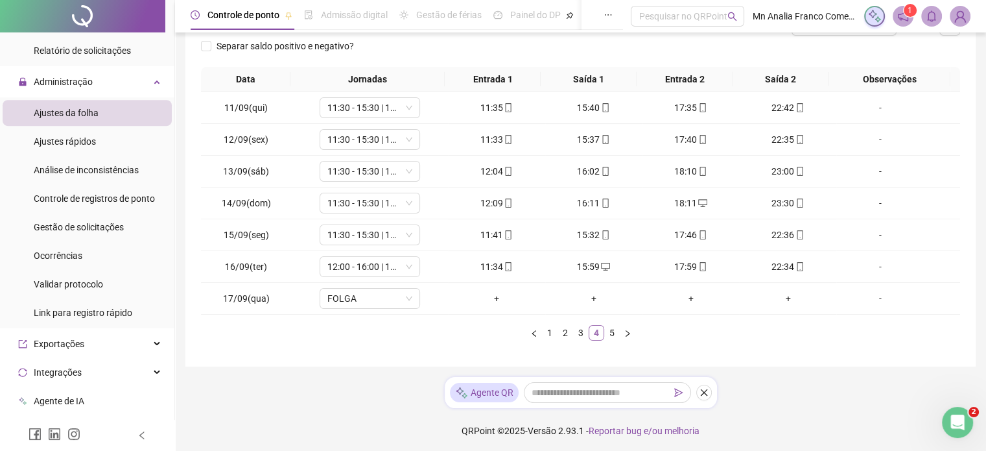
scroll to position [187, 0]
click at [578, 329] on link "3" at bounding box center [581, 332] width 14 height 14
click at [566, 334] on link "2" at bounding box center [565, 332] width 14 height 14
click at [545, 330] on link "1" at bounding box center [550, 332] width 14 height 14
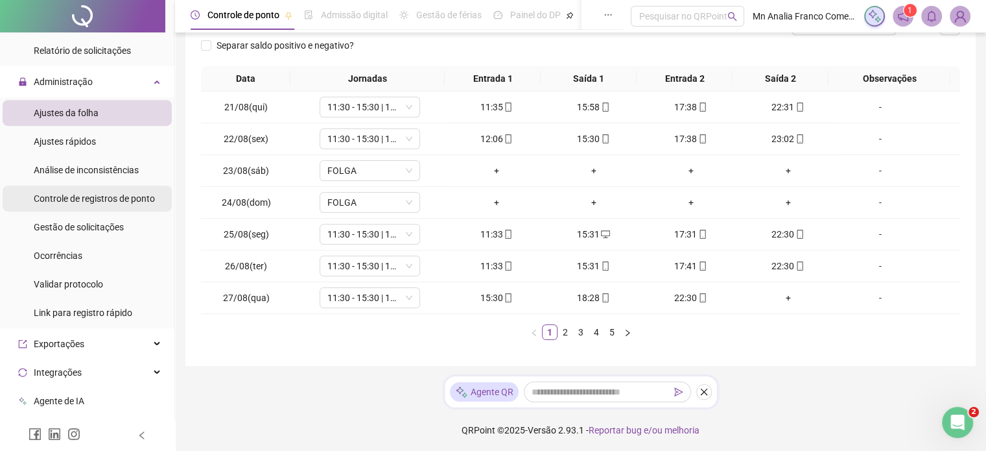
click at [75, 205] on div "Controle de registros de ponto" at bounding box center [94, 198] width 121 height 26
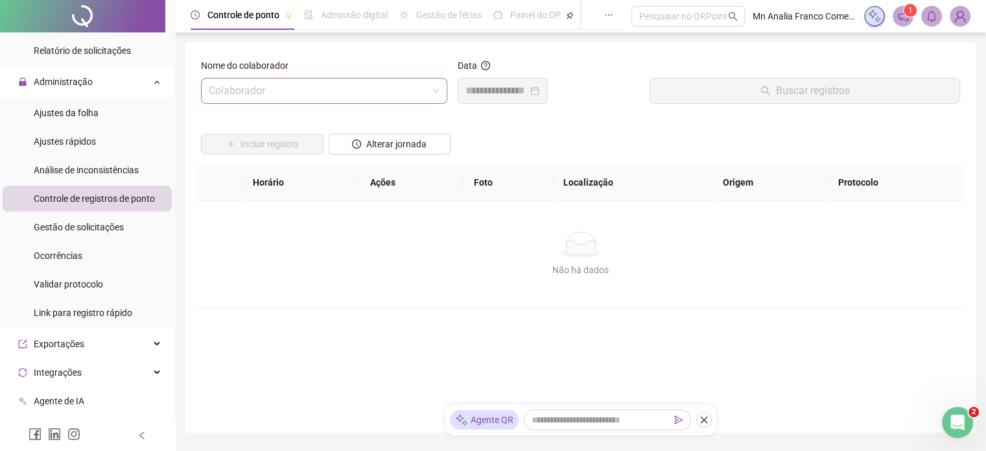
click at [359, 88] on input "search" at bounding box center [318, 90] width 219 height 25
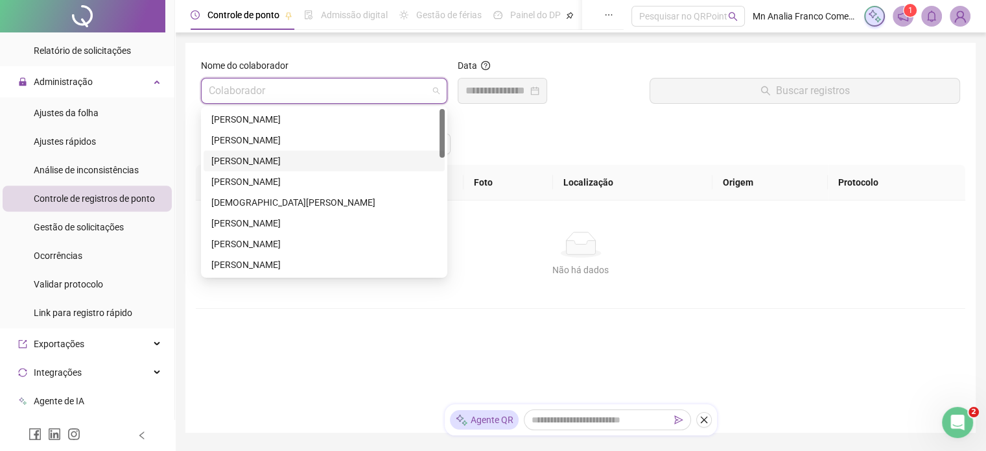
scroll to position [259, 0]
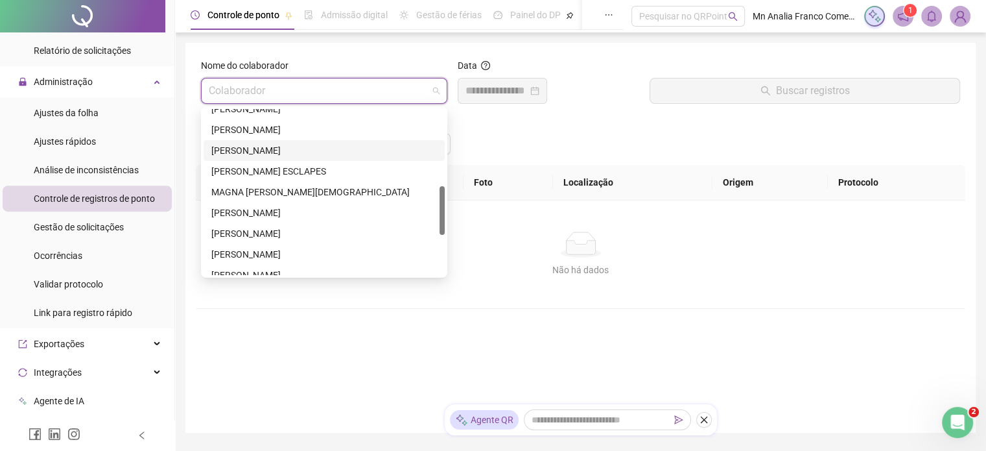
click at [383, 157] on div "[PERSON_NAME]" at bounding box center [324, 150] width 226 height 14
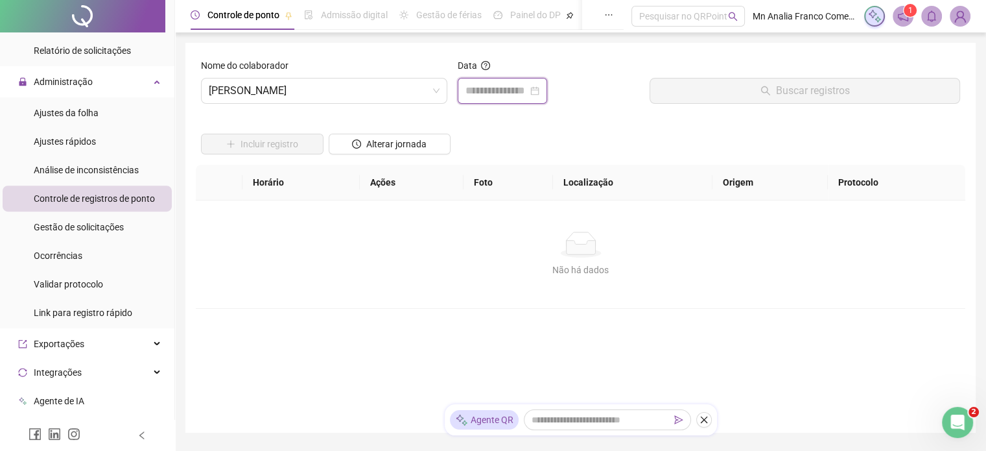
click at [513, 91] on input at bounding box center [497, 91] width 62 height 16
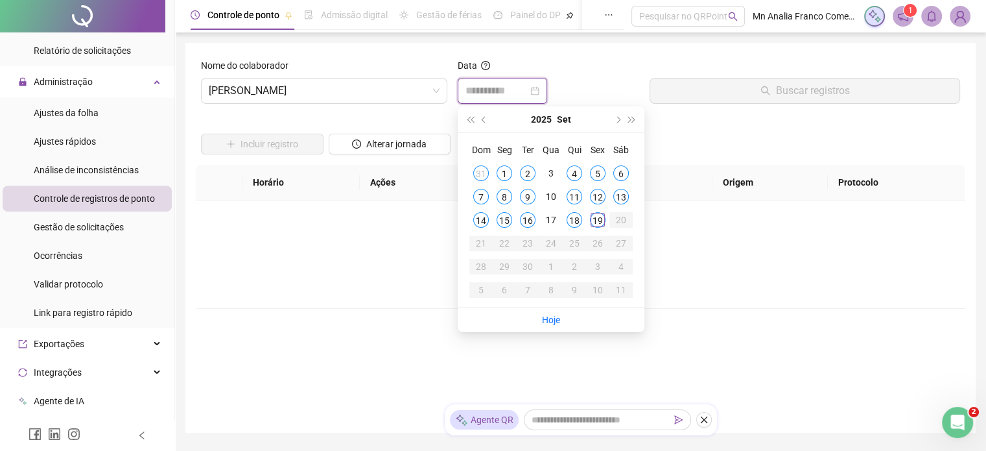
type input "**********"
click at [480, 123] on button "prev-year" at bounding box center [484, 119] width 14 height 26
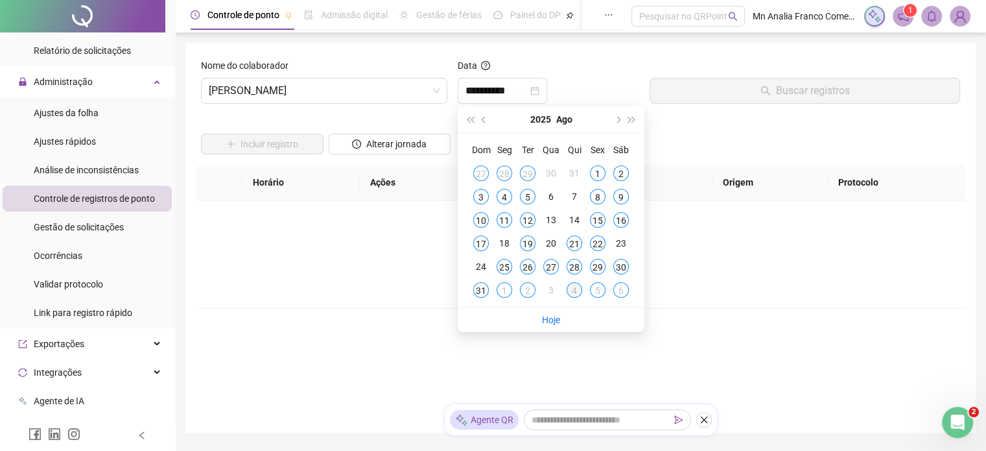
type input "**********"
click at [544, 269] on div "27" at bounding box center [551, 267] width 16 height 16
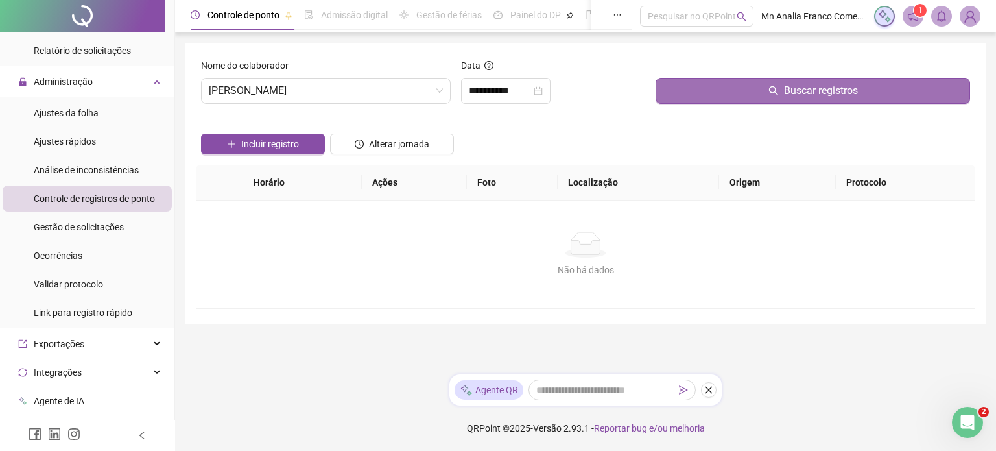
click at [715, 94] on button "Buscar registros" at bounding box center [812, 91] width 314 height 26
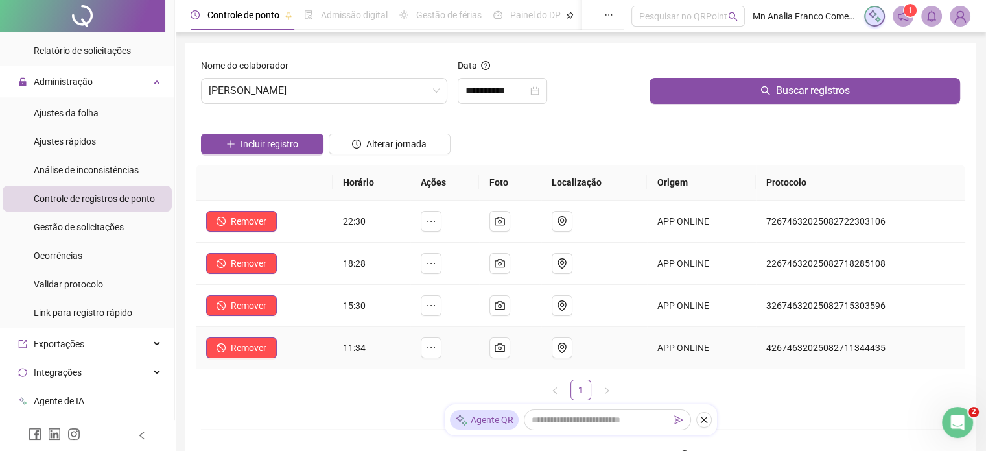
click at [493, 350] on td at bounding box center [510, 348] width 62 height 42
click at [505, 344] on icon "camera" at bounding box center [500, 347] width 10 height 10
click at [242, 391] on ul "1" at bounding box center [581, 389] width 770 height 21
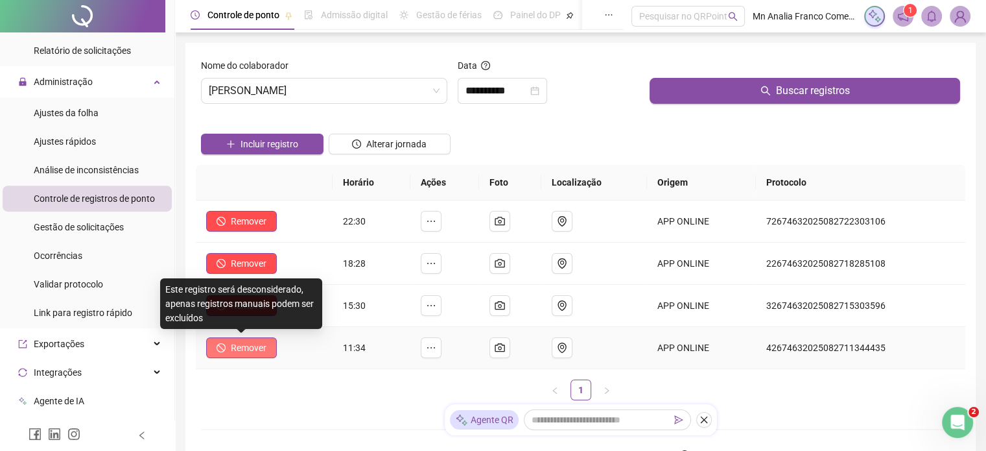
click at [249, 347] on span "Remover" at bounding box center [249, 347] width 36 height 14
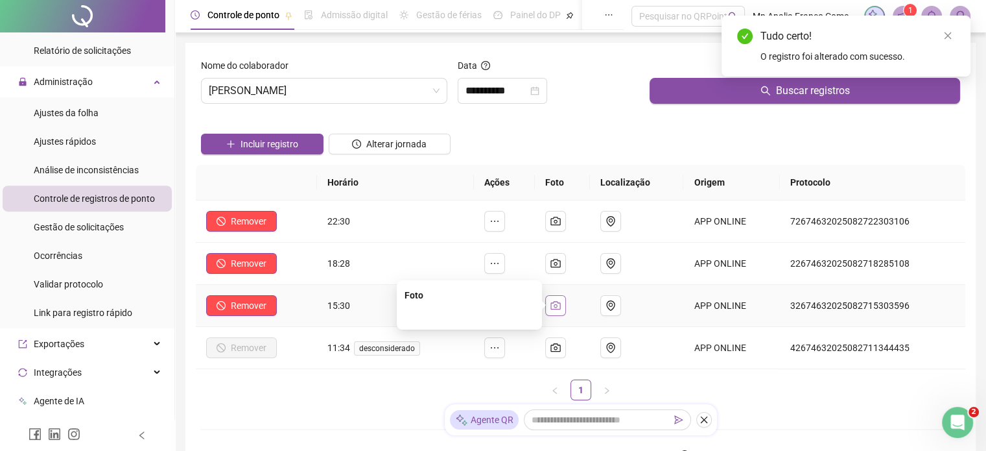
click at [560, 302] on icon "camera" at bounding box center [555, 305] width 10 height 10
click at [560, 271] on button "button" at bounding box center [555, 263] width 21 height 21
click at [262, 414] on form "**********" at bounding box center [580, 288] width 759 height 460
click at [298, 148] on button "Incluir registro" at bounding box center [262, 144] width 123 height 21
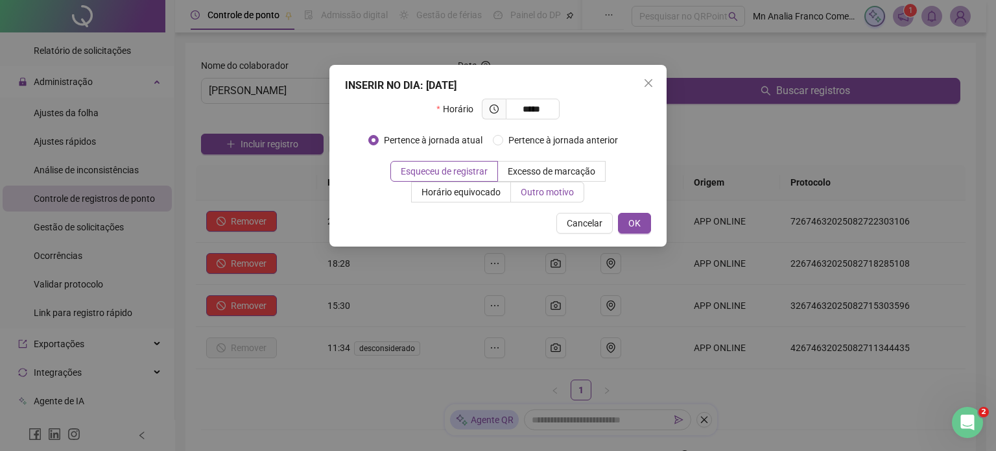
type input "*****"
click at [556, 187] on span "Outro motivo" at bounding box center [547, 192] width 53 height 10
click at [521, 186] on label "Outro motivo" at bounding box center [547, 192] width 73 height 21
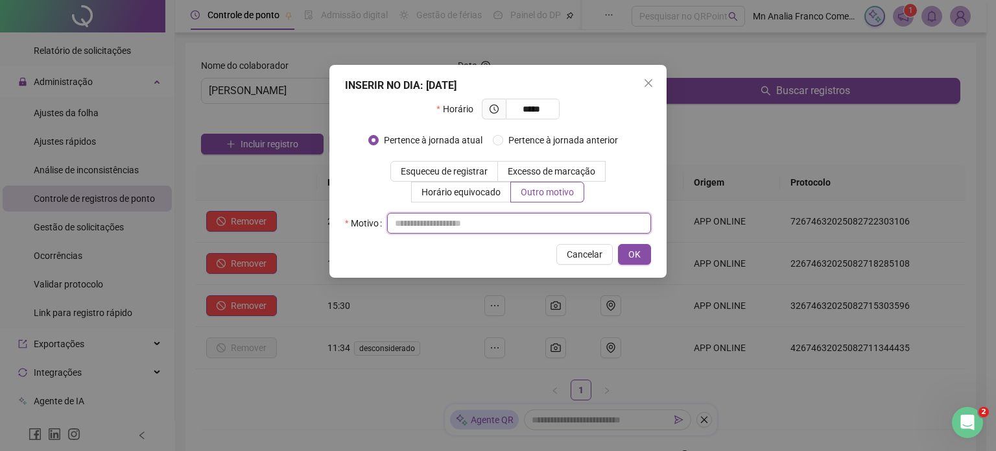
drag, startPoint x: 519, startPoint y: 220, endPoint x: 503, endPoint y: 213, distance: 16.9
click at [520, 218] on input "text" at bounding box center [519, 223] width 264 height 21
type input "*"
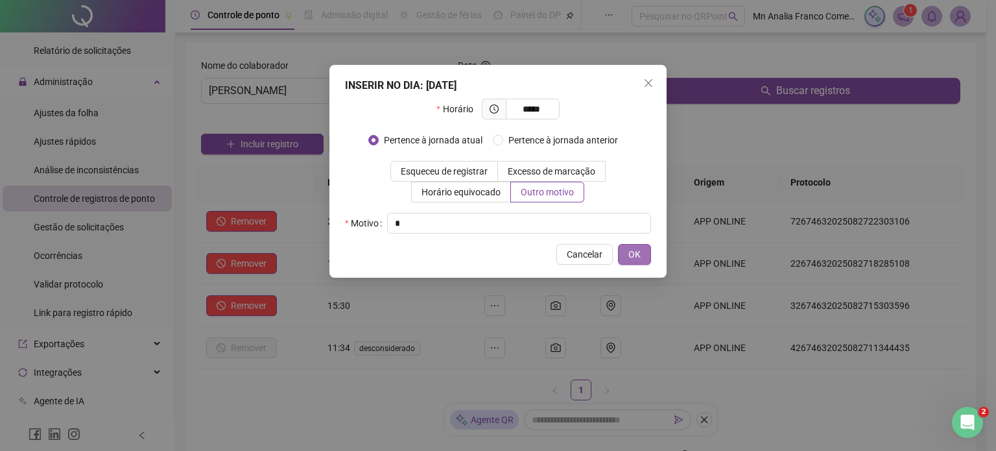
click at [641, 257] on button "OK" at bounding box center [634, 254] width 33 height 21
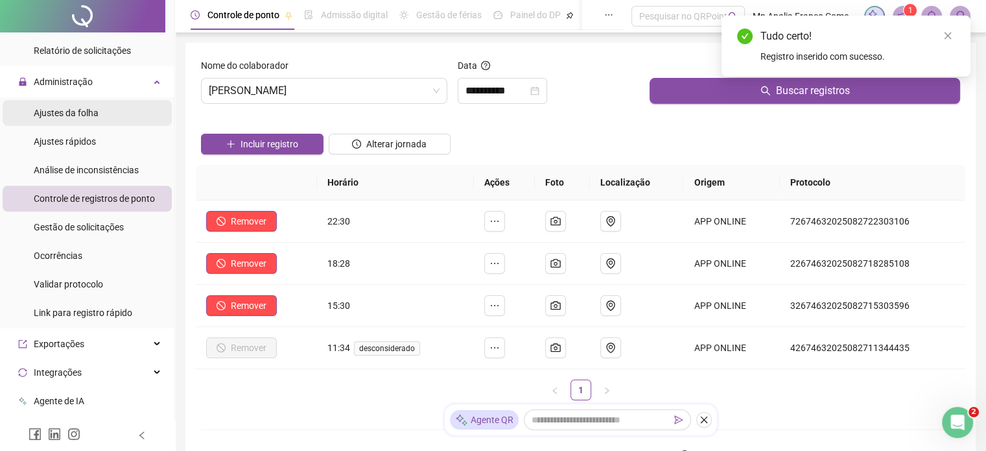
click at [89, 121] on div "Ajustes da folha" at bounding box center [66, 113] width 65 height 26
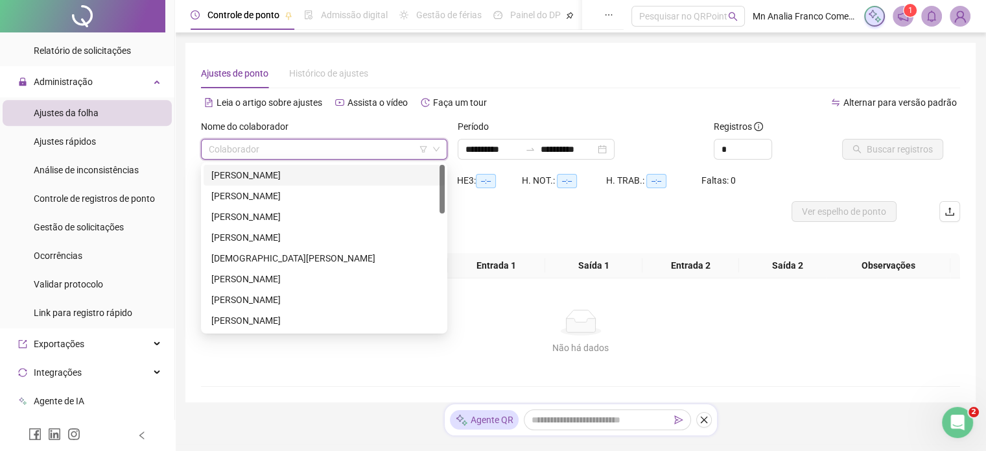
click at [254, 155] on input "search" at bounding box center [318, 148] width 219 height 19
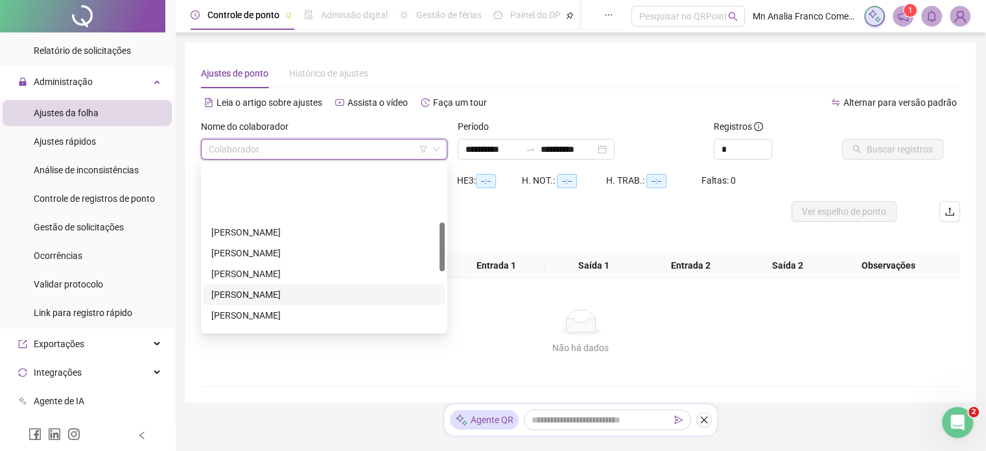
scroll to position [195, 0]
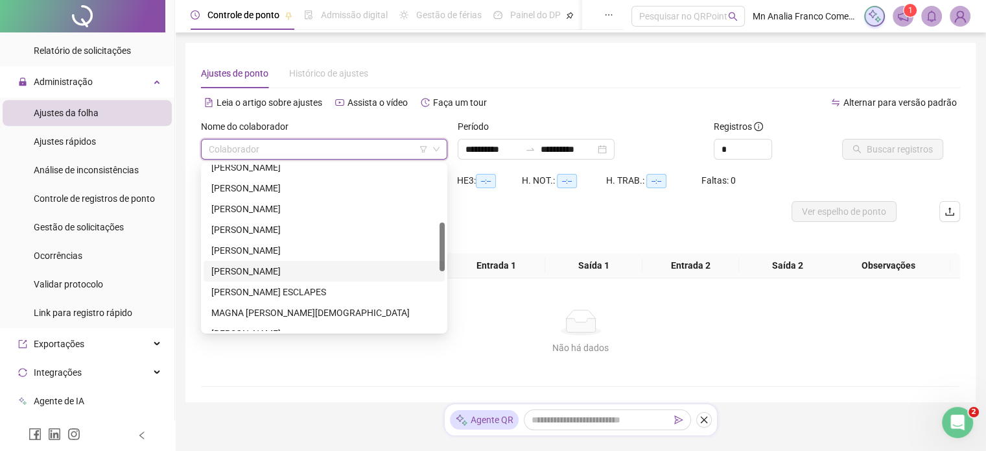
click at [337, 270] on div "[PERSON_NAME]" at bounding box center [324, 271] width 226 height 14
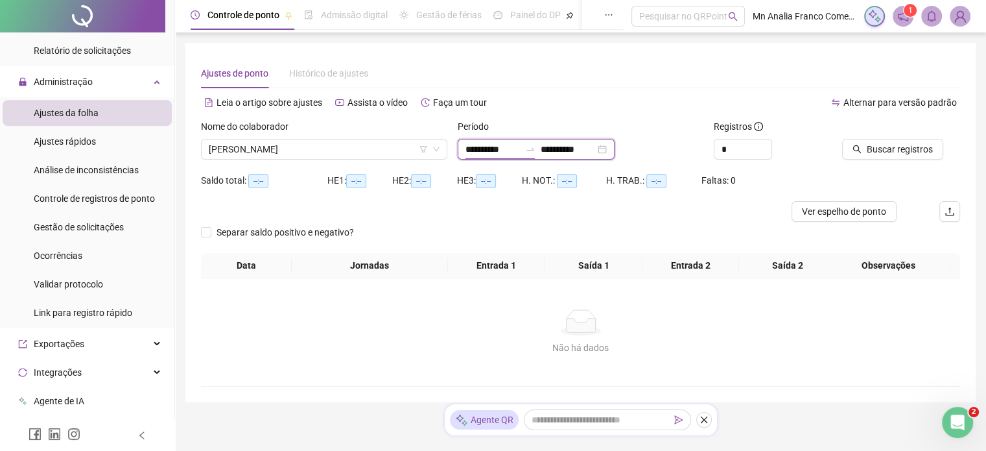
click at [479, 147] on input "**********" at bounding box center [493, 149] width 54 height 14
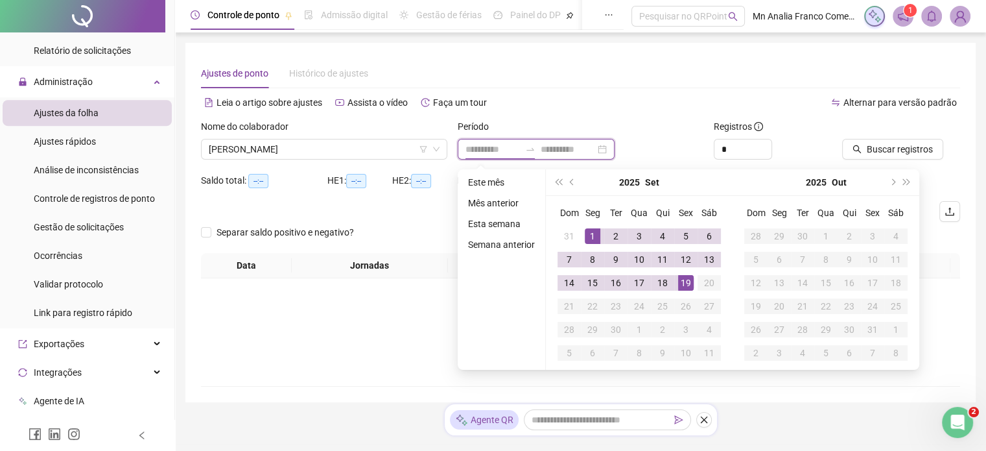
type input "**********"
click at [571, 180] on span "prev-year" at bounding box center [573, 182] width 6 height 6
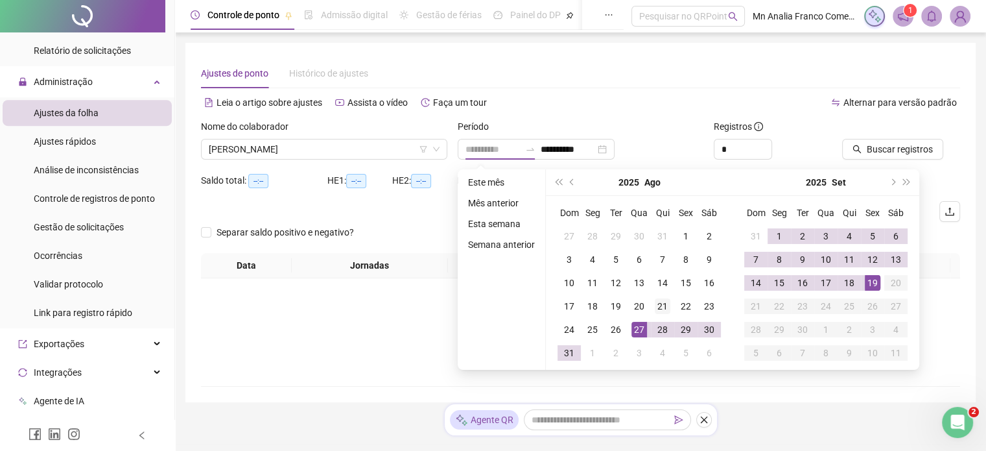
type input "**********"
click at [656, 307] on div "21" at bounding box center [663, 306] width 16 height 16
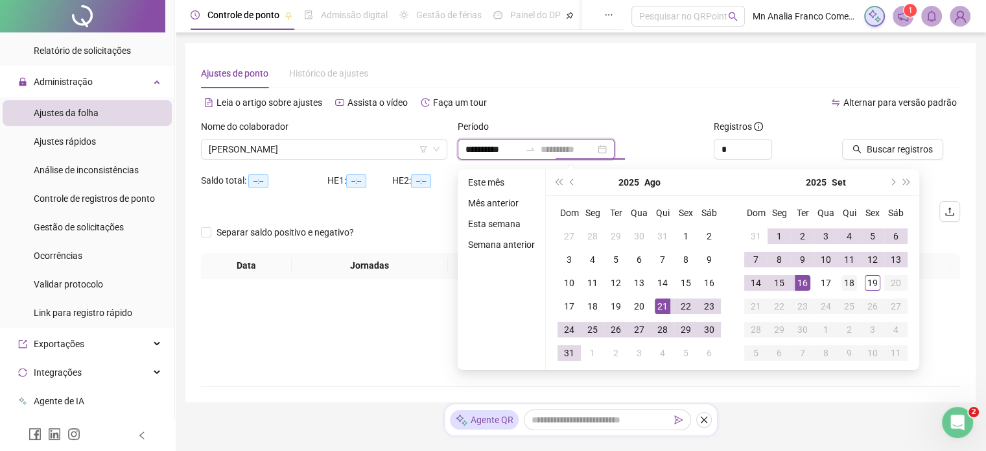
type input "**********"
click at [838, 278] on td "18" at bounding box center [849, 282] width 23 height 23
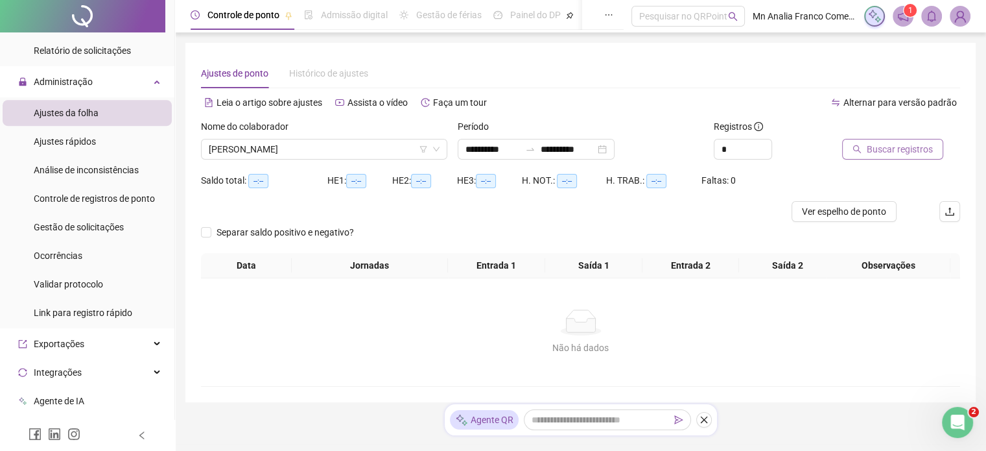
click at [867, 141] on button "Buscar registros" at bounding box center [892, 149] width 101 height 21
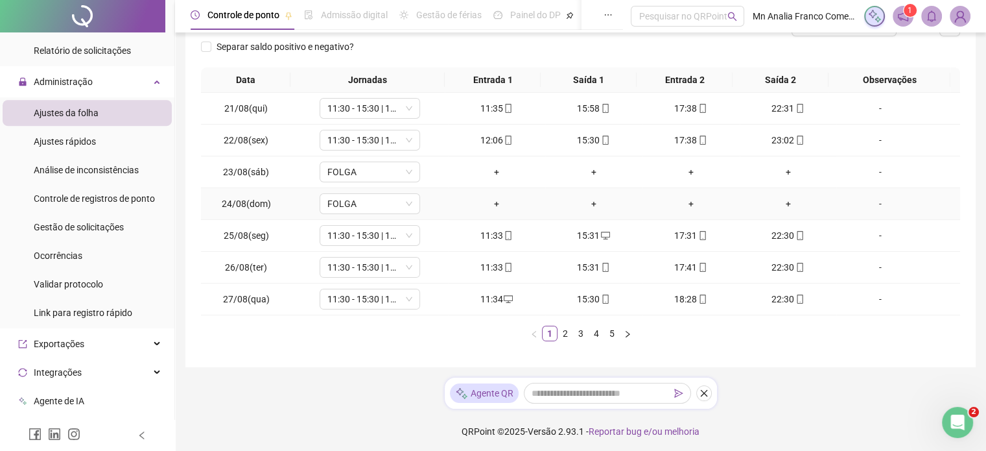
scroll to position [187, 0]
click at [567, 331] on link "2" at bounding box center [565, 332] width 14 height 14
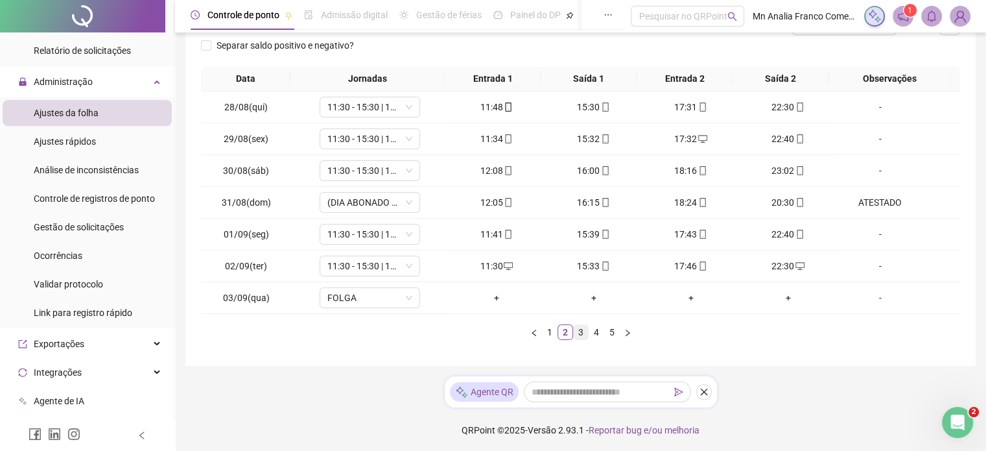
click at [584, 336] on link "3" at bounding box center [581, 332] width 14 height 14
click at [595, 331] on link "4" at bounding box center [596, 332] width 14 height 14
click at [610, 327] on link "5" at bounding box center [612, 332] width 14 height 14
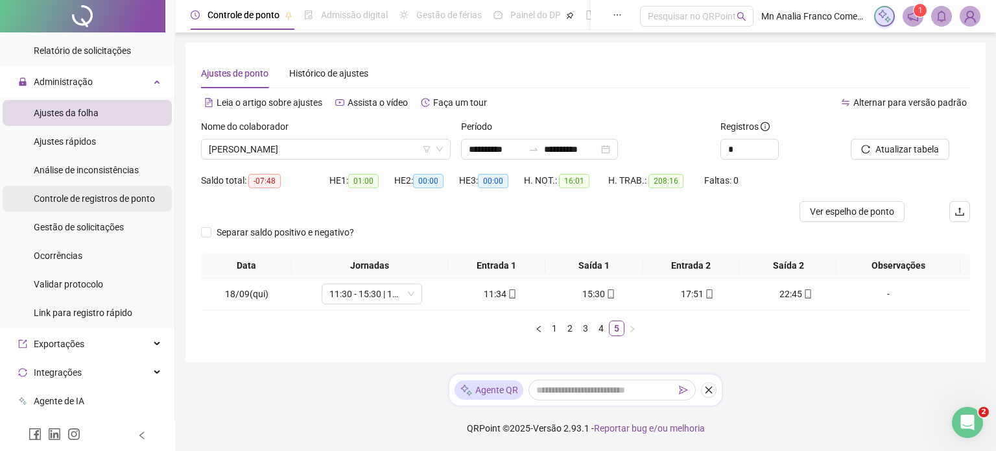
click at [99, 199] on span "Controle de registros de ponto" at bounding box center [94, 198] width 121 height 10
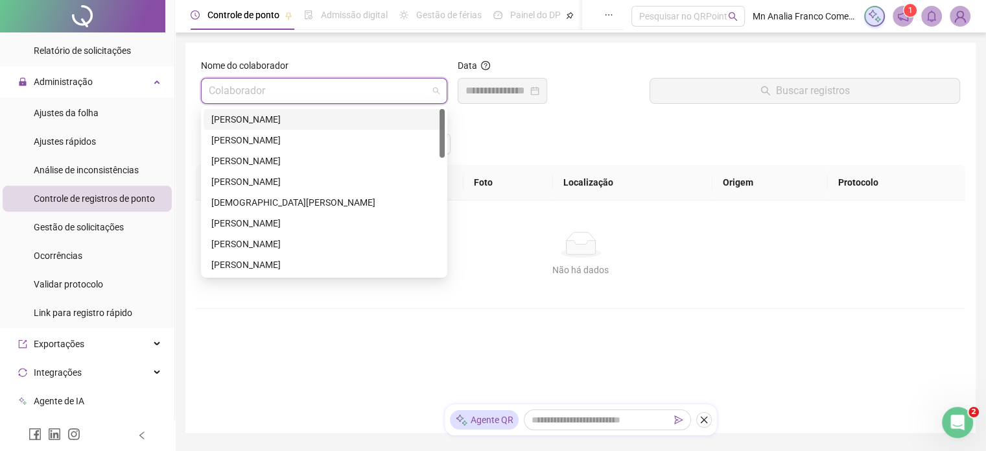
click at [256, 86] on input "search" at bounding box center [318, 90] width 219 height 25
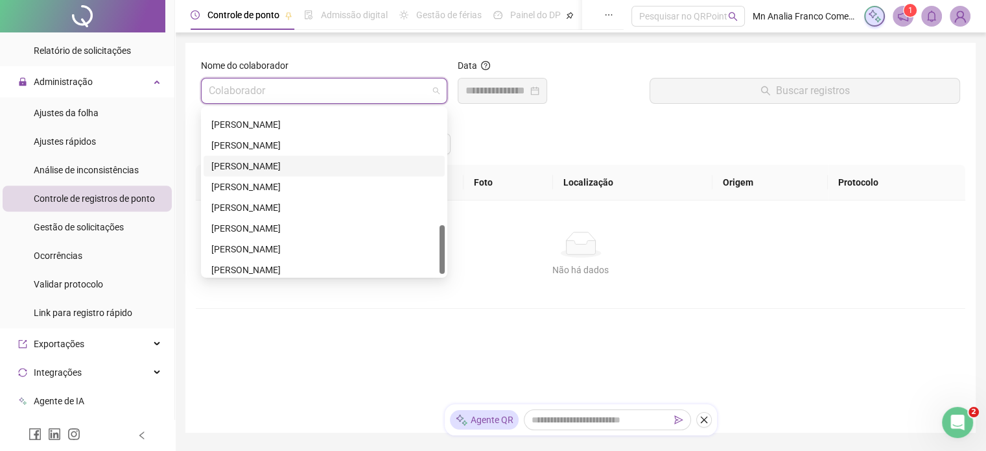
scroll to position [195, 0]
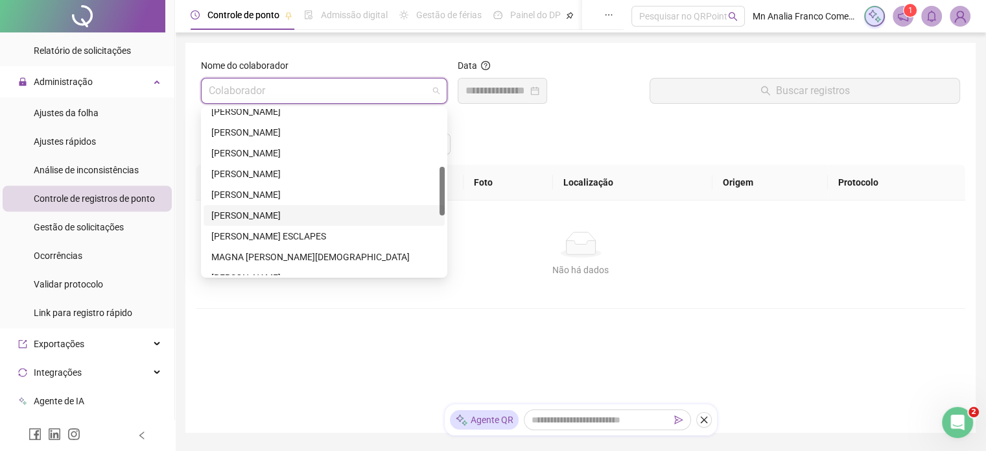
click at [301, 217] on div "[PERSON_NAME]" at bounding box center [324, 215] width 226 height 14
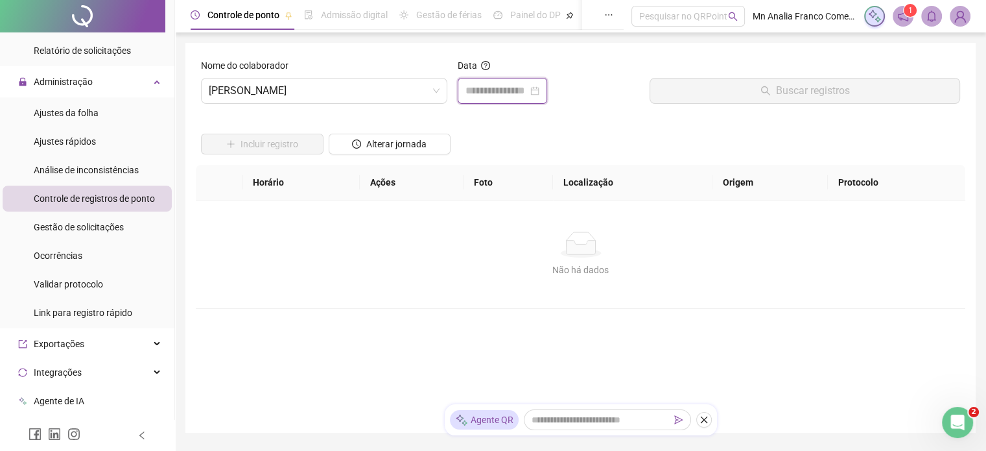
click at [493, 89] on input at bounding box center [497, 91] width 62 height 16
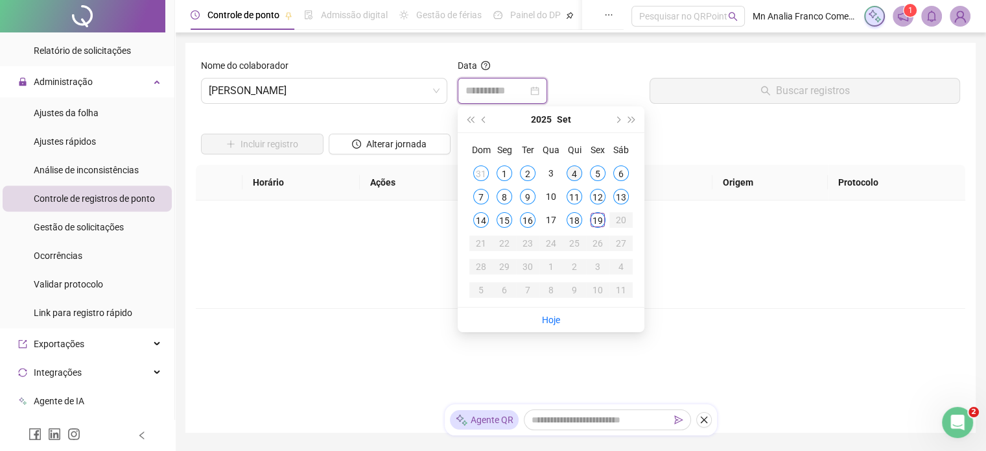
type input "**********"
click at [576, 168] on div "4" at bounding box center [575, 173] width 16 height 16
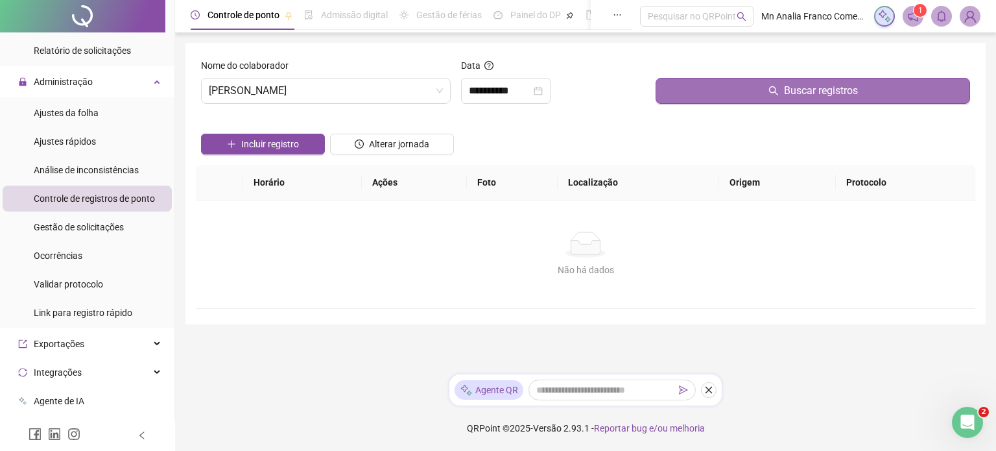
click at [694, 92] on button "Buscar registros" at bounding box center [812, 91] width 314 height 26
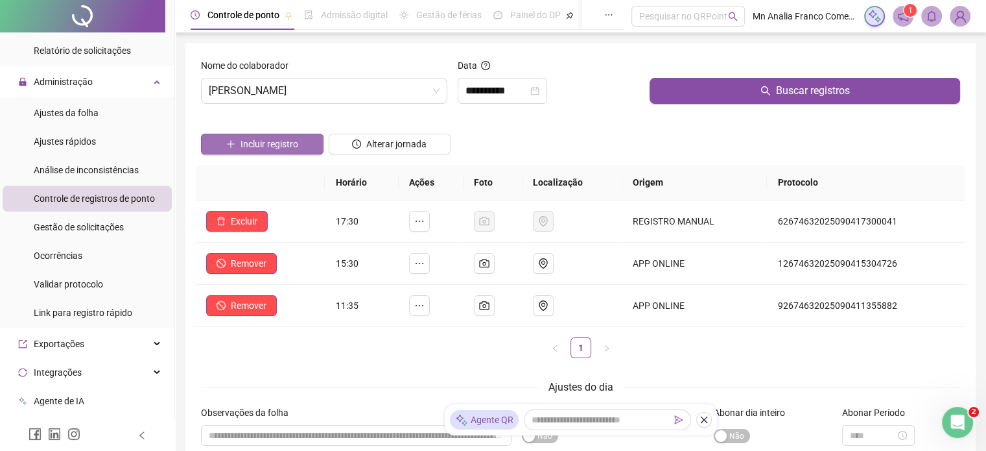
click at [255, 147] on span "Incluir registro" at bounding box center [270, 144] width 58 height 14
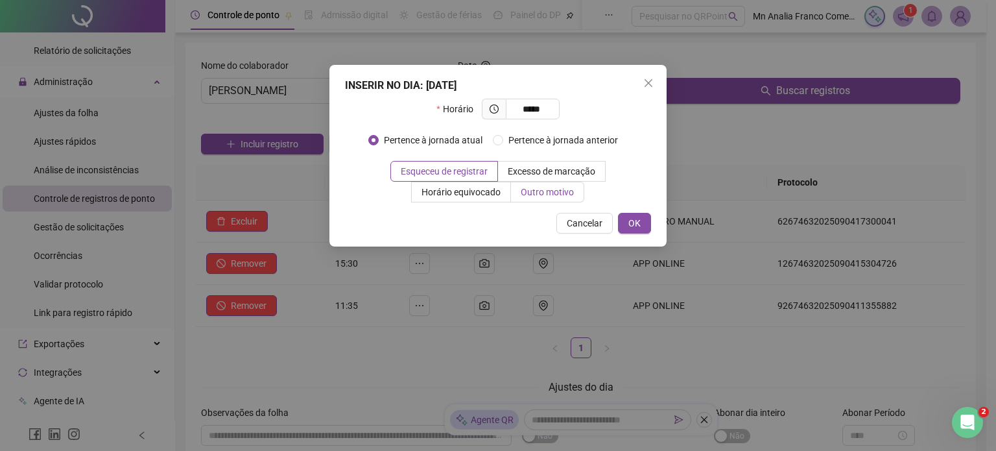
type input "*****"
click at [561, 185] on label "Outro motivo" at bounding box center [547, 192] width 73 height 21
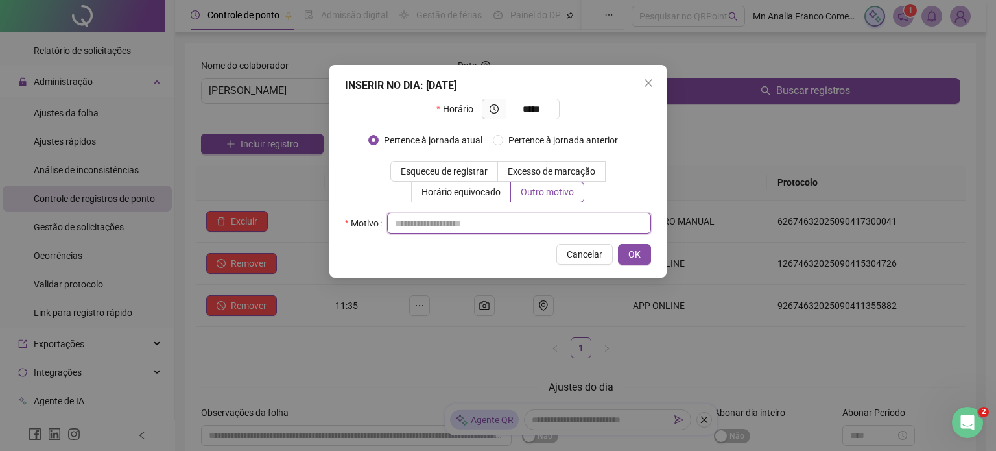
click at [573, 220] on input "text" at bounding box center [519, 223] width 264 height 21
type input "*"
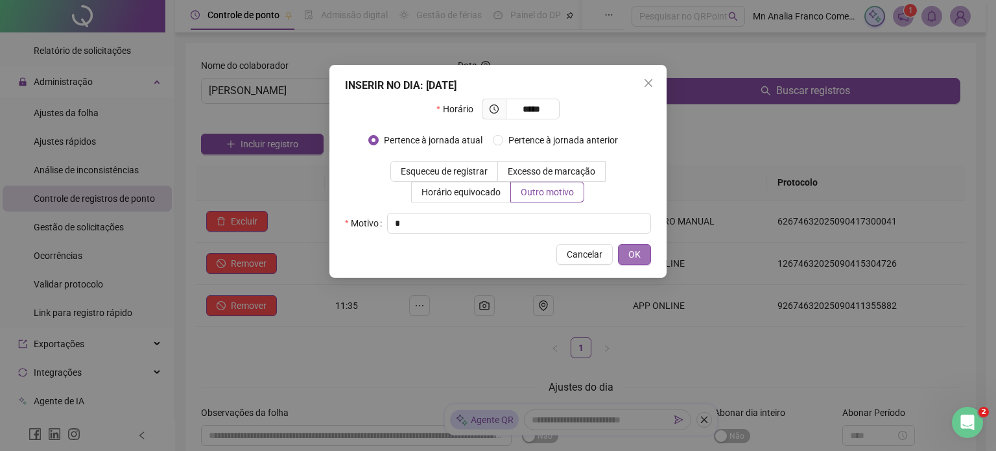
click at [635, 259] on span "OK" at bounding box center [634, 254] width 12 height 14
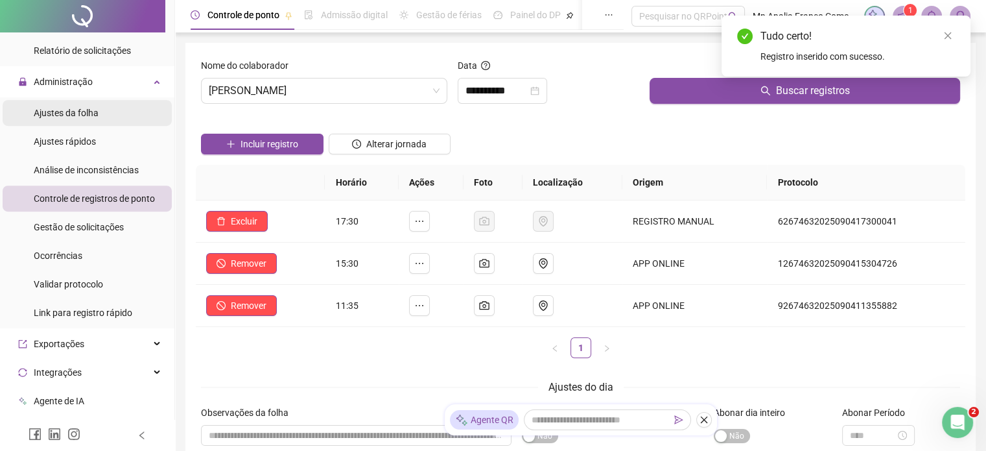
click at [58, 108] on span "Ajustes da folha" at bounding box center [66, 113] width 65 height 10
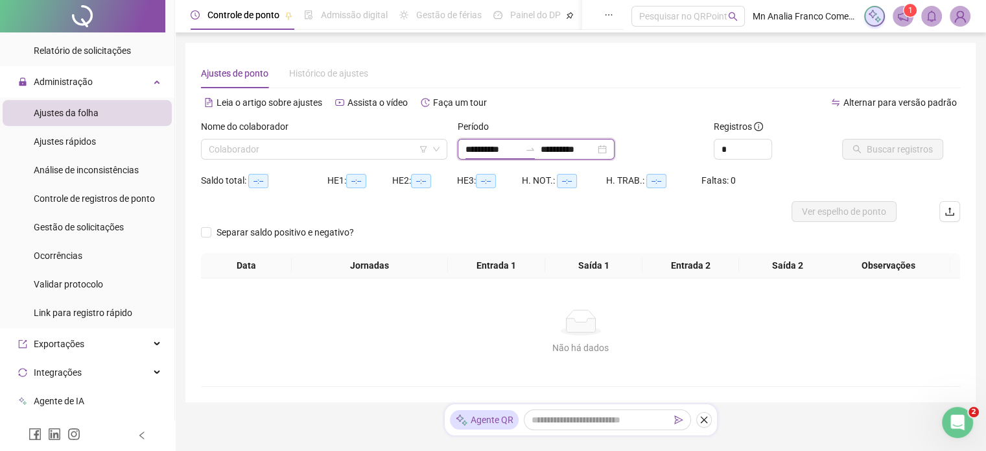
click at [480, 143] on input "**********" at bounding box center [493, 149] width 54 height 14
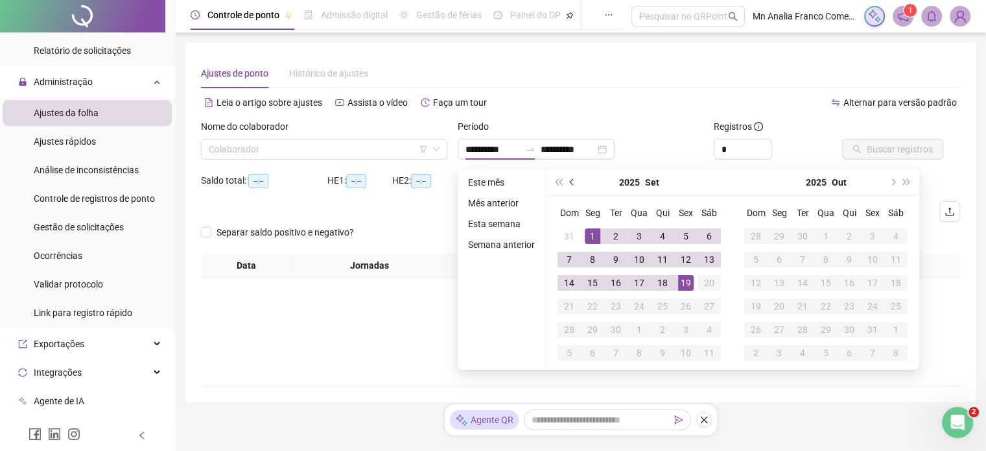
click at [565, 176] on button "prev-year" at bounding box center [572, 182] width 14 height 26
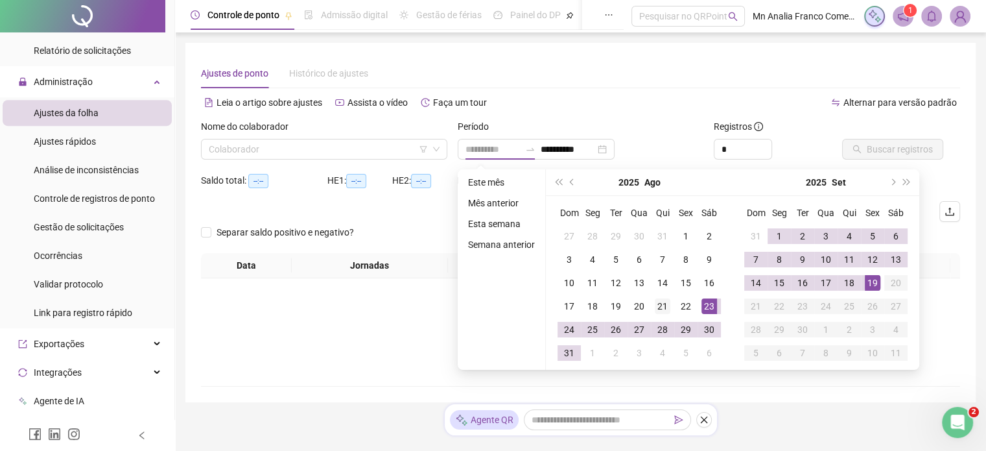
type input "**********"
click at [668, 306] on div "21" at bounding box center [663, 306] width 16 height 16
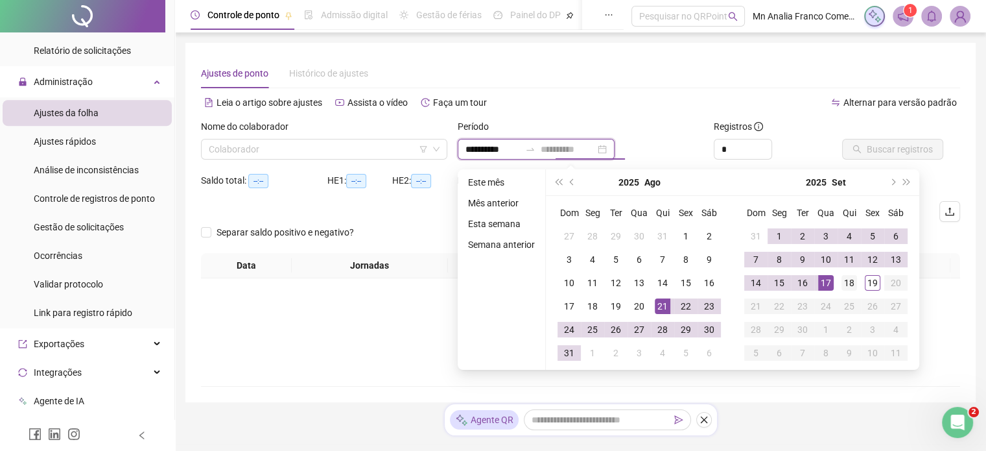
type input "**********"
click at [851, 280] on div "18" at bounding box center [850, 283] width 16 height 16
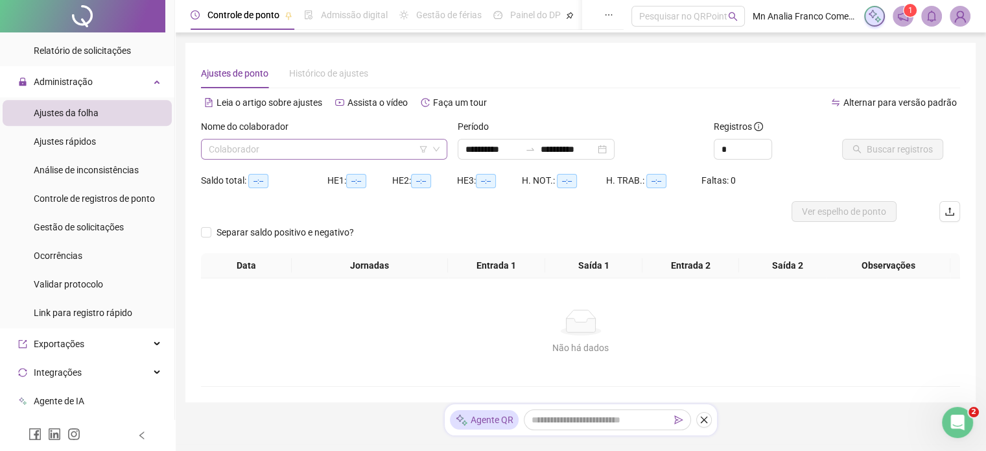
click at [376, 141] on input "search" at bounding box center [318, 148] width 219 height 19
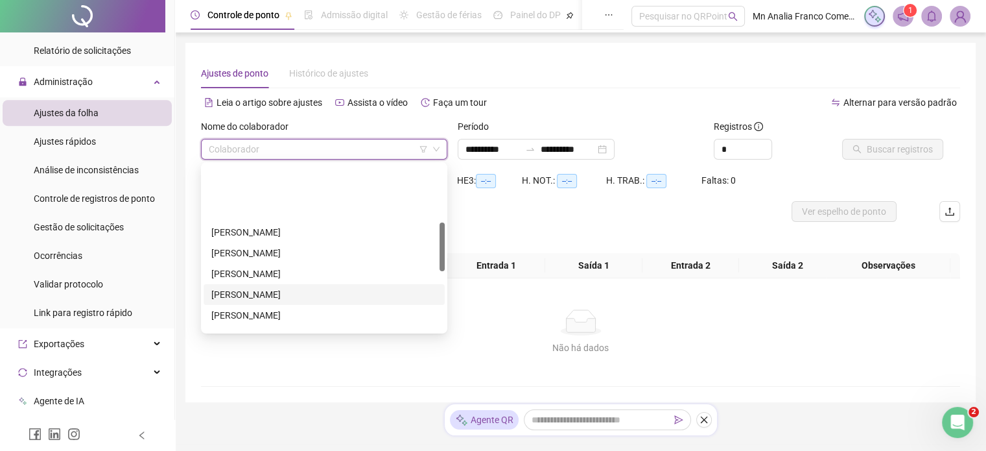
scroll to position [195, 0]
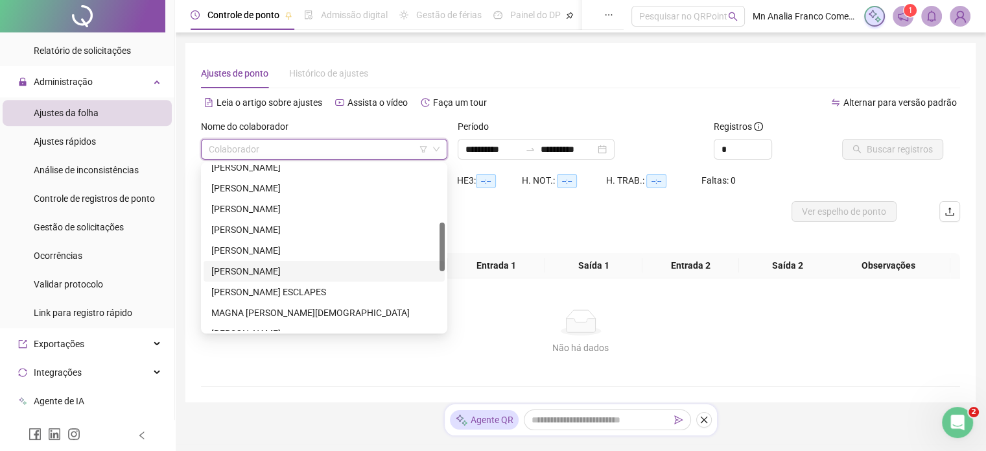
click at [335, 269] on div "[PERSON_NAME]" at bounding box center [324, 271] width 226 height 14
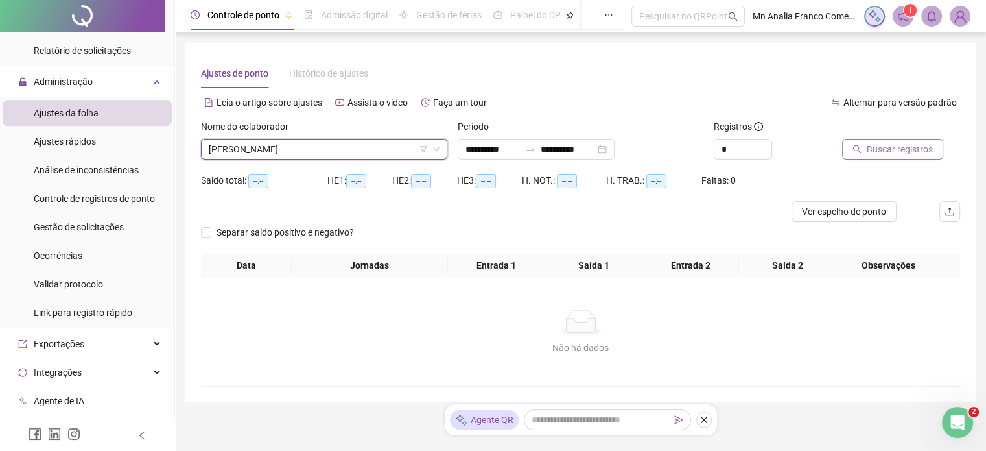
click at [874, 152] on span "Buscar registros" at bounding box center [900, 149] width 66 height 14
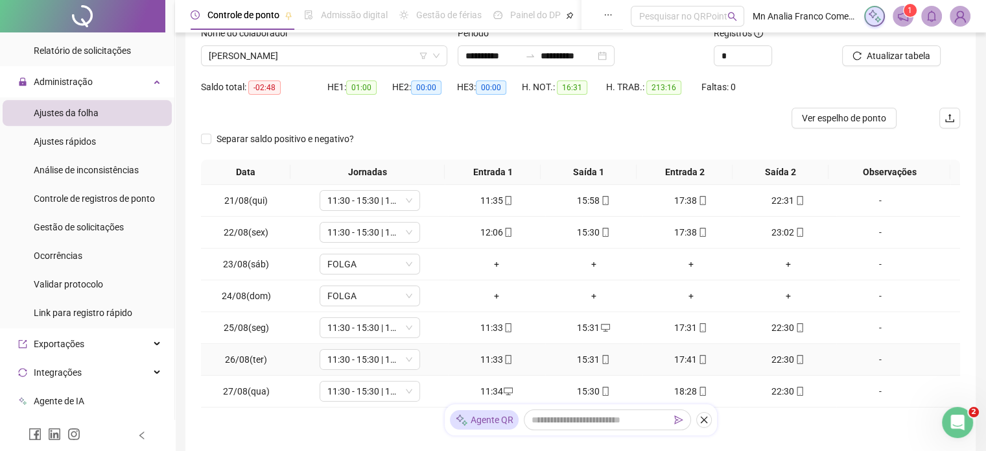
scroll to position [130, 0]
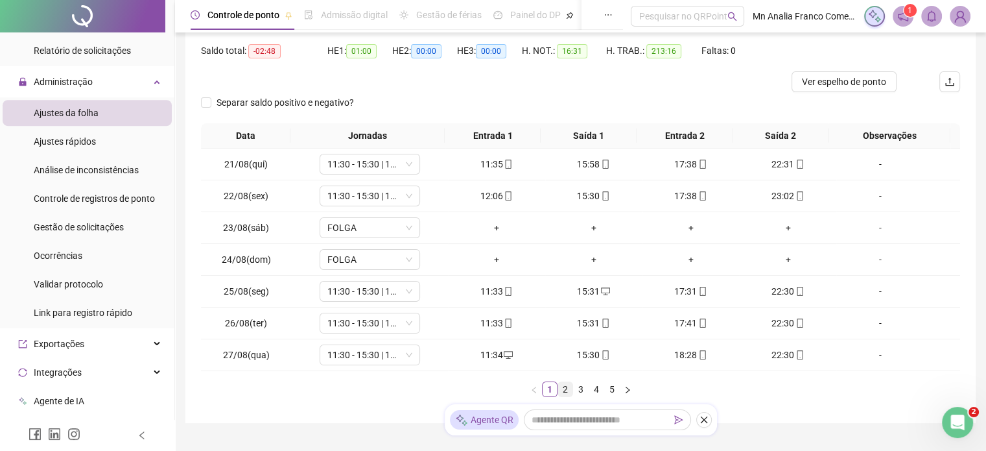
click at [559, 391] on link "2" at bounding box center [565, 389] width 14 height 14
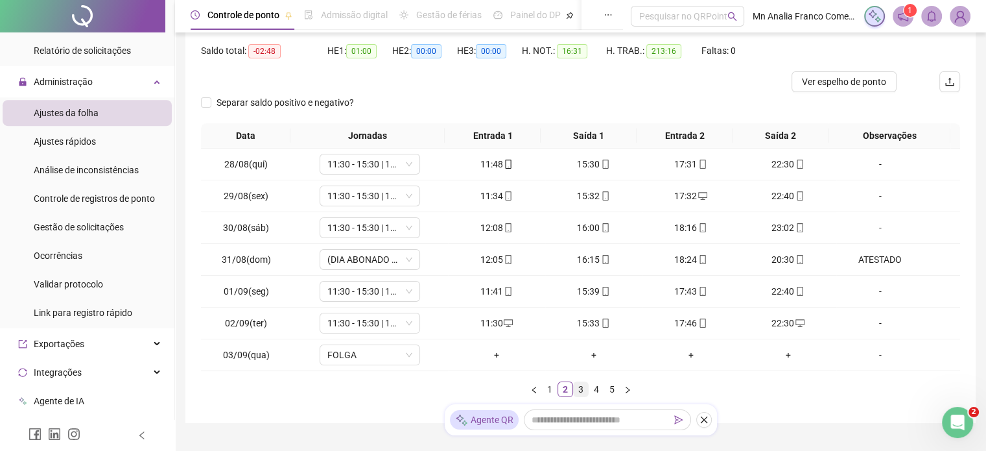
click at [583, 384] on link "3" at bounding box center [581, 389] width 14 height 14
click at [598, 390] on link "4" at bounding box center [596, 389] width 14 height 14
click at [607, 383] on link "5" at bounding box center [612, 389] width 14 height 14
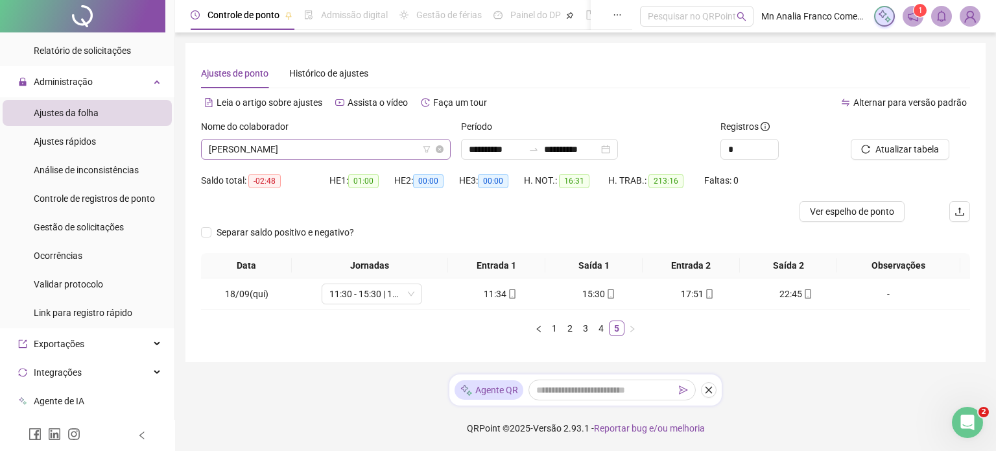
click at [351, 151] on span "[PERSON_NAME]" at bounding box center [326, 148] width 234 height 19
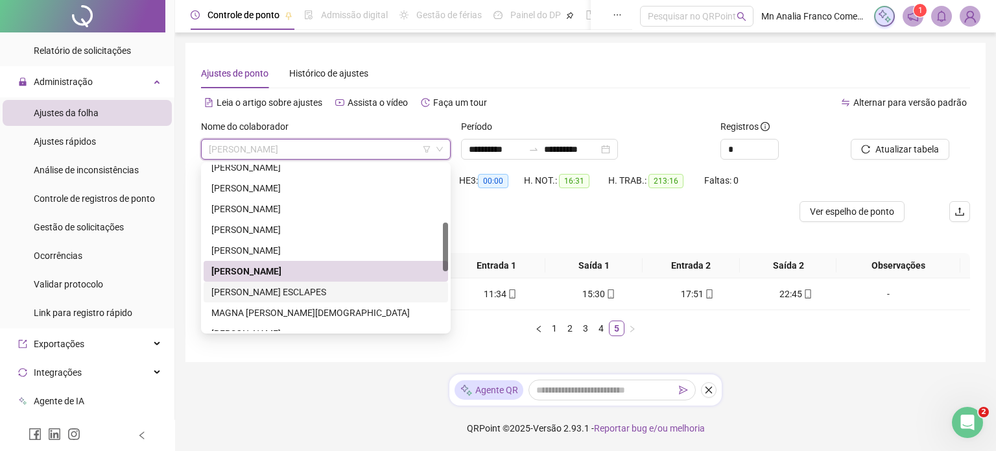
click at [365, 287] on div "[PERSON_NAME] ESCLAPES" at bounding box center [325, 292] width 229 height 14
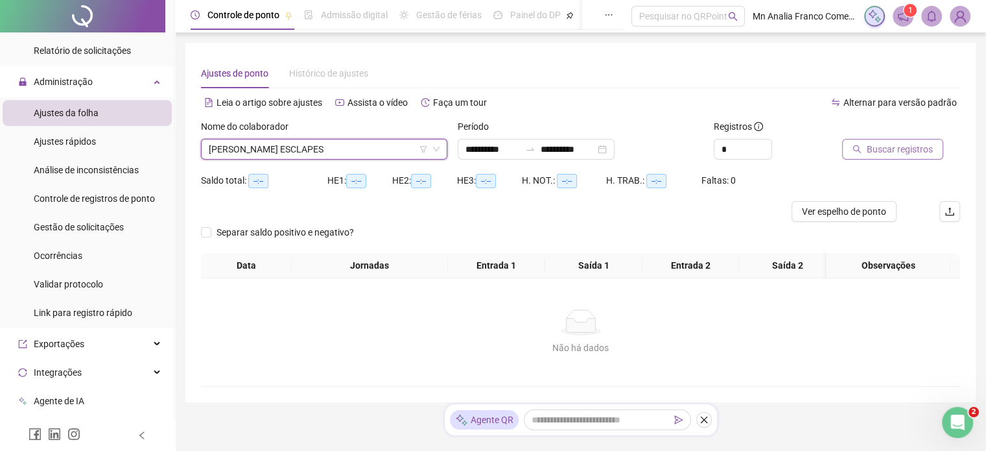
click at [901, 150] on span "Buscar registros" at bounding box center [900, 149] width 66 height 14
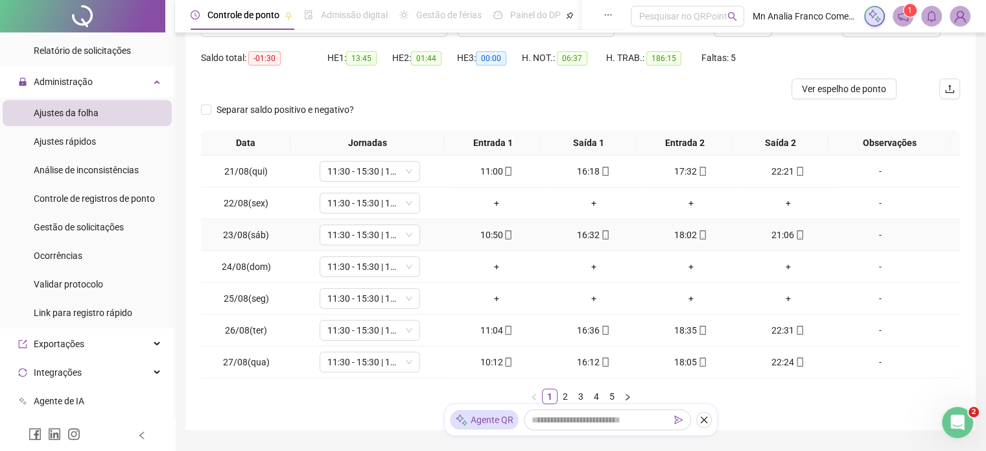
scroll to position [122, 0]
click at [564, 396] on link "2" at bounding box center [565, 397] width 14 height 14
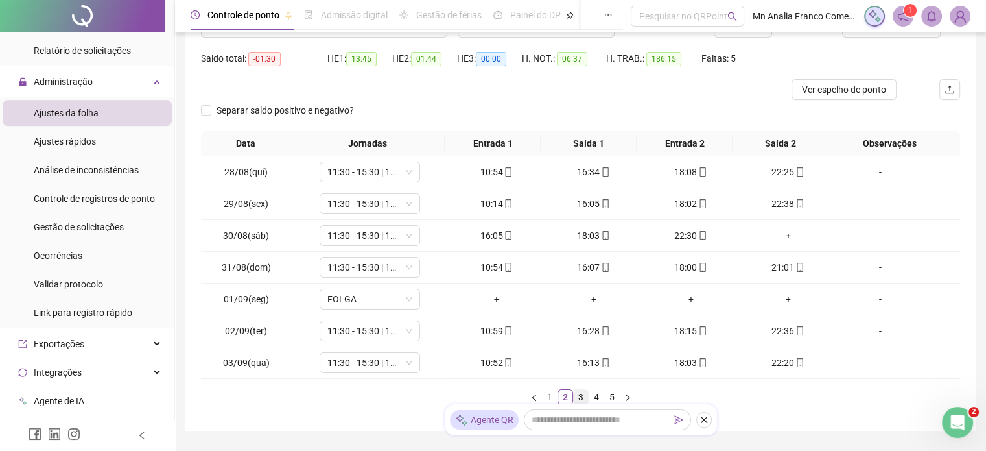
click at [578, 396] on link "3" at bounding box center [581, 397] width 14 height 14
click at [591, 394] on link "4" at bounding box center [596, 397] width 14 height 14
click at [611, 396] on link "5" at bounding box center [612, 397] width 14 height 14
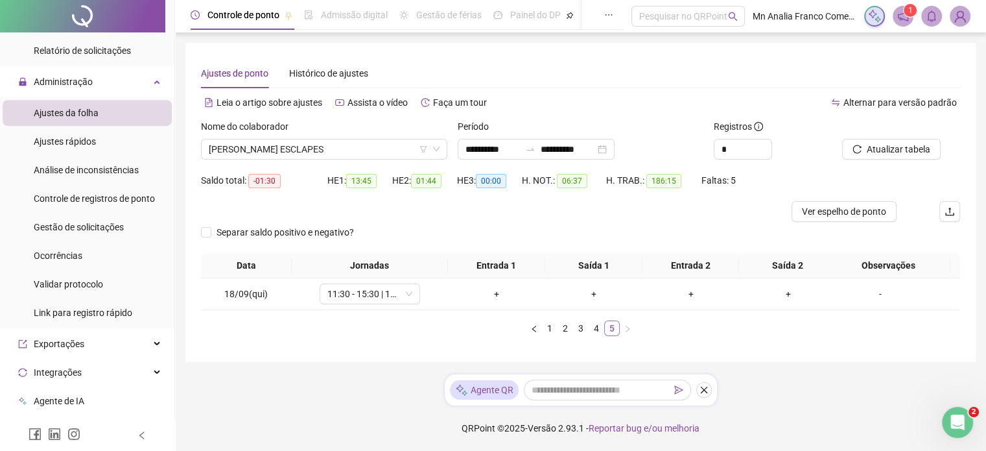
scroll to position [0, 0]
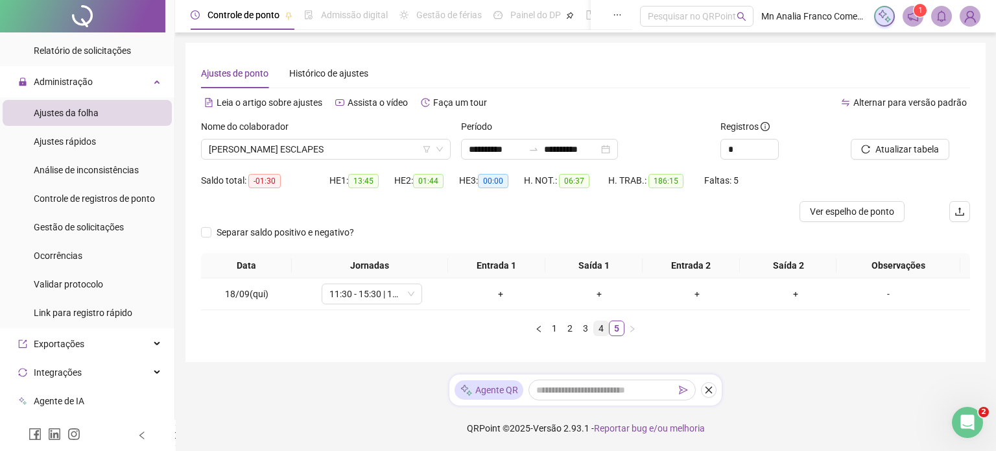
click at [598, 324] on link "4" at bounding box center [601, 328] width 14 height 14
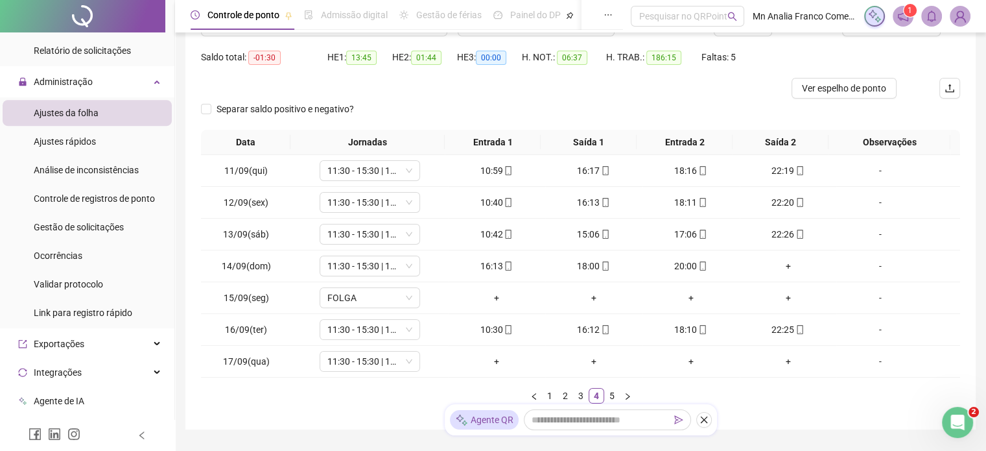
scroll to position [187, 0]
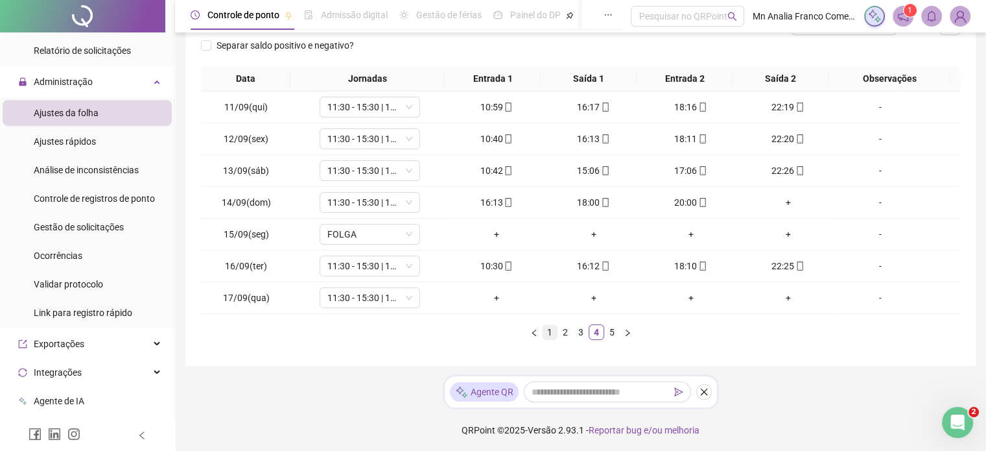
click at [547, 331] on link "1" at bounding box center [550, 332] width 14 height 14
click at [567, 331] on link "2" at bounding box center [565, 332] width 14 height 14
click at [583, 333] on link "3" at bounding box center [581, 332] width 14 height 14
click at [614, 335] on link "5" at bounding box center [612, 332] width 14 height 14
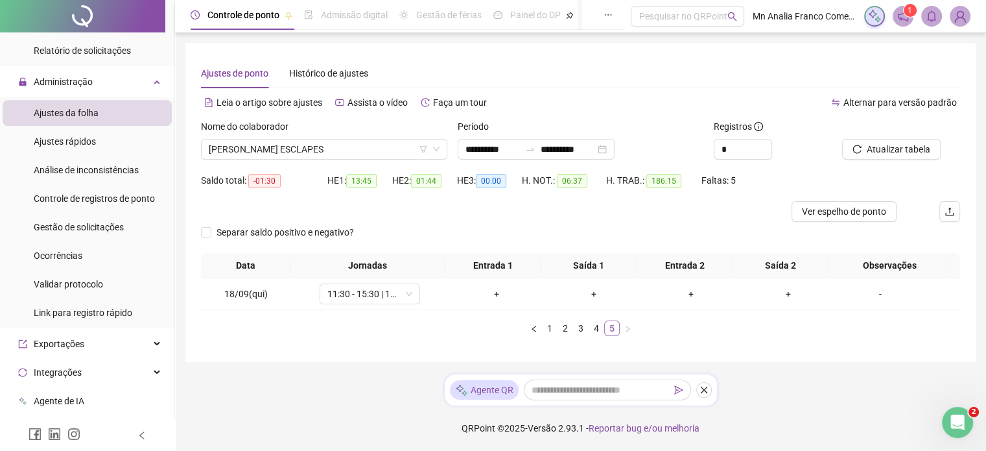
scroll to position [0, 0]
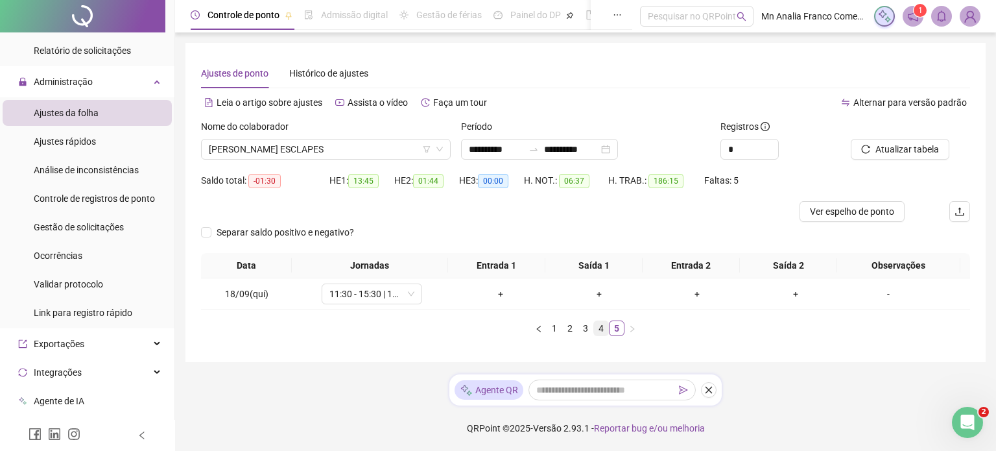
click at [602, 327] on link "4" at bounding box center [601, 328] width 14 height 14
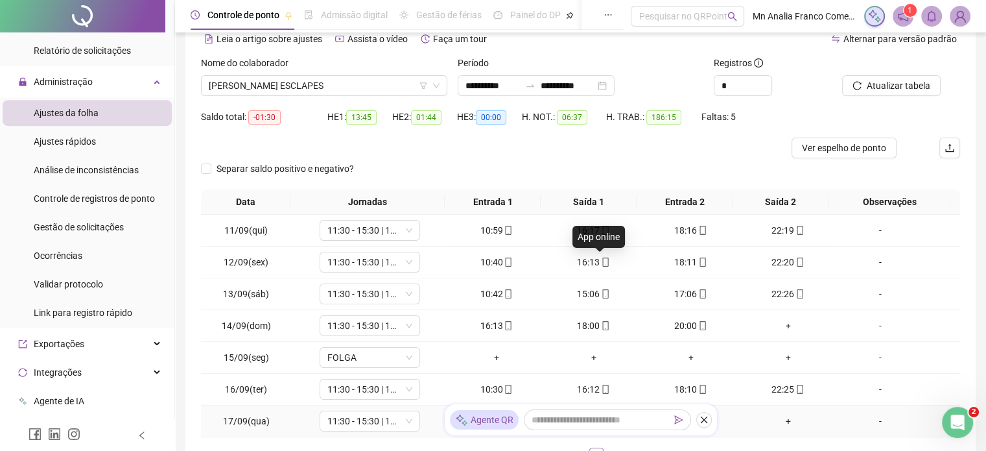
scroll to position [187, 0]
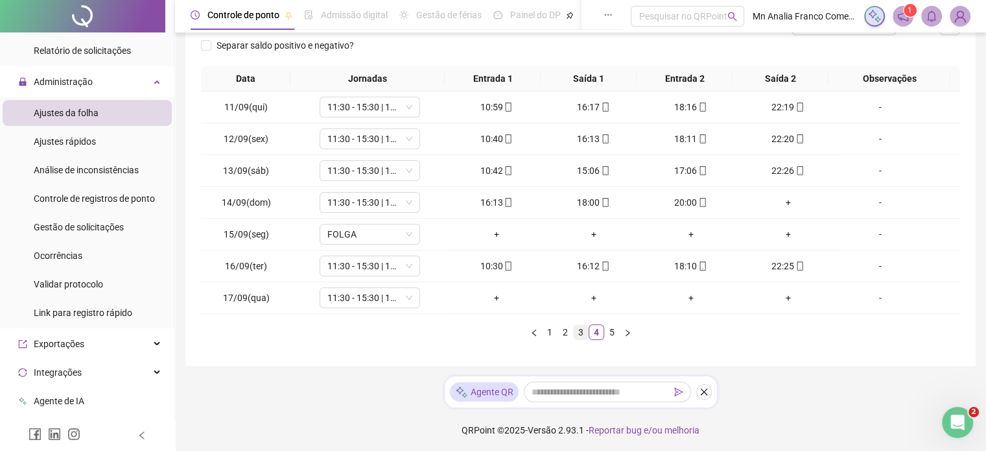
click at [582, 334] on link "3" at bounding box center [581, 332] width 14 height 14
click at [553, 327] on link "1" at bounding box center [550, 332] width 14 height 14
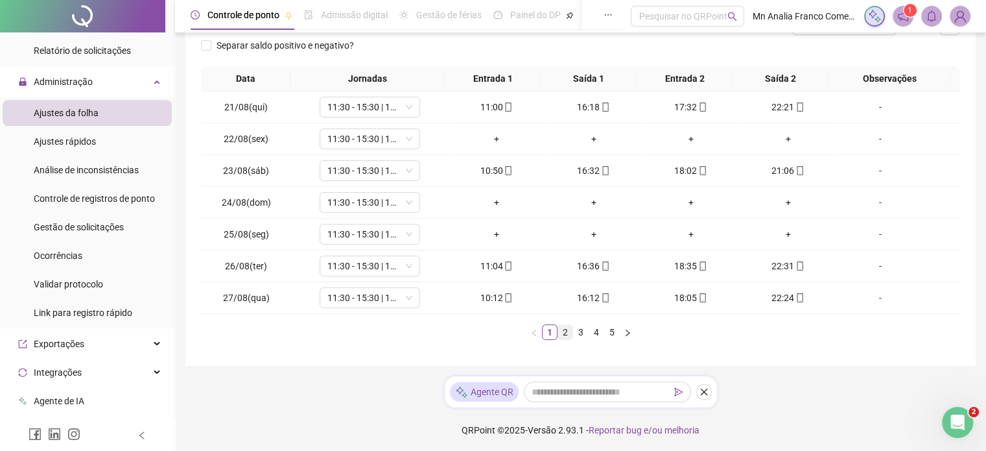
click at [560, 333] on link "2" at bounding box center [565, 332] width 14 height 14
click at [550, 332] on link "1" at bounding box center [550, 332] width 14 height 14
click at [561, 327] on link "2" at bounding box center [565, 332] width 14 height 14
click at [548, 329] on link "1" at bounding box center [550, 332] width 14 height 14
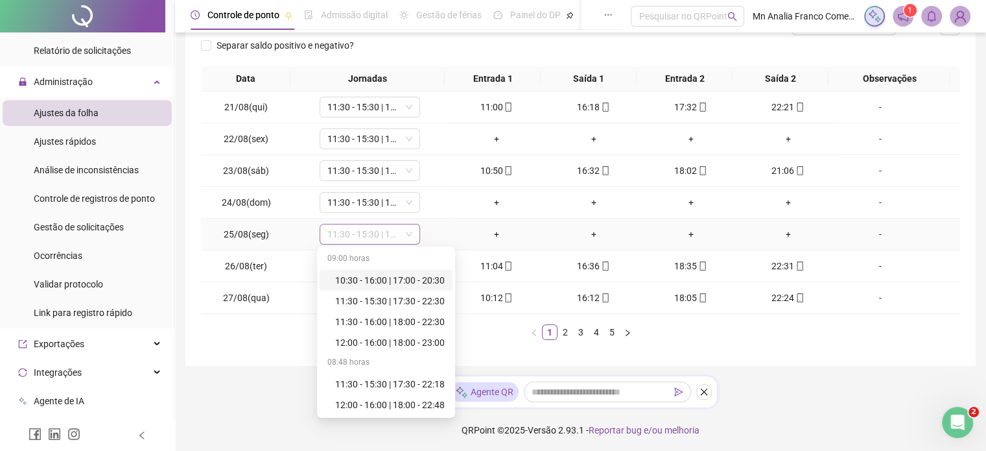
click at [386, 228] on span "11:30 - 15:30 | 17:30 - 22:30" at bounding box center [369, 233] width 85 height 19
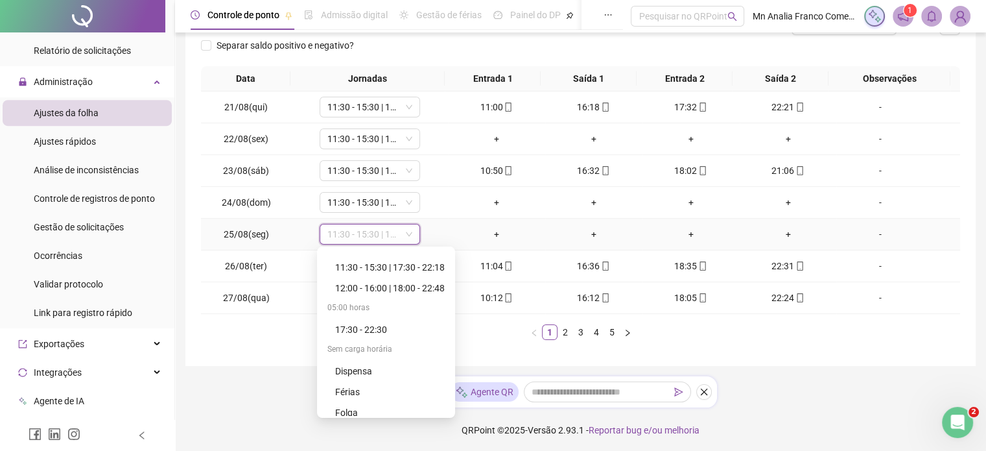
scroll to position [130, 0]
click at [390, 399] on div "Folga" at bounding box center [390, 399] width 110 height 14
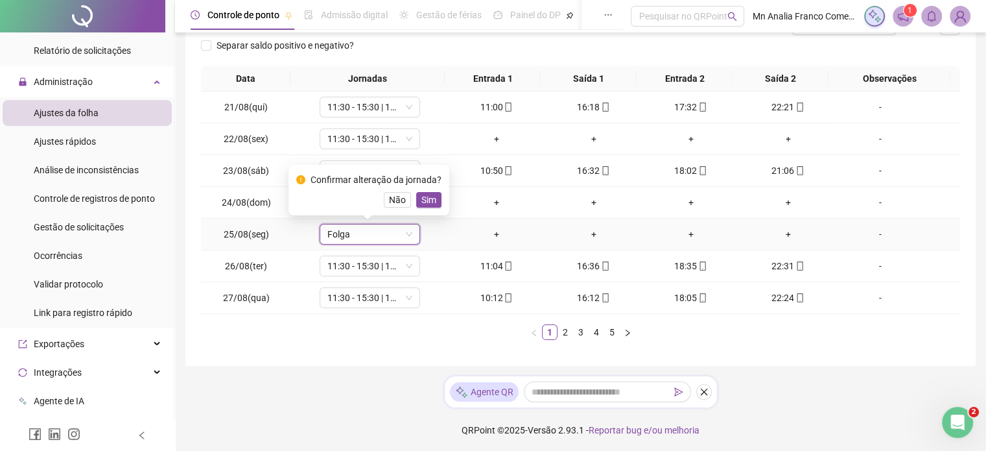
click at [428, 196] on span "Sim" at bounding box center [428, 200] width 15 height 14
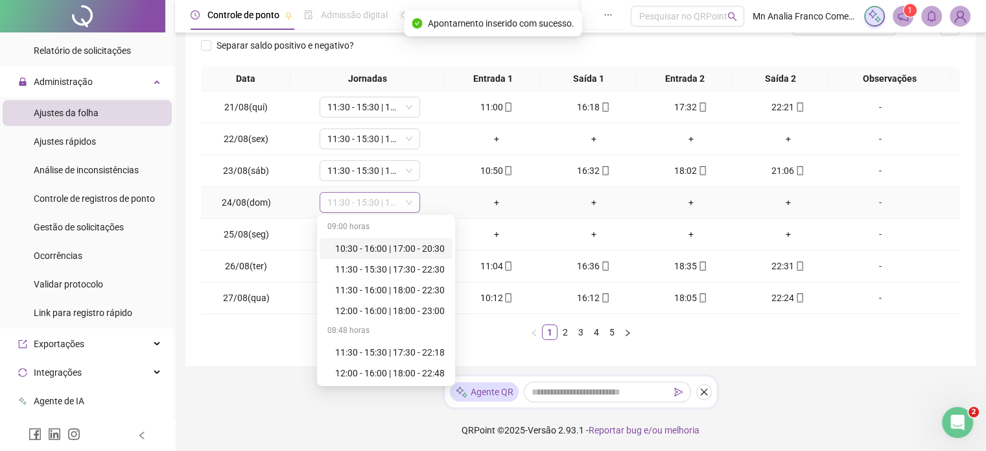
click at [335, 197] on span "11:30 - 15:30 | 17:30 - 22:30" at bounding box center [369, 202] width 85 height 19
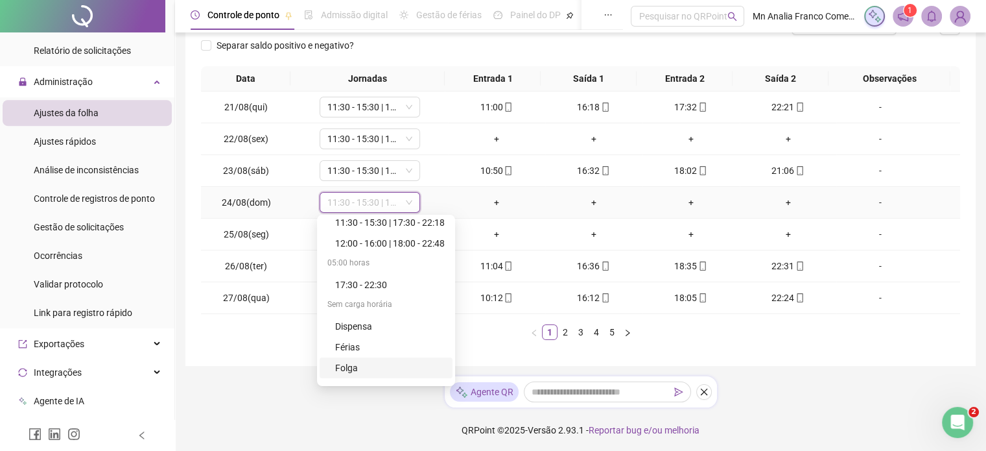
click at [360, 368] on div "Folga" at bounding box center [390, 367] width 110 height 14
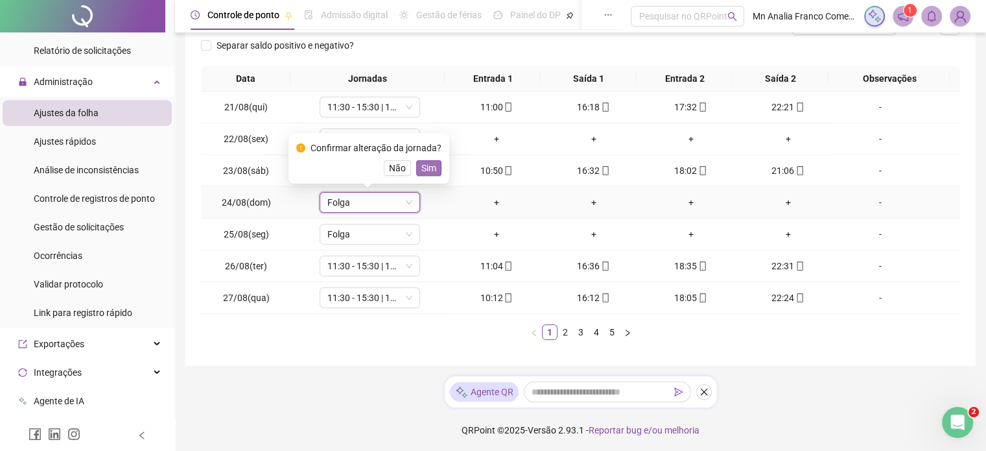
click at [426, 168] on span "Sim" at bounding box center [428, 168] width 15 height 14
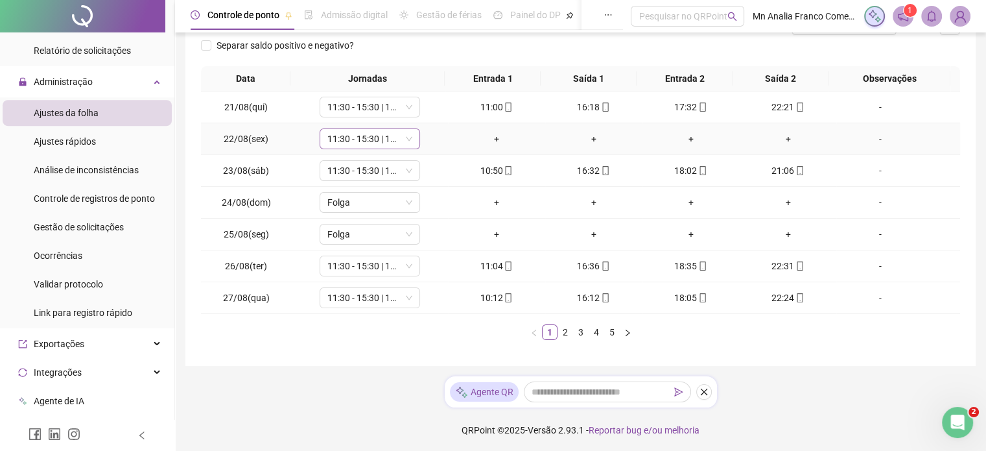
click at [400, 128] on div "11:30 - 15:30 | 17:30 - 22:30" at bounding box center [370, 138] width 100 height 21
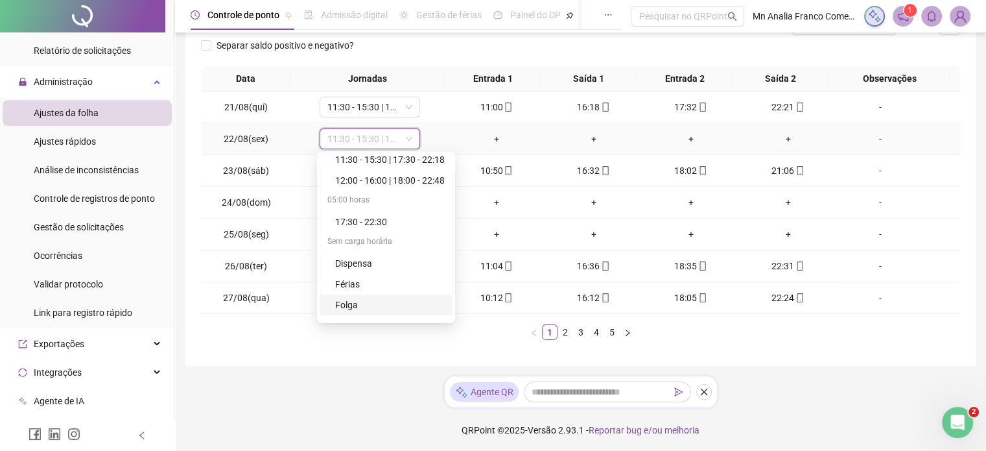
click at [392, 311] on div "Folga" at bounding box center [390, 305] width 110 height 14
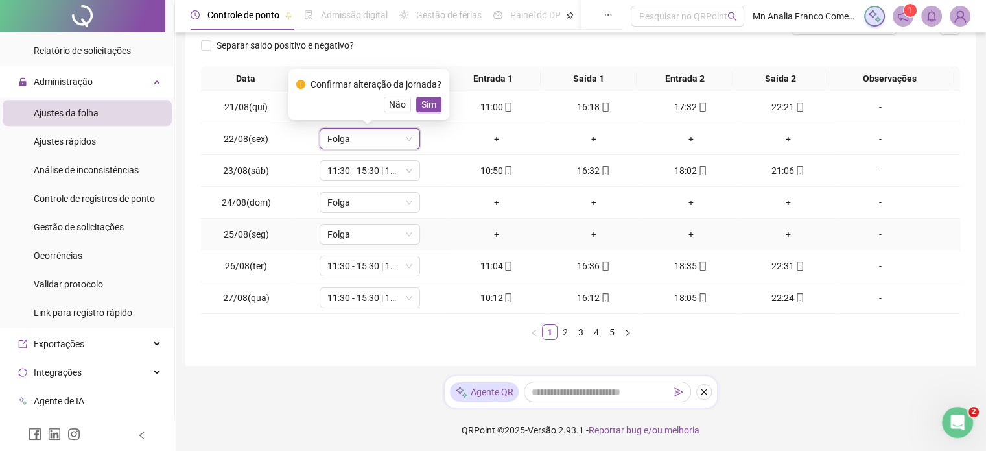
click at [648, 232] on div "+" at bounding box center [691, 234] width 87 height 14
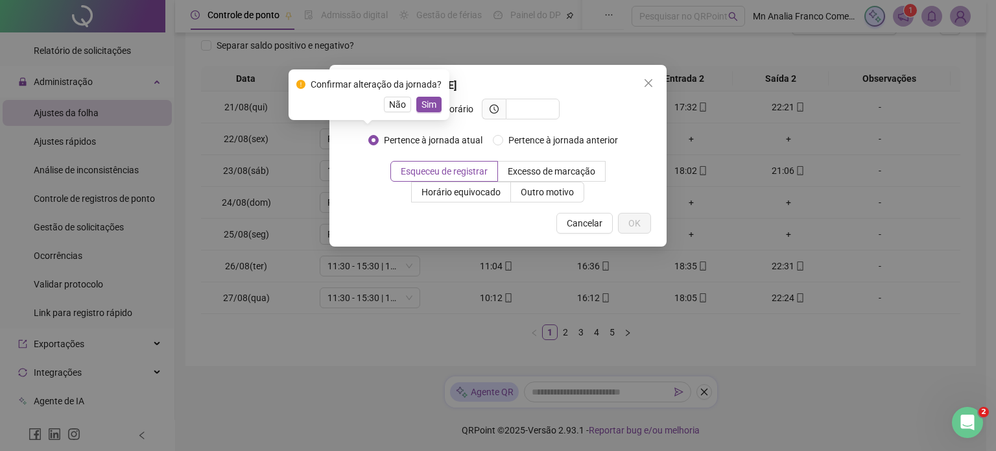
click at [581, 226] on span "Cancelar" at bounding box center [585, 223] width 36 height 14
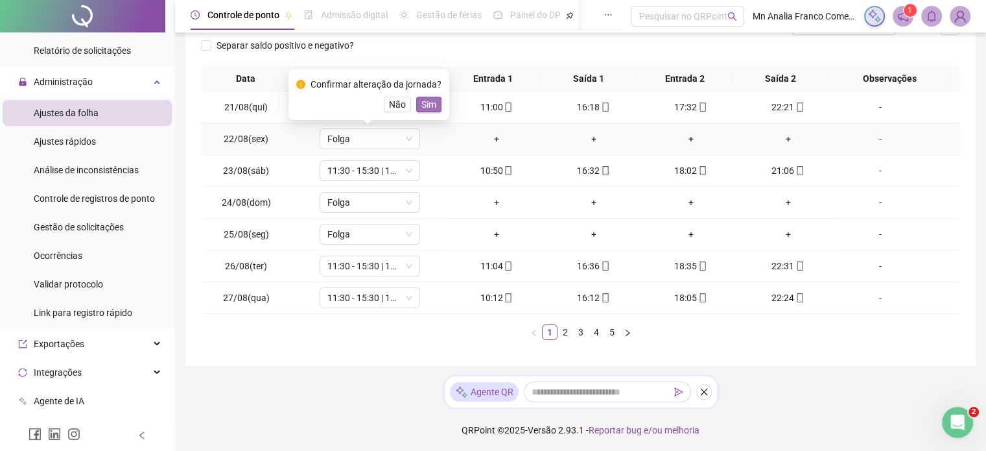
click at [429, 106] on span "Sim" at bounding box center [428, 104] width 15 height 14
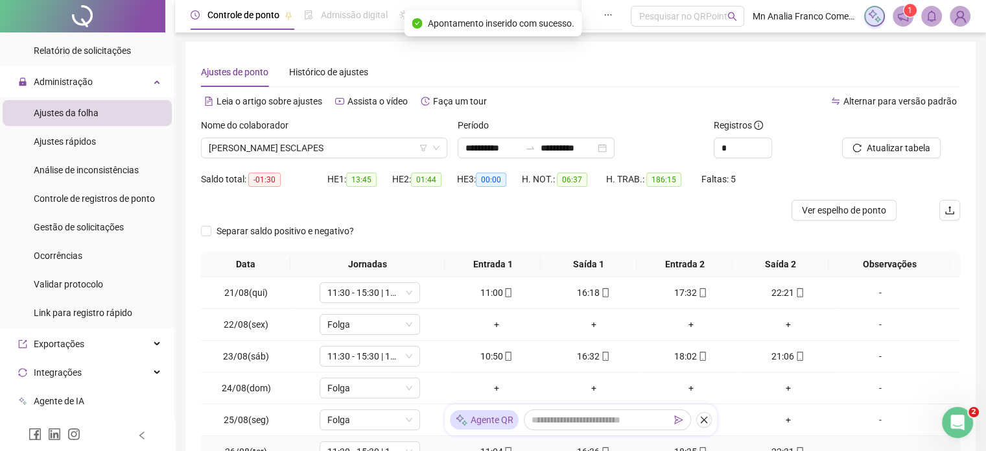
scroll to position [0, 0]
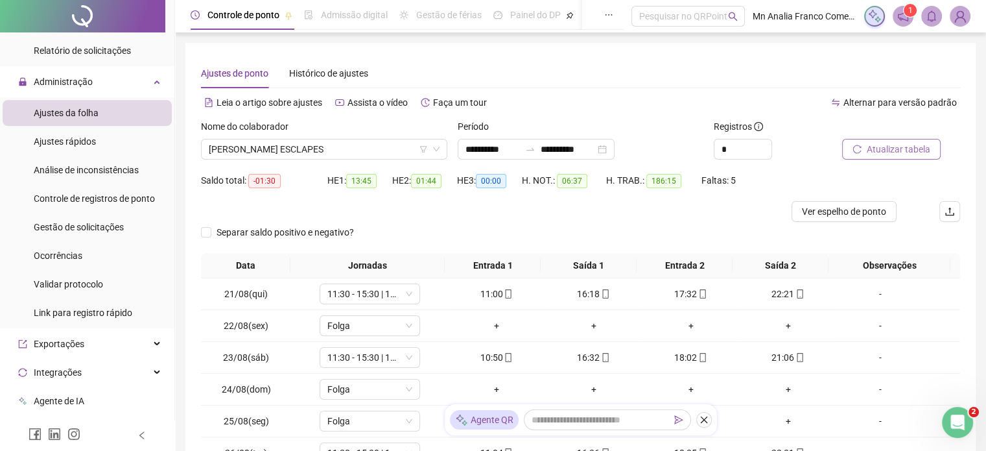
click at [862, 147] on button "Atualizar tabela" at bounding box center [891, 149] width 99 height 21
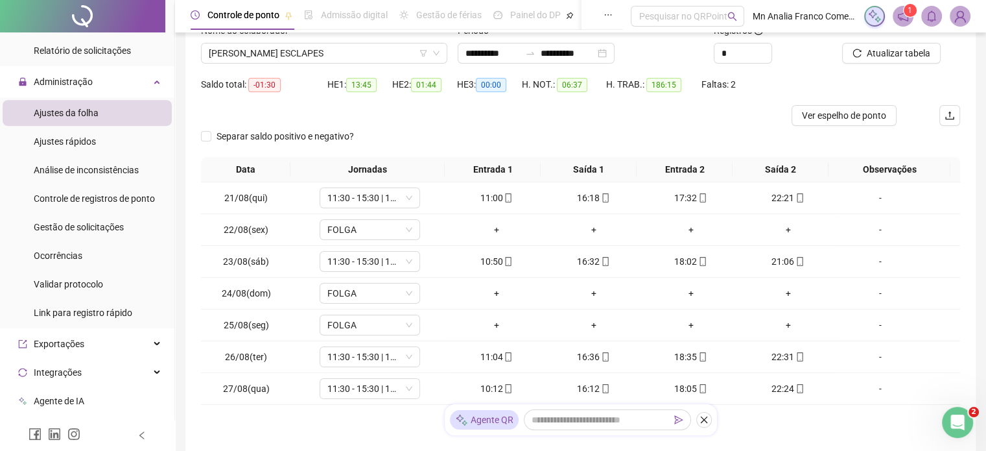
scroll to position [187, 0]
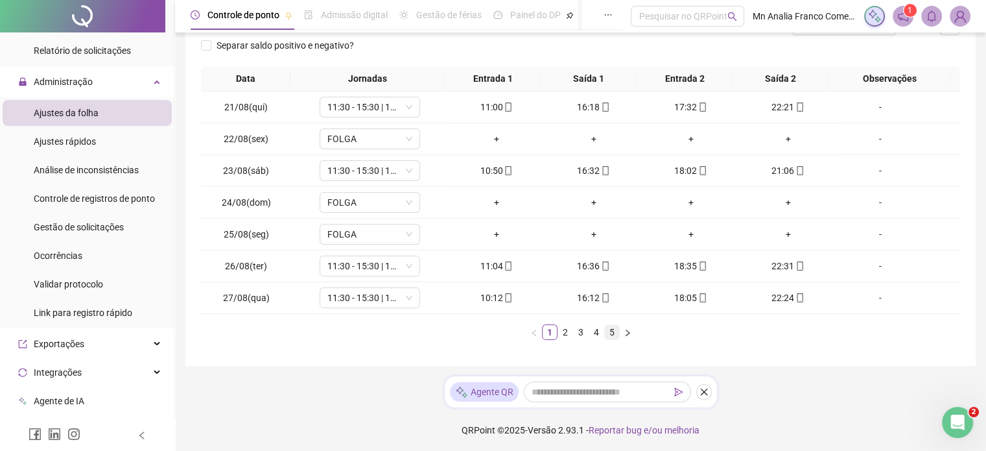
click at [609, 329] on link "5" at bounding box center [612, 332] width 14 height 14
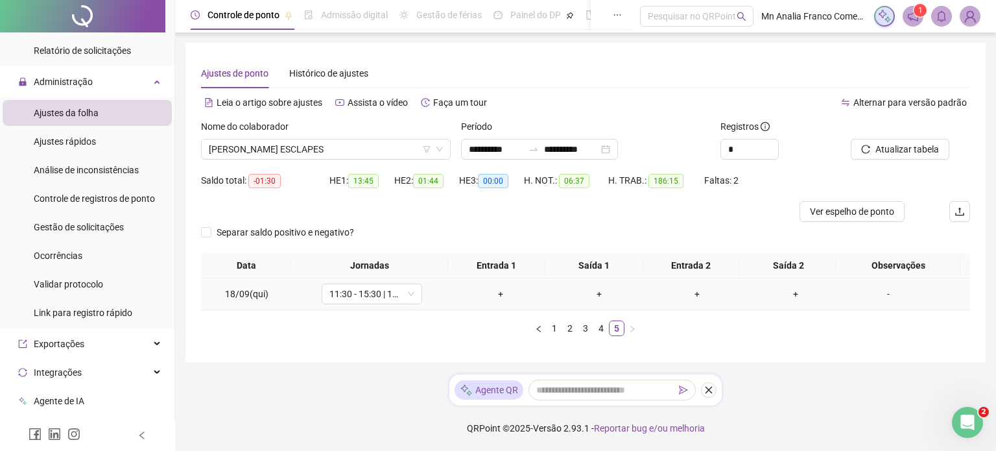
click at [877, 292] on div "-" at bounding box center [888, 294] width 77 height 14
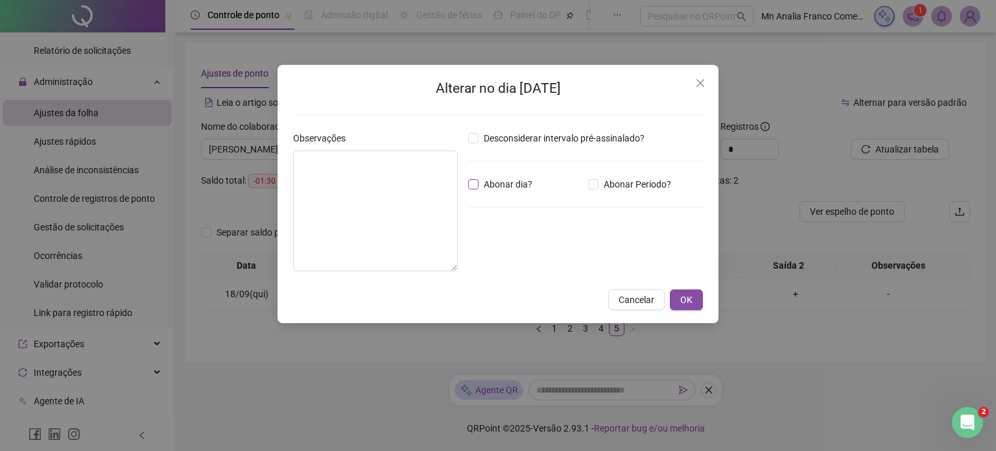
click at [511, 191] on span "Abonar dia?" at bounding box center [507, 184] width 59 height 14
click at [399, 180] on textarea at bounding box center [375, 210] width 165 height 121
type textarea "*"
type textarea "********"
click at [658, 302] on button "Cancelar" at bounding box center [636, 299] width 56 height 21
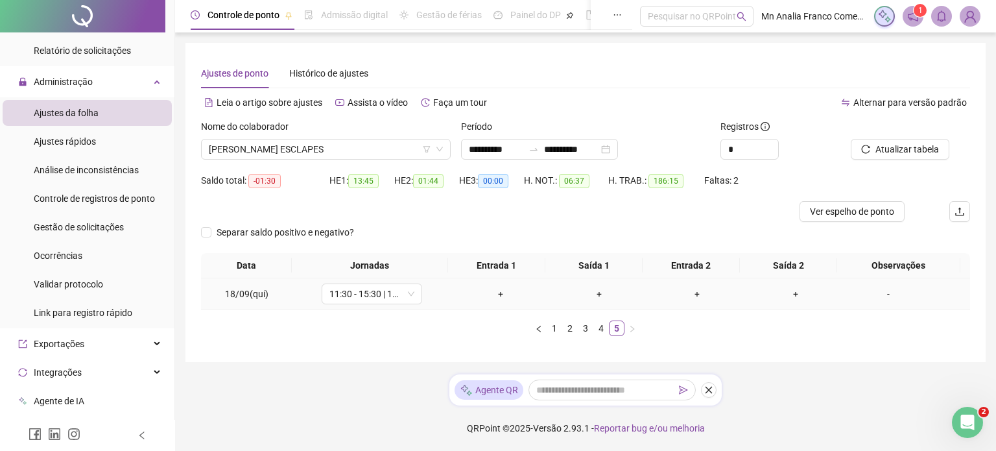
click at [879, 292] on div "-" at bounding box center [888, 294] width 77 height 14
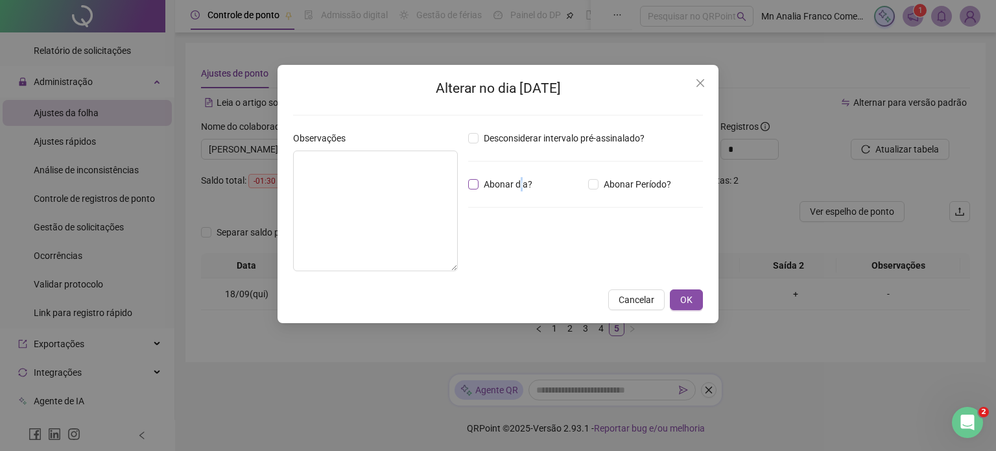
click at [521, 185] on span "Abonar dia?" at bounding box center [507, 184] width 59 height 14
click at [473, 191] on label "Abonar dia?" at bounding box center [502, 184] width 69 height 14
click at [411, 180] on textarea at bounding box center [375, 210] width 165 height 121
type textarea "********"
click at [679, 308] on button "OK" at bounding box center [686, 299] width 33 height 21
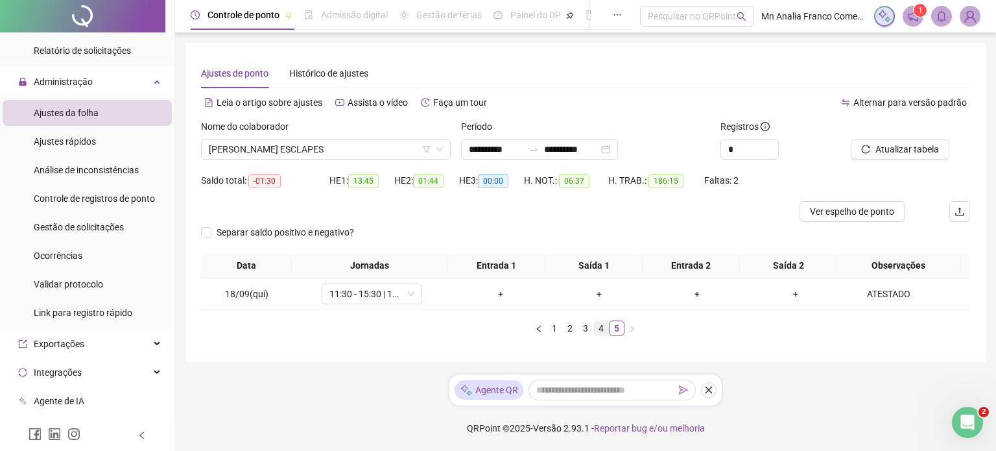
click at [595, 325] on link "4" at bounding box center [601, 328] width 14 height 14
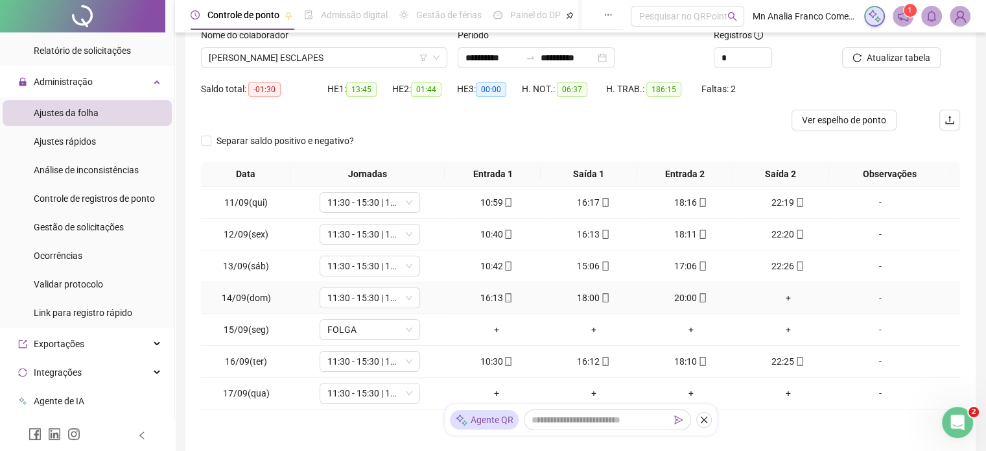
scroll to position [187, 0]
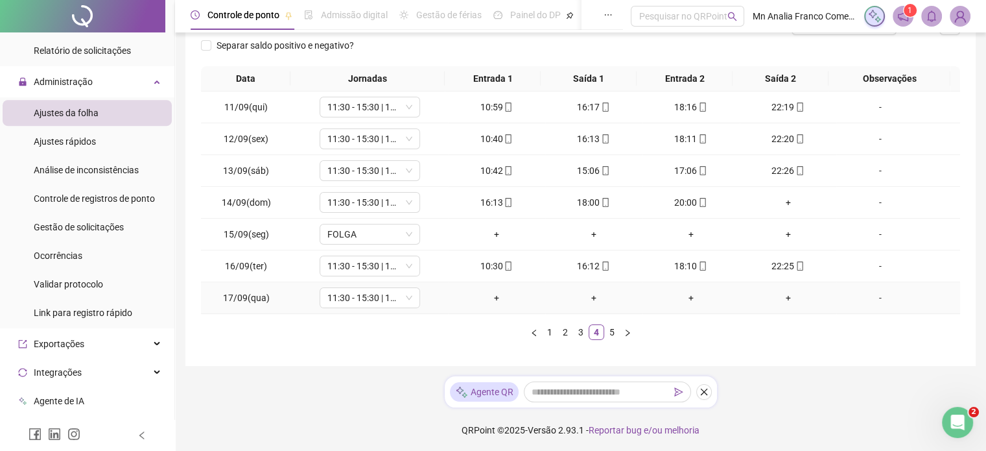
click at [874, 300] on div "-" at bounding box center [880, 297] width 77 height 14
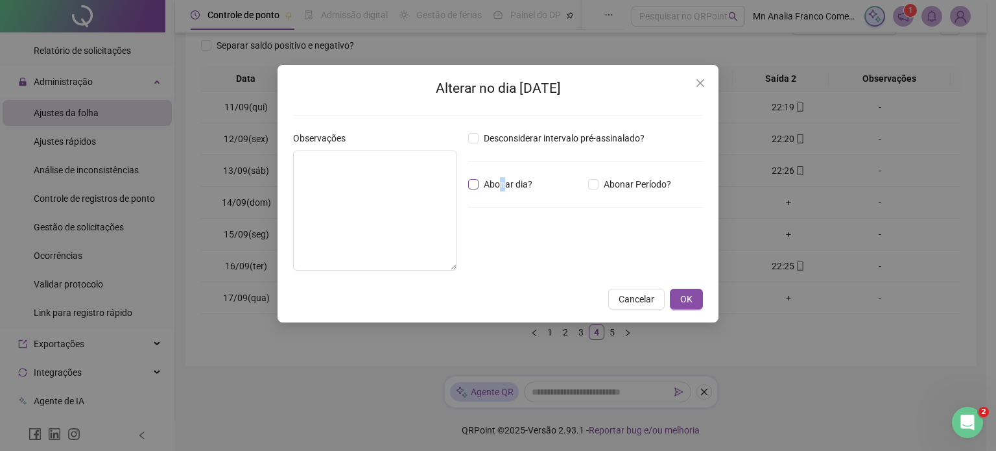
click at [501, 186] on span "Abonar dia?" at bounding box center [507, 184] width 59 height 14
click at [475, 192] on div "Desconsiderar intervalo pré-assinalado? Abonar dia? Abonar Período? Horas a abo…" at bounding box center [585, 206] width 245 height 150
click at [412, 183] on textarea at bounding box center [375, 210] width 164 height 120
type textarea "********"
click at [691, 290] on button "OK" at bounding box center [686, 299] width 33 height 21
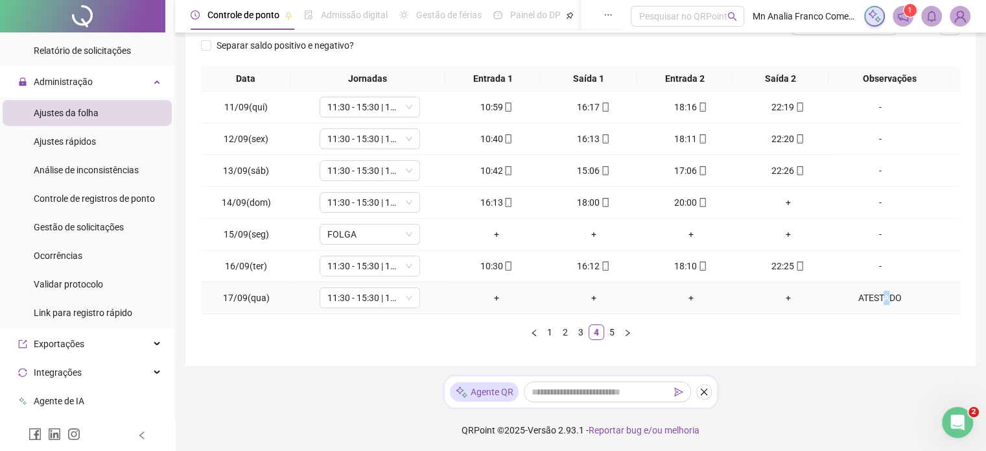
click at [874, 298] on div "ATESTADO" at bounding box center [880, 297] width 77 height 14
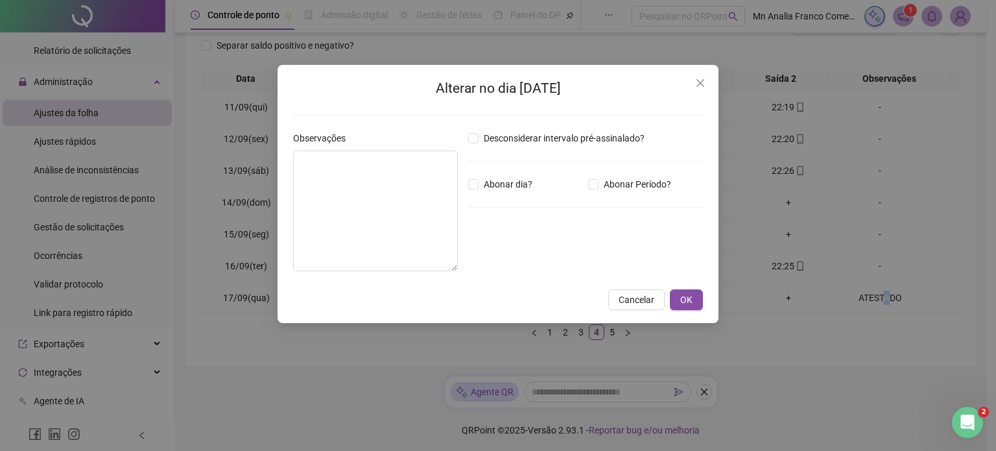
type textarea "********"
click at [692, 301] on button "OK" at bounding box center [686, 299] width 33 height 21
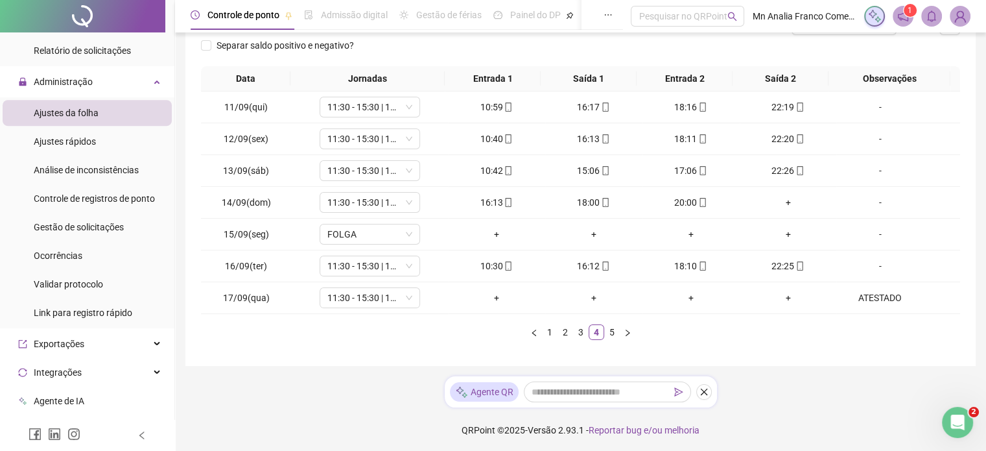
click at [814, 347] on div "Data Jornadas Entrada 1 Saída 1 Entrada 2 Saída 2 Observações 11/09(qui) 11:30 …" at bounding box center [580, 208] width 759 height 284
click at [611, 332] on link "5" at bounding box center [612, 332] width 14 height 14
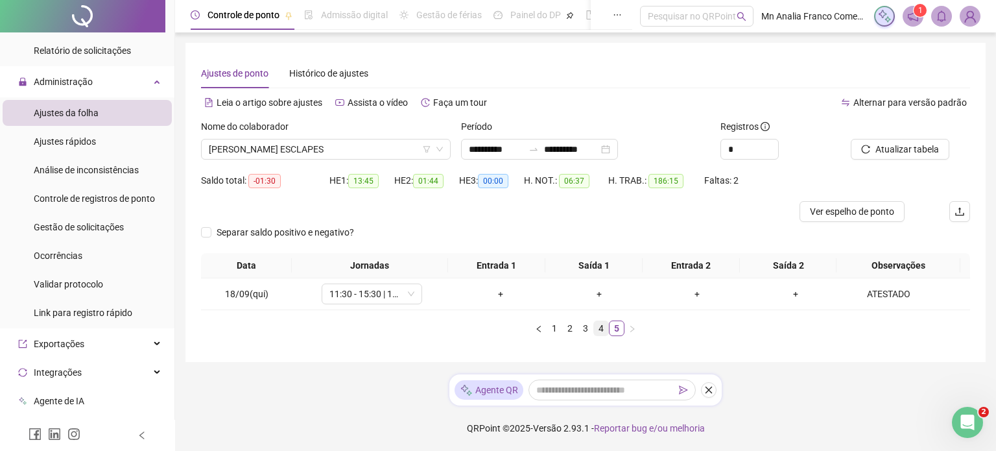
click at [596, 329] on link "4" at bounding box center [601, 328] width 14 height 14
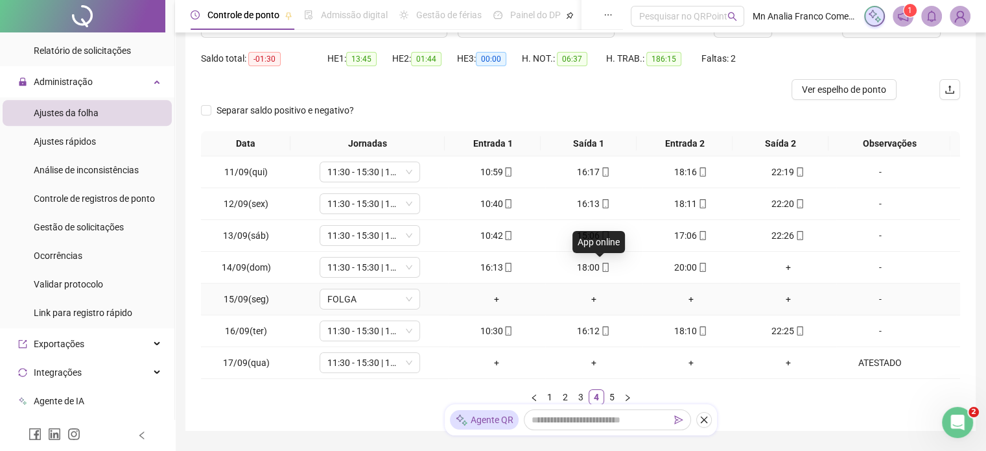
scroll to position [122, 0]
click at [781, 261] on div "+" at bounding box center [788, 267] width 87 height 14
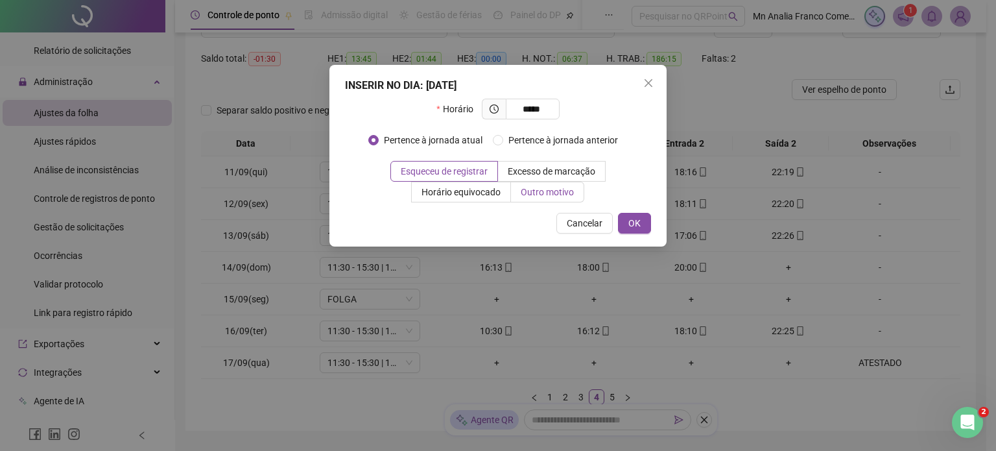
type input "*****"
click at [537, 191] on span "Outro motivo" at bounding box center [547, 192] width 53 height 10
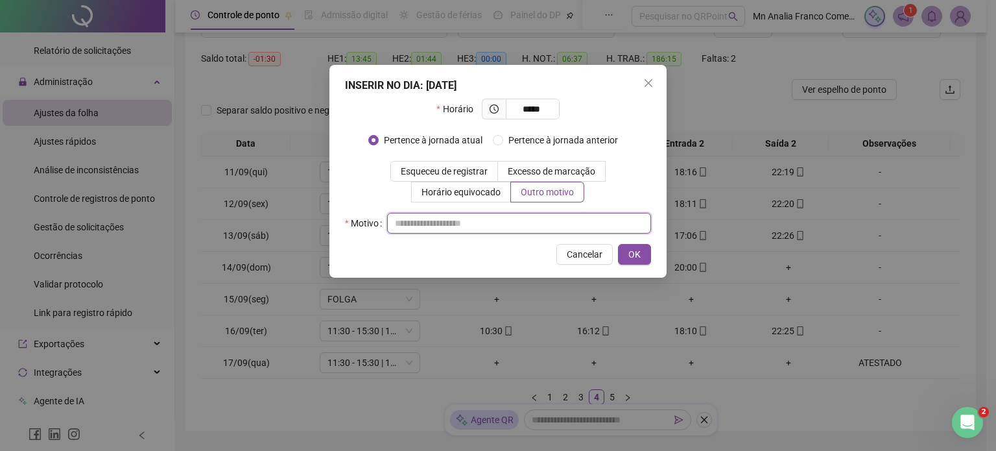
click at [542, 220] on input "text" at bounding box center [519, 223] width 264 height 21
type input "*"
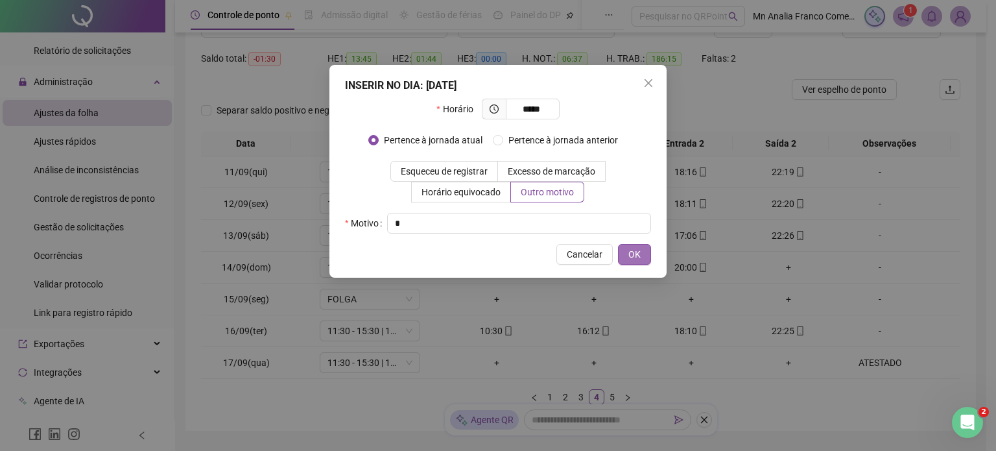
click at [641, 255] on button "OK" at bounding box center [634, 254] width 33 height 21
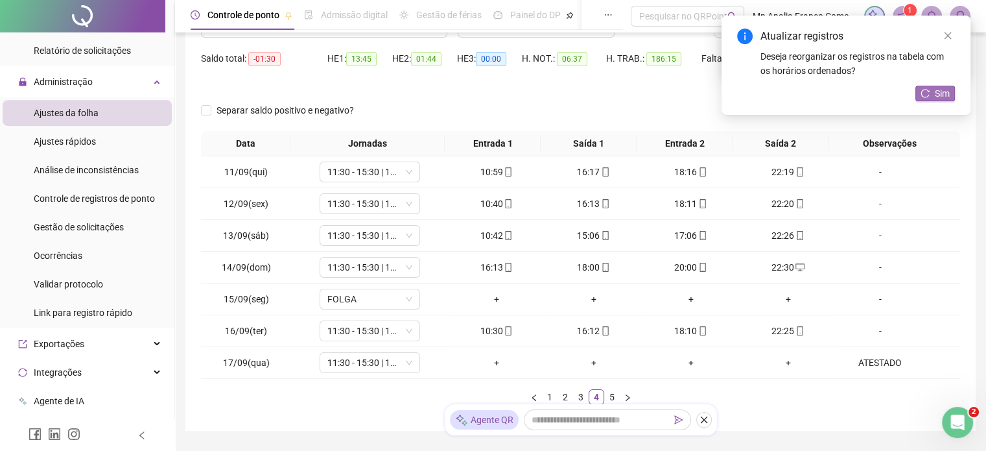
click at [938, 95] on span "Sim" at bounding box center [942, 93] width 15 height 14
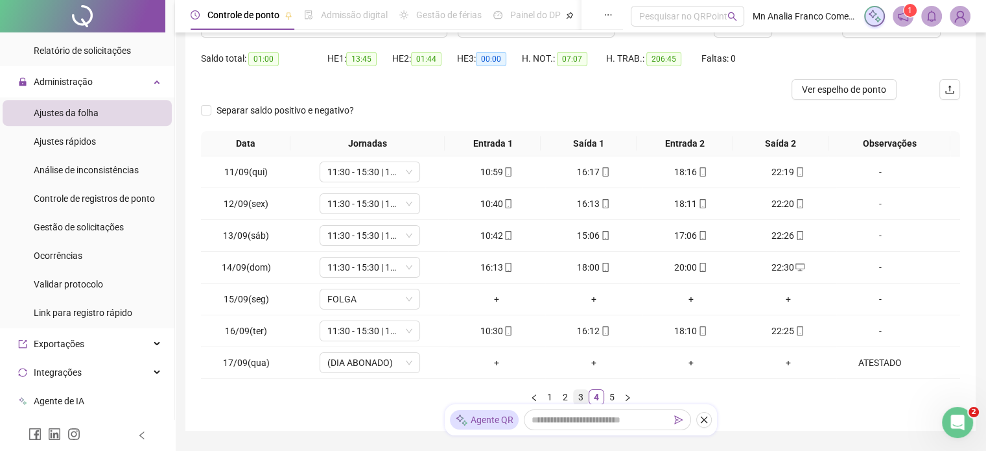
click at [576, 390] on link "3" at bounding box center [581, 397] width 14 height 14
click at [565, 393] on link "2" at bounding box center [565, 397] width 14 height 14
click at [550, 399] on link "1" at bounding box center [550, 397] width 14 height 14
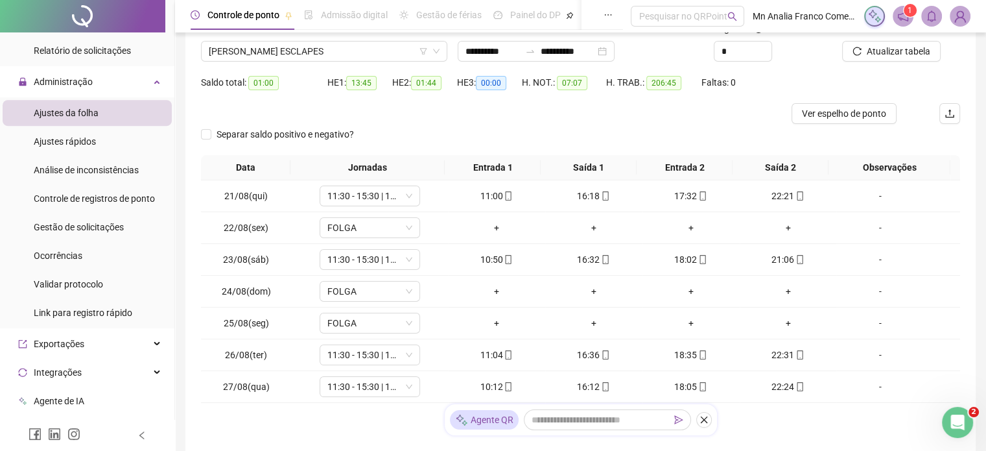
scroll to position [0, 0]
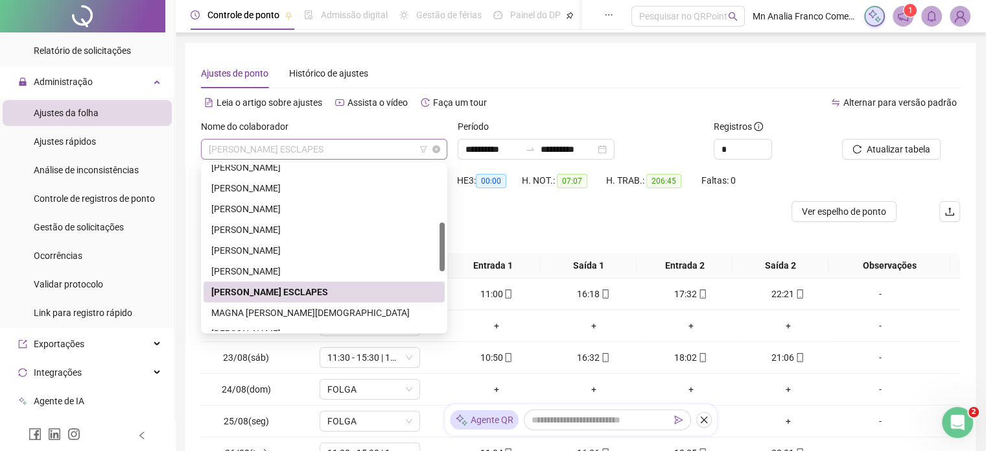
click at [339, 153] on span "[PERSON_NAME] ESCLAPES" at bounding box center [324, 148] width 231 height 19
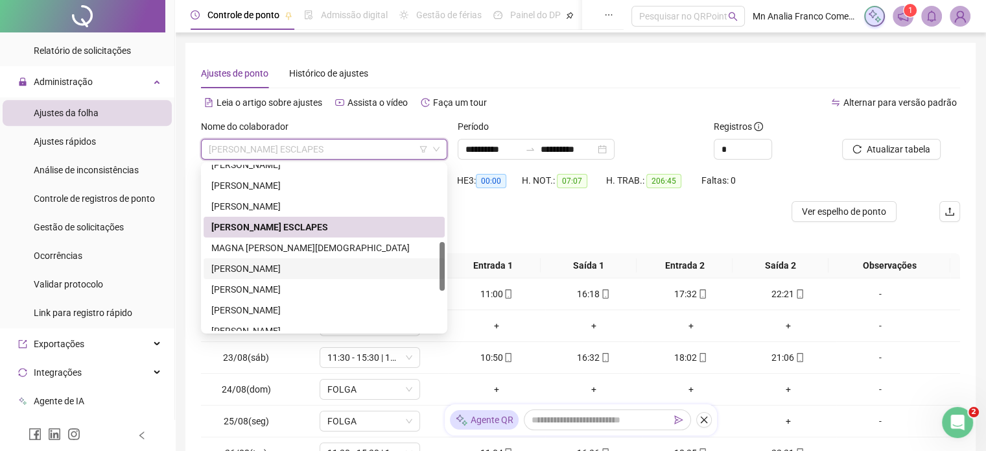
click at [336, 270] on div "[PERSON_NAME]" at bounding box center [324, 268] width 226 height 14
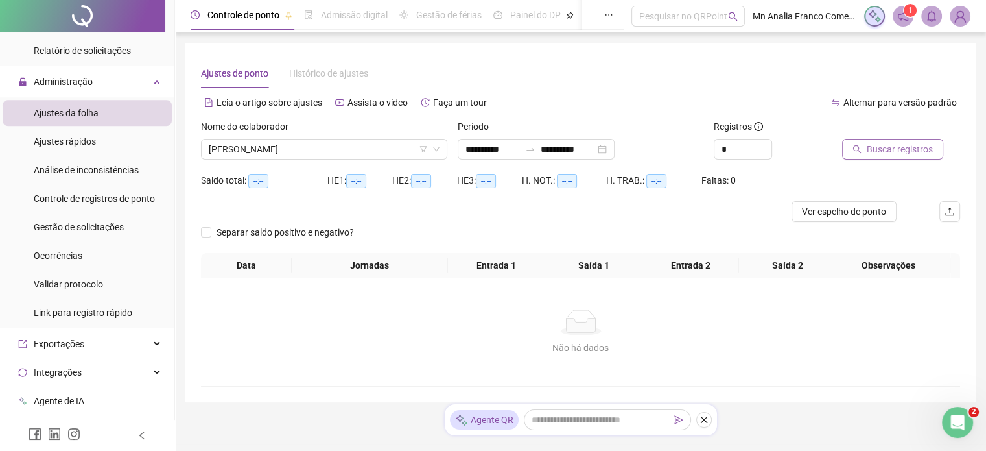
click at [870, 147] on span "Buscar registros" at bounding box center [900, 149] width 66 height 14
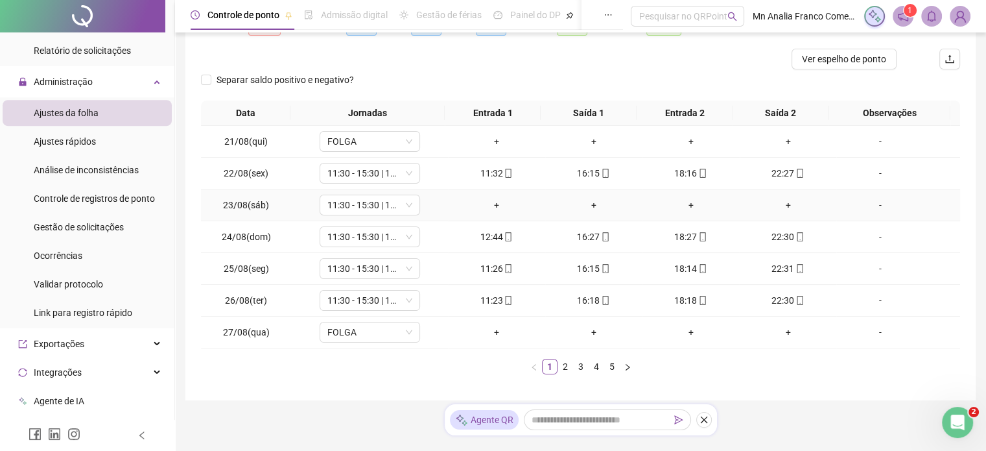
scroll to position [187, 0]
